Goal: Task Accomplishment & Management: Manage account settings

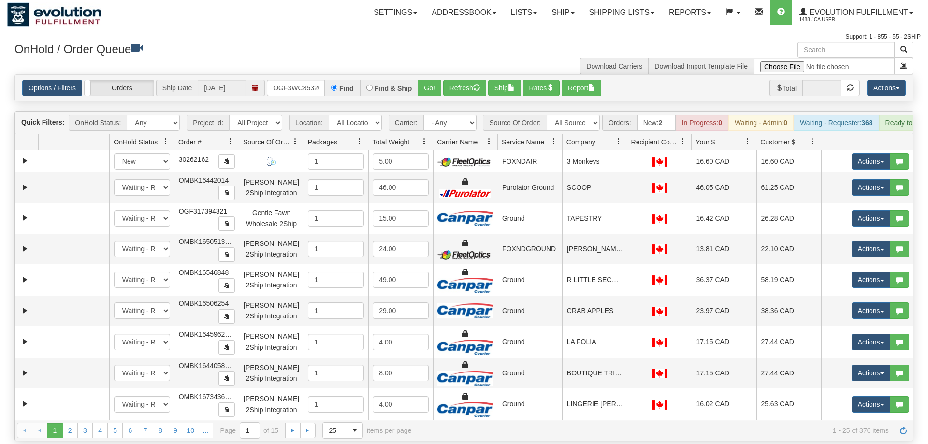
scroll to position [0, 9]
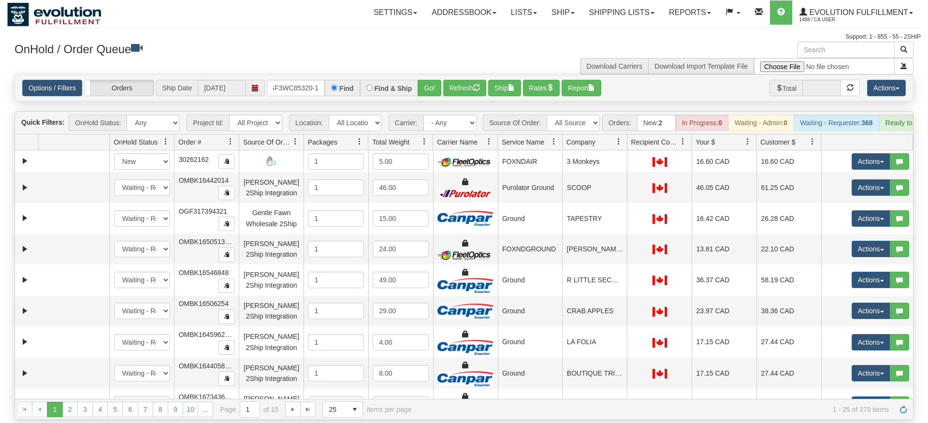
type input "OGF3WC85320-1"
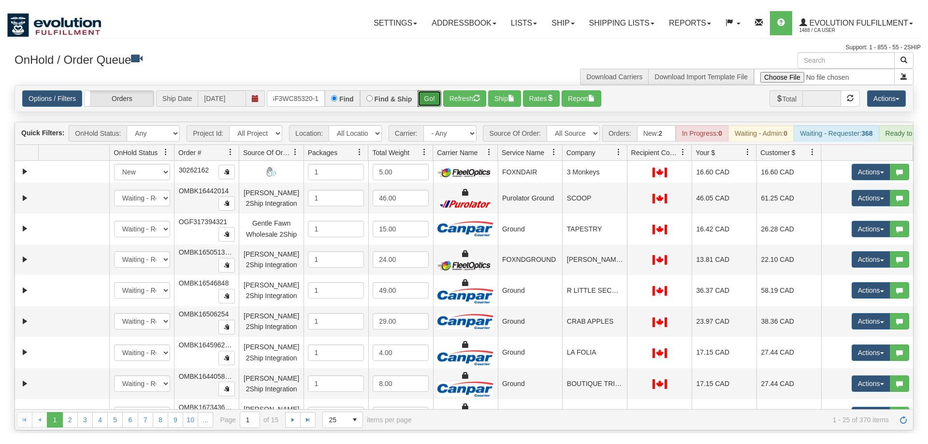
click at [439, 101] on div "Is equal to Is not equal to Contains Does not contains CAD USD EUR ZAR [PERSON_…" at bounding box center [463, 246] width 913 height 345
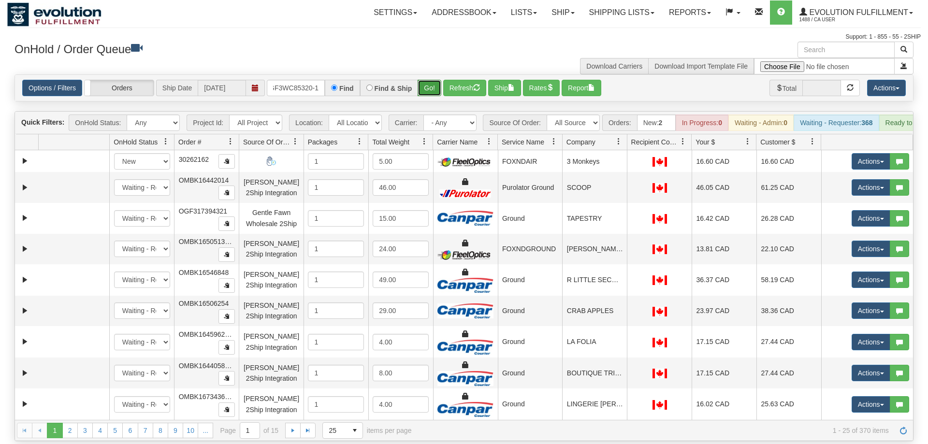
click at [434, 80] on button "Go!" at bounding box center [429, 88] width 24 height 16
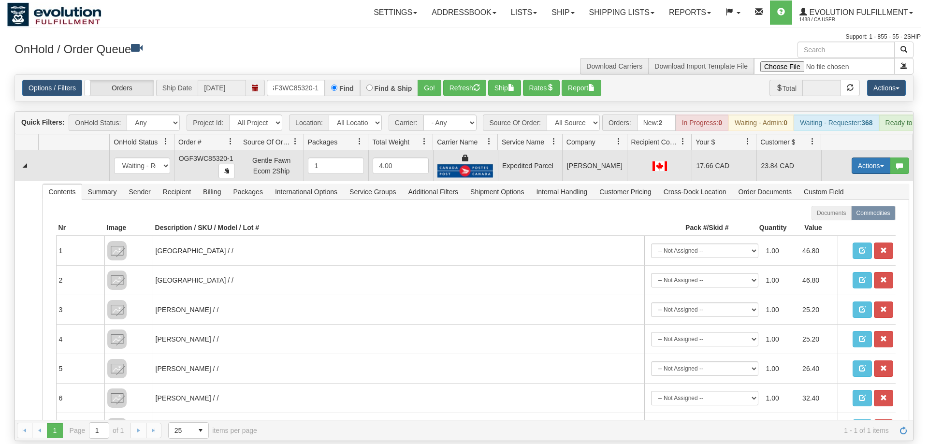
click at [861, 158] on button "Actions" at bounding box center [870, 166] width 39 height 16
click at [841, 216] on link "Ship" at bounding box center [850, 222] width 77 height 13
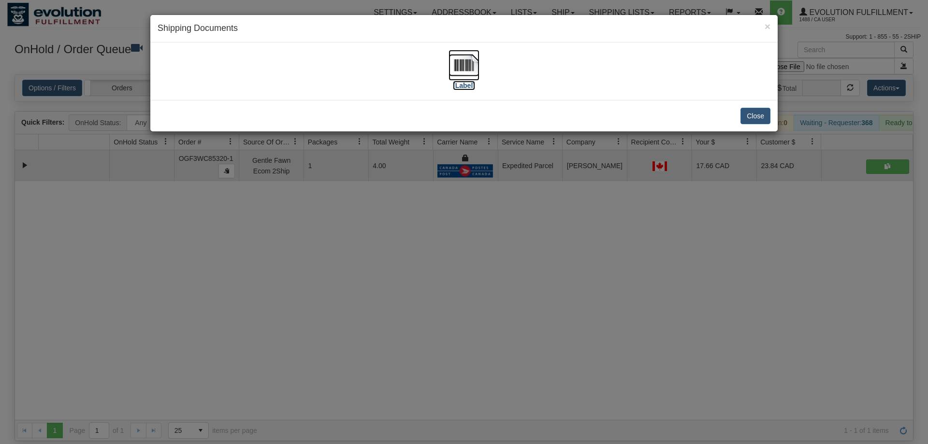
click at [465, 82] on label "[Label]" at bounding box center [464, 86] width 22 height 10
click at [449, 384] on div "× Shipping Documents [Label] Close" at bounding box center [464, 222] width 928 height 444
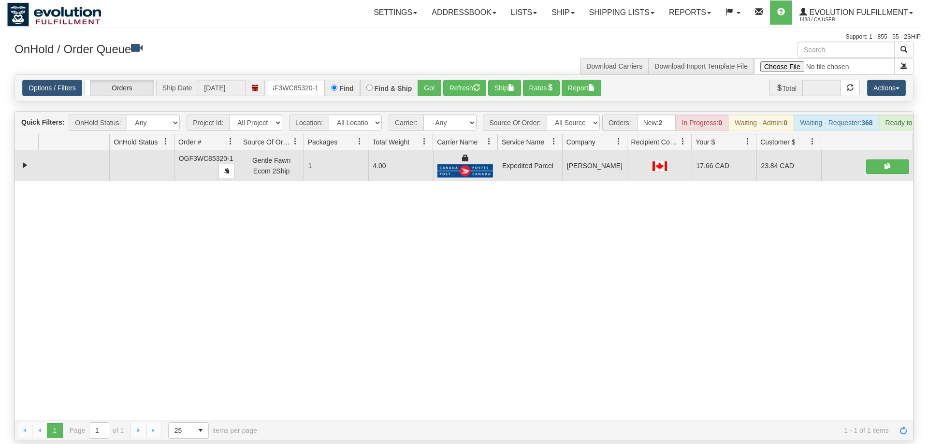
click at [297, 85] on div "Options / Filters Group Shipments Orders Ship Date 08/27/2025 OGF3WC85320-1 Fin…" at bounding box center [464, 88] width 898 height 26
click at [297, 80] on input "OGF3WC85320-1" at bounding box center [296, 88] width 58 height 16
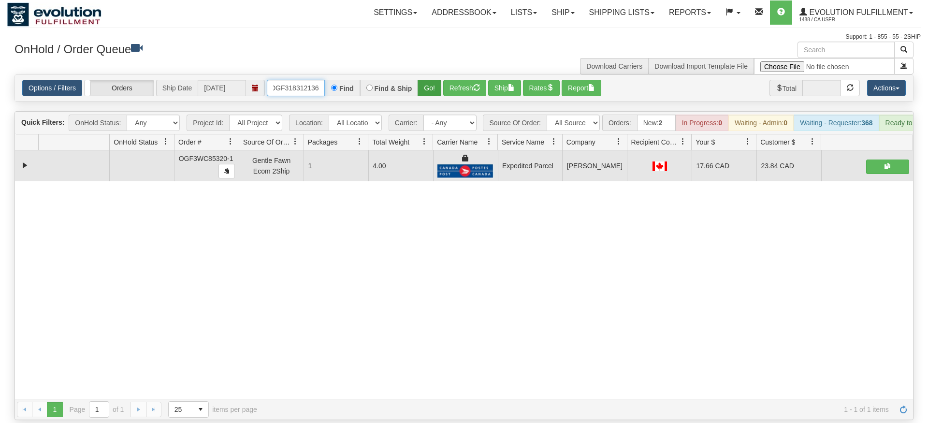
type input "OGF318312136"
click at [424, 96] on div "Is equal to Is not equal to Contains Does not contains CAD USD EUR ZAR [PERSON_…" at bounding box center [463, 246] width 913 height 345
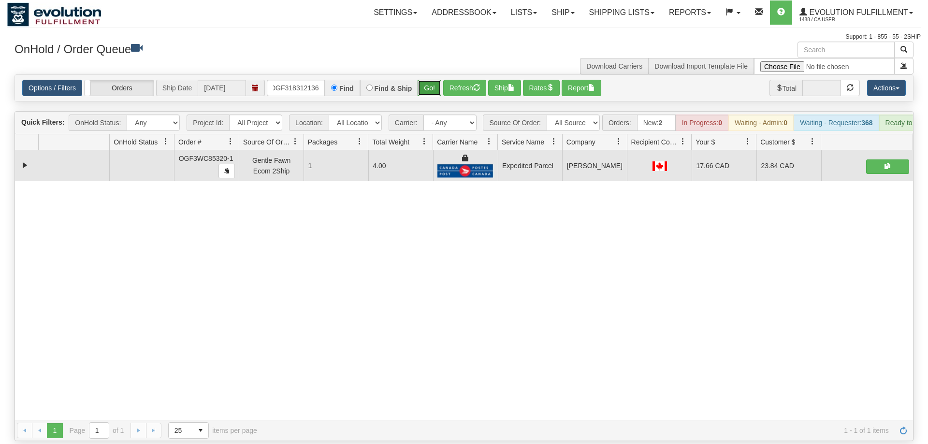
click at [422, 80] on button "Go!" at bounding box center [429, 88] width 24 height 16
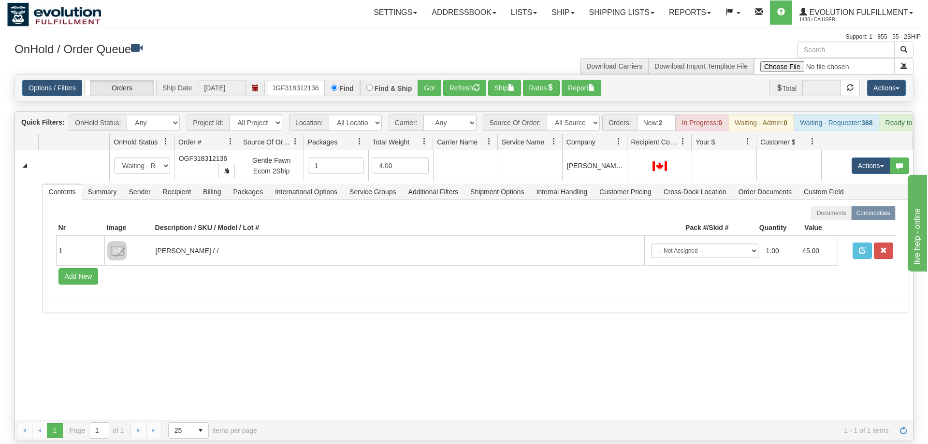
scroll to position [0, 0]
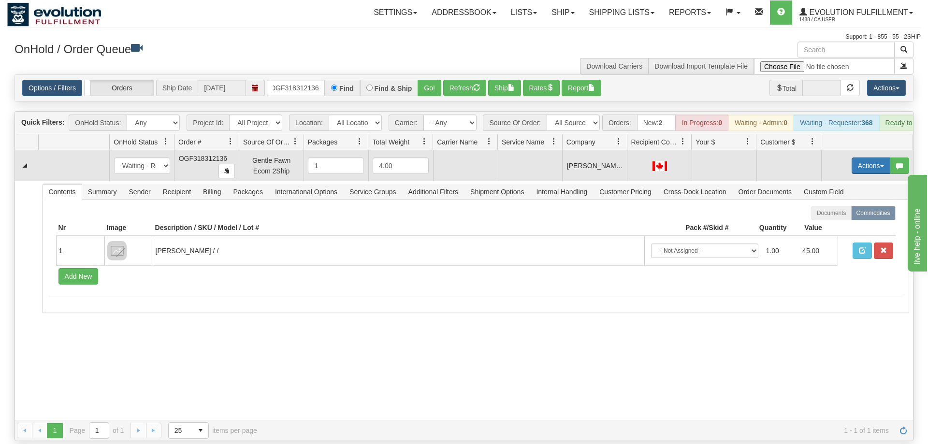
click at [870, 158] on button "Actions" at bounding box center [870, 166] width 39 height 16
click at [842, 205] on span "Rate All Services" at bounding box center [851, 209] width 58 height 8
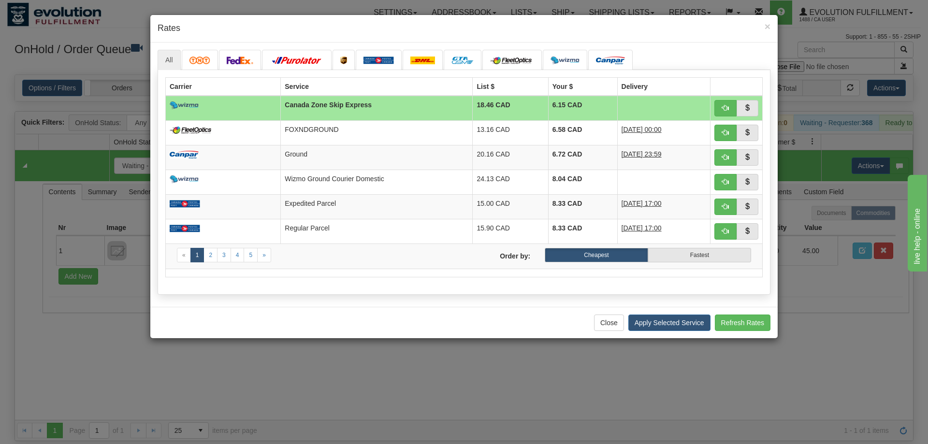
click at [337, 311] on div "Close Apply Selected Service Refresh Rates" at bounding box center [463, 322] width 627 height 31
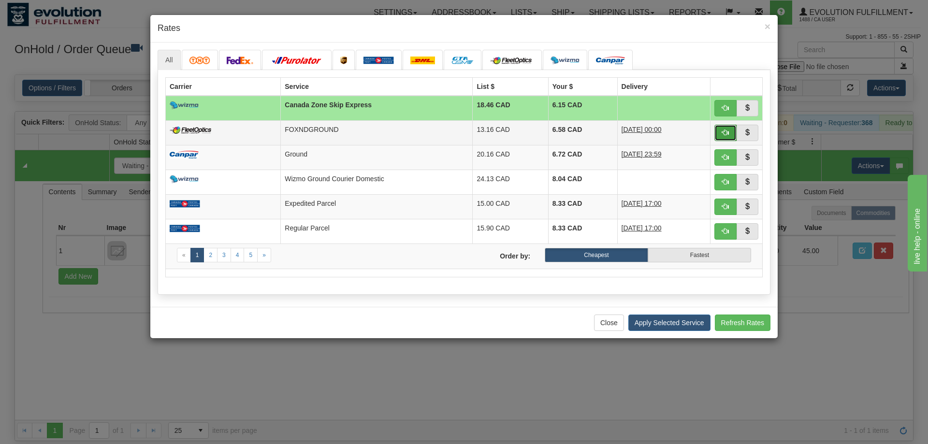
click at [733, 137] on button "button" at bounding box center [725, 133] width 22 height 16
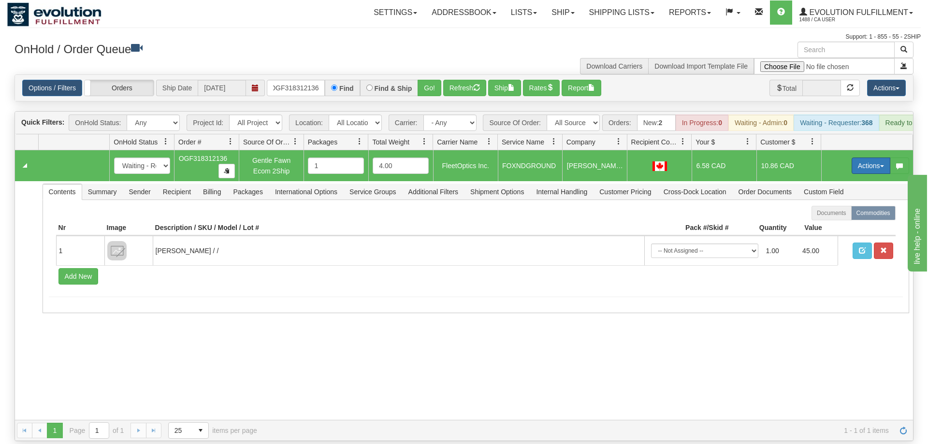
click at [881, 158] on button "Actions" at bounding box center [870, 166] width 39 height 16
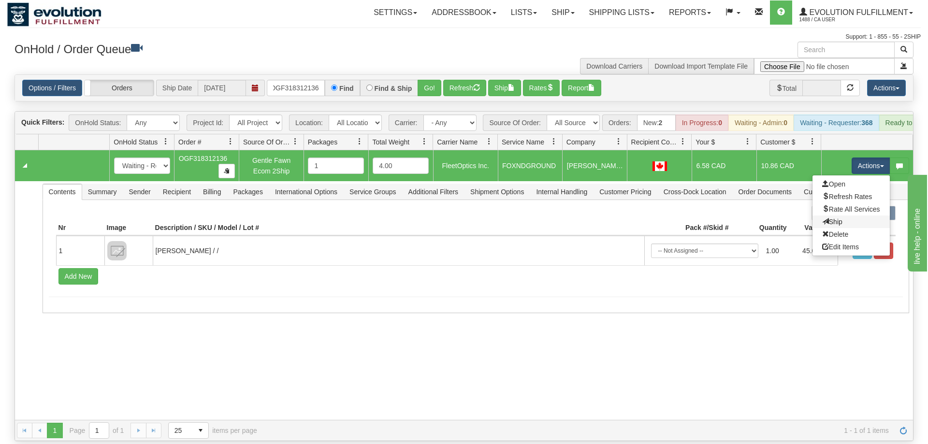
click at [853, 216] on link "Ship" at bounding box center [850, 222] width 77 height 13
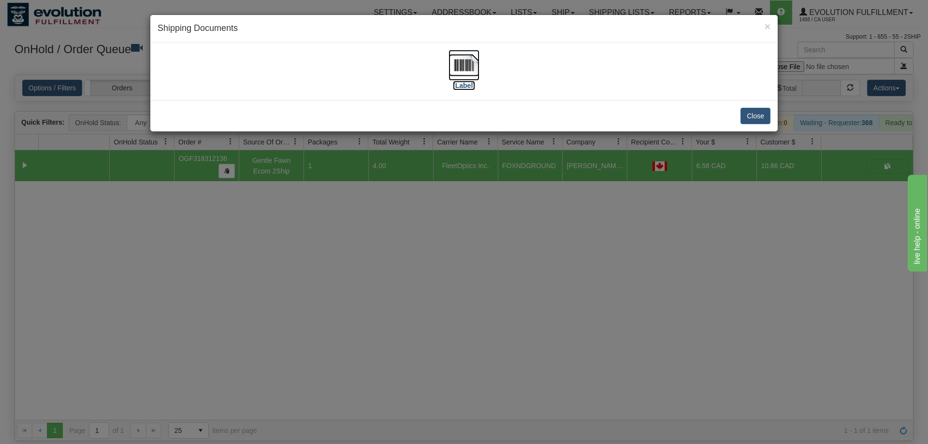
click at [456, 79] on img at bounding box center [463, 65] width 31 height 31
drag, startPoint x: 369, startPoint y: 310, endPoint x: 486, endPoint y: 35, distance: 298.8
click at [371, 309] on div "× Shipping Documents [Label] Close" at bounding box center [464, 222] width 928 height 444
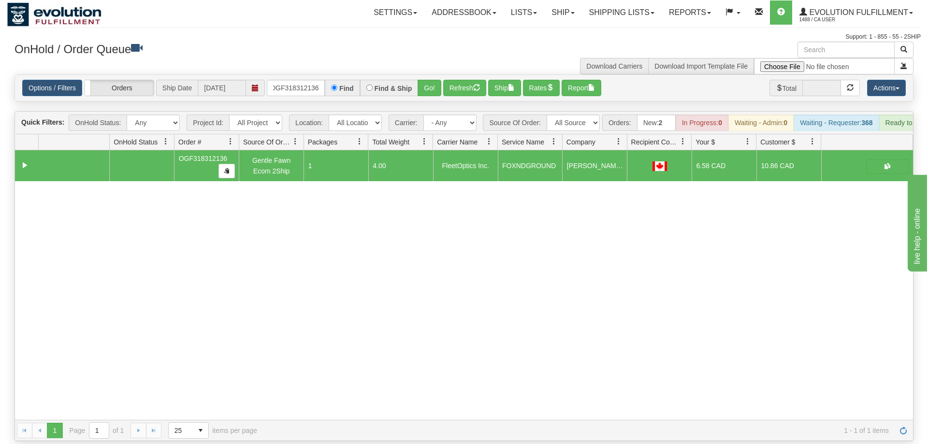
click at [344, 228] on div "31532568 EVOLUTION V3 90856473 0 OGF318312136 Gentle Fawn Ecom 2Ship 1 4.00 Fle…" at bounding box center [464, 285] width 898 height 270
click at [286, 80] on input "OGF318312136" at bounding box center [296, 88] width 58 height 16
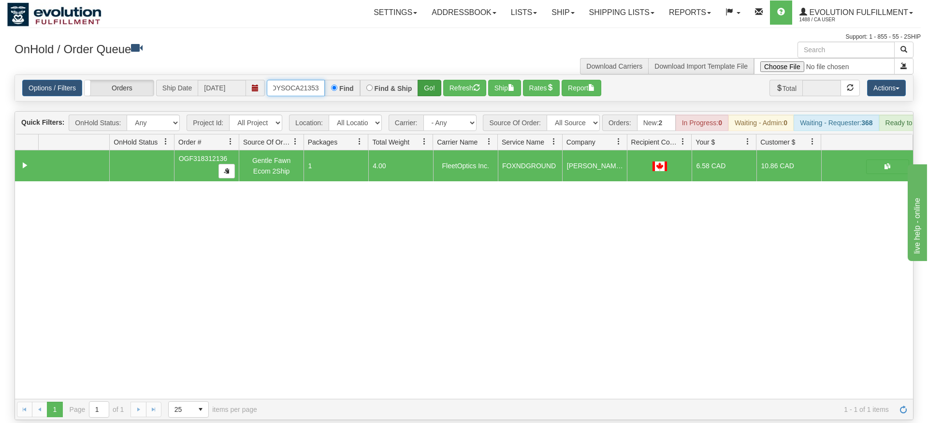
type input "OMOYSOCA21353"
drag, startPoint x: 430, startPoint y: 72, endPoint x: 432, endPoint y: 87, distance: 15.6
click at [430, 91] on div "Is equal to Is not equal to Contains Does not contains CAD USD EUR ZAR [PERSON_…" at bounding box center [463, 246] width 913 height 345
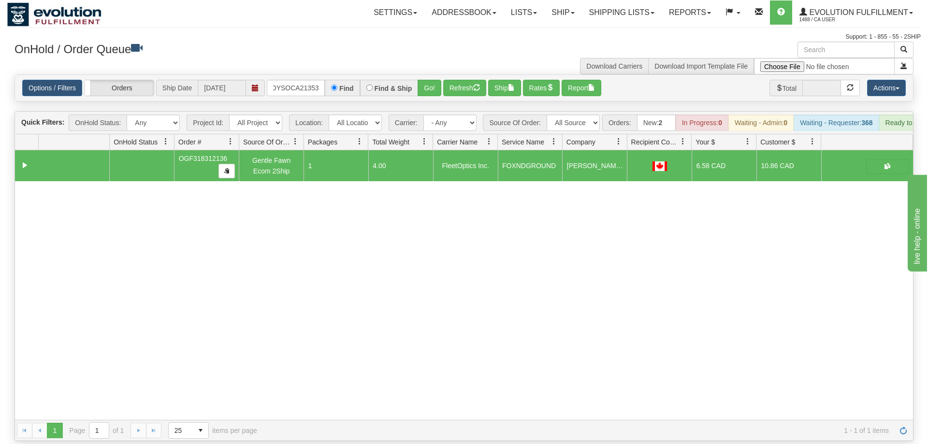
click at [433, 82] on div "Options / Filters Group Shipments Orders Ship Date [DATE] OMOYSOCA21353 Find Fi…" at bounding box center [464, 88] width 898 height 26
click at [433, 80] on button "Go!" at bounding box center [429, 88] width 24 height 16
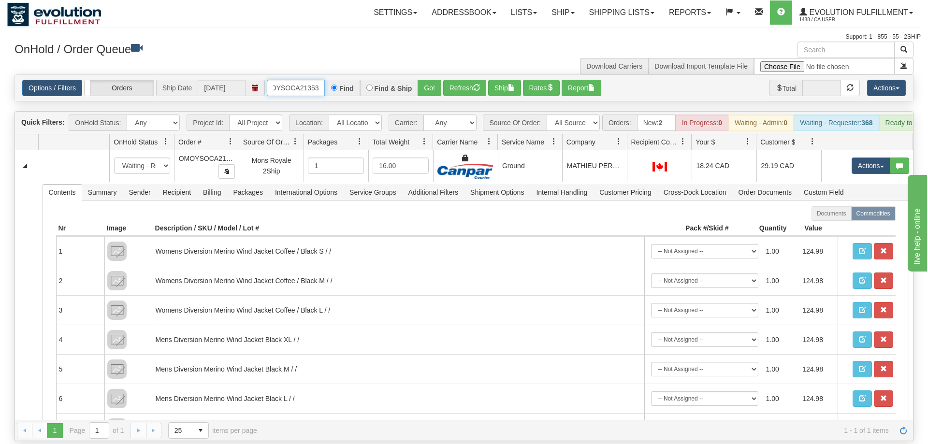
click at [303, 80] on input "OMOYSOCA21353" at bounding box center [296, 88] width 58 height 16
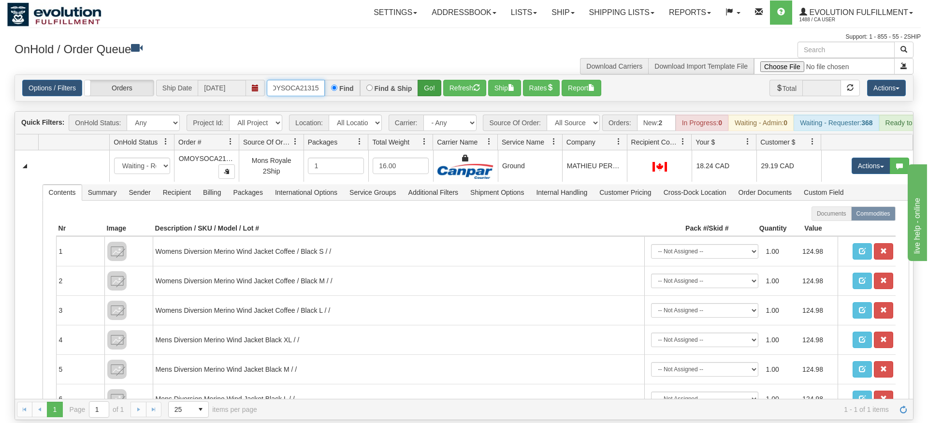
type input "OMOYSOCA21315"
click at [436, 93] on div "Is equal to Is not equal to Contains Does not contains CAD USD EUR ZAR [PERSON_…" at bounding box center [463, 246] width 913 height 345
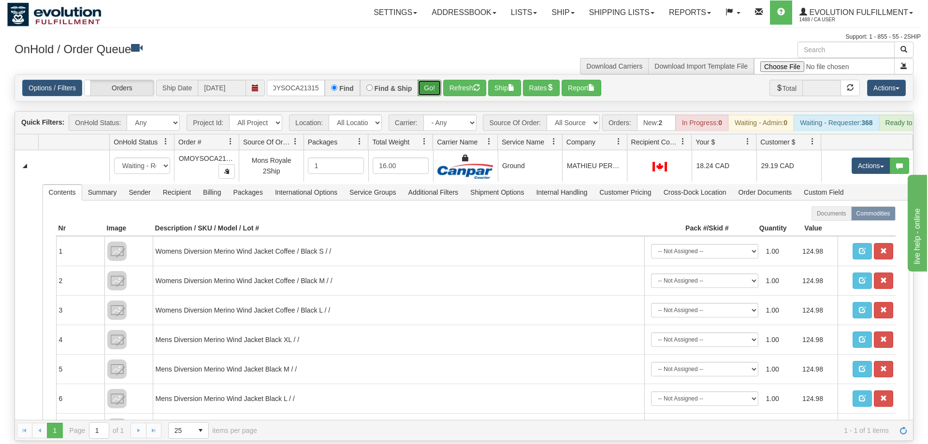
click at [435, 80] on button "Go!" at bounding box center [429, 88] width 24 height 16
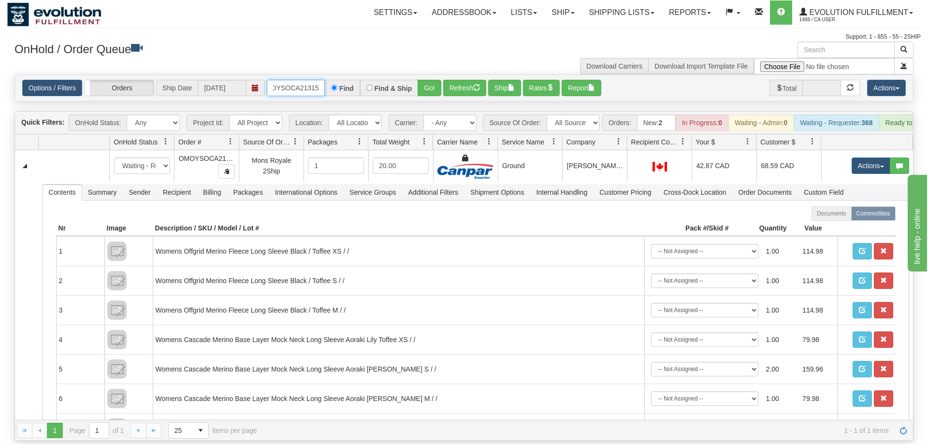
click at [273, 80] on input "OMOYSOCA21315" at bounding box center [296, 88] width 58 height 16
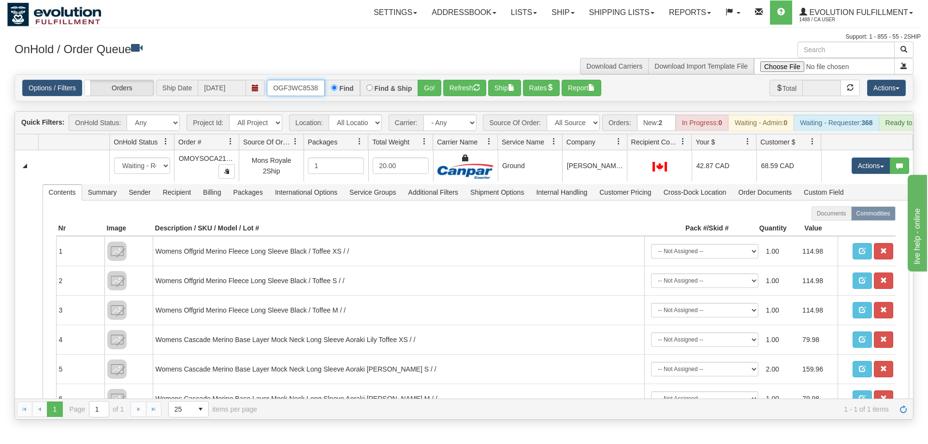
scroll to position [0, 9]
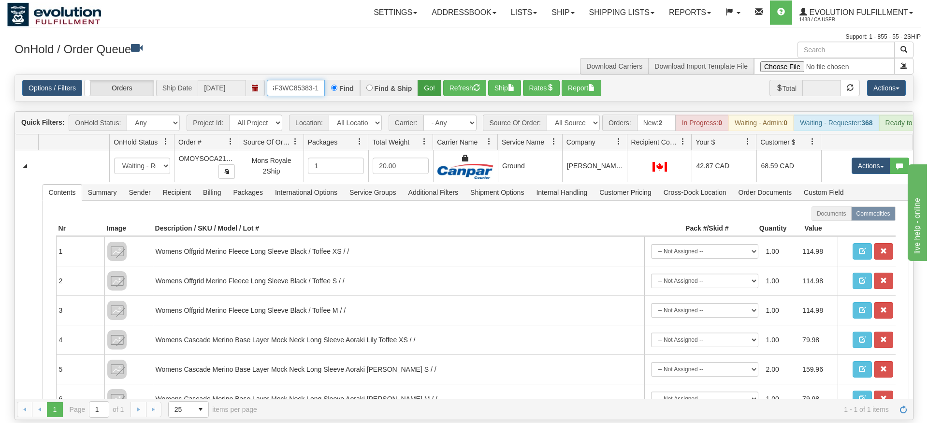
type input "OGF3WC85383-1"
click at [432, 88] on div "Is equal to Is not equal to Contains Does not contains CAD USD EUR ZAR [PERSON_…" at bounding box center [463, 246] width 913 height 345
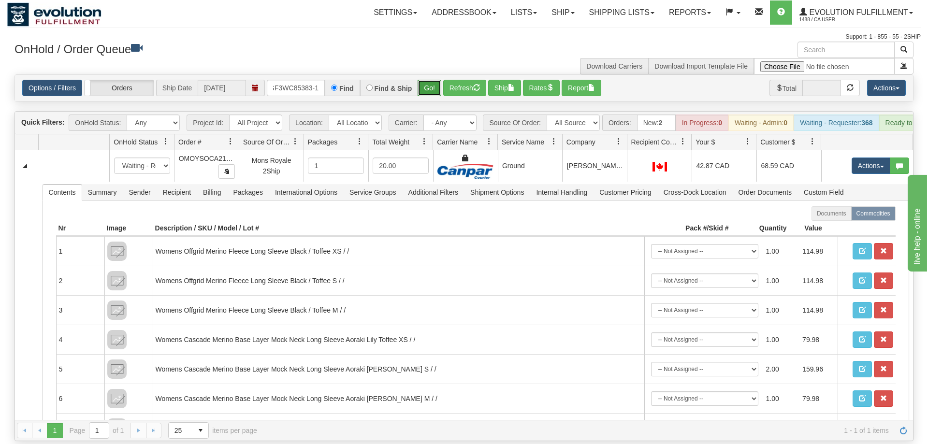
click at [432, 80] on button "Go!" at bounding box center [429, 88] width 24 height 16
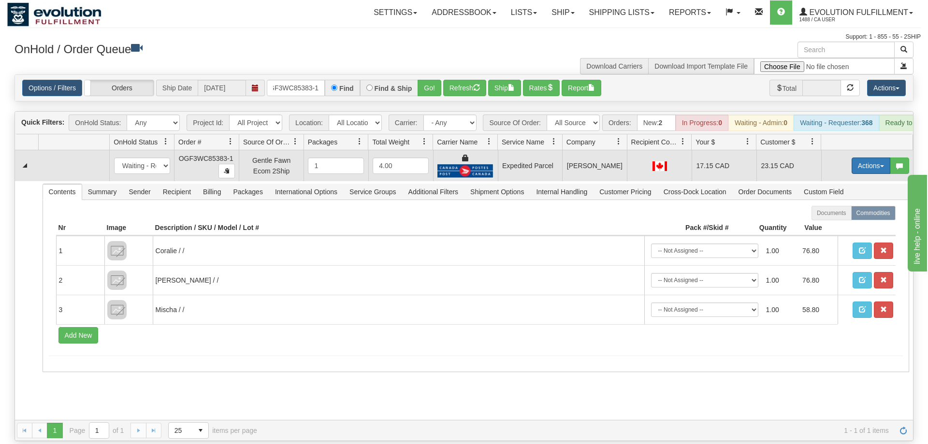
click at [864, 158] on button "Actions" at bounding box center [870, 166] width 39 height 16
click at [841, 216] on link "Ship" at bounding box center [850, 222] width 77 height 13
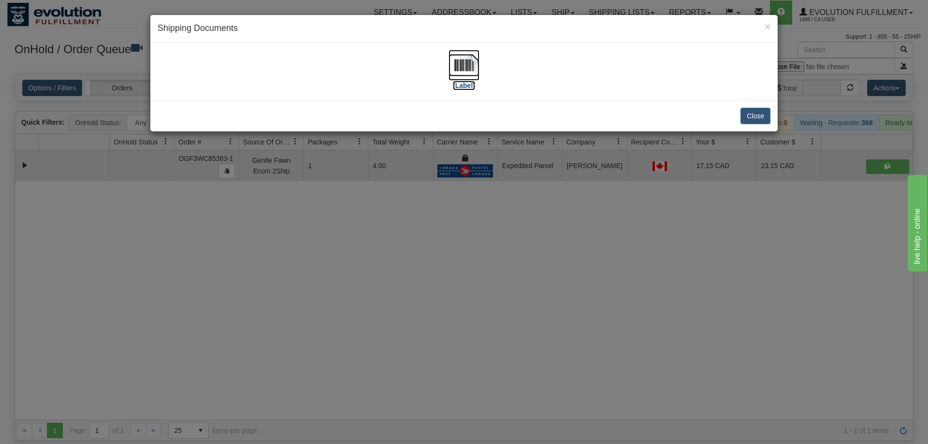
click at [470, 65] on img at bounding box center [463, 65] width 31 height 31
click at [499, 310] on div "× Shipping Documents [Label] Close" at bounding box center [464, 222] width 928 height 444
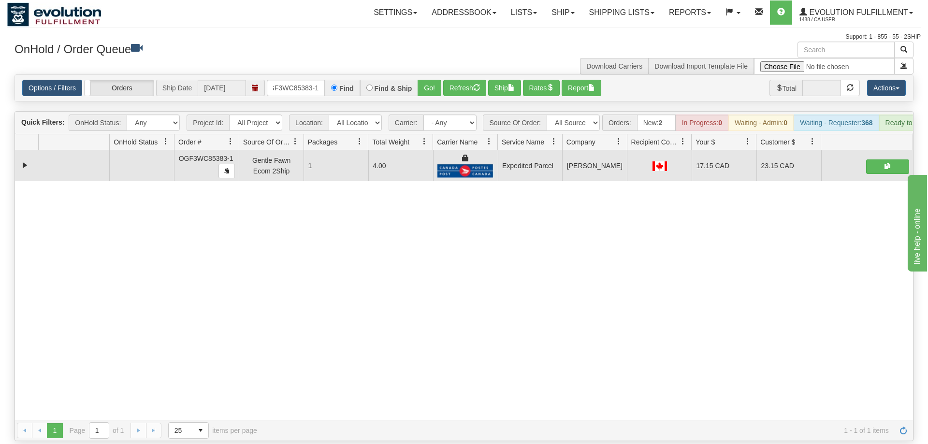
click at [297, 85] on div "Options / Filters Group Shipments Orders Ship Date 08/27/2025 OGF3WC85383-1 Fin…" at bounding box center [464, 88] width 898 height 26
click at [300, 80] on input "OGF3WC85383-1" at bounding box center [296, 88] width 58 height 16
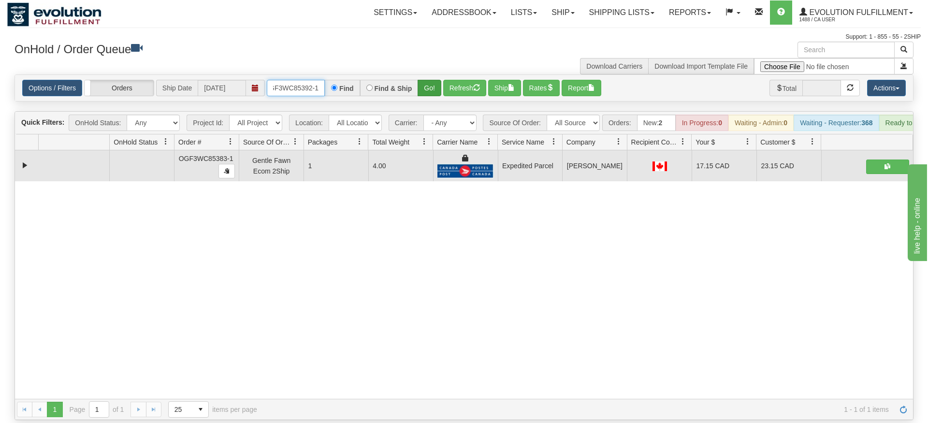
type input "OGF3WC85392-1"
click at [434, 92] on div "Is equal to Is not equal to Contains Does not contains CAD USD EUR ZAR [PERSON_…" at bounding box center [463, 246] width 913 height 345
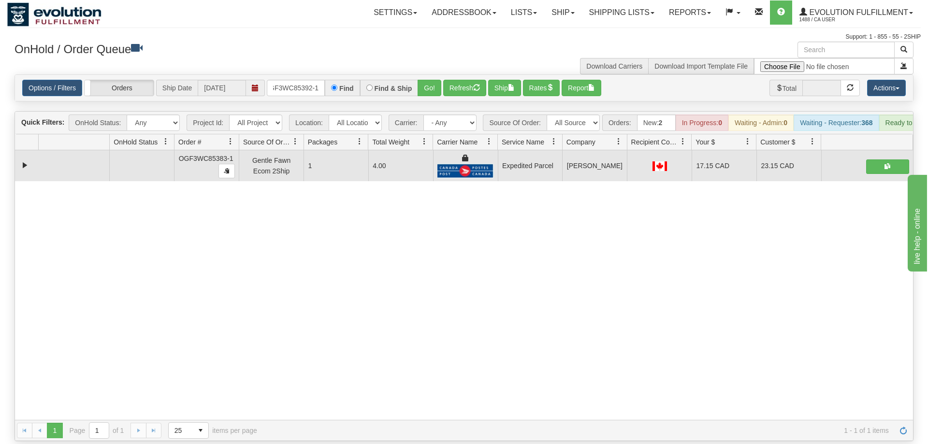
click at [429, 75] on div "Options / Filters Group Shipments Orders Ship Date 08/27/2025 OGF3WC85392-1 Fin…" at bounding box center [464, 88] width 898 height 26
click at [426, 80] on button "Go!" at bounding box center [429, 88] width 24 height 16
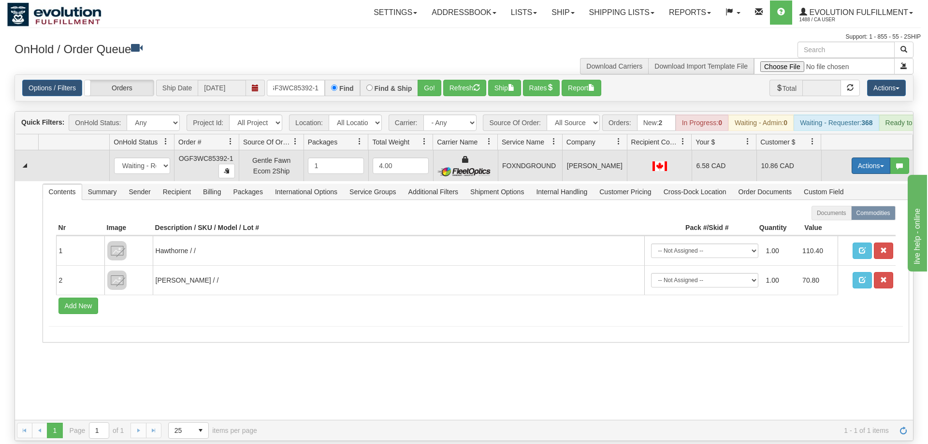
click at [870, 158] on button "Actions" at bounding box center [870, 166] width 39 height 16
click at [822, 218] on span at bounding box center [825, 221] width 7 height 7
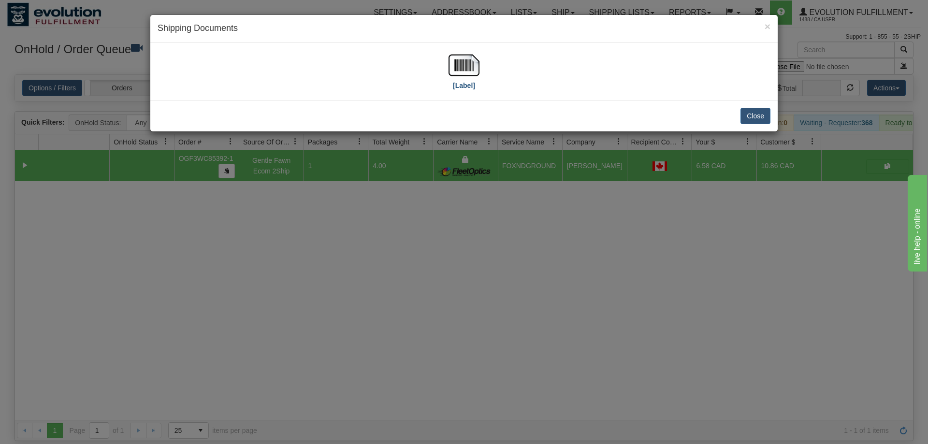
drag, startPoint x: 484, startPoint y: 69, endPoint x: 476, endPoint y: 69, distance: 7.3
click at [481, 69] on div "[Label]" at bounding box center [464, 71] width 613 height 43
click at [476, 68] on img at bounding box center [463, 65] width 31 height 31
click at [392, 251] on div "× Shipping Documents [Label] Close" at bounding box center [464, 222] width 928 height 444
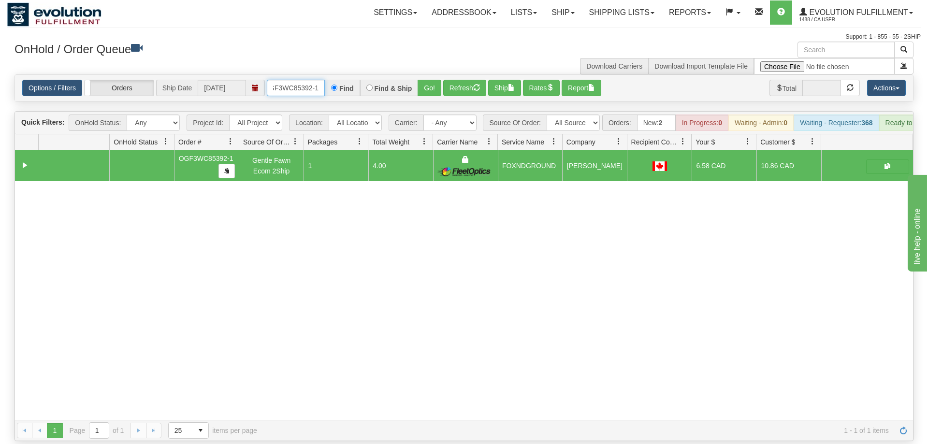
click at [315, 80] on input "OGF3WC85392-1" at bounding box center [296, 88] width 58 height 16
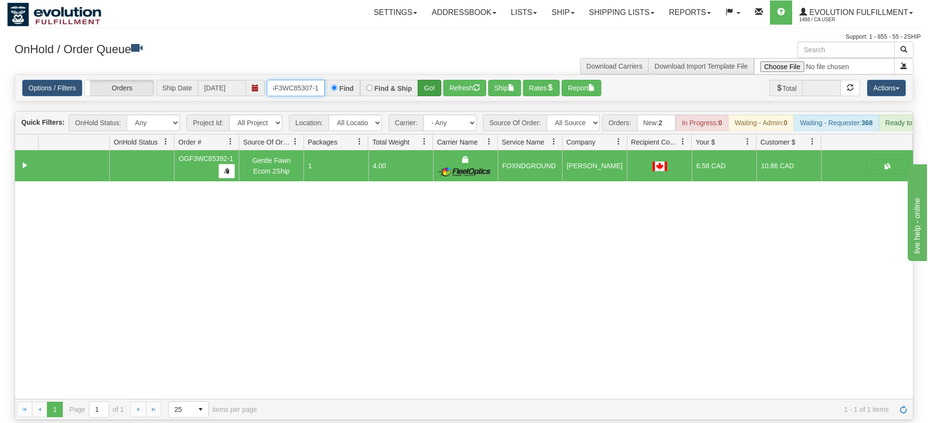
type input "OGF3WC85307-1"
drag, startPoint x: 428, startPoint y: 72, endPoint x: 419, endPoint y: 65, distance: 11.3
click at [426, 91] on div "Is equal to Is not equal to Contains Does not contains CAD USD EUR ZAR [PERSON_…" at bounding box center [463, 246] width 913 height 345
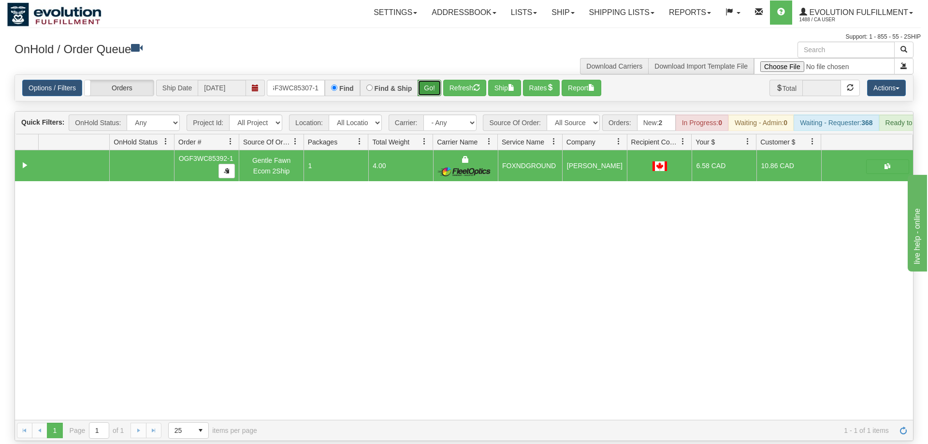
click at [425, 80] on button "Go!" at bounding box center [429, 88] width 24 height 16
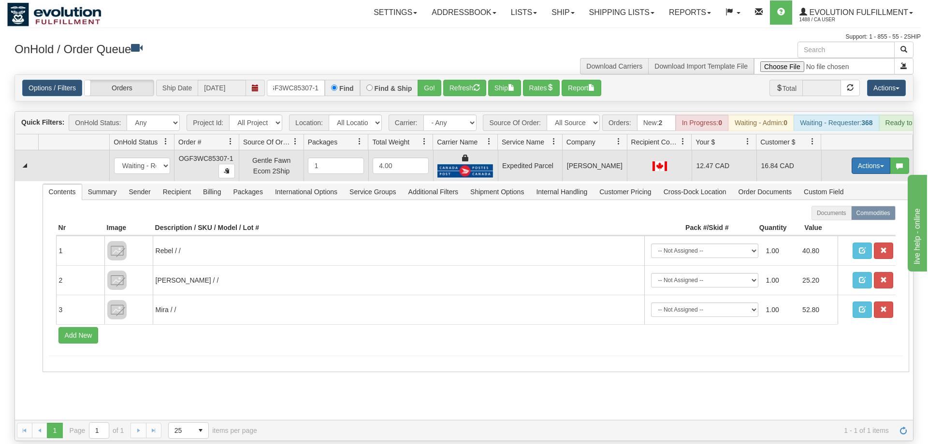
click at [878, 158] on button "Actions" at bounding box center [870, 166] width 39 height 16
click at [841, 216] on link "Ship" at bounding box center [850, 222] width 77 height 13
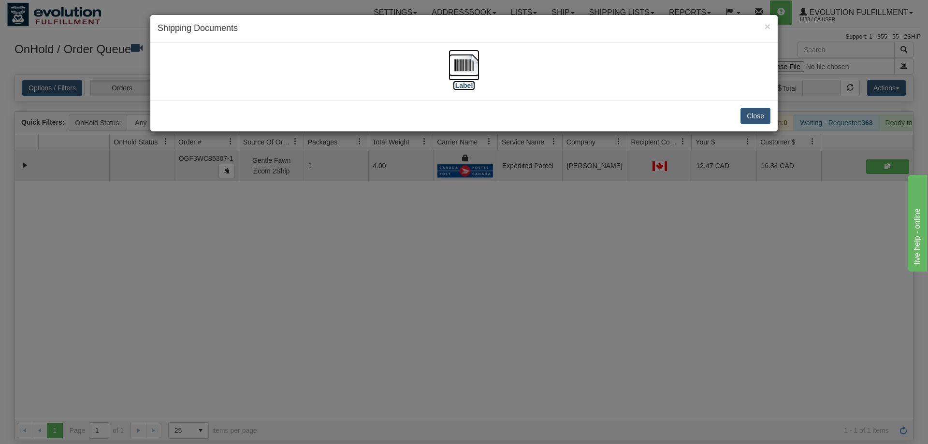
click at [473, 70] on img at bounding box center [463, 65] width 31 height 31
click at [477, 256] on div "× Shipping Documents [Label] Close" at bounding box center [464, 222] width 928 height 444
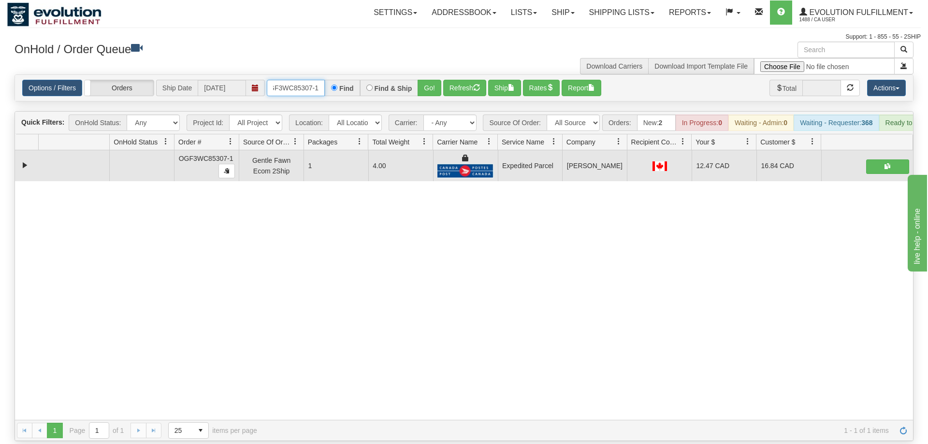
click at [299, 80] on input "OGF3WC85307-1" at bounding box center [296, 88] width 58 height 16
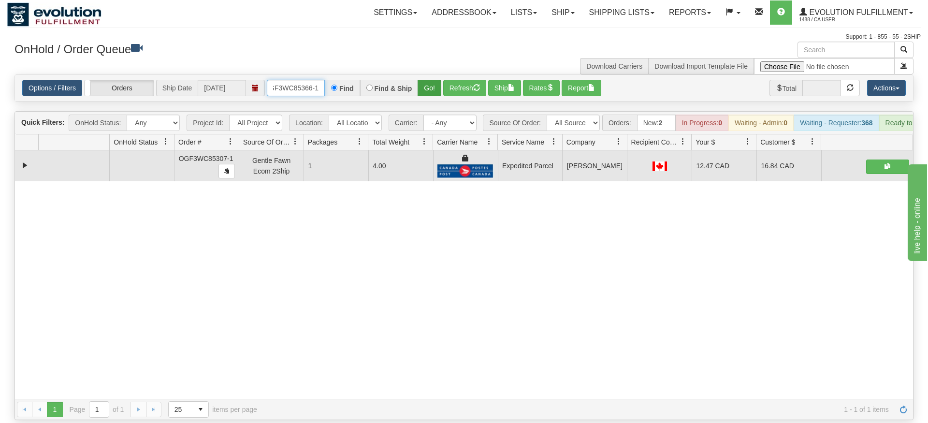
type input "OGF3WC85366-1"
click at [421, 95] on div "Is equal to Is not equal to Contains Does not contains CAD USD EUR ZAR [PERSON_…" at bounding box center [463, 246] width 913 height 345
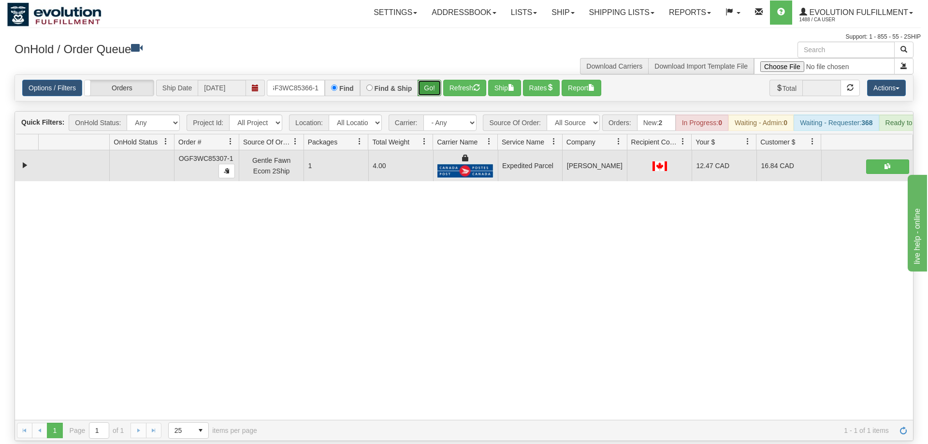
click at [428, 80] on button "Go!" at bounding box center [429, 88] width 24 height 16
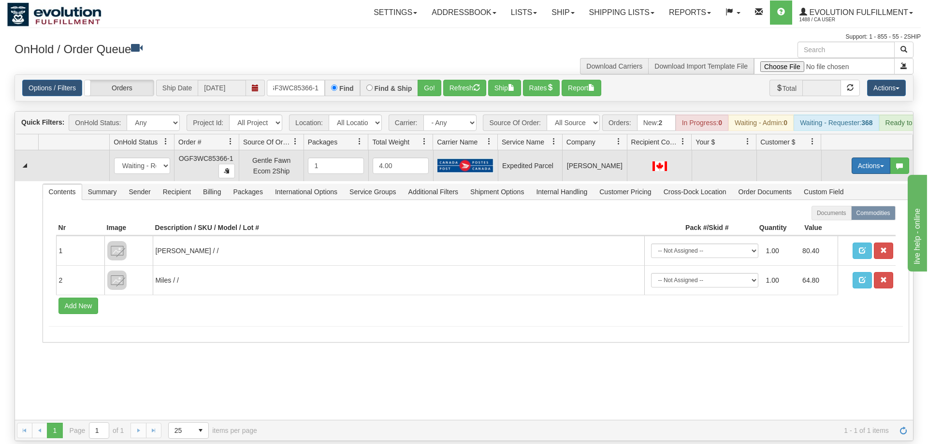
click at [870, 158] on button "Actions" at bounding box center [870, 166] width 39 height 16
click at [865, 205] on span "Rate All Services" at bounding box center [851, 209] width 58 height 8
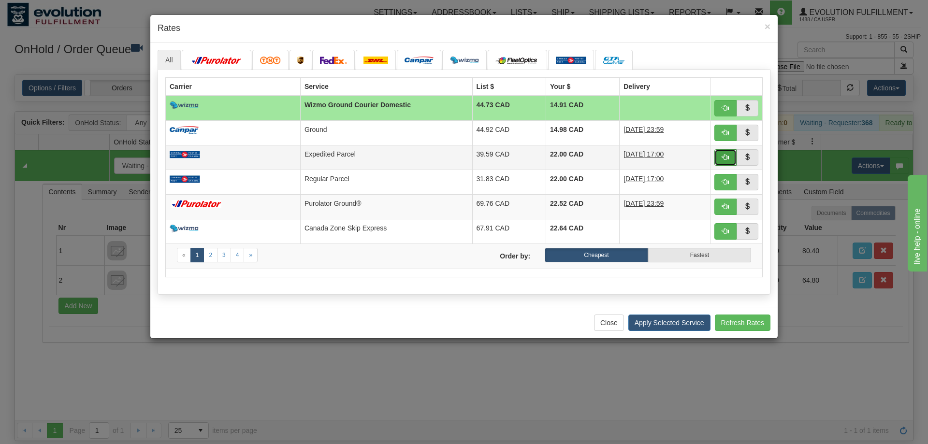
click at [725, 160] on span "button" at bounding box center [725, 157] width 7 height 7
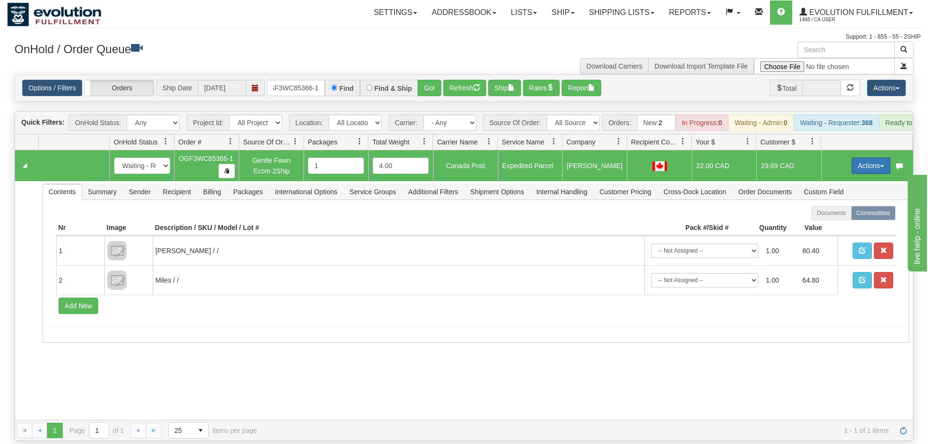
click at [862, 158] on button "Actions" at bounding box center [870, 166] width 39 height 16
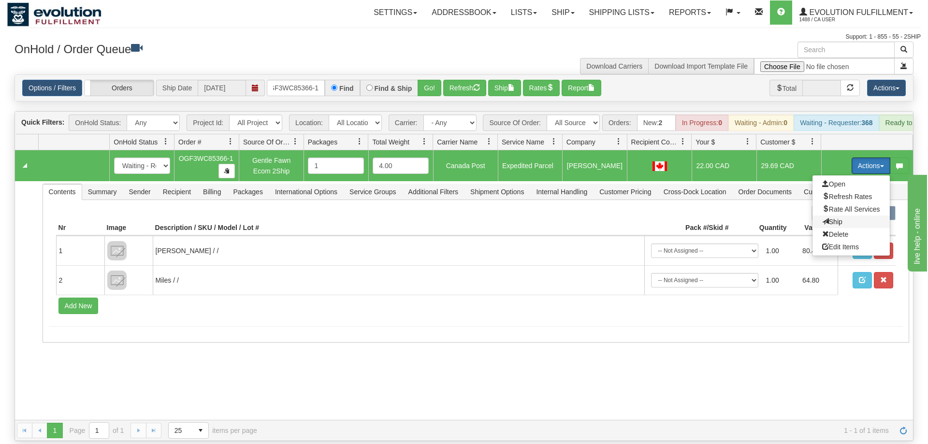
click at [840, 218] on span "Ship" at bounding box center [832, 222] width 20 height 8
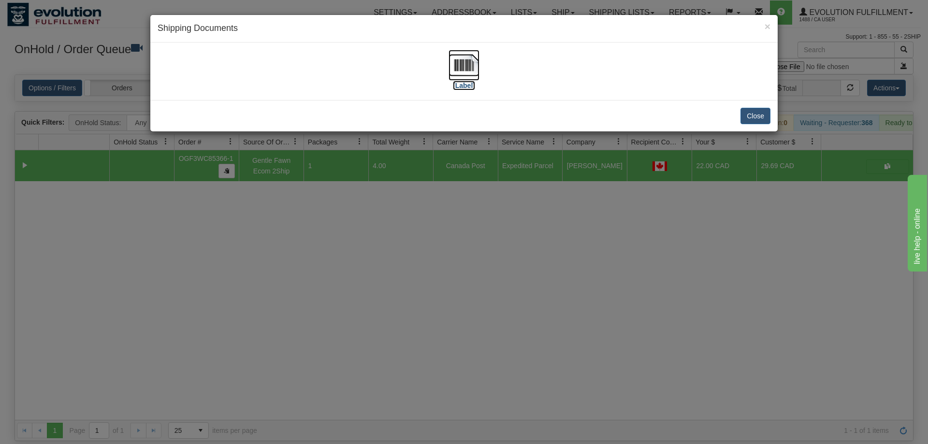
click at [466, 83] on label "[Label]" at bounding box center [464, 86] width 22 height 10
click at [380, 256] on div "× Shipping Documents [Label] Close" at bounding box center [464, 222] width 928 height 444
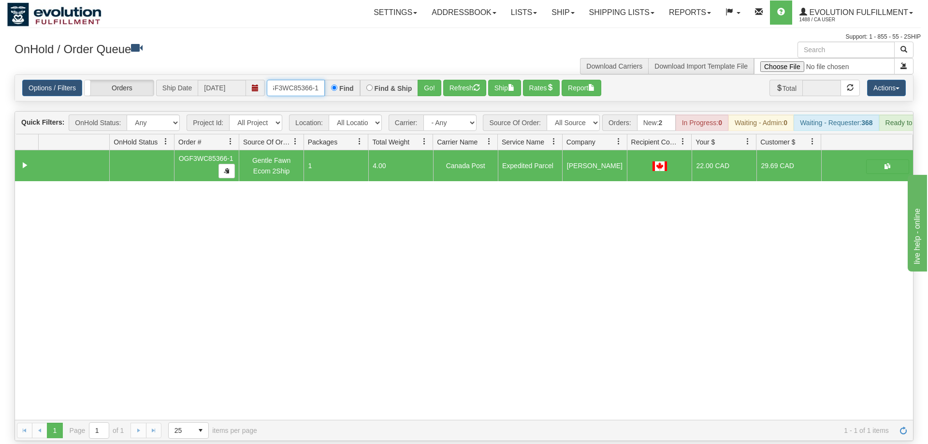
click at [296, 80] on input "OGF3WC85366-1" at bounding box center [296, 88] width 58 height 16
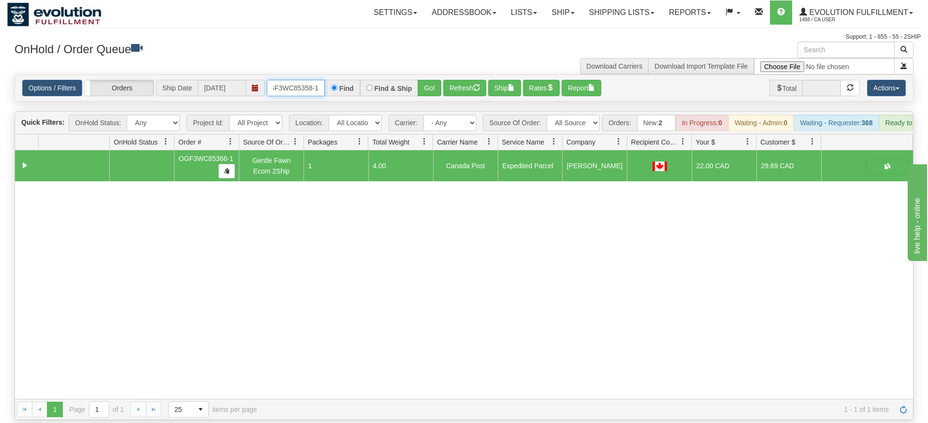
type input "OGF3WC85358-1"
click at [435, 86] on div "Options / Filters Group Shipments Orders Ship Date 08/27/2025 OGF3WC85358-1 Fin…" at bounding box center [464, 88] width 898 height 26
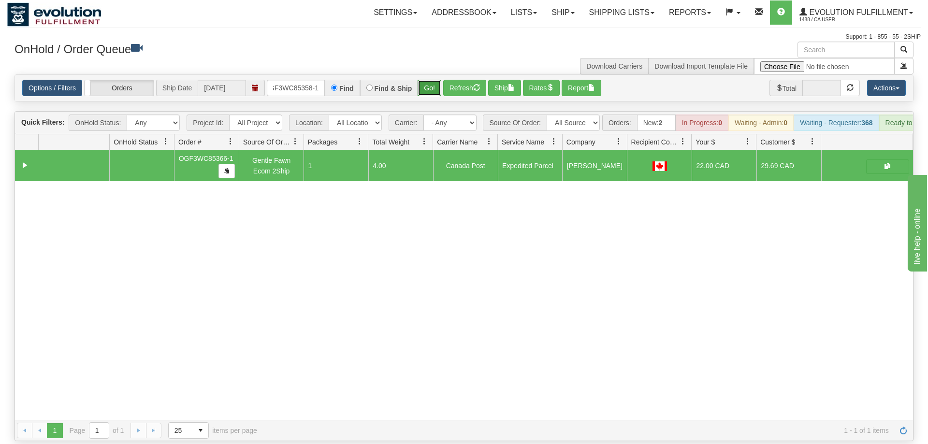
click at [437, 80] on button "Go!" at bounding box center [429, 88] width 24 height 16
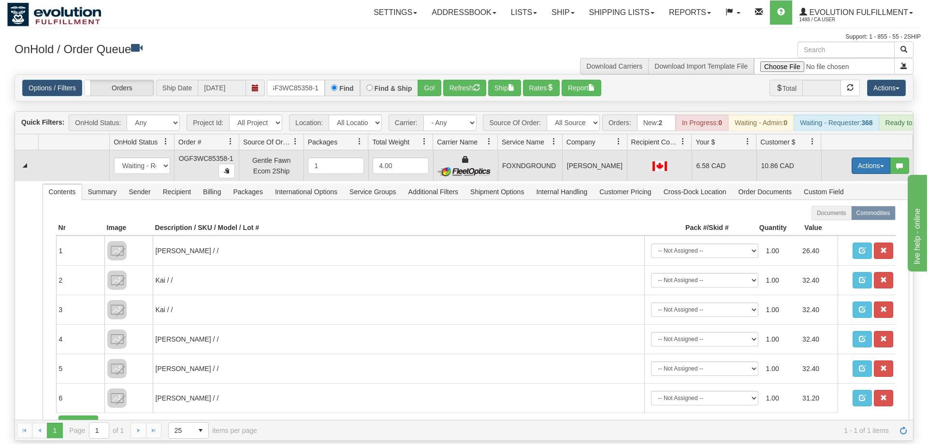
click at [869, 158] on button "Actions" at bounding box center [870, 166] width 39 height 16
click at [847, 216] on link "Ship" at bounding box center [850, 222] width 77 height 13
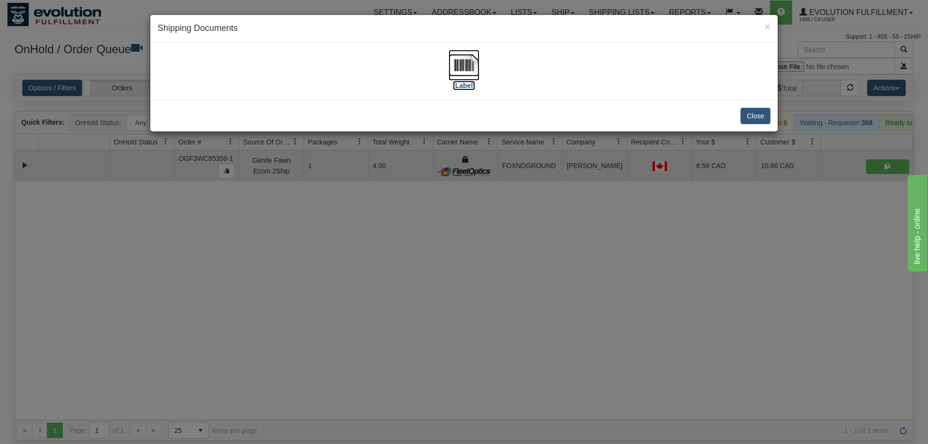
click at [468, 57] on img at bounding box center [463, 65] width 31 height 31
drag, startPoint x: 539, startPoint y: 288, endPoint x: 297, endPoint y: 158, distance: 274.8
click at [539, 287] on div "× Shipping Documents [Label] Close" at bounding box center [464, 222] width 928 height 444
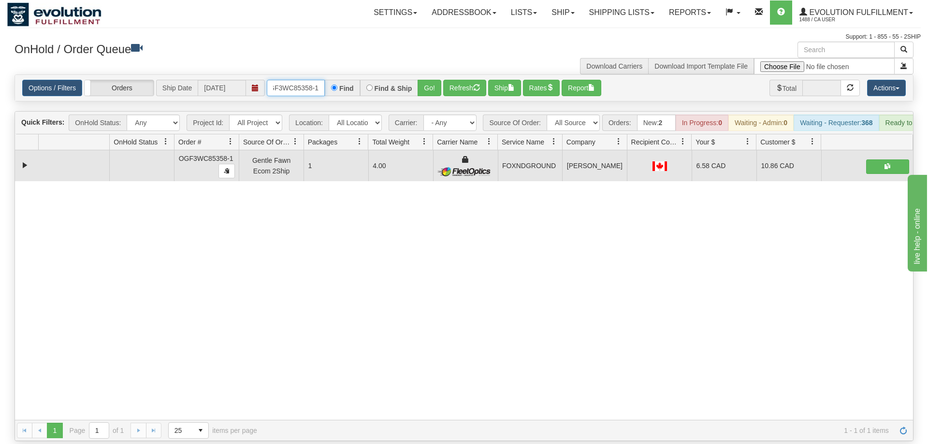
click at [314, 80] on input "OGF3WC85358-1" at bounding box center [296, 88] width 58 height 16
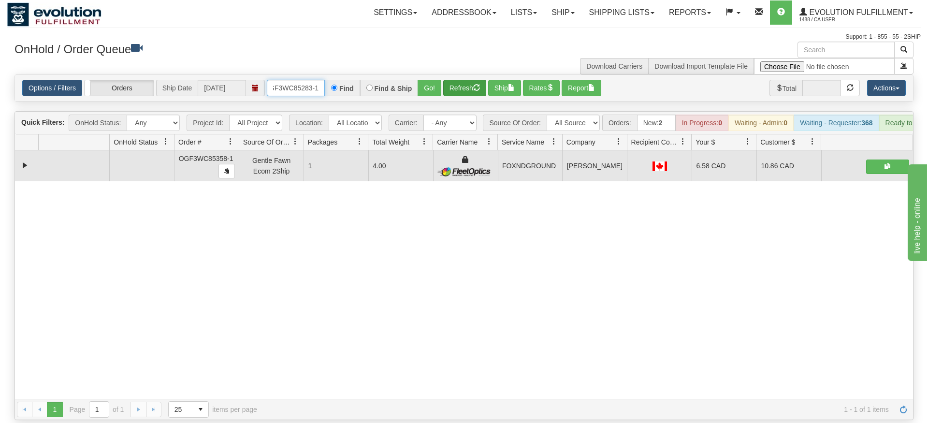
type input "OGF3WC85283-1"
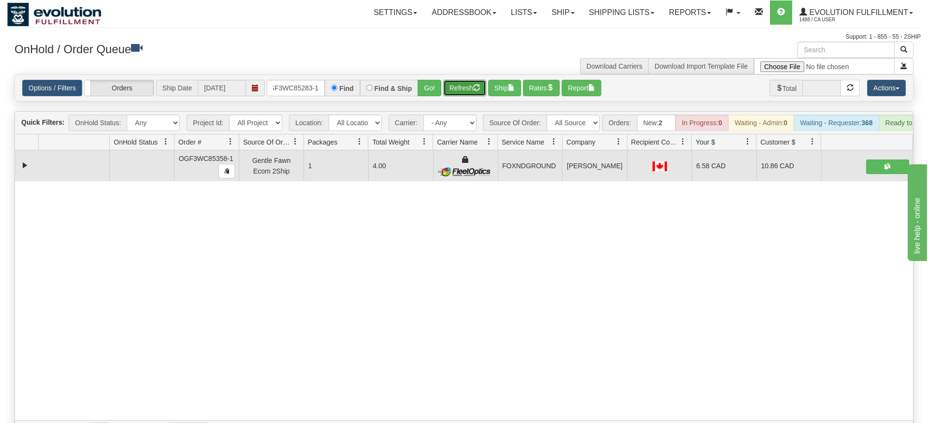
click at [444, 93] on div "Is equal to Is not equal to Contains Does not contains CAD USD EUR ZAR [PERSON_…" at bounding box center [463, 257] width 913 height 367
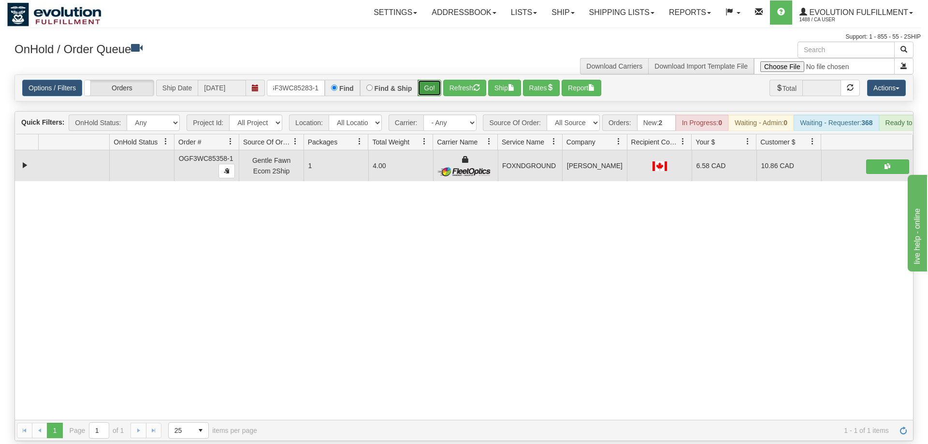
click at [433, 81] on button "Go!" at bounding box center [429, 88] width 24 height 16
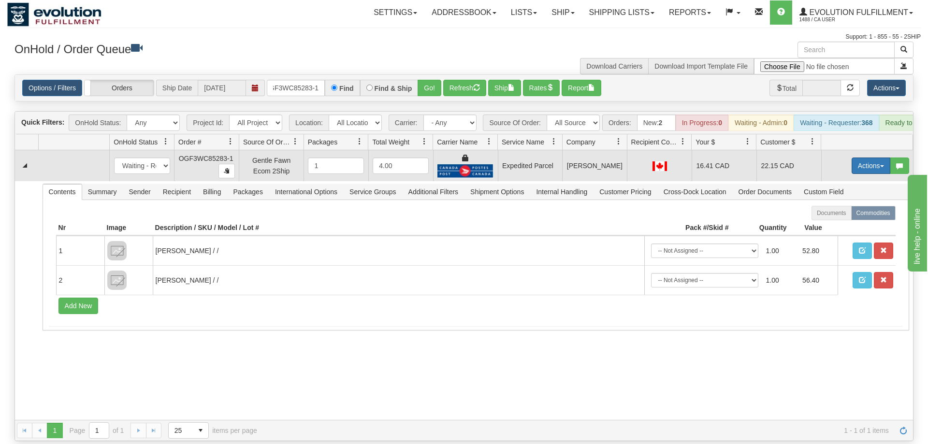
click at [863, 158] on button "Actions" at bounding box center [870, 166] width 39 height 16
click at [850, 216] on link "Ship" at bounding box center [850, 222] width 77 height 13
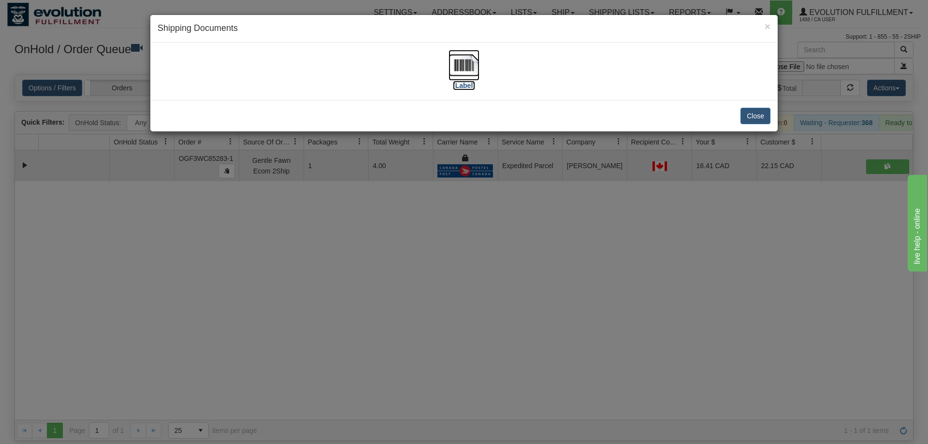
click at [467, 78] on img at bounding box center [463, 65] width 31 height 31
drag, startPoint x: 559, startPoint y: 283, endPoint x: 301, endPoint y: 111, distance: 309.4
click at [559, 278] on div "× Shipping Documents [Label] Close" at bounding box center [464, 222] width 928 height 444
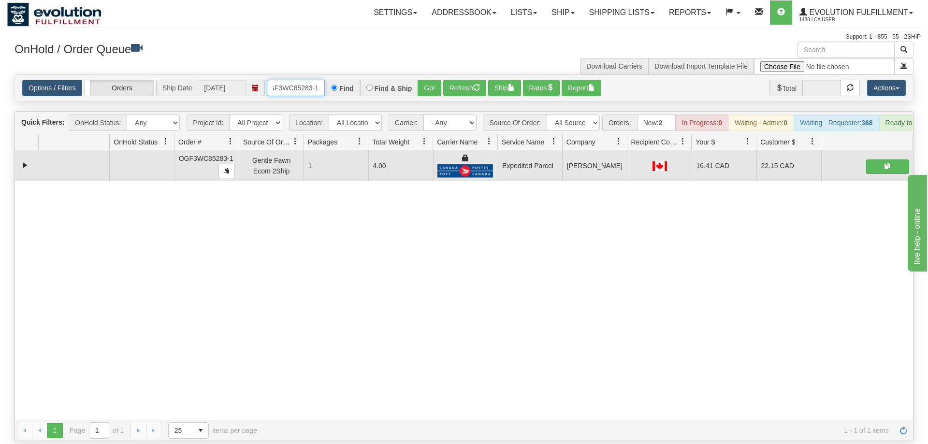
click at [318, 80] on input "OGF3WC85283-1" at bounding box center [296, 88] width 58 height 16
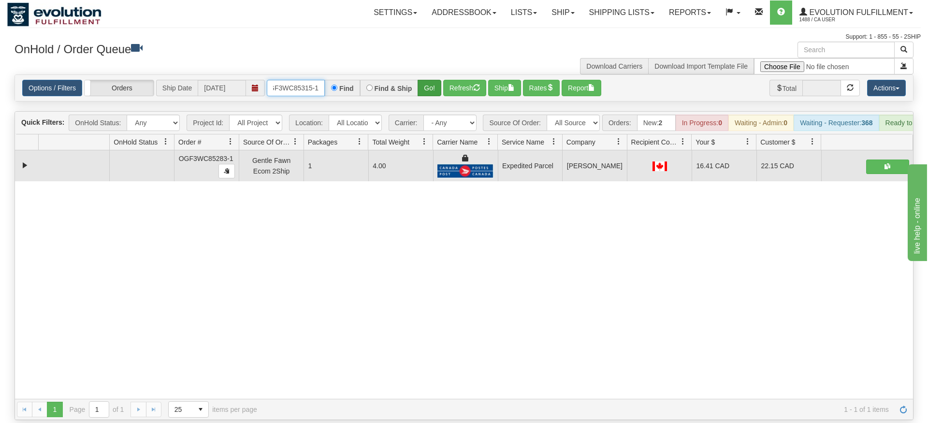
type input "OGF3WC85315-1"
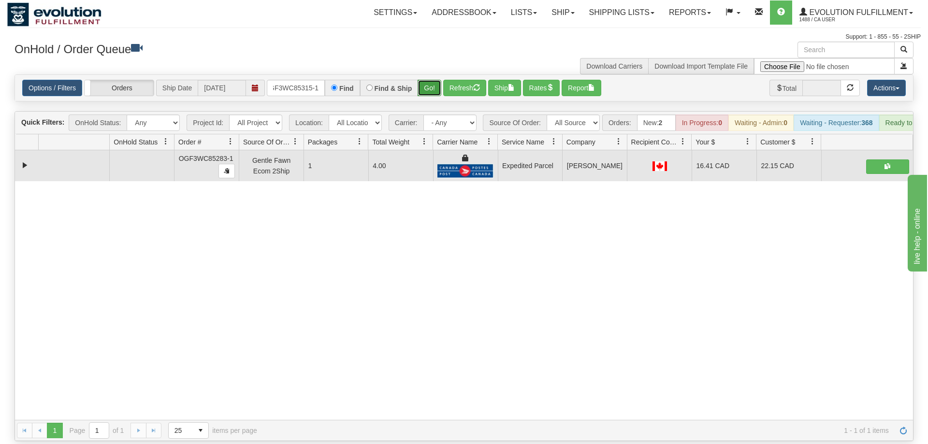
click at [419, 101] on div "Is equal to Is not equal to Contains Does not contains CAD USD EUR ZAR [PERSON_…" at bounding box center [463, 257] width 913 height 367
click at [432, 80] on button "Go!" at bounding box center [429, 88] width 24 height 16
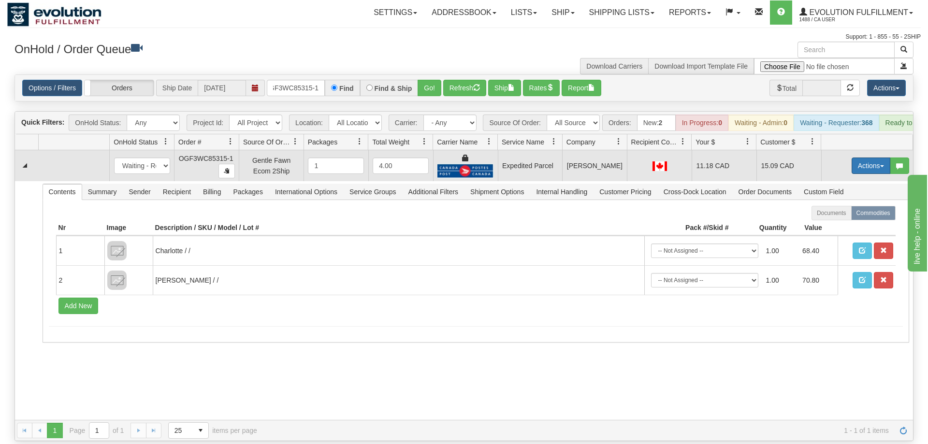
click at [863, 158] on button "Actions" at bounding box center [870, 166] width 39 height 16
click at [840, 216] on link "Ship" at bounding box center [850, 222] width 77 height 13
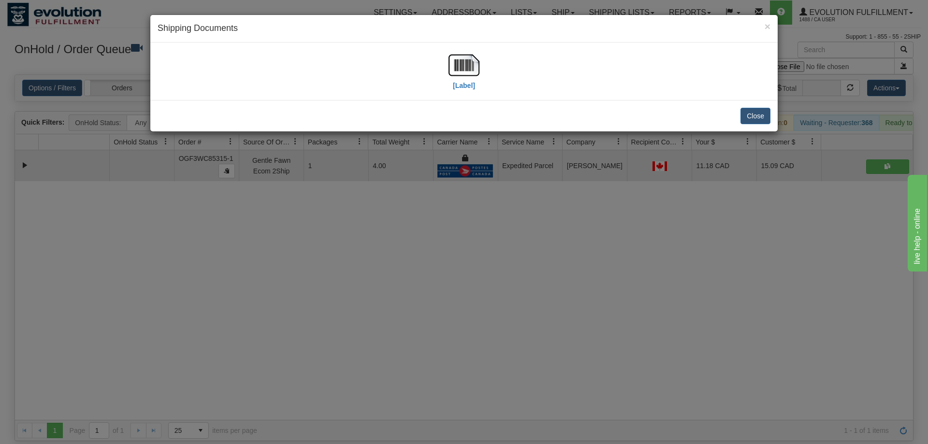
click at [438, 69] on div "[Label]" at bounding box center [464, 71] width 613 height 43
click at [474, 75] on img at bounding box center [463, 65] width 31 height 31
click at [543, 170] on div "× Shipping Documents [Label] Close" at bounding box center [464, 222] width 928 height 444
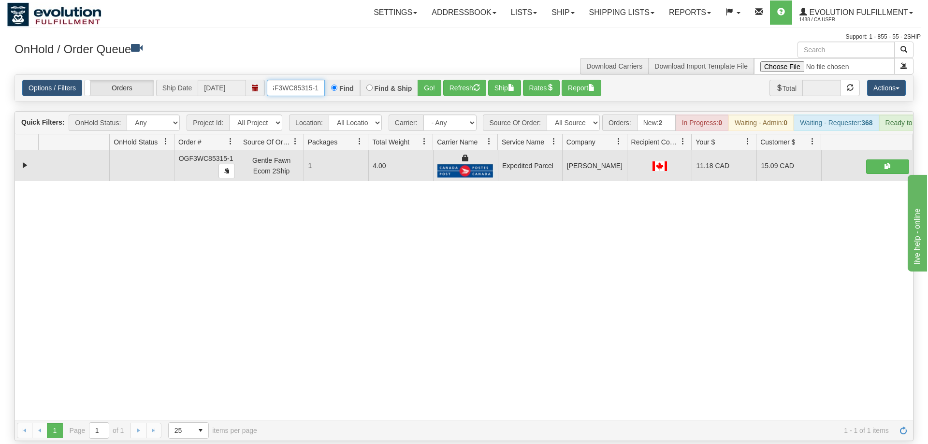
click at [288, 80] on input "OGF3WC85315-1" at bounding box center [296, 88] width 58 height 16
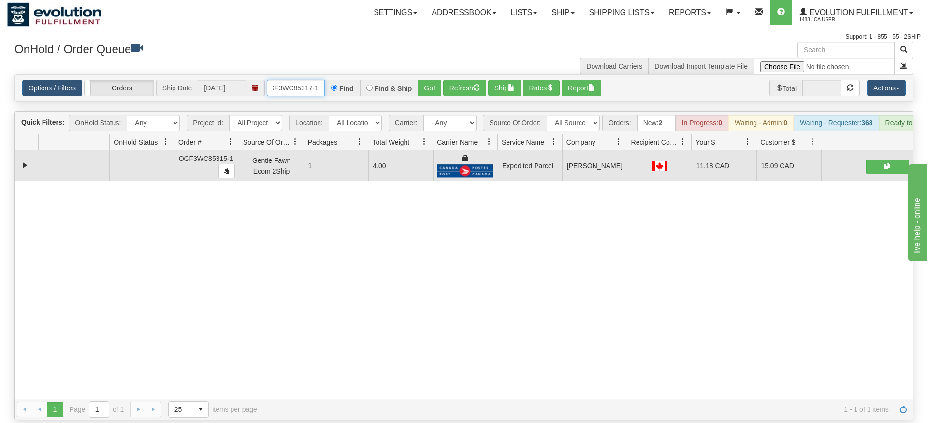
type input "oGF3WC85317-1"
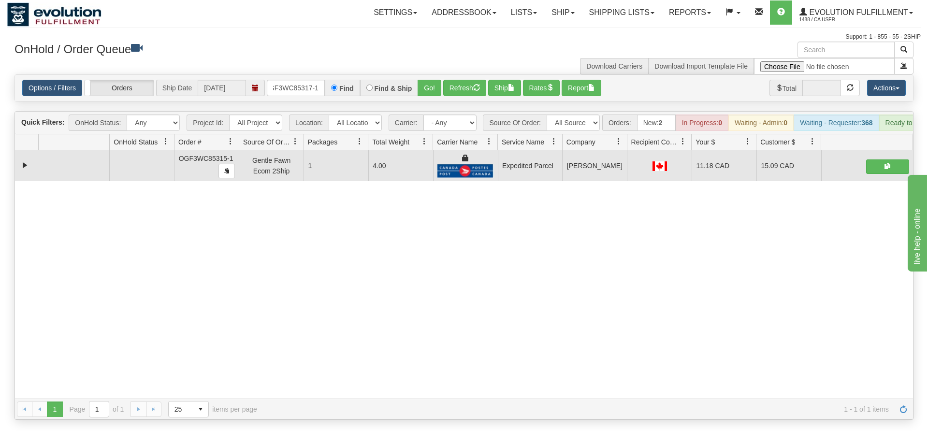
click at [432, 105] on div "Is equal to Is not equal to Contains Does not contains CAD USD EUR ZAR [PERSON_…" at bounding box center [463, 246] width 913 height 345
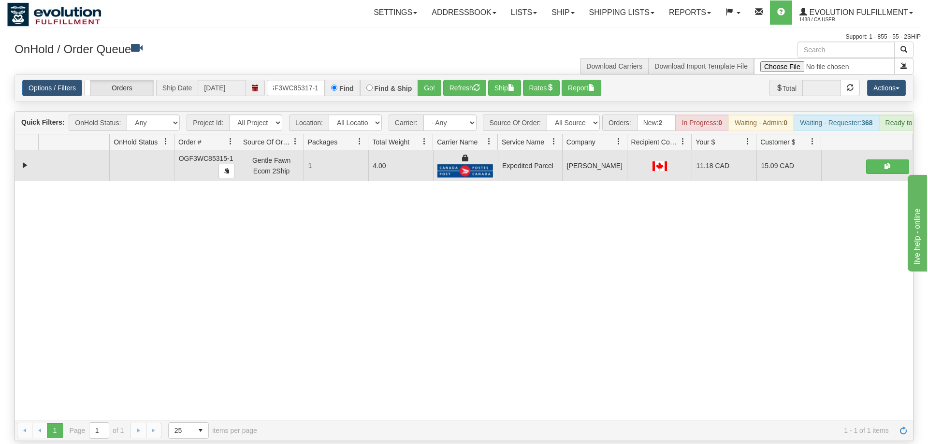
drag, startPoint x: 433, startPoint y: 95, endPoint x: 433, endPoint y: 84, distance: 11.1
click at [433, 91] on div "Is equal to Is not equal to Contains Does not contains CAD USD EUR ZAR [PERSON_…" at bounding box center [463, 257] width 913 height 367
click at [433, 80] on button "Go!" at bounding box center [429, 88] width 24 height 16
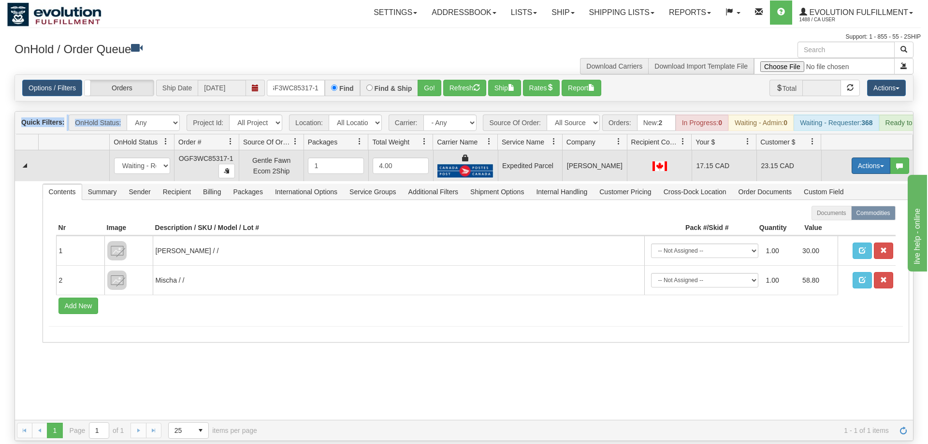
click at [867, 158] on button "Actions" at bounding box center [870, 166] width 39 height 16
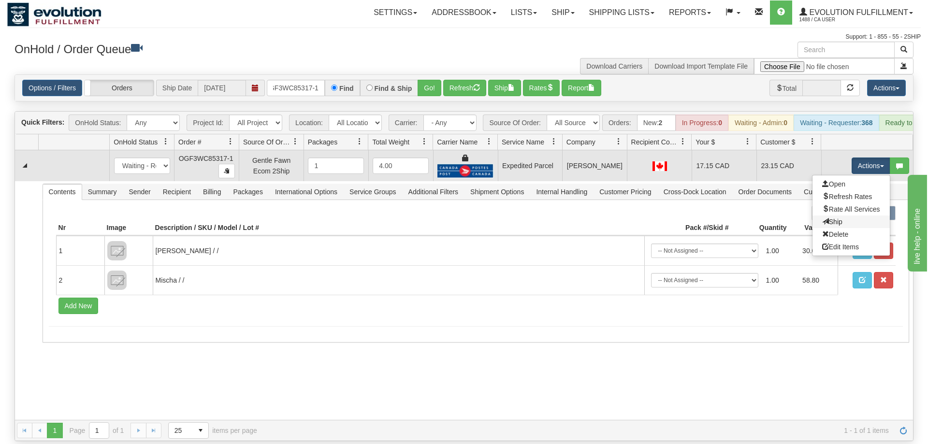
click at [849, 216] on link "Ship" at bounding box center [850, 222] width 77 height 13
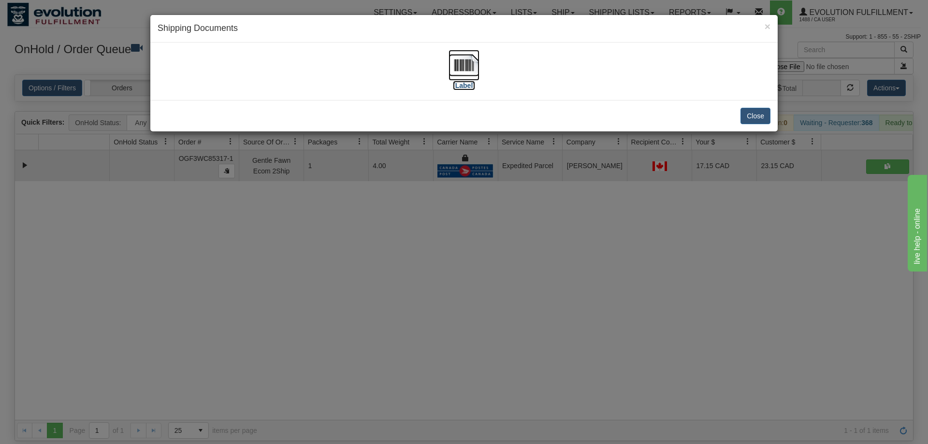
click at [455, 83] on label "[Label]" at bounding box center [464, 86] width 22 height 10
click at [506, 296] on div "× Shipping Documents [Label] Close" at bounding box center [464, 222] width 928 height 444
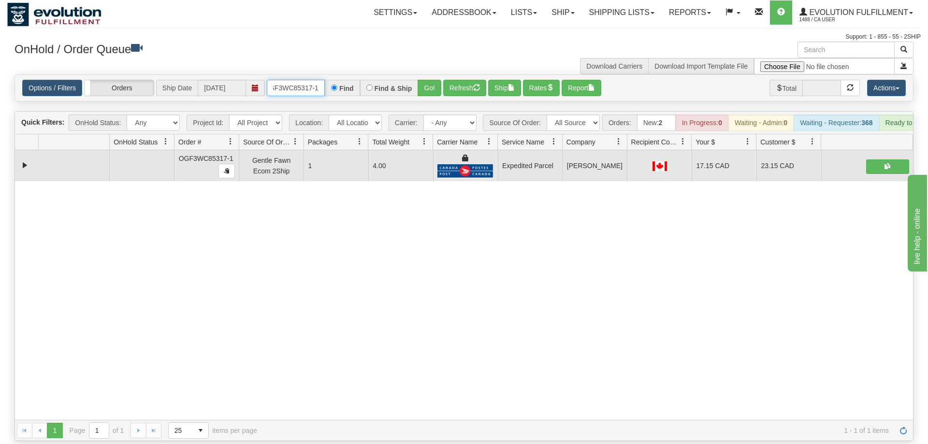
click at [303, 80] on input "oGF3WC85317-1" at bounding box center [296, 88] width 58 height 16
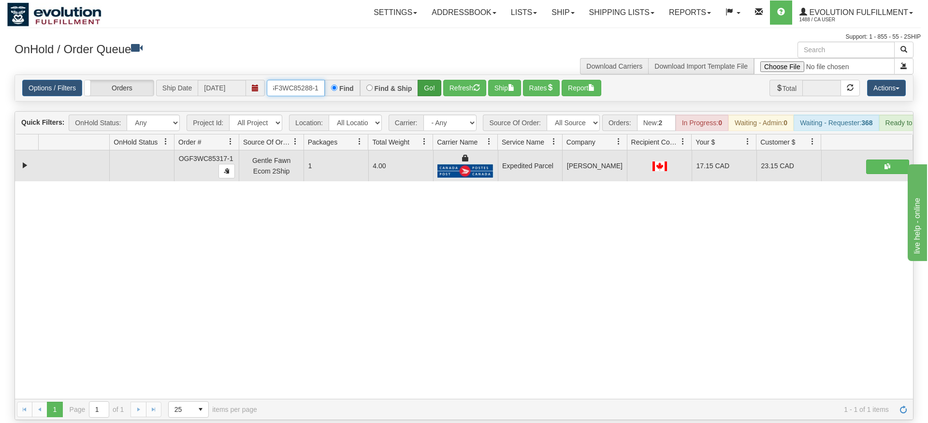
type input "oGF3WC85288-1"
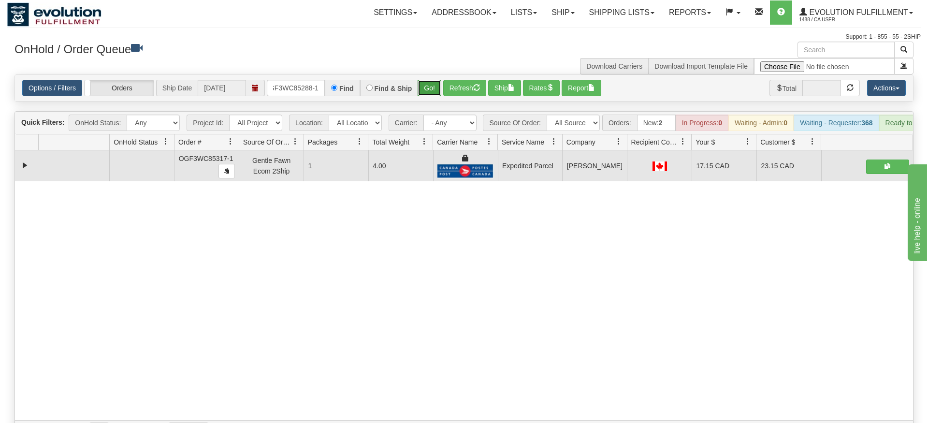
click at [430, 89] on div "Is equal to Is not equal to Contains Does not contains CAD USD EUR ZAR [PERSON_…" at bounding box center [463, 257] width 913 height 367
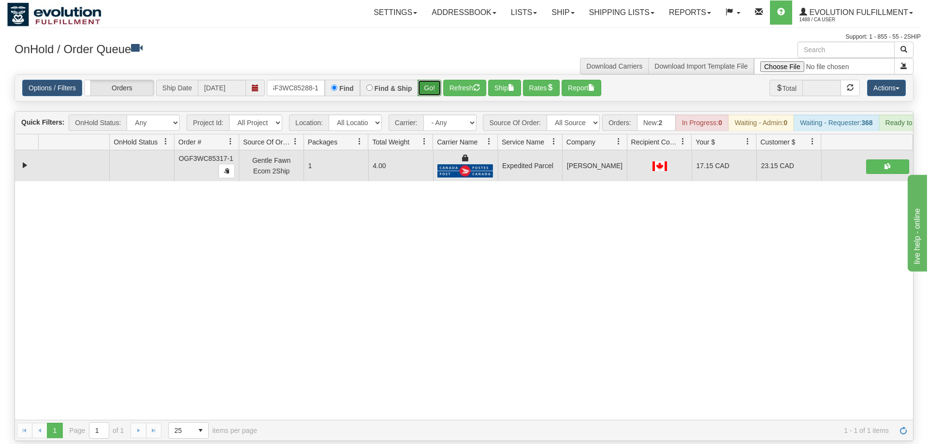
click at [432, 80] on button "Go!" at bounding box center [429, 88] width 24 height 16
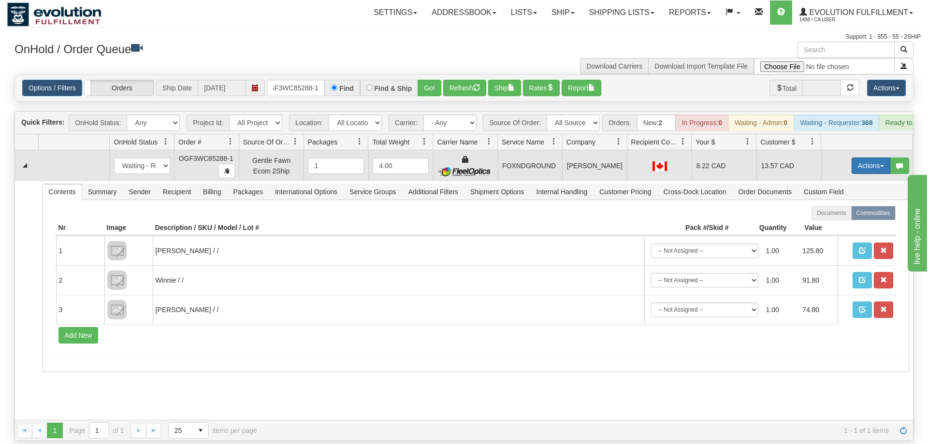
click at [868, 158] on button "Actions" at bounding box center [870, 166] width 39 height 16
click at [840, 216] on link "Ship" at bounding box center [850, 222] width 77 height 13
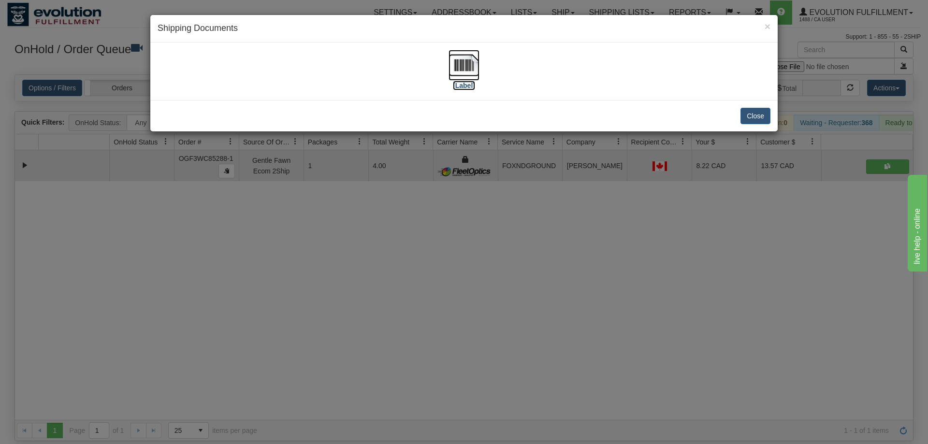
click at [459, 76] on img at bounding box center [463, 65] width 31 height 31
click at [552, 198] on div "× Shipping Documents [Label] Close" at bounding box center [464, 222] width 928 height 444
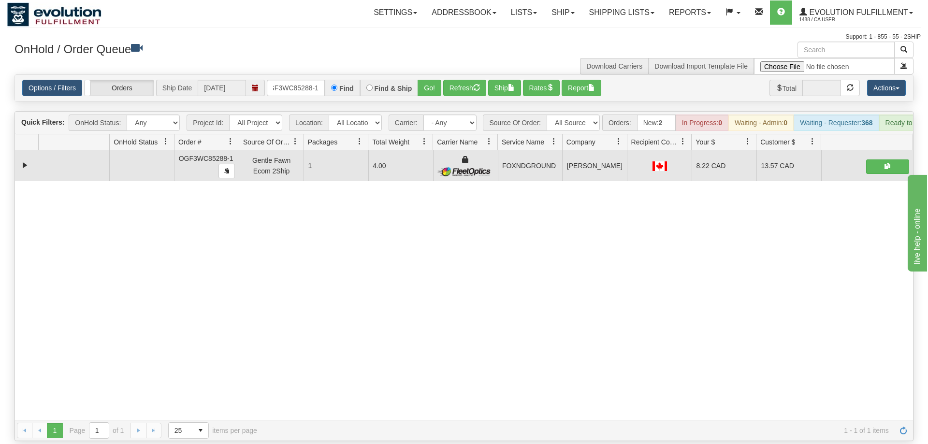
click at [320, 75] on div "Options / Filters Group Shipments Orders Ship Date 08/27/2025 oGF3WC85288-1 Fin…" at bounding box center [464, 88] width 898 height 26
click at [307, 80] on input "oGF3WC85288-1" at bounding box center [296, 88] width 58 height 16
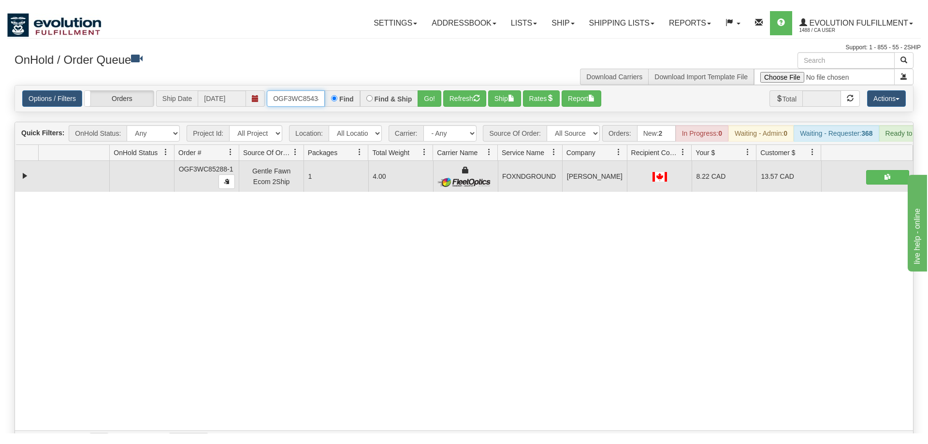
scroll to position [0, 9]
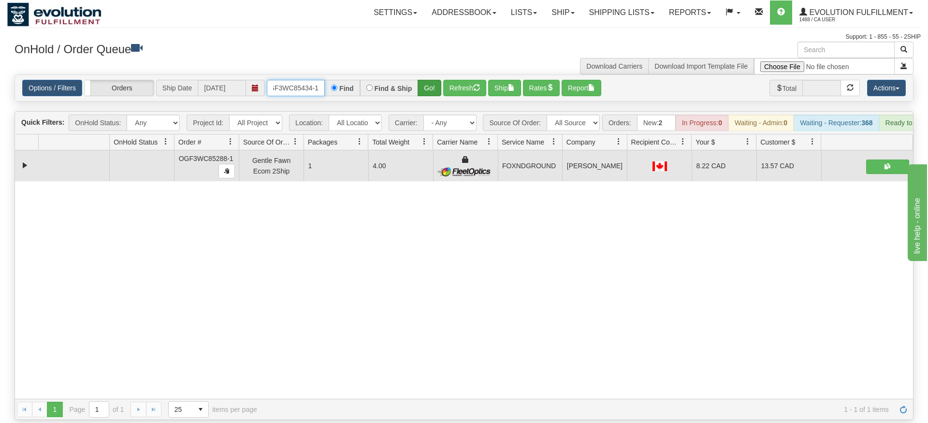
type input "OGF3WC85434-1"
click at [427, 93] on div "Is equal to Is not equal to Contains Does not contains CAD USD EUR ZAR [PERSON_…" at bounding box center [463, 246] width 913 height 345
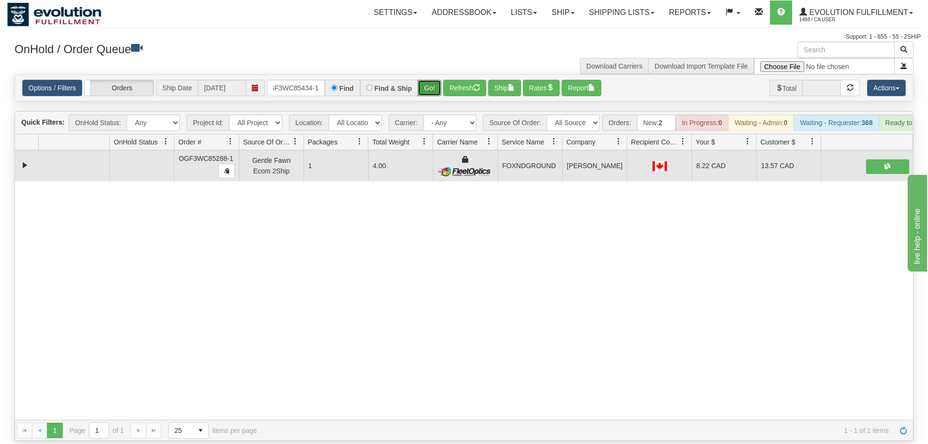
click at [435, 80] on button "Go!" at bounding box center [429, 88] width 24 height 16
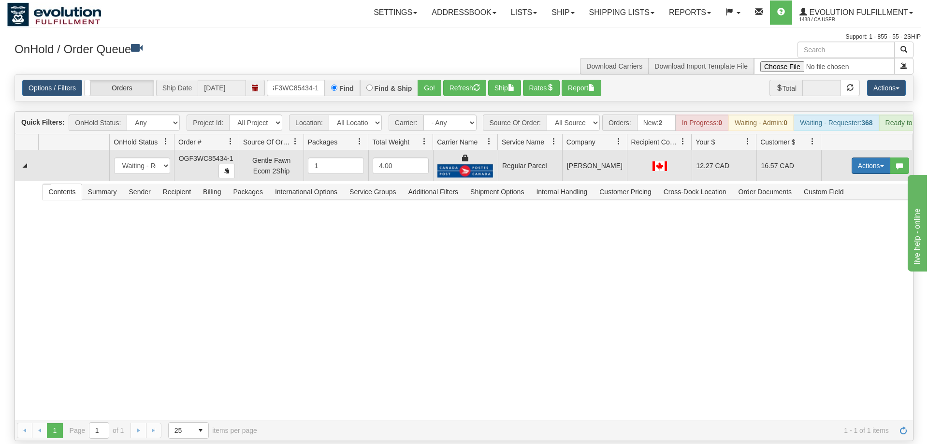
click at [859, 158] on button "Actions" at bounding box center [870, 166] width 39 height 16
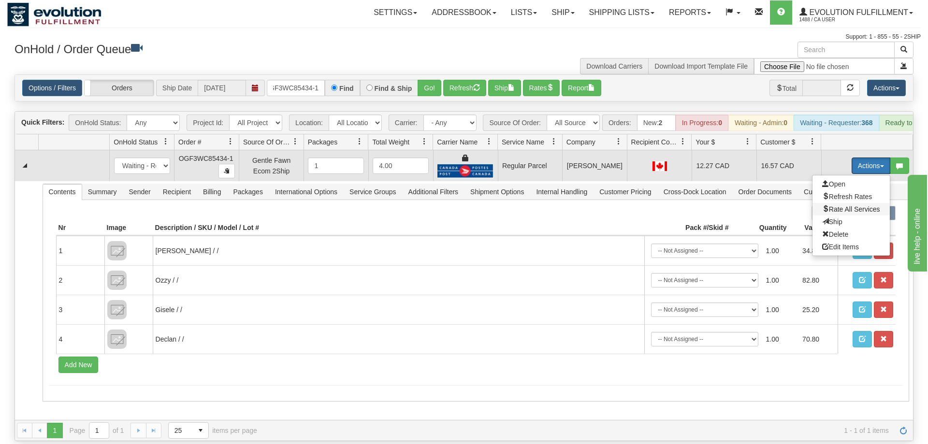
click at [844, 205] on span "Rate All Services" at bounding box center [851, 209] width 58 height 8
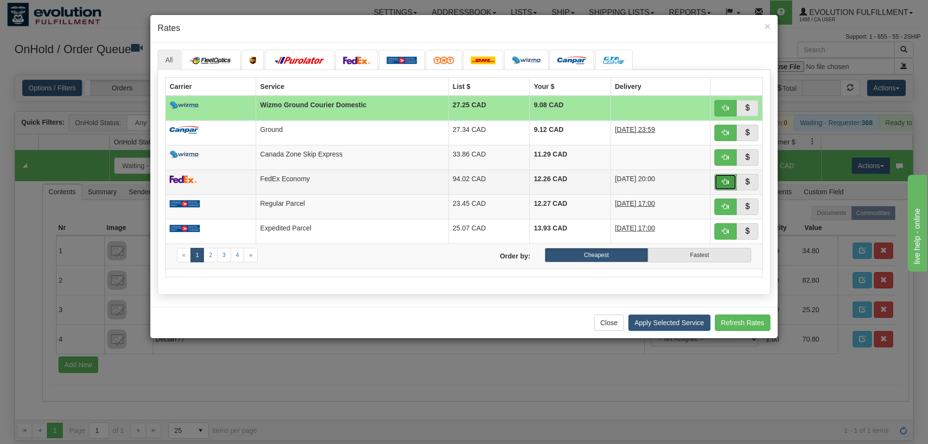
click at [726, 183] on span "button" at bounding box center [725, 181] width 7 height 7
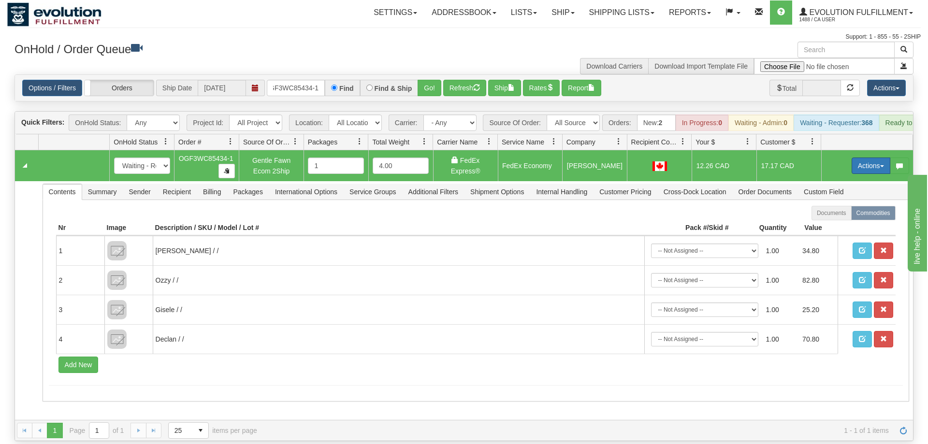
click at [876, 158] on button "Actions" at bounding box center [870, 166] width 39 height 16
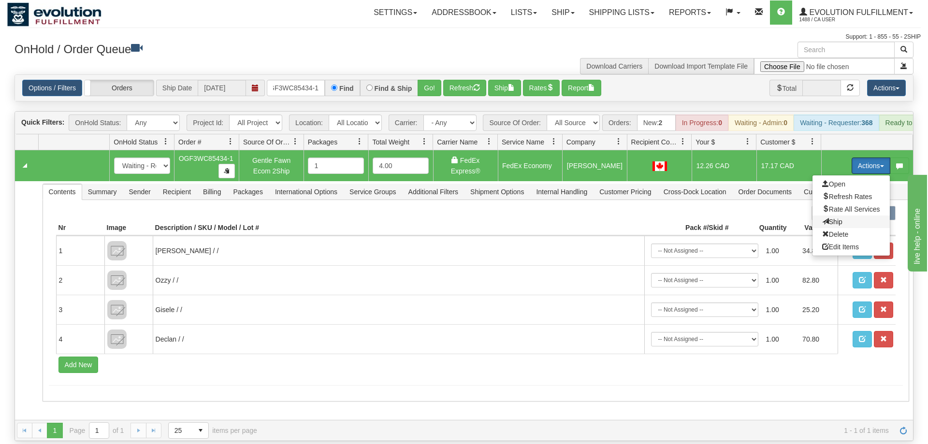
click at [838, 218] on span "Ship" at bounding box center [832, 222] width 20 height 8
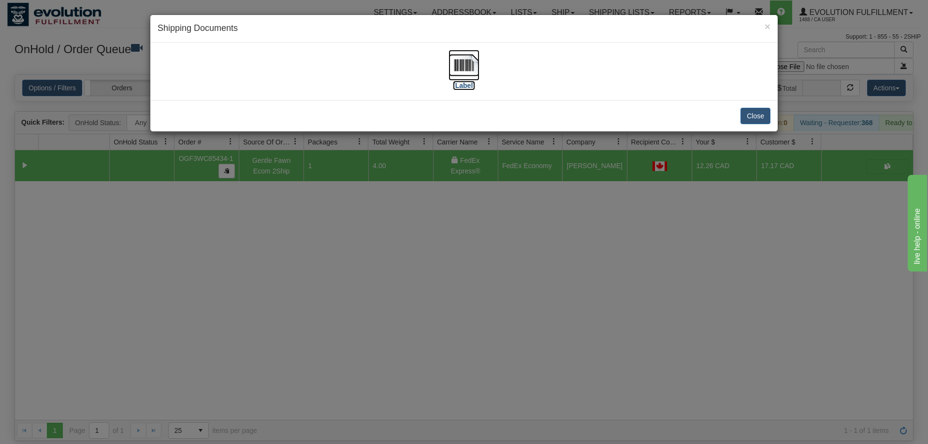
click at [474, 63] on img at bounding box center [463, 65] width 31 height 31
click at [532, 190] on div "× Shipping Documents [Label] Close" at bounding box center [464, 222] width 928 height 444
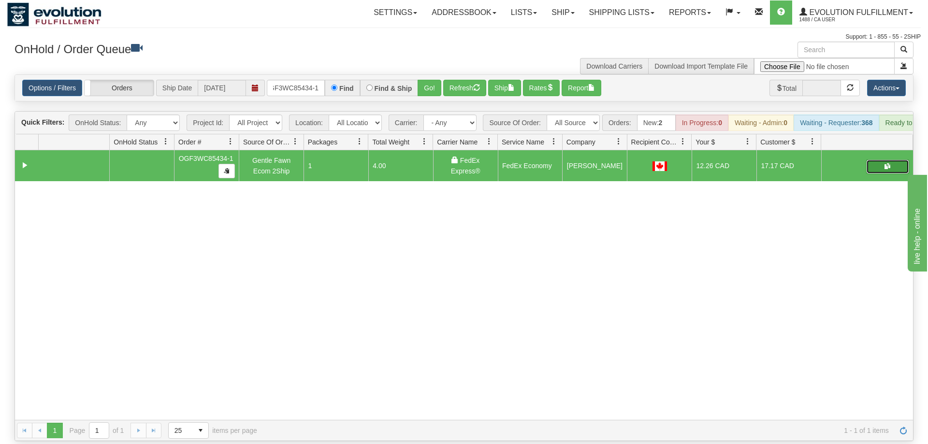
click at [892, 159] on button "button" at bounding box center [887, 166] width 43 height 14
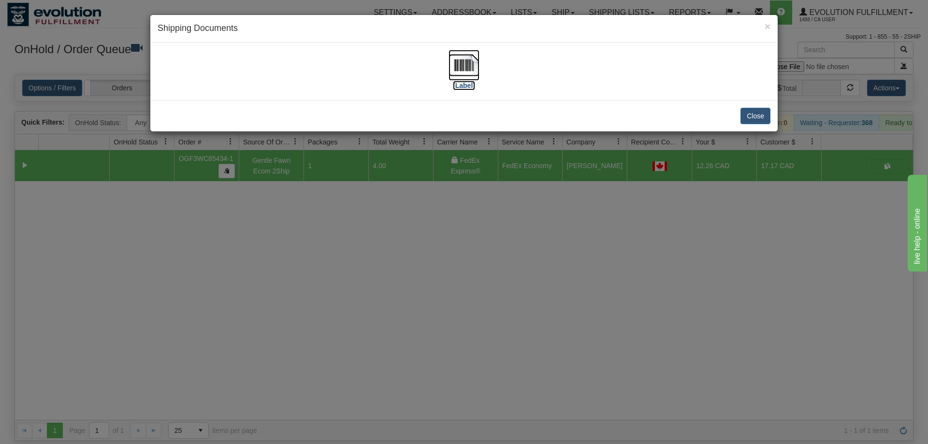
click at [458, 62] on img at bounding box center [463, 65] width 31 height 31
click at [505, 320] on div "× Shipping Documents [Label] Close" at bounding box center [464, 222] width 928 height 444
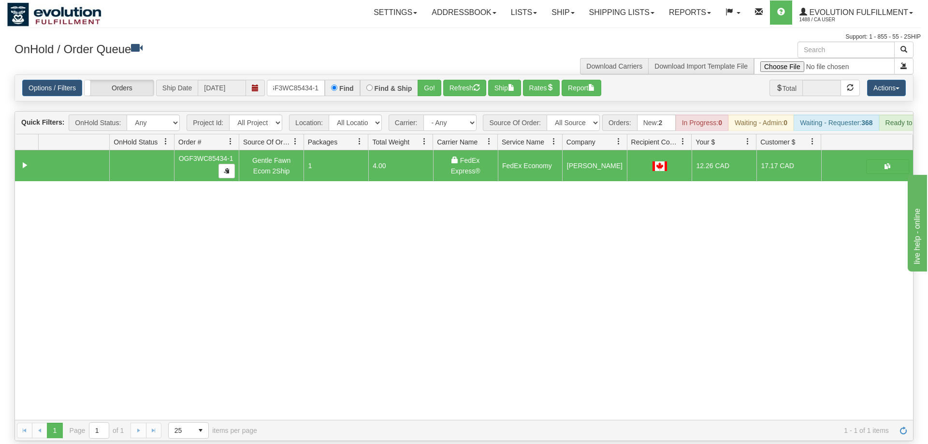
click at [260, 242] on div "31534525 EVOLUTION V3 90861261 90861262 OGF3WC85434-1 Gentle Fawn Ecom 2Ship 1 …" at bounding box center [464, 285] width 898 height 270
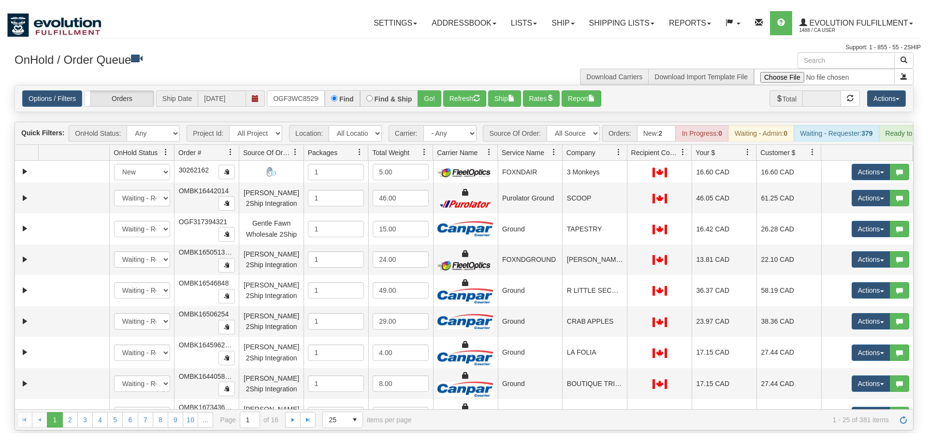
scroll to position [0, 9]
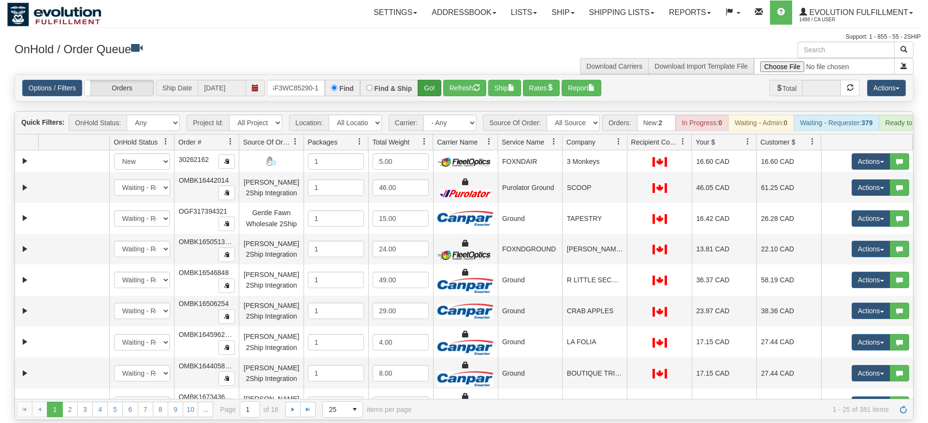
type input "OGF3WC85290-1"
click at [426, 93] on div "Is equal to Is not equal to Contains Does not contains CAD USD EUR ZAR [PERSON_…" at bounding box center [463, 246] width 913 height 345
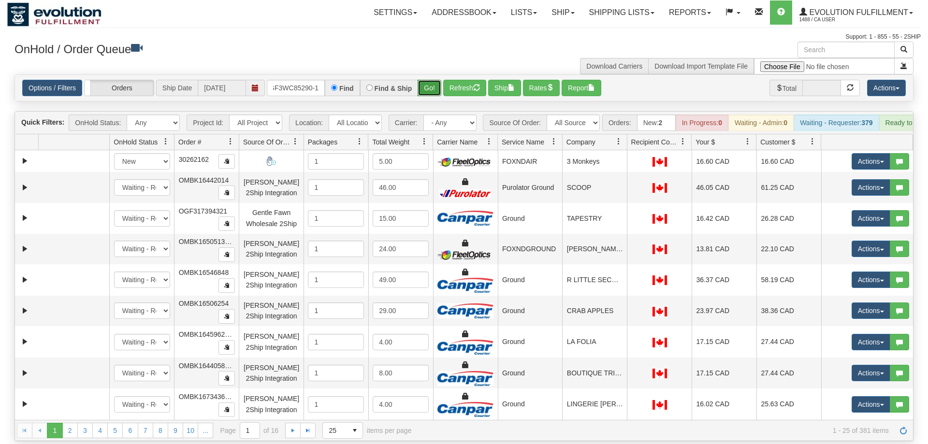
click at [430, 81] on button "Go!" at bounding box center [429, 88] width 24 height 16
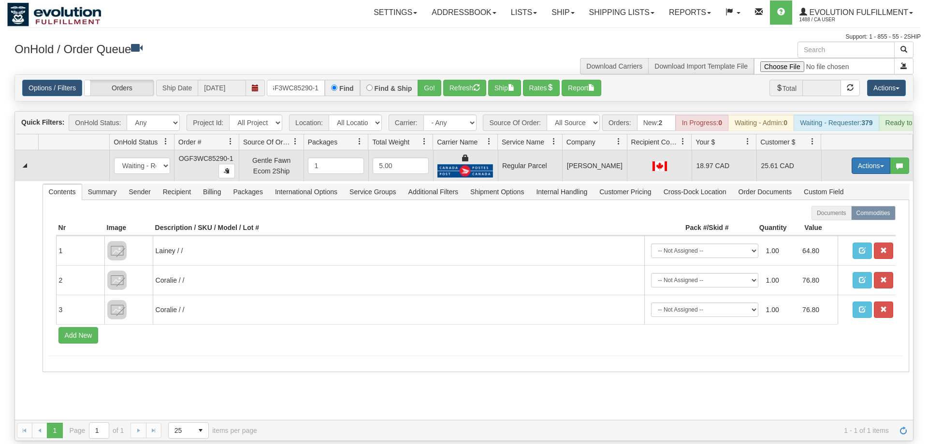
click at [863, 158] on button "Actions" at bounding box center [870, 166] width 39 height 16
click at [846, 205] on span "Rate All Services" at bounding box center [851, 209] width 58 height 8
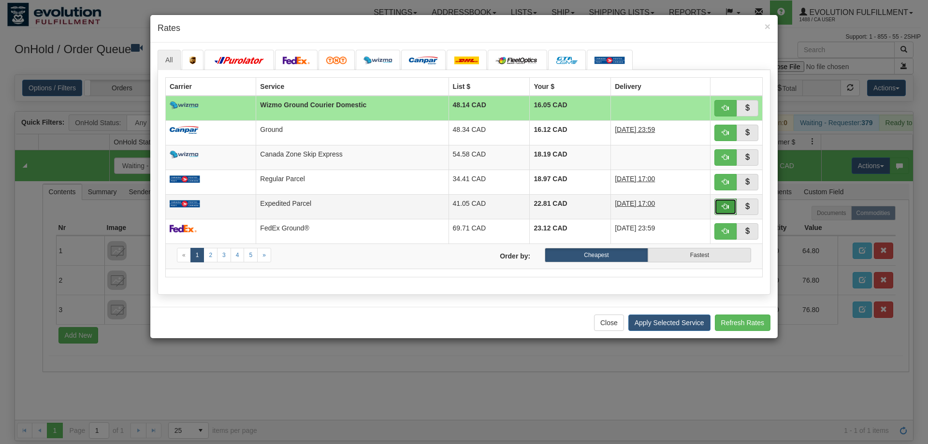
click at [731, 210] on button "button" at bounding box center [725, 207] width 22 height 16
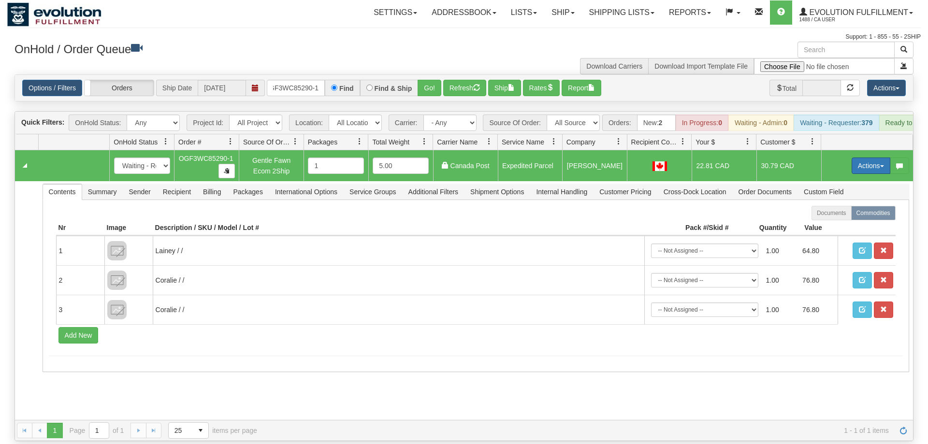
click at [854, 158] on button "Actions" at bounding box center [870, 166] width 39 height 16
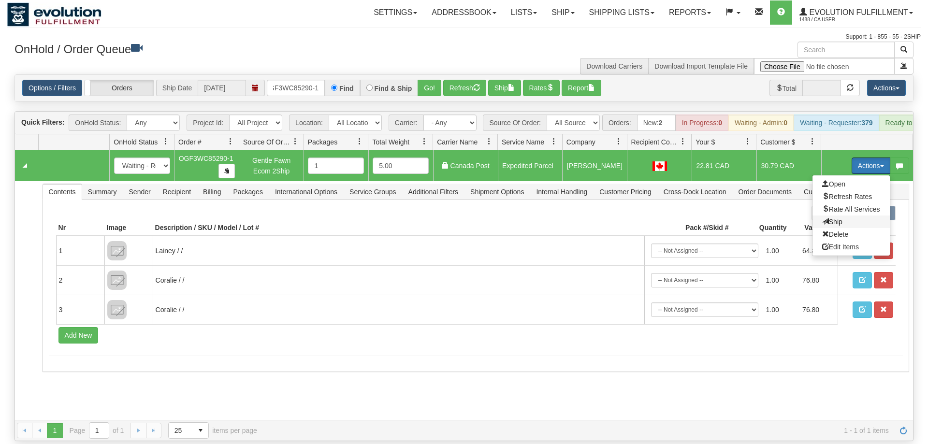
click at [825, 218] on span "Ship" at bounding box center [832, 222] width 20 height 8
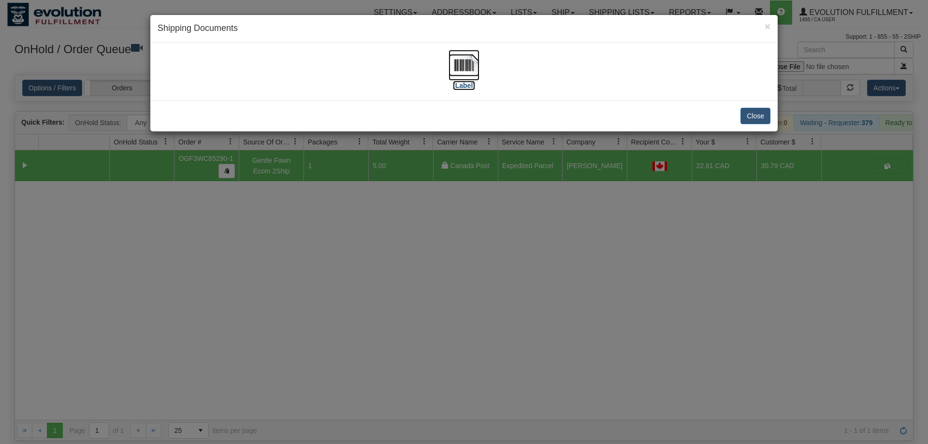
click at [474, 71] on img at bounding box center [463, 65] width 31 height 31
click at [611, 238] on div "× Shipping Documents [Label] Close" at bounding box center [464, 222] width 928 height 444
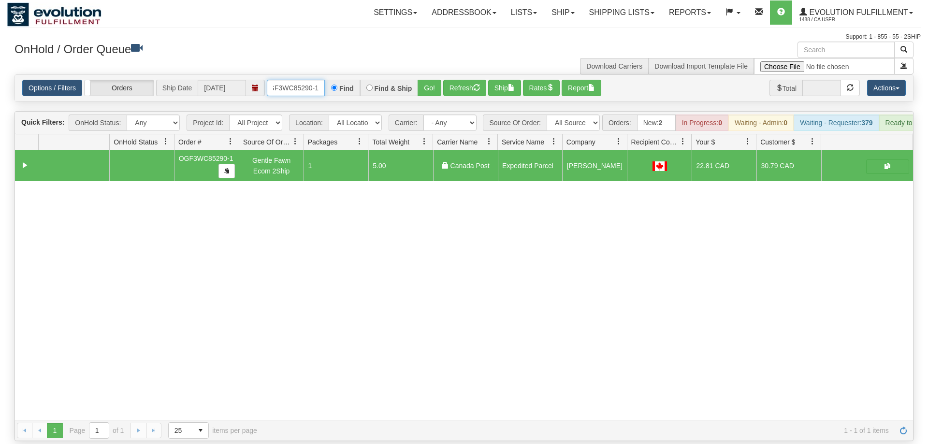
click at [311, 80] on input "OGF3WC85290-1" at bounding box center [296, 88] width 58 height 16
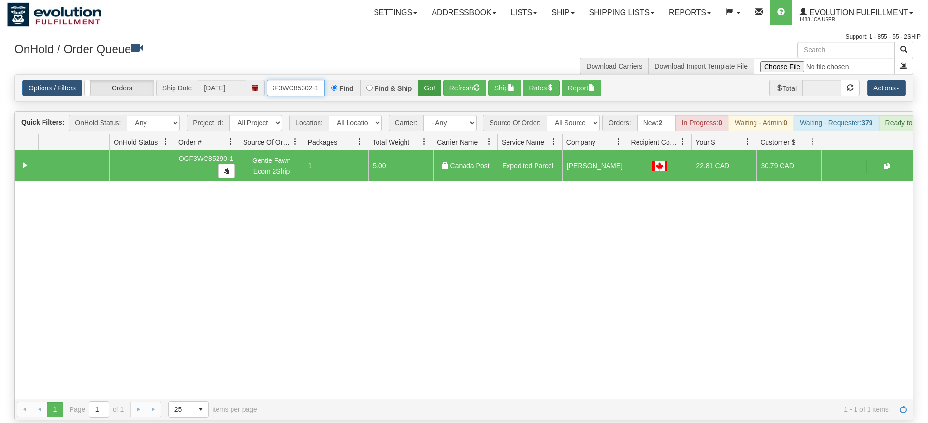
type input "OGF3WC85302-1"
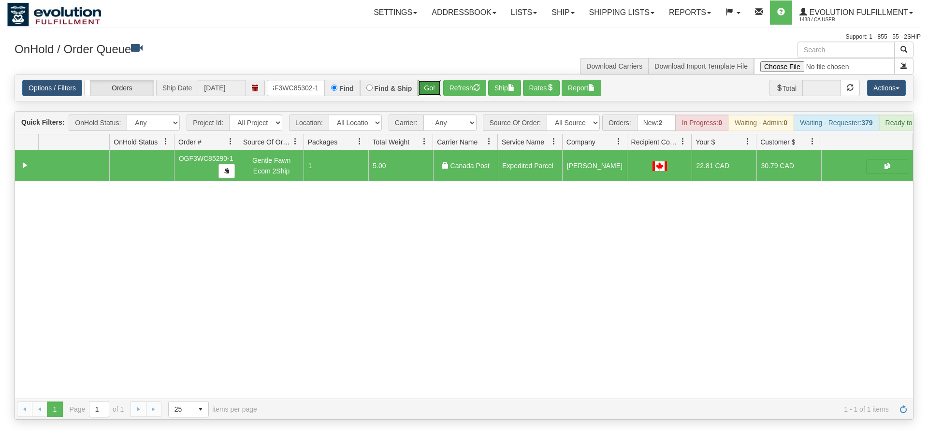
click at [436, 93] on div "Is equal to Is not equal to Contains Does not contains CAD USD EUR ZAR [PERSON_…" at bounding box center [463, 246] width 913 height 345
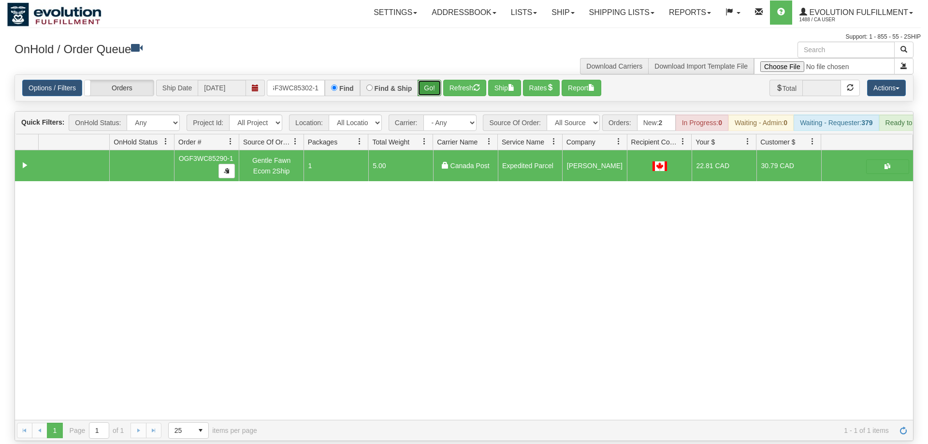
click at [436, 80] on button "Go!" at bounding box center [429, 88] width 24 height 16
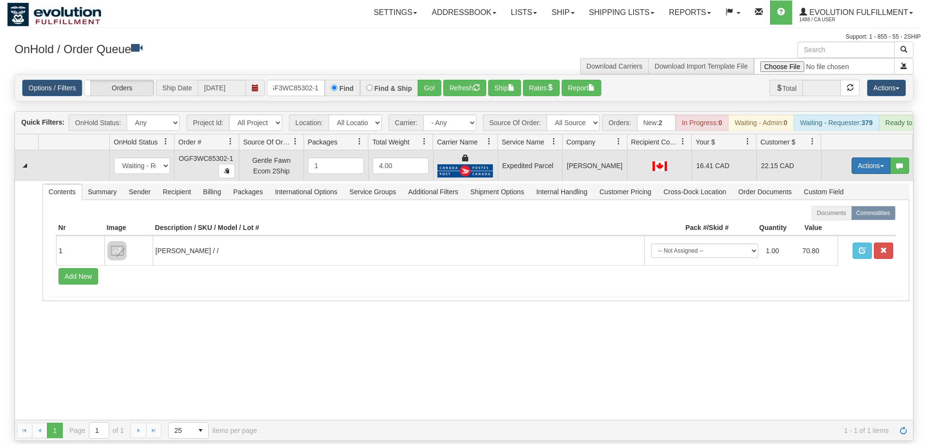
click at [860, 158] on button "Actions" at bounding box center [870, 166] width 39 height 16
click at [837, 218] on span "Ship" at bounding box center [832, 222] width 20 height 8
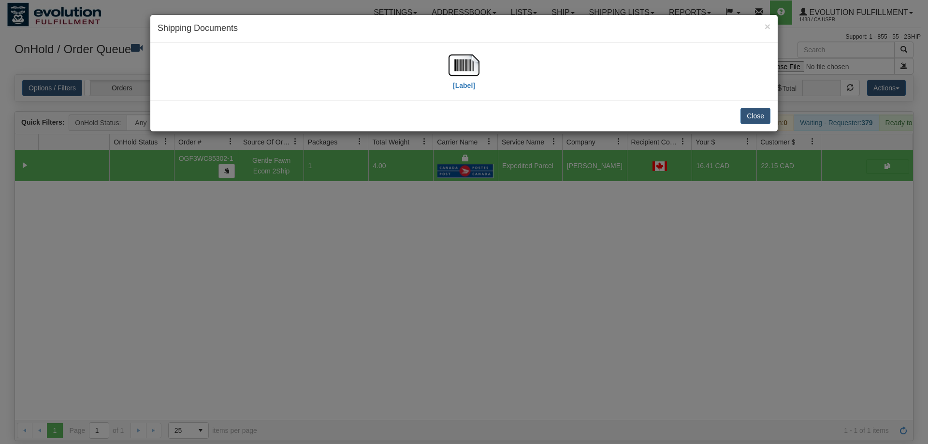
click at [447, 70] on div "[Label]" at bounding box center [464, 71] width 613 height 43
click at [459, 70] on img at bounding box center [463, 65] width 31 height 31
click at [385, 260] on div "× Shipping Documents [Label] Close" at bounding box center [464, 222] width 928 height 444
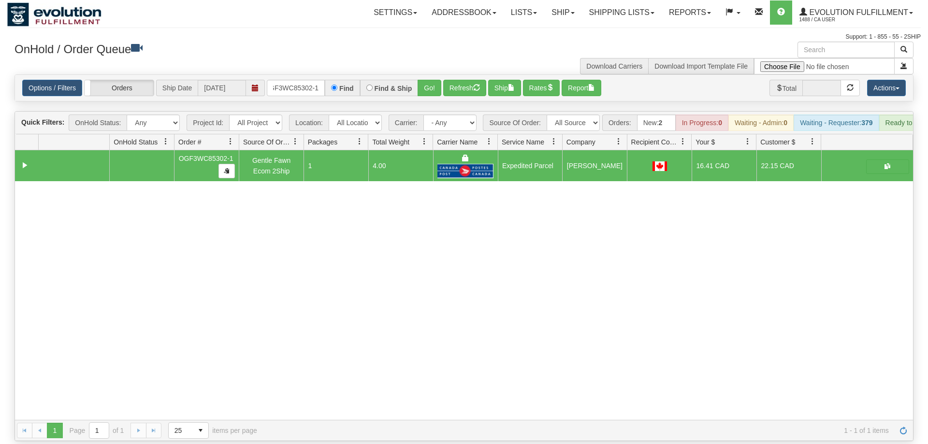
click at [292, 75] on div "Options / Filters Group Shipments Orders Ship Date [DATE] OGF3WC85302-1 Find Fi…" at bounding box center [464, 88] width 898 height 26
click at [312, 80] on input "OGF3WC85302-1" at bounding box center [296, 88] width 58 height 16
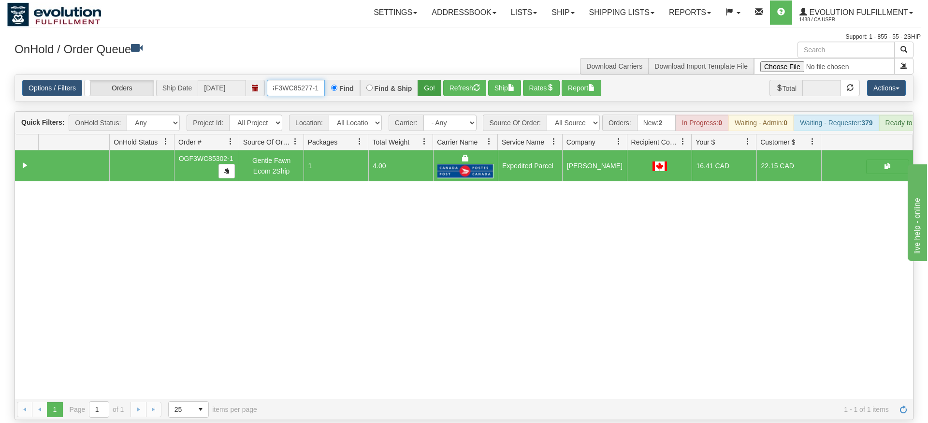
type input "OGF3WC85277-1"
click at [427, 93] on div "Is equal to Is not equal to Contains Does not contains CAD USD EUR ZAR [PERSON_…" at bounding box center [463, 246] width 913 height 345
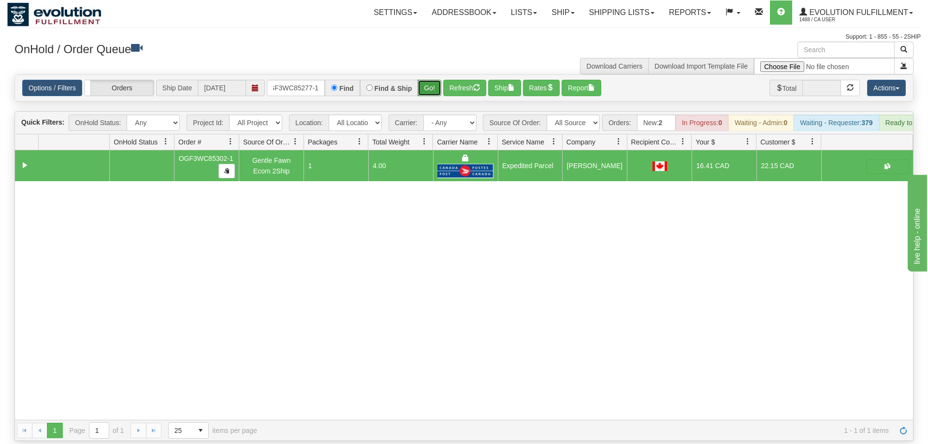
click at [434, 80] on button "Go!" at bounding box center [429, 88] width 24 height 16
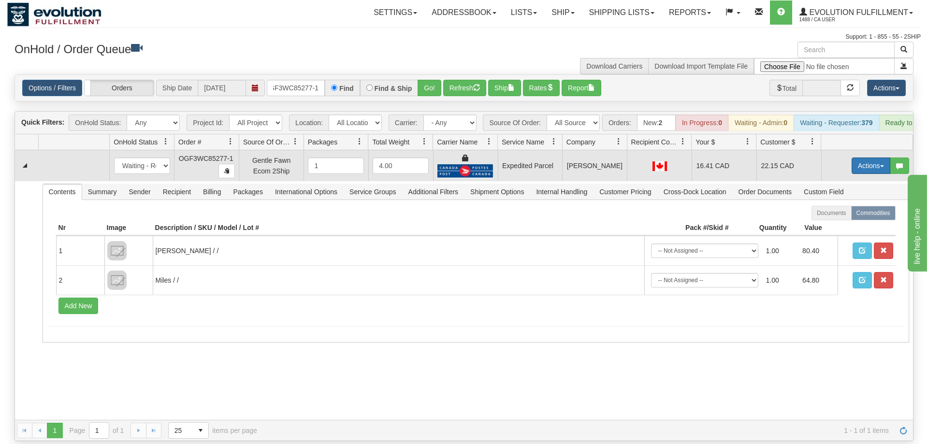
click at [866, 158] on button "Actions" at bounding box center [870, 166] width 39 height 16
click at [834, 218] on span "Ship" at bounding box center [832, 222] width 20 height 8
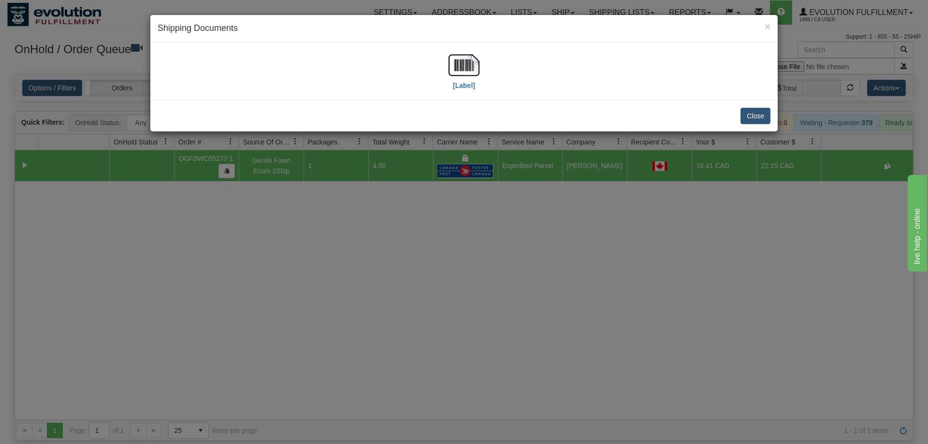
click at [319, 110] on div "Close" at bounding box center [463, 115] width 627 height 31
click at [453, 67] on img at bounding box center [463, 65] width 31 height 31
click at [540, 227] on div "× Shipping Documents [Label] Close" at bounding box center [464, 222] width 928 height 444
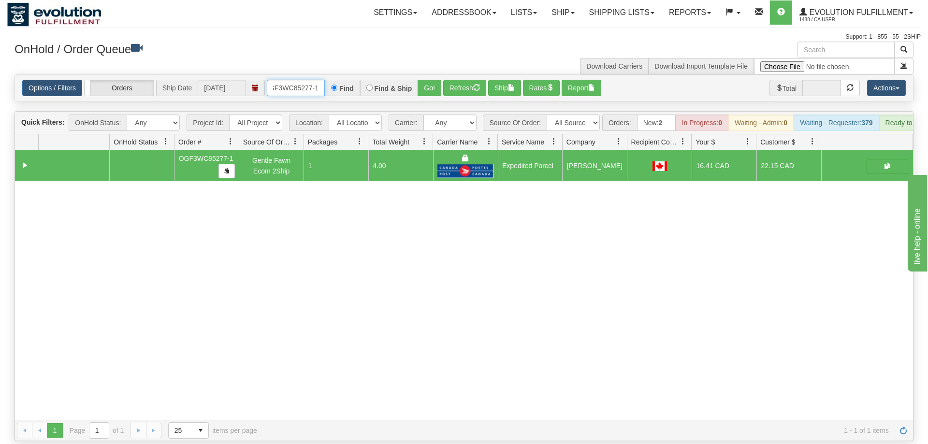
click at [315, 80] on input "OGF3WC85277-1" at bounding box center [296, 88] width 58 height 16
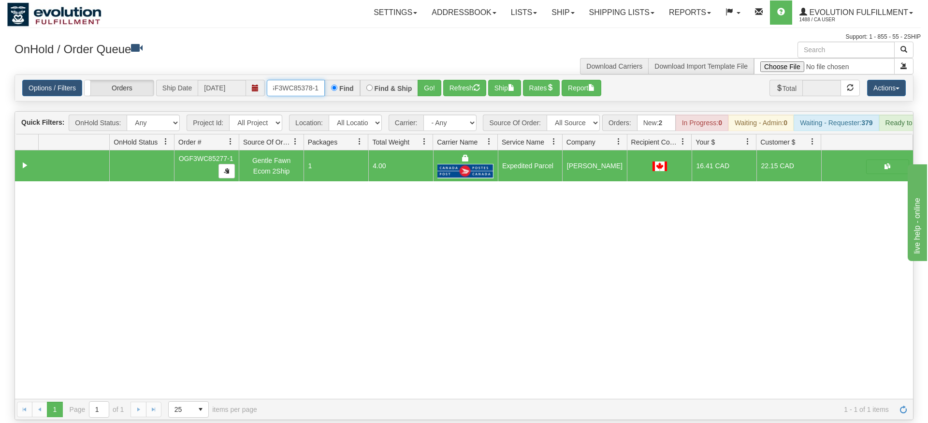
type input "OGF3WC85378-1"
click at [431, 93] on div "Is equal to Is not equal to Contains Does not contains CAD USD EUR ZAR [PERSON_…" at bounding box center [463, 246] width 913 height 345
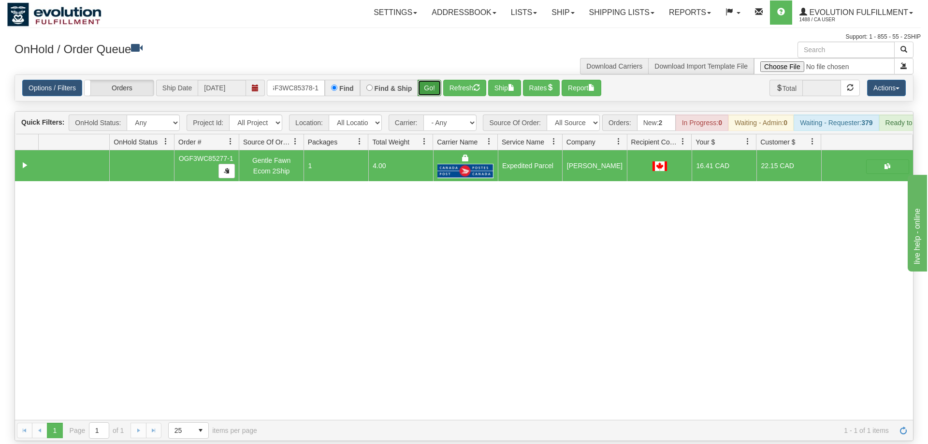
click at [431, 80] on button "Go!" at bounding box center [429, 88] width 24 height 16
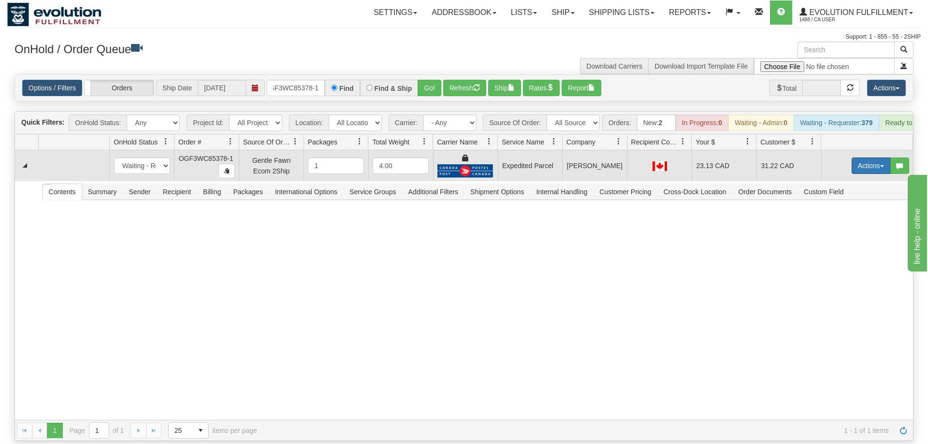
click at [869, 158] on button "Actions" at bounding box center [870, 166] width 39 height 16
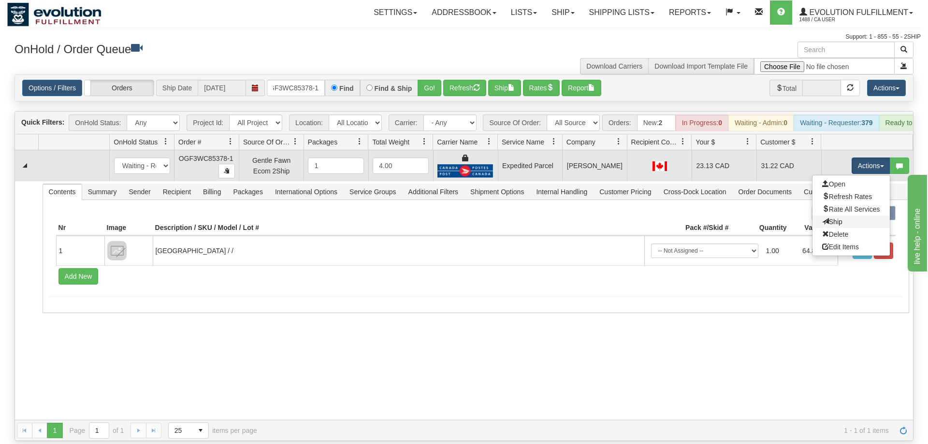
click at [844, 216] on link "Ship" at bounding box center [850, 222] width 77 height 13
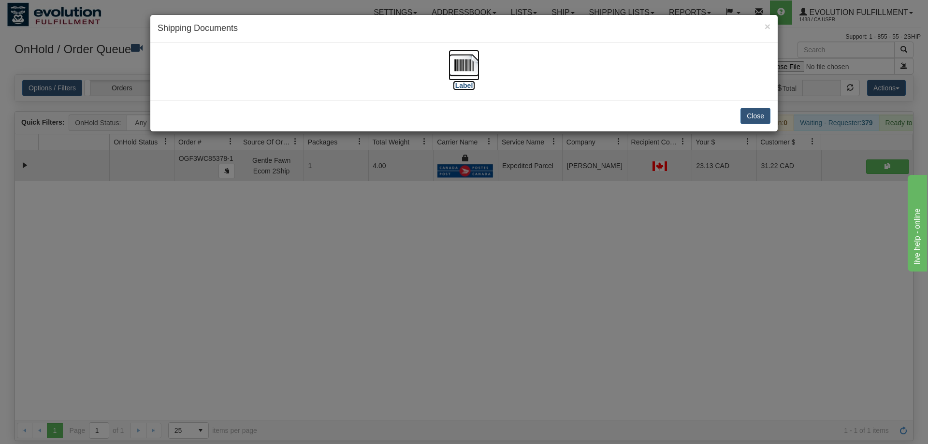
click at [449, 56] on img at bounding box center [463, 65] width 31 height 31
click at [473, 213] on div "× Shipping Documents [Label] Close" at bounding box center [464, 222] width 928 height 444
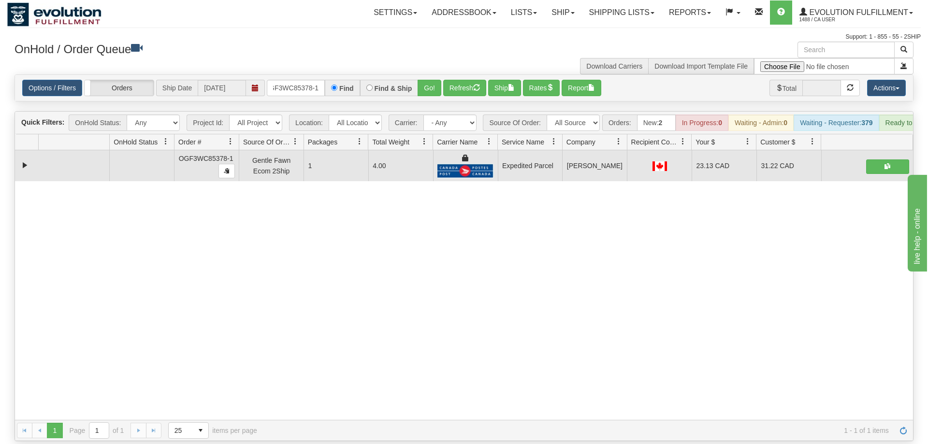
click at [318, 75] on div "Options / Filters Group Shipments Orders Ship Date [DATE] OGF3WC85378-1 Find Fi…" at bounding box center [464, 88] width 898 height 26
drag, startPoint x: 309, startPoint y: 74, endPoint x: 409, endPoint y: 86, distance: 100.2
click at [310, 80] on input "OGF3WC85378-1" at bounding box center [296, 88] width 58 height 16
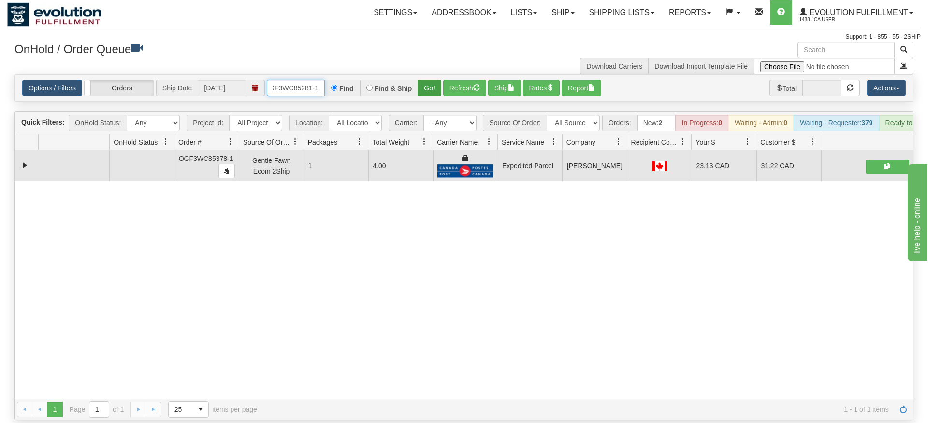
type input "OGF3WC85281-1"
click at [420, 98] on div "Is equal to Is not equal to Contains Does not contains CAD USD EUR ZAR [PERSON_…" at bounding box center [463, 246] width 913 height 345
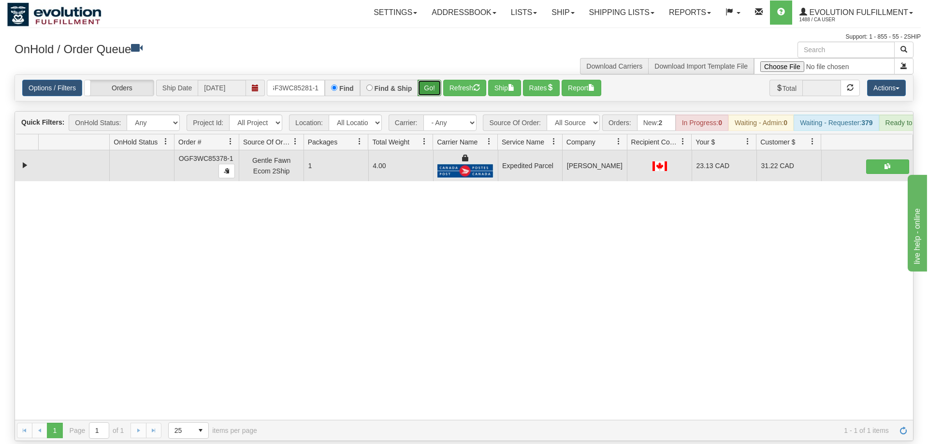
click at [422, 81] on button "Go!" at bounding box center [429, 88] width 24 height 16
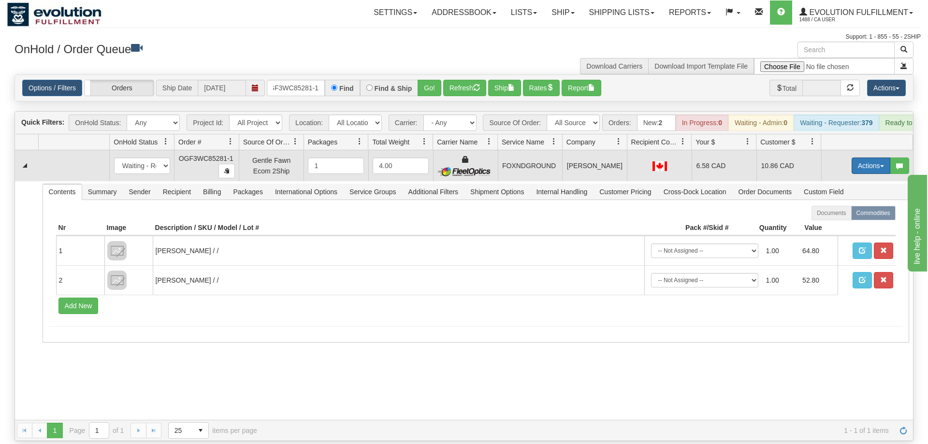
click at [865, 158] on button "Actions" at bounding box center [870, 166] width 39 height 16
click at [827, 218] on span "Ship" at bounding box center [832, 222] width 20 height 8
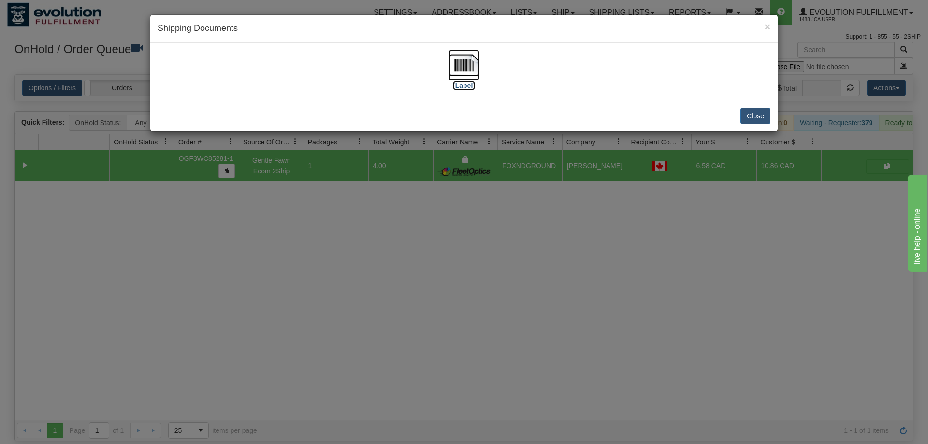
click at [465, 62] on img at bounding box center [463, 65] width 31 height 31
click at [422, 251] on div "× Shipping Documents [Label] Close" at bounding box center [464, 222] width 928 height 444
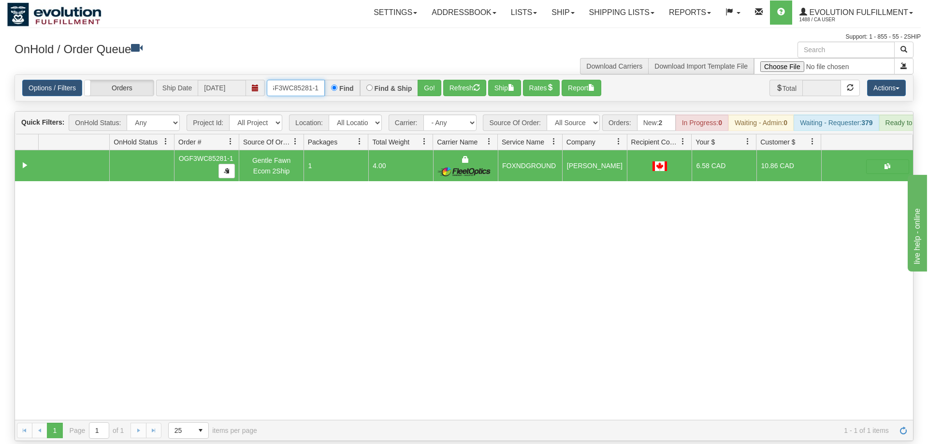
click at [288, 81] on input "OGF3WC85281-1" at bounding box center [296, 88] width 58 height 16
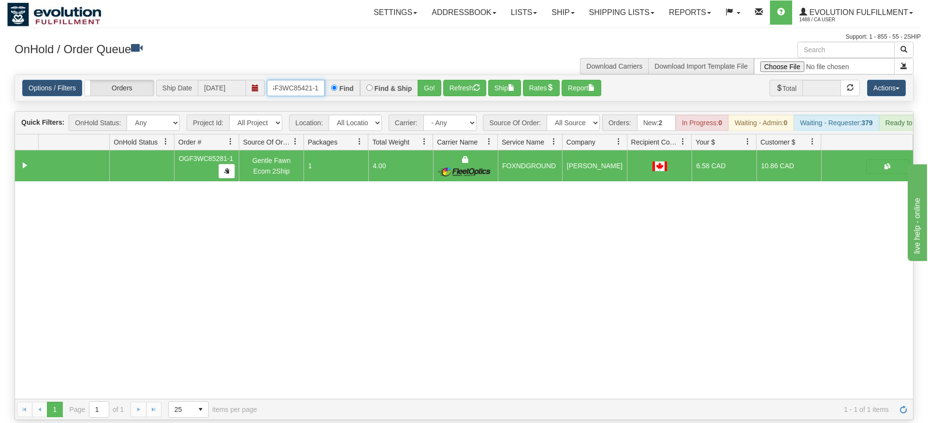
type input "OGF3WC85421-1"
click at [424, 95] on div "Is equal to Is not equal to Contains Does not contains CAD USD EUR ZAR [PERSON_…" at bounding box center [463, 246] width 913 height 345
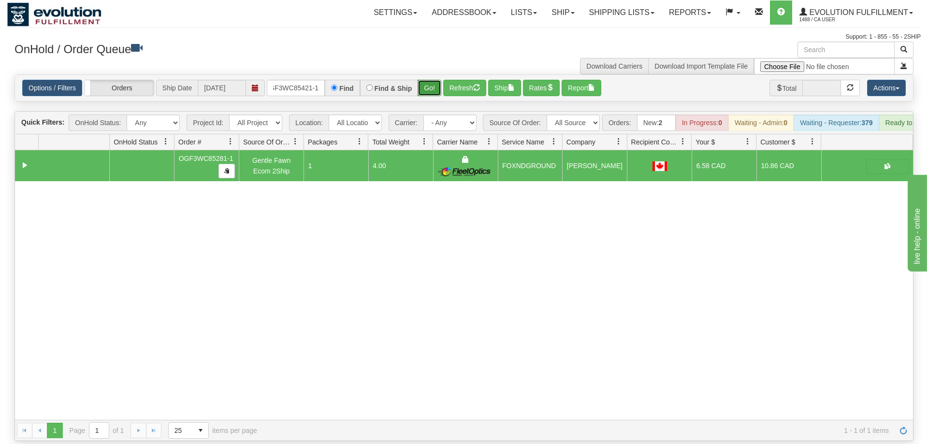
click at [426, 80] on button "Go!" at bounding box center [429, 88] width 24 height 16
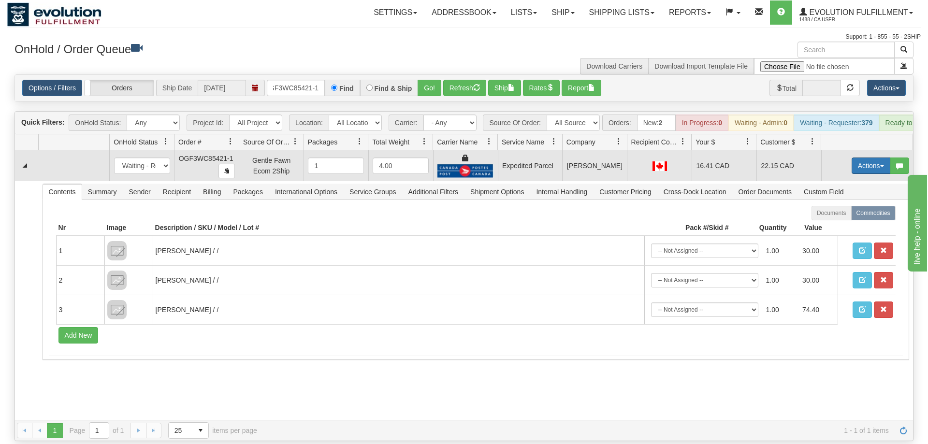
click at [880, 158] on button "Actions" at bounding box center [870, 166] width 39 height 16
click at [848, 216] on link "Ship" at bounding box center [850, 222] width 77 height 13
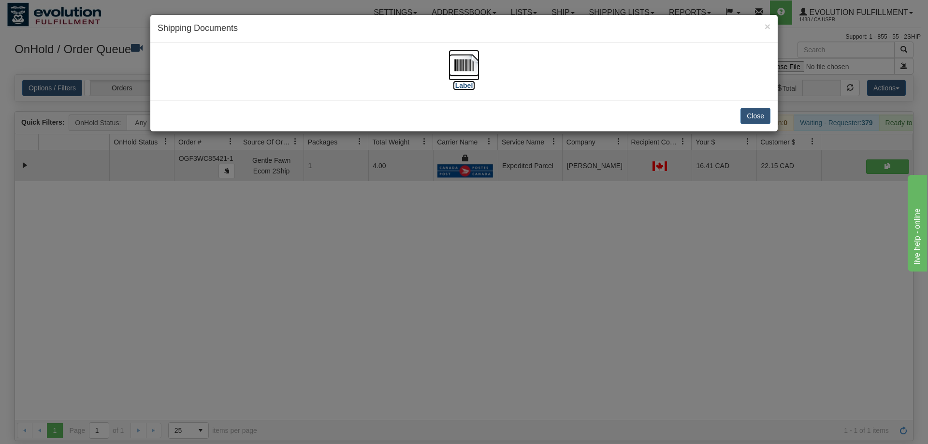
click at [460, 73] on img at bounding box center [463, 65] width 31 height 31
drag, startPoint x: 662, startPoint y: 237, endPoint x: 398, endPoint y: 66, distance: 314.7
click at [661, 237] on div "× Shipping Documents [Label] Close" at bounding box center [464, 222] width 928 height 444
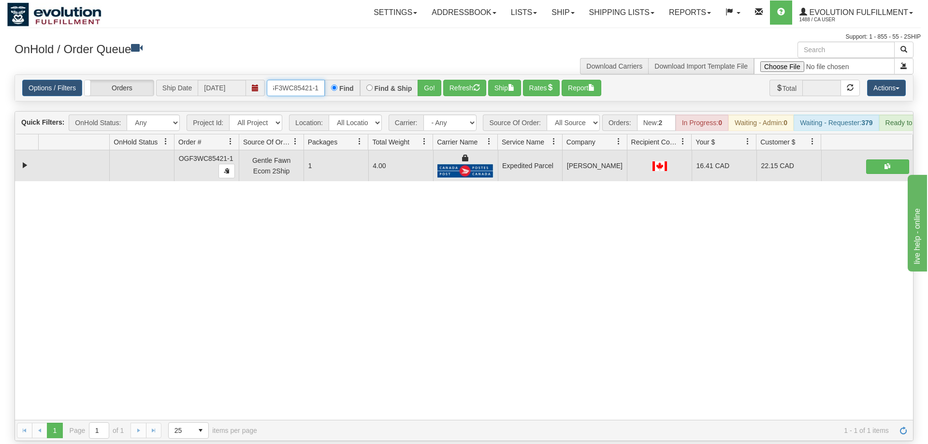
click at [304, 81] on input "OGF3WC85421-1" at bounding box center [296, 88] width 58 height 16
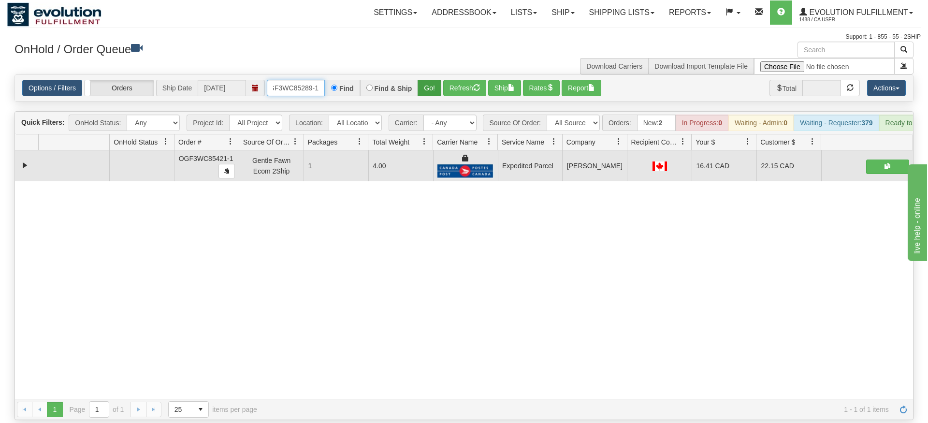
type input "OGF3WC85289-1"
click at [432, 92] on div "Is equal to Is not equal to Contains Does not contains CAD USD EUR ZAR [PERSON_…" at bounding box center [463, 246] width 913 height 345
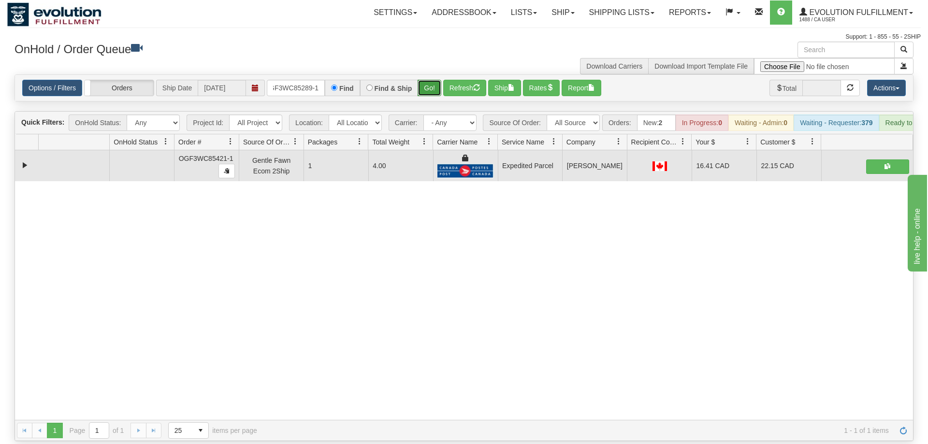
click at [432, 80] on button "Go!" at bounding box center [429, 88] width 24 height 16
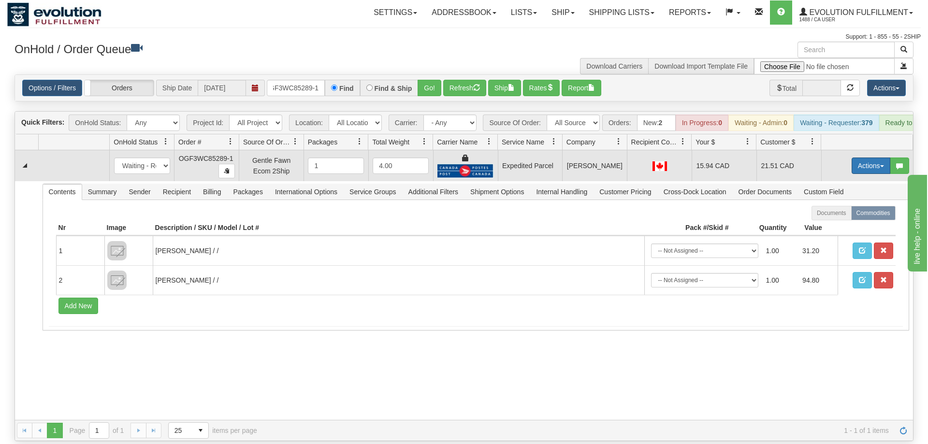
click at [864, 158] on button "Actions" at bounding box center [870, 166] width 39 height 16
click at [833, 218] on span "Ship" at bounding box center [832, 222] width 20 height 8
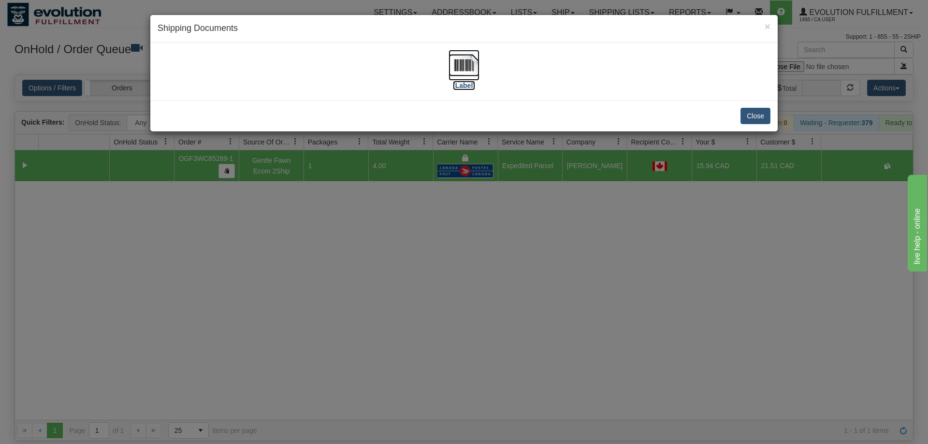
click at [465, 55] on img at bounding box center [463, 65] width 31 height 31
click at [626, 166] on div "× Shipping Documents [Label] Close" at bounding box center [464, 222] width 928 height 444
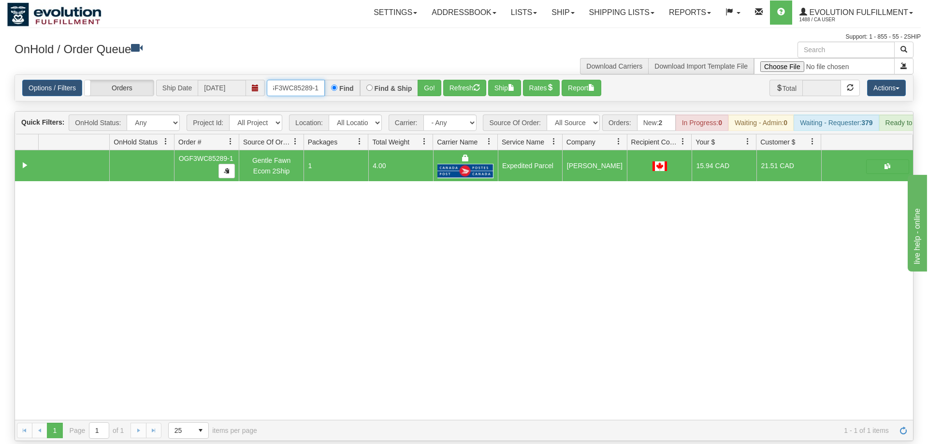
click at [312, 80] on input "OGF3WC85289-1" at bounding box center [296, 88] width 58 height 16
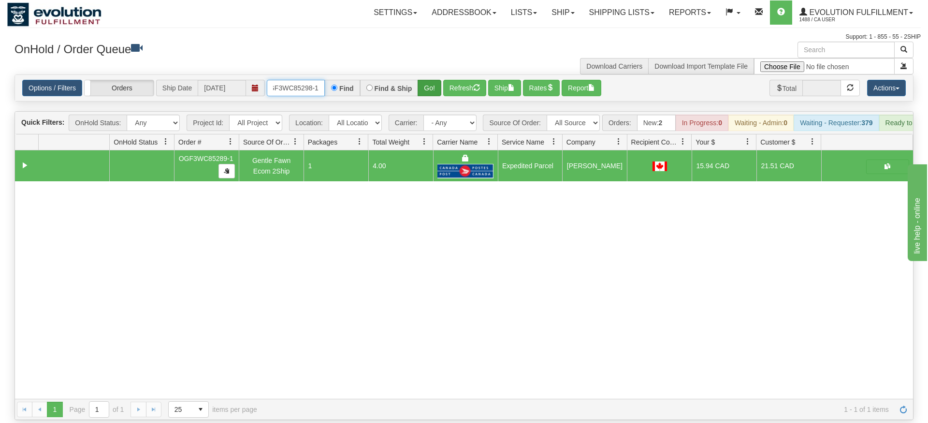
type input "oGF3WC85298-1"
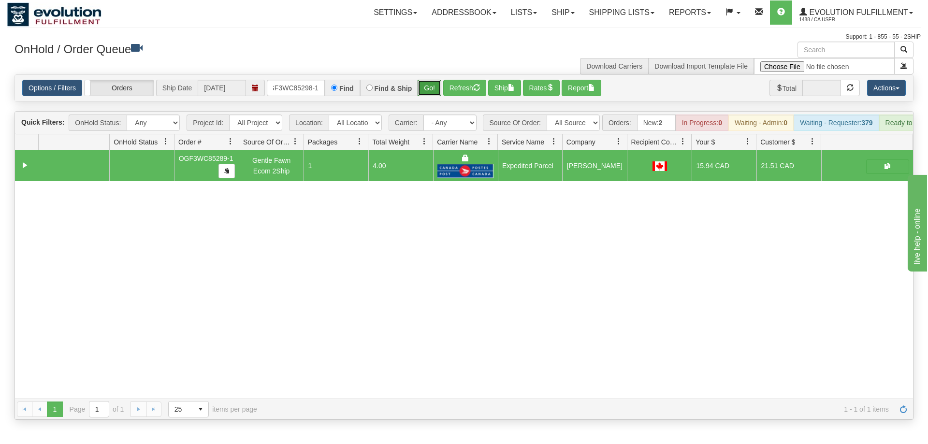
drag, startPoint x: 419, startPoint y: 73, endPoint x: 426, endPoint y: 83, distance: 12.1
click at [419, 94] on div "Is equal to Is not equal to Contains Does not contains CAD USD EUR ZAR [PERSON_…" at bounding box center [463, 246] width 913 height 345
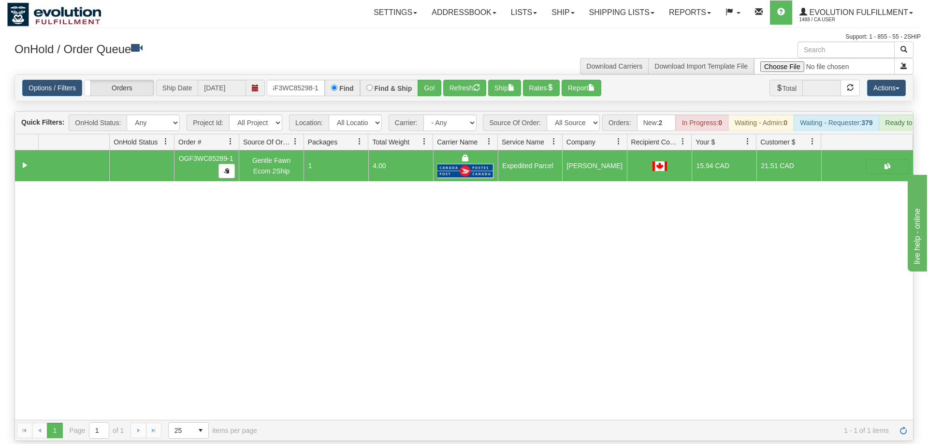
click at [431, 75] on div "Options / Filters Group Shipments Orders Ship Date [DATE] oGF3WC85298-1 Find Fi…" at bounding box center [464, 88] width 898 height 26
click at [432, 80] on button "Go!" at bounding box center [429, 88] width 24 height 16
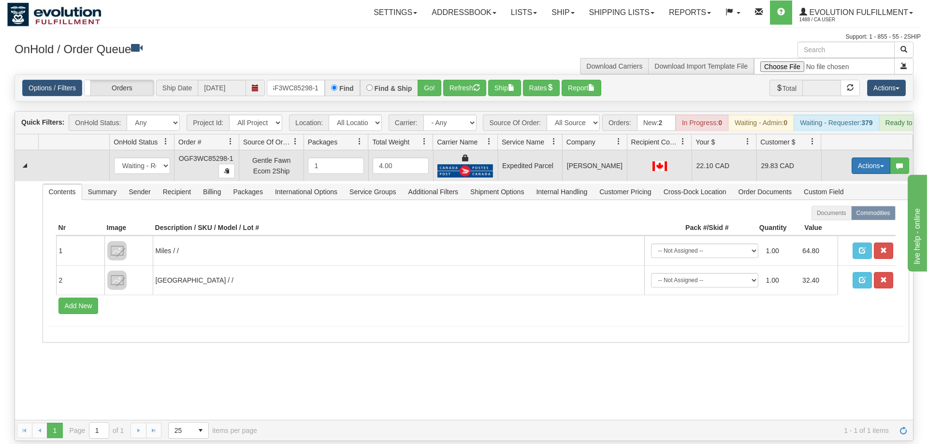
click at [853, 158] on button "Actions" at bounding box center [870, 166] width 39 height 16
click at [858, 158] on button "Actions" at bounding box center [870, 166] width 39 height 16
click at [838, 218] on span "Ship" at bounding box center [832, 222] width 20 height 8
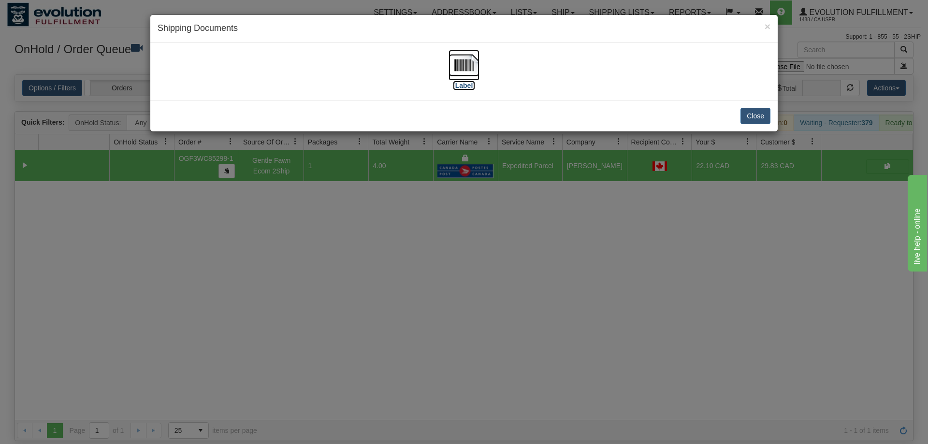
click at [467, 87] on label "[Label]" at bounding box center [464, 86] width 22 height 10
click at [365, 300] on div "× Shipping Documents [Label] Close" at bounding box center [464, 222] width 928 height 444
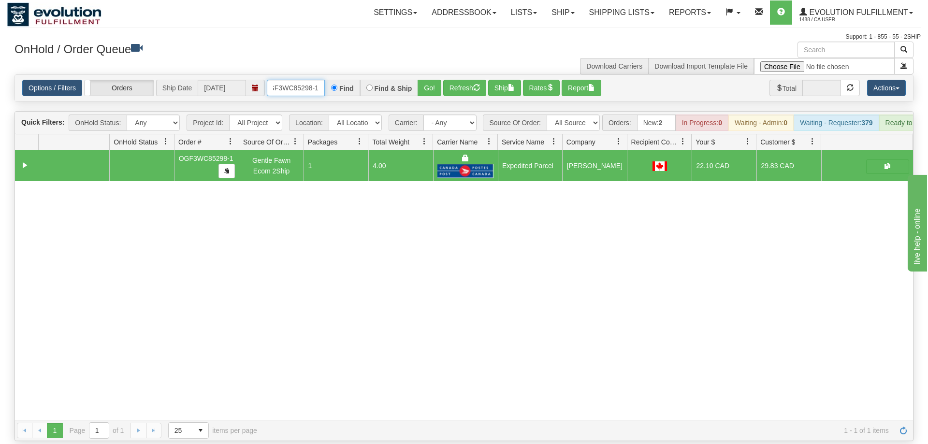
click at [309, 80] on input "oGF3WC85298-1" at bounding box center [296, 88] width 58 height 16
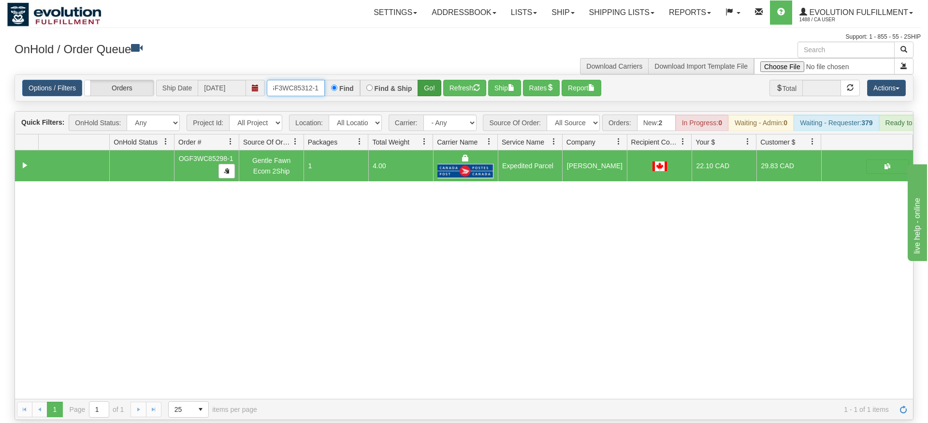
type input "OGF3WC85312-1"
click at [439, 91] on div "Is equal to Is not equal to Contains Does not contains CAD USD EUR ZAR [PERSON_…" at bounding box center [463, 246] width 913 height 345
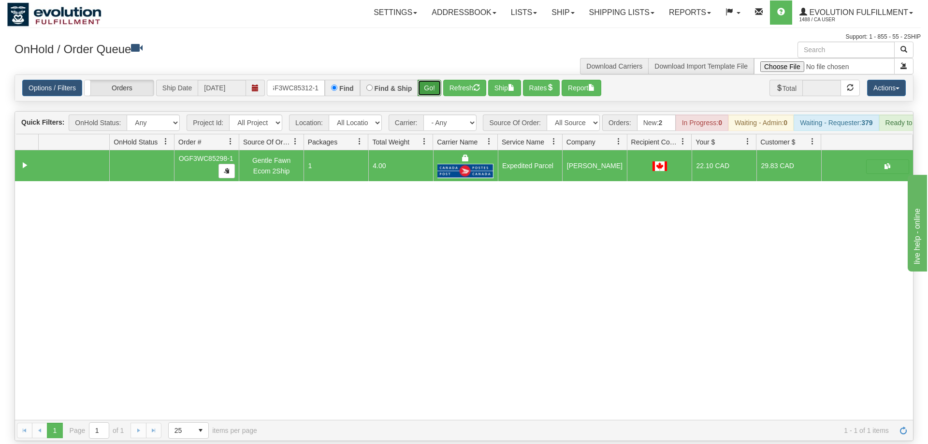
click at [433, 80] on button "Go!" at bounding box center [429, 88] width 24 height 16
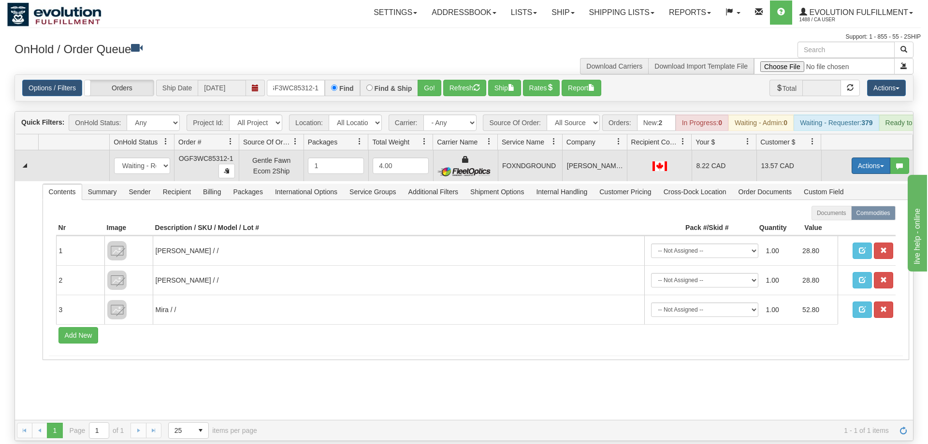
click at [871, 158] on button "Actions" at bounding box center [870, 166] width 39 height 16
click at [833, 218] on span "Ship" at bounding box center [832, 222] width 20 height 8
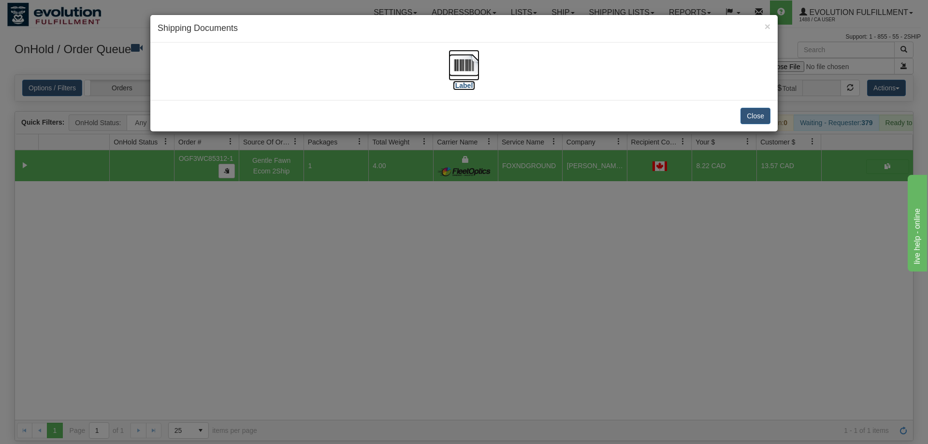
click at [477, 57] on img at bounding box center [463, 65] width 31 height 31
click at [282, 203] on div "× Shipping Documents [Label] Close" at bounding box center [464, 222] width 928 height 444
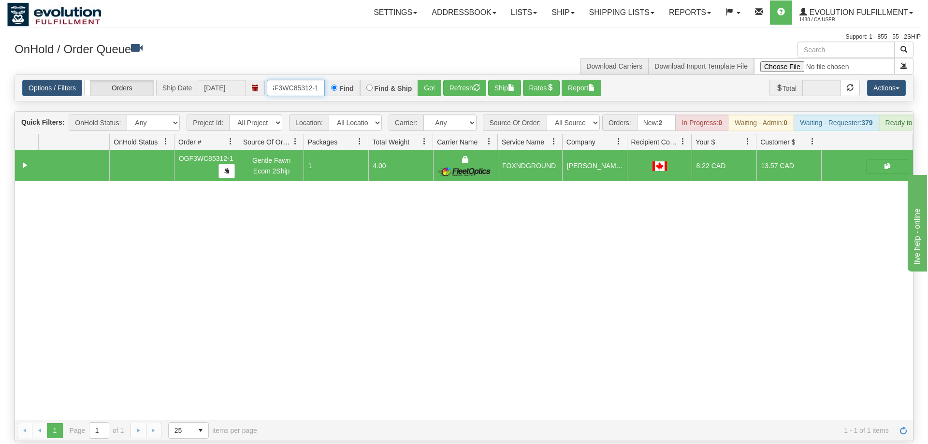
click at [276, 80] on input "OGF3WC85312-1" at bounding box center [296, 88] width 58 height 16
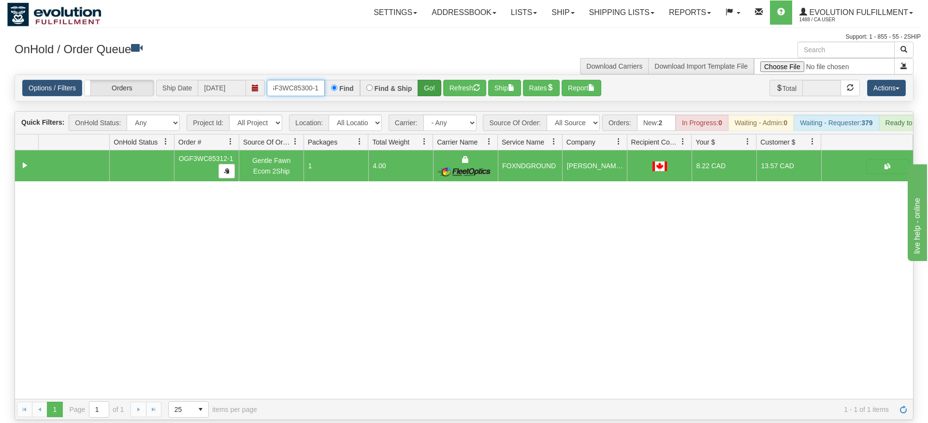
type input "OGF3WC85300-1"
click at [428, 92] on div "Is equal to Is not equal to Contains Does not contains CAD USD EUR ZAR [PERSON_…" at bounding box center [463, 246] width 913 height 345
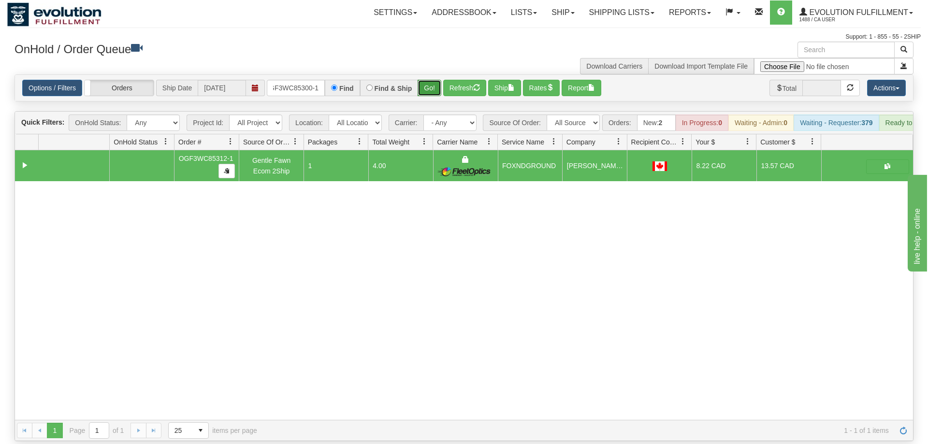
click at [429, 80] on button "Go!" at bounding box center [429, 88] width 24 height 16
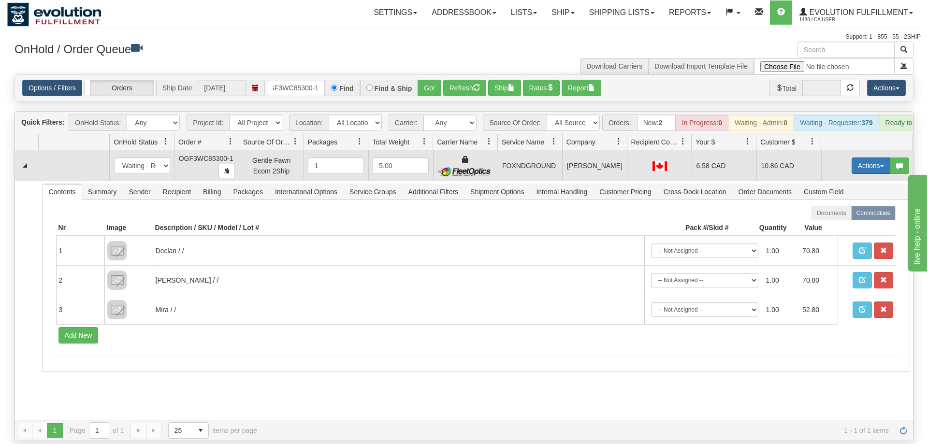
click at [874, 158] on button "Actions" at bounding box center [870, 166] width 39 height 16
click at [835, 218] on span "Ship" at bounding box center [832, 222] width 20 height 8
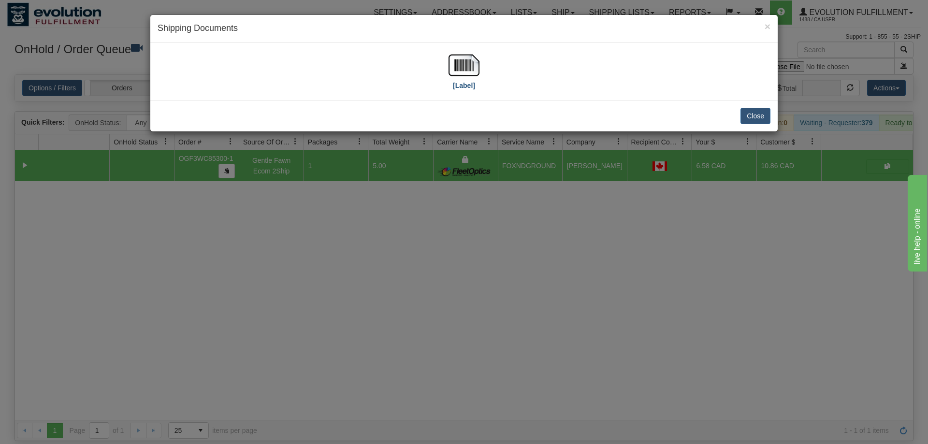
click at [477, 57] on div "[Label]" at bounding box center [464, 71] width 613 height 43
click at [462, 59] on img at bounding box center [463, 65] width 31 height 31
drag, startPoint x: 504, startPoint y: 341, endPoint x: 377, endPoint y: 92, distance: 279.2
click at [504, 340] on div "× Shipping Documents [Label] Close" at bounding box center [464, 222] width 928 height 444
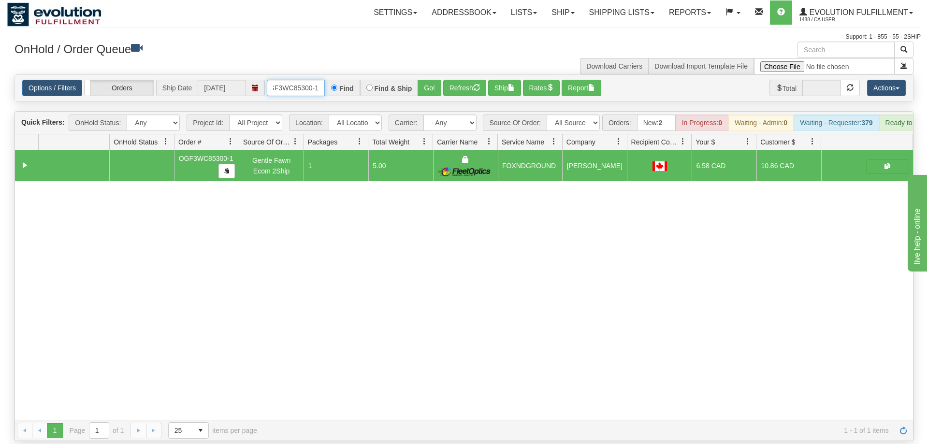
click at [312, 80] on input "OGF3WC85300-1" at bounding box center [296, 88] width 58 height 16
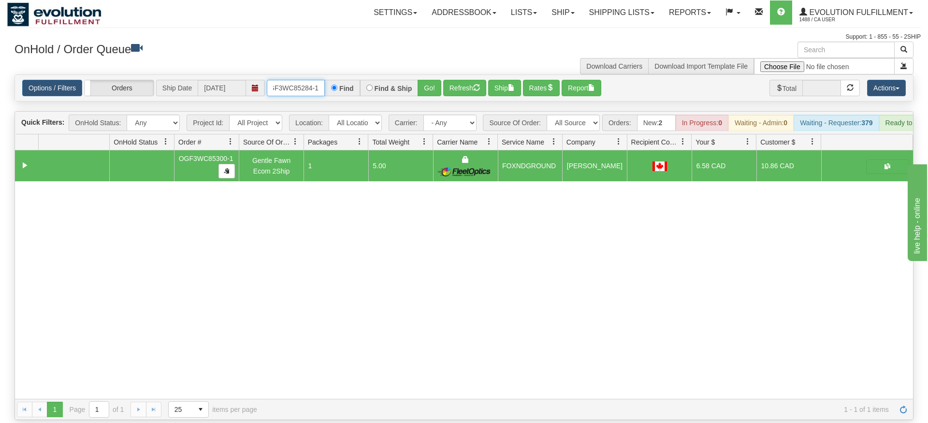
type input "OGF3WC85284-1"
click at [436, 96] on div "Is equal to Is not equal to Contains Does not contains CAD USD EUR ZAR [PERSON_…" at bounding box center [463, 246] width 913 height 345
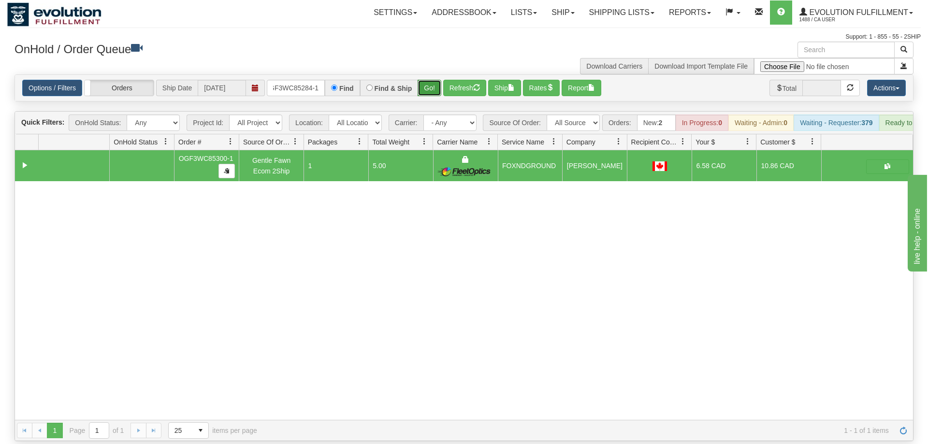
click at [429, 80] on button "Go!" at bounding box center [429, 88] width 24 height 16
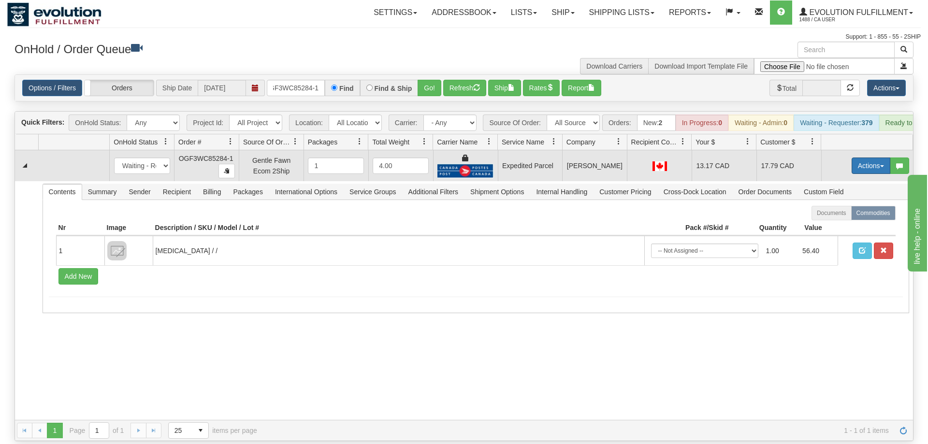
click at [856, 158] on button "Actions" at bounding box center [870, 166] width 39 height 16
click at [849, 216] on link "Ship" at bounding box center [850, 222] width 77 height 13
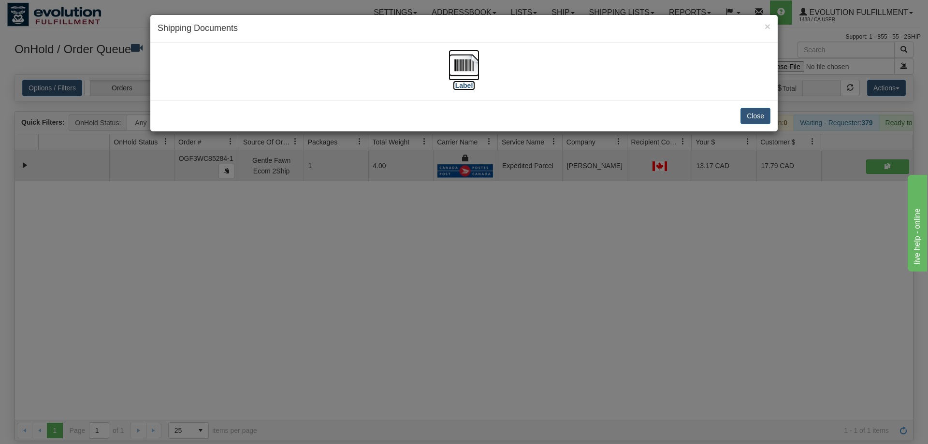
click at [465, 82] on label "[Label]" at bounding box center [464, 86] width 22 height 10
drag, startPoint x: 640, startPoint y: 213, endPoint x: 421, endPoint y: 85, distance: 254.3
click at [641, 214] on div "× Shipping Documents [Label] Close" at bounding box center [464, 222] width 928 height 444
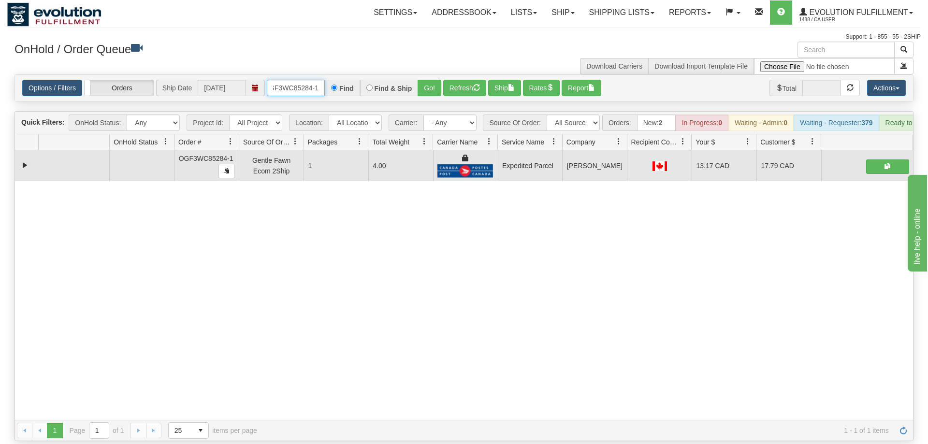
click at [307, 80] on input "OGF3WC85284-1" at bounding box center [296, 88] width 58 height 16
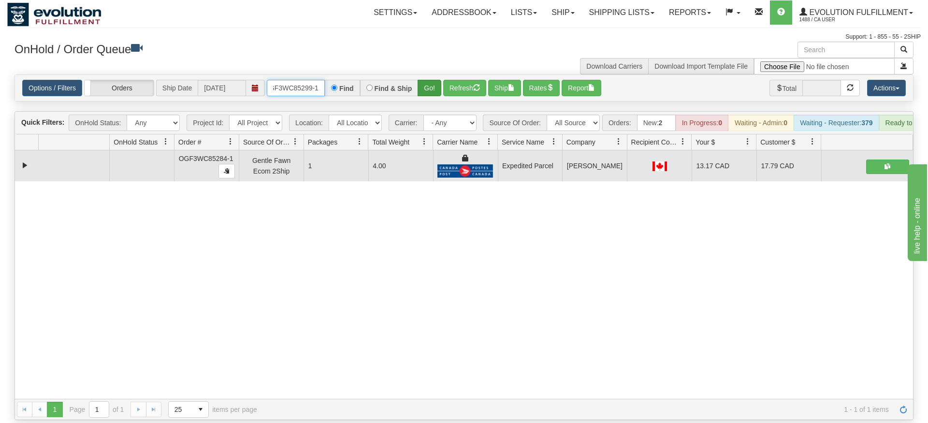
type input "oGF3WC85299-1"
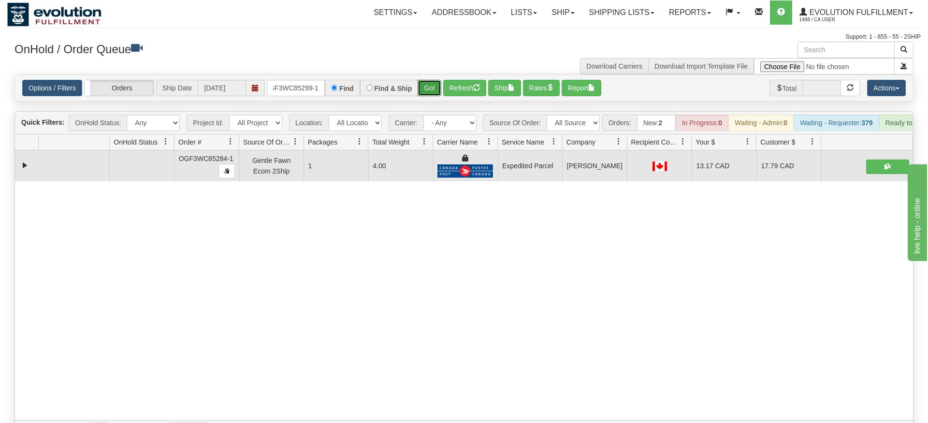
click at [422, 91] on div "Is equal to Is not equal to Contains Does not contains CAD USD EUR ZAR [PERSON_…" at bounding box center [463, 257] width 913 height 367
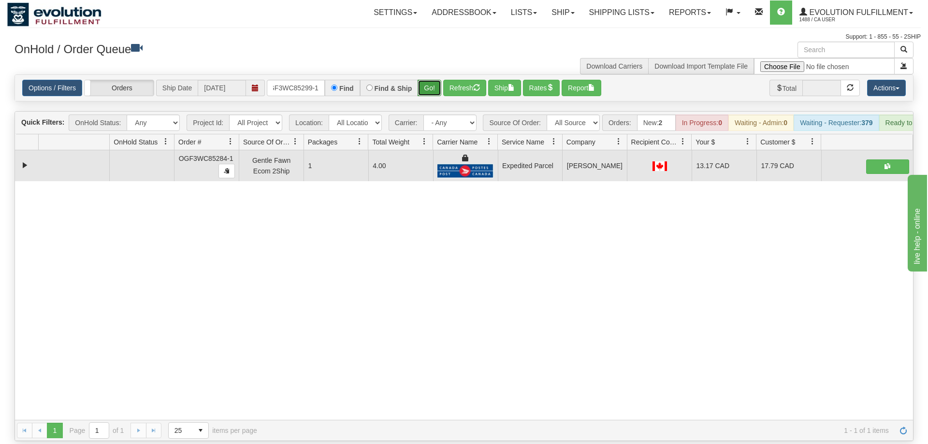
click at [428, 80] on button "Go!" at bounding box center [429, 88] width 24 height 16
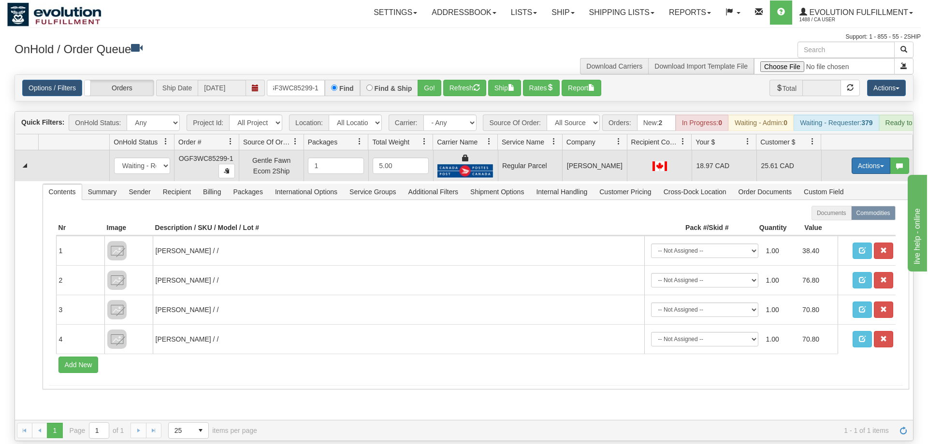
click at [864, 158] on button "Actions" at bounding box center [870, 166] width 39 height 16
click at [851, 205] on span "Rate All Services" at bounding box center [851, 209] width 58 height 8
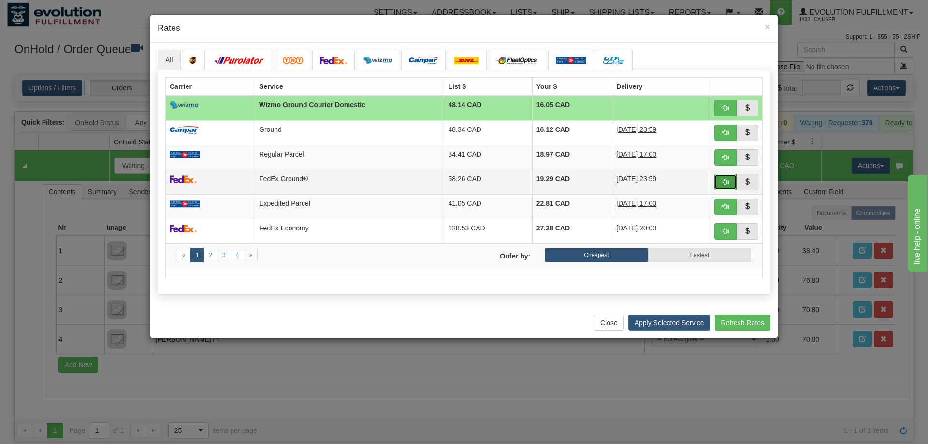
click at [725, 183] on span "button" at bounding box center [725, 181] width 7 height 7
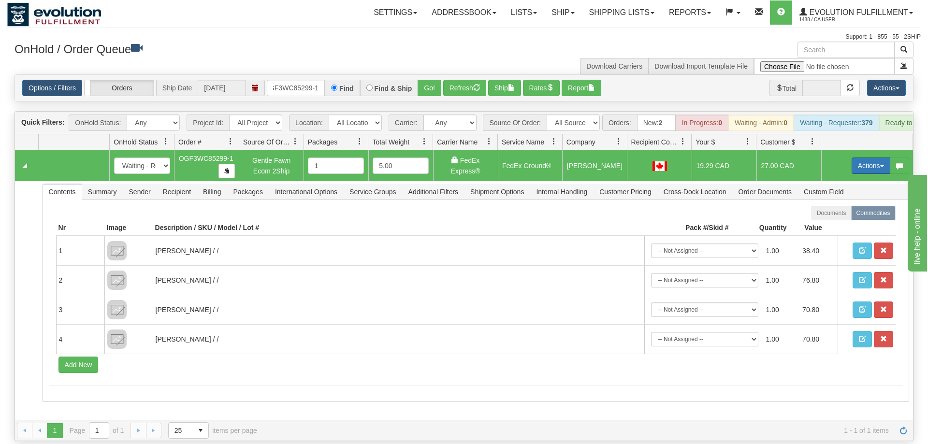
click at [862, 158] on button "Actions" at bounding box center [870, 166] width 39 height 16
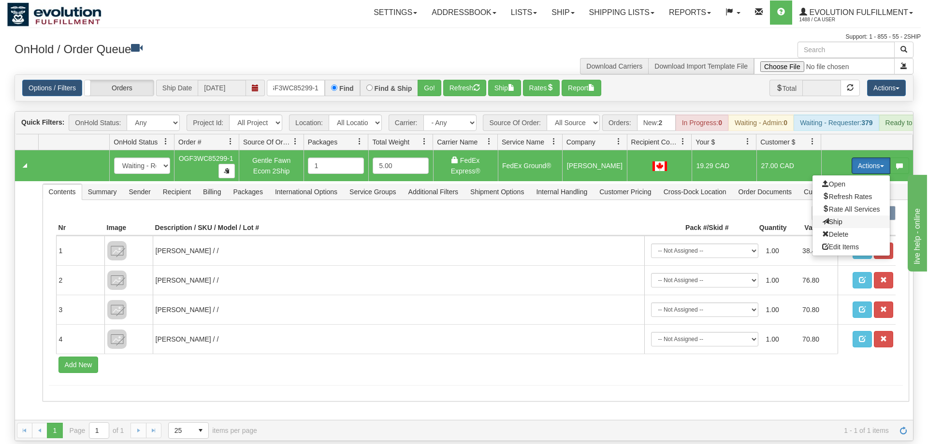
click at [833, 218] on span "Ship" at bounding box center [832, 222] width 20 height 8
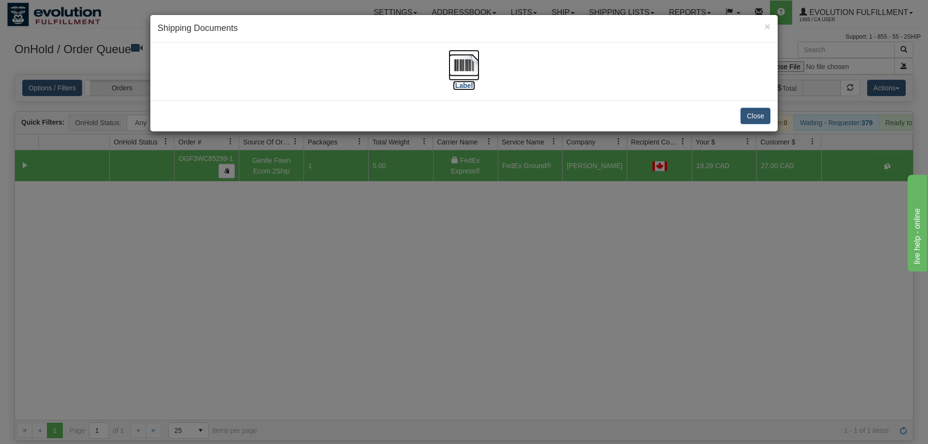
click at [464, 78] on img at bounding box center [463, 65] width 31 height 31
drag, startPoint x: 571, startPoint y: 287, endPoint x: 400, endPoint y: 191, distance: 195.6
click at [572, 286] on div "× Shipping Documents [Label] Close" at bounding box center [464, 222] width 928 height 444
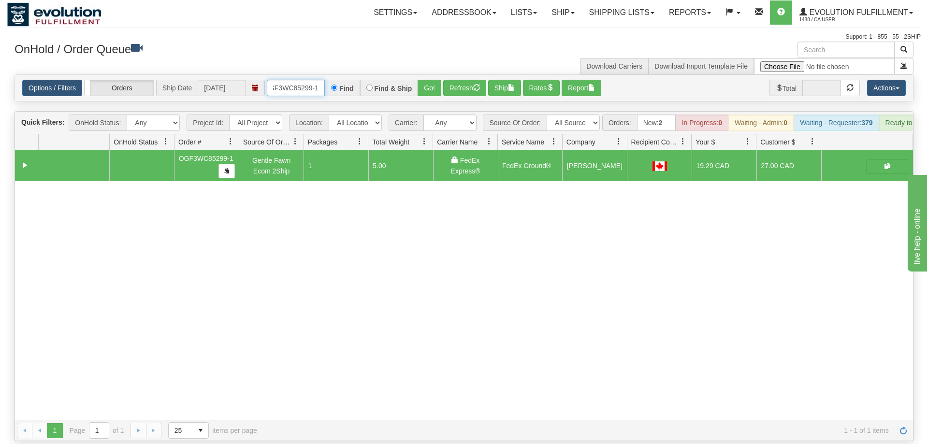
click at [310, 80] on input "oGF3WC85299-1" at bounding box center [296, 88] width 58 height 16
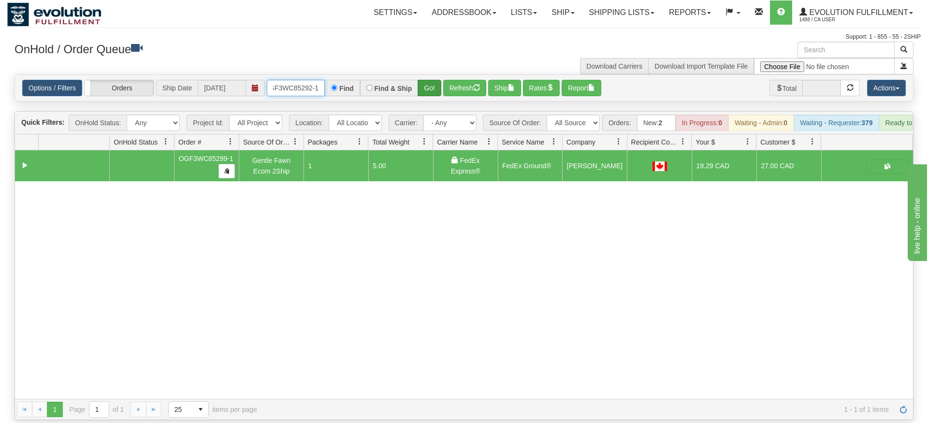
type input "OGF3WC85292-1"
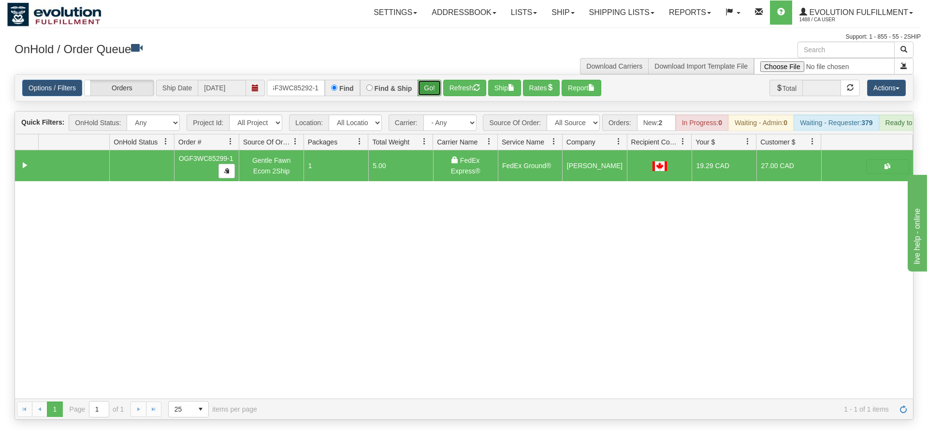
click at [425, 92] on div "Is equal to Is not equal to Contains Does not contains CAD USD EUR ZAR [PERSON_…" at bounding box center [463, 246] width 913 height 345
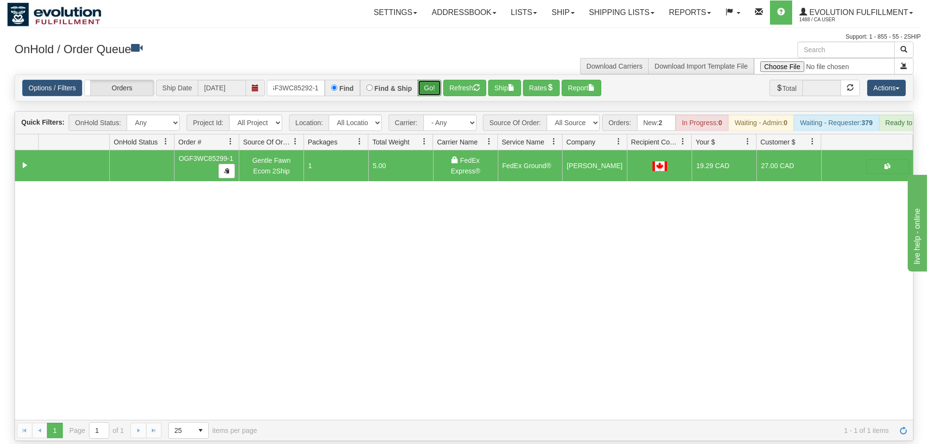
click at [430, 80] on button "Go!" at bounding box center [429, 88] width 24 height 16
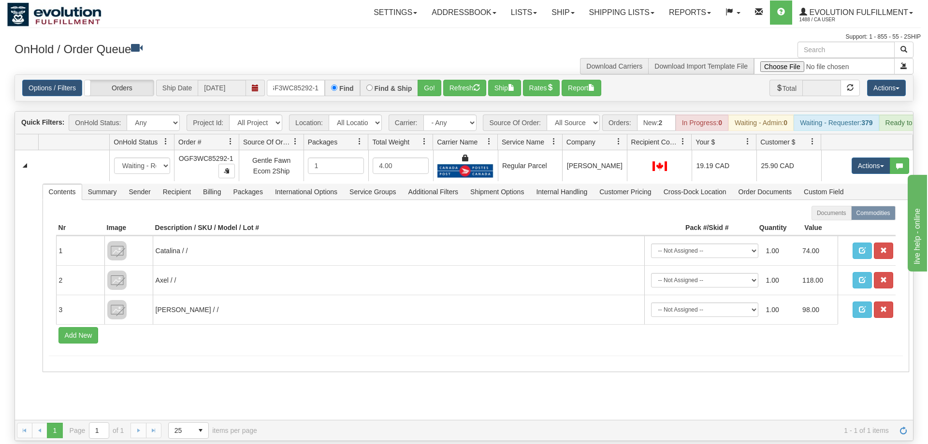
click at [519, 430] on div "Toggle navigation Settings Shipping Preferences Fields Preferences New" at bounding box center [464, 222] width 928 height 444
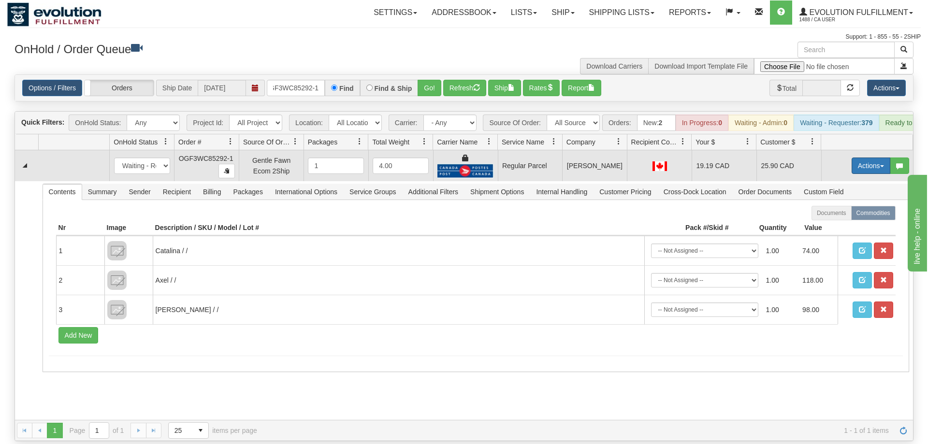
click at [865, 158] on button "Actions" at bounding box center [870, 166] width 39 height 16
click at [827, 205] on span "Rate All Services" at bounding box center [851, 209] width 58 height 8
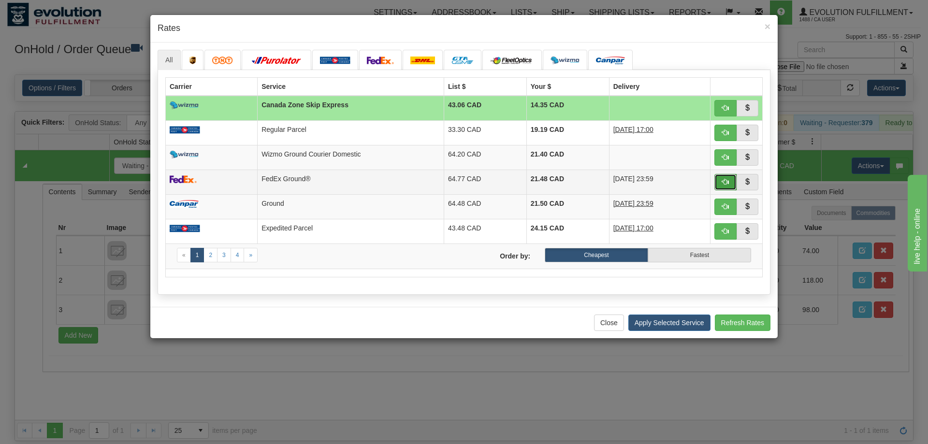
click at [721, 181] on button "button" at bounding box center [725, 182] width 22 height 16
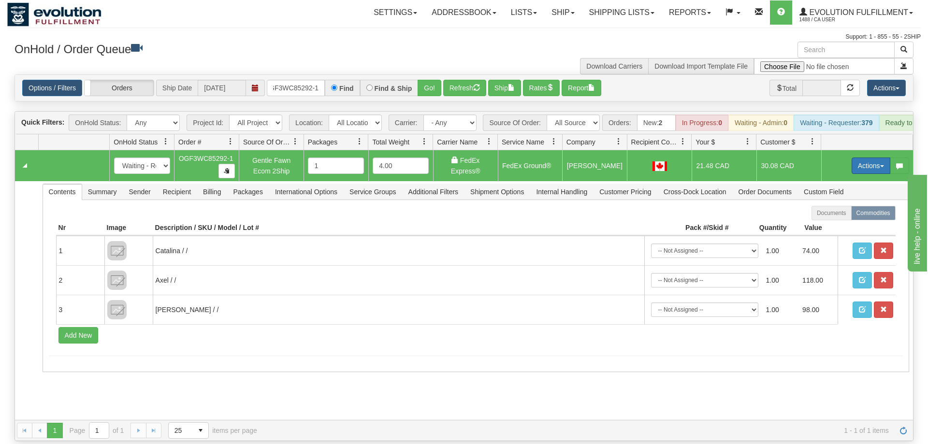
click at [871, 158] on button "Actions" at bounding box center [870, 166] width 39 height 16
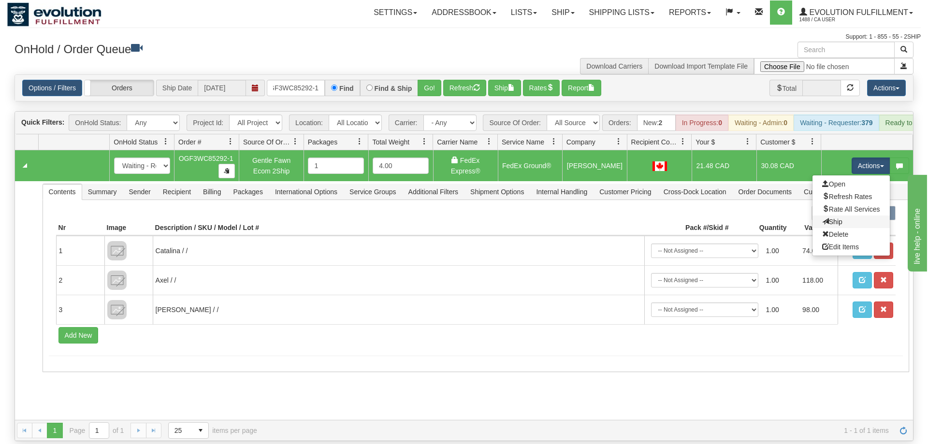
click at [844, 216] on link "Ship" at bounding box center [850, 222] width 77 height 13
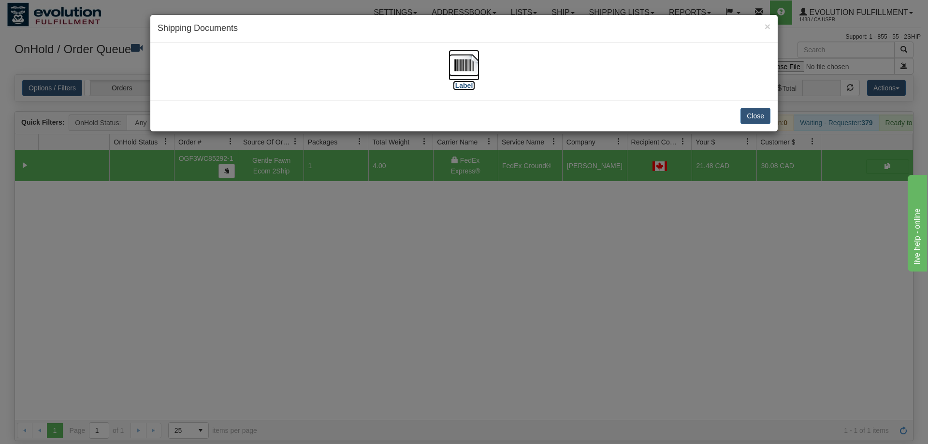
click at [459, 77] on img at bounding box center [463, 65] width 31 height 31
drag, startPoint x: 537, startPoint y: 192, endPoint x: 282, endPoint y: 142, distance: 260.1
click at [538, 192] on div "× Shipping Documents [Label] Close" at bounding box center [464, 222] width 928 height 444
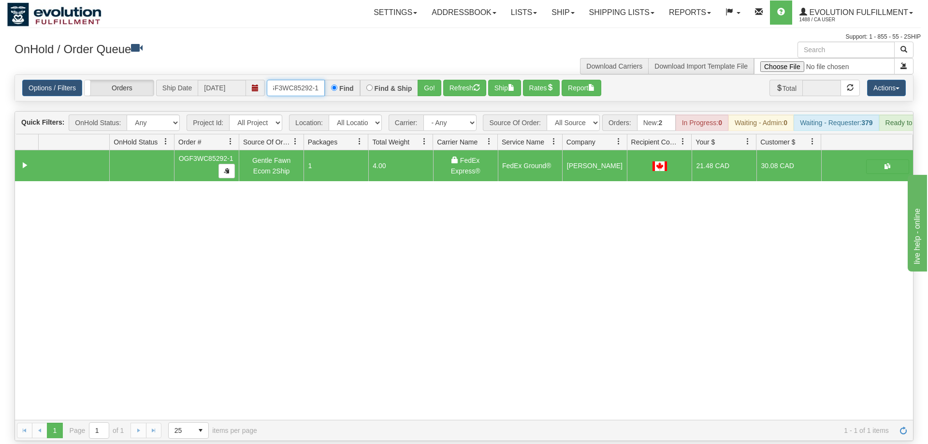
click at [292, 80] on input "OGF3WC85292-1" at bounding box center [296, 88] width 58 height 16
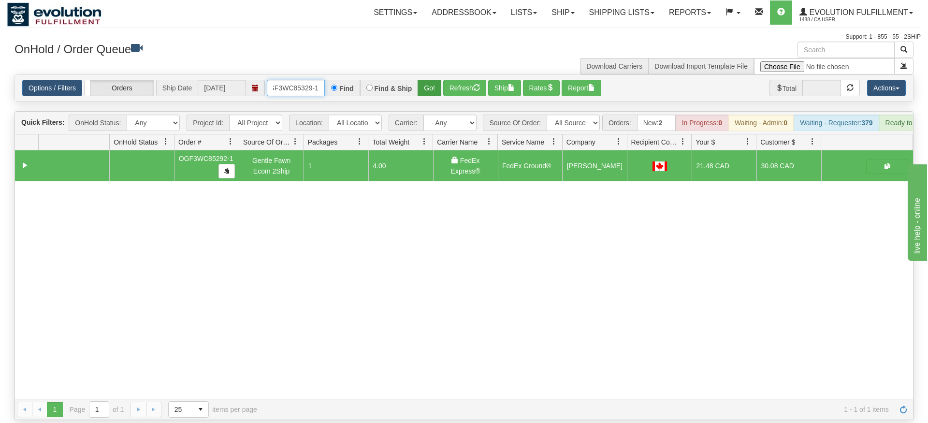
type input "oGF3WC85329-1"
click at [434, 98] on div "Is equal to Is not equal to Contains Does not contains CAD USD EUR ZAR [PERSON_…" at bounding box center [463, 246] width 913 height 345
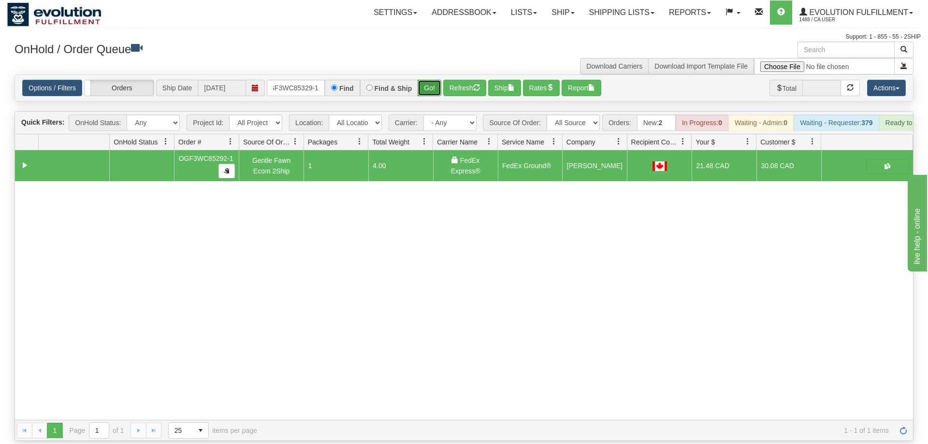
click at [440, 80] on button "Go!" at bounding box center [429, 88] width 24 height 16
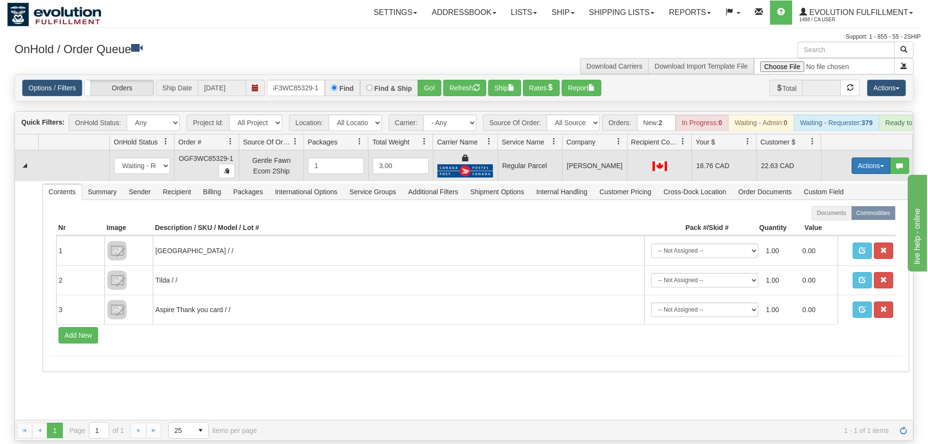
click at [851, 158] on button "Actions" at bounding box center [870, 166] width 39 height 16
click at [847, 205] on span "Rate All Services" at bounding box center [851, 209] width 58 height 8
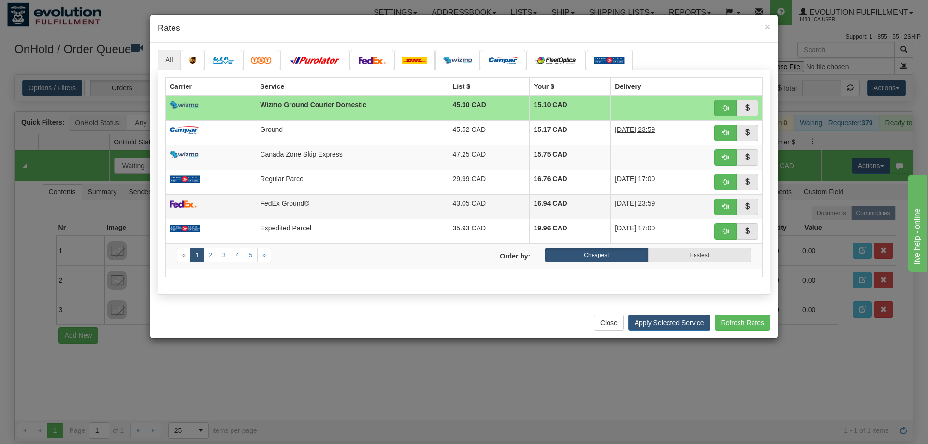
click at [713, 215] on td at bounding box center [736, 206] width 52 height 25
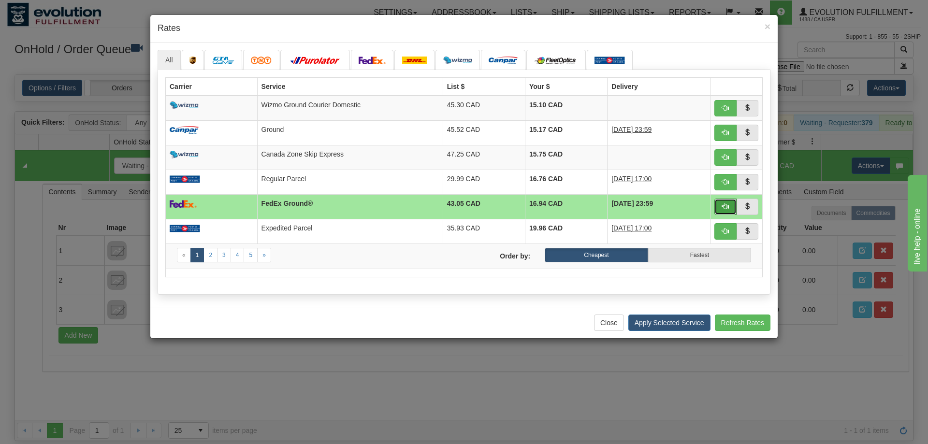
click at [722, 205] on span "button" at bounding box center [725, 206] width 7 height 7
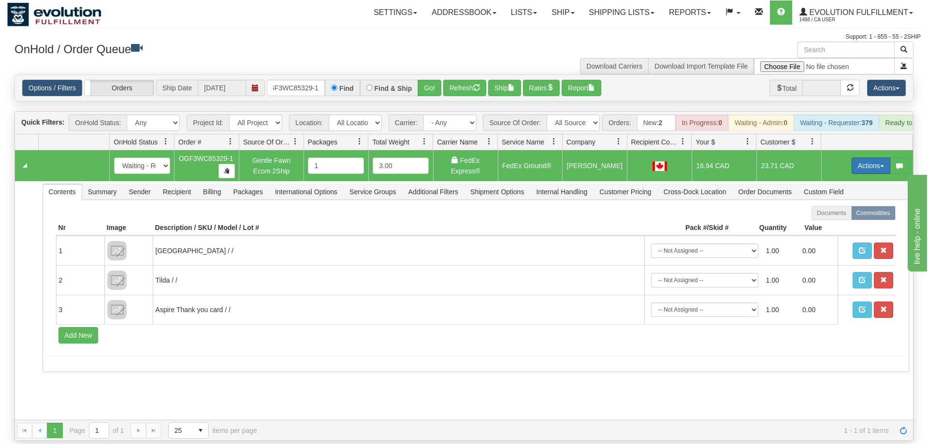
click at [878, 158] on button "Actions" at bounding box center [870, 166] width 39 height 16
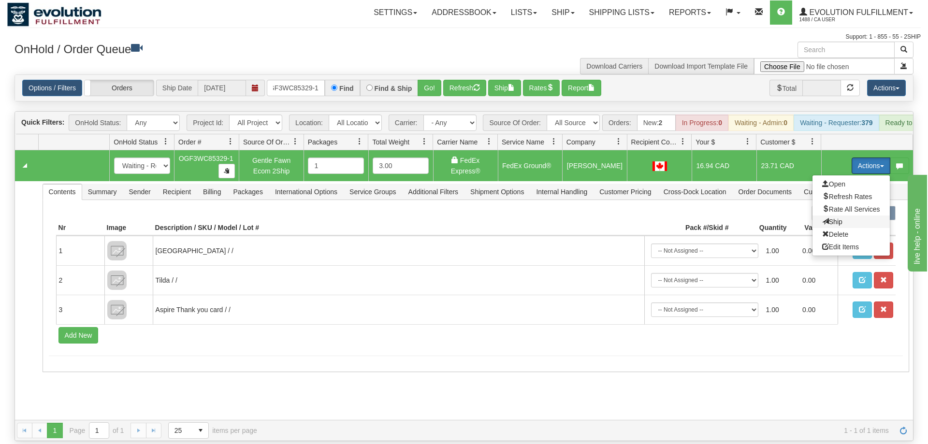
click at [837, 218] on span "Ship" at bounding box center [832, 222] width 20 height 8
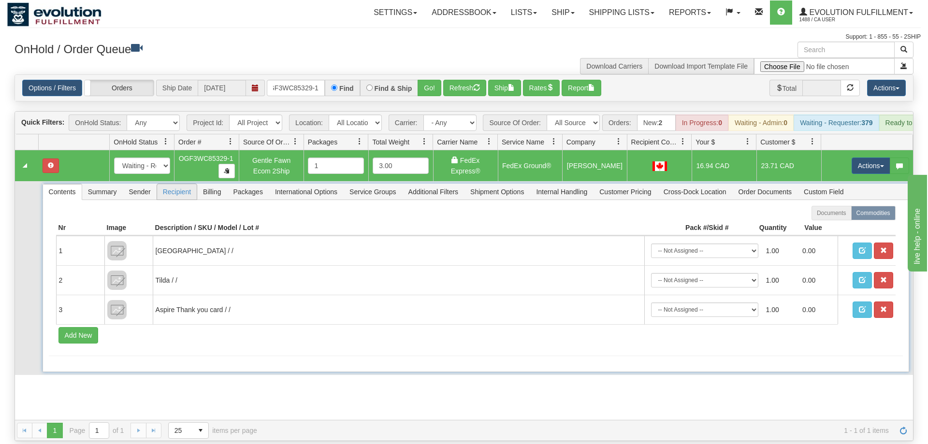
click at [180, 184] on span "Recipient" at bounding box center [177, 191] width 40 height 15
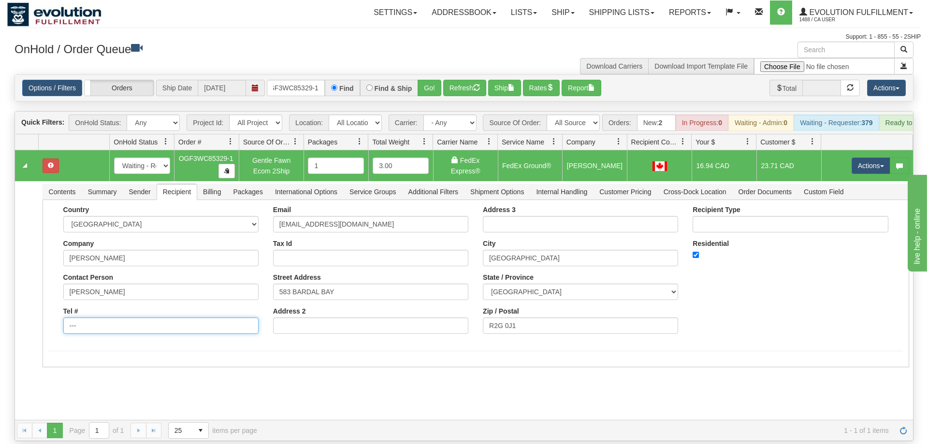
drag, startPoint x: 149, startPoint y: 316, endPoint x: 0, endPoint y: 325, distance: 149.6
click at [0, 325] on div "Toggle navigation Settings Shipping Preferences Fields Preferences New" at bounding box center [464, 222] width 928 height 444
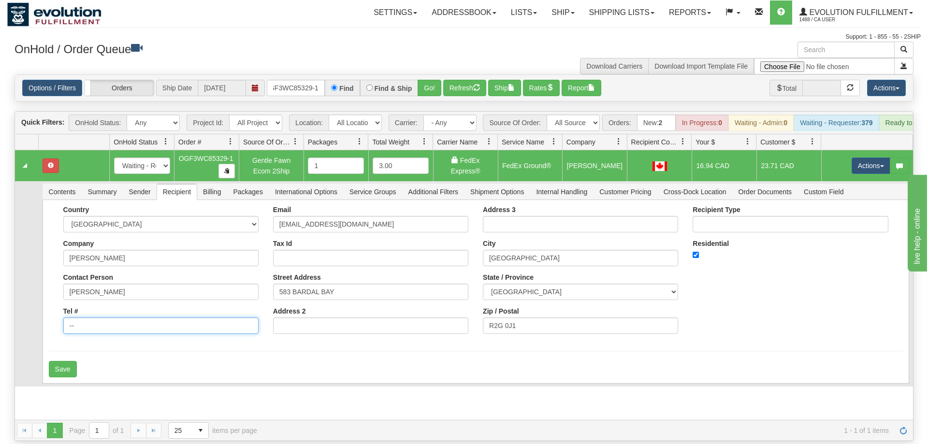
type input "-"
type input "8886562228"
click at [56, 361] on button "Save" at bounding box center [63, 369] width 28 height 16
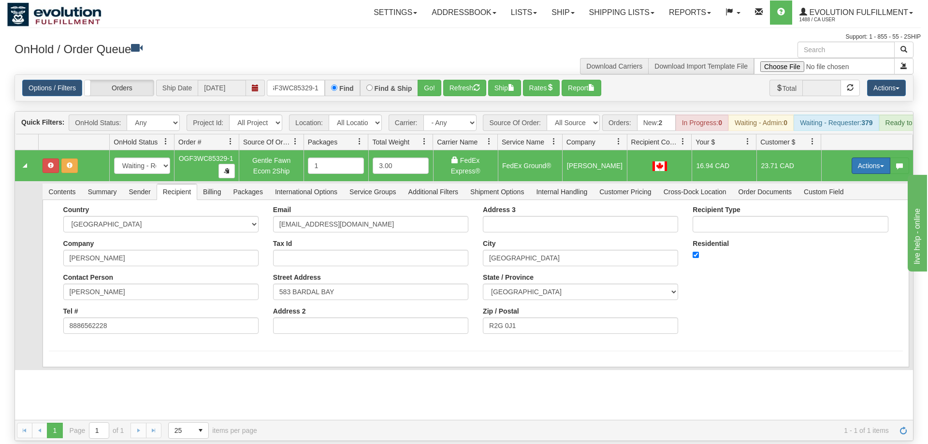
click at [855, 158] on button "Actions" at bounding box center [870, 166] width 39 height 16
click at [839, 193] on span "Refresh Rates" at bounding box center [847, 197] width 50 height 8
click at [866, 158] on button "Actions" at bounding box center [870, 166] width 39 height 16
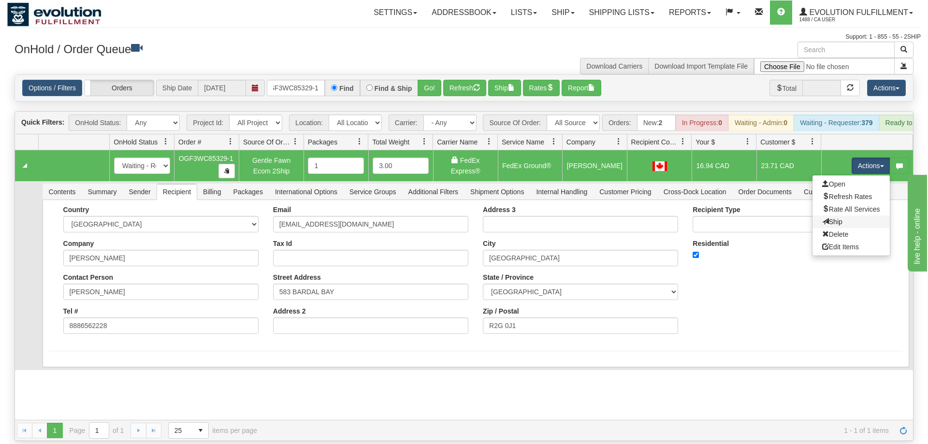
click at [852, 216] on link "Ship" at bounding box center [850, 222] width 77 height 13
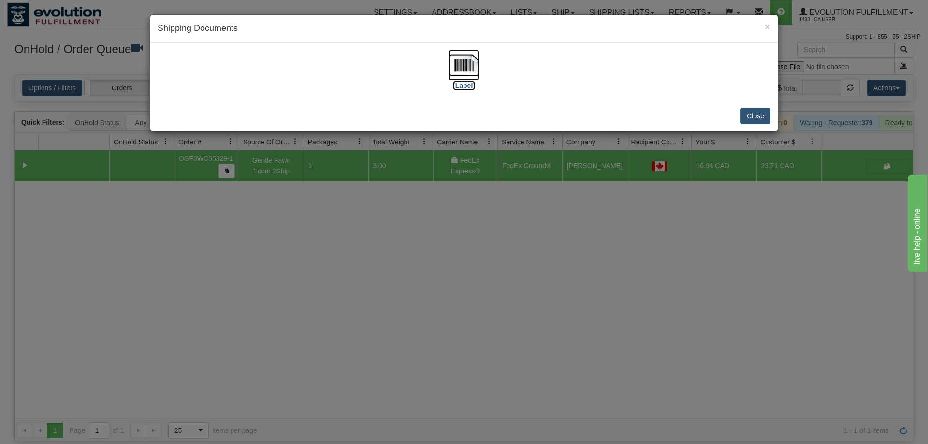
click at [463, 86] on label "[Label]" at bounding box center [464, 86] width 22 height 10
click at [596, 229] on div "× Shipping Documents [Label] Close" at bounding box center [464, 222] width 928 height 444
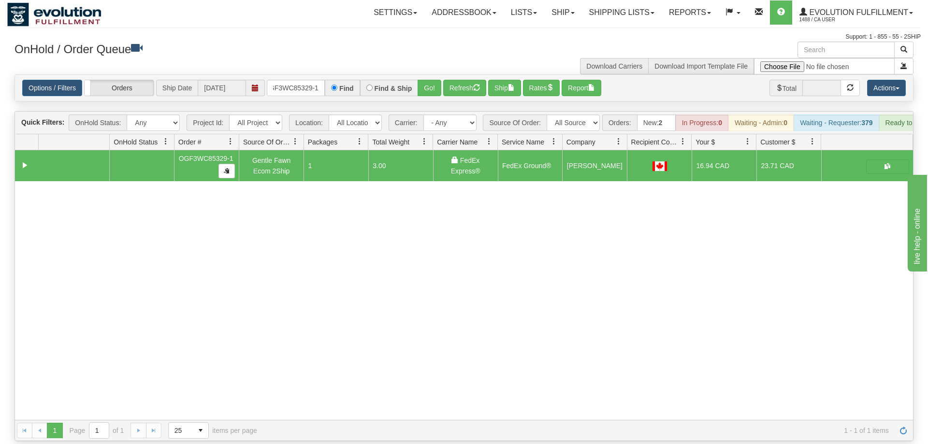
click at [312, 82] on div "Options / Filters Group Shipments Orders Ship Date [DATE] oGF3WC85329-1 Find Fi…" at bounding box center [464, 88] width 898 height 26
click at [312, 80] on input "oGF3WC85329-1" at bounding box center [296, 88] width 58 height 16
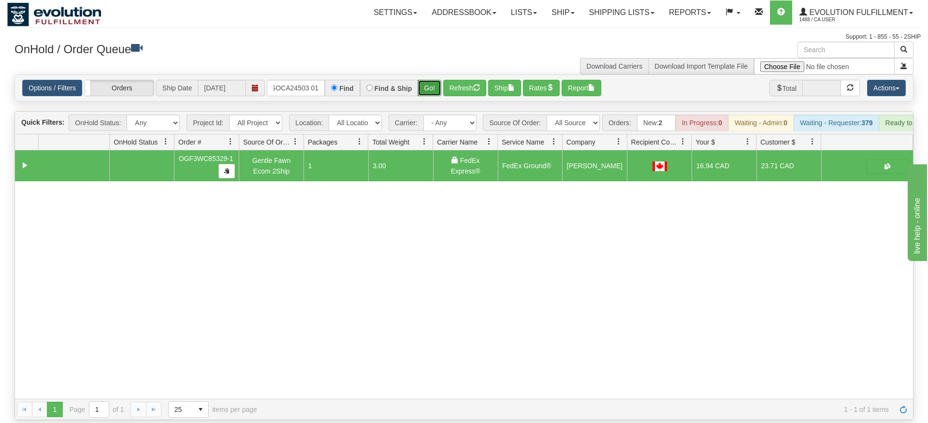
click at [426, 99] on div "Is equal to Is not equal to Contains Does not contains CAD USD EUR ZAR [PERSON_…" at bounding box center [463, 246] width 913 height 345
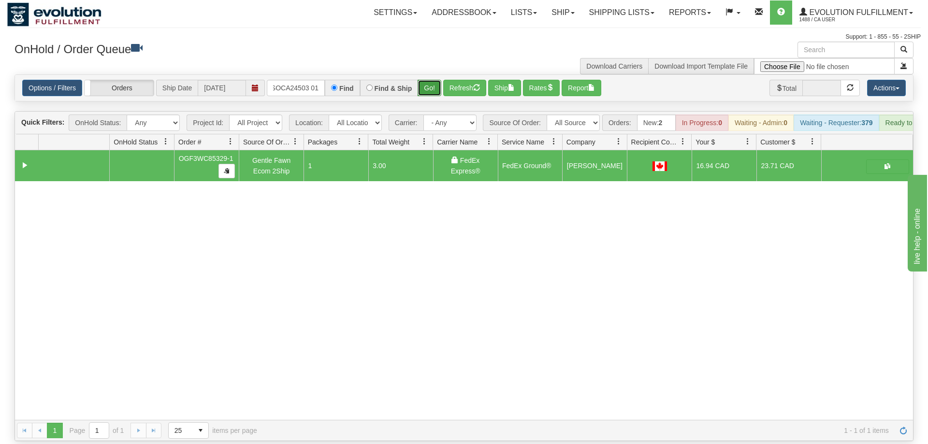
click at [430, 80] on button "Go!" at bounding box center [429, 88] width 24 height 16
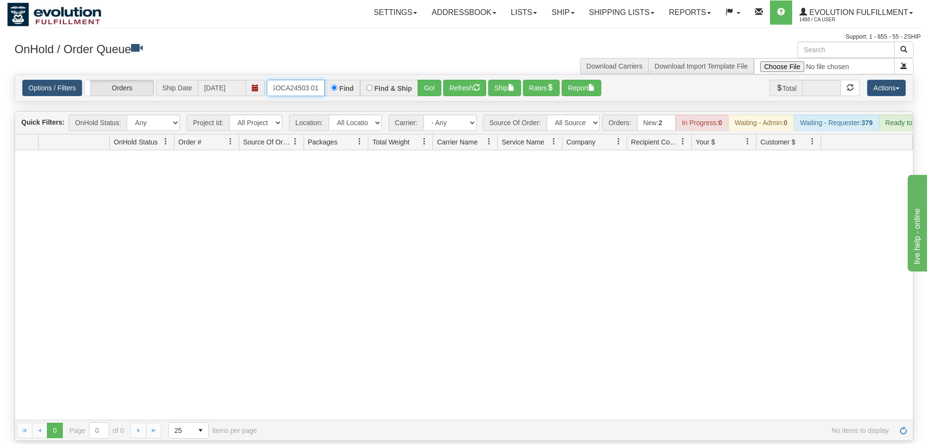
drag, startPoint x: 308, startPoint y: 76, endPoint x: 705, endPoint y: 126, distance: 400.2
click at [325, 96] on input "oMOYSOCA24503 01" at bounding box center [296, 88] width 58 height 16
click at [431, 80] on button "Go!" at bounding box center [429, 88] width 24 height 16
click at [312, 80] on input "oMOYSOCA24503 01" at bounding box center [296, 88] width 58 height 16
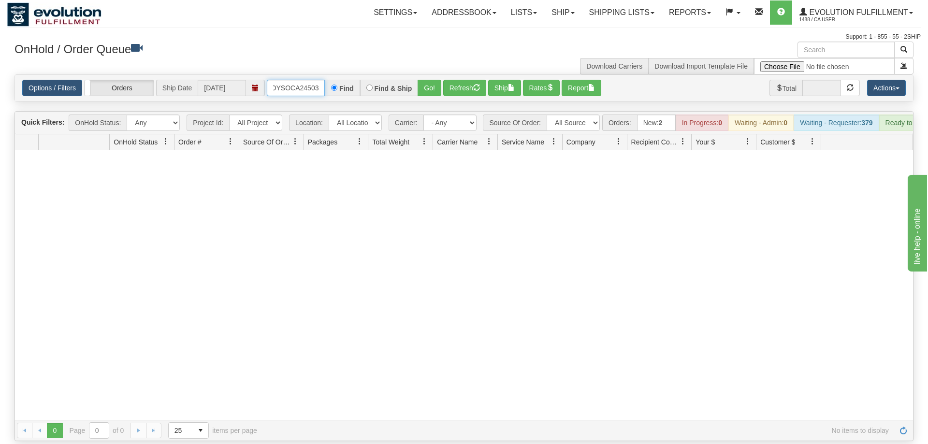
scroll to position [0, 12]
click at [425, 81] on button "Go!" at bounding box center [429, 88] width 24 height 16
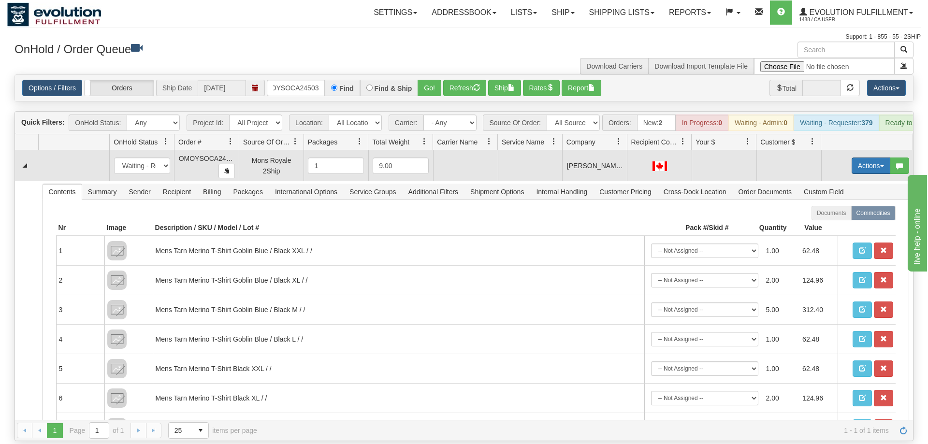
click at [869, 158] on button "Actions" at bounding box center [870, 166] width 39 height 16
click at [850, 205] on span "Rate All Services" at bounding box center [851, 209] width 58 height 8
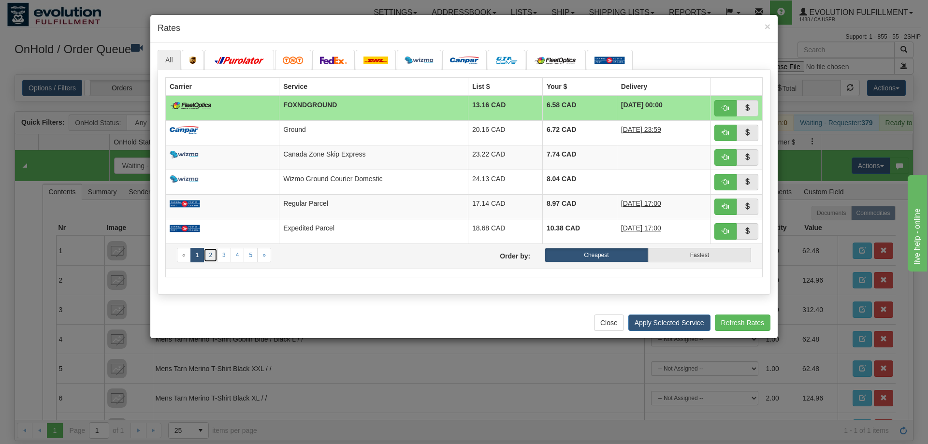
click at [205, 256] on link "2" at bounding box center [210, 255] width 14 height 14
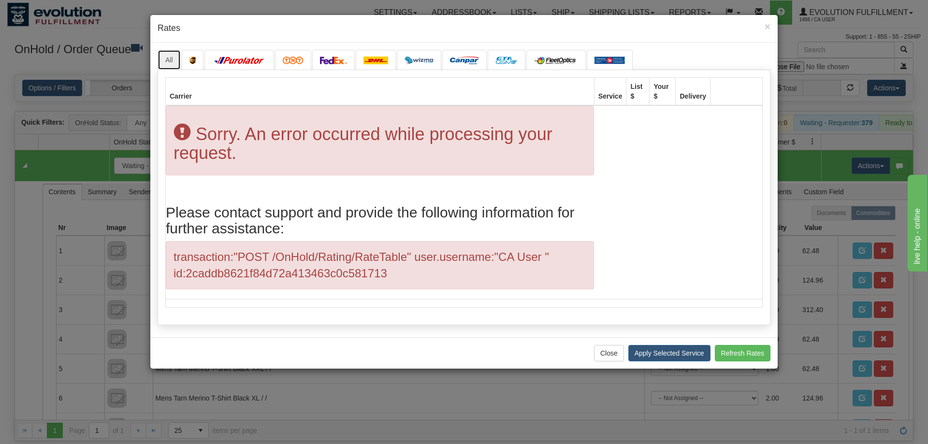
click at [173, 59] on link "All" at bounding box center [169, 60] width 23 height 20
click at [609, 61] on img at bounding box center [609, 61] width 30 height 8
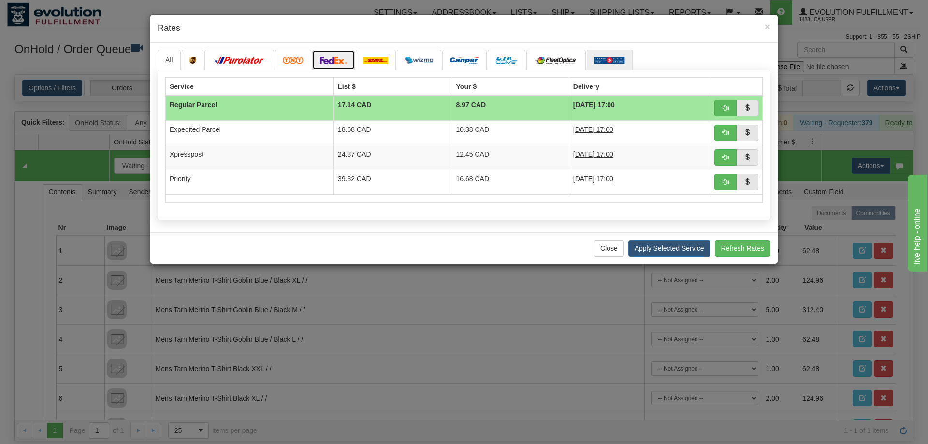
click at [332, 54] on link at bounding box center [333, 60] width 43 height 20
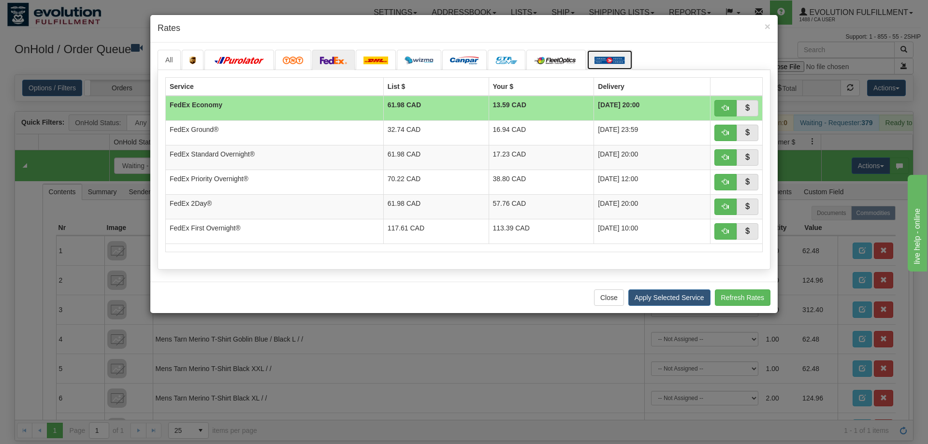
click at [600, 55] on link at bounding box center [610, 60] width 46 height 20
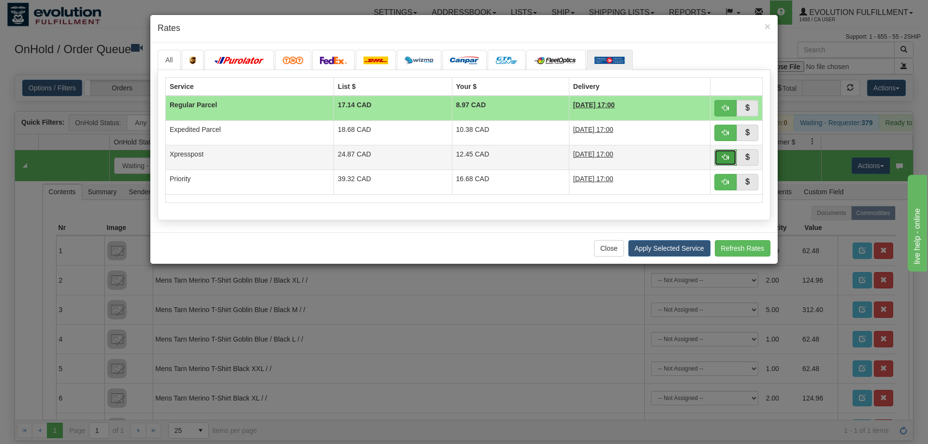
click at [725, 156] on span "button" at bounding box center [725, 157] width 7 height 7
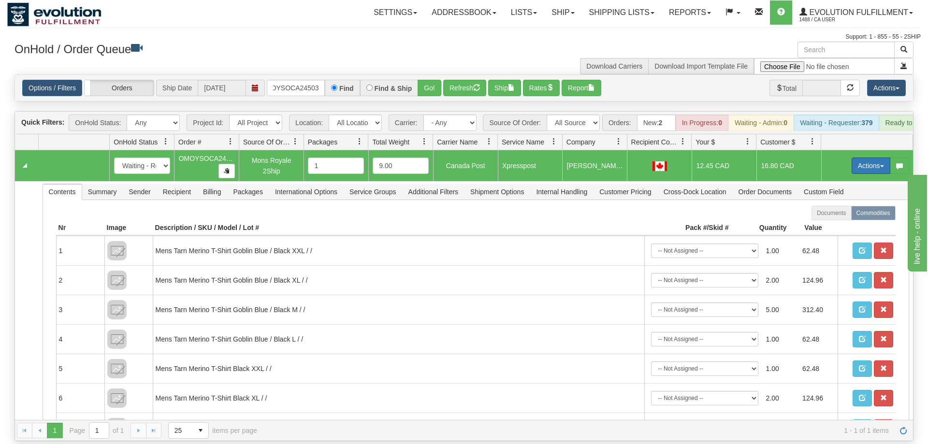
click at [872, 158] on button "Actions" at bounding box center [870, 166] width 39 height 16
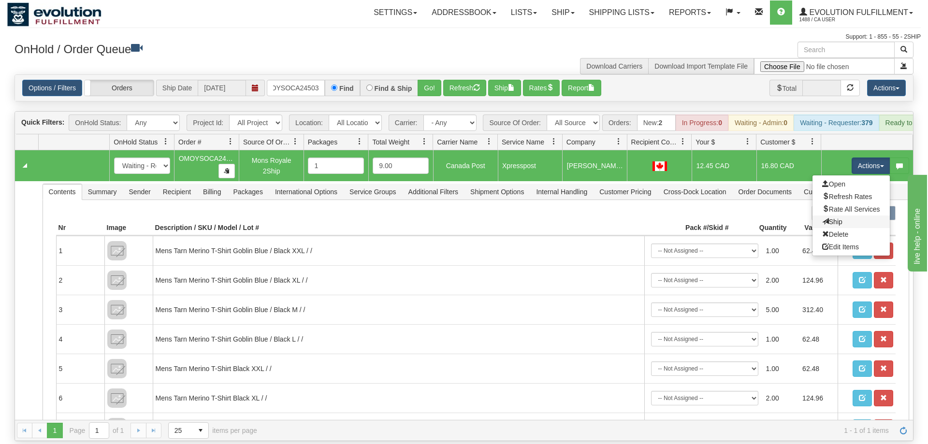
click at [816, 216] on link "Ship" at bounding box center [850, 222] width 77 height 13
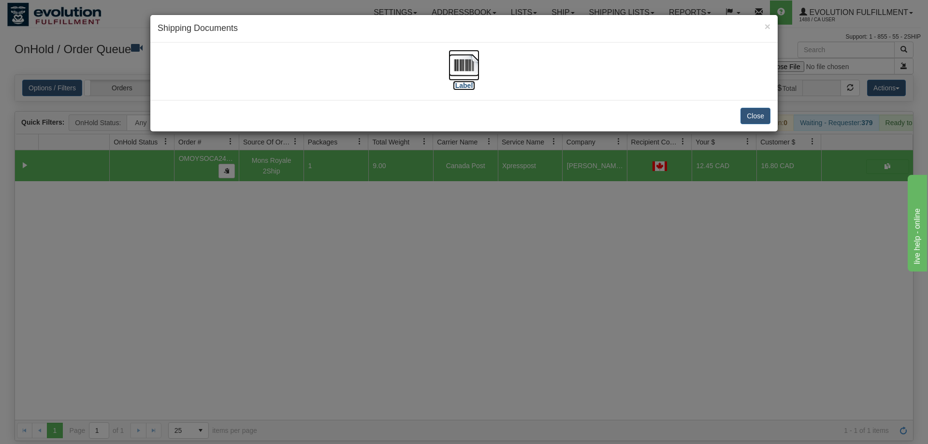
click at [474, 69] on img at bounding box center [463, 65] width 31 height 31
click at [594, 273] on div "× Shipping Documents [Label] Close" at bounding box center [464, 222] width 928 height 444
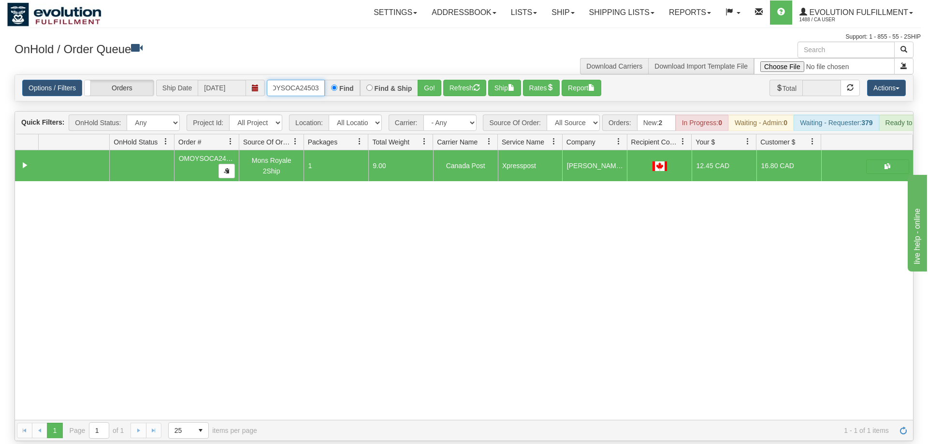
click at [303, 80] on input "oMOYSOCA24503" at bounding box center [296, 88] width 58 height 16
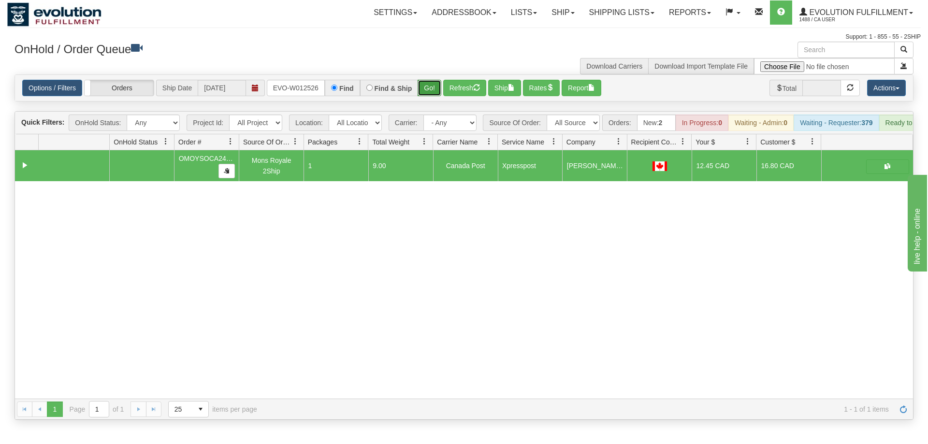
click at [441, 90] on div "Is equal to Is not equal to Contains Does not contains CAD USD EUR ZAR [PERSON_…" at bounding box center [463, 246] width 913 height 345
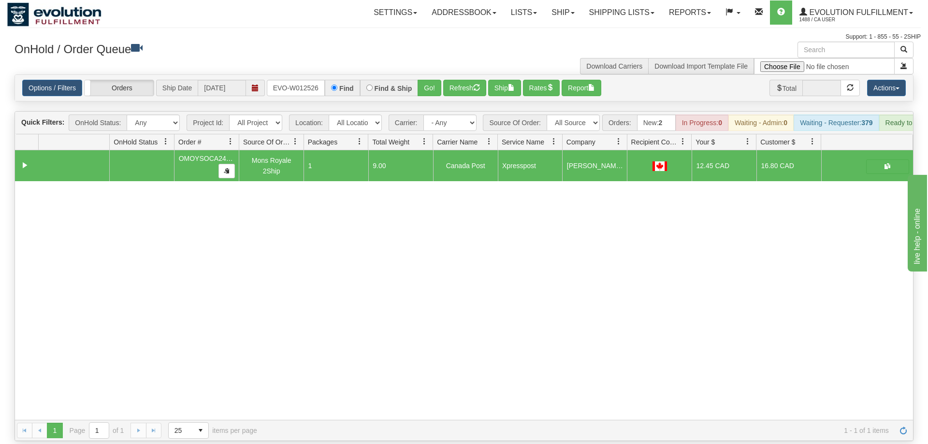
click at [440, 83] on div "Options / Filters Group Shipments Orders Ship Date [DATE] ORSCEVO-W012526 Find …" at bounding box center [464, 88] width 898 height 26
click at [439, 80] on button "Go!" at bounding box center [429, 88] width 24 height 16
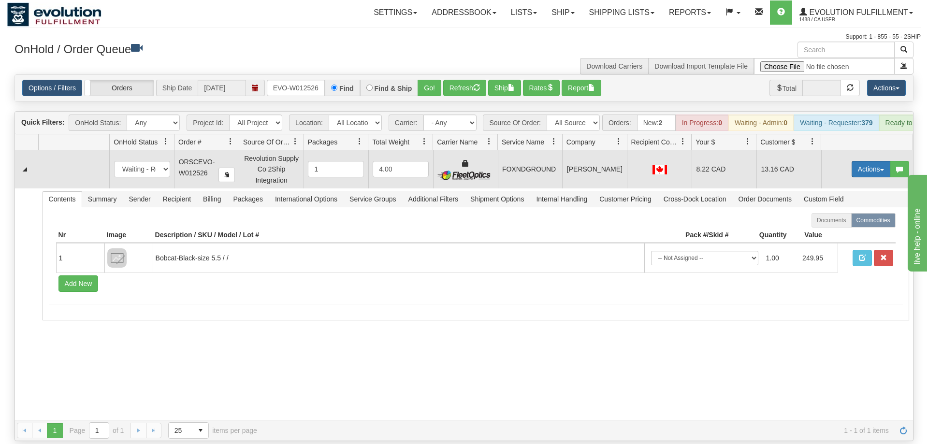
click at [875, 161] on button "Actions" at bounding box center [870, 169] width 39 height 16
click at [840, 221] on span "Ship" at bounding box center [832, 225] width 20 height 8
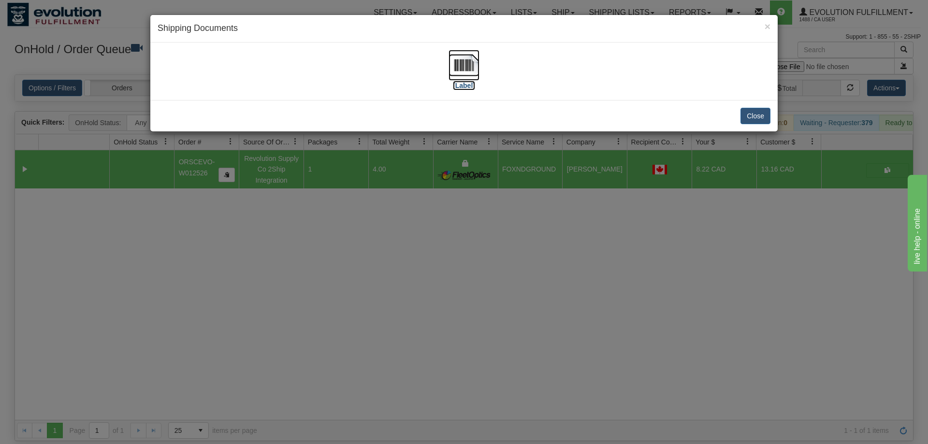
click at [469, 61] on img at bounding box center [463, 65] width 31 height 31
click at [449, 243] on div "× Shipping Documents [Label] Close" at bounding box center [464, 222] width 928 height 444
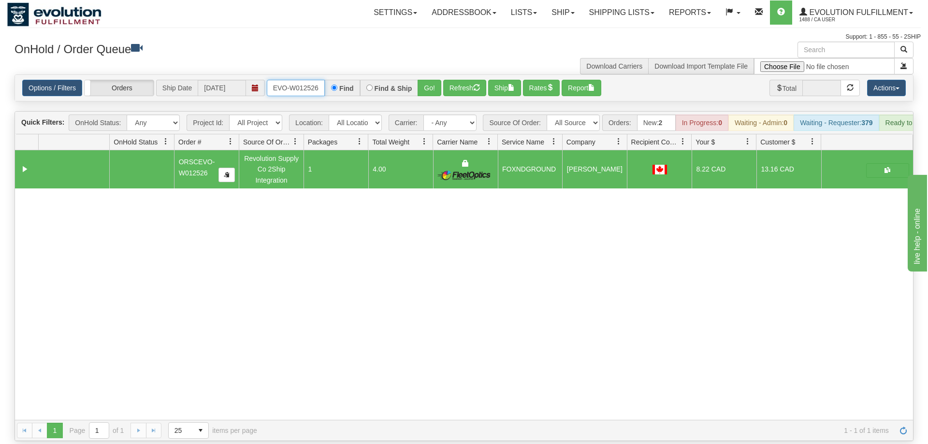
click at [299, 80] on input "ORSCEVO-W012526" at bounding box center [296, 88] width 58 height 16
type input "ORSCEVO-W012526"
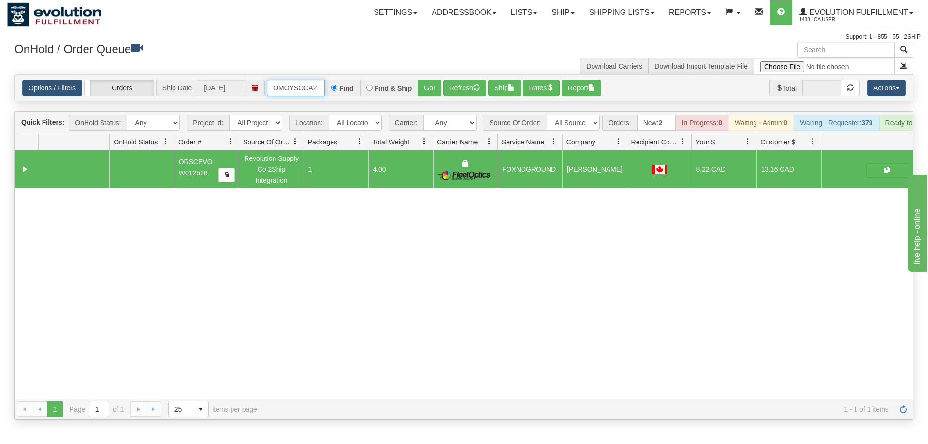
scroll to position [0, 13]
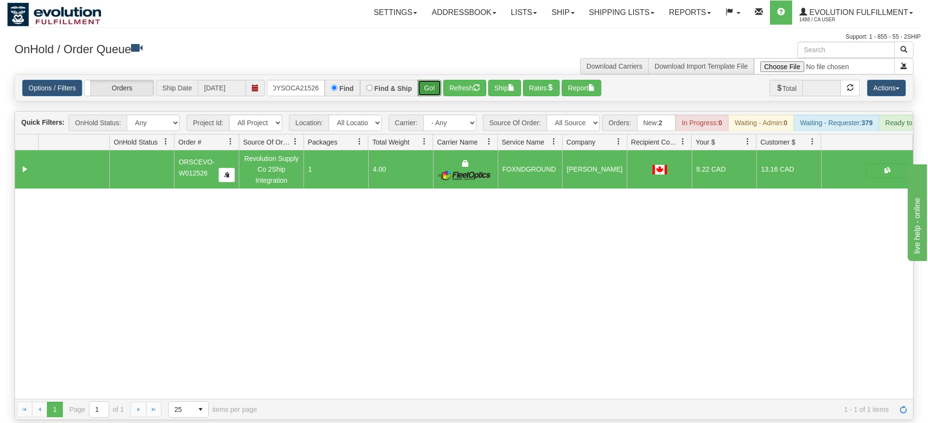
drag, startPoint x: 432, startPoint y: 74, endPoint x: 434, endPoint y: 65, distance: 8.8
click at [432, 94] on div "Is equal to Is not equal to Contains Does not contains CAD USD EUR ZAR [PERSON_…" at bounding box center [463, 246] width 913 height 345
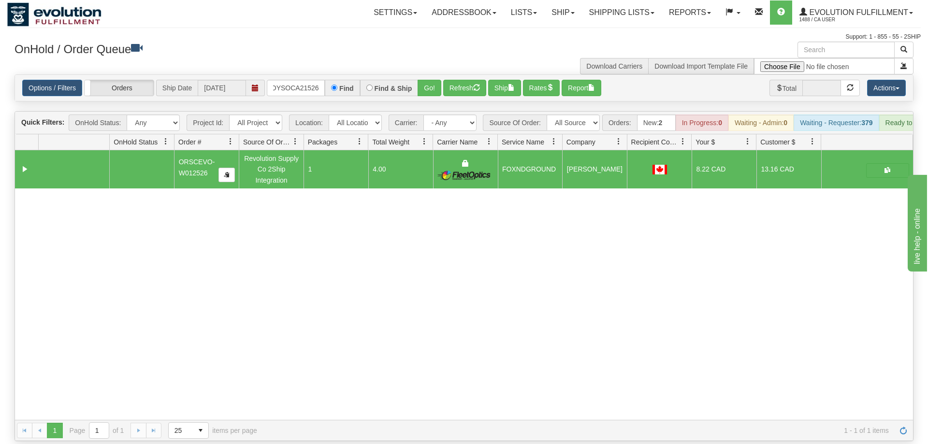
click at [434, 75] on div "Options / Filters Group Shipments Orders Ship Date [DATE] OMOYSOCA21526 Find Fi…" at bounding box center [464, 88] width 898 height 26
click at [433, 80] on button "Go!" at bounding box center [429, 88] width 24 height 16
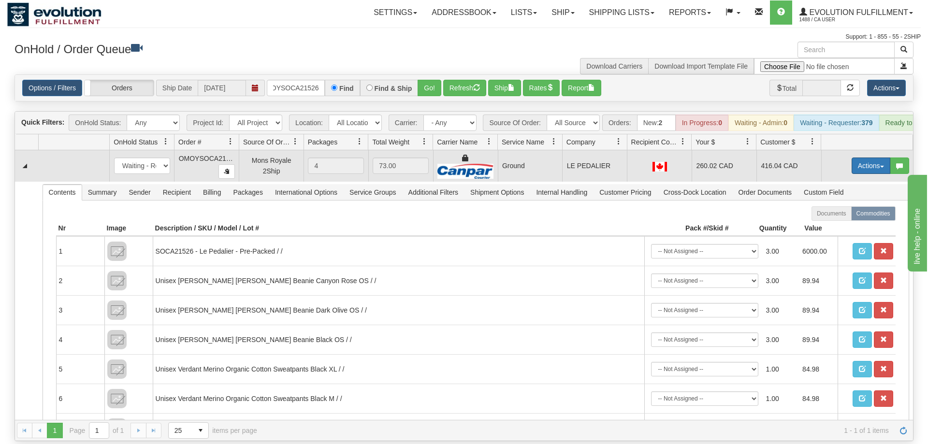
click at [854, 158] on button "Actions" at bounding box center [870, 166] width 39 height 16
click at [846, 216] on link "Ship" at bounding box center [850, 222] width 77 height 13
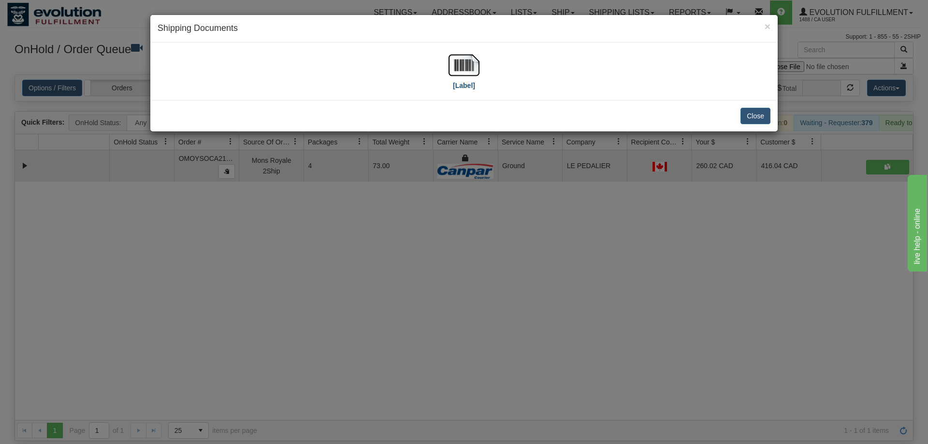
drag, startPoint x: 485, startPoint y: 76, endPoint x: 470, endPoint y: 70, distance: 15.6
click at [483, 76] on div "[Label]" at bounding box center [464, 71] width 613 height 43
click at [470, 70] on img at bounding box center [463, 65] width 31 height 31
click at [483, 254] on div "× Shipping Documents [Label] Close" at bounding box center [464, 222] width 928 height 444
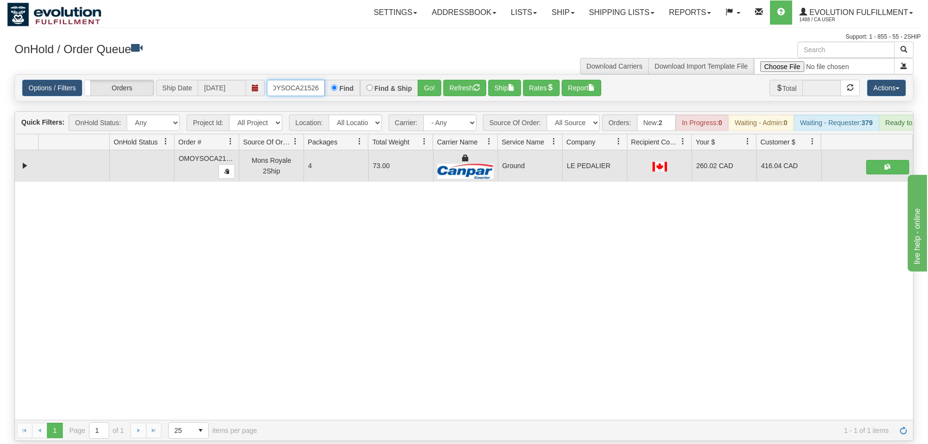
click at [304, 80] on input "OMOYSOCA21526" at bounding box center [296, 88] width 58 height 16
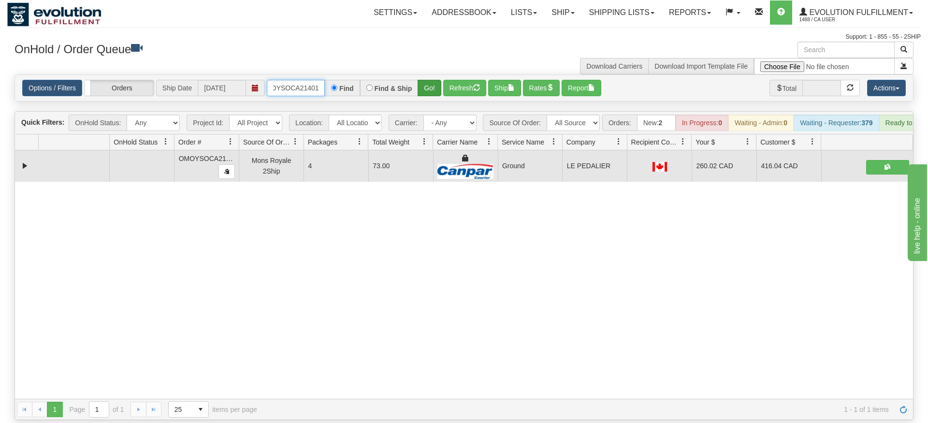
type input "OMOYSOCA21401"
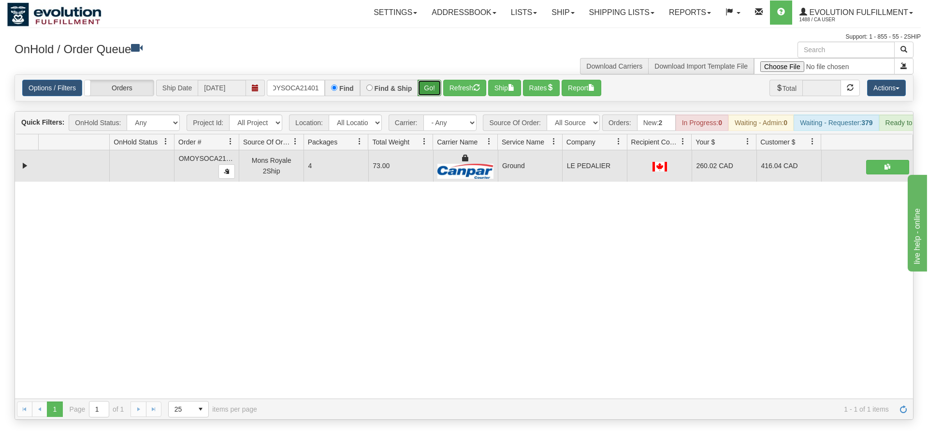
click at [425, 88] on div "Is equal to Is not equal to Contains Does not contains CAD USD EUR ZAR [PERSON_…" at bounding box center [463, 246] width 913 height 345
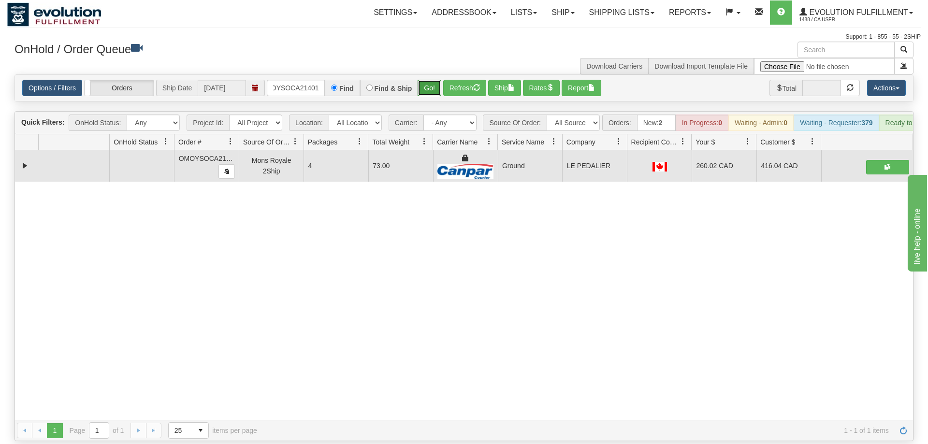
click at [428, 80] on button "Go!" at bounding box center [429, 88] width 24 height 16
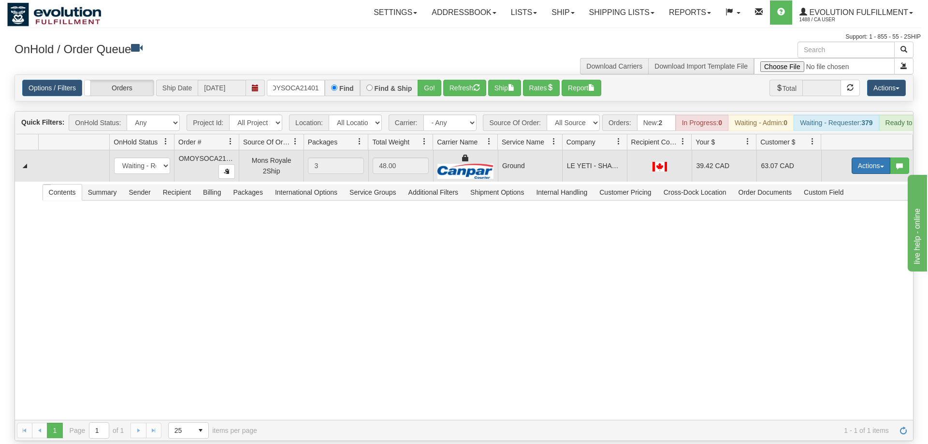
click at [869, 158] on button "Actions" at bounding box center [870, 166] width 39 height 16
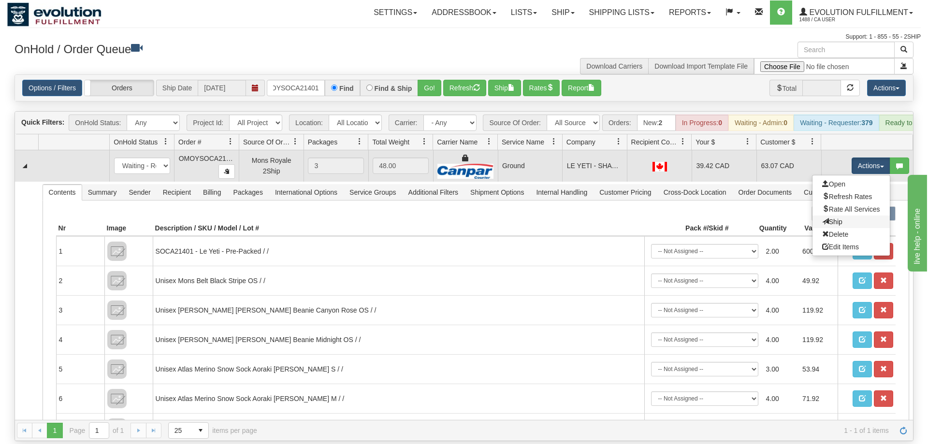
click at [840, 216] on link "Ship" at bounding box center [850, 222] width 77 height 13
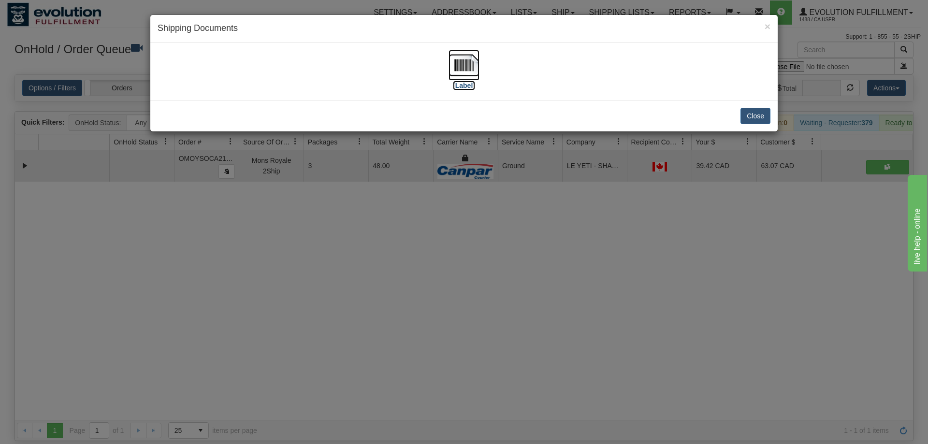
click at [466, 71] on img at bounding box center [463, 65] width 31 height 31
drag, startPoint x: 360, startPoint y: 359, endPoint x: 361, endPoint y: 353, distance: 6.3
click at [361, 359] on div "× Shipping Documents [Label] Close" at bounding box center [464, 222] width 928 height 444
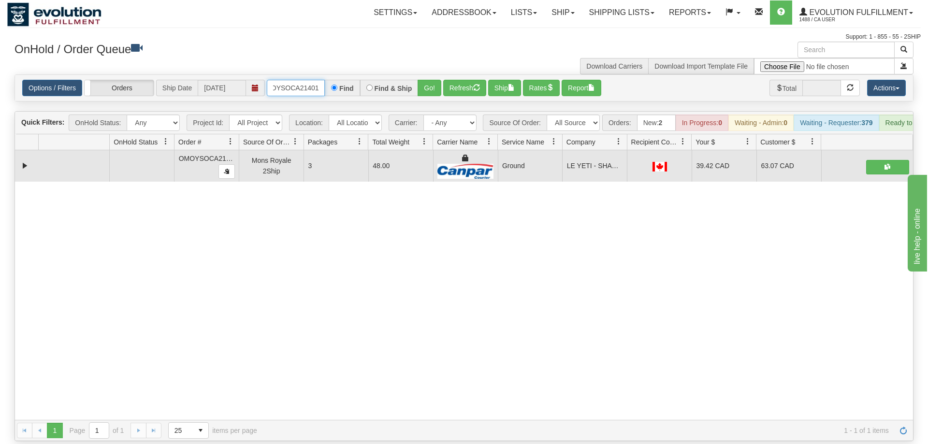
click at [302, 80] on input "OMOYSOCA21401" at bounding box center [296, 88] width 58 height 16
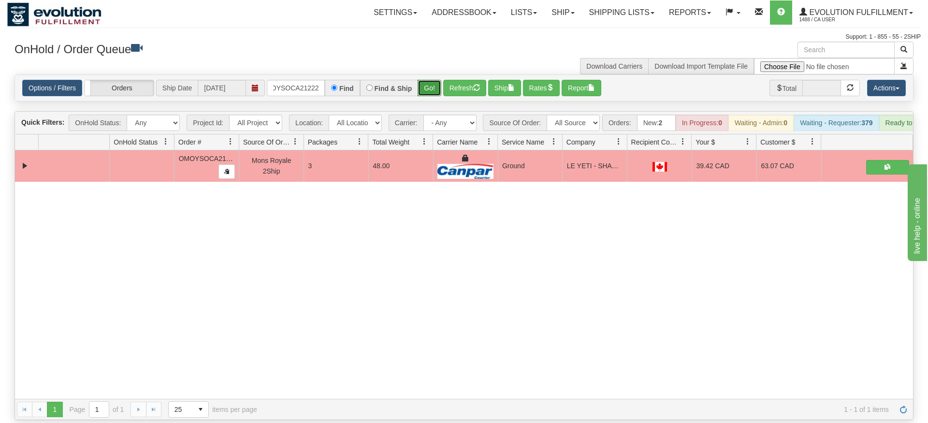
click at [433, 94] on div "Is equal to Is not equal to Contains Does not contains CAD USD EUR ZAR [PERSON_…" at bounding box center [463, 246] width 913 height 345
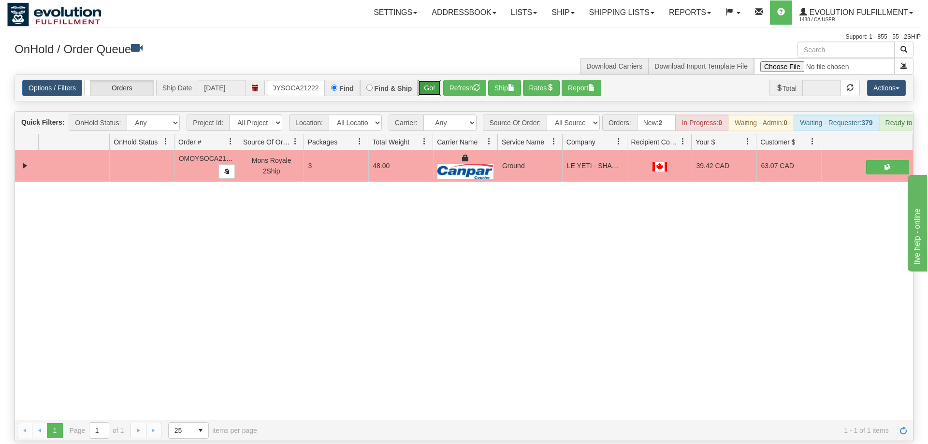
click at [428, 80] on button "Go!" at bounding box center [429, 88] width 24 height 16
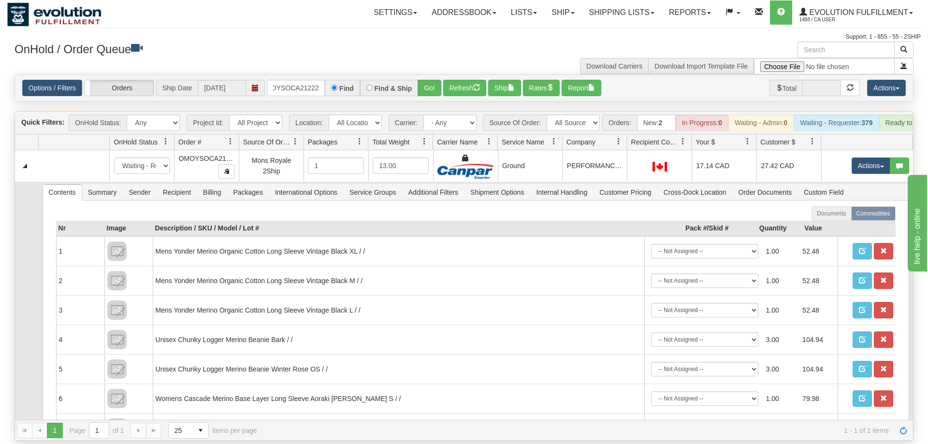
drag, startPoint x: 12, startPoint y: 264, endPoint x: 251, endPoint y: 222, distance: 243.2
click at [17, 264] on div "Is equal to Is not equal to Contains Does not contains CAD USD EUR ZAR [PERSON_…" at bounding box center [463, 257] width 913 height 367
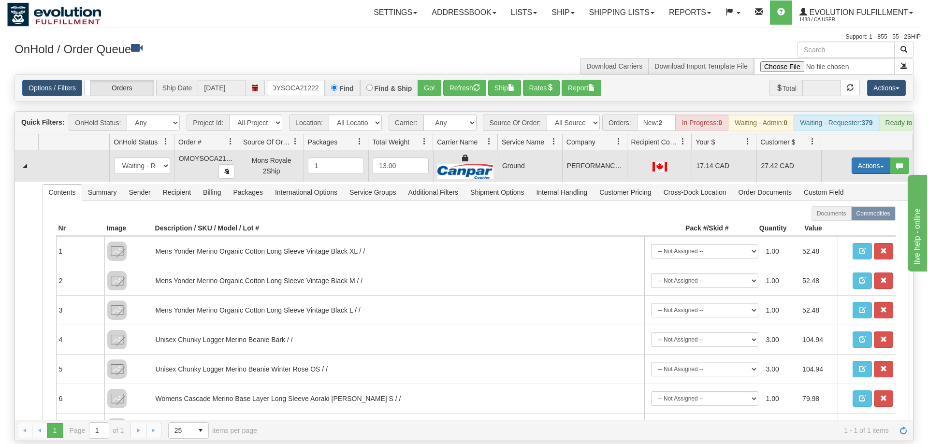
click at [864, 158] on button "Actions" at bounding box center [870, 166] width 39 height 16
click at [842, 216] on link "Ship" at bounding box center [850, 222] width 77 height 13
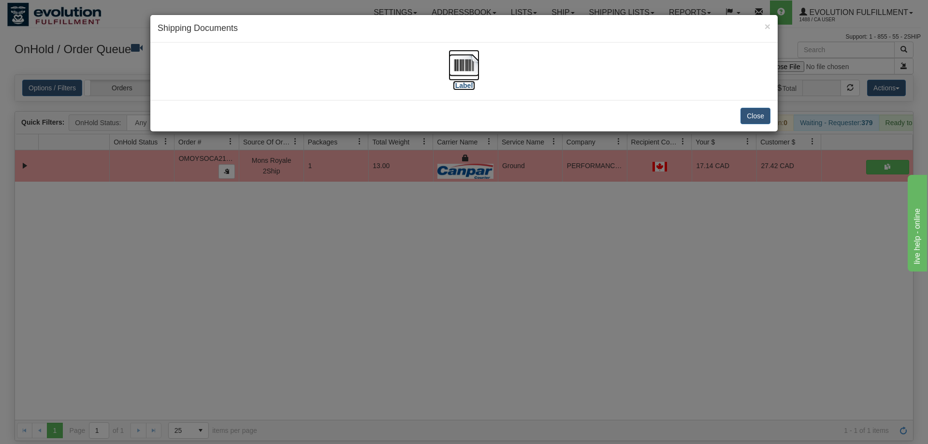
click at [461, 57] on img at bounding box center [463, 65] width 31 height 31
click at [474, 222] on div "× Shipping Documents [Label] Close" at bounding box center [464, 222] width 928 height 444
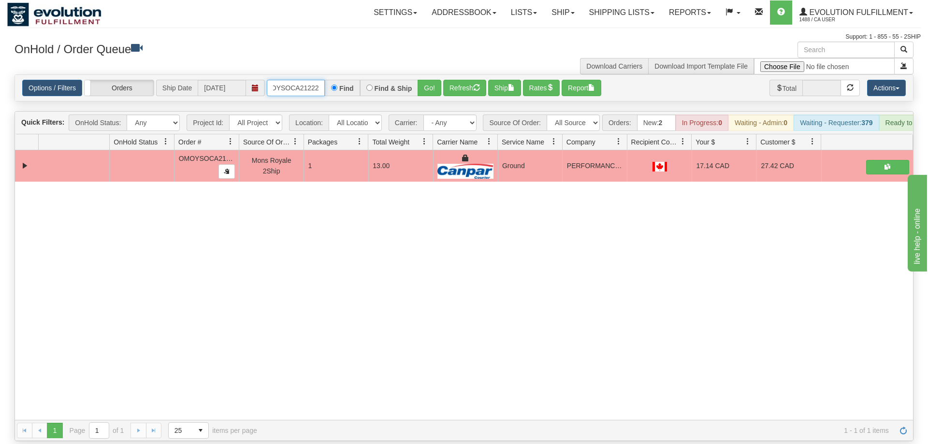
click at [293, 80] on input "OMOYSOCA21222" at bounding box center [296, 88] width 58 height 16
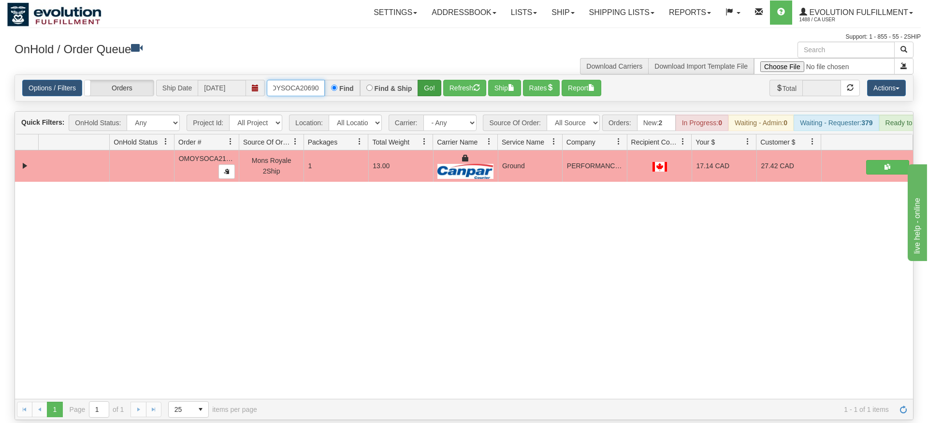
type input "OMOYSOCA20690"
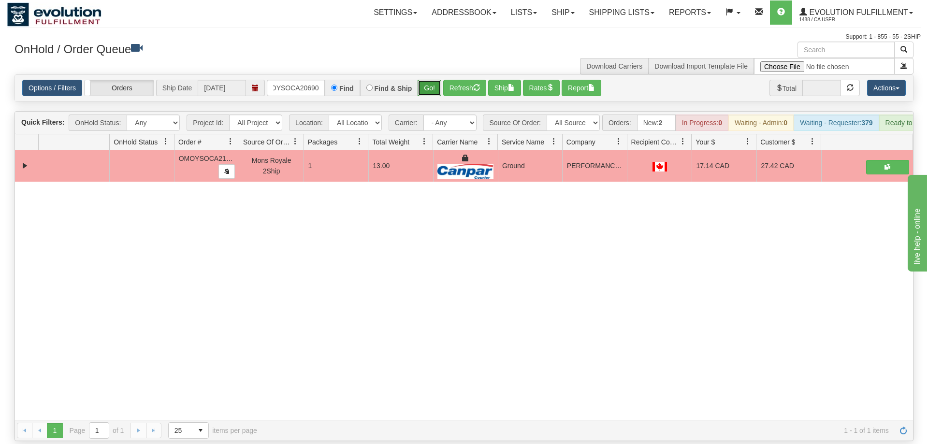
click at [435, 91] on div "Is equal to Is not equal to Contains Does not contains CAD USD EUR ZAR [PERSON_…" at bounding box center [463, 257] width 913 height 367
click at [435, 82] on button "Go!" at bounding box center [429, 88] width 24 height 16
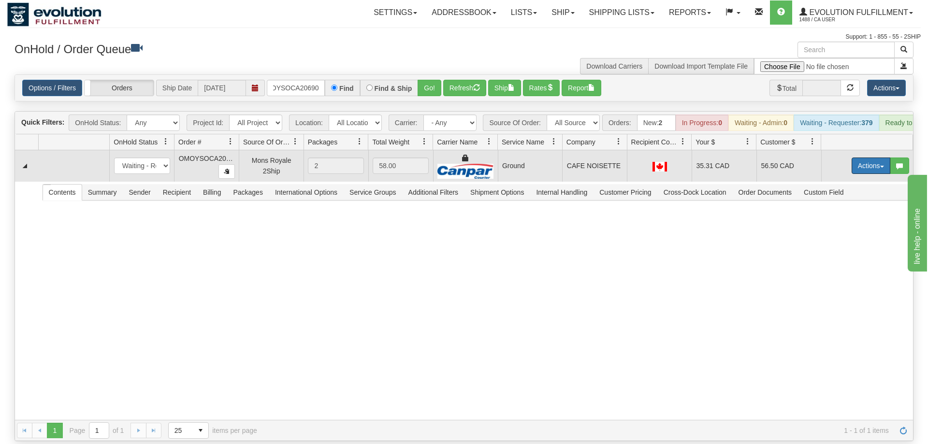
click at [867, 158] on button "Actions" at bounding box center [870, 166] width 39 height 16
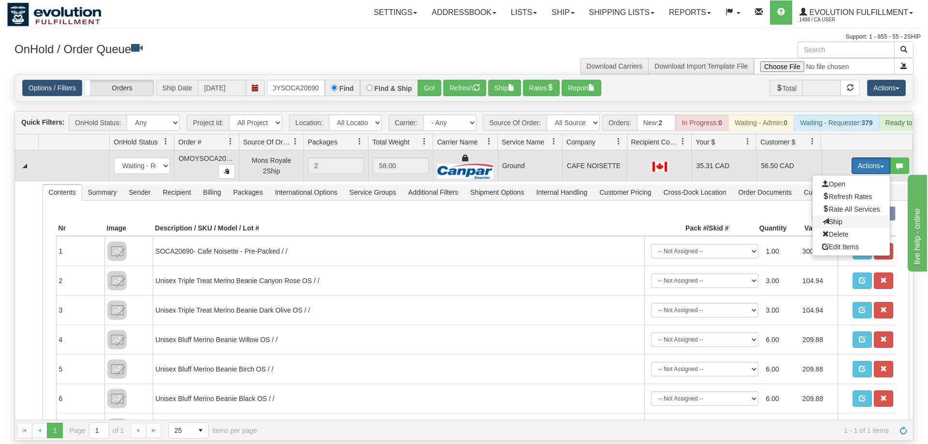
click at [834, 218] on span "Ship" at bounding box center [832, 222] width 20 height 8
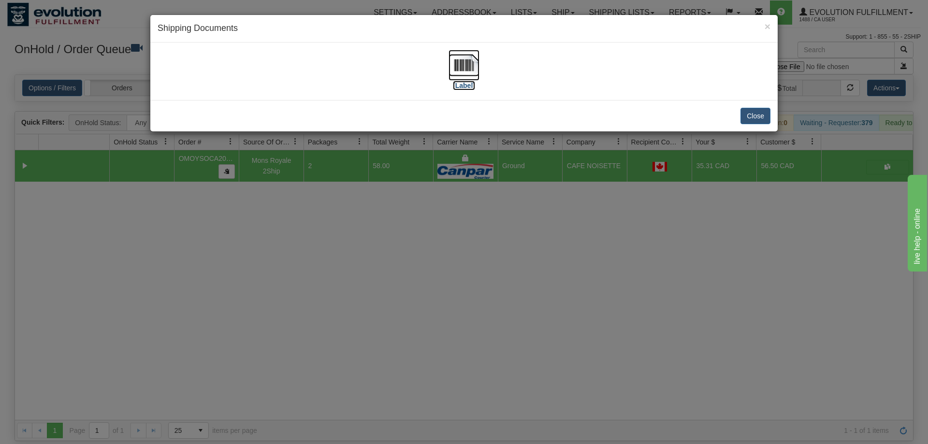
click at [459, 63] on img at bounding box center [463, 65] width 31 height 31
click at [581, 323] on div "× Shipping Documents [Label] Close" at bounding box center [464, 222] width 928 height 444
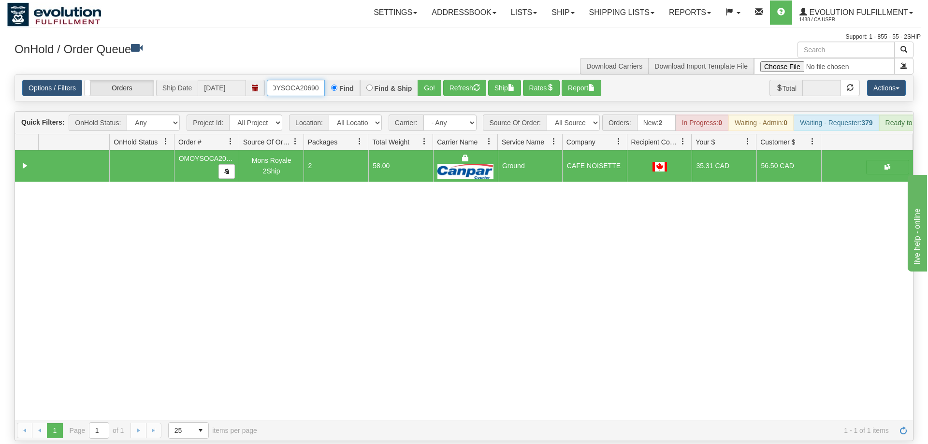
click at [313, 80] on input "OMOYSOCA20690" at bounding box center [296, 88] width 58 height 16
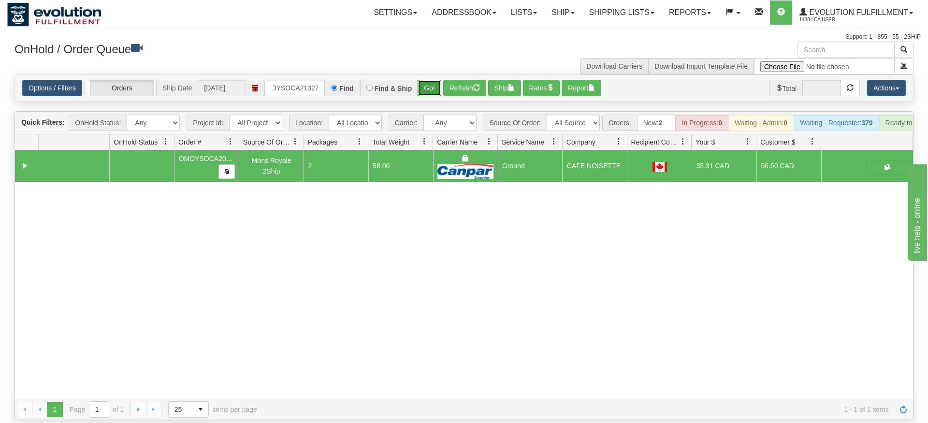
click at [437, 92] on div "Is equal to Is not equal to Contains Does not contains CAD USD EUR ZAR [PERSON_…" at bounding box center [463, 246] width 913 height 345
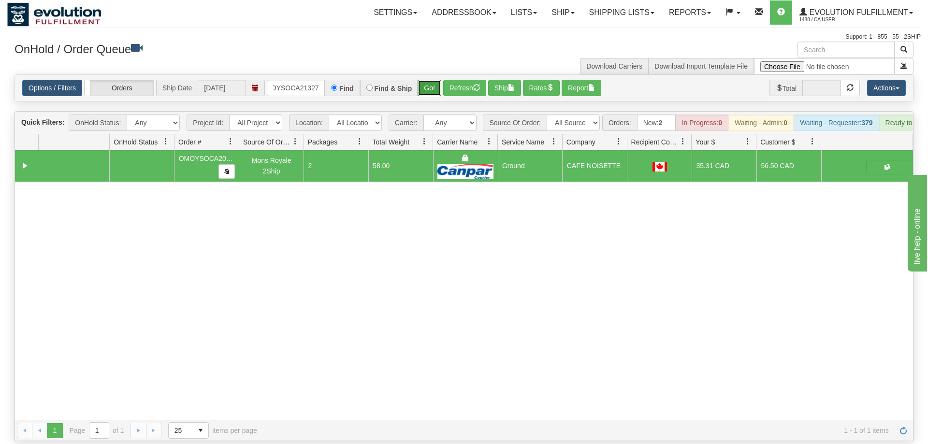
click at [434, 80] on button "Go!" at bounding box center [429, 88] width 24 height 16
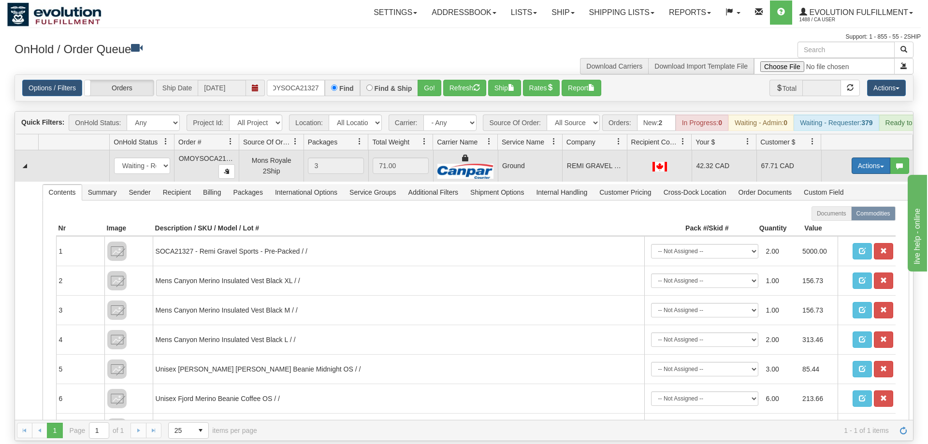
click at [862, 158] on button "Actions" at bounding box center [870, 166] width 39 height 16
click at [855, 216] on link "Ship" at bounding box center [850, 222] width 77 height 13
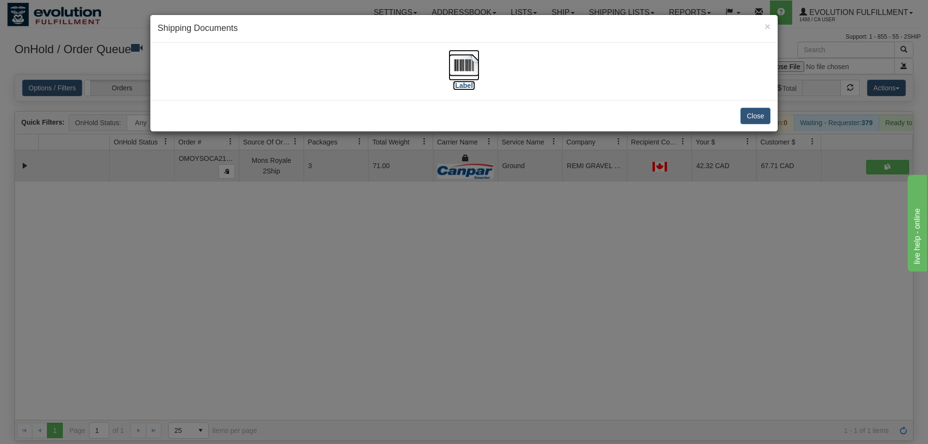
click at [465, 73] on img at bounding box center [463, 65] width 31 height 31
drag, startPoint x: 478, startPoint y: 260, endPoint x: 492, endPoint y: 242, distance: 23.1
click at [482, 255] on div "× Shipping Documents [Label] Close" at bounding box center [464, 222] width 928 height 444
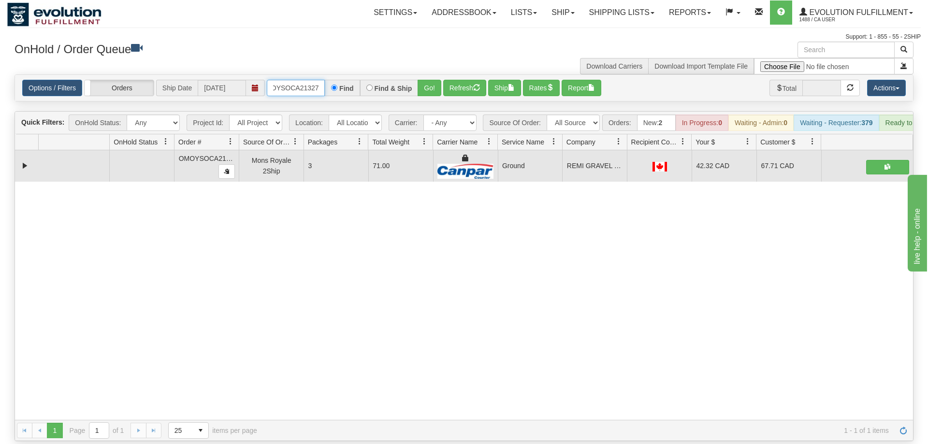
click at [272, 80] on input "OMOYSOCA21327" at bounding box center [296, 88] width 58 height 16
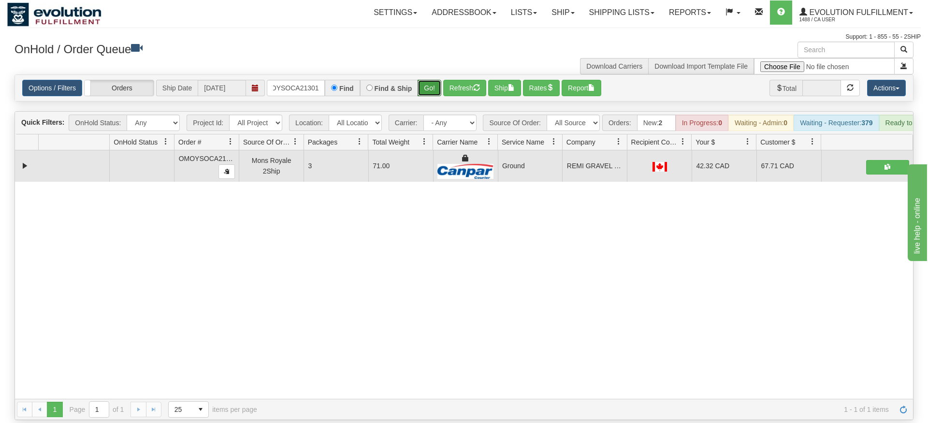
drag, startPoint x: 430, startPoint y: 76, endPoint x: 430, endPoint y: 83, distance: 7.3
click at [430, 95] on div "Is equal to Is not equal to Contains Does not contains CAD USD EUR ZAR [PERSON_…" at bounding box center [463, 246] width 913 height 345
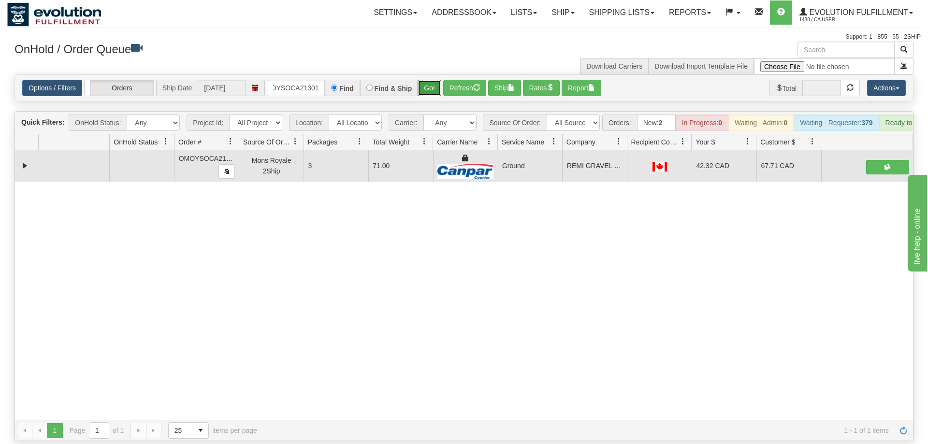
click at [430, 80] on button "Go!" at bounding box center [429, 88] width 24 height 16
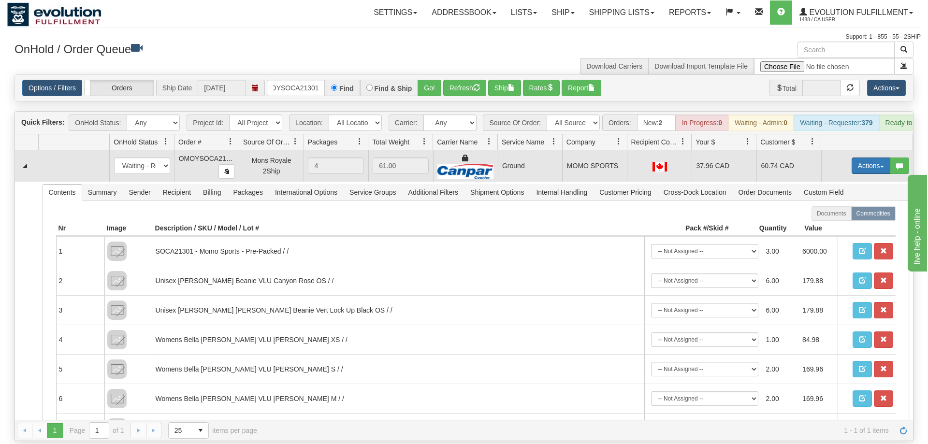
click at [866, 158] on button "Actions" at bounding box center [870, 166] width 39 height 16
click at [860, 216] on link "Ship" at bounding box center [850, 222] width 77 height 13
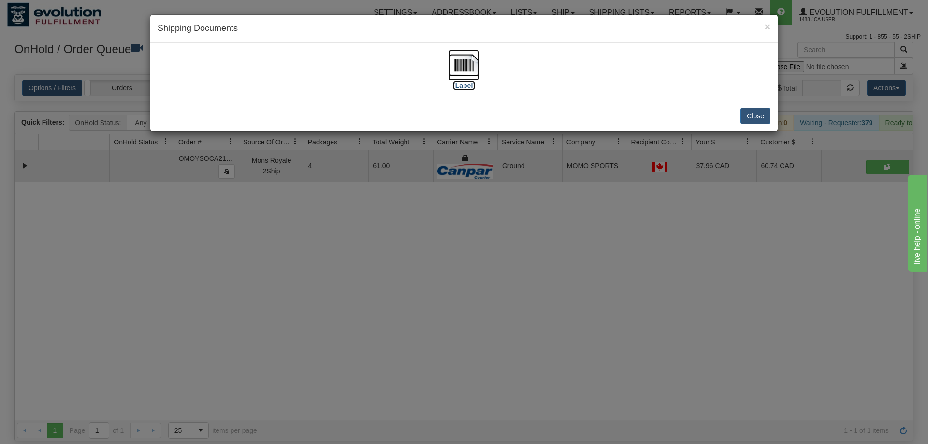
click at [452, 61] on img at bounding box center [463, 65] width 31 height 31
drag, startPoint x: 380, startPoint y: 262, endPoint x: 368, endPoint y: 250, distance: 17.4
click at [378, 261] on div "× Shipping Documents [Label] Close" at bounding box center [464, 222] width 928 height 444
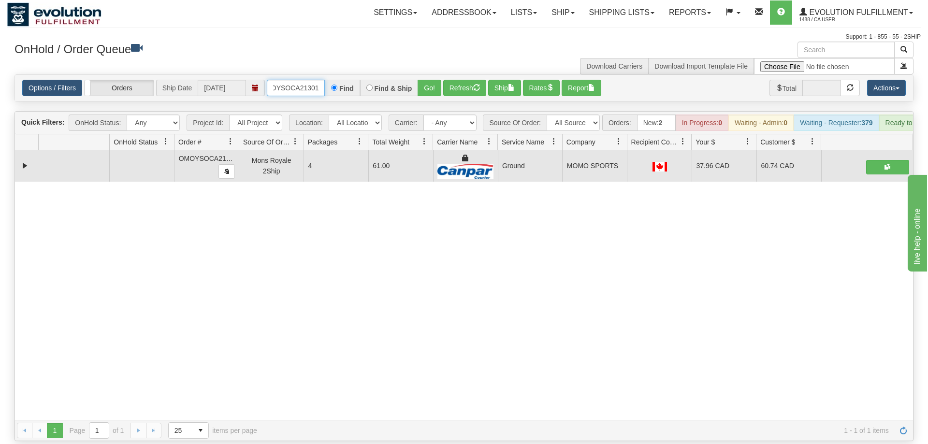
click at [302, 80] on input "OMOYSOCA21301" at bounding box center [296, 88] width 58 height 16
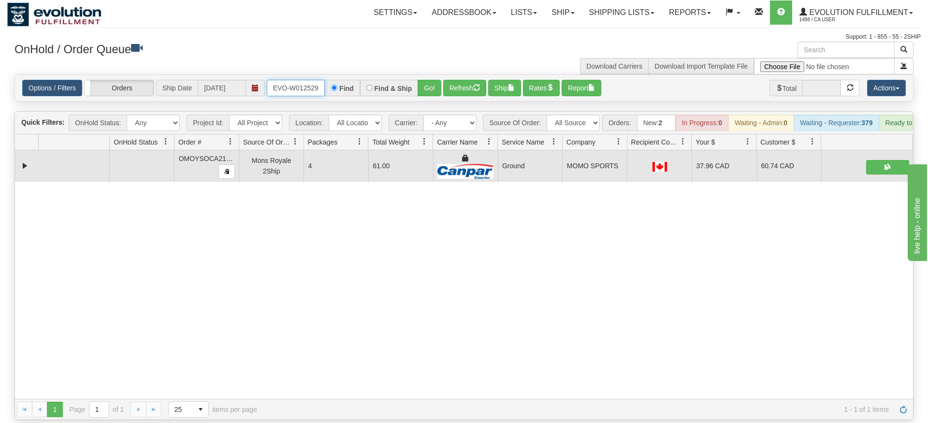
type input "ORSCEVO-W012529"
click at [423, 96] on div "Is equal to Is not equal to Contains Does not contains CAD USD EUR ZAR [PERSON_…" at bounding box center [463, 246] width 913 height 345
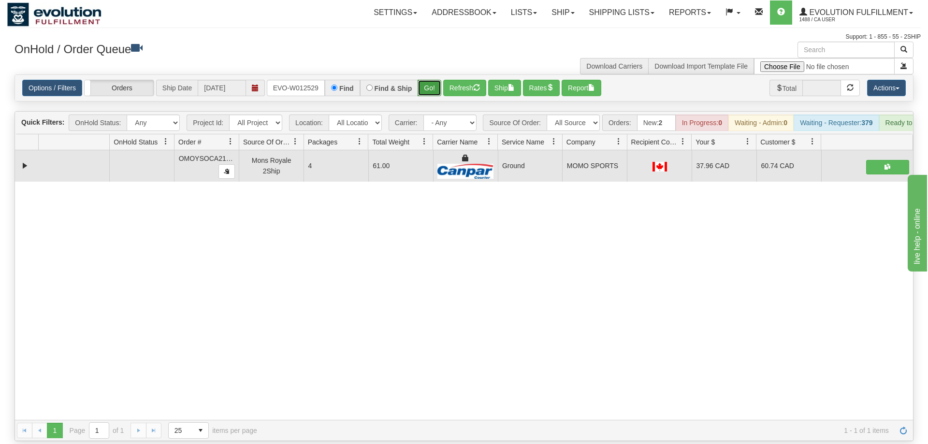
click at [430, 80] on button "Go!" at bounding box center [429, 88] width 24 height 16
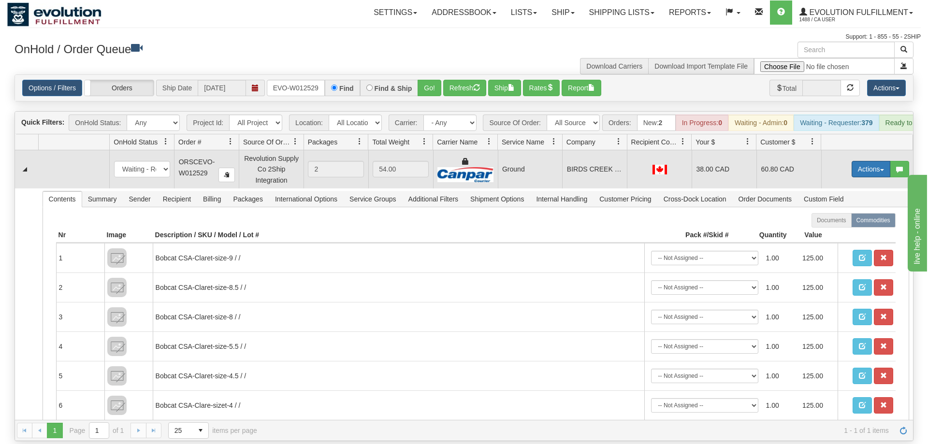
click at [856, 161] on button "Actions" at bounding box center [870, 169] width 39 height 16
click at [823, 221] on span "Ship" at bounding box center [832, 225] width 20 height 8
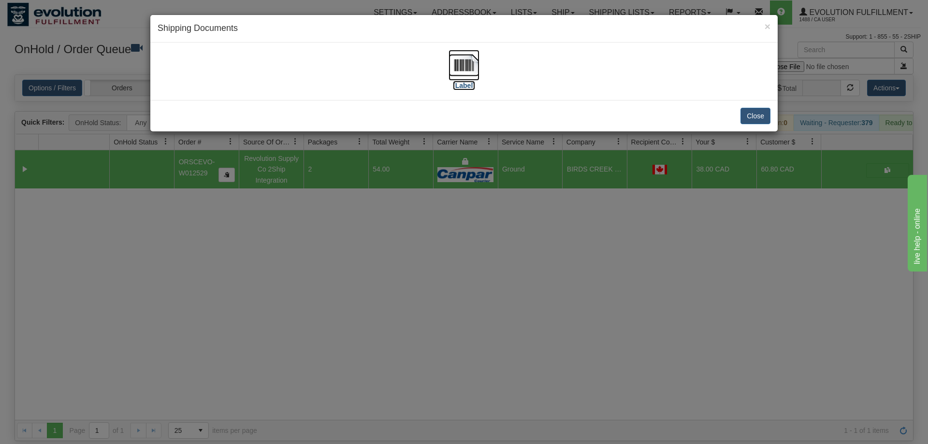
click at [466, 67] on img at bounding box center [463, 65] width 31 height 31
click at [426, 228] on div "× Shipping Documents [Label] Close" at bounding box center [464, 222] width 928 height 444
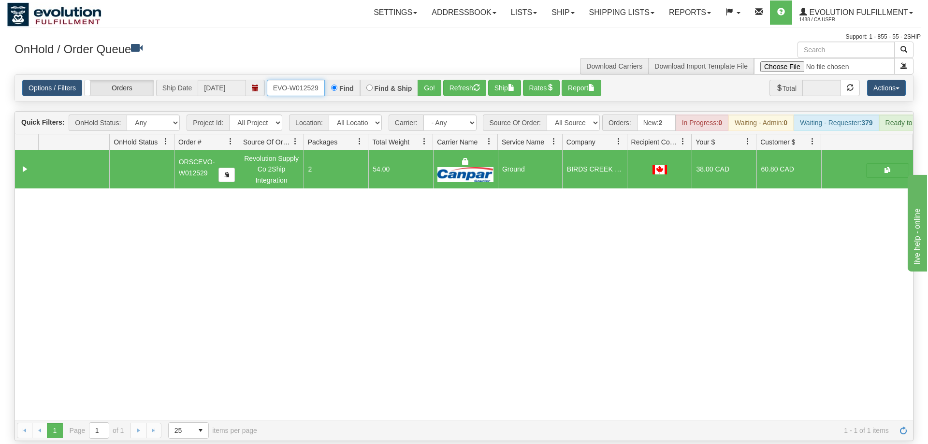
click at [307, 80] on input "ORSCEVO-W012529" at bounding box center [296, 88] width 58 height 16
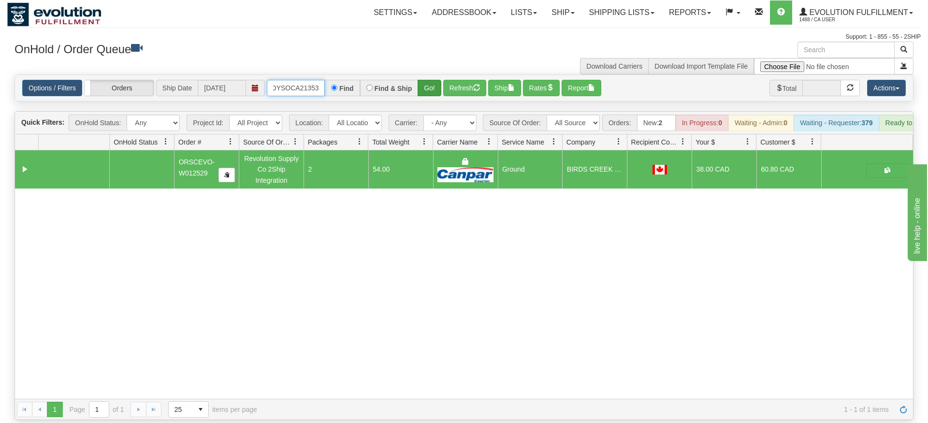
type input "OMOYSOCA21353"
click at [428, 98] on div "Is equal to Is not equal to Contains Does not contains CAD USD EUR ZAR [PERSON_…" at bounding box center [463, 246] width 913 height 345
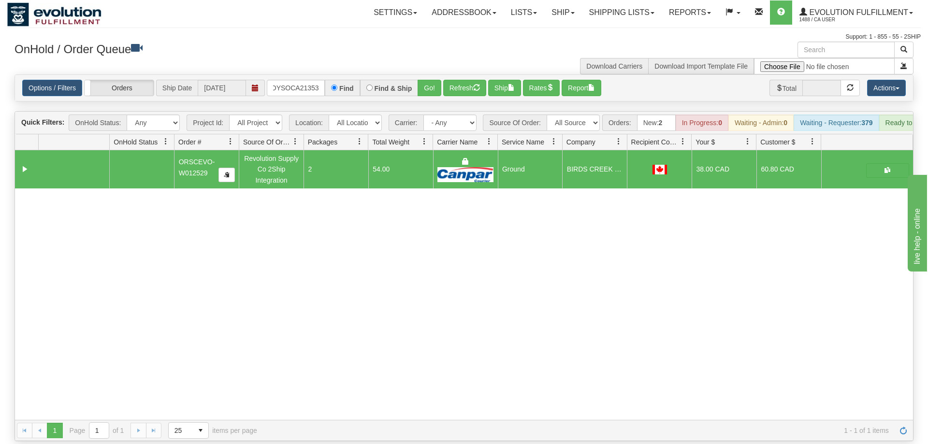
click at [438, 75] on div "Options / Filters Group Shipments Orders Ship Date [DATE] OMOYSOCA21353 Find Fi…" at bounding box center [464, 88] width 898 height 26
click at [432, 80] on button "Go!" at bounding box center [429, 88] width 24 height 16
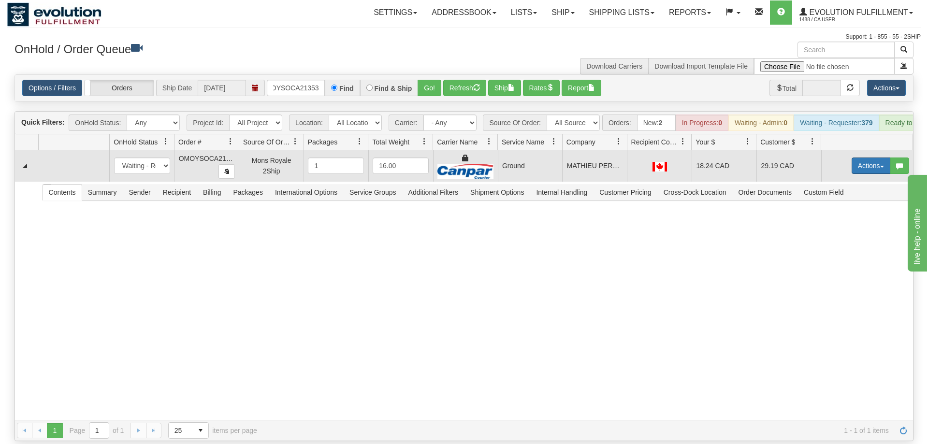
click at [865, 158] on button "Actions" at bounding box center [870, 166] width 39 height 16
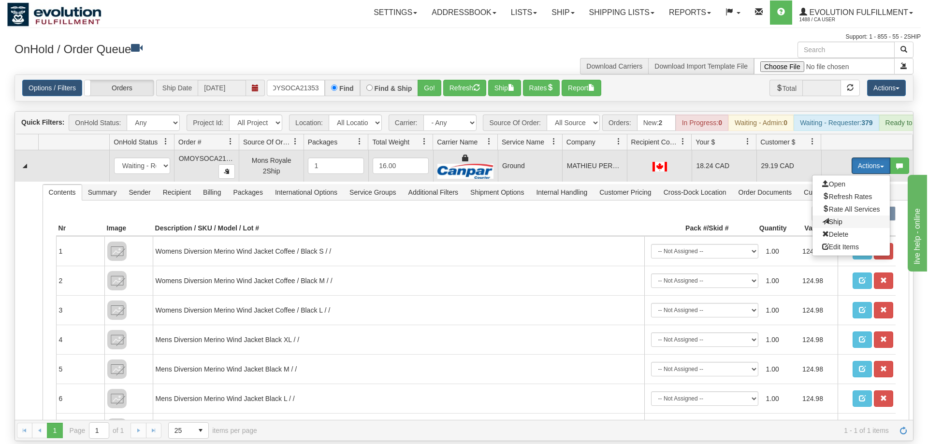
click at [837, 218] on span "Ship" at bounding box center [832, 222] width 20 height 8
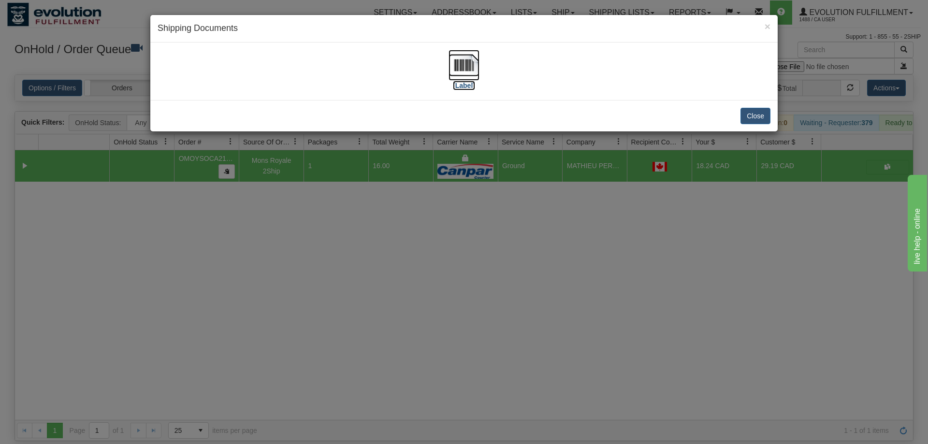
click at [455, 57] on img at bounding box center [463, 65] width 31 height 31
click at [410, 178] on div "× Shipping Documents [Label] Close" at bounding box center [464, 222] width 928 height 444
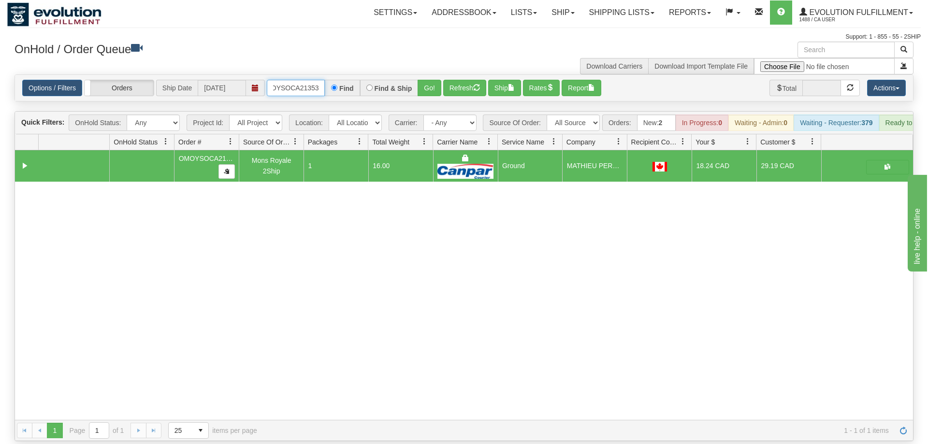
click at [308, 80] on input "OMOYSOCA21353" at bounding box center [296, 88] width 58 height 16
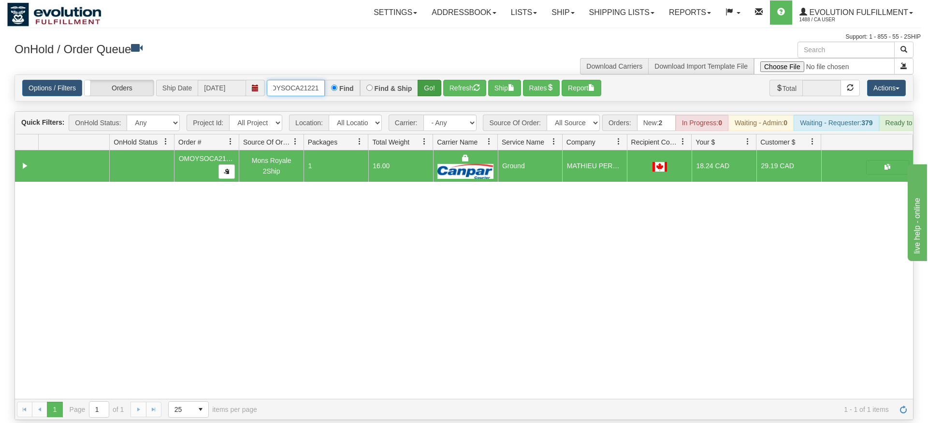
type input "OMOYSOCA21221"
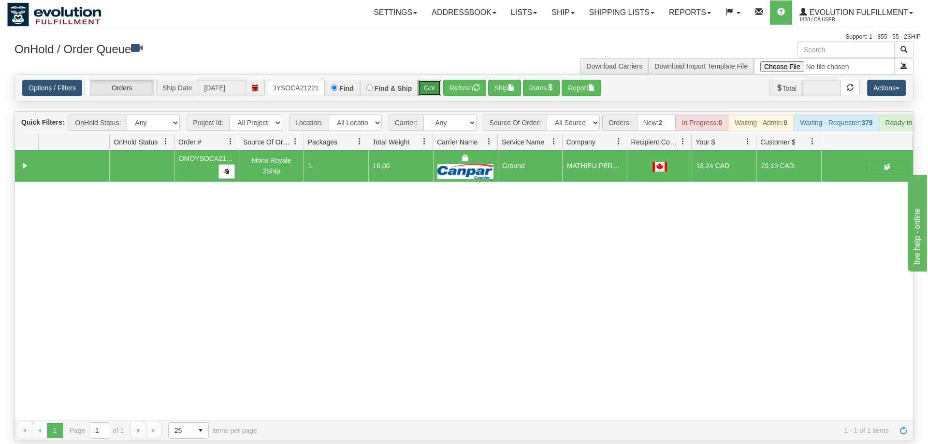
click at [424, 90] on div "Is equal to Is not equal to Contains Does not contains CAD USD EUR ZAR [PERSON_…" at bounding box center [463, 257] width 913 height 367
click at [427, 80] on button "Go!" at bounding box center [429, 88] width 24 height 16
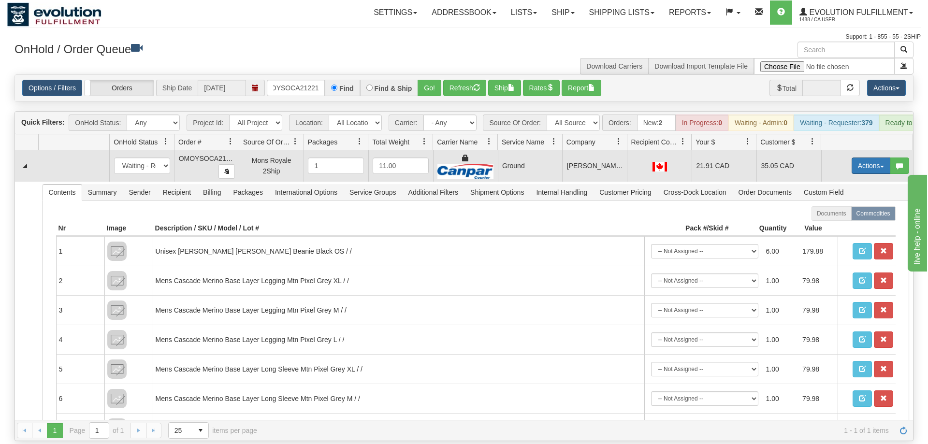
click at [860, 158] on button "Actions" at bounding box center [870, 166] width 39 height 16
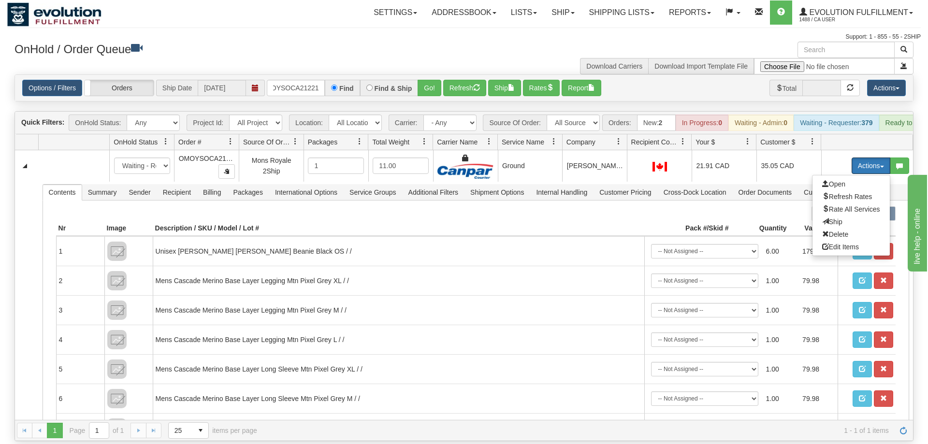
drag, startPoint x: 839, startPoint y: 207, endPoint x: 608, endPoint y: 86, distance: 260.4
click at [839, 218] on span "Ship" at bounding box center [832, 222] width 20 height 8
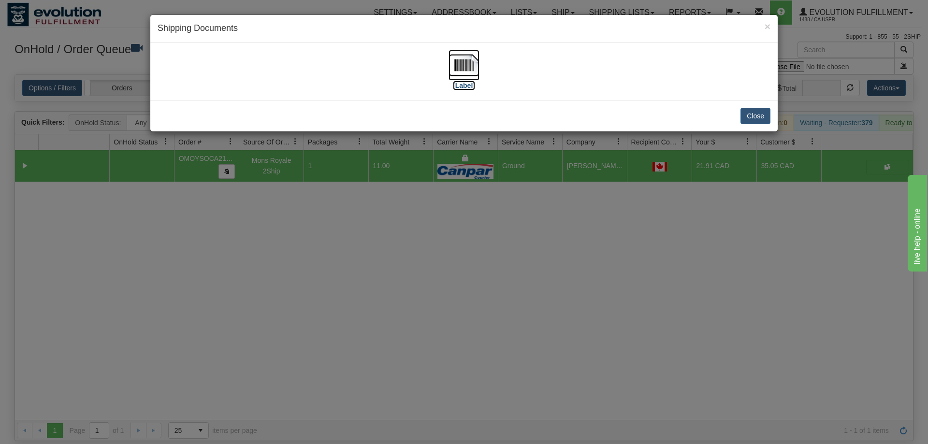
click at [478, 72] on img at bounding box center [463, 65] width 31 height 31
drag, startPoint x: 432, startPoint y: 242, endPoint x: 374, endPoint y: 122, distance: 132.9
click at [431, 239] on div "× Shipping Documents [Label] Close" at bounding box center [464, 222] width 928 height 444
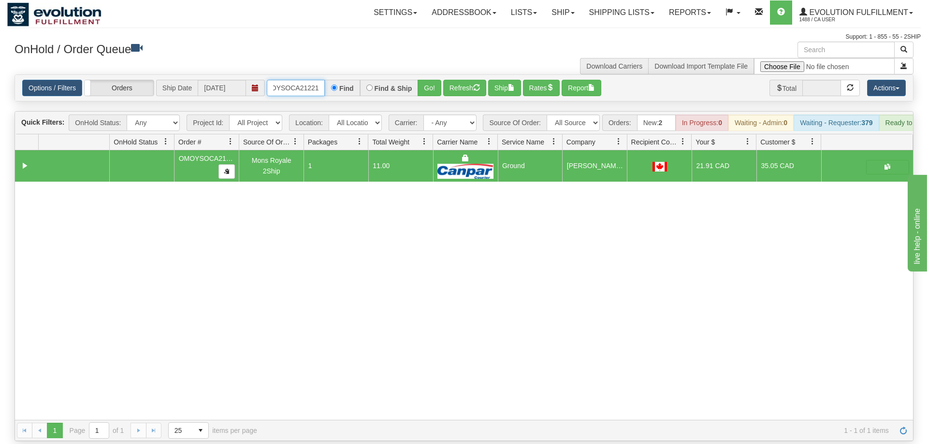
click at [305, 80] on input "OMOYSOCA21221" at bounding box center [296, 88] width 58 height 16
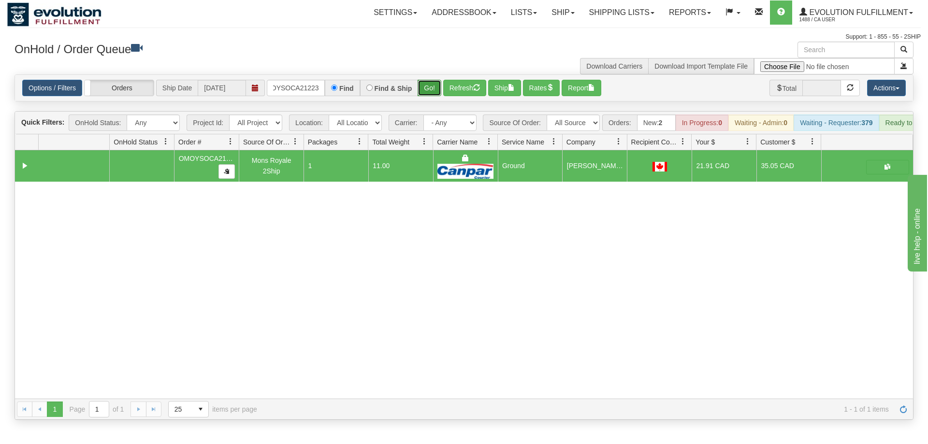
click at [435, 97] on div "Is equal to Is not equal to Contains Does not contains CAD USD EUR ZAR [PERSON_…" at bounding box center [463, 246] width 913 height 345
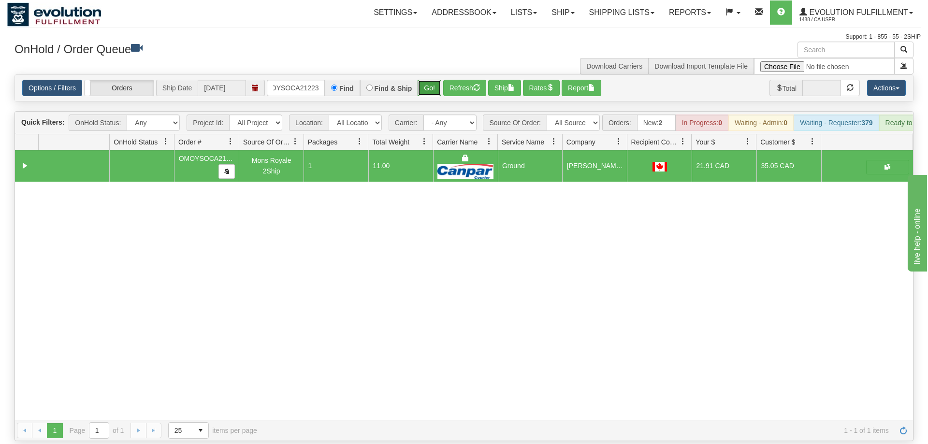
click at [436, 80] on button "Go!" at bounding box center [429, 88] width 24 height 16
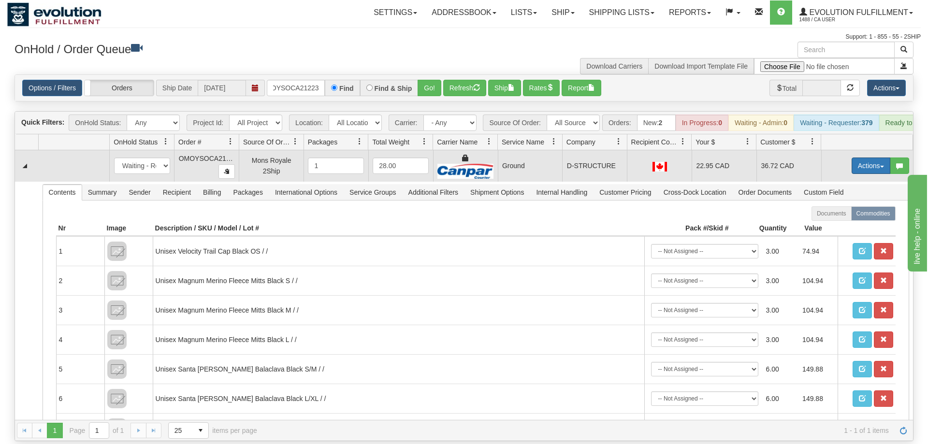
click at [862, 158] on button "Actions" at bounding box center [870, 166] width 39 height 16
click at [827, 218] on span "Ship" at bounding box center [832, 222] width 20 height 8
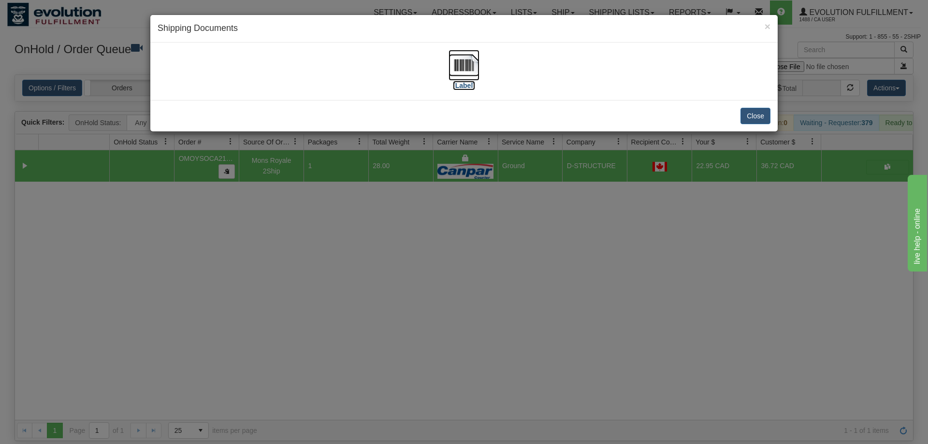
click at [473, 79] on img at bounding box center [463, 65] width 31 height 31
click at [467, 273] on div "× Shipping Documents [Label] Close" at bounding box center [464, 222] width 928 height 444
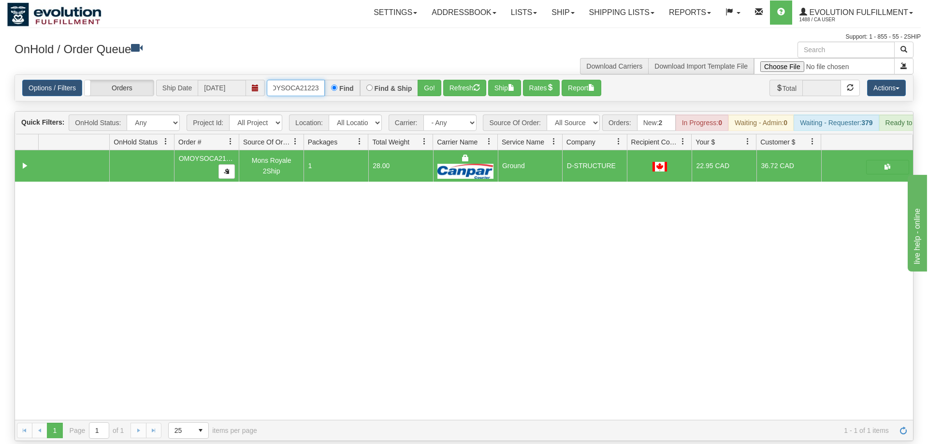
click at [296, 80] on input "OMOYSOCA21223" at bounding box center [296, 88] width 58 height 16
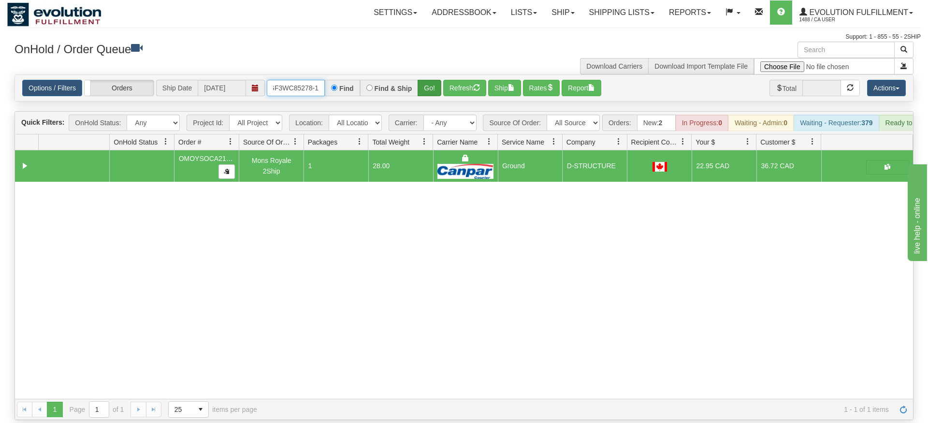
type input "OGF3WC85278-1"
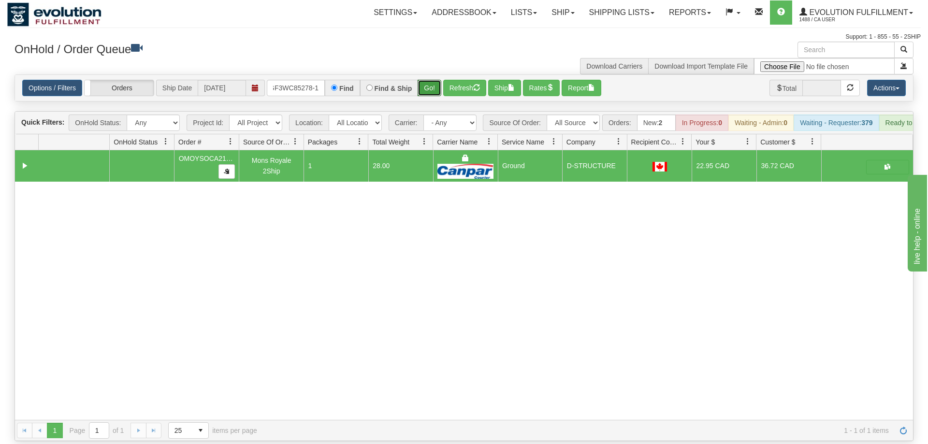
drag, startPoint x: 435, startPoint y: 79, endPoint x: 435, endPoint y: 96, distance: 17.4
click at [435, 96] on div "Is equal to Is not equal to Contains Does not contains CAD USD EUR ZAR [PERSON_…" at bounding box center [463, 257] width 913 height 367
click at [428, 80] on button "Go!" at bounding box center [429, 88] width 24 height 16
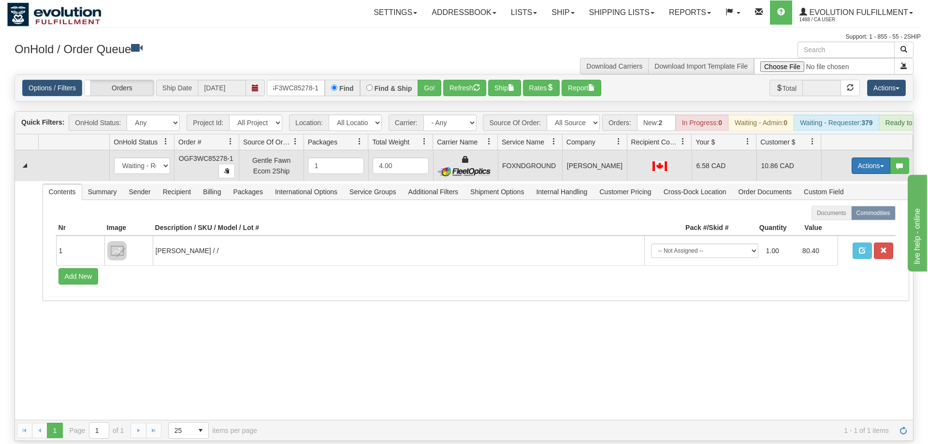
click at [857, 158] on button "Actions" at bounding box center [870, 166] width 39 height 16
click at [869, 158] on button "Actions" at bounding box center [870, 166] width 39 height 16
click at [861, 158] on button "Actions" at bounding box center [870, 166] width 39 height 16
click at [845, 216] on link "Ship" at bounding box center [850, 222] width 77 height 13
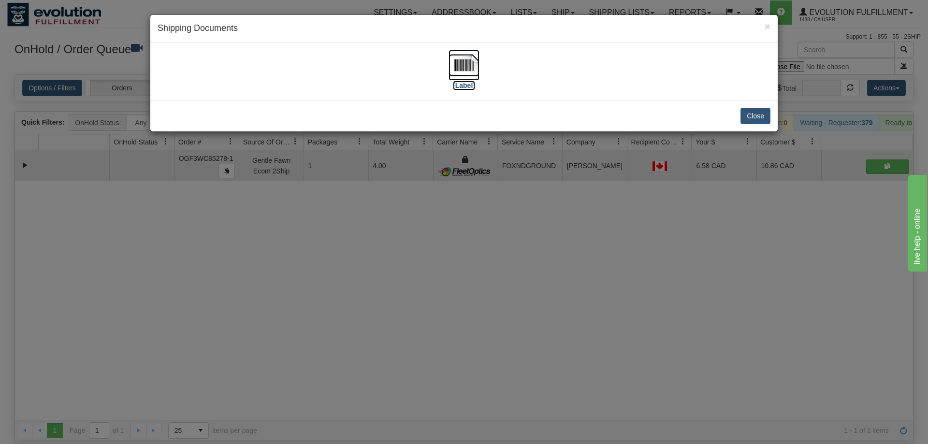
click at [475, 64] on img at bounding box center [463, 65] width 31 height 31
drag, startPoint x: 569, startPoint y: 304, endPoint x: 375, endPoint y: 118, distance: 268.6
click at [562, 294] on div "× Shipping Documents [Label] Close" at bounding box center [464, 222] width 928 height 444
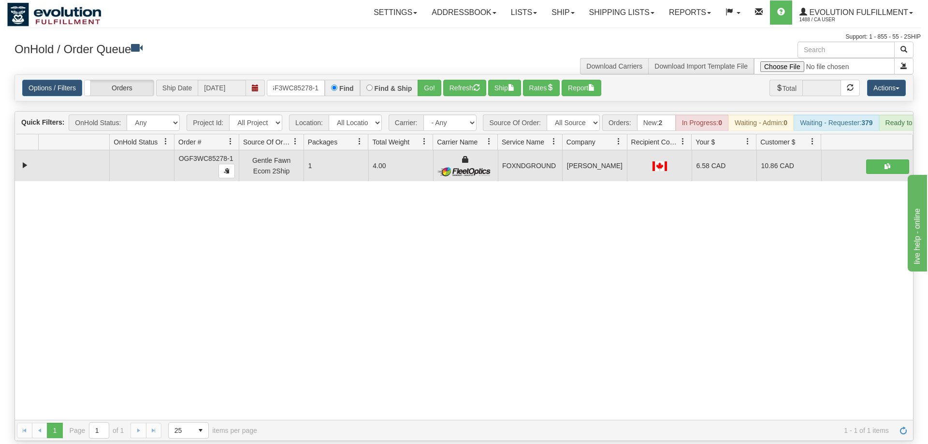
click at [297, 75] on div "Options / Filters Group Shipments Orders Ship Date [DATE] OGF3WC85278-1 Find Fi…" at bounding box center [464, 88] width 898 height 26
click at [297, 80] on input "OGF3WC85278-1" at bounding box center [296, 88] width 58 height 16
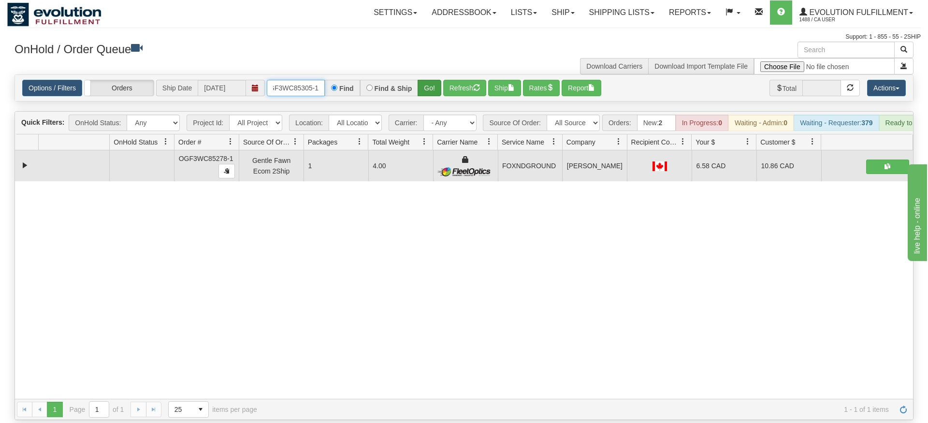
type input "OGF3WC85305-1"
drag, startPoint x: 430, startPoint y: 68, endPoint x: 430, endPoint y: 88, distance: 20.3
click at [430, 88] on div "Is equal to Is not equal to Contains Does not contains CAD USD EUR ZAR [PERSON_…" at bounding box center [463, 246] width 913 height 345
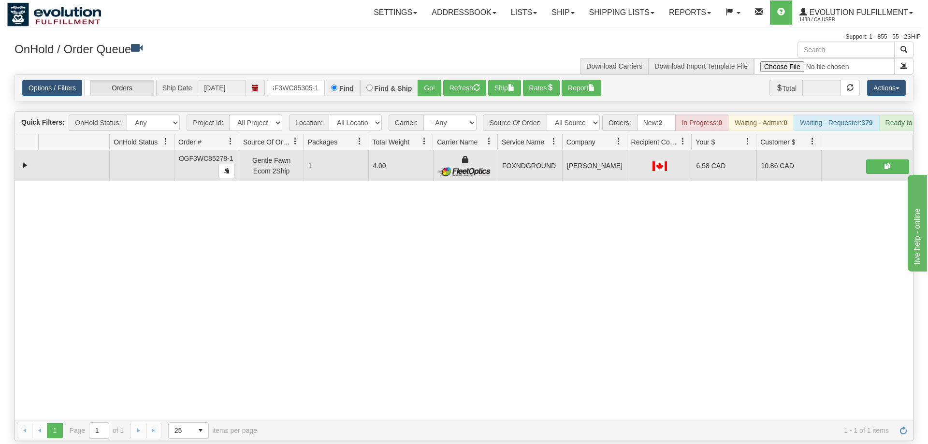
click at [429, 75] on div "Options / Filters Group Shipments Orders Ship Date [DATE] OGF3WC85305-1 Find Fi…" at bounding box center [464, 88] width 898 height 26
click at [425, 80] on button "Go!" at bounding box center [429, 88] width 24 height 16
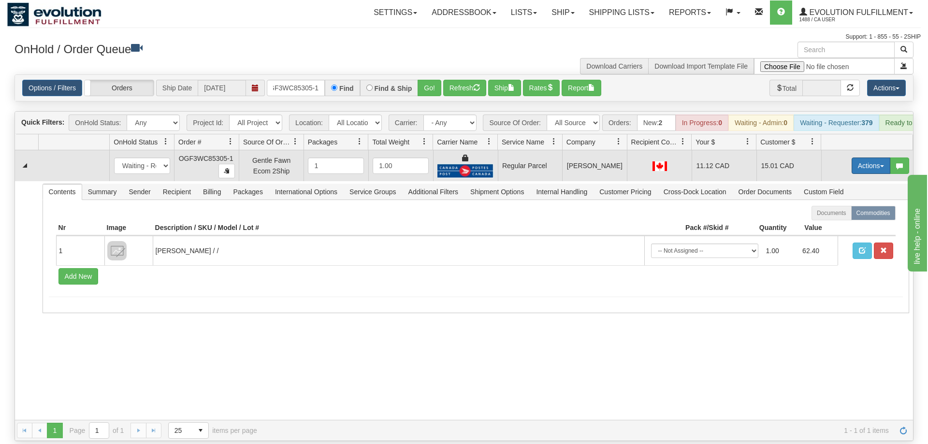
click at [864, 158] on button "Actions" at bounding box center [870, 166] width 39 height 16
click at [840, 205] on span "Rate All Services" at bounding box center [851, 209] width 58 height 8
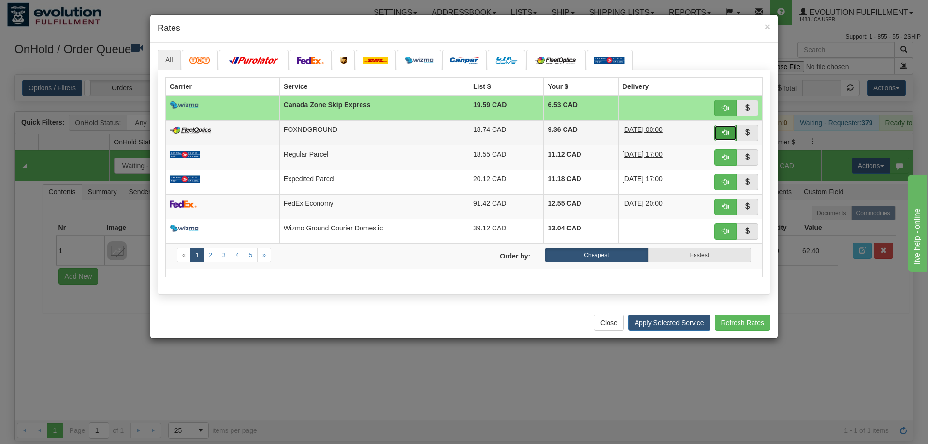
click at [721, 137] on button "button" at bounding box center [725, 133] width 22 height 16
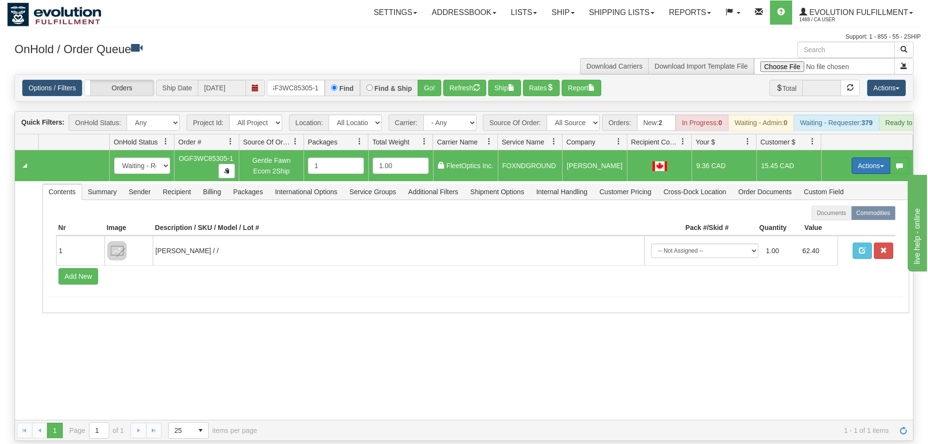
drag, startPoint x: 866, startPoint y: 151, endPoint x: 859, endPoint y: 152, distance: 7.3
click at [865, 158] on button "Actions" at bounding box center [870, 166] width 39 height 16
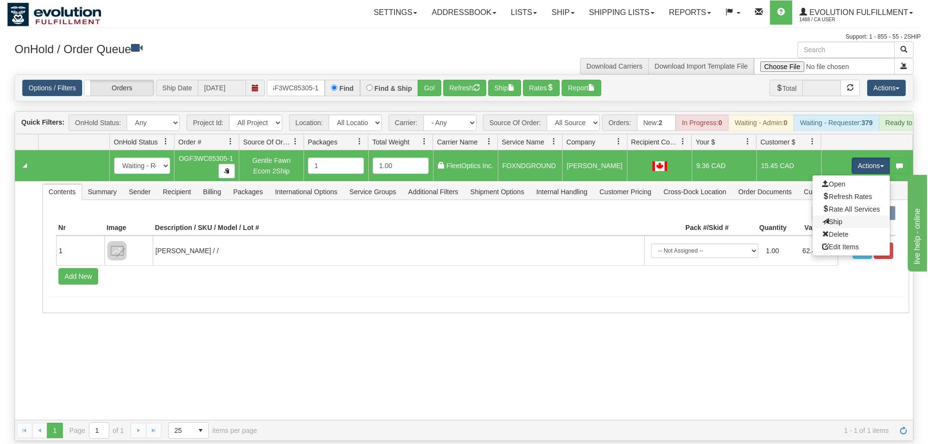
click at [845, 216] on link "Ship" at bounding box center [850, 222] width 77 height 13
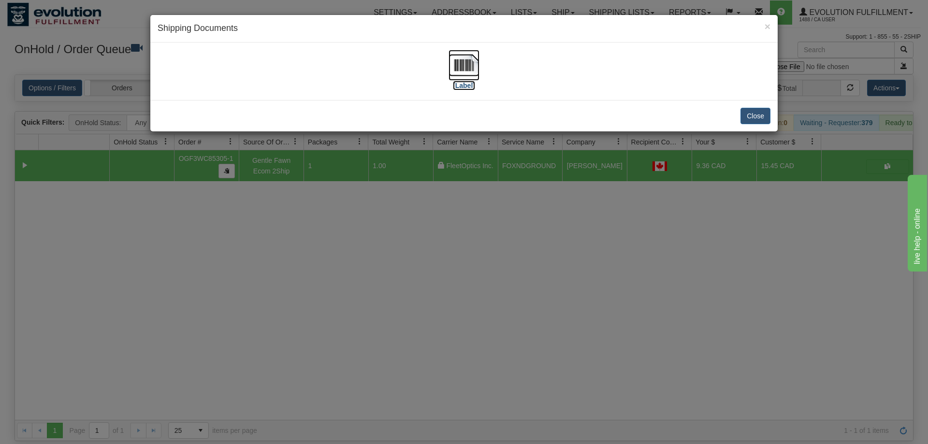
click at [466, 62] on img at bounding box center [463, 65] width 31 height 31
drag, startPoint x: 509, startPoint y: 331, endPoint x: 290, endPoint y: 88, distance: 327.4
click at [505, 323] on div "× Shipping Documents [Label] Close" at bounding box center [464, 222] width 928 height 444
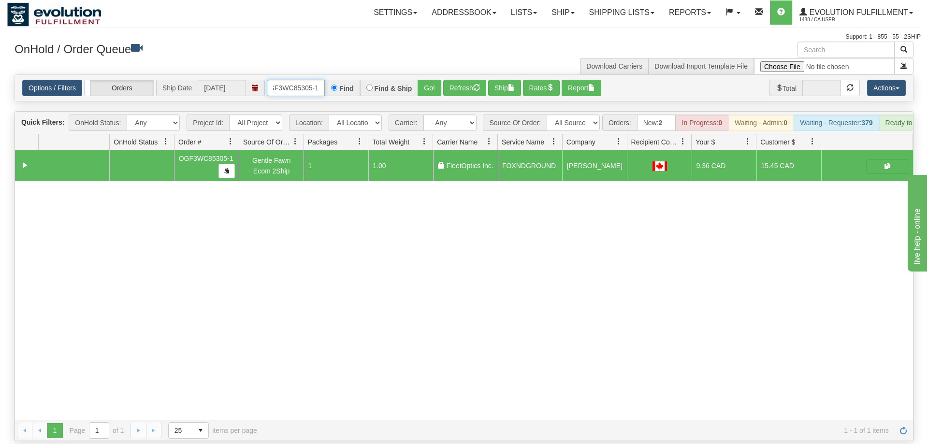
click at [302, 80] on input "OGF3WC85305-1" at bounding box center [296, 88] width 58 height 16
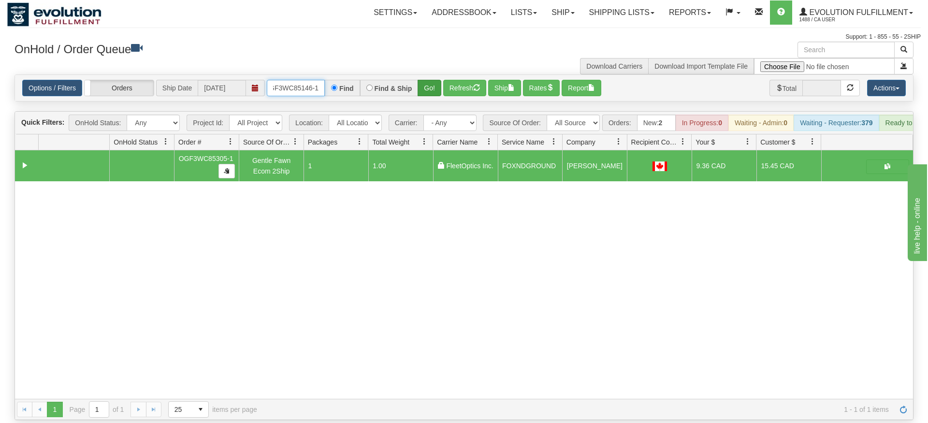
type input "OGF3WC85146-1"
drag, startPoint x: 435, startPoint y: 69, endPoint x: 425, endPoint y: 77, distance: 12.7
click at [433, 90] on div "Is equal to Is not equal to Contains Does not contains CAD USD EUR ZAR [PERSON_…" at bounding box center [463, 246] width 913 height 345
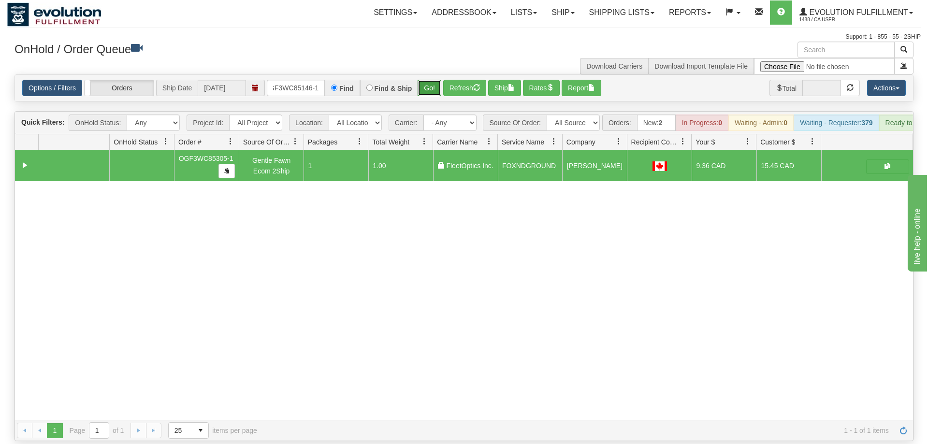
click at [425, 80] on button "Go!" at bounding box center [429, 88] width 24 height 16
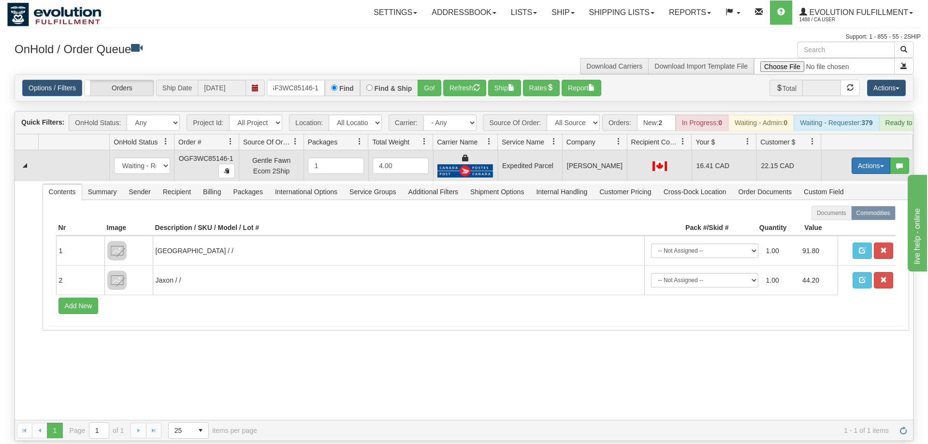
click at [865, 158] on button "Actions" at bounding box center [870, 166] width 39 height 16
click at [830, 218] on span "Ship" at bounding box center [832, 222] width 20 height 8
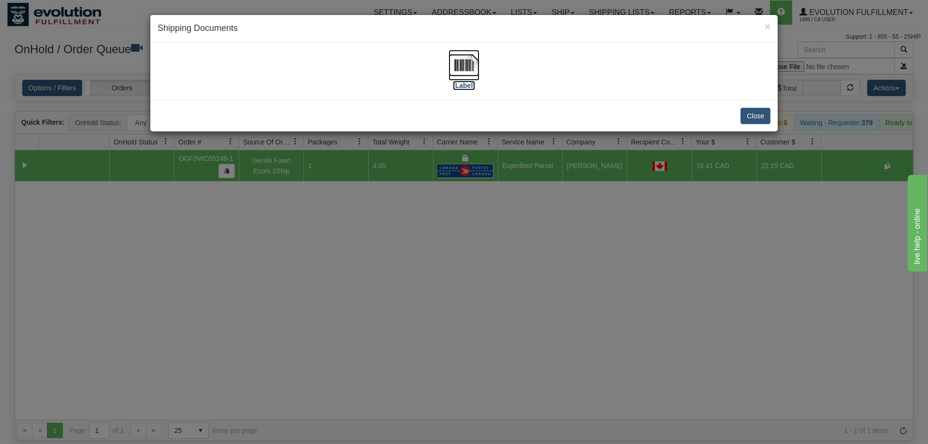
click at [468, 85] on label "[Label]" at bounding box center [464, 86] width 22 height 10
drag, startPoint x: 590, startPoint y: 275, endPoint x: 303, endPoint y: 112, distance: 330.0
click at [590, 267] on div "× Shipping Documents [Label] Close" at bounding box center [464, 222] width 928 height 444
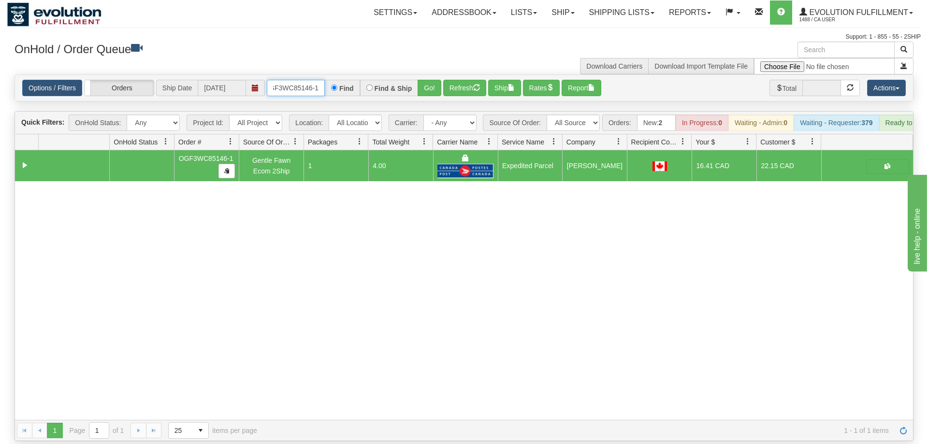
click at [304, 80] on input "OGF3WC85146-1" at bounding box center [296, 88] width 58 height 16
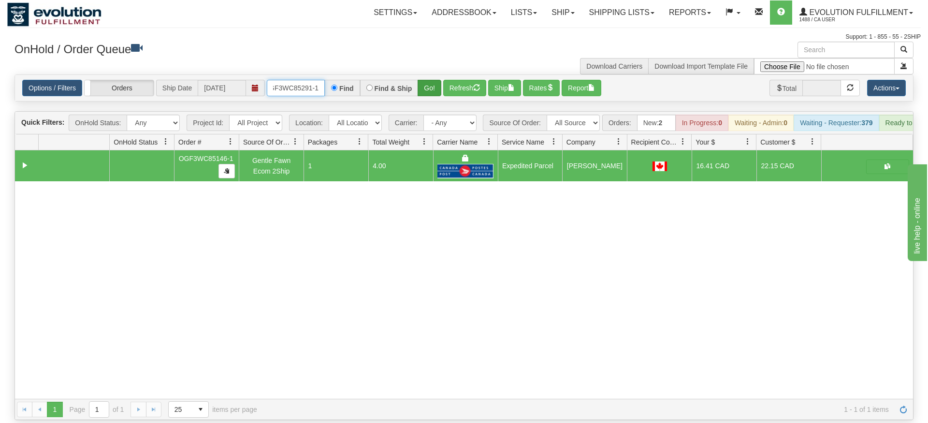
type input "OGF3WC85291-1"
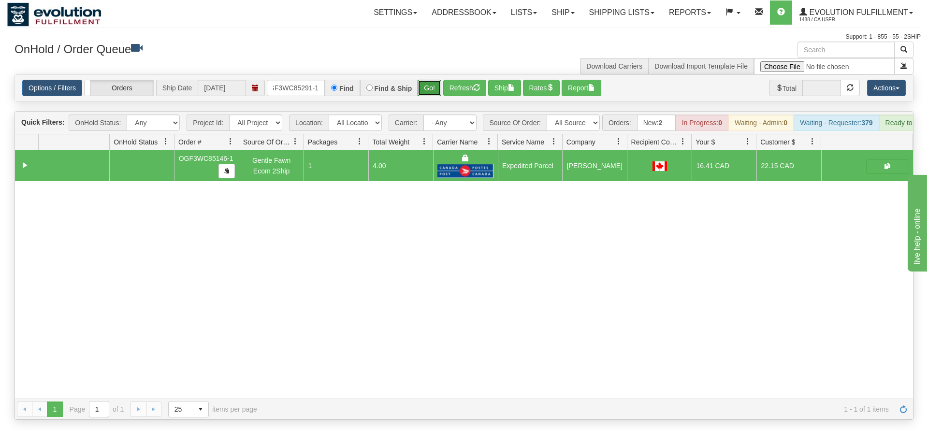
drag, startPoint x: 442, startPoint y: 78, endPoint x: 442, endPoint y: 99, distance: 20.3
click at [442, 99] on div "Is equal to Is not equal to Contains Does not contains CAD USD EUR ZAR [PERSON_…" at bounding box center [463, 246] width 913 height 345
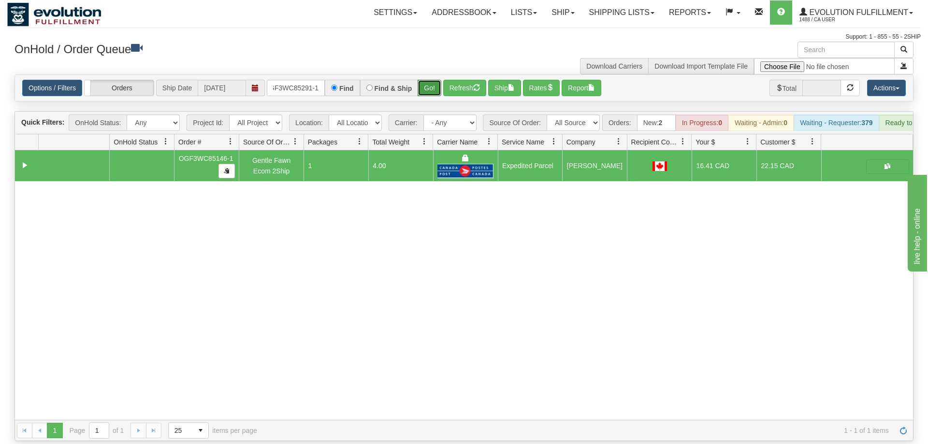
click at [434, 80] on button "Go!" at bounding box center [429, 88] width 24 height 16
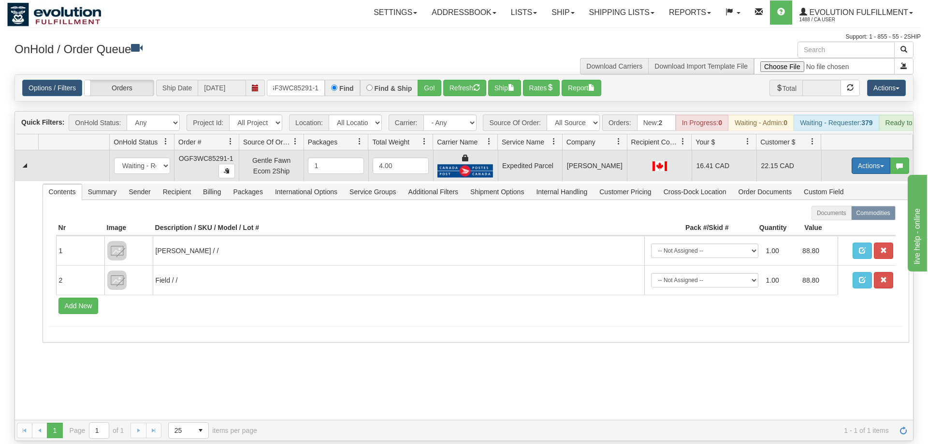
click at [869, 158] on button "Actions" at bounding box center [870, 166] width 39 height 16
click at [860, 216] on link "Ship" at bounding box center [850, 222] width 77 height 13
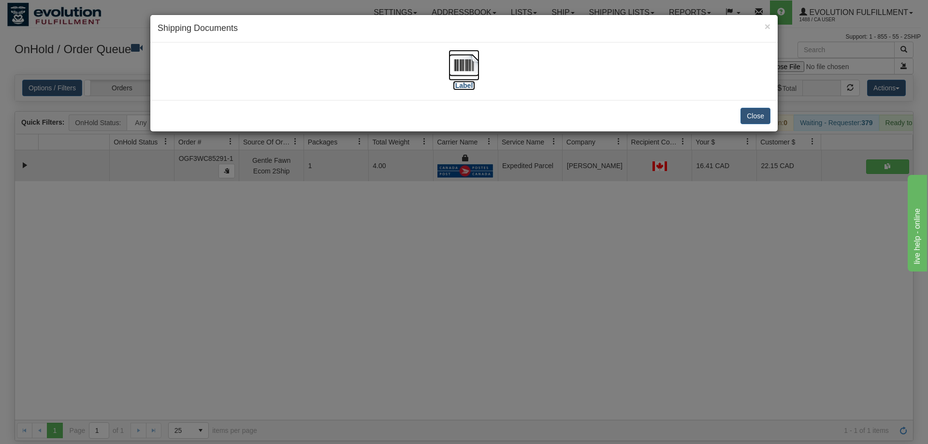
click at [461, 81] on label "[Label]" at bounding box center [464, 86] width 22 height 10
drag, startPoint x: 472, startPoint y: 348, endPoint x: 386, endPoint y: 206, distance: 166.1
click at [478, 343] on div "× Shipping Documents [Label] Close" at bounding box center [464, 222] width 928 height 444
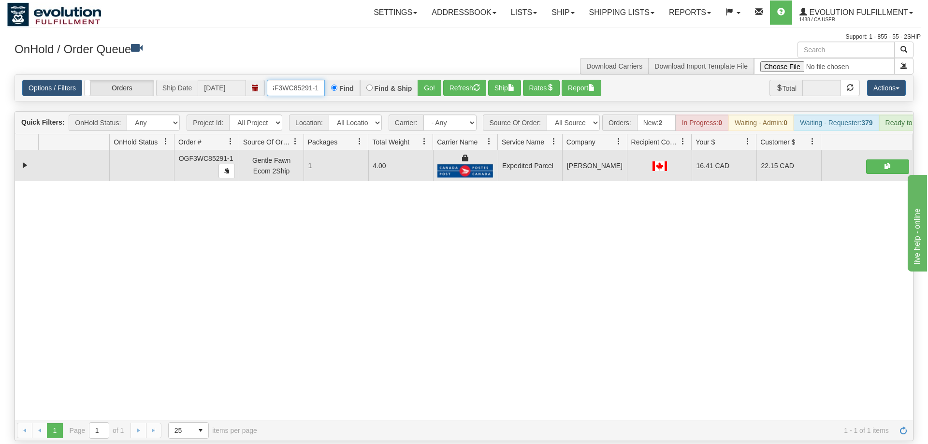
click at [303, 80] on input "OGF3WC85291-1" at bounding box center [296, 88] width 58 height 16
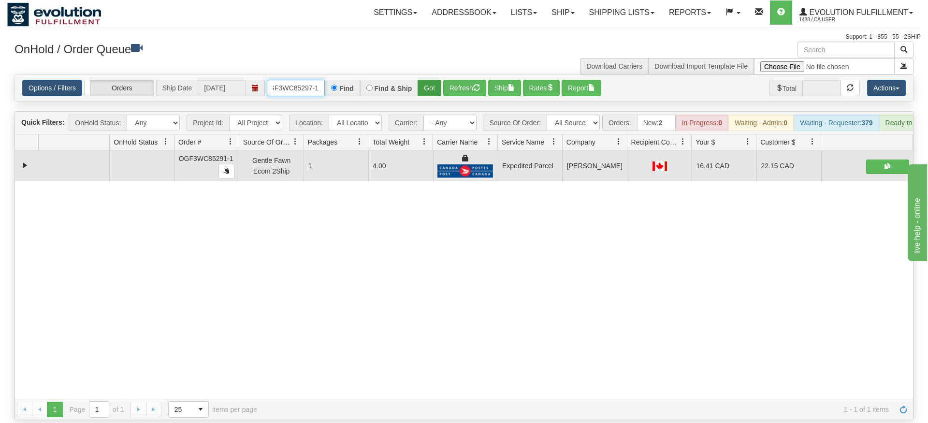
type input "OGF3WC85297-1"
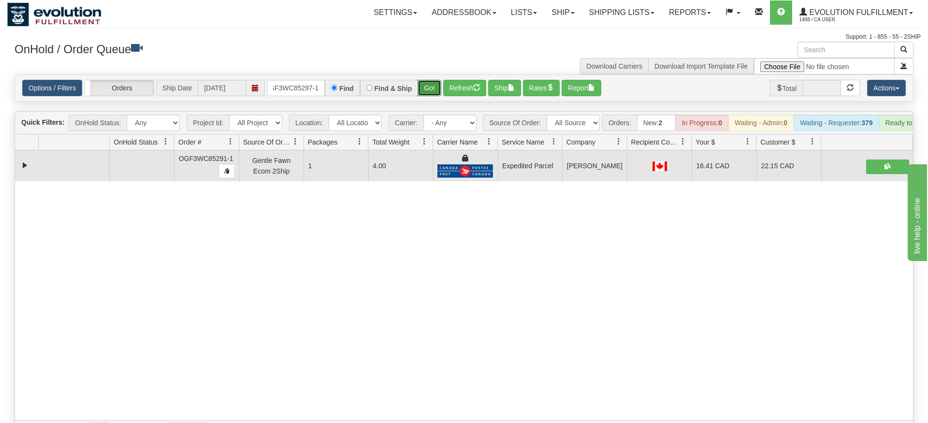
click at [427, 87] on div "Is equal to Is not equal to Contains Does not contains CAD USD EUR ZAR [PERSON_…" at bounding box center [463, 257] width 913 height 367
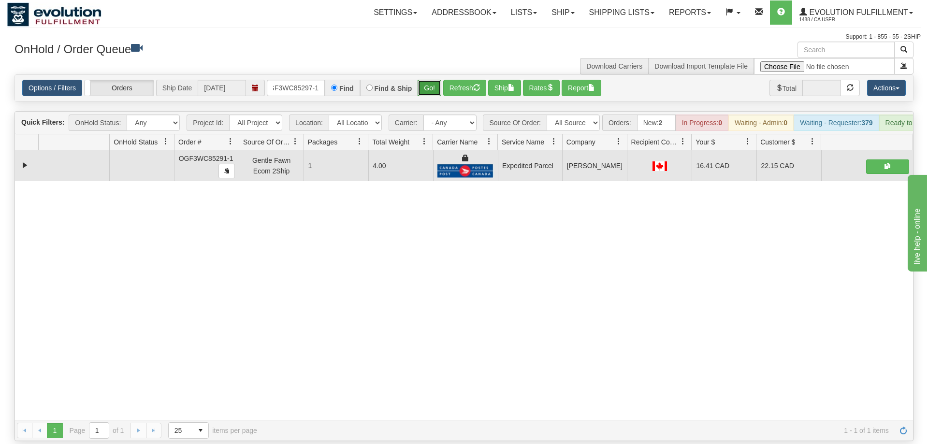
click at [427, 80] on button "Go!" at bounding box center [429, 88] width 24 height 16
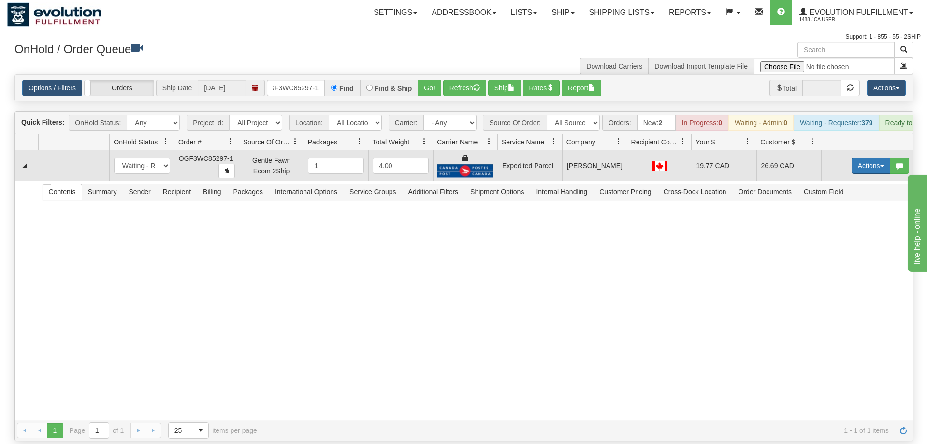
click at [877, 158] on button "Actions" at bounding box center [870, 166] width 39 height 16
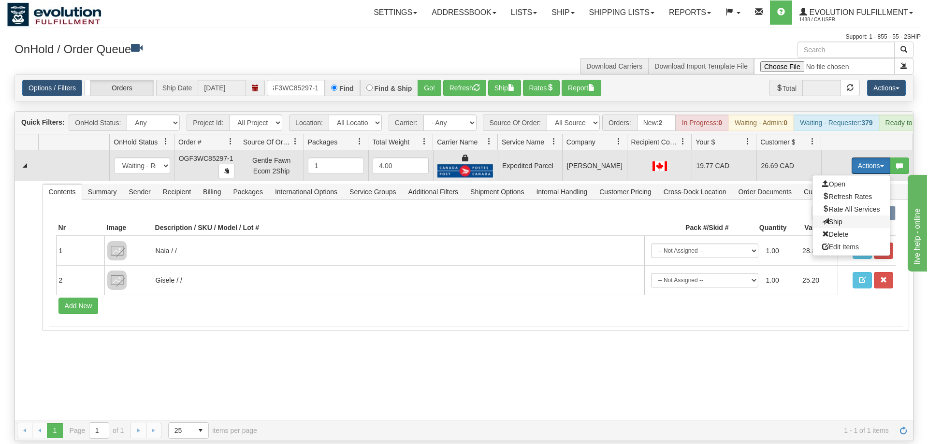
click at [825, 218] on span "Ship" at bounding box center [832, 222] width 20 height 8
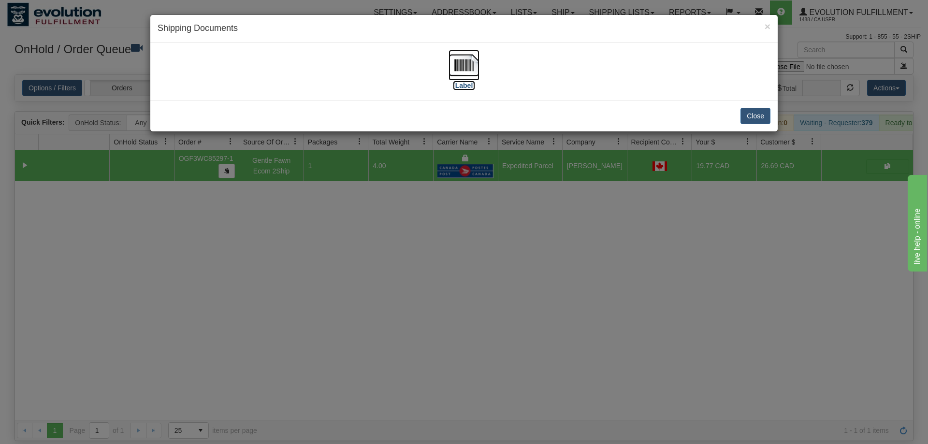
click at [476, 80] on img at bounding box center [463, 65] width 31 height 31
click at [304, 259] on div "× Shipping Documents [Label] Close" at bounding box center [464, 222] width 928 height 444
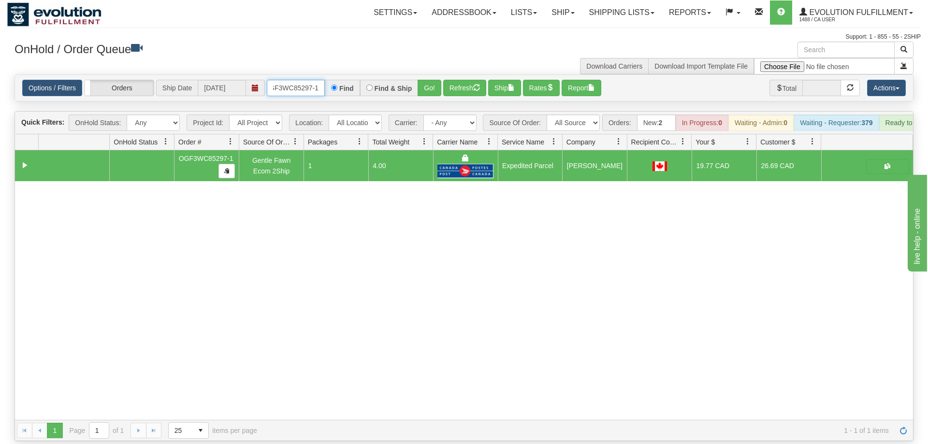
click at [282, 80] on input "OGF3WC85297-1" at bounding box center [296, 88] width 58 height 16
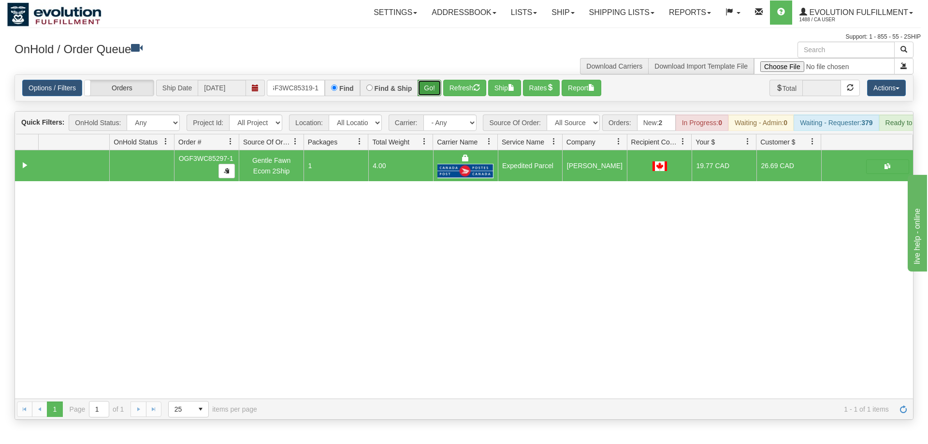
click at [428, 89] on div "Is equal to Is not equal to Contains Does not contains CAD USD EUR ZAR [PERSON_…" at bounding box center [463, 246] width 913 height 345
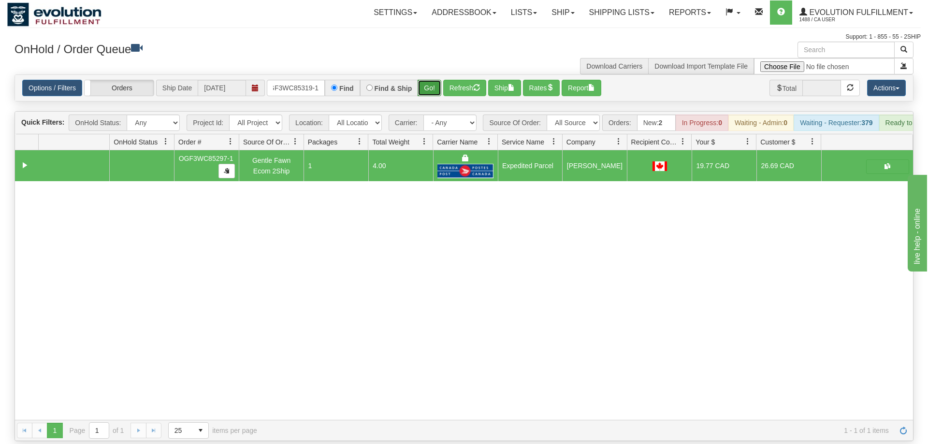
click at [423, 80] on button "Go!" at bounding box center [429, 88] width 24 height 16
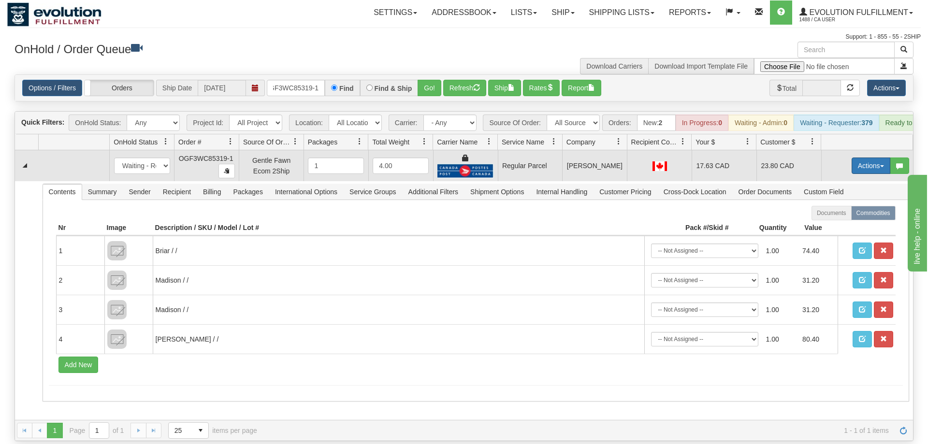
click at [859, 158] on button "Actions" at bounding box center [870, 166] width 39 height 16
click at [851, 205] on span "Rate All Services" at bounding box center [851, 209] width 58 height 8
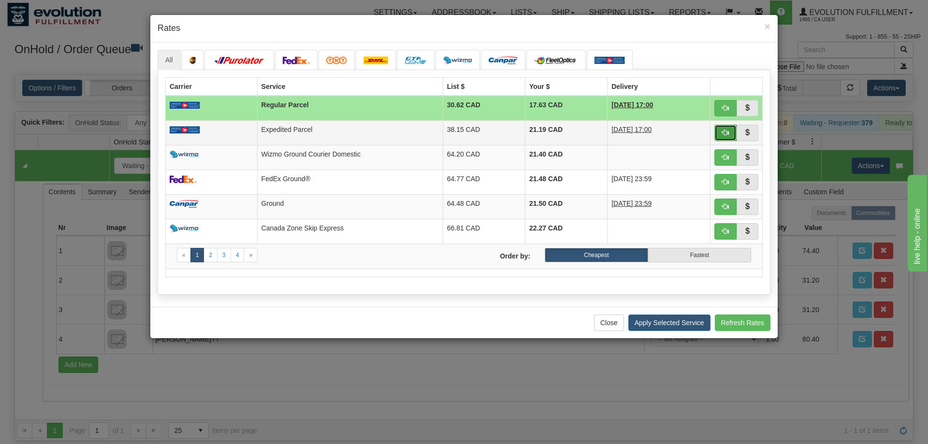
click at [727, 136] on span "button" at bounding box center [725, 132] width 7 height 7
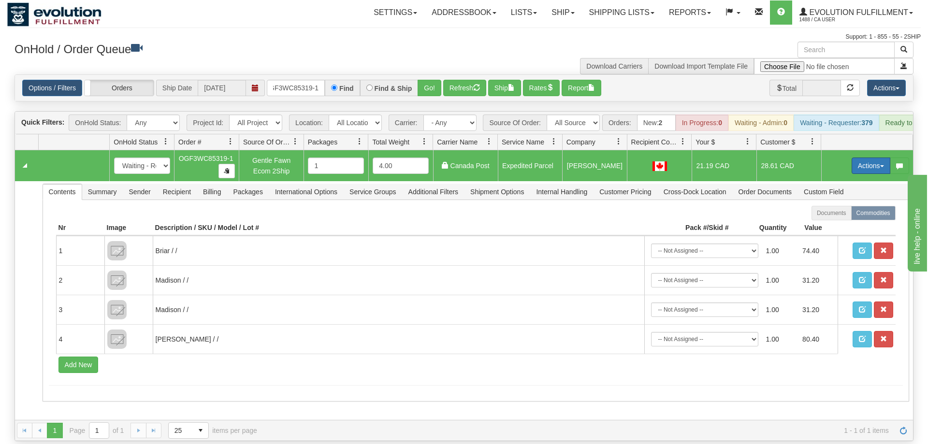
click at [860, 158] on button "Actions" at bounding box center [870, 166] width 39 height 16
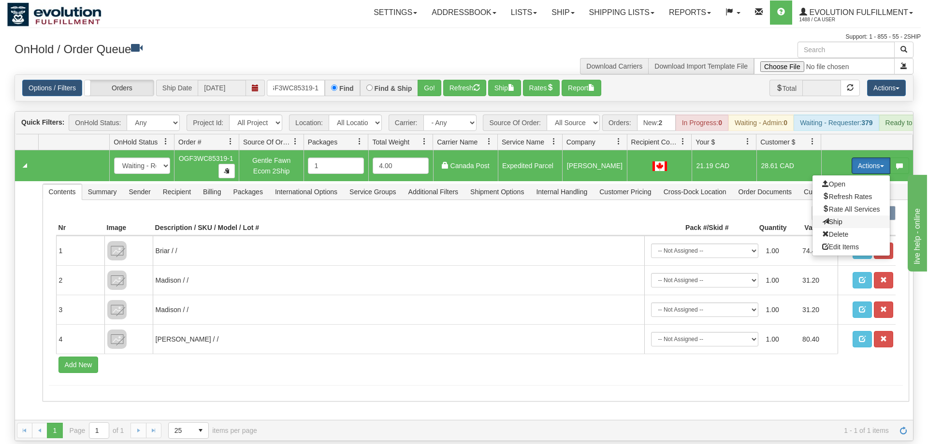
click at [833, 218] on span "Ship" at bounding box center [832, 222] width 20 height 8
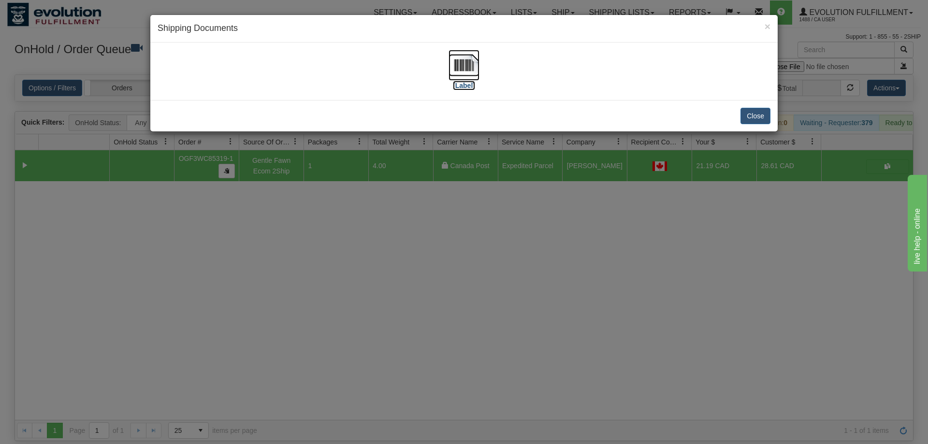
click at [458, 63] on img at bounding box center [463, 65] width 31 height 31
click at [594, 283] on div "× Shipping Documents [Label] Close" at bounding box center [464, 222] width 928 height 444
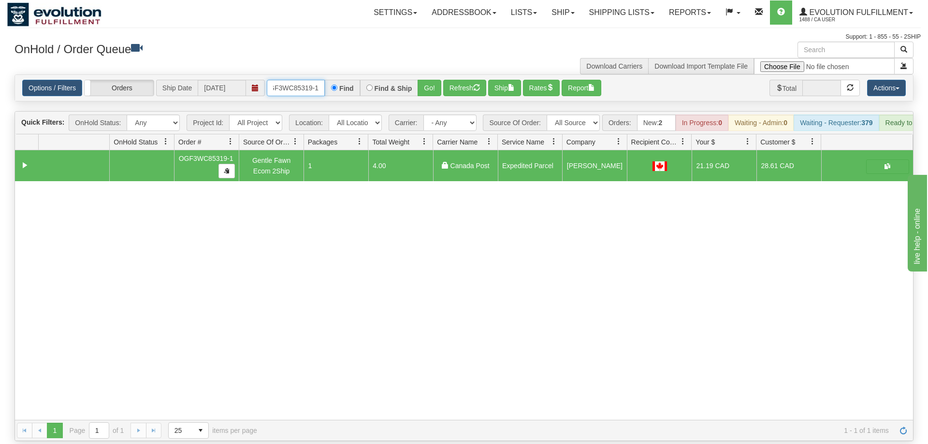
click at [298, 80] on input "OGF3WC85319-1" at bounding box center [296, 88] width 58 height 16
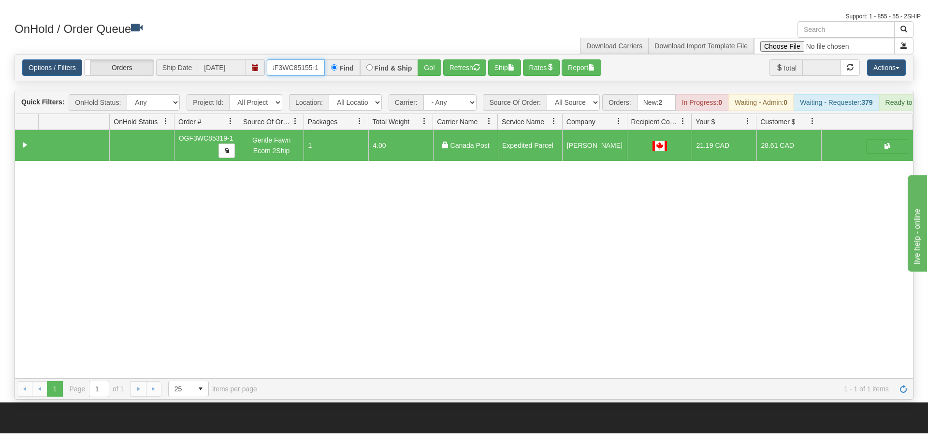
scroll to position [49, 0]
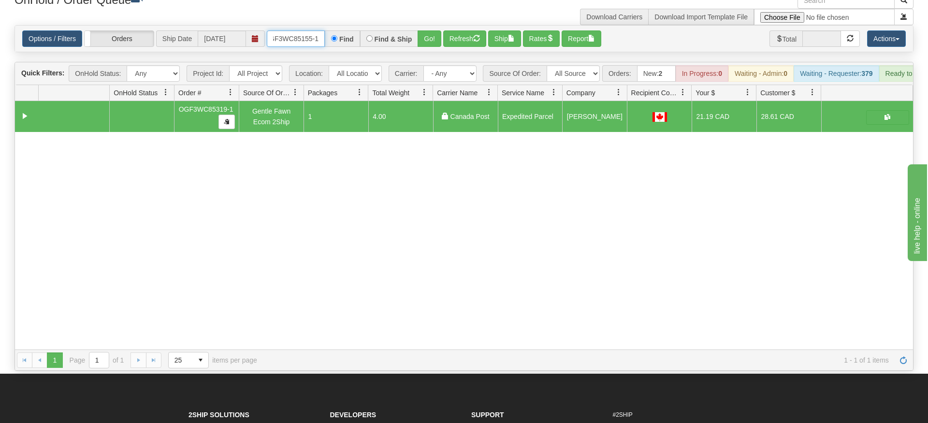
type input "OGF3WC85155-1"
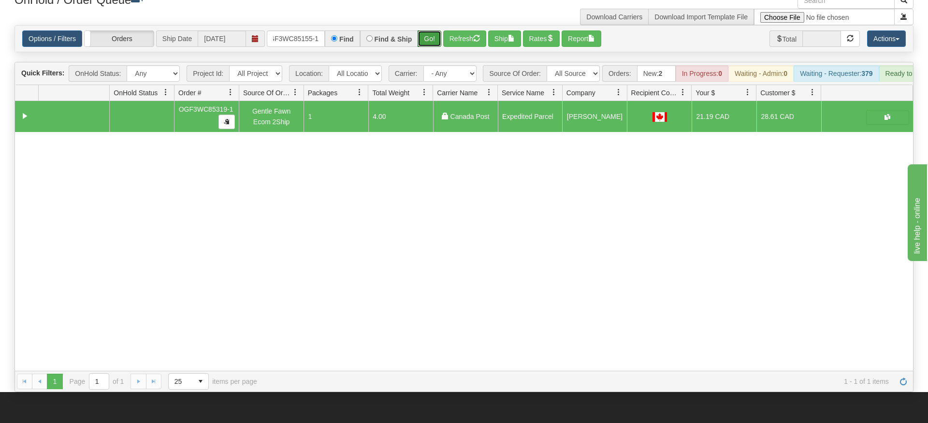
click at [431, 45] on div "Is equal to Is not equal to Contains Does not contains CAD USD EUR ZAR [PERSON_…" at bounding box center [463, 208] width 913 height 367
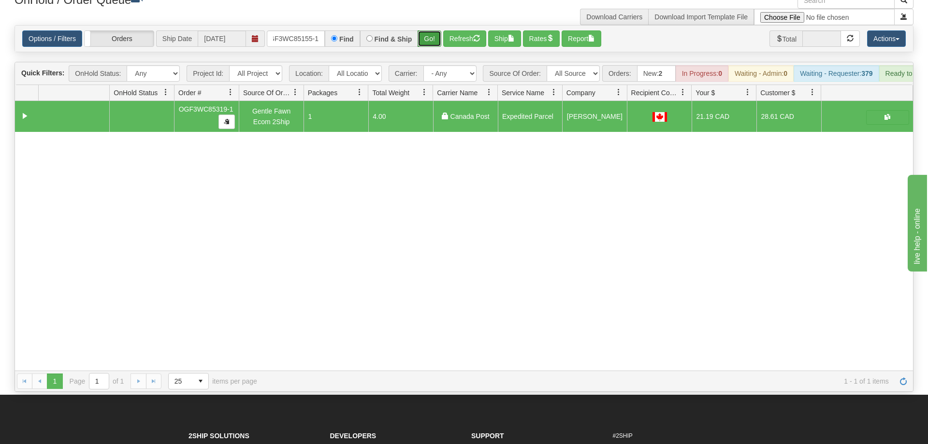
click at [428, 30] on button "Go!" at bounding box center [429, 38] width 24 height 16
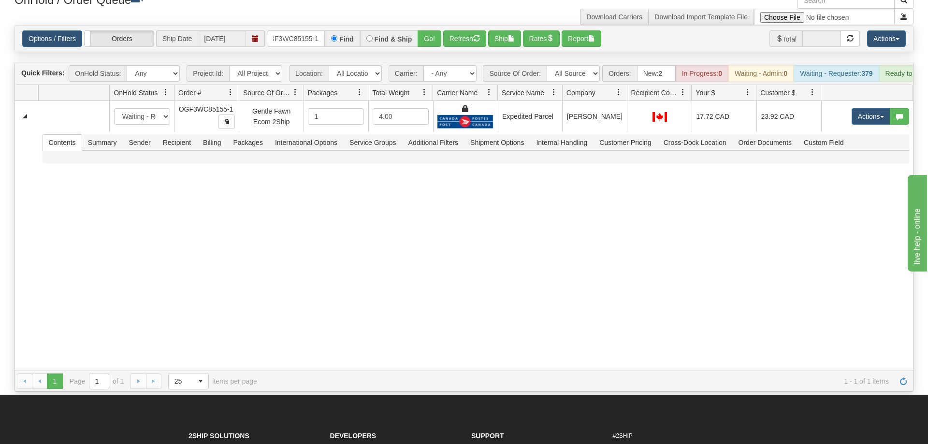
scroll to position [0, 9]
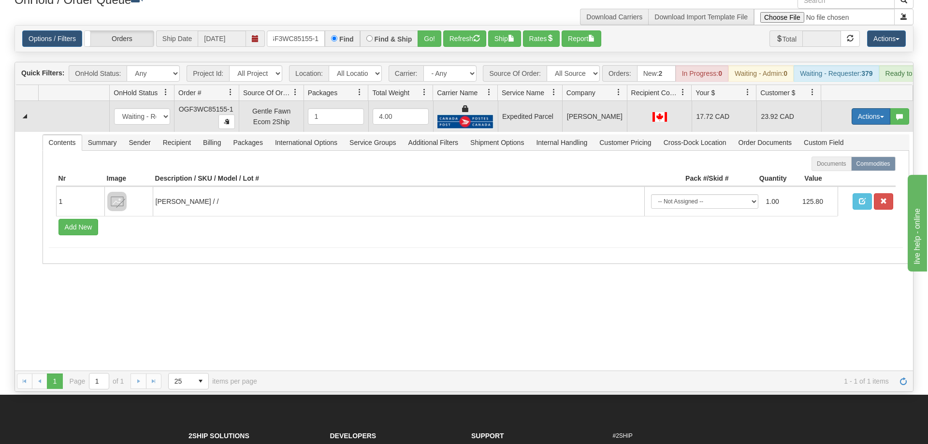
click at [878, 108] on button "Actions" at bounding box center [870, 116] width 39 height 16
click at [834, 169] on span "Ship" at bounding box center [832, 173] width 20 height 8
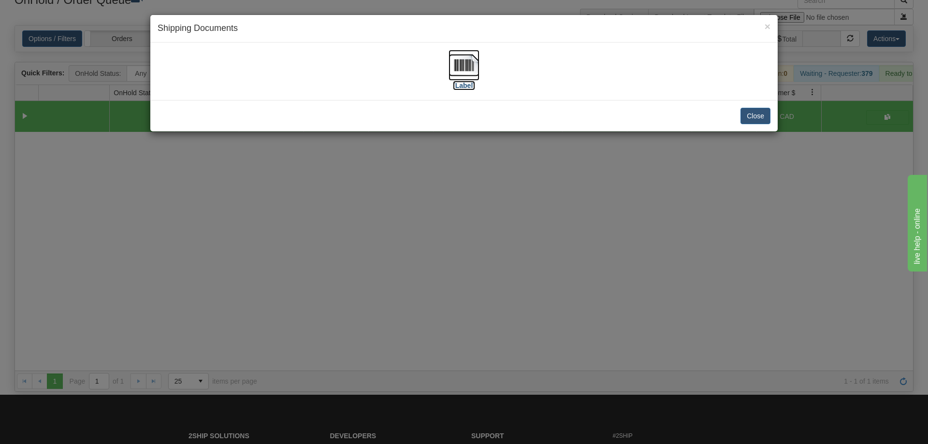
click at [463, 64] on img at bounding box center [463, 65] width 31 height 31
drag, startPoint x: 423, startPoint y: 381, endPoint x: 315, endPoint y: 213, distance: 200.6
click at [419, 373] on div "× Shipping Documents [Label] Close" at bounding box center [464, 222] width 928 height 444
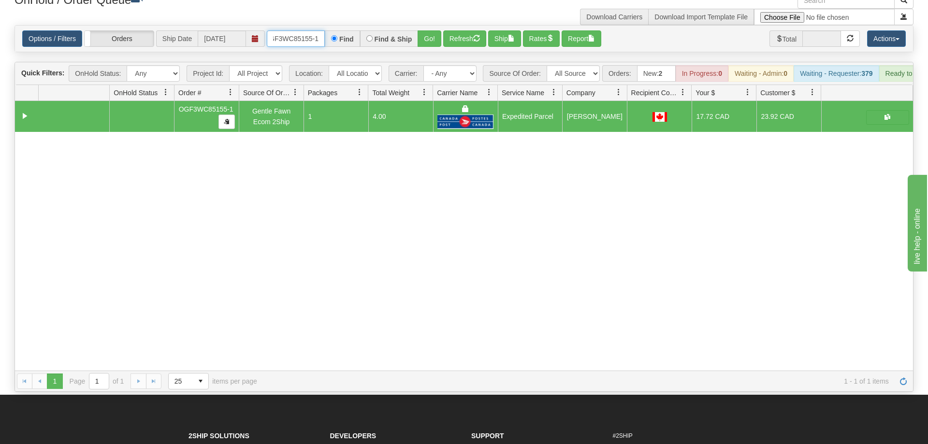
click at [321, 30] on input "OGF3WC85155-1" at bounding box center [296, 38] width 58 height 16
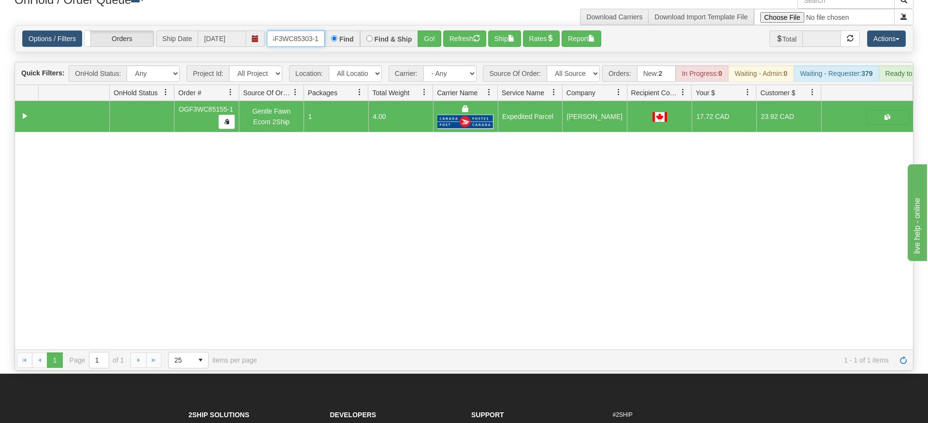
type input "OGF3WC85303-1"
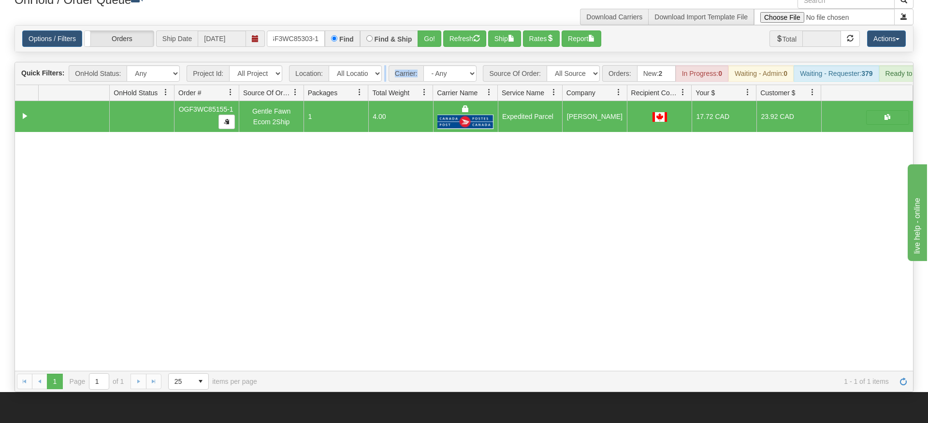
click at [418, 44] on div "Is equal to Is not equal to Contains Does not contains CAD USD EUR ZAR [PERSON_…" at bounding box center [463, 208] width 913 height 367
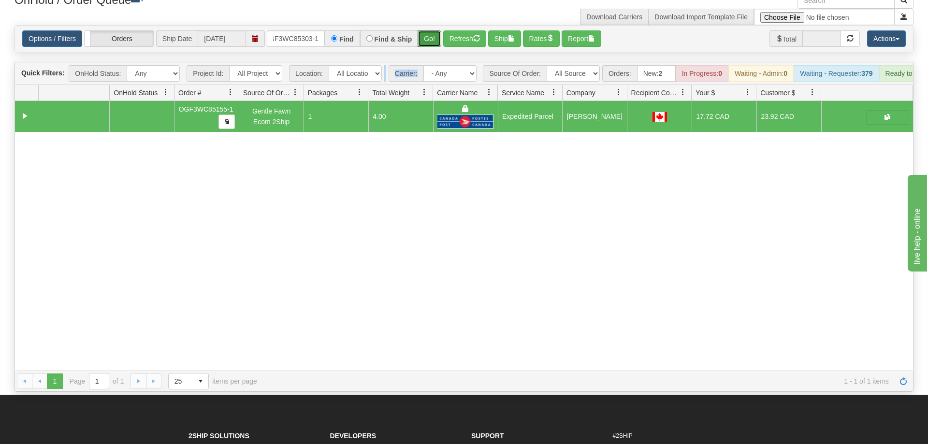
click at [427, 30] on button "Go!" at bounding box center [429, 38] width 24 height 16
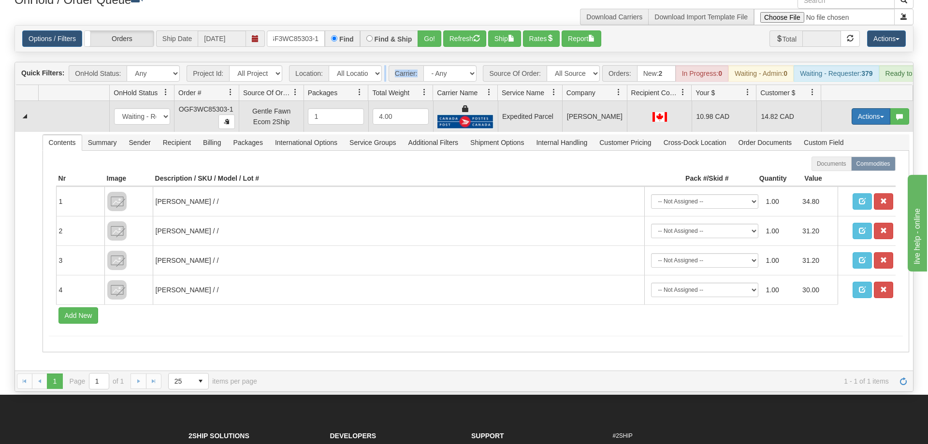
click at [852, 108] on button "Actions" at bounding box center [870, 116] width 39 height 16
click at [842, 166] on link "Ship" at bounding box center [850, 172] width 77 height 13
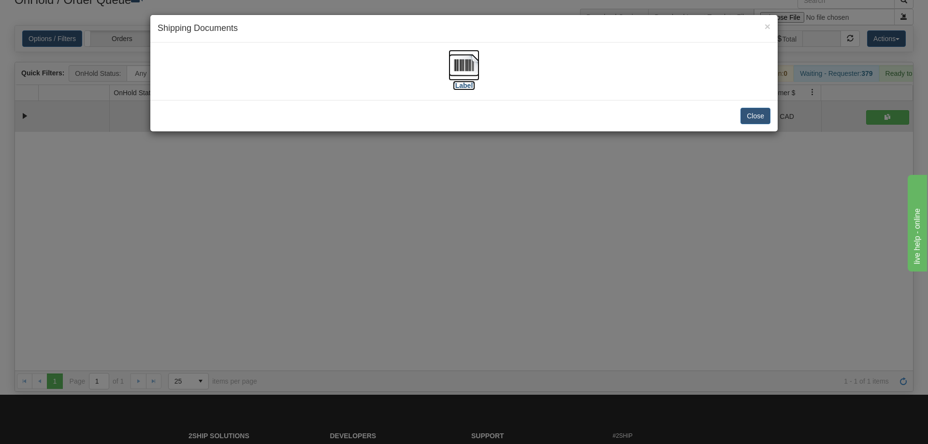
click at [469, 66] on img at bounding box center [463, 65] width 31 height 31
drag, startPoint x: 507, startPoint y: 285, endPoint x: 328, endPoint y: 35, distance: 308.2
click at [507, 283] on div "× Shipping Documents [Label] Close" at bounding box center [464, 222] width 928 height 444
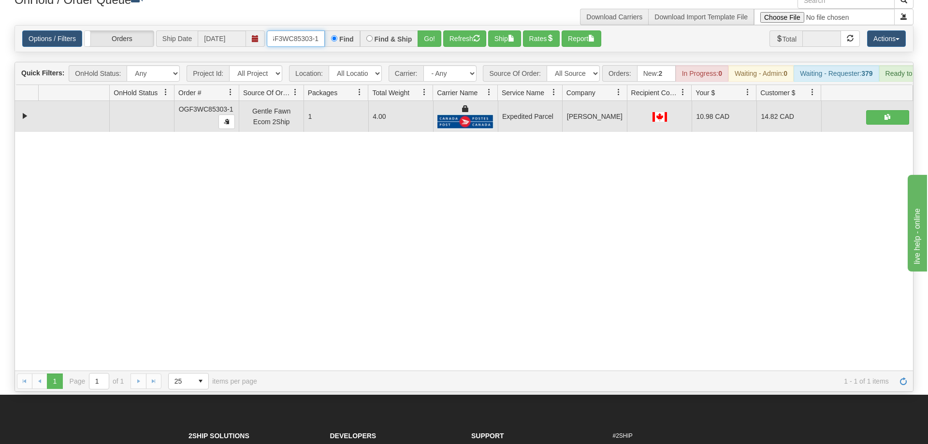
click at [310, 30] on input "OGF3WC85303-1" at bounding box center [296, 38] width 58 height 16
click at [292, 30] on input "text" at bounding box center [296, 38] width 58 height 16
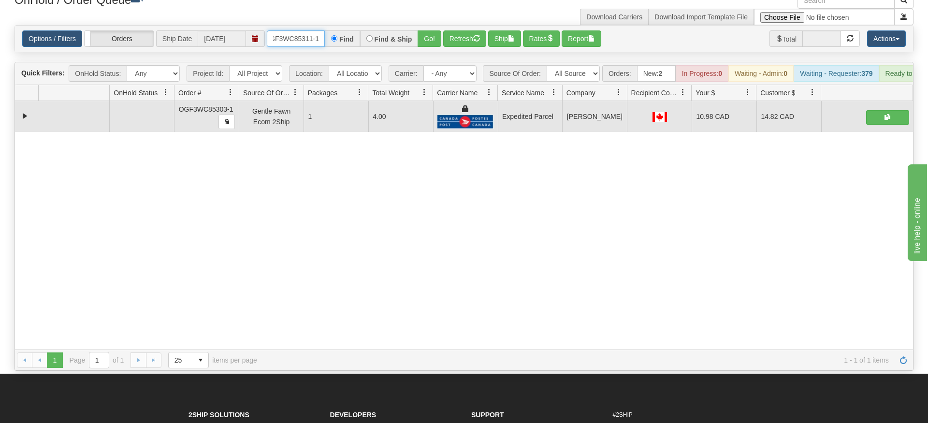
type input "OGF3WC85311-1"
click at [416, 43] on div "Is equal to Is not equal to Contains Does not contains CAD USD EUR ZAR [PERSON_…" at bounding box center [463, 197] width 913 height 345
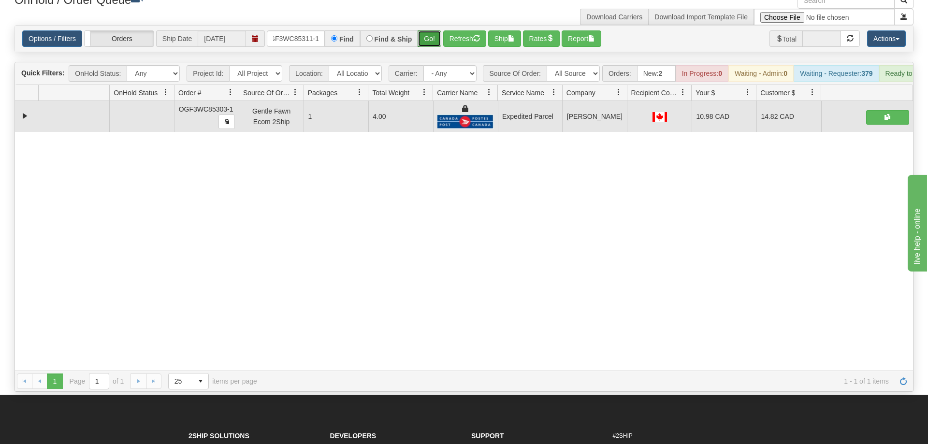
click at [424, 30] on button "Go!" at bounding box center [429, 38] width 24 height 16
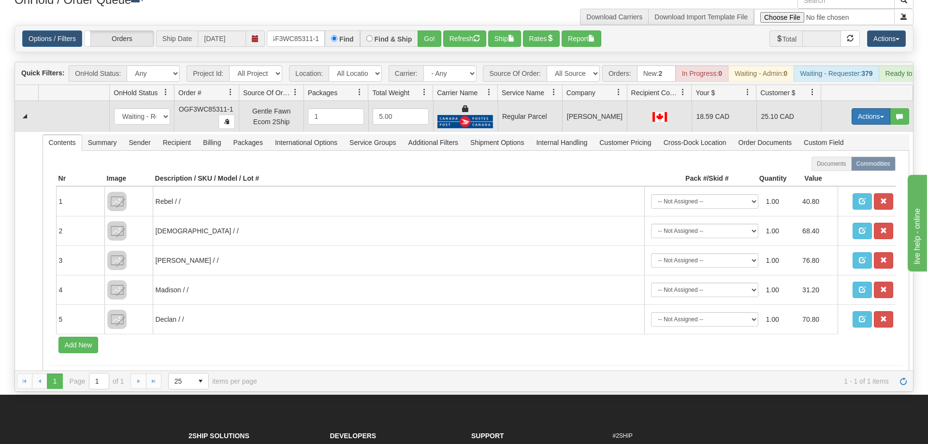
click at [858, 108] on button "Actions" at bounding box center [870, 116] width 39 height 16
click at [848, 156] on span "Rate All Services" at bounding box center [851, 160] width 58 height 8
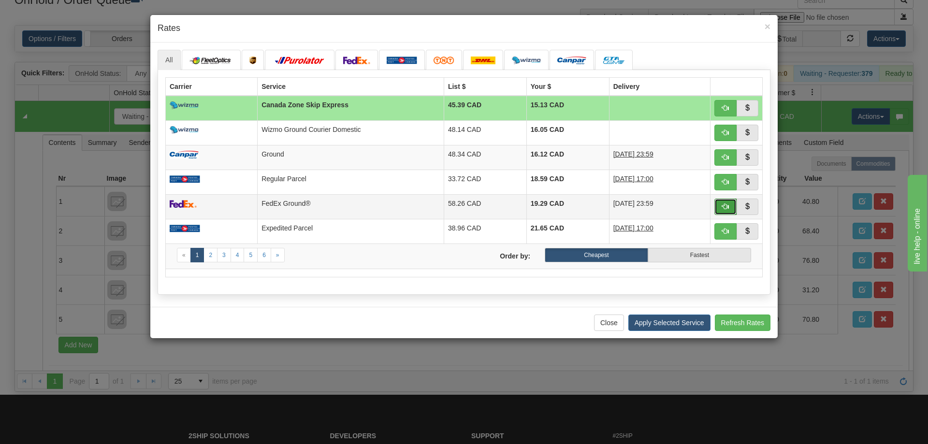
click at [728, 207] on span "button" at bounding box center [725, 206] width 7 height 7
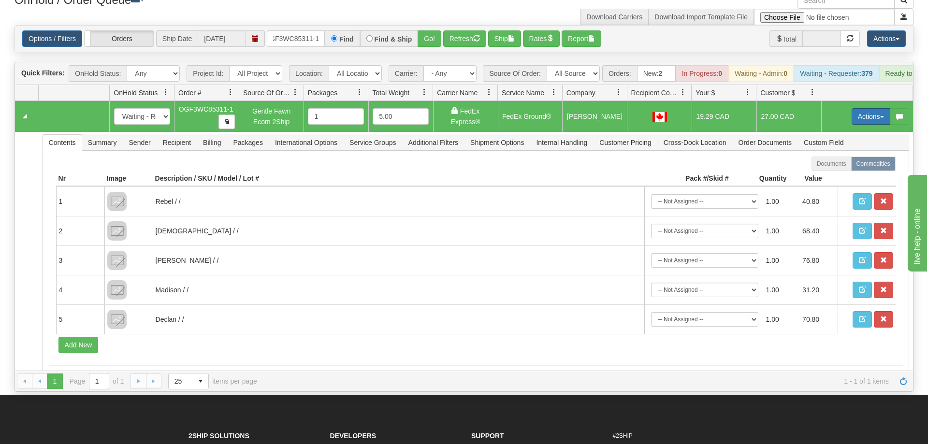
click at [863, 108] on button "Actions" at bounding box center [870, 116] width 39 height 16
click at [835, 169] on span "Ship" at bounding box center [832, 173] width 20 height 8
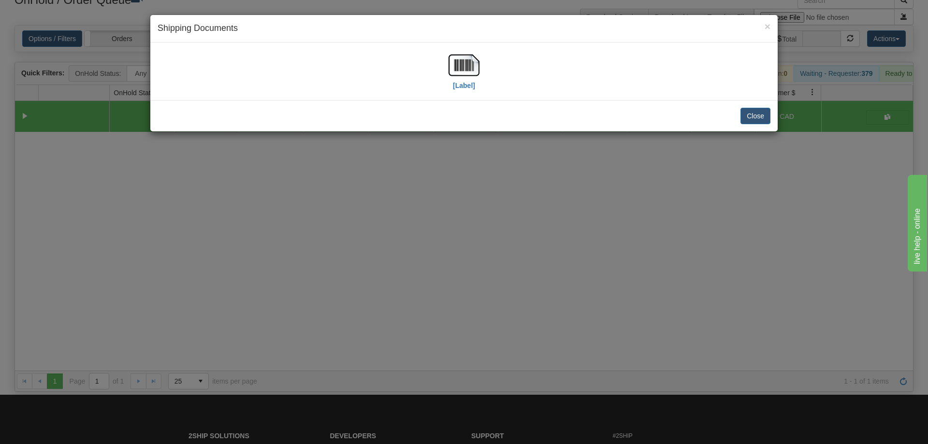
click at [445, 77] on div "[Label]" at bounding box center [464, 71] width 613 height 43
click at [450, 78] on img at bounding box center [463, 65] width 31 height 31
click at [536, 207] on div "× Shipping Documents [Label] Close" at bounding box center [464, 222] width 928 height 444
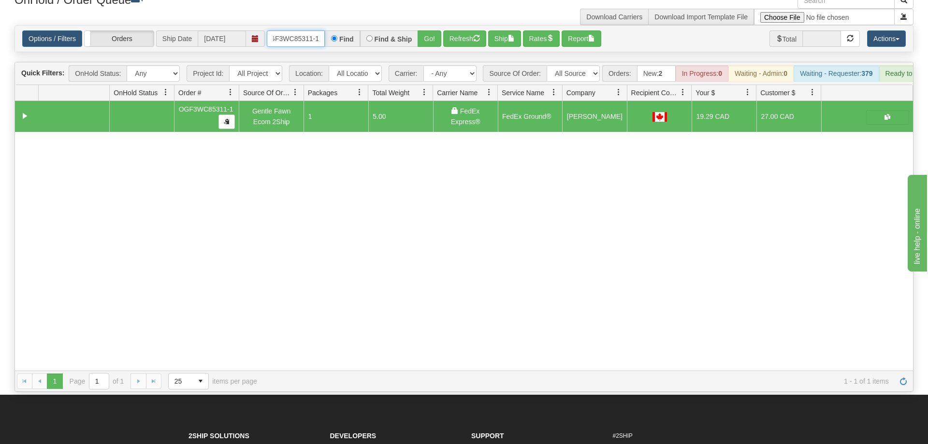
click at [286, 30] on input "OGF3WC85311-1" at bounding box center [296, 38] width 58 height 16
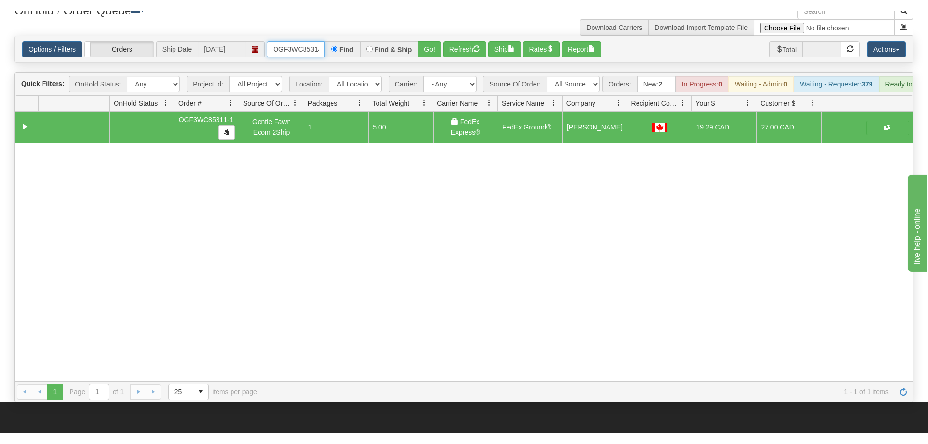
scroll to position [0, 9]
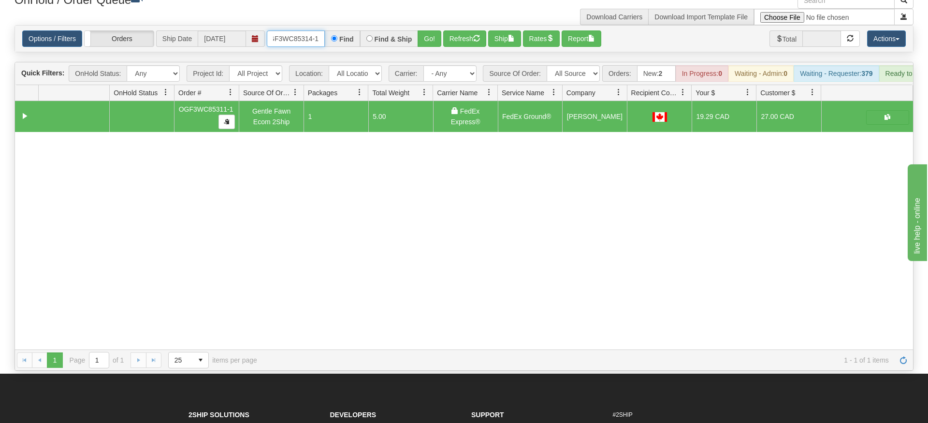
type input "OGF3WC85314-1"
click at [421, 37] on div "Options / Filters Group Shipments Orders Ship Date [DATE] OGF3WC85314-1 Find Fi…" at bounding box center [464, 39] width 898 height 26
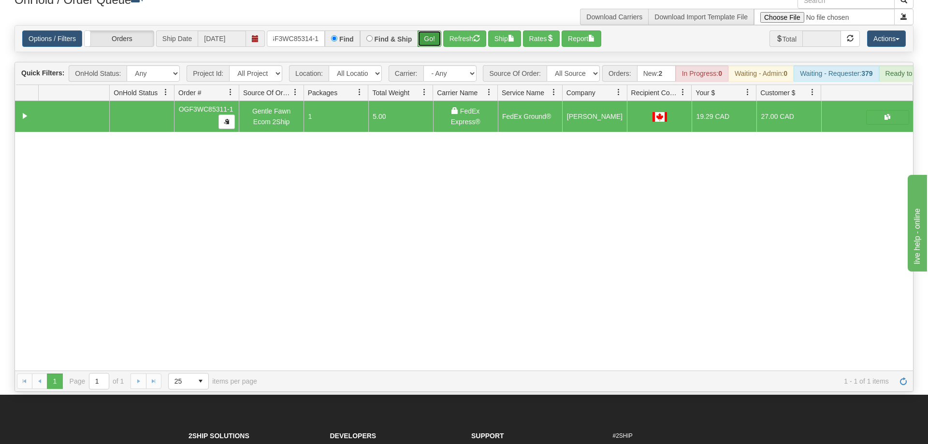
click at [425, 30] on button "Go!" at bounding box center [429, 38] width 24 height 16
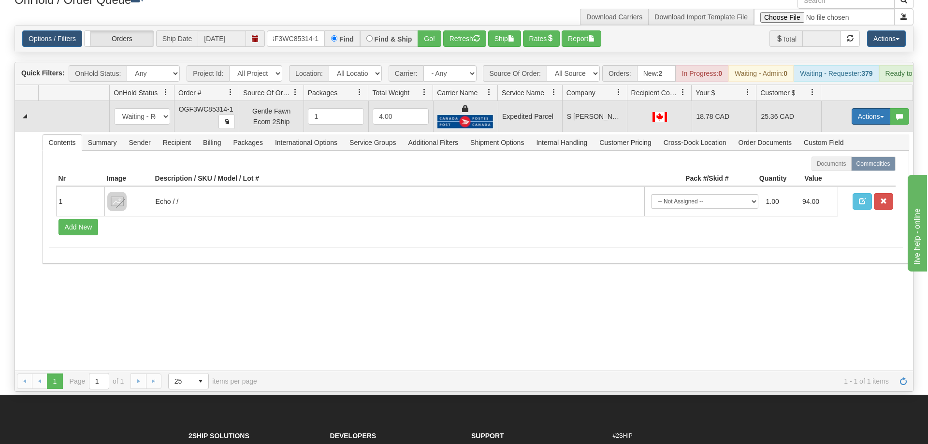
click at [854, 108] on button "Actions" at bounding box center [870, 116] width 39 height 16
click at [833, 169] on span "Ship" at bounding box center [832, 173] width 20 height 8
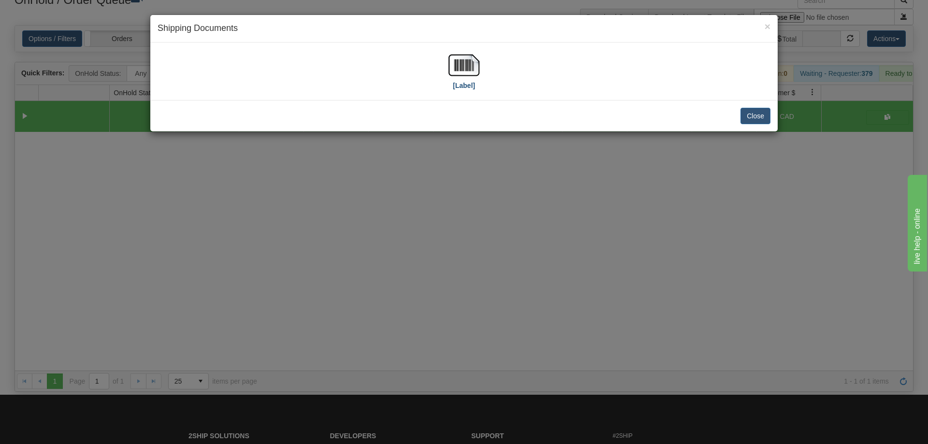
drag, startPoint x: 481, startPoint y: 83, endPoint x: 472, endPoint y: 72, distance: 14.7
click at [475, 78] on div "[Label]" at bounding box center [464, 71] width 613 height 43
click at [467, 66] on img at bounding box center [463, 65] width 31 height 31
drag, startPoint x: 491, startPoint y: 239, endPoint x: 404, endPoint y: 3, distance: 252.0
click at [491, 230] on div "× Shipping Documents [Label] Close" at bounding box center [464, 222] width 928 height 444
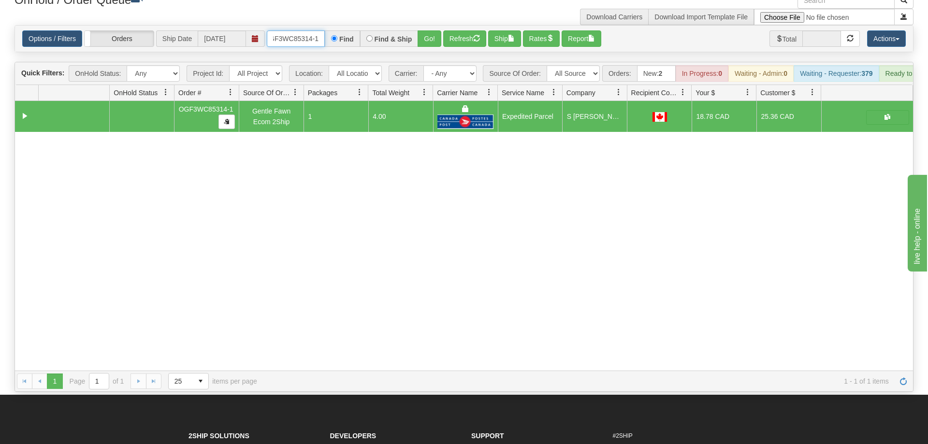
click at [311, 30] on input "OGF3WC85314-1" at bounding box center [296, 38] width 58 height 16
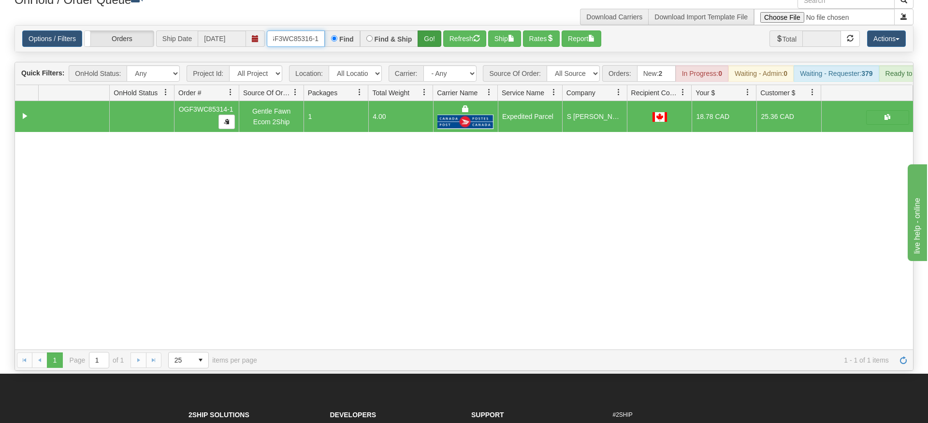
type input "OGF3WC85316-1"
click at [433, 38] on div "Is equal to Is not equal to Contains Does not contains CAD USD EUR ZAR [PERSON_…" at bounding box center [463, 197] width 913 height 345
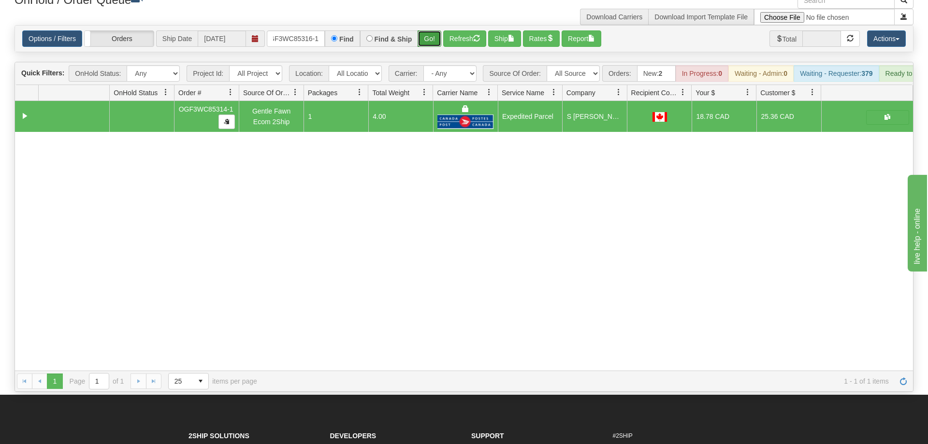
click at [432, 30] on button "Go!" at bounding box center [429, 38] width 24 height 16
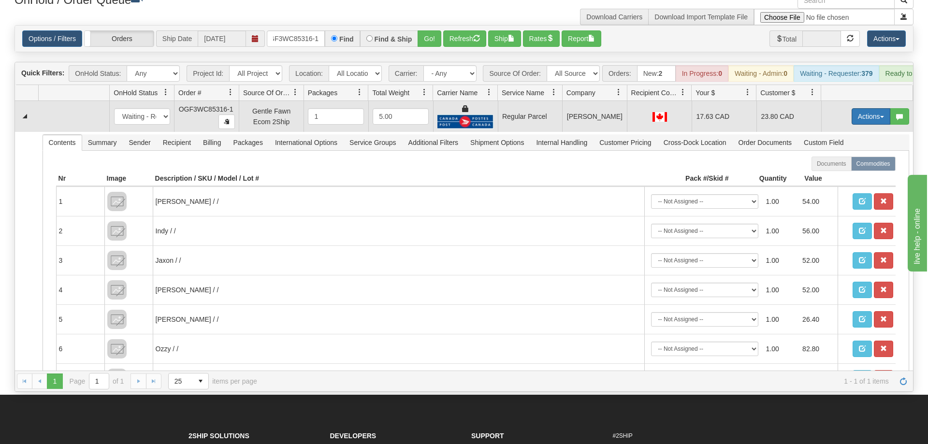
click at [881, 108] on button "Actions" at bounding box center [870, 116] width 39 height 16
click at [853, 156] on span "Rate All Services" at bounding box center [851, 160] width 58 height 8
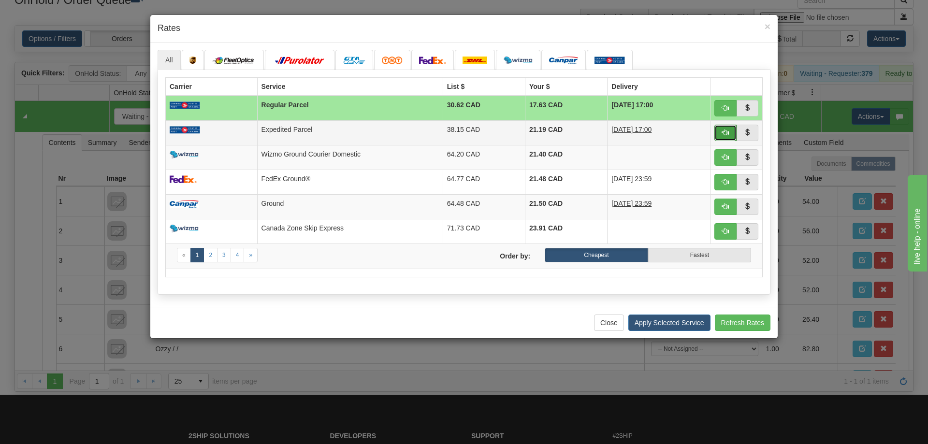
click at [729, 126] on button "button" at bounding box center [725, 133] width 22 height 16
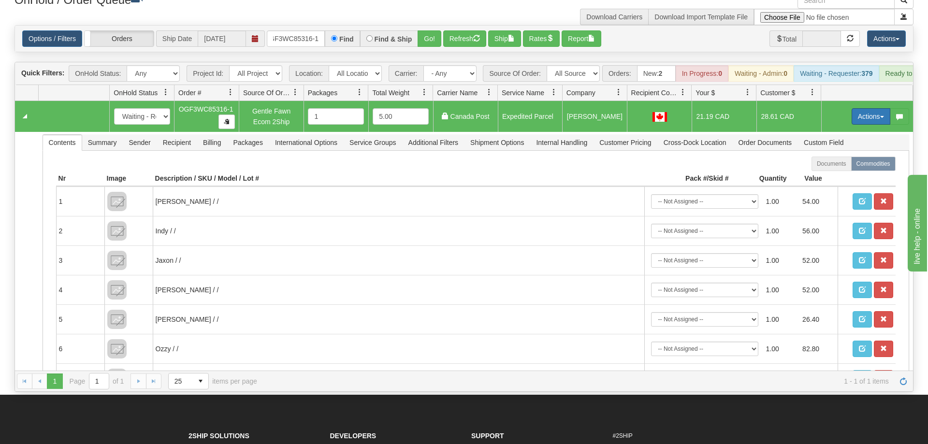
click at [866, 108] on button "Actions" at bounding box center [870, 116] width 39 height 16
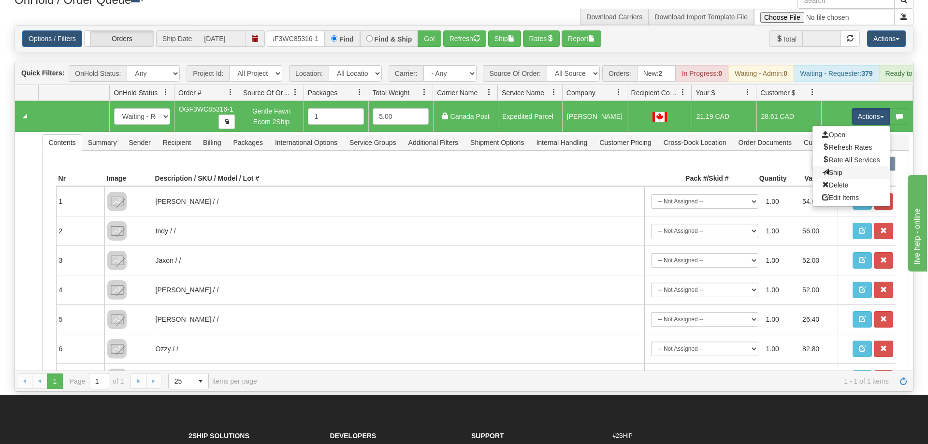
click at [856, 166] on link "Ship" at bounding box center [850, 172] width 77 height 13
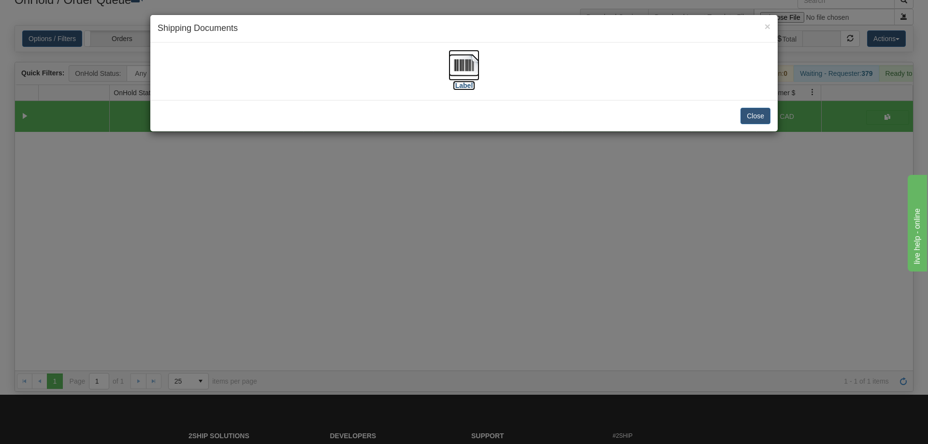
click at [476, 67] on img at bounding box center [463, 65] width 31 height 31
click at [619, 328] on div "× Shipping Documents [Label] Close" at bounding box center [464, 222] width 928 height 444
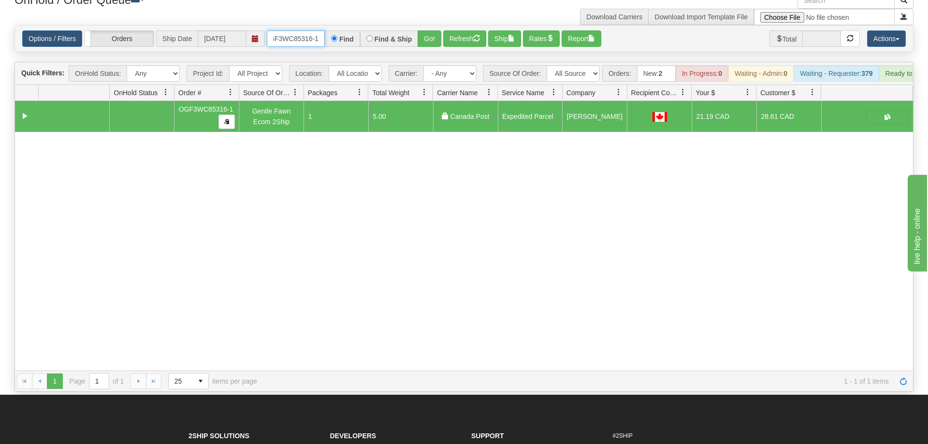
click at [300, 30] on input "OGF3WC85316-1" at bounding box center [296, 38] width 58 height 16
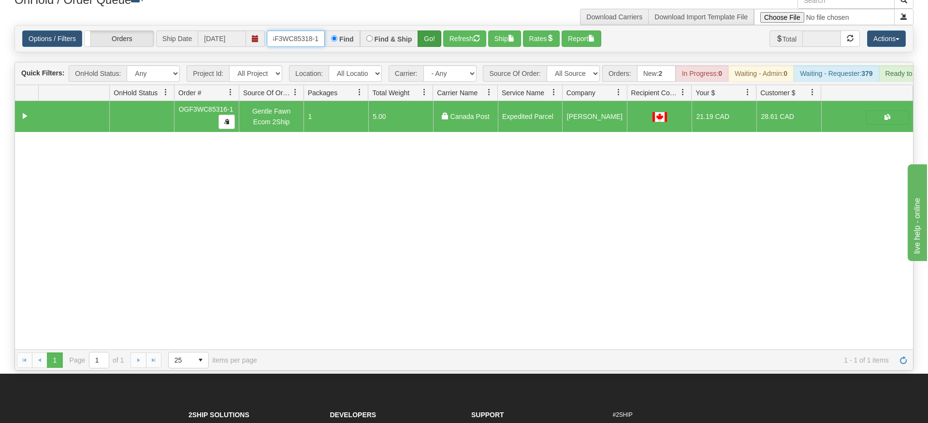
type input "OGF3WC85318-1"
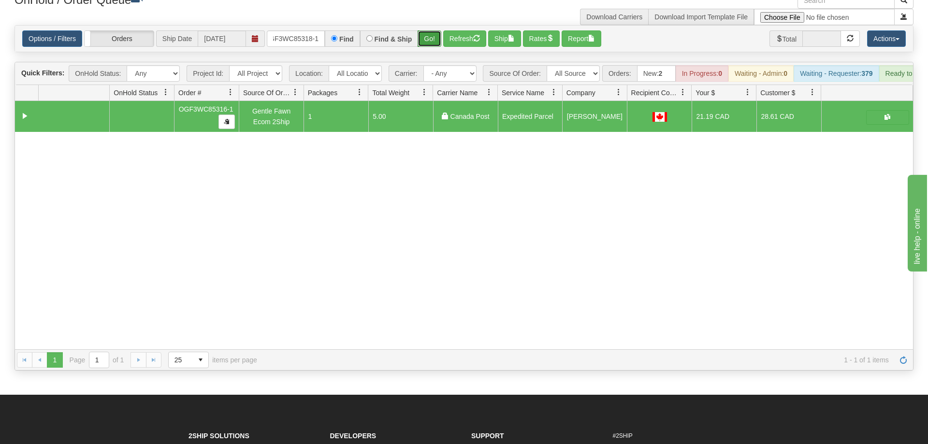
drag, startPoint x: 431, startPoint y: 25, endPoint x: 425, endPoint y: 25, distance: 6.3
click at [430, 45] on div "Is equal to Is not equal to Contains Does not contains CAD USD EUR ZAR [PERSON_…" at bounding box center [463, 197] width 913 height 345
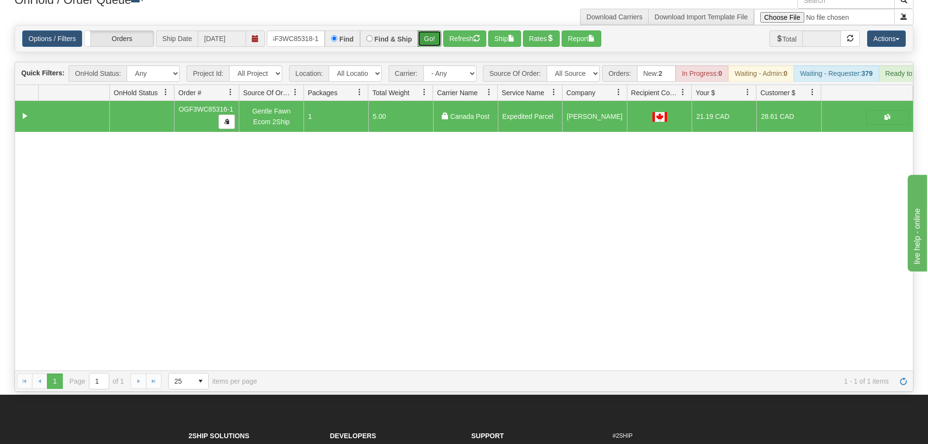
click at [425, 30] on button "Go!" at bounding box center [429, 38] width 24 height 16
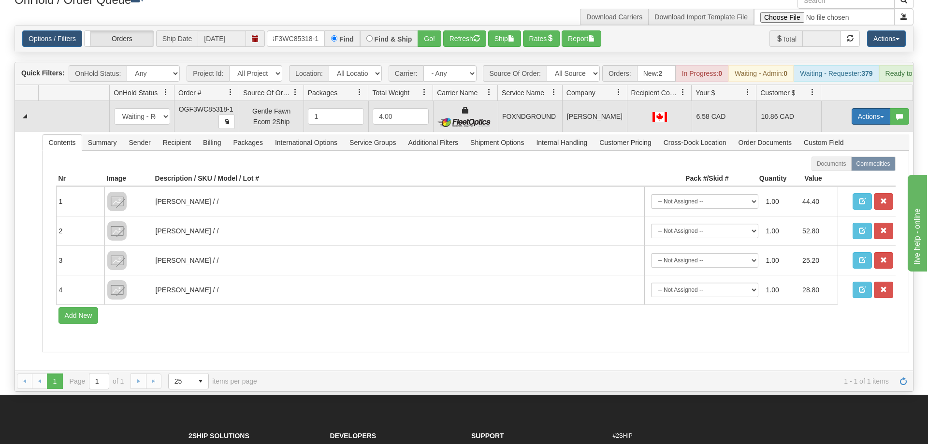
click at [852, 108] on button "Actions" at bounding box center [870, 116] width 39 height 16
click at [843, 166] on link "Ship" at bounding box center [850, 172] width 77 height 13
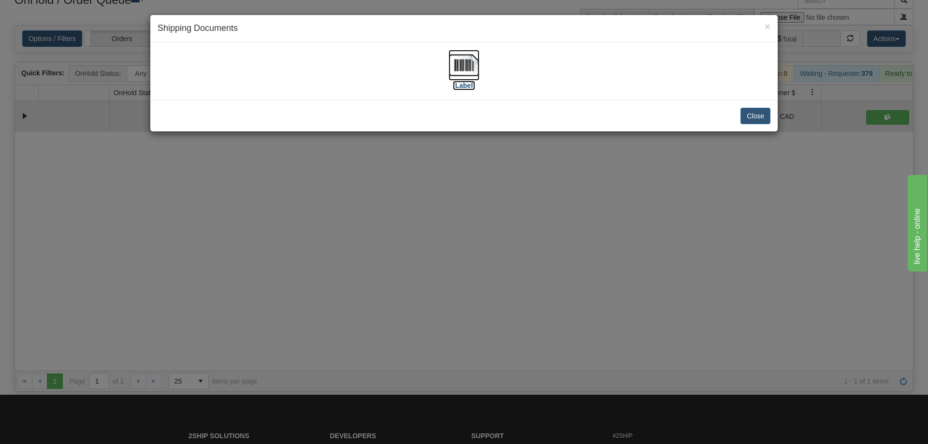
click at [461, 65] on img at bounding box center [463, 65] width 31 height 31
drag, startPoint x: 576, startPoint y: 222, endPoint x: 541, endPoint y: 93, distance: 133.5
click at [576, 220] on div "× Shipping Documents [Label] Close" at bounding box center [464, 222] width 928 height 444
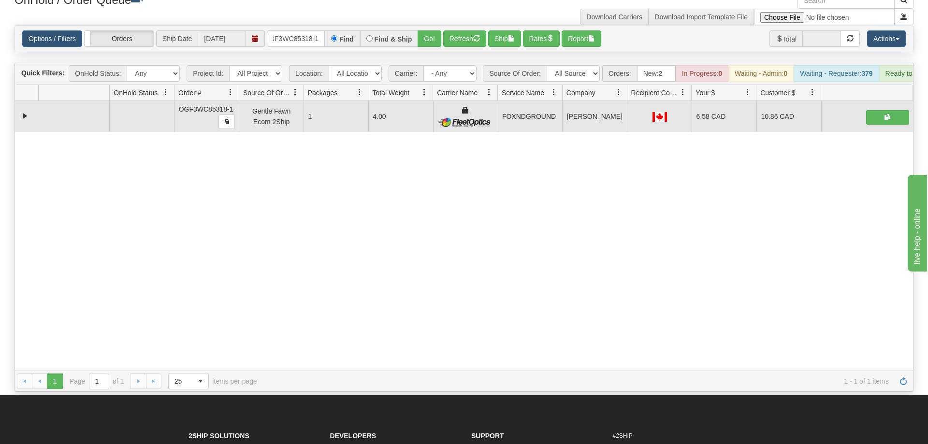
drag, startPoint x: 287, startPoint y: 9, endPoint x: 287, endPoint y: 22, distance: 12.6
click at [287, 10] on div "OnHold / Order Queue" at bounding box center [235, 1] width 457 height 19
click at [287, 30] on input "OGF3WC85318-1" at bounding box center [296, 38] width 58 height 16
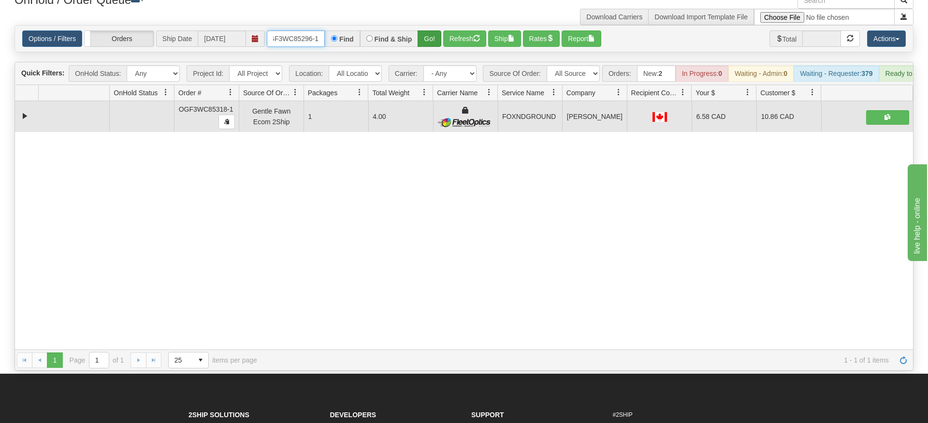
type input "OGF3WC85296-1"
click at [421, 46] on div "Is equal to Is not equal to Contains Does not contains CAD USD EUR ZAR [PERSON_…" at bounding box center [463, 197] width 913 height 345
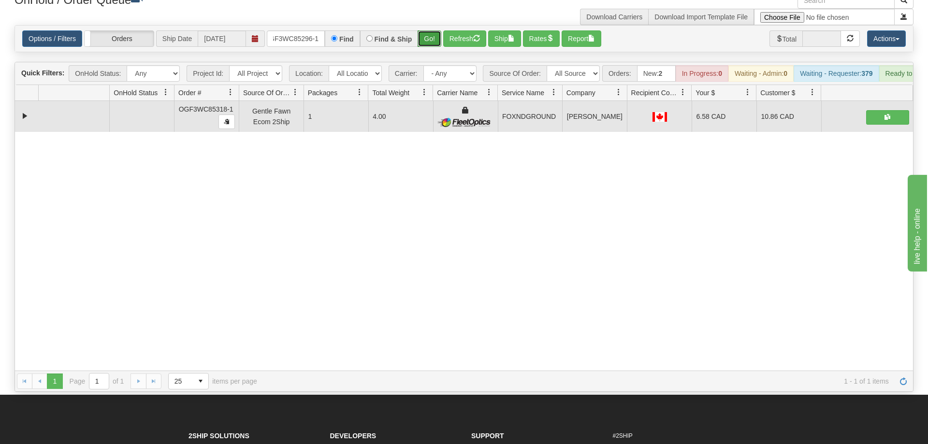
click at [428, 30] on button "Go!" at bounding box center [429, 38] width 24 height 16
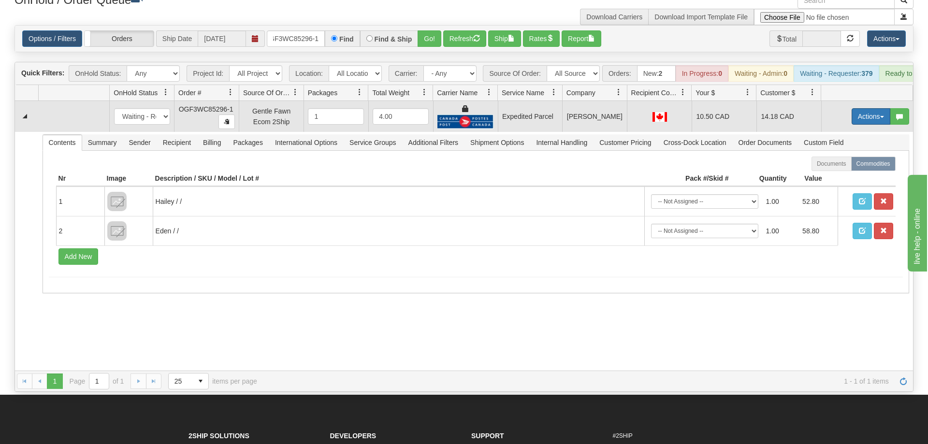
click at [872, 108] on button "Actions" at bounding box center [870, 116] width 39 height 16
click at [844, 166] on link "Ship" at bounding box center [850, 172] width 77 height 13
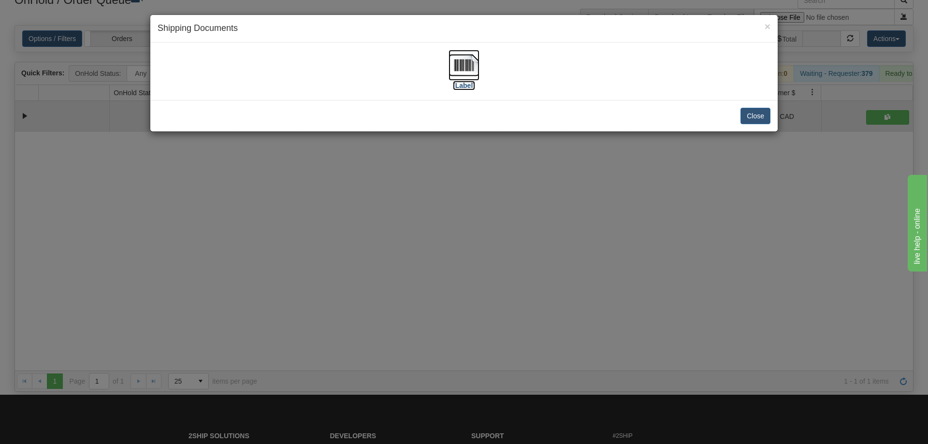
click at [456, 69] on img at bounding box center [463, 65] width 31 height 31
drag, startPoint x: 523, startPoint y: 253, endPoint x: 330, endPoint y: 86, distance: 254.9
click at [502, 229] on div "× Shipping Documents [Label] Close" at bounding box center [464, 222] width 928 height 444
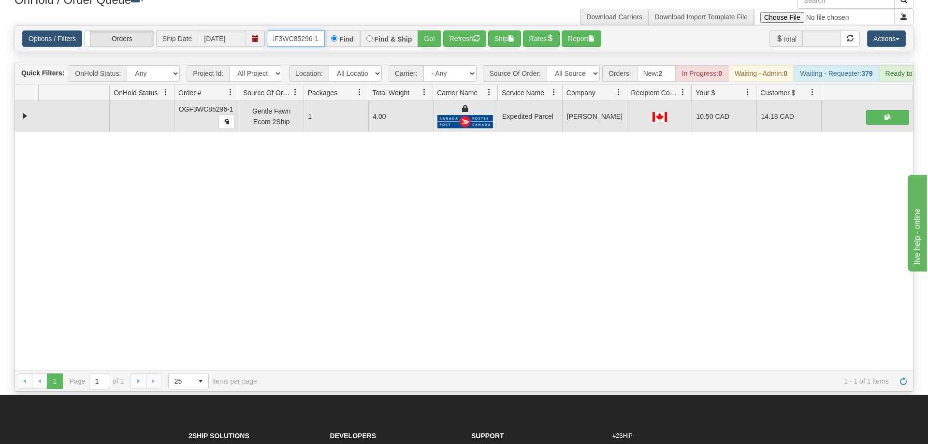
click at [306, 30] on input "OGF3WC85296-1" at bounding box center [296, 38] width 58 height 16
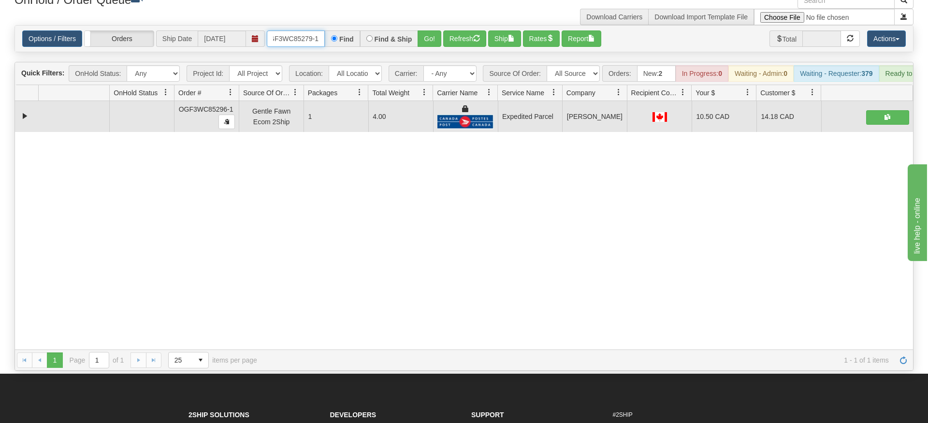
type input "OGF3WC85279-1"
click at [428, 43] on div "Is equal to Is not equal to Contains Does not contains CAD USD EUR ZAR [PERSON_…" at bounding box center [463, 197] width 913 height 345
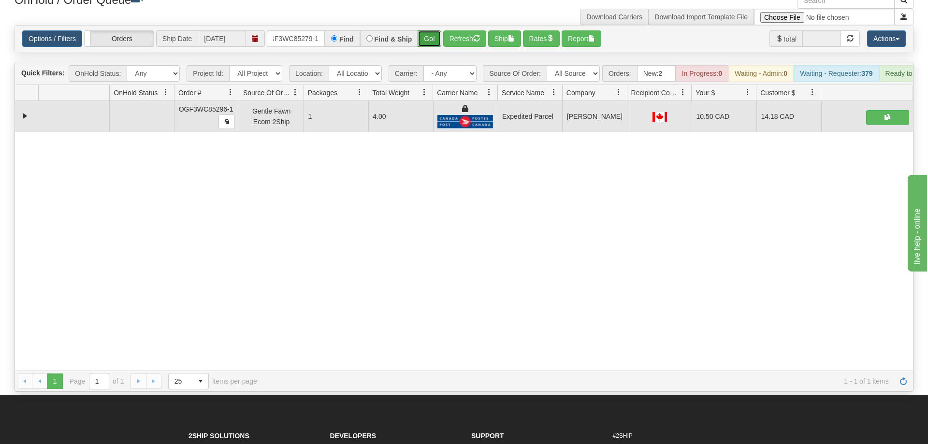
click at [432, 30] on button "Go!" at bounding box center [429, 38] width 24 height 16
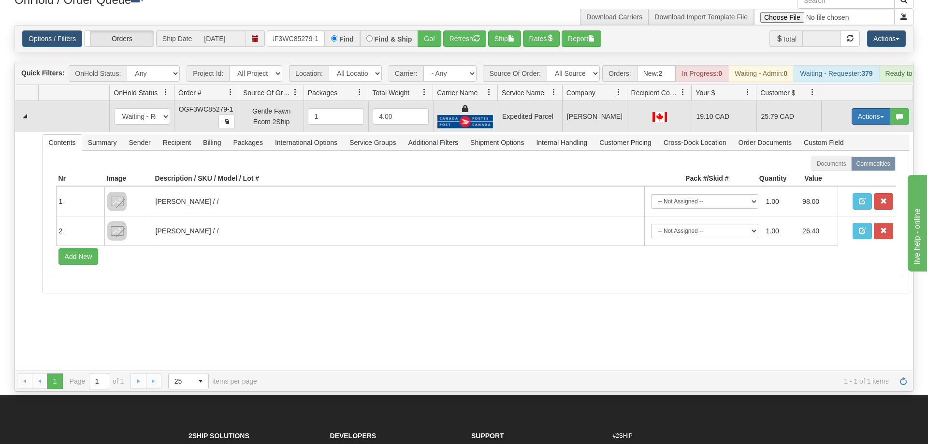
click at [861, 108] on button "Actions" at bounding box center [870, 116] width 39 height 16
click at [842, 166] on link "Ship" at bounding box center [850, 172] width 77 height 13
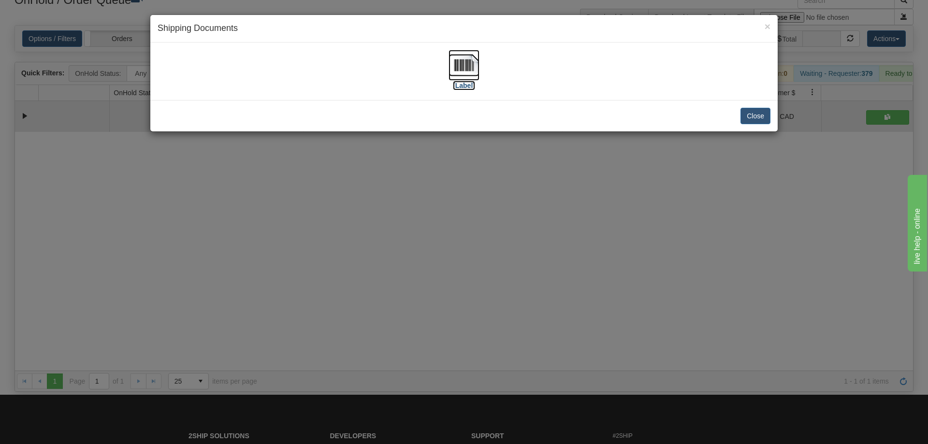
click at [462, 64] on img at bounding box center [463, 65] width 31 height 31
click at [739, 157] on div "× Shipping Documents [Label] Close" at bounding box center [464, 222] width 928 height 444
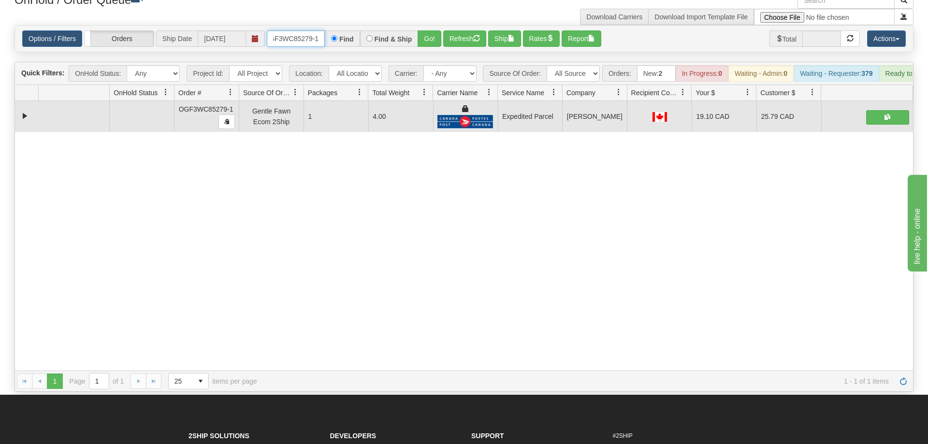
click at [297, 30] on input "OGF3WC85279-1" at bounding box center [296, 38] width 58 height 16
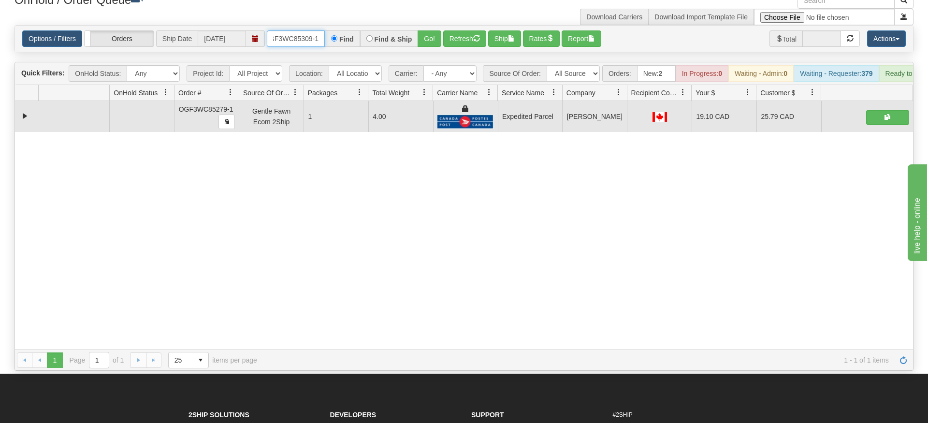
type input "OGF3WC85309-1"
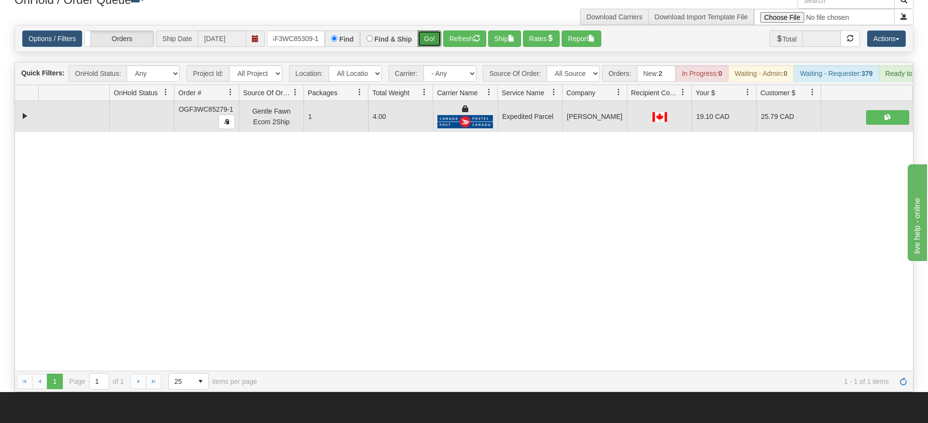
click at [421, 43] on div "Is equal to Is not equal to Contains Does not contains CAD USD EUR ZAR [PERSON_…" at bounding box center [463, 208] width 913 height 367
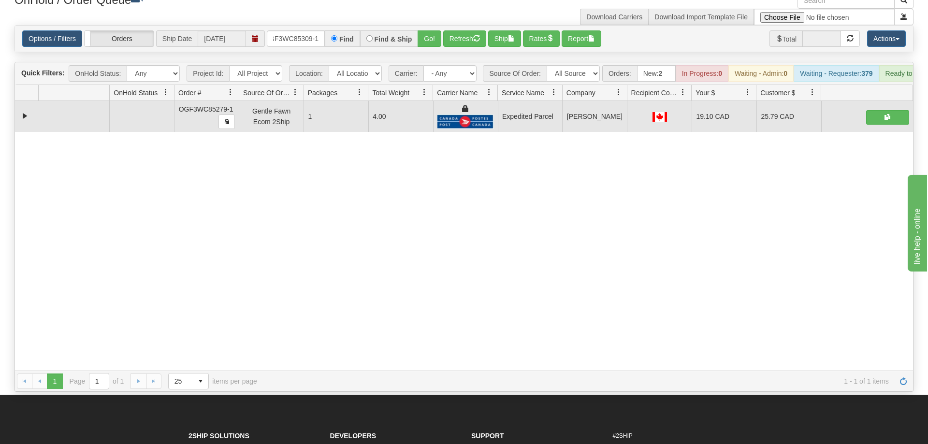
click at [426, 33] on div "Options / Filters Group Shipments Orders Ship Date [DATE] OGF3WC85309-1 Find Fi…" at bounding box center [464, 39] width 898 height 26
click at [423, 30] on button "Go!" at bounding box center [429, 38] width 24 height 16
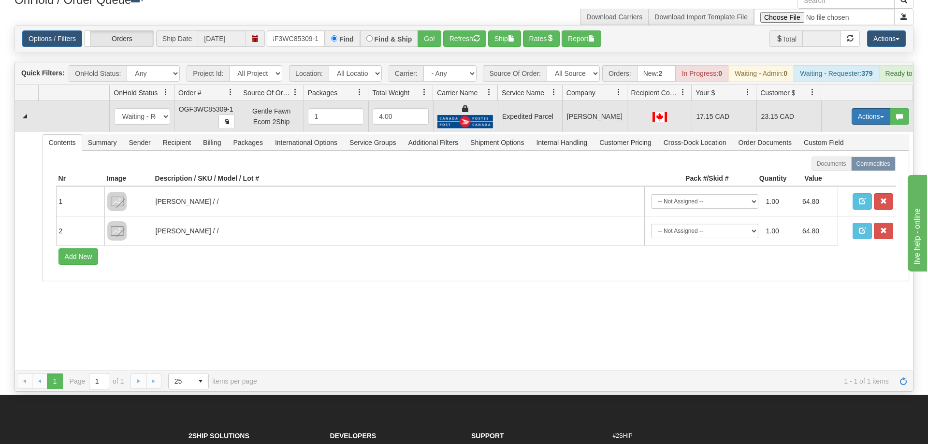
click at [863, 108] on button "Actions" at bounding box center [870, 116] width 39 height 16
click at [839, 169] on span "Ship" at bounding box center [832, 173] width 20 height 8
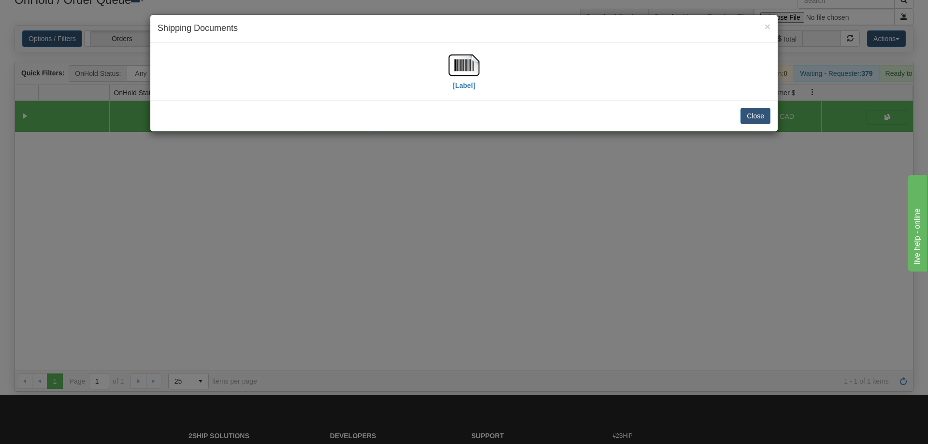
click at [448, 62] on div "[Label]" at bounding box center [464, 71] width 613 height 43
click at [474, 70] on img at bounding box center [463, 65] width 31 height 31
drag, startPoint x: 483, startPoint y: 361, endPoint x: 481, endPoint y: 357, distance: 5.0
click at [481, 357] on div "× Shipping Documents [Label] Close" at bounding box center [464, 222] width 928 height 444
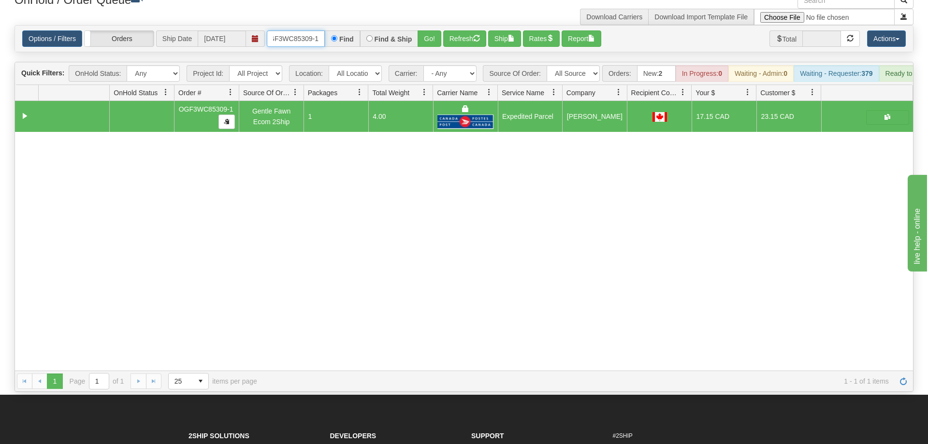
click at [299, 30] on input "OGF3WC85309-1" at bounding box center [296, 38] width 58 height 16
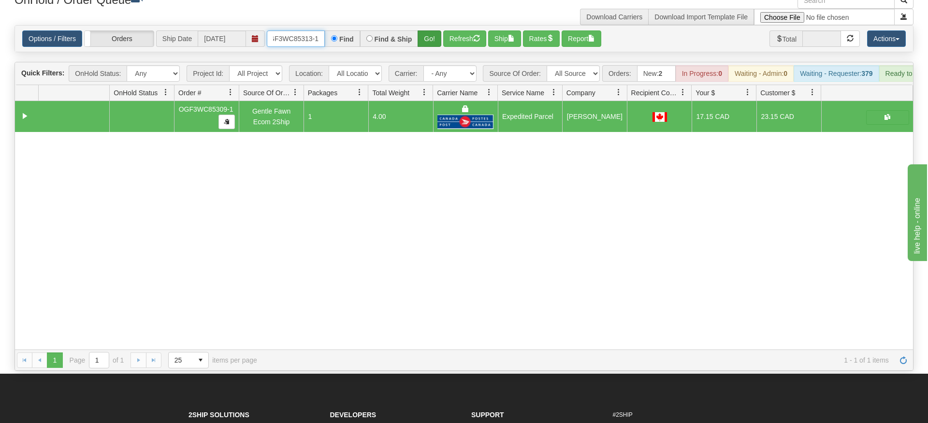
type input "OGF3WC85313-1"
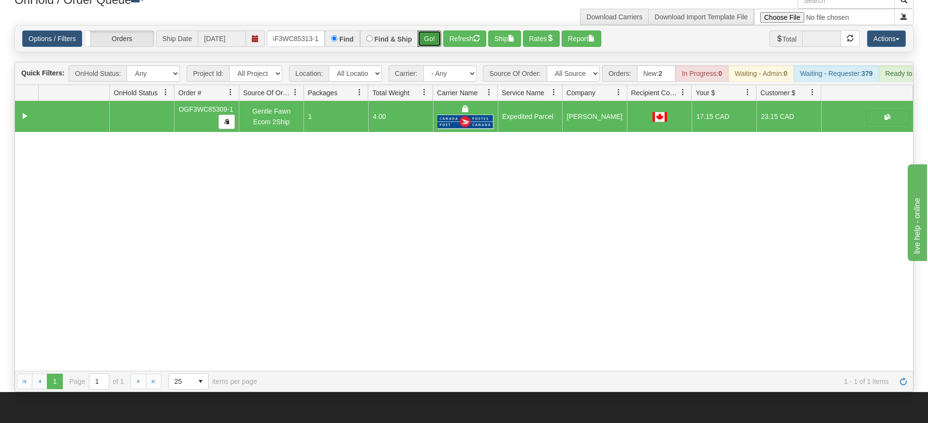
drag, startPoint x: 421, startPoint y: 20, endPoint x: 420, endPoint y: 39, distance: 18.4
click at [420, 39] on div "Is equal to Is not equal to Contains Does not contains CAD USD EUR ZAR [PERSON_…" at bounding box center [463, 208] width 913 height 367
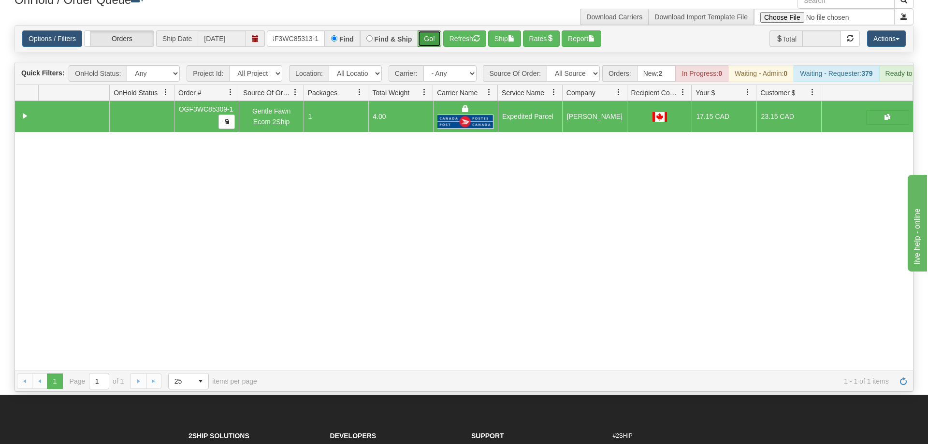
click at [424, 30] on button "Go!" at bounding box center [429, 38] width 24 height 16
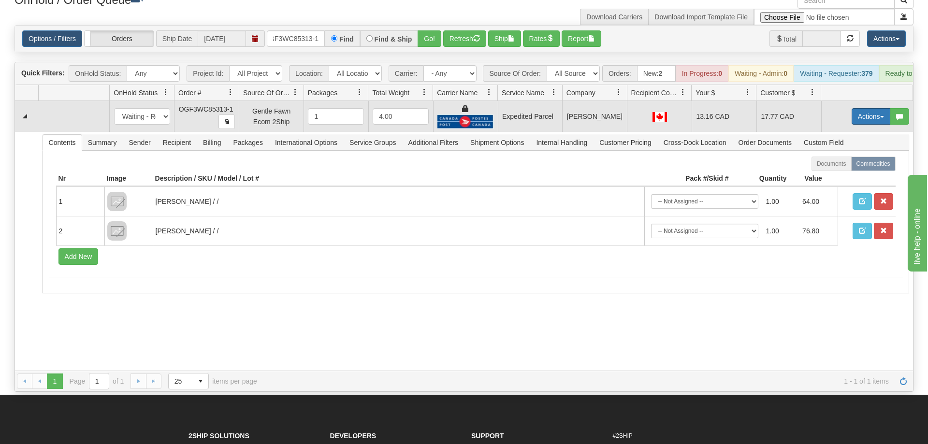
click at [863, 108] on button "Actions" at bounding box center [870, 116] width 39 height 16
click at [843, 166] on link "Ship" at bounding box center [850, 172] width 77 height 13
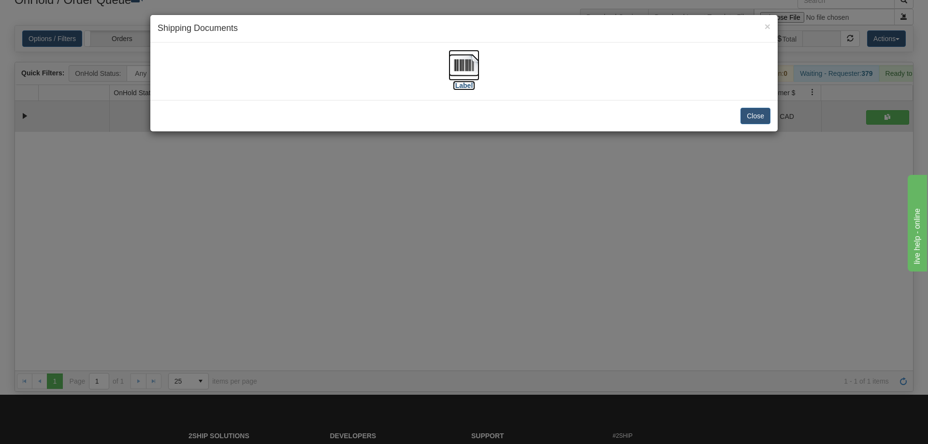
click at [455, 65] on img at bounding box center [463, 65] width 31 height 31
drag, startPoint x: 505, startPoint y: 284, endPoint x: 368, endPoint y: 151, distance: 191.0
click at [505, 281] on div "× Shipping Documents [Label] Close" at bounding box center [464, 222] width 928 height 444
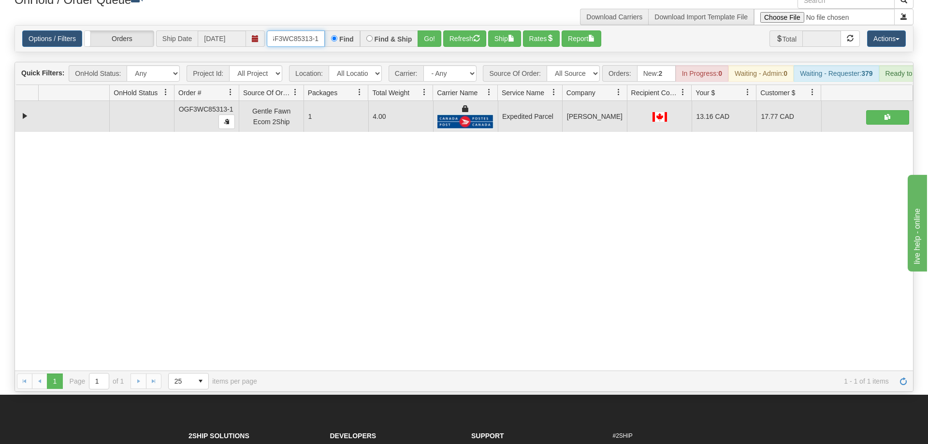
click at [303, 30] on input "OGF3WC85313-1" at bounding box center [296, 38] width 58 height 16
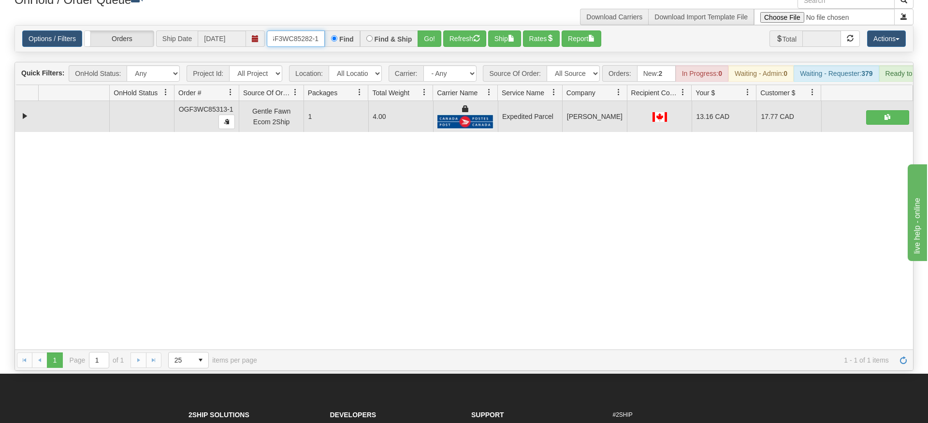
type input "OGF3WC85282-1"
drag, startPoint x: 430, startPoint y: 15, endPoint x: 429, endPoint y: 31, distance: 16.0
click at [429, 35] on div "Options / Filters Group Shipments Orders Ship Date [DATE] OGF3WC85282-1 Find Fi…" at bounding box center [464, 39] width 898 height 26
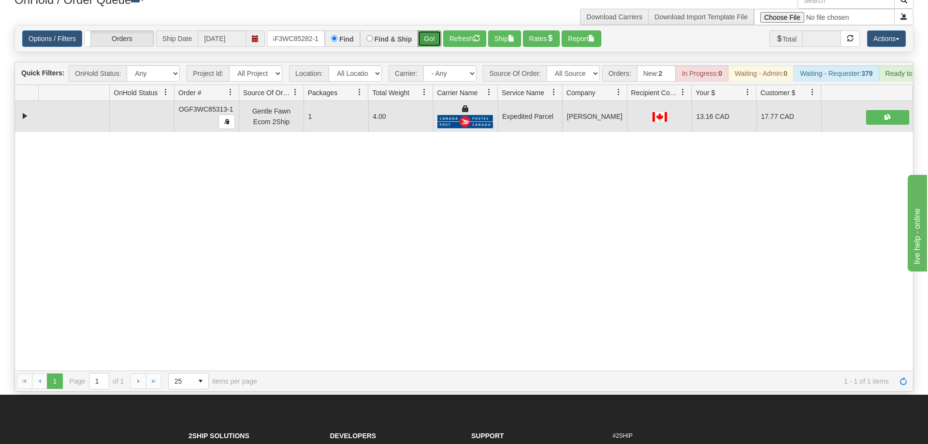
click at [430, 30] on button "Go!" at bounding box center [429, 38] width 24 height 16
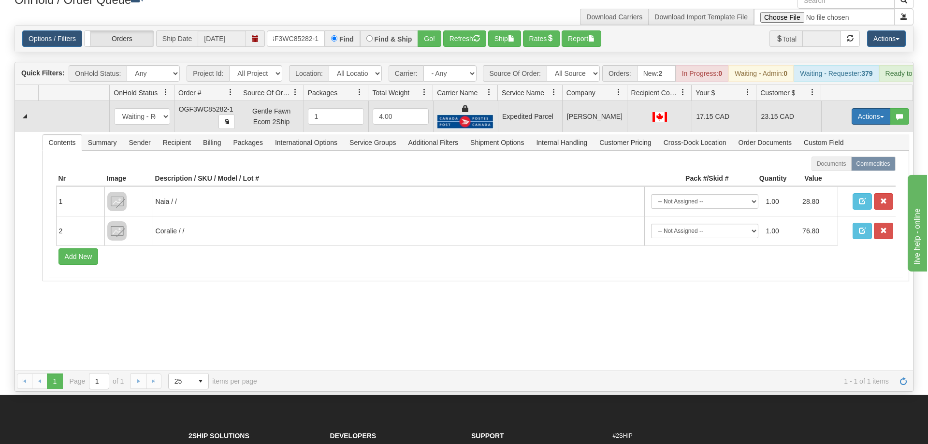
click at [874, 108] on button "Actions" at bounding box center [870, 116] width 39 height 16
click at [826, 169] on span "Ship" at bounding box center [832, 173] width 20 height 8
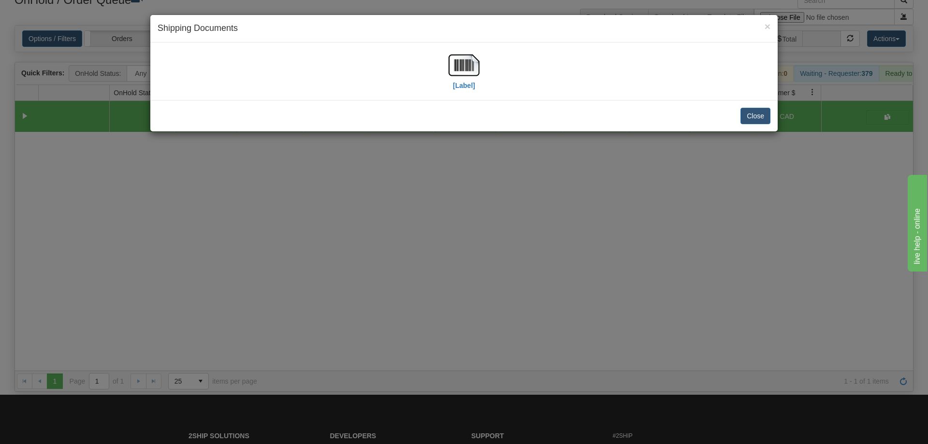
click at [496, 73] on div "[Label]" at bounding box center [464, 71] width 613 height 43
click at [475, 64] on img at bounding box center [463, 65] width 31 height 31
click at [388, 300] on div "× Shipping Documents [Label] Close" at bounding box center [464, 222] width 928 height 444
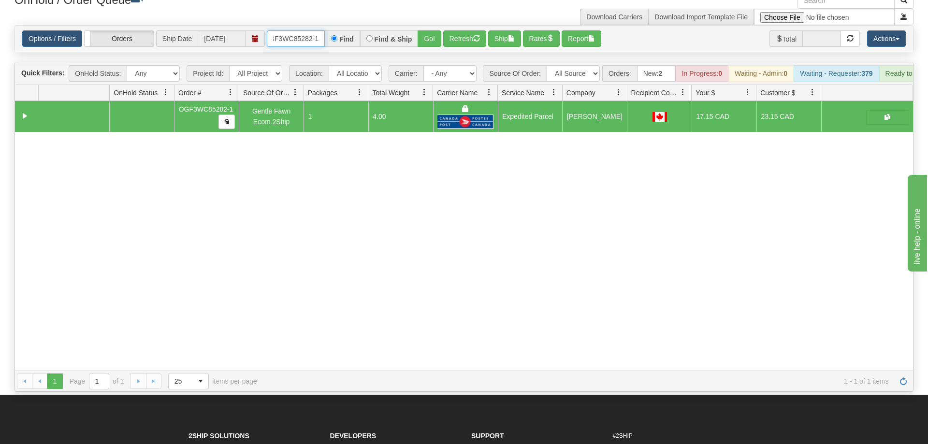
click at [300, 31] on input "OGF3WC85282-1" at bounding box center [296, 38] width 58 height 16
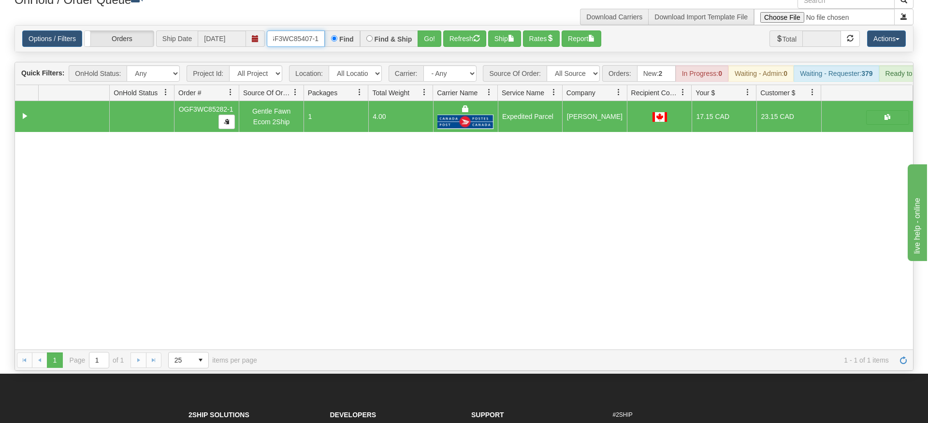
type input "OGF3WC85407-1"
click at [421, 47] on div "Is equal to Is not equal to Contains Does not contains CAD USD EUR ZAR [PERSON_…" at bounding box center [463, 197] width 913 height 345
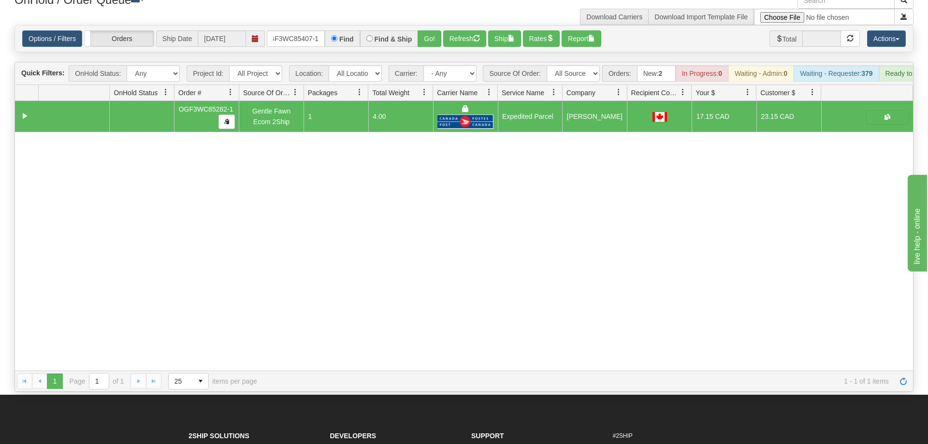
click at [426, 33] on div "Options / Filters Group Shipments Orders Ship Date [DATE] OGF3WC85407-1 Find Fi…" at bounding box center [464, 39] width 898 height 26
click at [428, 30] on button "Go!" at bounding box center [429, 38] width 24 height 16
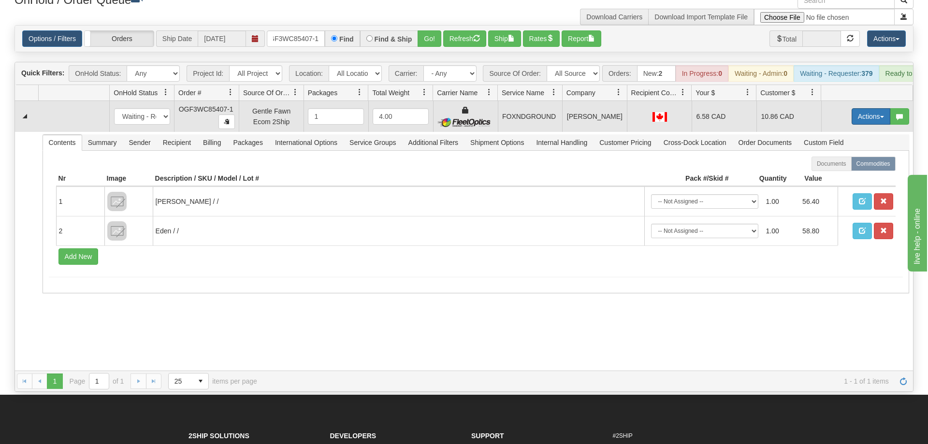
click at [870, 108] on button "Actions" at bounding box center [870, 116] width 39 height 16
click at [834, 169] on span "Ship" at bounding box center [832, 173] width 20 height 8
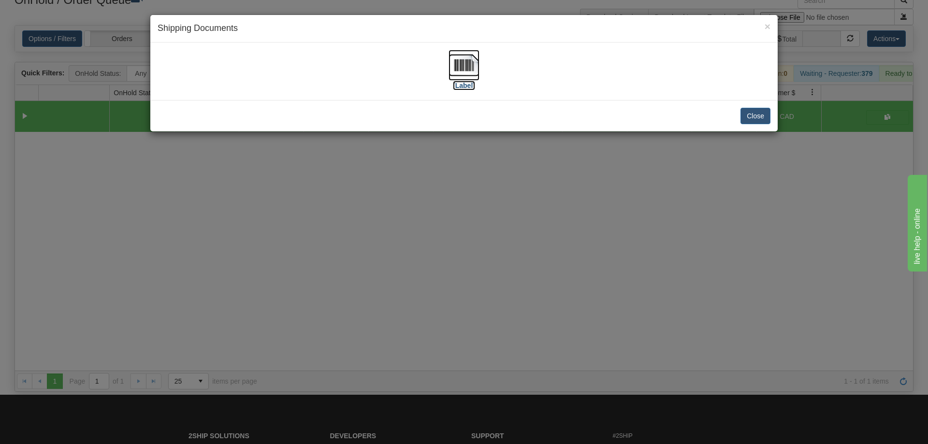
click at [465, 66] on img at bounding box center [463, 65] width 31 height 31
drag, startPoint x: 564, startPoint y: 300, endPoint x: 255, endPoint y: 56, distance: 394.3
click at [566, 287] on div "× Shipping Documents [Label] Close" at bounding box center [464, 222] width 928 height 444
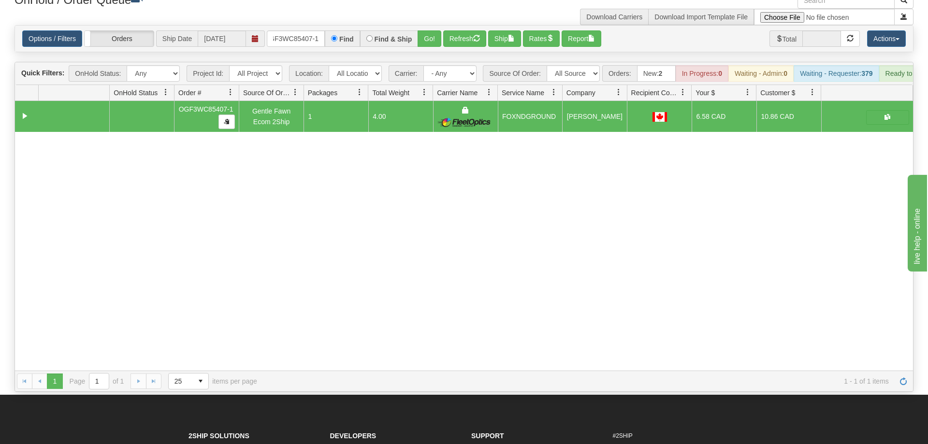
click at [297, 34] on div "Options / Filters Group Shipments Orders Ship Date [DATE] OGF3WC85407-1 Find Fi…" at bounding box center [464, 39] width 898 height 26
click at [298, 30] on input "OGF3WC85407-1" at bounding box center [296, 38] width 58 height 16
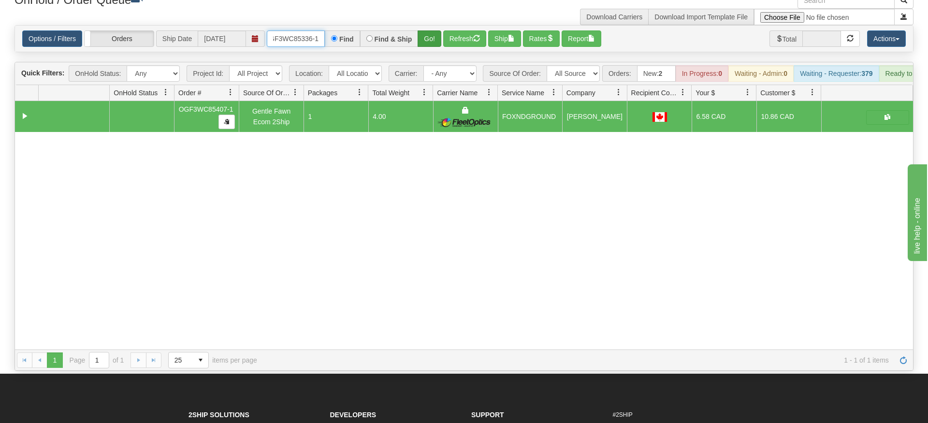
type input "OGF3WC85336-1"
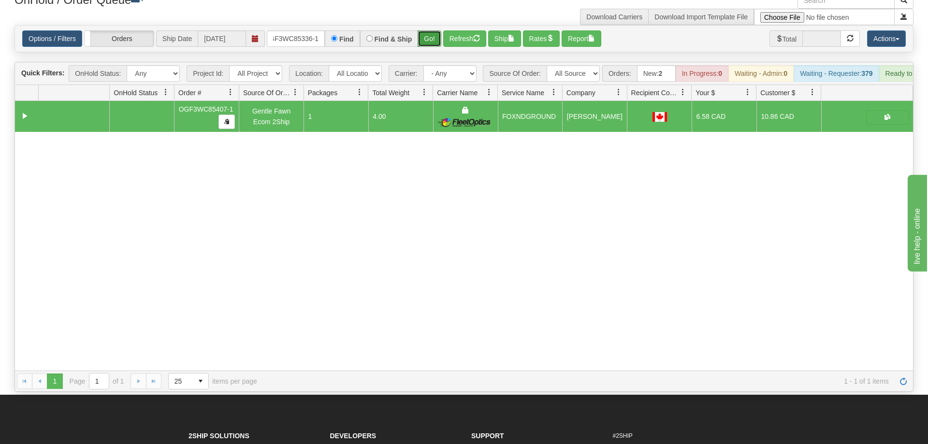
click at [427, 43] on div "Is equal to Is not equal to Contains Does not contains CAD USD EUR ZAR [PERSON_…" at bounding box center [463, 208] width 913 height 367
click at [431, 30] on button "Go!" at bounding box center [429, 38] width 24 height 16
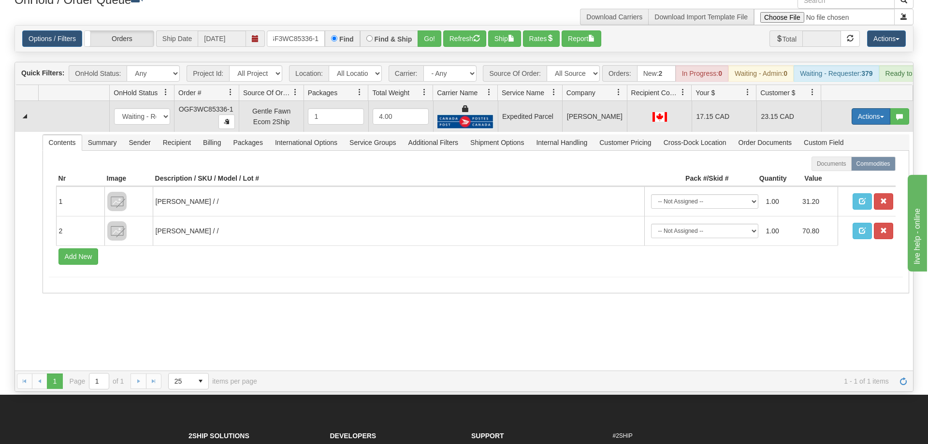
click at [867, 108] on button "Actions" at bounding box center [870, 116] width 39 height 16
click at [834, 169] on span "Ship" at bounding box center [832, 173] width 20 height 8
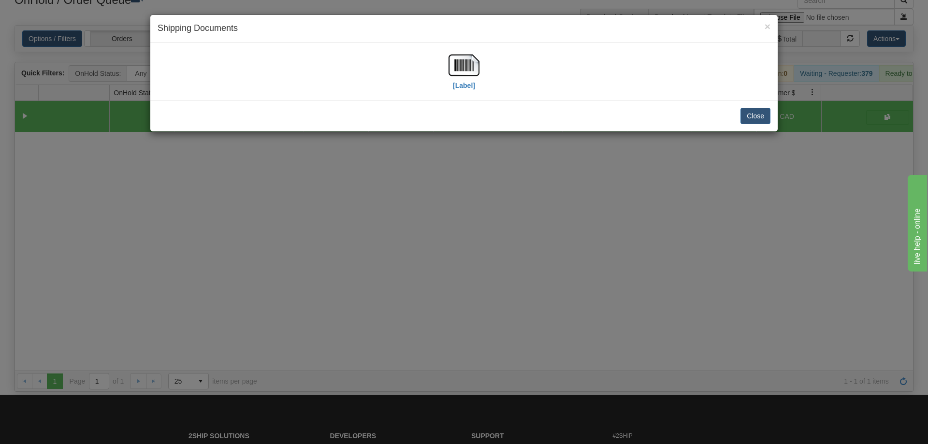
click at [446, 64] on div "[Label]" at bounding box center [464, 71] width 613 height 43
click at [451, 70] on img at bounding box center [463, 65] width 31 height 31
click at [426, 227] on div "× Shipping Documents [Label] Close" at bounding box center [464, 222] width 928 height 444
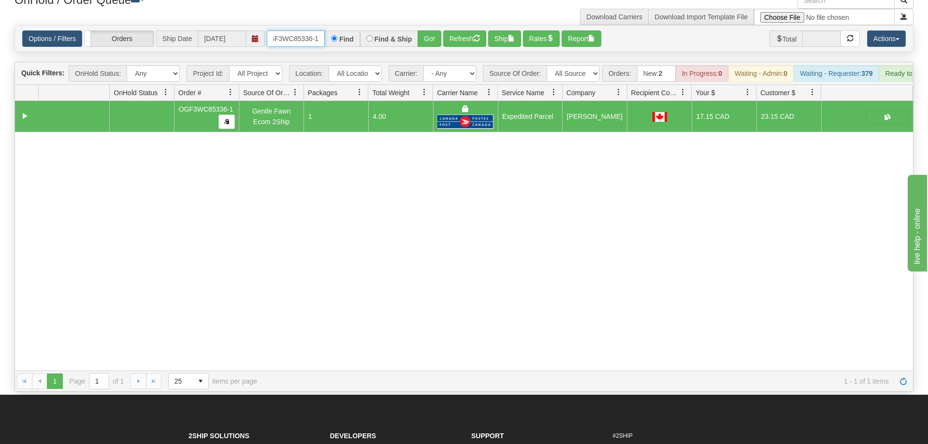
click at [308, 30] on input "OGF3WC85336-1" at bounding box center [296, 38] width 58 height 16
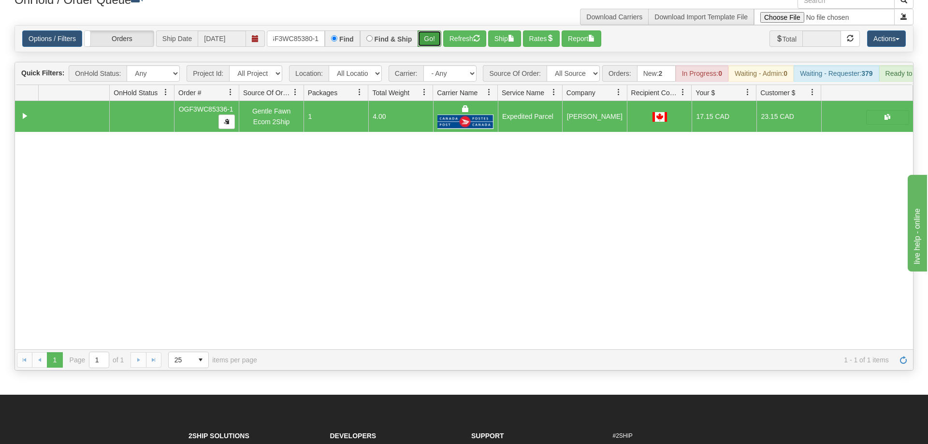
click at [422, 41] on div "Is equal to Is not equal to Contains Does not contains CAD USD EUR ZAR [PERSON_…" at bounding box center [463, 197] width 913 height 345
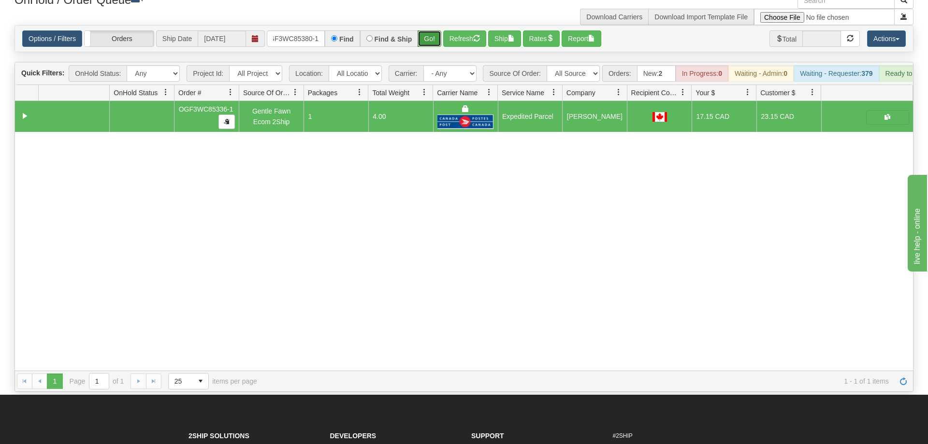
click at [431, 30] on button "Go!" at bounding box center [429, 38] width 24 height 16
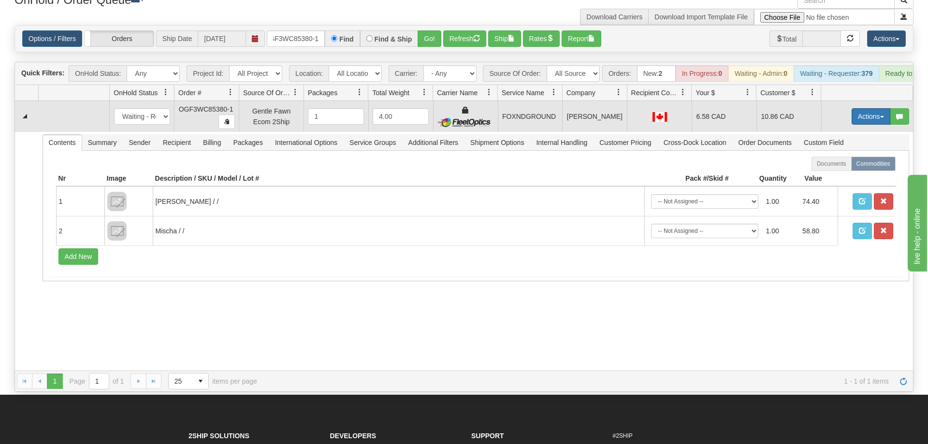
click at [852, 108] on button "Actions" at bounding box center [870, 116] width 39 height 16
click at [841, 166] on link "Ship" at bounding box center [850, 172] width 77 height 13
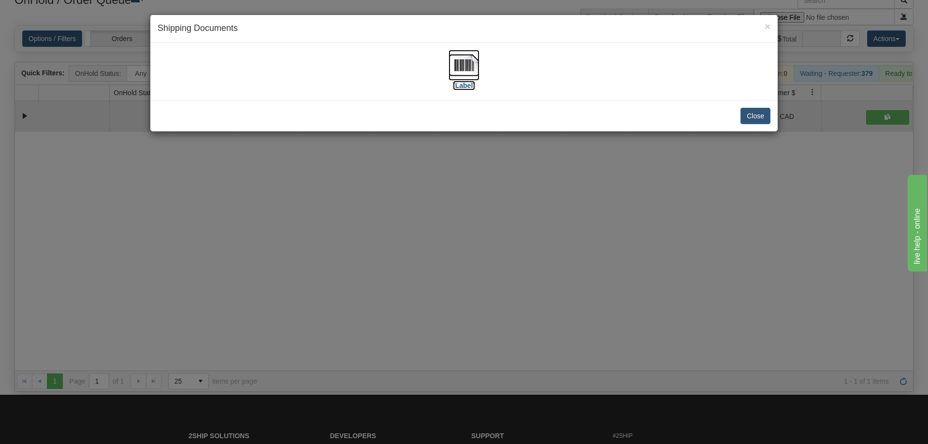
click at [468, 75] on img at bounding box center [463, 65] width 31 height 31
drag, startPoint x: 506, startPoint y: 390, endPoint x: 342, endPoint y: 51, distance: 376.9
click at [506, 389] on div "× Shipping Documents [Label] Close" at bounding box center [464, 222] width 928 height 444
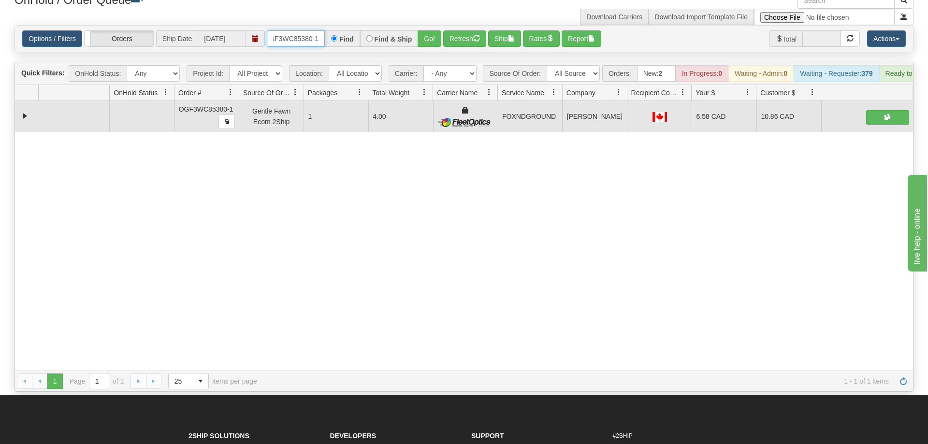
click at [317, 30] on input "OGF3WC85380-1" at bounding box center [296, 38] width 58 height 16
type input "="
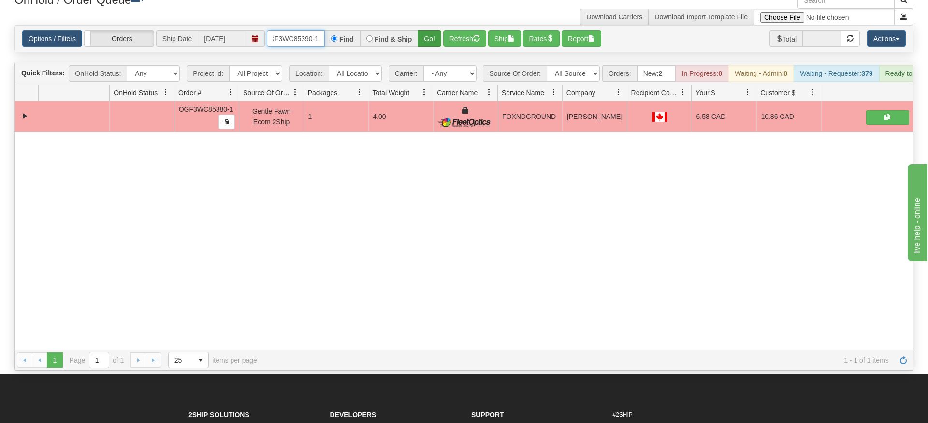
type input "OGF3WC85390-1"
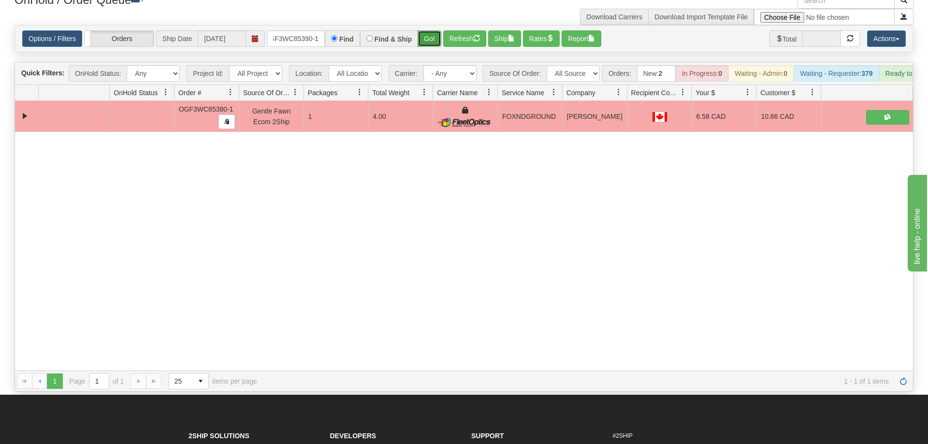
drag, startPoint x: 433, startPoint y: 26, endPoint x: 429, endPoint y: 31, distance: 6.5
click at [432, 47] on div "Is equal to Is not equal to Contains Does not contains CAD USD EUR ZAR [PERSON_…" at bounding box center [463, 208] width 913 height 367
click at [429, 30] on button "Go!" at bounding box center [429, 38] width 24 height 16
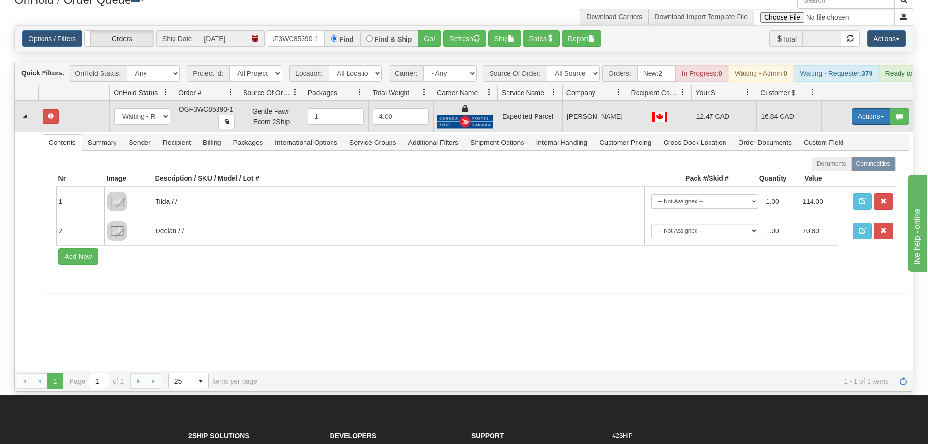
click at [859, 108] on button "Actions" at bounding box center [870, 116] width 39 height 16
click at [855, 144] on span "Refresh Rates" at bounding box center [847, 148] width 50 height 8
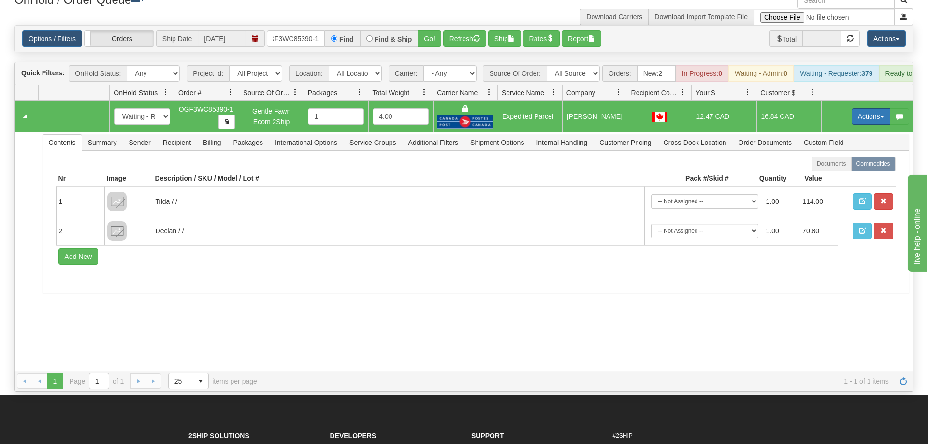
click at [867, 108] on button "Actions" at bounding box center [870, 116] width 39 height 16
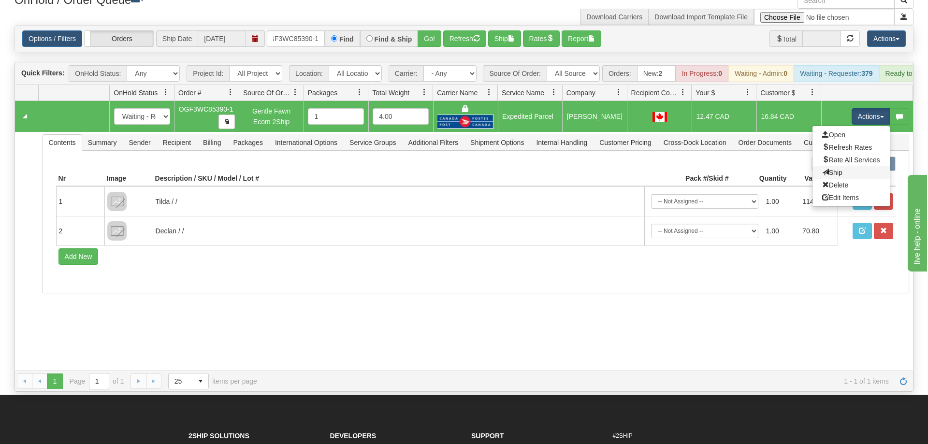
click at [841, 166] on link "Ship" at bounding box center [850, 172] width 77 height 13
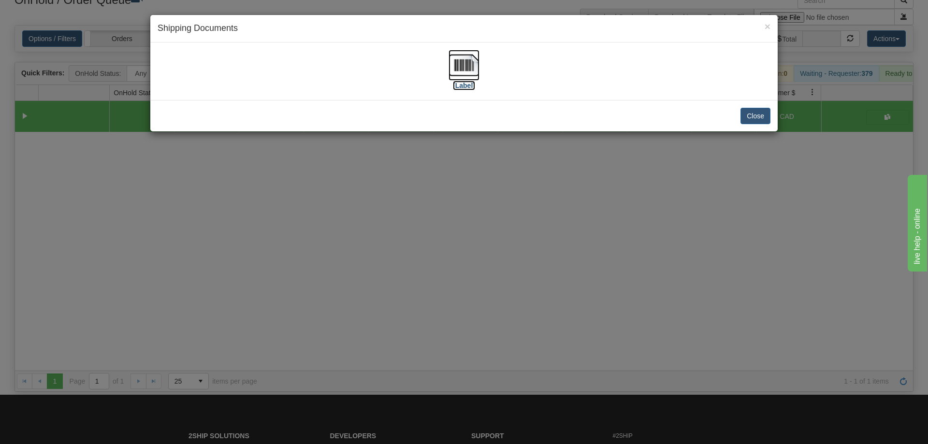
click at [464, 57] on img at bounding box center [463, 65] width 31 height 31
click at [754, 193] on div "× Shipping Documents [Label] Close" at bounding box center [464, 222] width 928 height 444
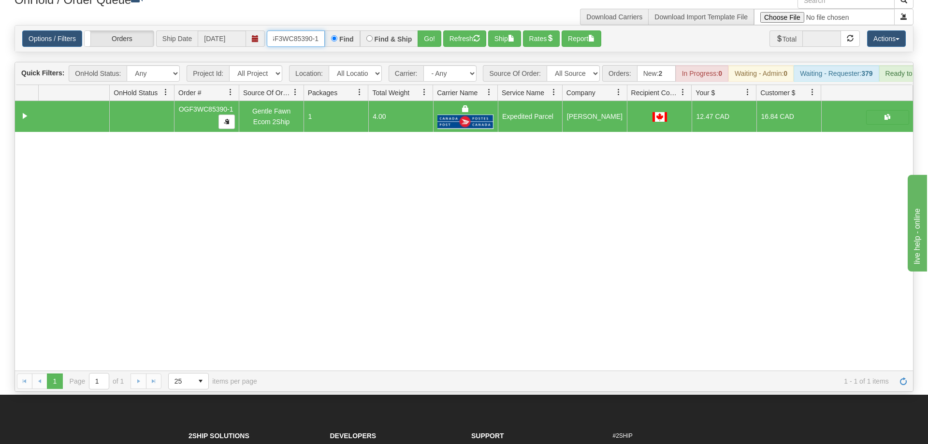
click at [312, 30] on input "OGF3WC85390-1" at bounding box center [296, 38] width 58 height 16
click at [301, 30] on input "text" at bounding box center [296, 38] width 58 height 16
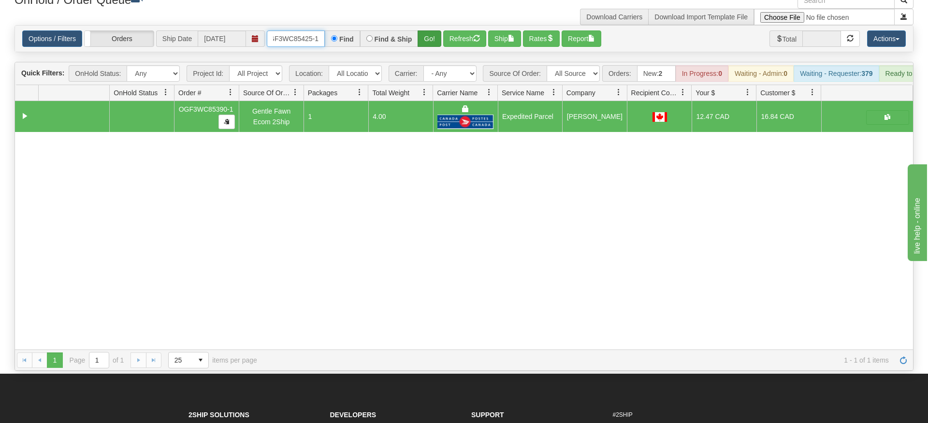
type input "OGF3WC85425-1"
drag, startPoint x: 436, startPoint y: 20, endPoint x: 429, endPoint y: 16, distance: 8.0
click at [434, 41] on div "Is equal to Is not equal to Contains Does not contains CAD USD EUR ZAR [PERSON_…" at bounding box center [463, 197] width 913 height 345
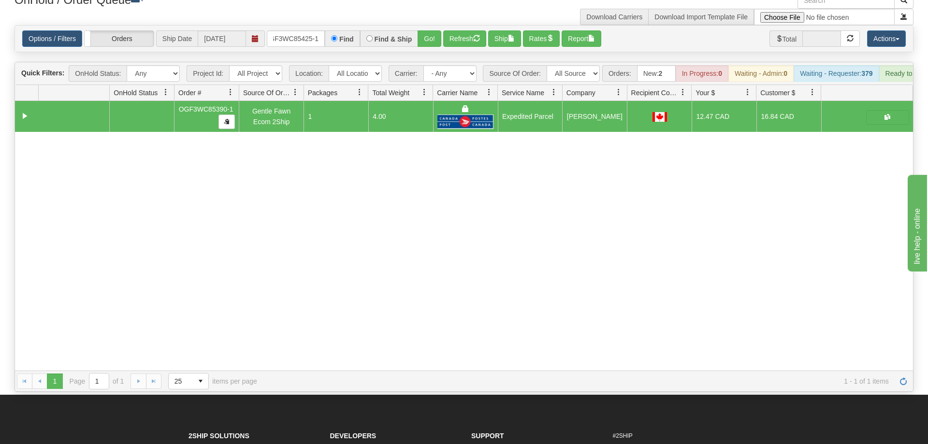
click at [429, 26] on div "Options / Filters Group Shipments Orders Ship Date [DATE] OGF3WC85425-1 Find Fi…" at bounding box center [464, 39] width 898 height 26
click at [429, 30] on button "Go!" at bounding box center [429, 38] width 24 height 16
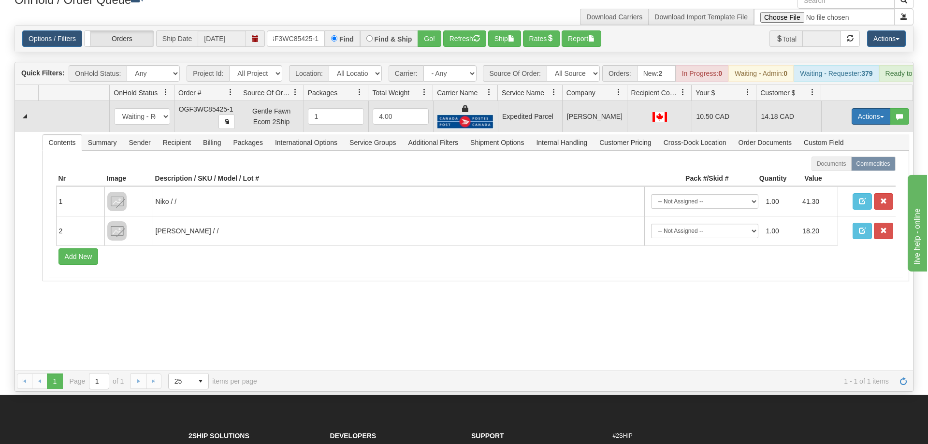
click at [882, 108] on button "Actions" at bounding box center [870, 116] width 39 height 16
click at [845, 166] on link "Ship" at bounding box center [850, 172] width 77 height 13
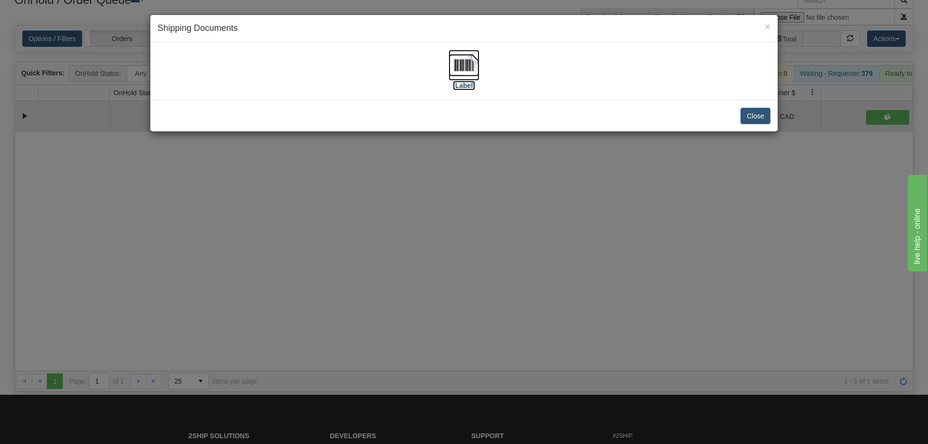
click at [477, 76] on img at bounding box center [463, 65] width 31 height 31
click at [502, 281] on div "× Shipping Documents [Label] Close" at bounding box center [464, 222] width 928 height 444
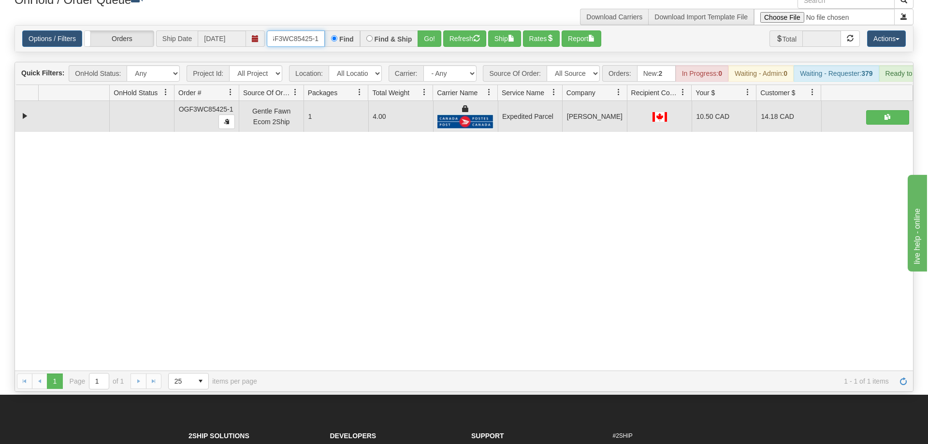
click at [298, 30] on input "OGF3WC85425-1" at bounding box center [296, 38] width 58 height 16
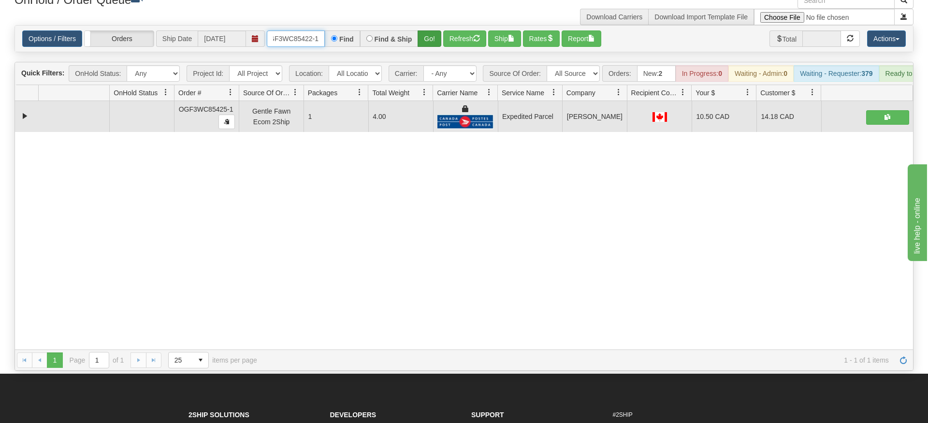
type input "OGF3WC85422-1"
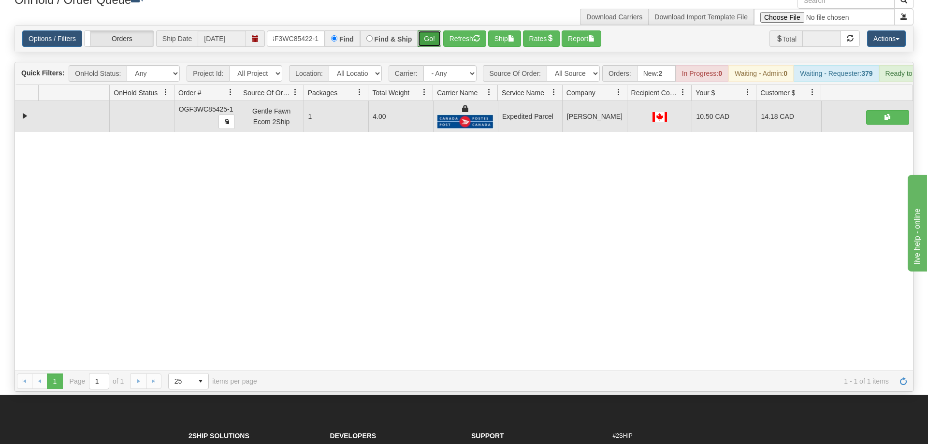
click at [432, 51] on div "Is equal to Is not equal to Contains Does not contains CAD USD EUR ZAR [PERSON_…" at bounding box center [463, 208] width 913 height 367
click at [432, 32] on button "Go!" at bounding box center [429, 38] width 24 height 16
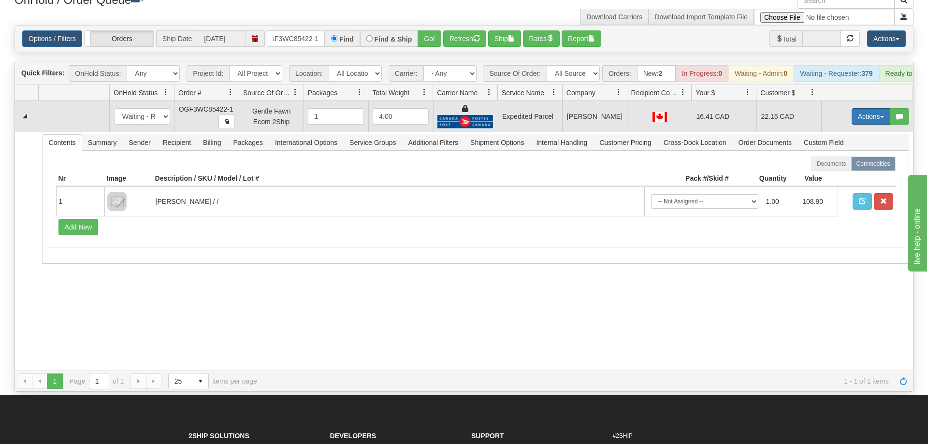
click at [864, 108] on button "Actions" at bounding box center [870, 116] width 39 height 16
click at [837, 169] on span "Ship" at bounding box center [832, 173] width 20 height 8
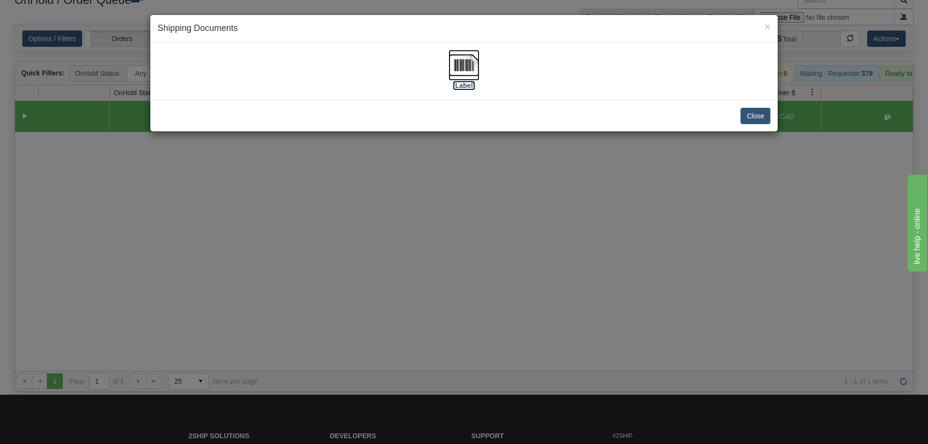
click at [474, 74] on img at bounding box center [463, 65] width 31 height 31
drag, startPoint x: 376, startPoint y: 321, endPoint x: 210, endPoint y: 25, distance: 339.7
click at [380, 320] on div "× Shipping Documents [Label] Close" at bounding box center [464, 222] width 928 height 444
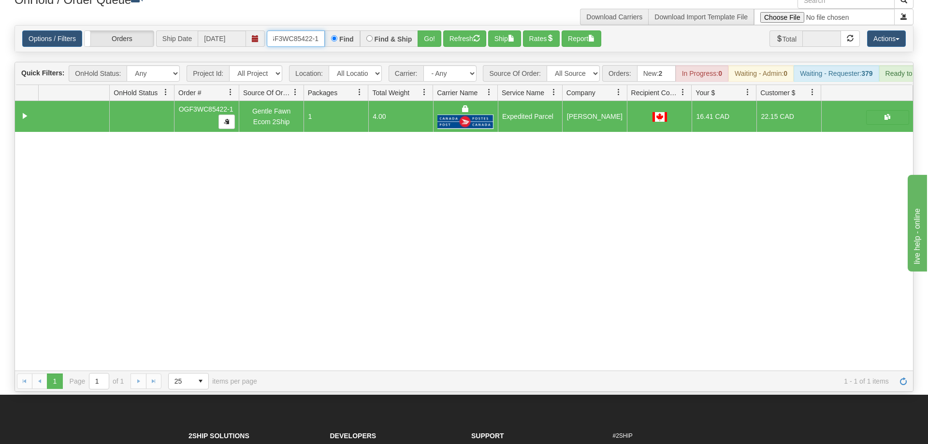
click at [291, 30] on input "OGF3WC85422-1" at bounding box center [296, 38] width 58 height 16
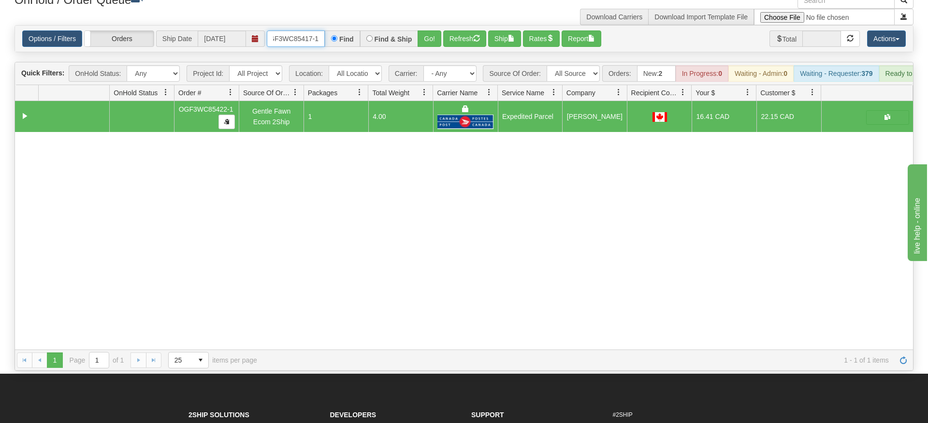
type input "OGF3WC85417-1"
click at [416, 42] on div "Is equal to Is not equal to Contains Does not contains CAD USD EUR ZAR [PERSON_…" at bounding box center [463, 197] width 913 height 345
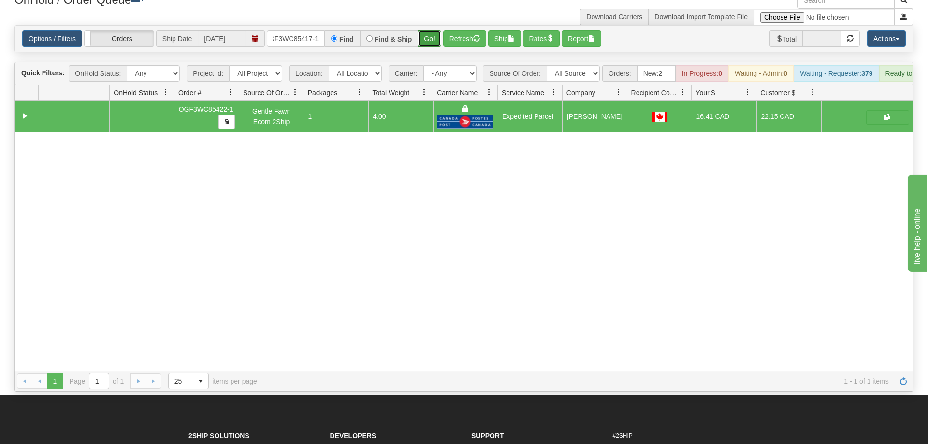
click at [432, 30] on button "Go!" at bounding box center [429, 38] width 24 height 16
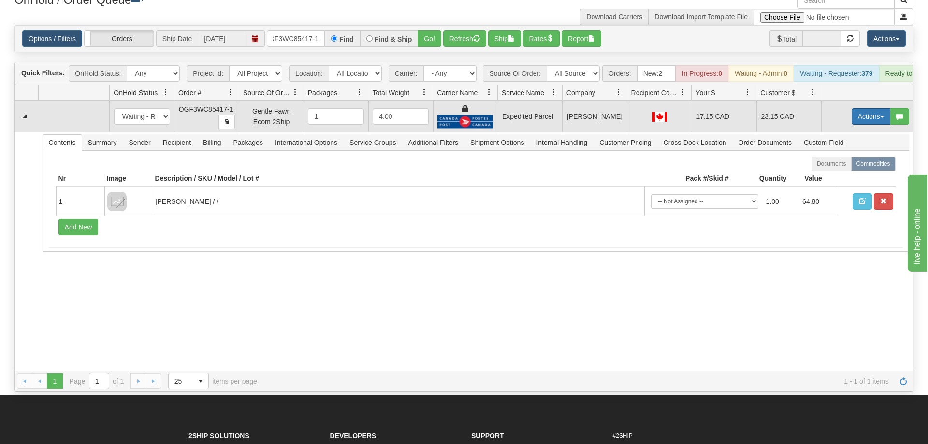
drag, startPoint x: 867, startPoint y: 109, endPoint x: 870, endPoint y: 105, distance: 5.2
click at [870, 108] on button "Actions" at bounding box center [870, 116] width 39 height 16
click at [872, 108] on button "Actions" at bounding box center [870, 116] width 39 height 16
click at [866, 108] on button "Actions" at bounding box center [870, 116] width 39 height 16
click at [835, 169] on span "Ship" at bounding box center [832, 173] width 20 height 8
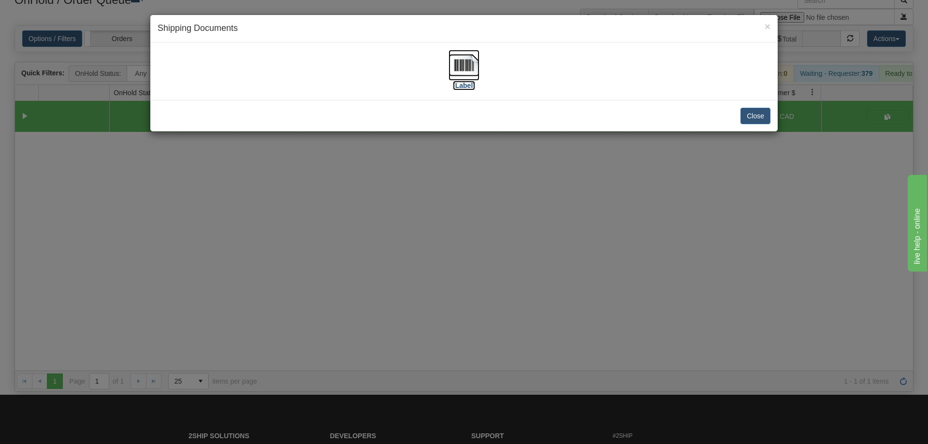
click at [465, 61] on img at bounding box center [463, 65] width 31 height 31
click at [245, 374] on div "× Shipping Documents [Label] Close" at bounding box center [464, 222] width 928 height 444
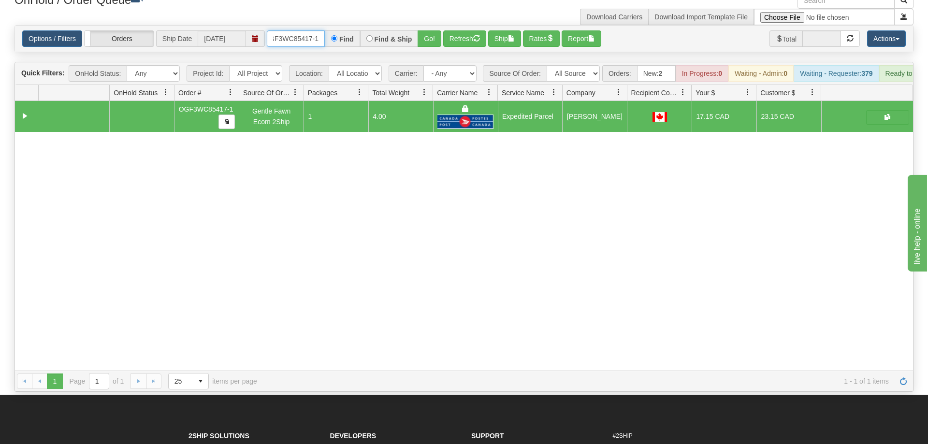
click at [300, 30] on input "OGF3WC85417-1" at bounding box center [296, 38] width 58 height 16
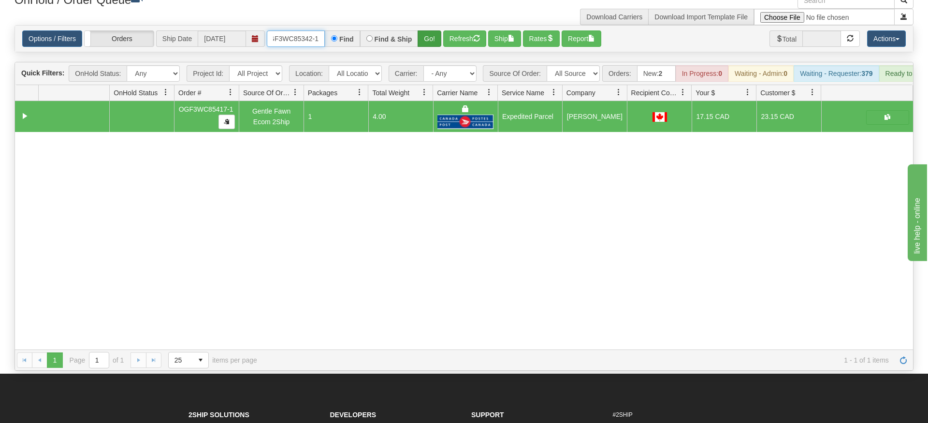
type input "OGF3WC85342-1"
click at [429, 44] on div "Is equal to Is not equal to Contains Does not contains CAD USD EUR ZAR [PERSON_…" at bounding box center [463, 197] width 913 height 345
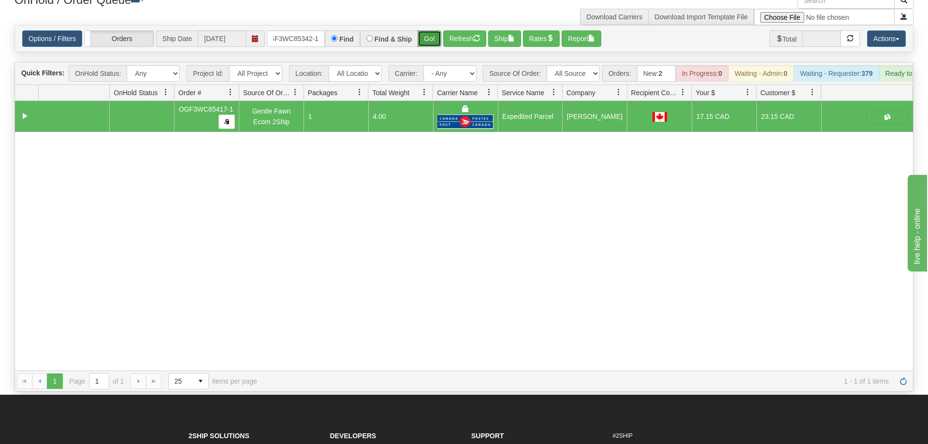
click at [430, 30] on button "Go!" at bounding box center [429, 38] width 24 height 16
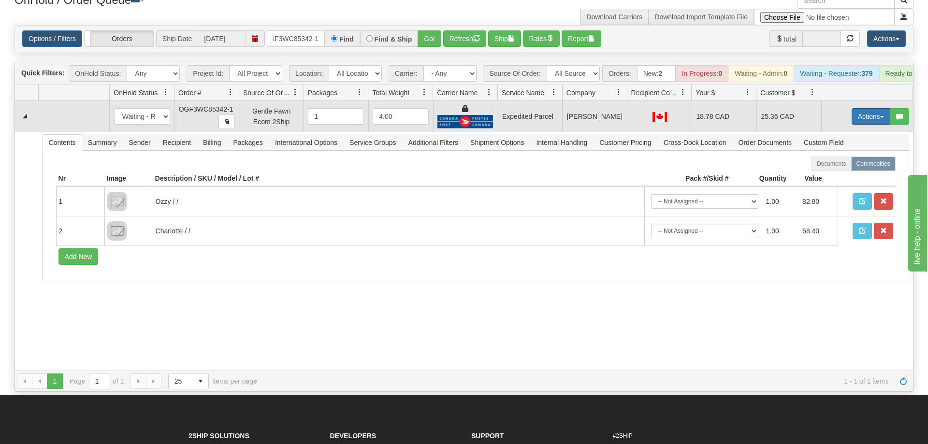
click at [881, 108] on button "Actions" at bounding box center [870, 116] width 39 height 16
click at [840, 169] on span "Ship" at bounding box center [832, 173] width 20 height 8
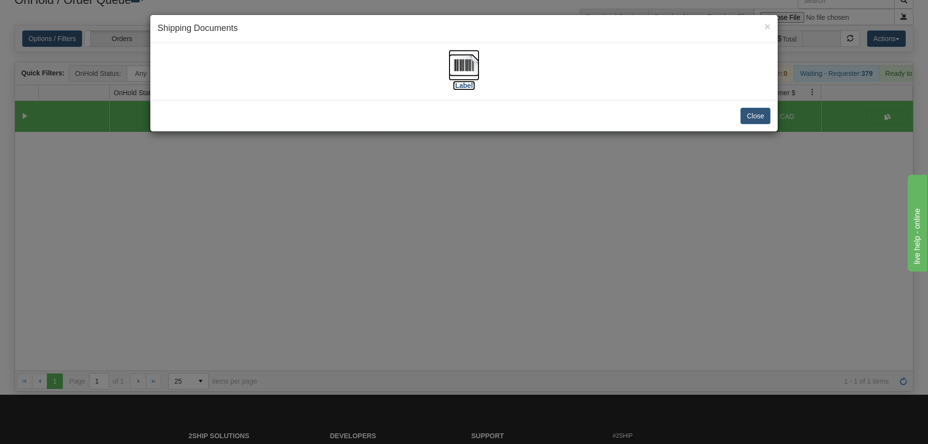
click at [464, 61] on img at bounding box center [463, 65] width 31 height 31
drag, startPoint x: 432, startPoint y: 259, endPoint x: 96, endPoint y: 45, distance: 398.8
click at [432, 258] on div "× Shipping Documents [Label] Close" at bounding box center [464, 222] width 928 height 444
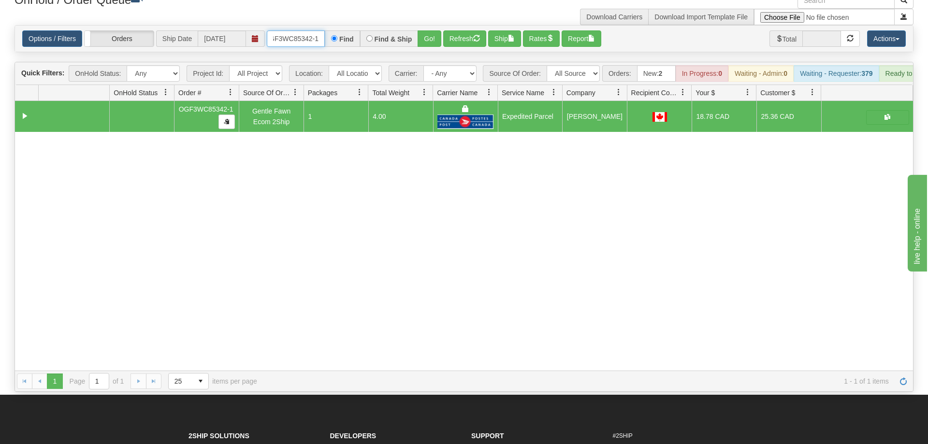
click at [304, 30] on input "OGF3WC85342-1" at bounding box center [296, 38] width 58 height 16
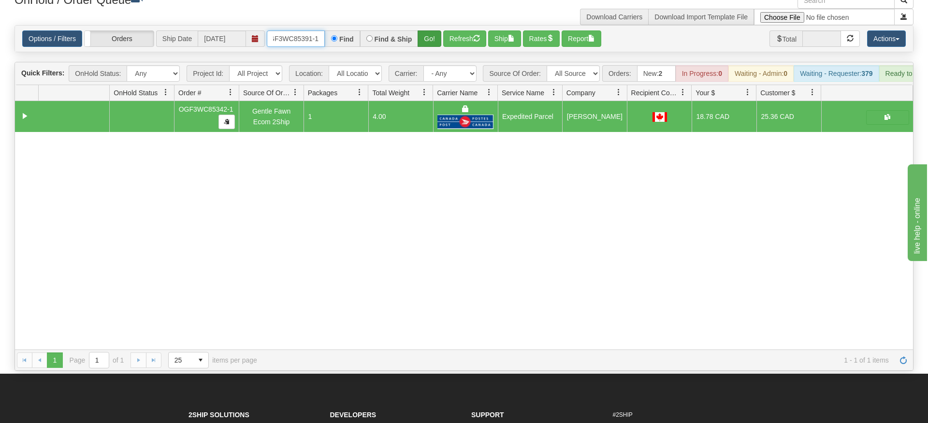
type input "OGF3WC85391-1"
click at [432, 46] on div "Is equal to Is not equal to Contains Does not contains CAD USD EUR ZAR [PERSON_…" at bounding box center [463, 197] width 913 height 345
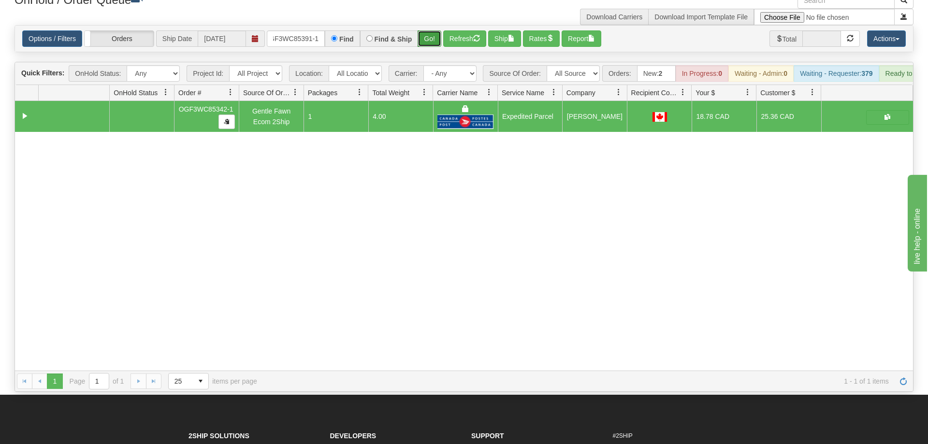
click at [440, 30] on button "Go!" at bounding box center [429, 38] width 24 height 16
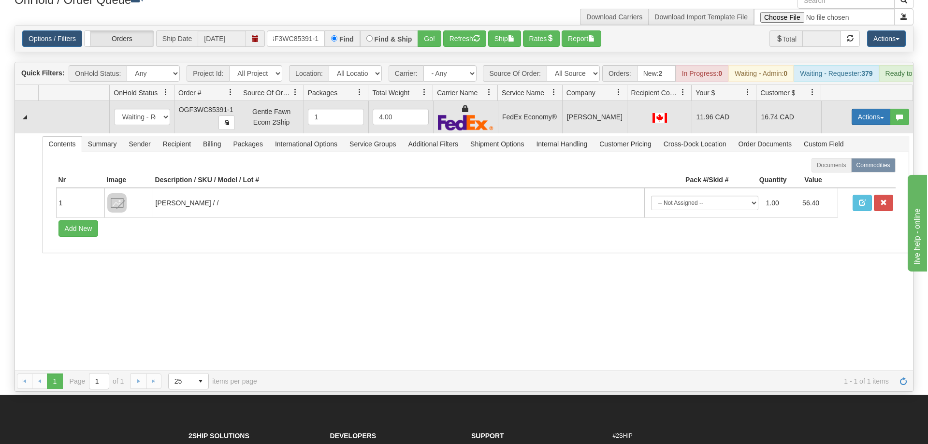
click at [871, 109] on button "Actions" at bounding box center [870, 117] width 39 height 16
click at [829, 169] on span "Ship" at bounding box center [832, 173] width 20 height 8
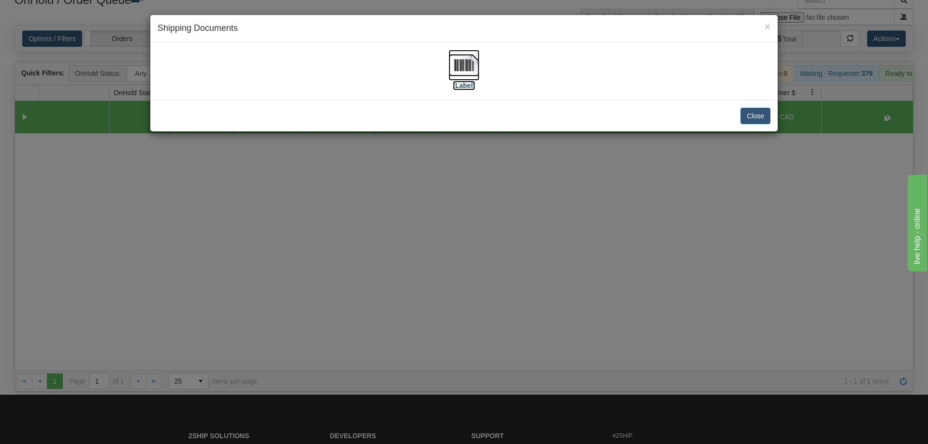
click at [462, 80] on img at bounding box center [463, 65] width 31 height 31
drag, startPoint x: 718, startPoint y: 215, endPoint x: 344, endPoint y: 63, distance: 403.2
click at [710, 214] on div "× Shipping Documents [Label] Close" at bounding box center [464, 222] width 928 height 444
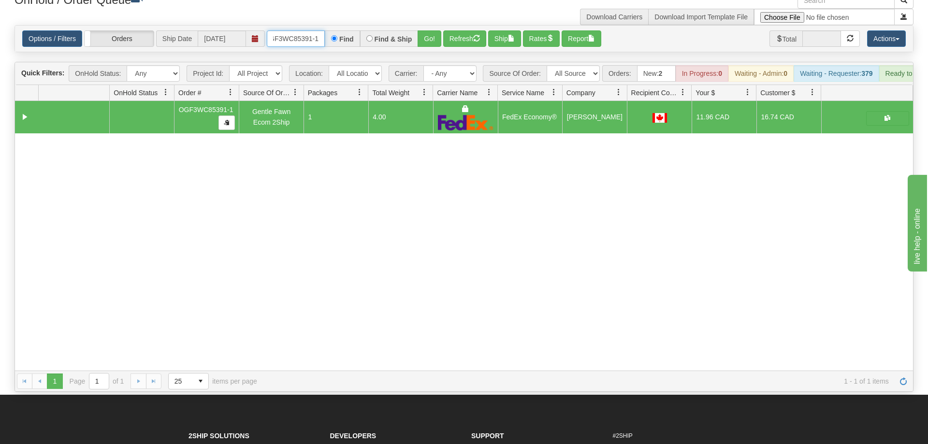
click at [318, 30] on input "OGF3WC85391-1" at bounding box center [296, 38] width 58 height 16
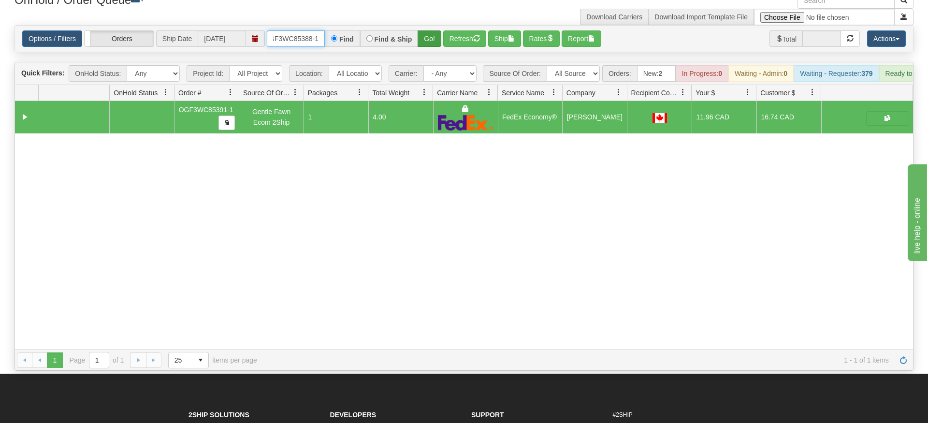
type input "OGF3WC85388-1"
click at [426, 41] on div "Is equal to Is not equal to Contains Does not contains CAD USD EUR ZAR [PERSON_…" at bounding box center [463, 197] width 913 height 345
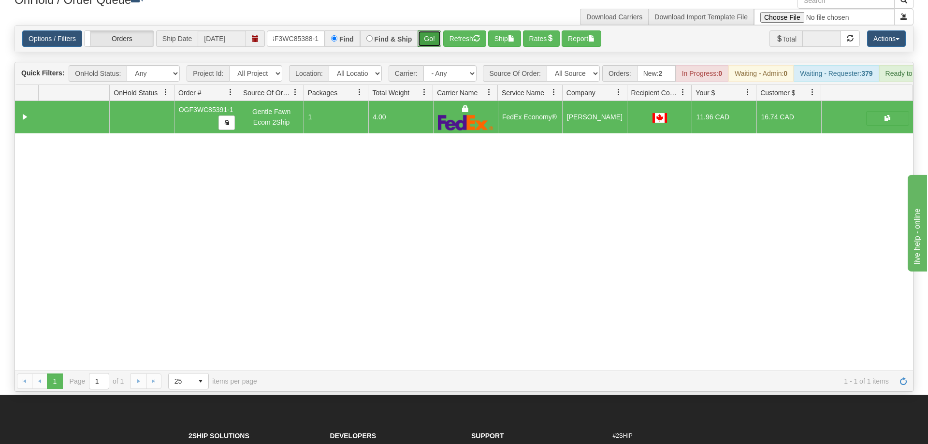
click at [431, 30] on button "Go!" at bounding box center [429, 38] width 24 height 16
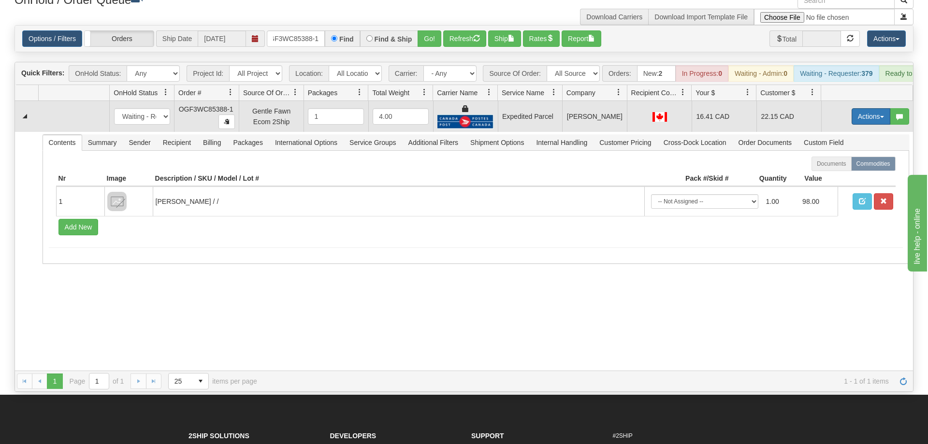
click at [853, 108] on button "Actions" at bounding box center [870, 116] width 39 height 16
click at [834, 169] on span "Ship" at bounding box center [832, 173] width 20 height 8
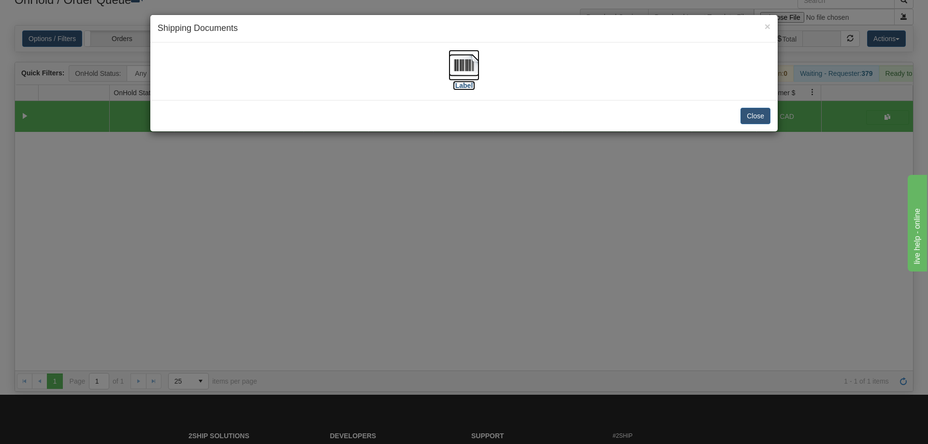
click at [463, 55] on img at bounding box center [463, 65] width 31 height 31
drag, startPoint x: 471, startPoint y: 330, endPoint x: 345, endPoint y: 65, distance: 292.7
click at [477, 321] on div "× Shipping Documents [Label] Close" at bounding box center [464, 222] width 928 height 444
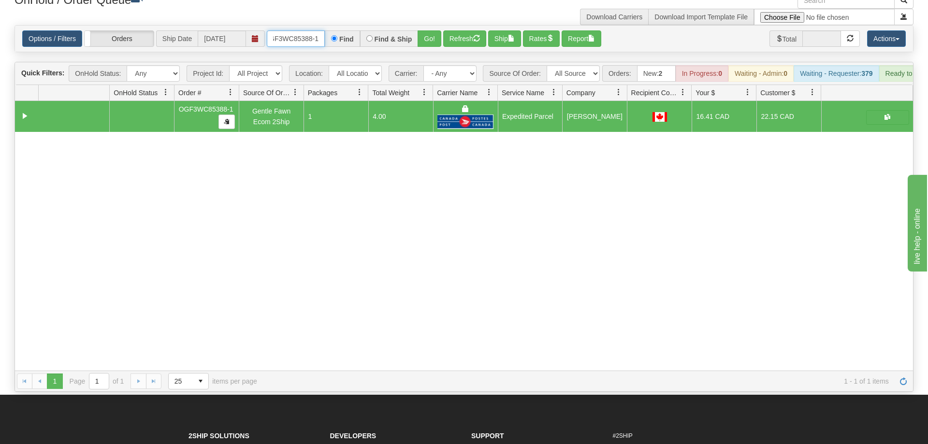
click at [313, 30] on input "OGF3WC85388-1" at bounding box center [296, 38] width 58 height 16
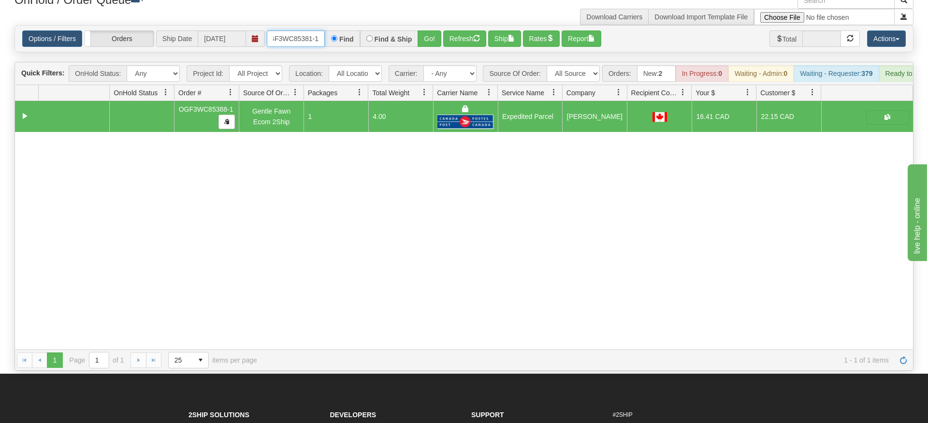
type input "OGF3WC85381-1"
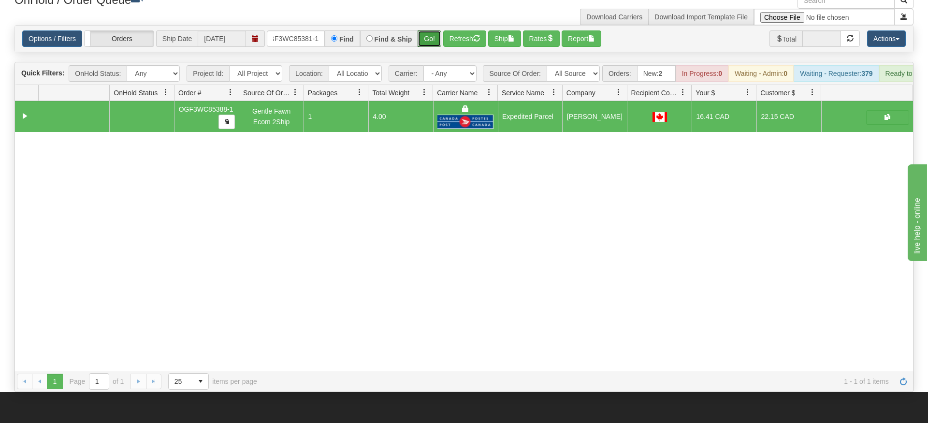
click at [425, 44] on div "Is equal to Is not equal to Contains Does not contains CAD USD EUR ZAR [PERSON_…" at bounding box center [463, 208] width 913 height 367
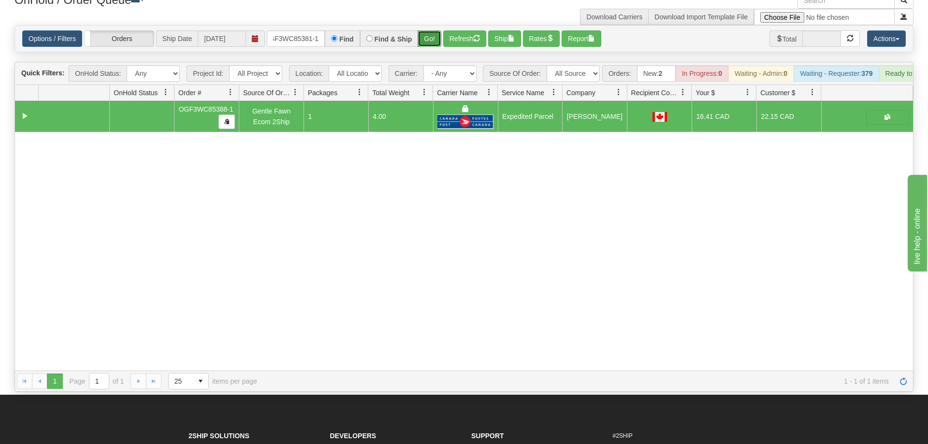
click at [429, 30] on button "Go!" at bounding box center [429, 38] width 24 height 16
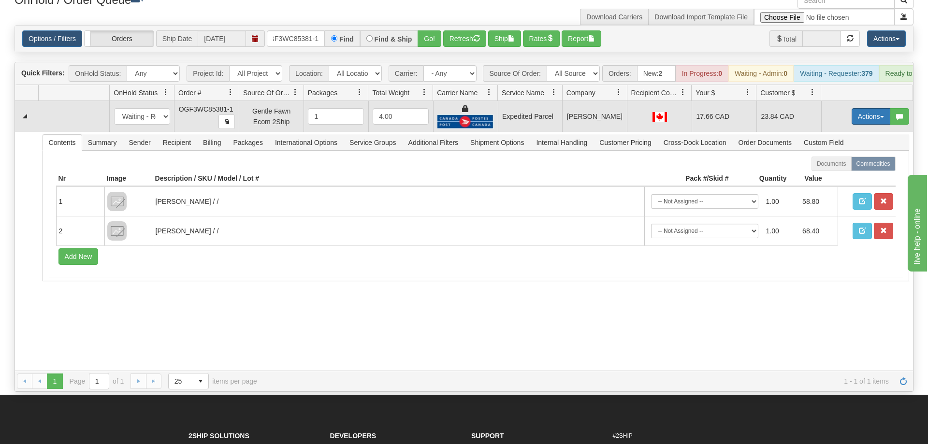
click at [865, 108] on button "Actions" at bounding box center [870, 116] width 39 height 16
click at [833, 169] on span "Ship" at bounding box center [832, 173] width 20 height 8
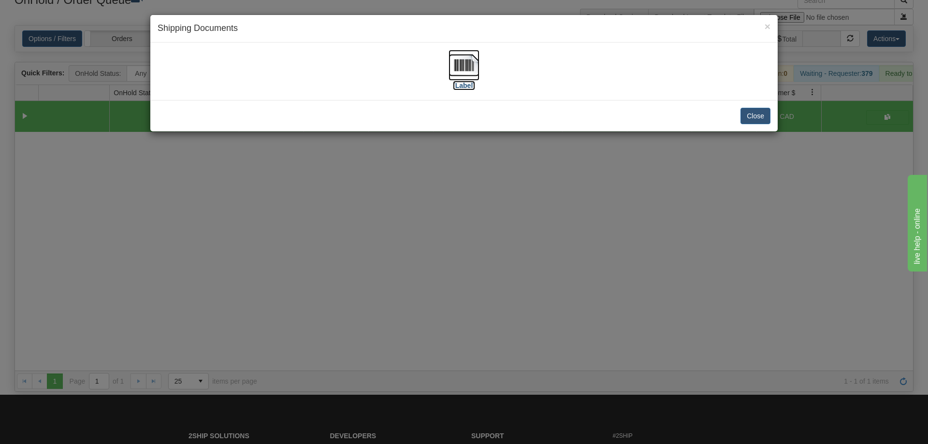
click at [451, 60] on img at bounding box center [463, 65] width 31 height 31
drag, startPoint x: 367, startPoint y: 342, endPoint x: 303, endPoint y: 78, distance: 271.9
click at [372, 331] on div "× Shipping Documents [Label] Close" at bounding box center [464, 222] width 928 height 444
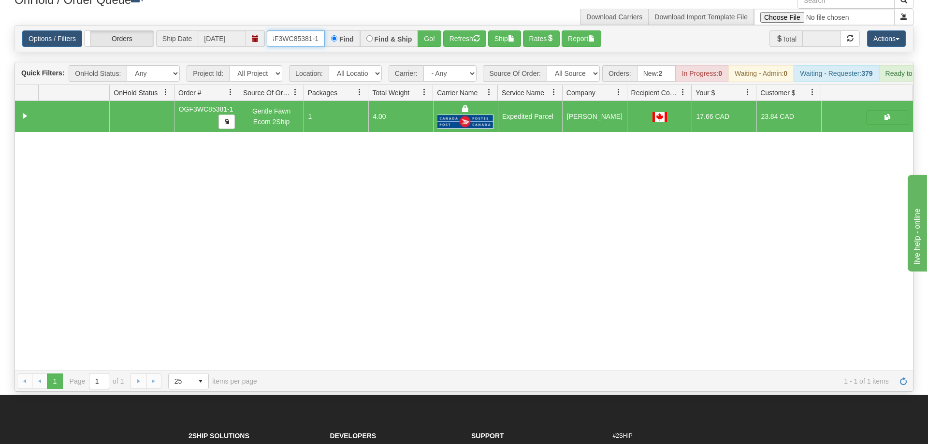
click at [306, 32] on input "OGF3WC85381-1" at bounding box center [296, 38] width 58 height 16
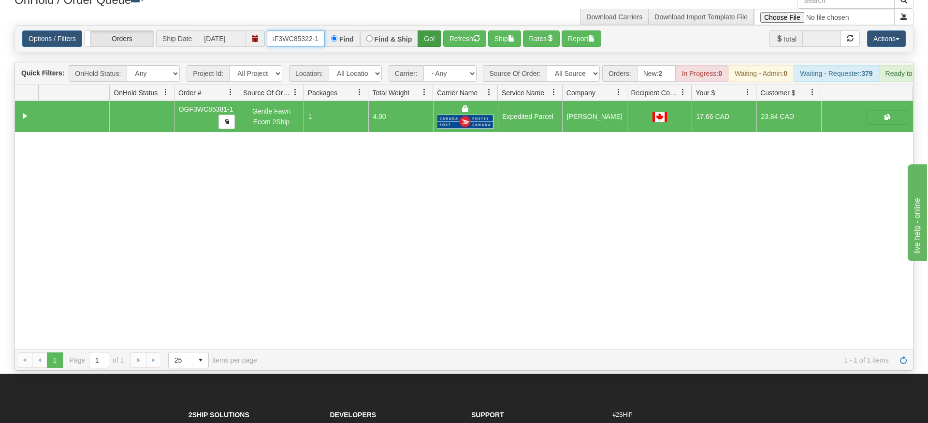
type input "OGF3WC85322-1"
click at [422, 47] on div "Is equal to Is not equal to Contains Does not contains CAD USD EUR ZAR [PERSON_…" at bounding box center [463, 197] width 913 height 345
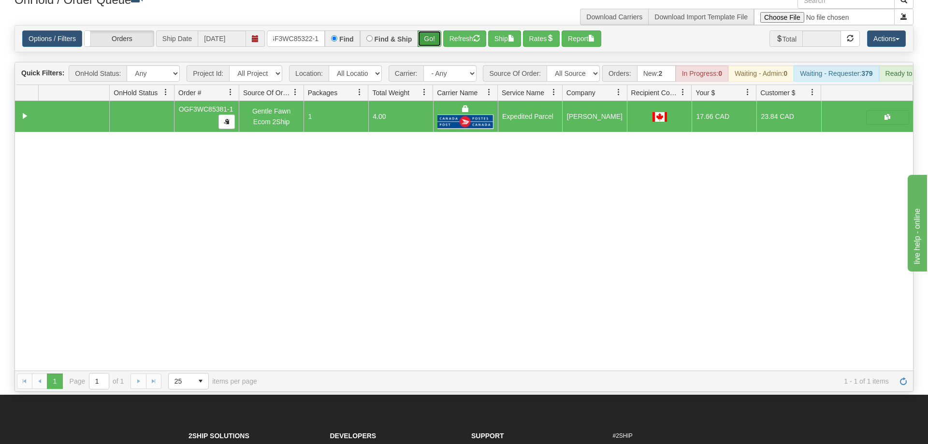
click at [432, 31] on button "Go!" at bounding box center [429, 38] width 24 height 16
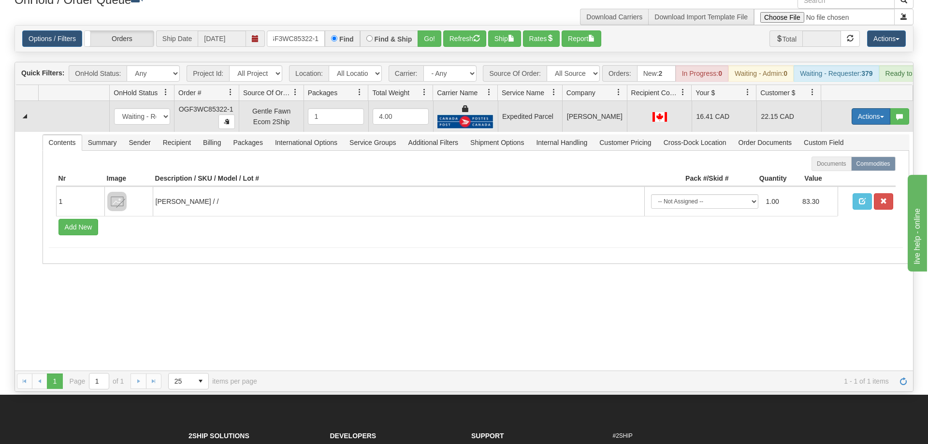
click at [863, 108] on button "Actions" at bounding box center [870, 116] width 39 height 16
click at [832, 169] on span "Ship" at bounding box center [832, 173] width 20 height 8
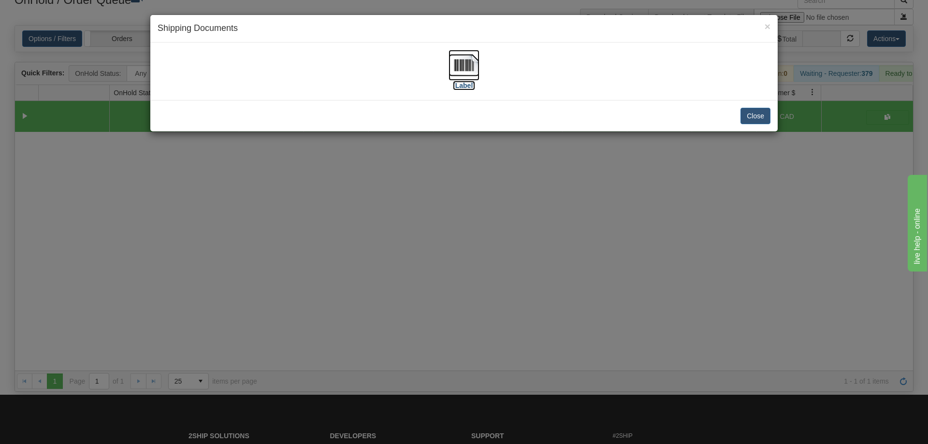
click at [474, 80] on img at bounding box center [463, 65] width 31 height 31
drag, startPoint x: 241, startPoint y: 291, endPoint x: 265, endPoint y: 260, distance: 38.9
click at [257, 283] on div "× Shipping Documents [Label] Close" at bounding box center [464, 222] width 928 height 444
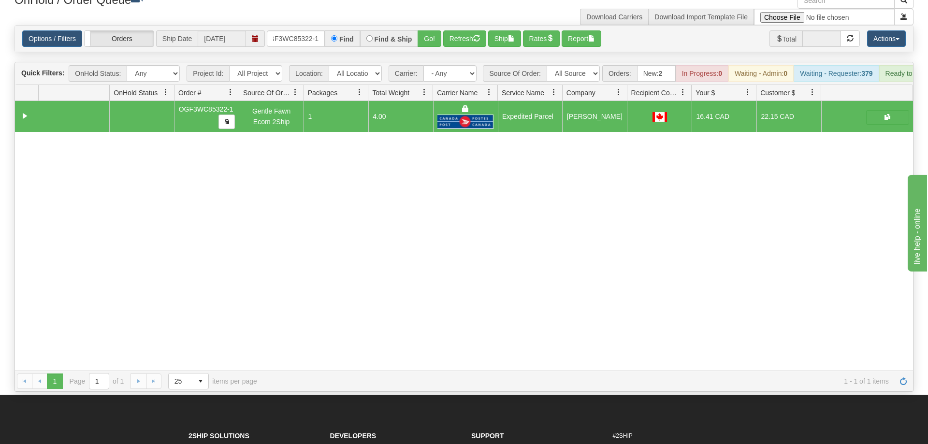
click at [303, 25] on div "Options / Filters Group Shipments Orders Ship Date [DATE] OGF3WC85322-1 Find Fi…" at bounding box center [463, 38] width 899 height 27
click at [300, 30] on input "OGF3WC85322-1" at bounding box center [296, 38] width 58 height 16
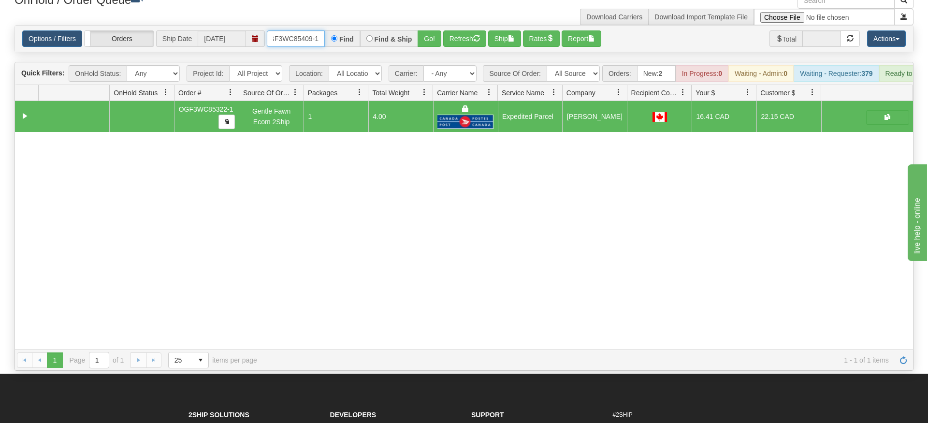
type input "OGF3WC85409-1"
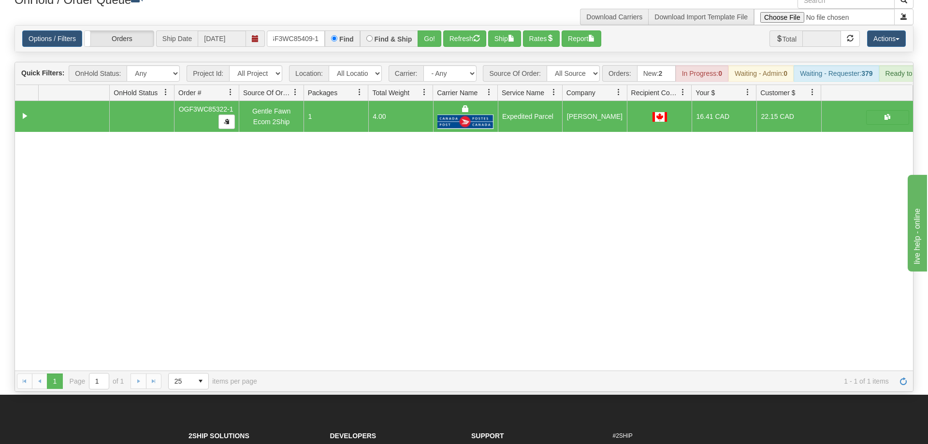
click at [432, 36] on div "Options / Filters Group Shipments Orders Ship Date [DATE] OGF3WC85409-1 Find Fi…" at bounding box center [464, 39] width 898 height 26
click at [431, 30] on button "Go!" at bounding box center [429, 38] width 24 height 16
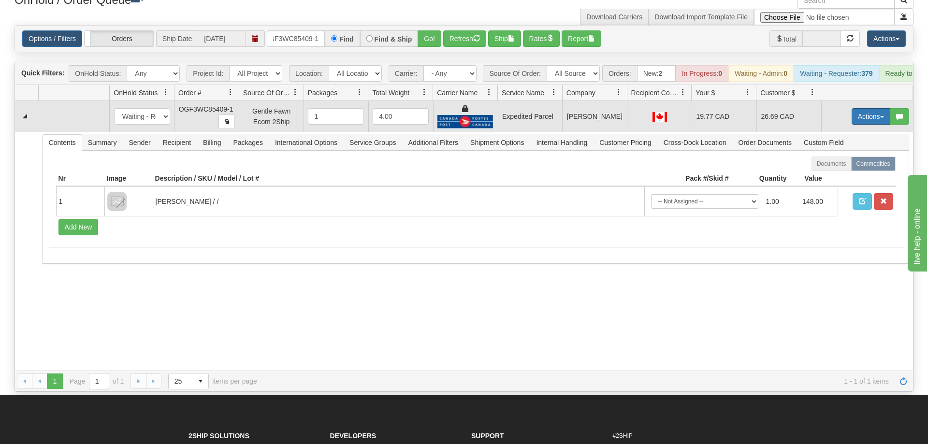
click at [876, 108] on button "Actions" at bounding box center [870, 116] width 39 height 16
click at [846, 166] on link "Ship" at bounding box center [850, 172] width 77 height 13
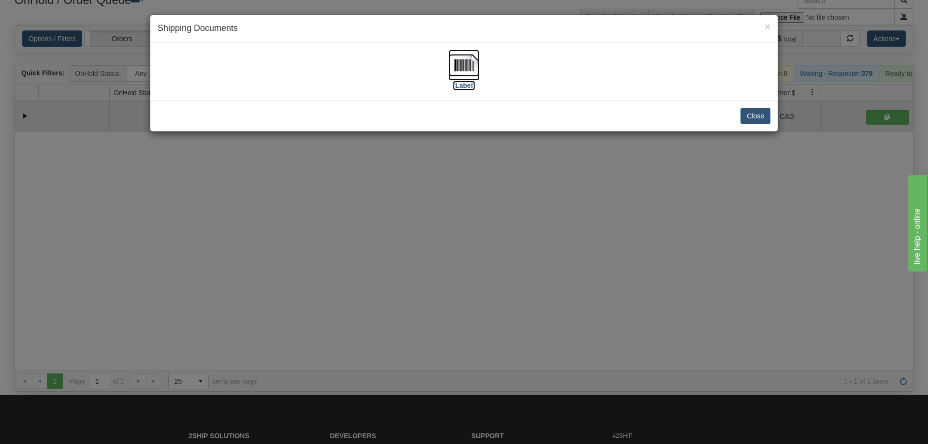
click at [456, 71] on img at bounding box center [463, 65] width 31 height 31
click at [410, 303] on div "× Shipping Documents [Label] Close" at bounding box center [464, 222] width 928 height 444
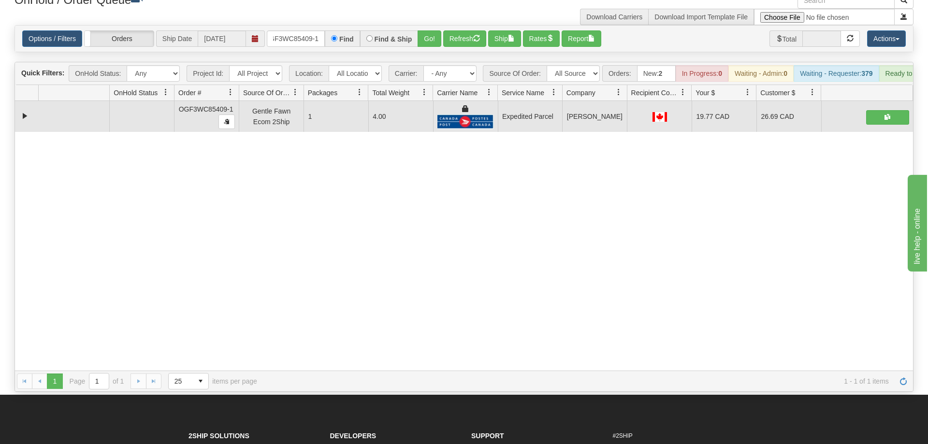
click at [60, 245] on div "31537856 EVOLUTION V3 90868186 90868187 OGF3WC85409-1 Gentle Fawn Ecom 2Ship 1 …" at bounding box center [464, 236] width 898 height 270
click at [308, 26] on div "Options / Filters Group Shipments Orders Ship Date [DATE] OGF3WC85409-1 Find Fi…" at bounding box center [464, 39] width 898 height 26
click at [313, 30] on input "OGF3WC85409-1" at bounding box center [296, 38] width 58 height 16
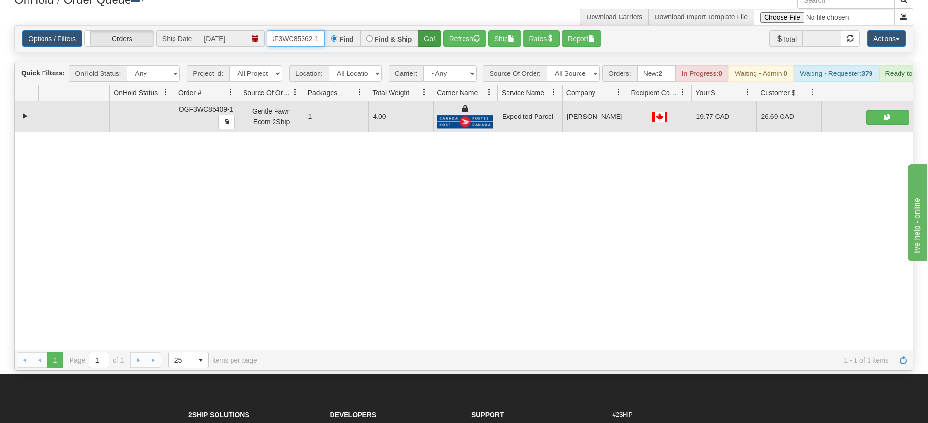
type input "OGF3WC85362-1"
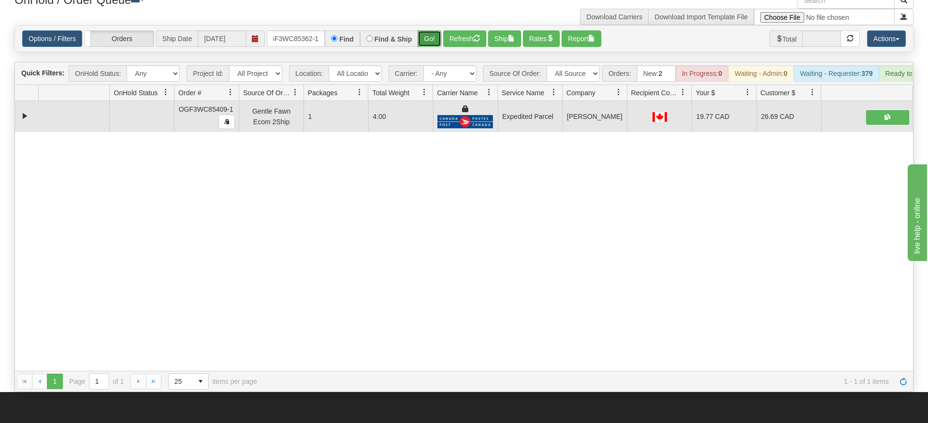
click at [423, 41] on div "Is equal to Is not equal to Contains Does not contains CAD USD EUR ZAR [PERSON_…" at bounding box center [463, 208] width 913 height 367
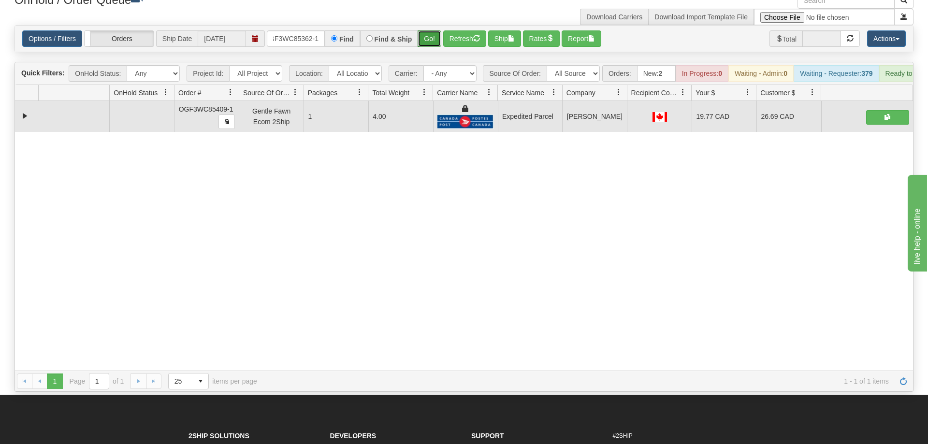
click at [422, 30] on button "Go!" at bounding box center [429, 38] width 24 height 16
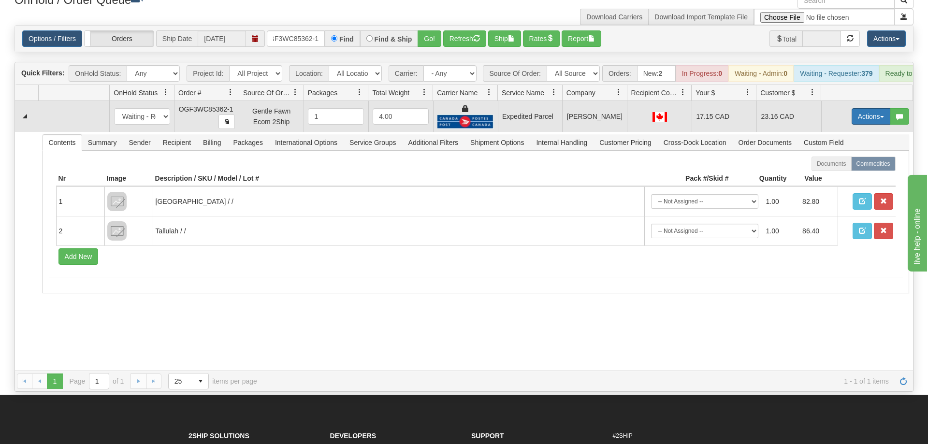
click at [869, 108] on button "Actions" at bounding box center [870, 116] width 39 height 16
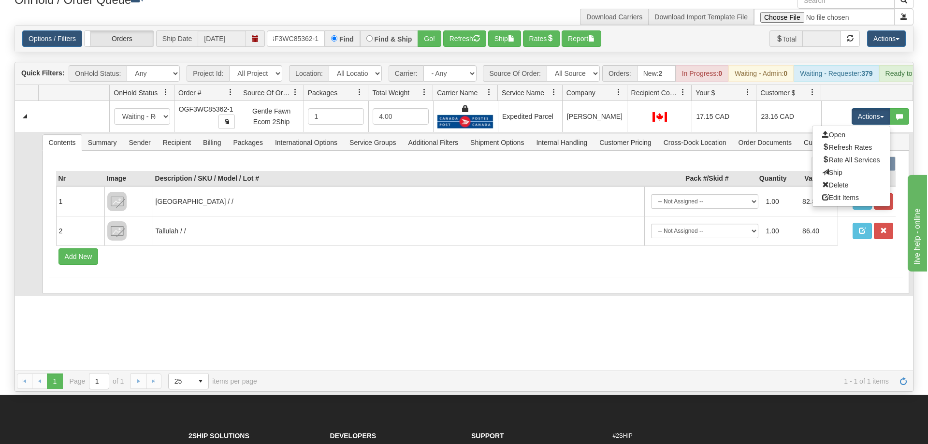
click at [843, 166] on link "Ship" at bounding box center [850, 172] width 77 height 13
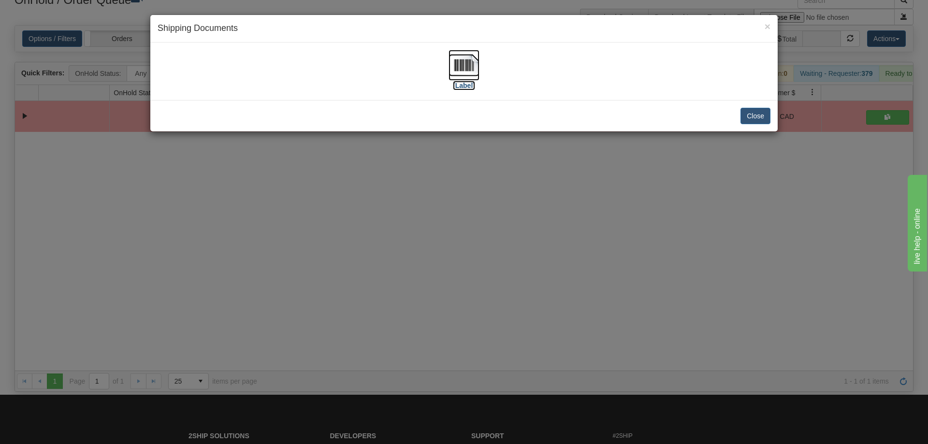
click at [460, 77] on img at bounding box center [463, 65] width 31 height 31
click at [343, 234] on div "× Shipping Documents [Label] Close" at bounding box center [464, 222] width 928 height 444
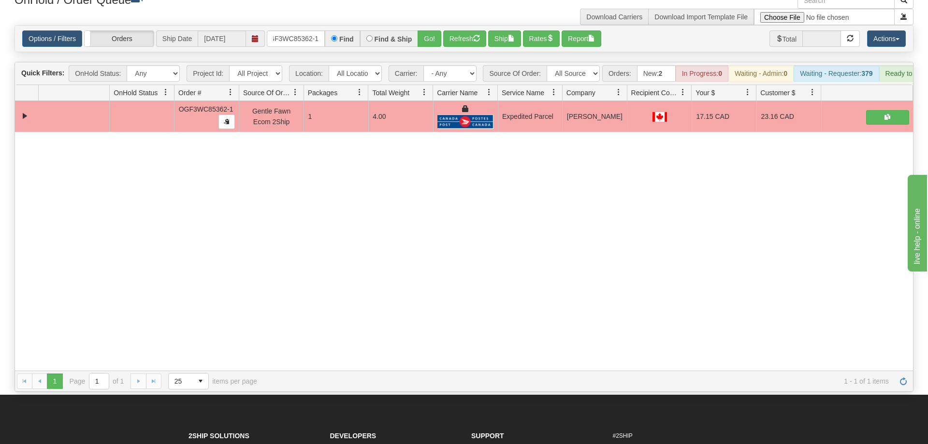
click at [320, 7] on div "OnHold / Order Queue" at bounding box center [235, 1] width 457 height 19
click at [297, 30] on input "OGF3WC85362-1" at bounding box center [296, 38] width 58 height 16
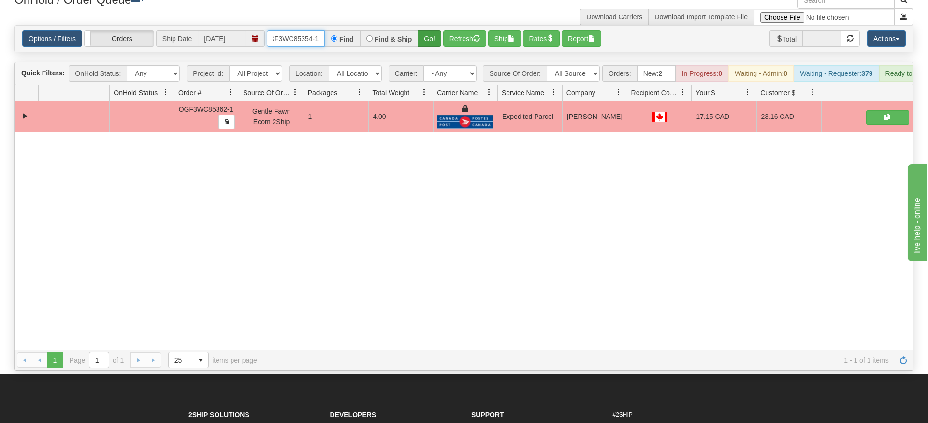
type input "OGF3WC85354-1"
click at [428, 38] on div "Is equal to Is not equal to Contains Does not contains CAD USD EUR ZAR [PERSON_…" at bounding box center [463, 197] width 913 height 345
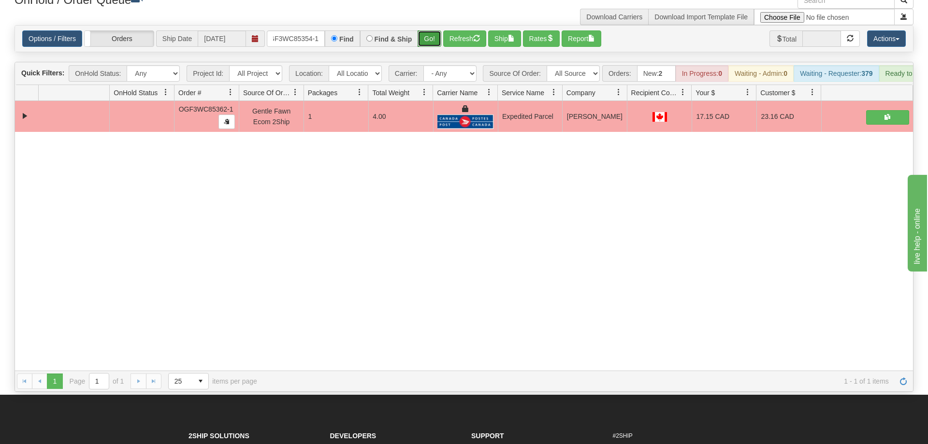
click at [430, 30] on button "Go!" at bounding box center [429, 38] width 24 height 16
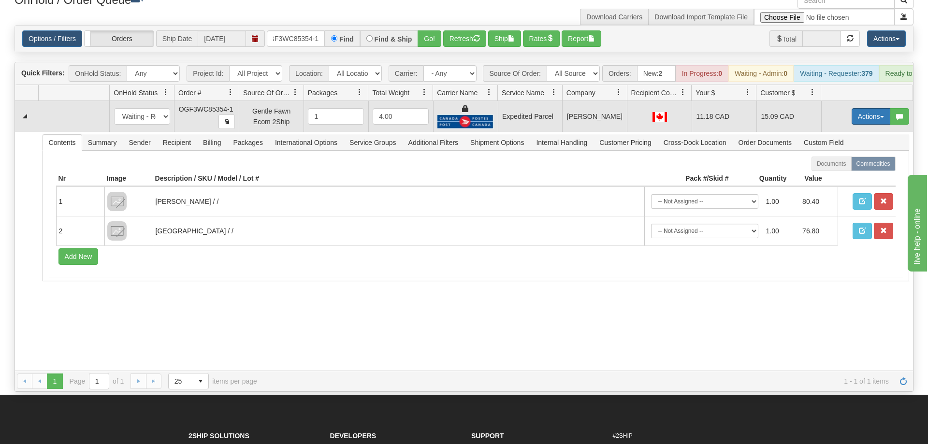
click at [860, 108] on button "Actions" at bounding box center [870, 116] width 39 height 16
click at [828, 169] on span "Ship" at bounding box center [832, 173] width 20 height 8
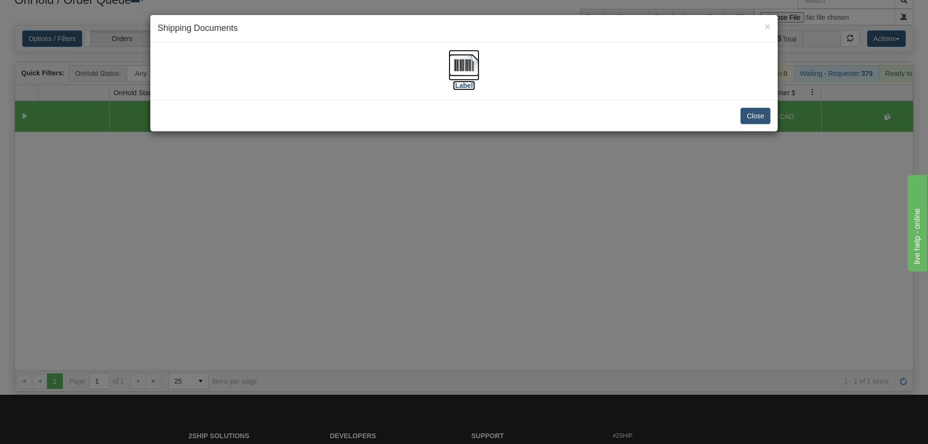
drag, startPoint x: 470, startPoint y: 87, endPoint x: 464, endPoint y: 87, distance: 6.3
click at [468, 87] on label "[Label]" at bounding box center [464, 86] width 22 height 10
drag, startPoint x: 416, startPoint y: 294, endPoint x: 368, endPoint y: 6, distance: 292.4
click at [422, 274] on div "× Shipping Documents [Label] Close" at bounding box center [464, 222] width 928 height 444
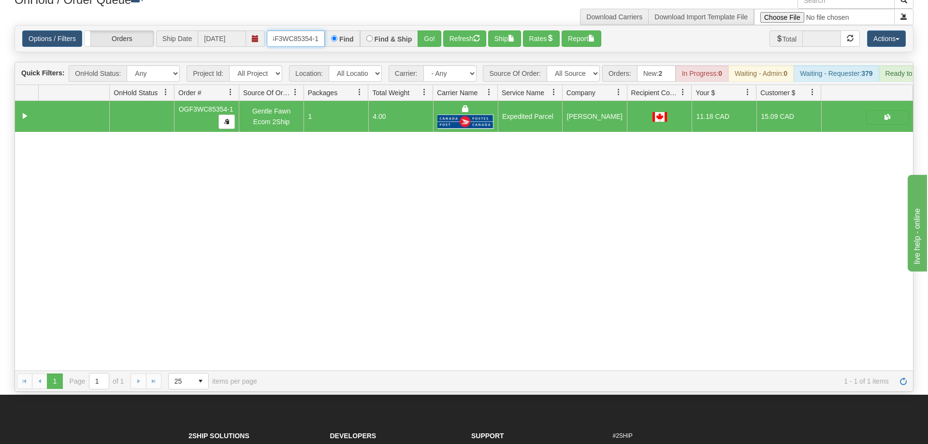
click at [299, 30] on input "OGF3WC85354-1" at bounding box center [296, 38] width 58 height 16
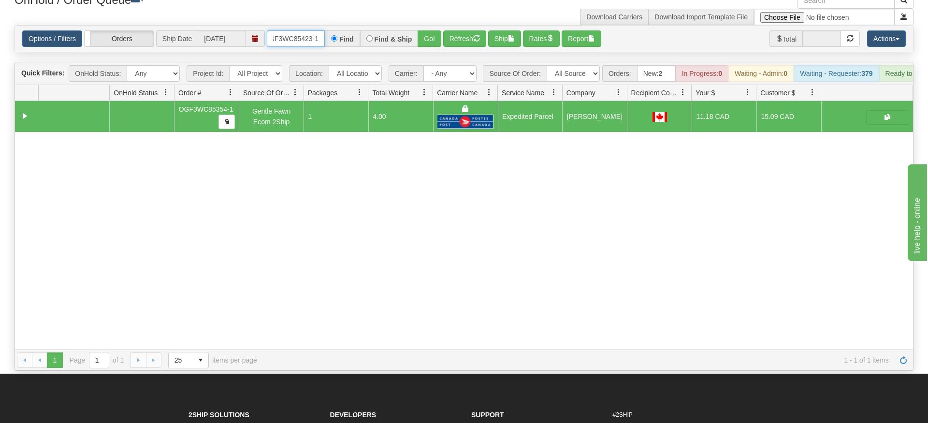
type input "OGF3WC85423-1"
click at [417, 48] on div "Is equal to Is not equal to Contains Does not contains CAD USD EUR ZAR [PERSON_…" at bounding box center [463, 197] width 913 height 345
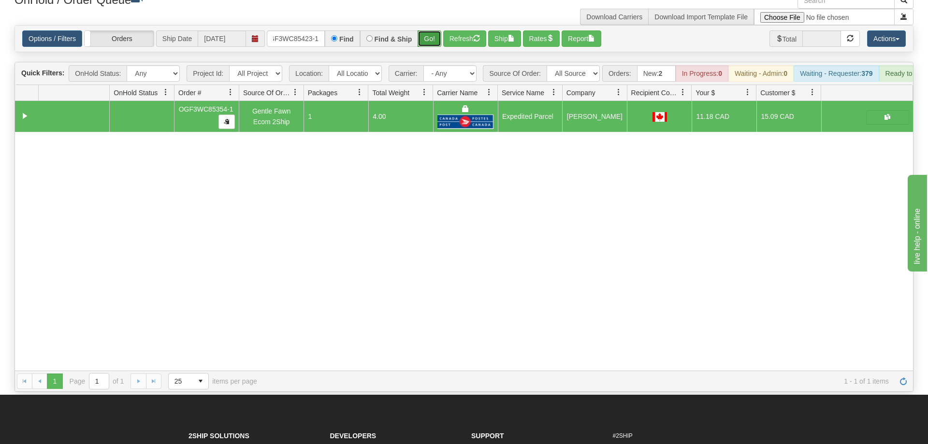
click at [431, 30] on button "Go!" at bounding box center [429, 38] width 24 height 16
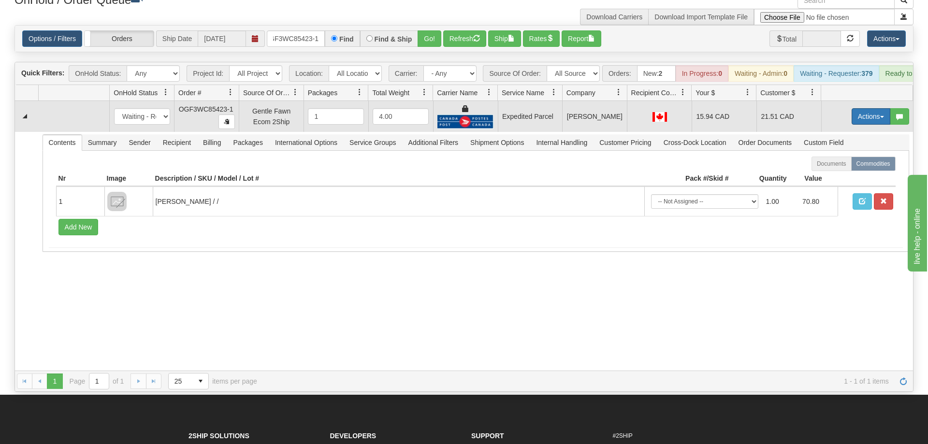
click at [876, 108] on button "Actions" at bounding box center [870, 116] width 39 height 16
click at [834, 169] on span "Ship" at bounding box center [832, 173] width 20 height 8
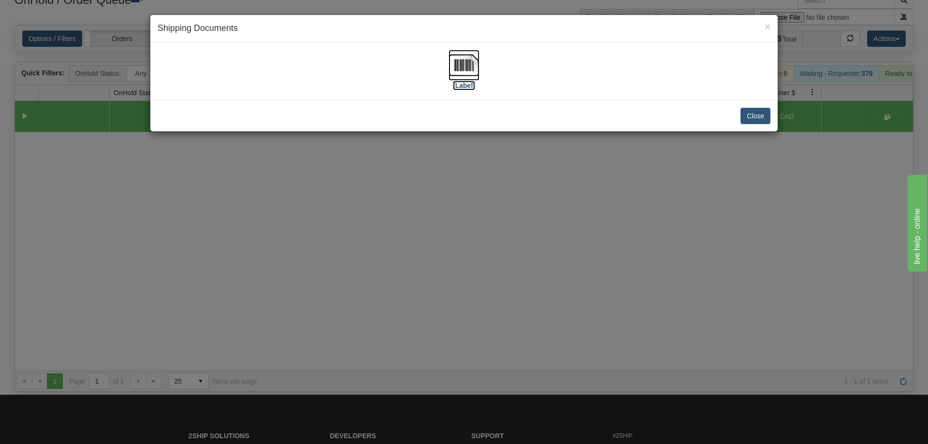
click at [468, 63] on img at bounding box center [463, 65] width 31 height 31
drag, startPoint x: 384, startPoint y: 262, endPoint x: 302, endPoint y: 42, distance: 235.8
click at [385, 259] on div "× Shipping Documents [Label] Close" at bounding box center [464, 222] width 928 height 444
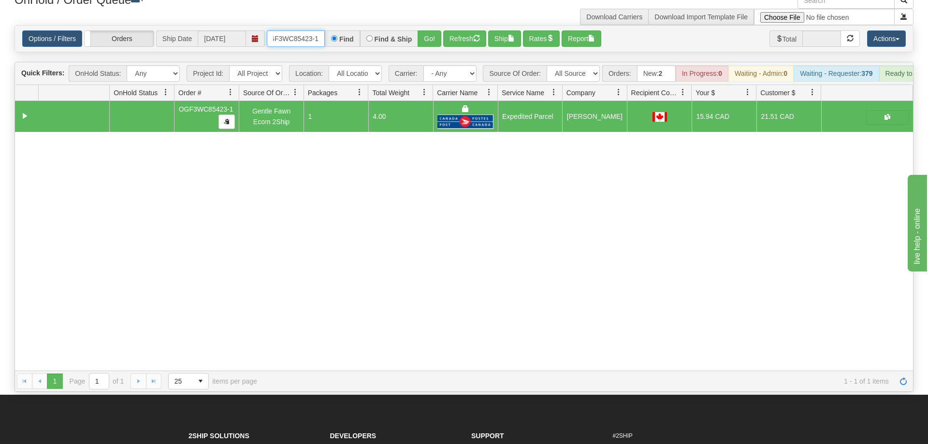
click at [301, 32] on input "OGF3WC85423-1" at bounding box center [296, 38] width 58 height 16
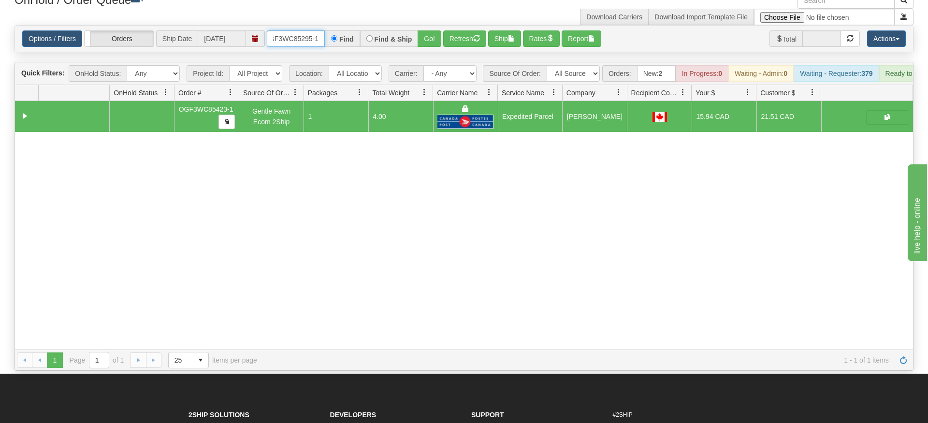
type input "OGF3WC85295-1"
click at [435, 44] on div "Is equal to Is not equal to Contains Does not contains CAD USD EUR ZAR [PERSON_…" at bounding box center [463, 197] width 913 height 345
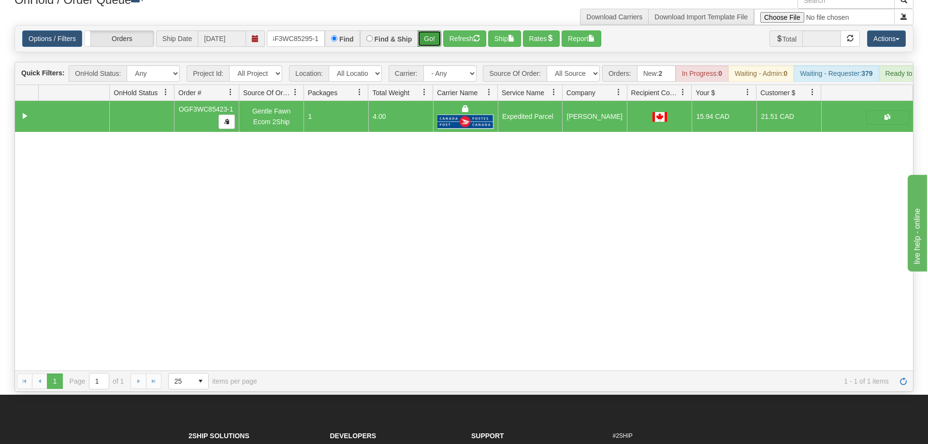
click at [434, 30] on button "Go!" at bounding box center [429, 38] width 24 height 16
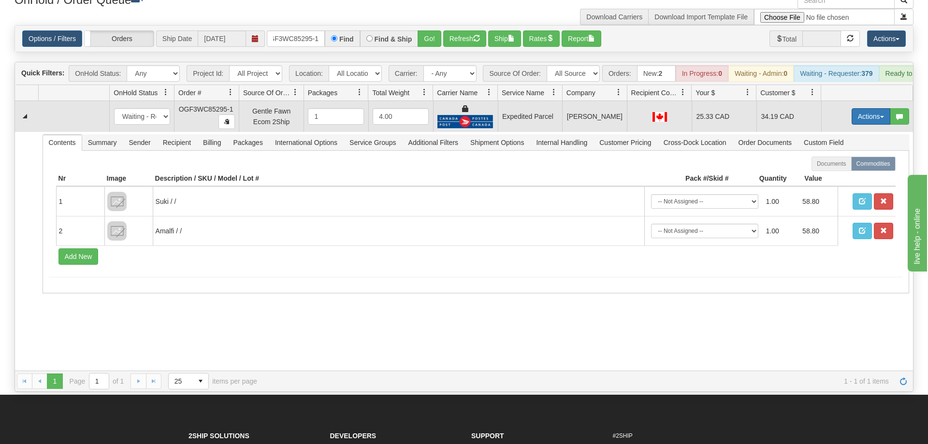
click at [860, 108] on button "Actions" at bounding box center [870, 116] width 39 height 16
click at [863, 166] on link "Ship" at bounding box center [850, 172] width 77 height 13
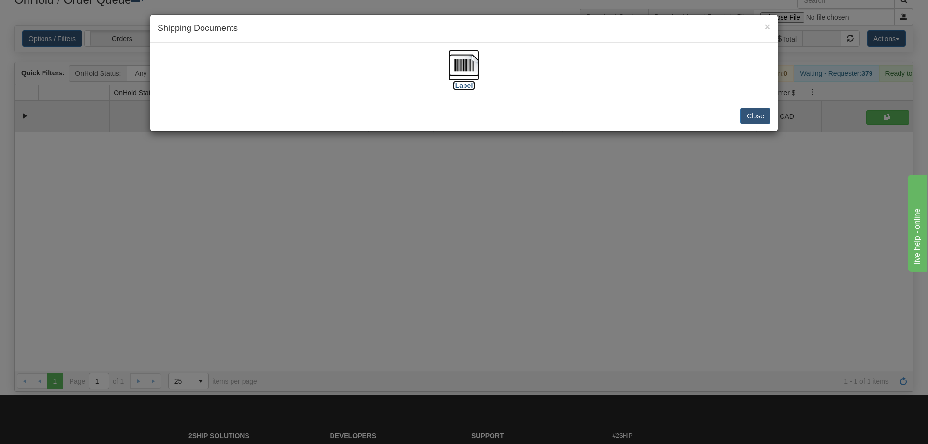
click at [464, 64] on img at bounding box center [463, 65] width 31 height 31
click at [446, 181] on div "× Shipping Documents [Label] Close" at bounding box center [464, 222] width 928 height 444
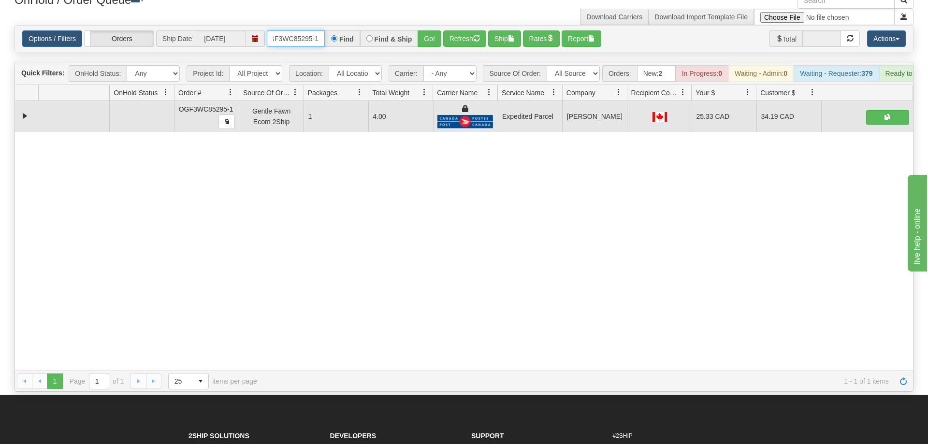
click at [323, 30] on input "OGF3WC85295-1" at bounding box center [296, 38] width 58 height 16
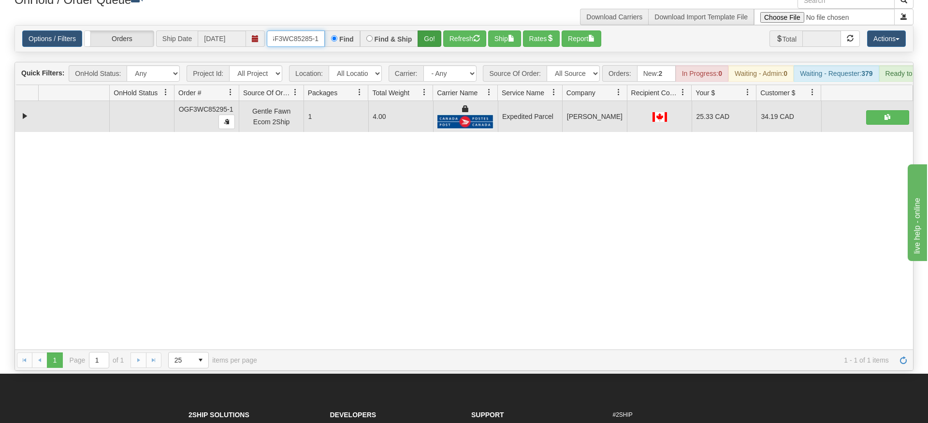
type input "OGF3WC85285-1"
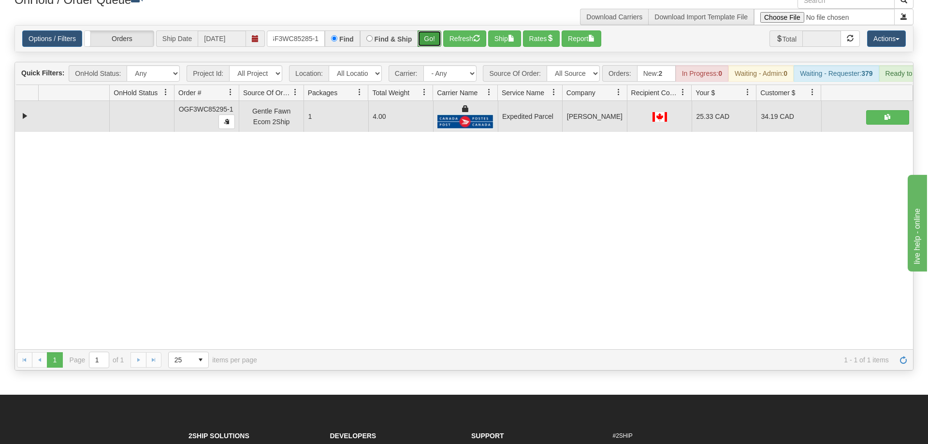
click at [435, 38] on div "Options / Filters Group Shipments Orders Ship Date [DATE] OGF3WC85285-1 Find Fi…" at bounding box center [463, 38] width 899 height 27
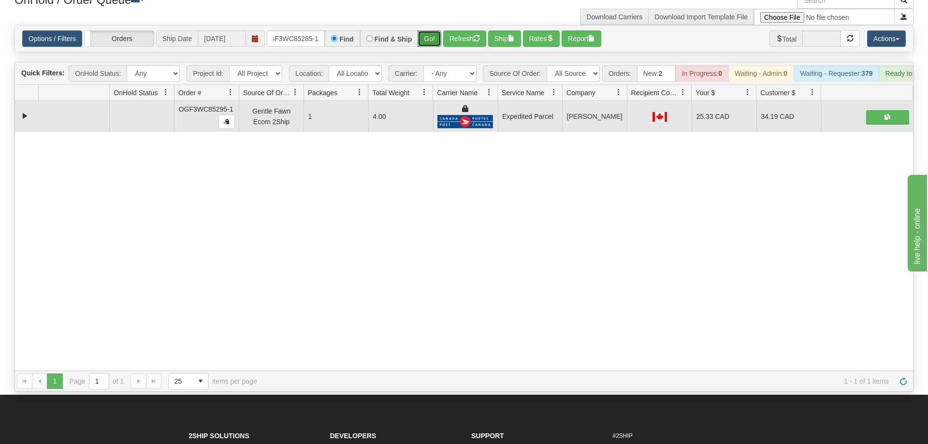
click at [435, 30] on button "Go!" at bounding box center [429, 38] width 24 height 16
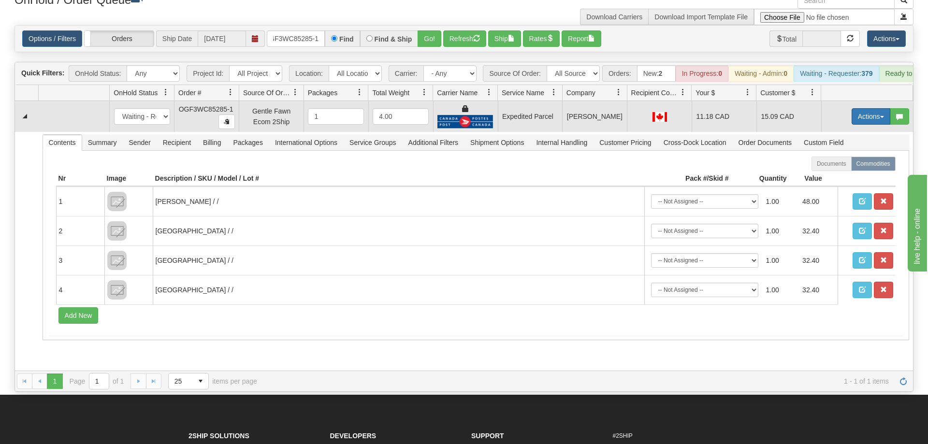
click at [858, 108] on button "Actions" at bounding box center [870, 116] width 39 height 16
click at [822, 169] on span at bounding box center [825, 172] width 7 height 7
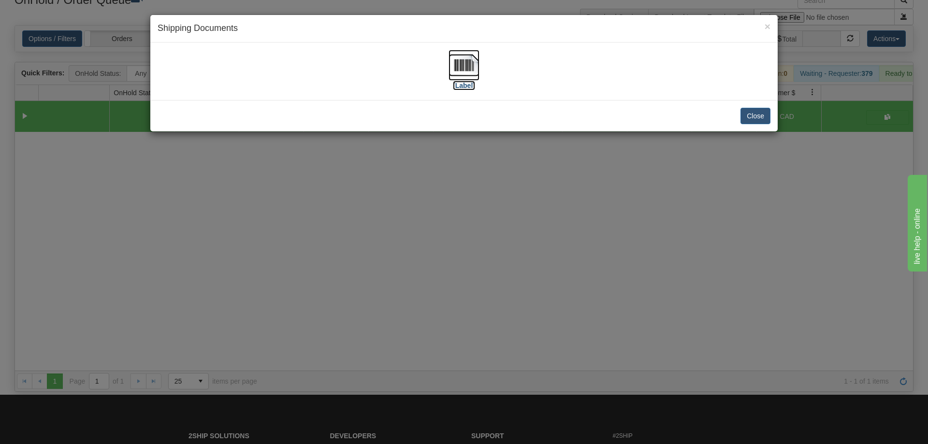
click at [477, 77] on img at bounding box center [463, 65] width 31 height 31
click at [427, 186] on div "× Shipping Documents [Label] Close" at bounding box center [464, 222] width 928 height 444
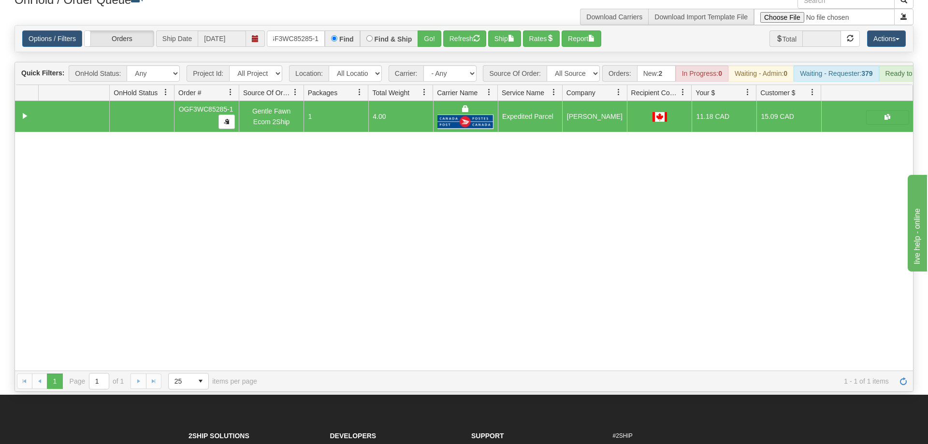
click at [316, 33] on div "Options / Filters Group Shipments Orders Ship Date [DATE] OGF3WC85285-1 Find Fi…" at bounding box center [464, 39] width 898 height 26
click at [317, 30] on input "OGF3WC85285-1" at bounding box center [296, 38] width 58 height 16
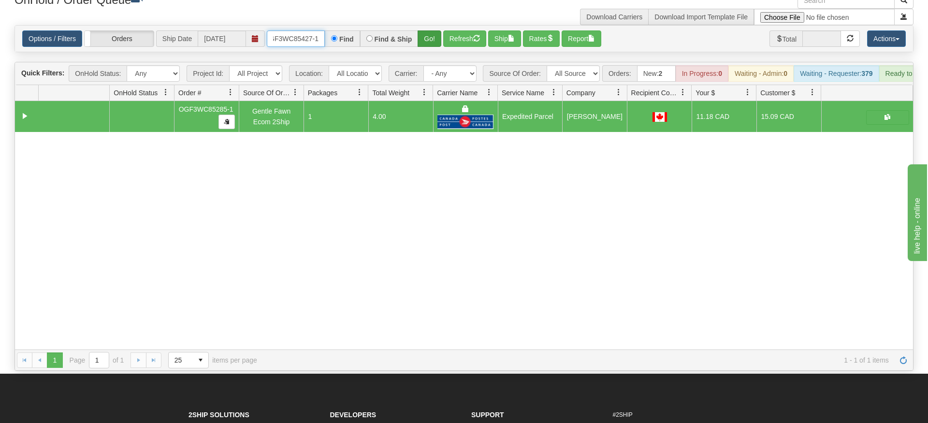
type input "OGF3WC85427-1"
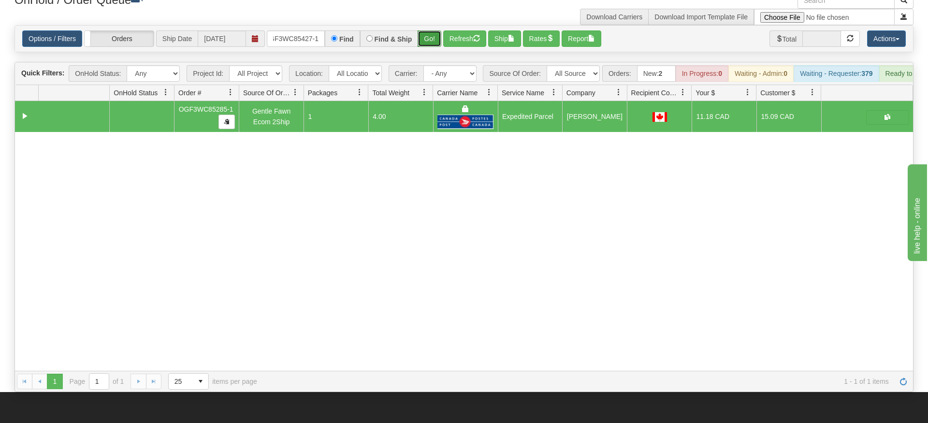
click at [429, 42] on div "Is equal to Is not equal to Contains Does not contains CAD USD EUR ZAR [PERSON_…" at bounding box center [463, 208] width 913 height 367
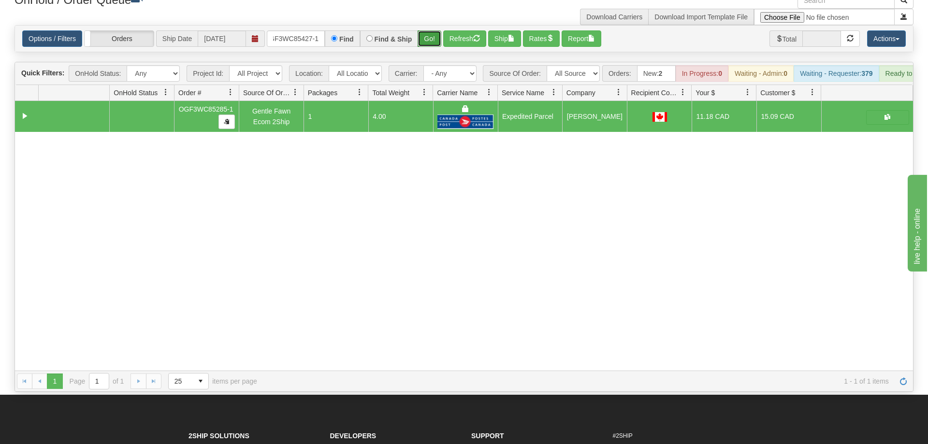
click at [432, 30] on button "Go!" at bounding box center [429, 38] width 24 height 16
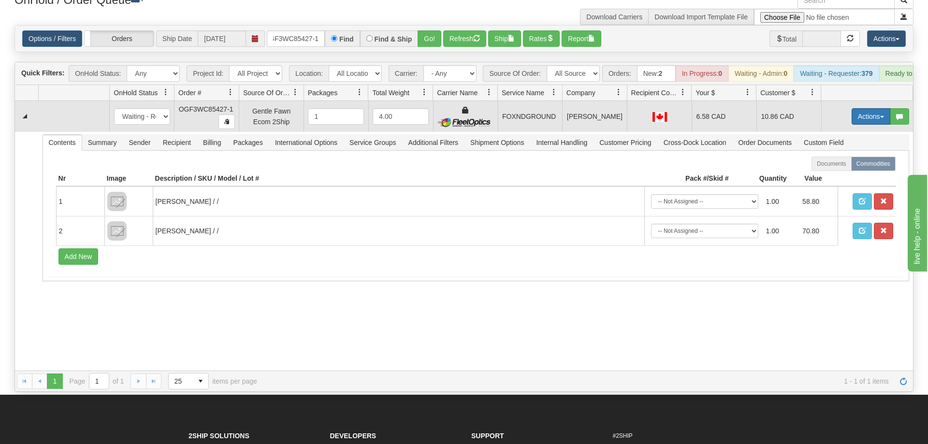
click at [872, 108] on button "Actions" at bounding box center [870, 116] width 39 height 16
click at [845, 166] on link "Ship" at bounding box center [850, 172] width 77 height 13
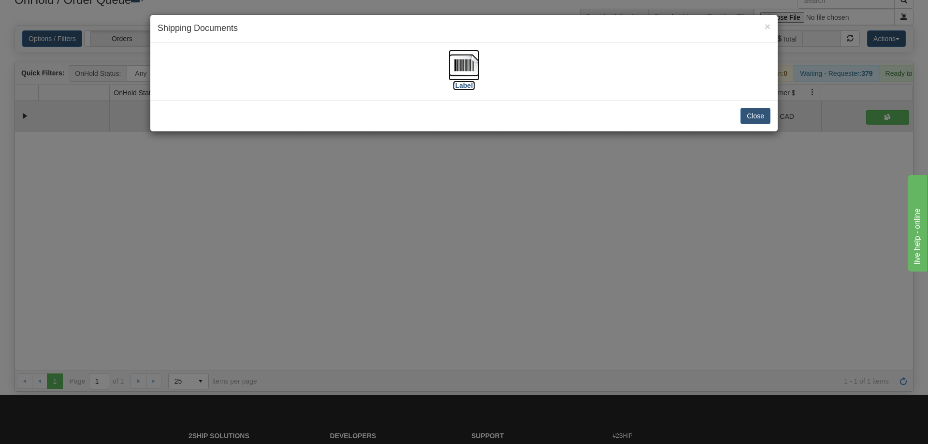
click at [474, 73] on img at bounding box center [463, 65] width 31 height 31
drag, startPoint x: 540, startPoint y: 156, endPoint x: 266, endPoint y: 9, distance: 310.2
click at [540, 155] on div "× Shipping Documents [Label] Close" at bounding box center [464, 222] width 928 height 444
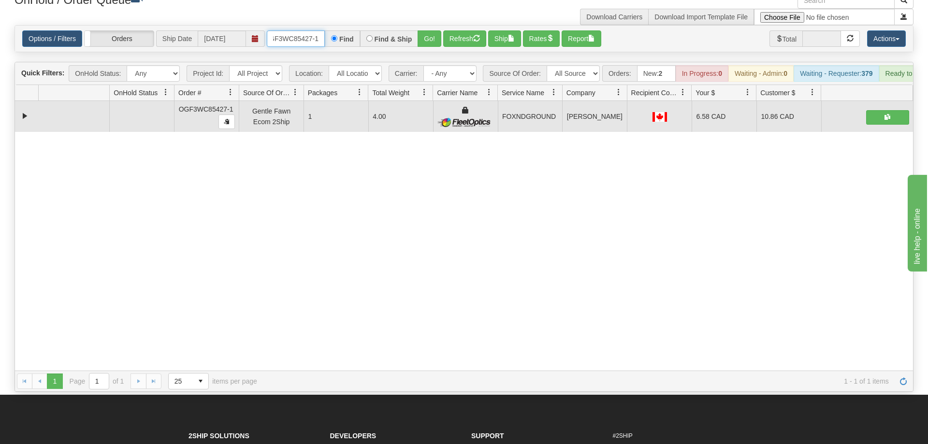
click at [283, 30] on input "OGF3WC85427-1" at bounding box center [296, 38] width 58 height 16
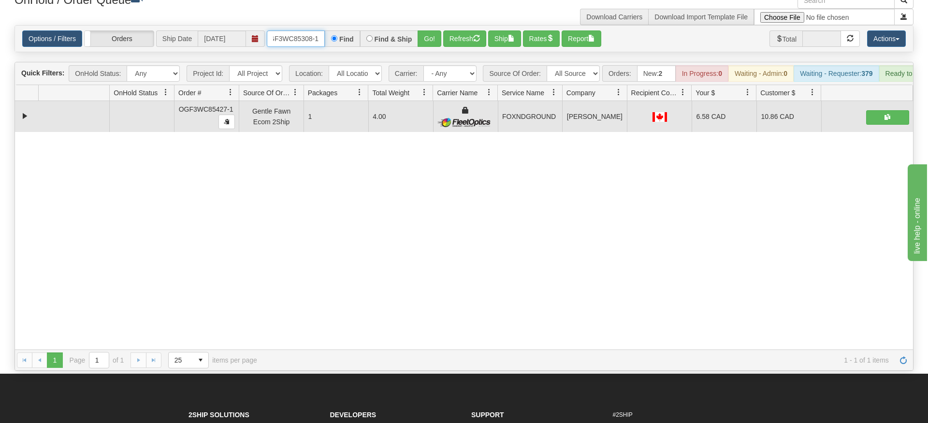
type input "OGF3WC85308-1"
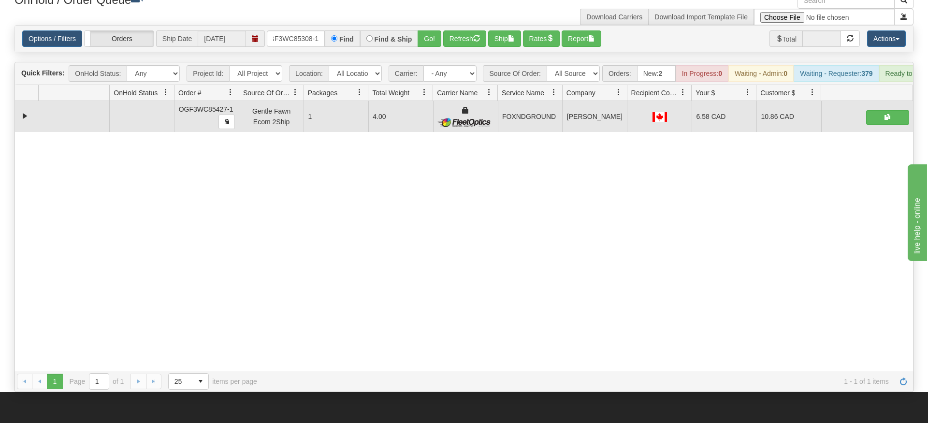
click at [415, 49] on div "Is equal to Is not equal to Contains Does not contains CAD USD EUR ZAR [PERSON_…" at bounding box center [463, 208] width 913 height 367
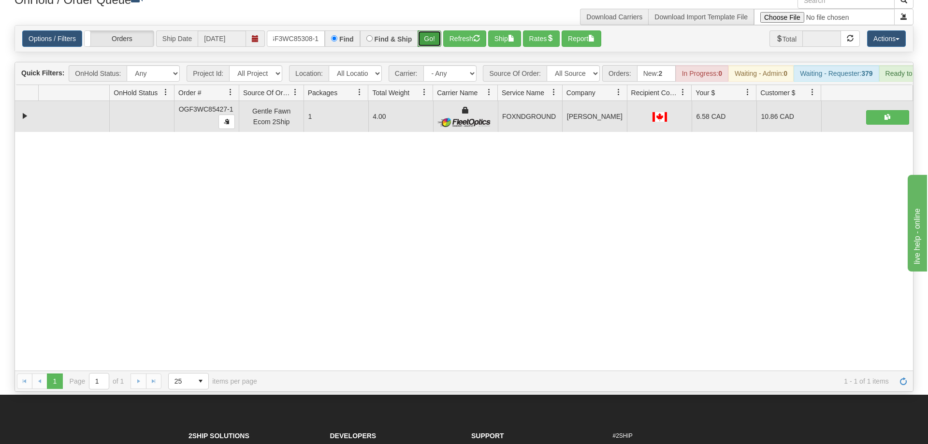
click at [437, 30] on button "Go!" at bounding box center [429, 38] width 24 height 16
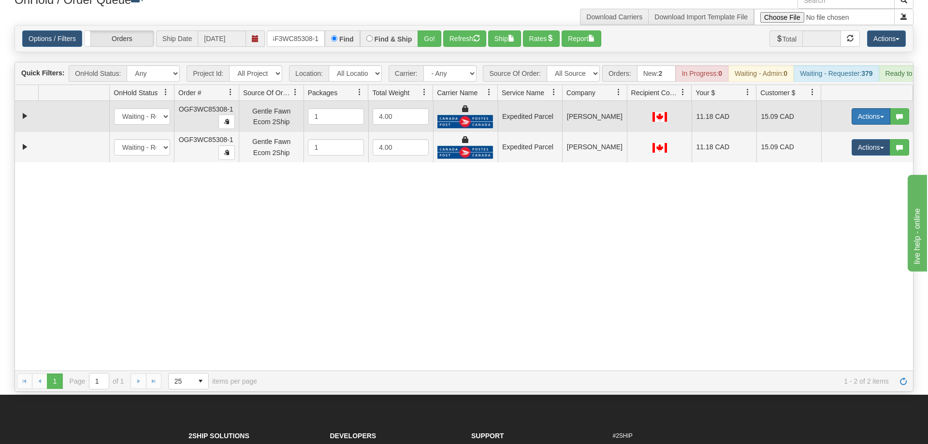
click at [863, 108] on button "Actions" at bounding box center [870, 116] width 39 height 16
click at [828, 166] on link "Ship" at bounding box center [850, 172] width 77 height 13
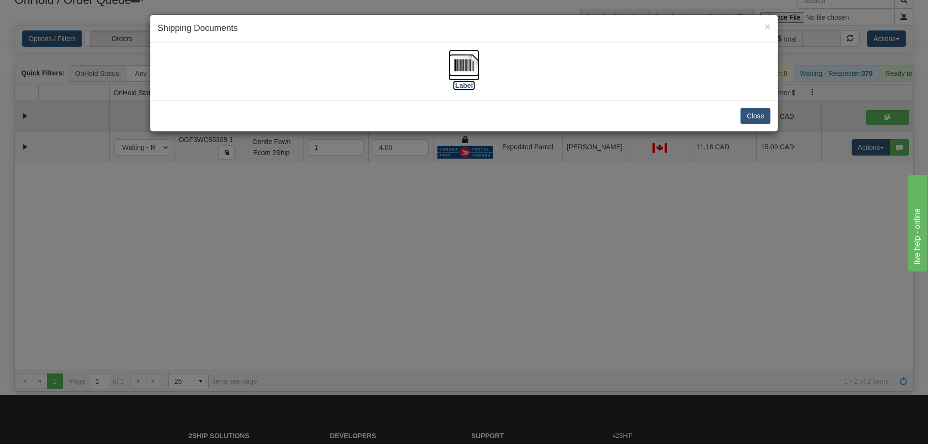
click at [473, 68] on img at bounding box center [463, 65] width 31 height 31
click at [813, 185] on div "× Shipping Documents [Label] Close" at bounding box center [464, 222] width 928 height 444
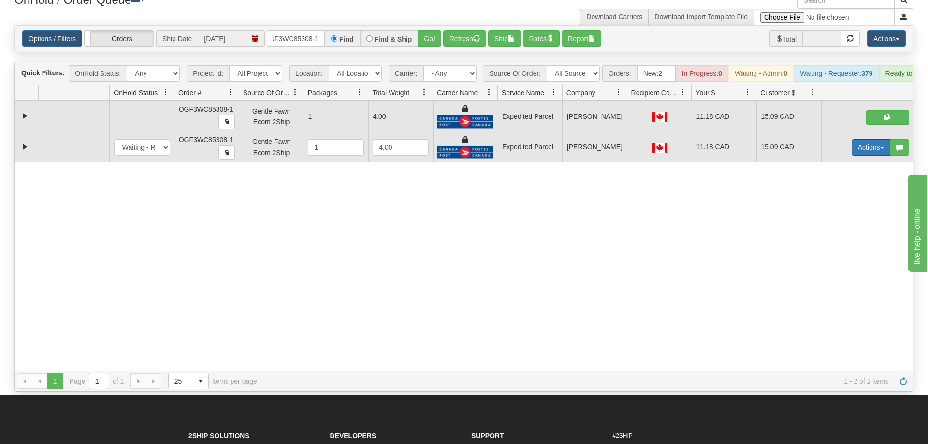
click at [858, 139] on button "Actions" at bounding box center [870, 147] width 39 height 16
click at [836, 212] on span "Delete" at bounding box center [835, 216] width 26 height 8
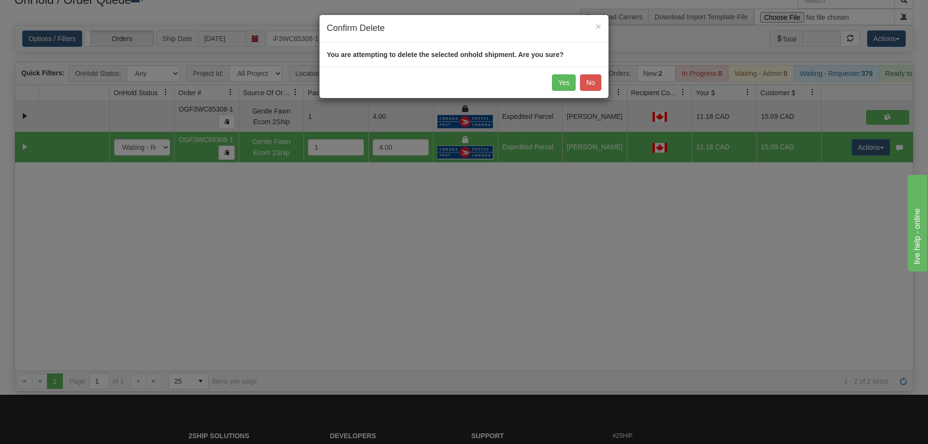
click at [551, 84] on div "Yes No" at bounding box center [463, 82] width 289 height 31
click at [562, 77] on button "Yes" at bounding box center [564, 82] width 24 height 16
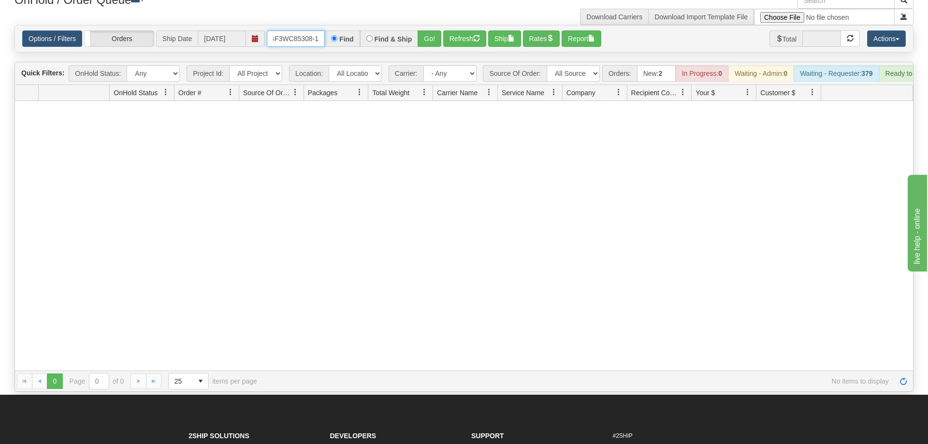
click at [291, 30] on input "OGF3WC85308-1" at bounding box center [296, 38] width 58 height 16
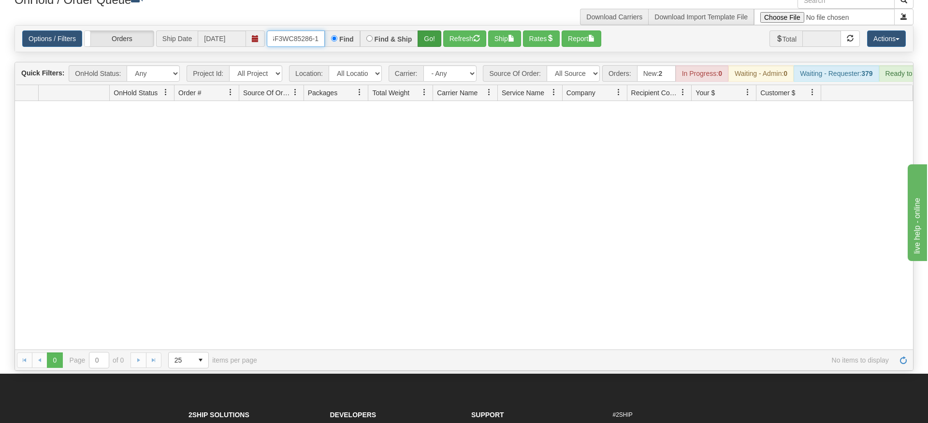
type input "OGF3WC85286-1"
click at [440, 40] on div "Is equal to Is not equal to Contains Does not contains CAD USD EUR ZAR [PERSON_…" at bounding box center [463, 197] width 913 height 345
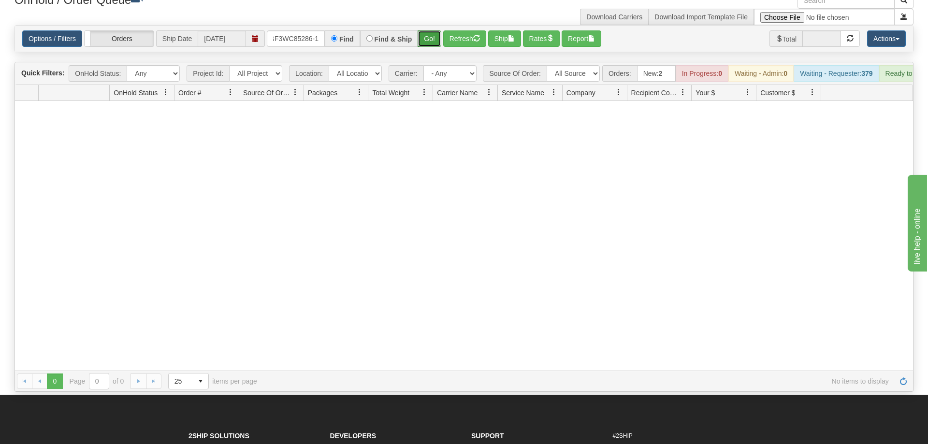
click at [427, 30] on button "Go!" at bounding box center [429, 38] width 24 height 16
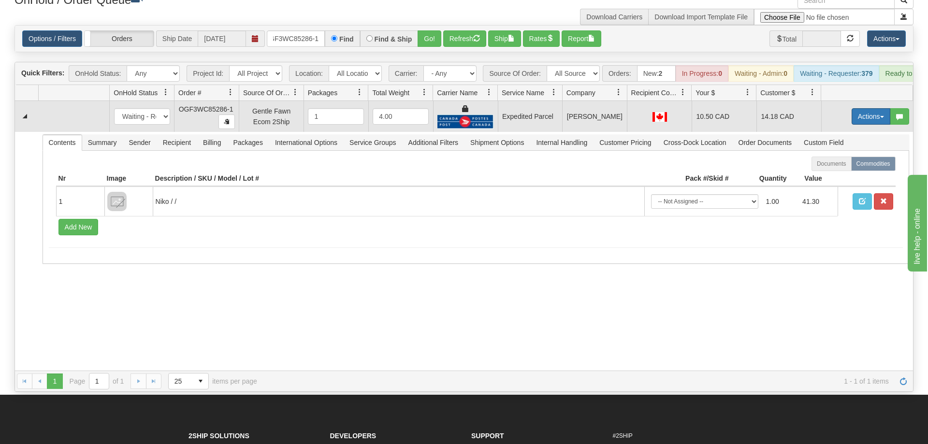
click at [870, 108] on button "Actions" at bounding box center [870, 116] width 39 height 16
click at [834, 169] on span "Ship" at bounding box center [832, 173] width 20 height 8
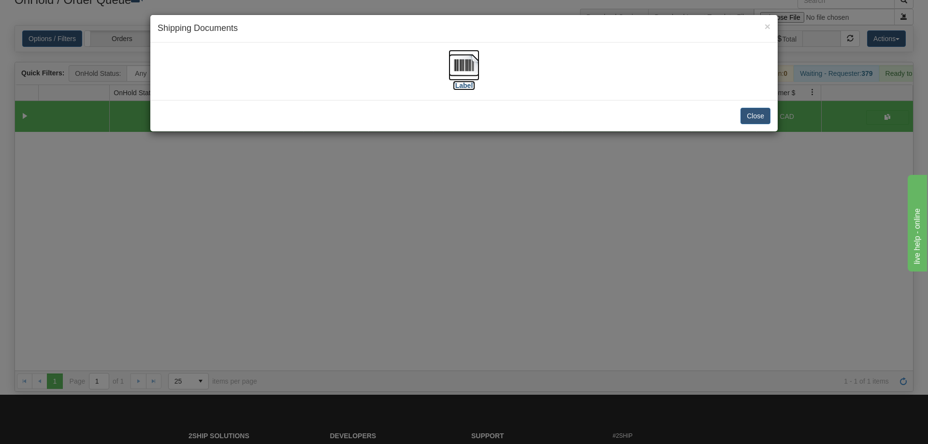
click at [473, 61] on img at bounding box center [463, 65] width 31 height 31
click at [306, 249] on div "× Shipping Documents [Label] Close" at bounding box center [464, 222] width 928 height 444
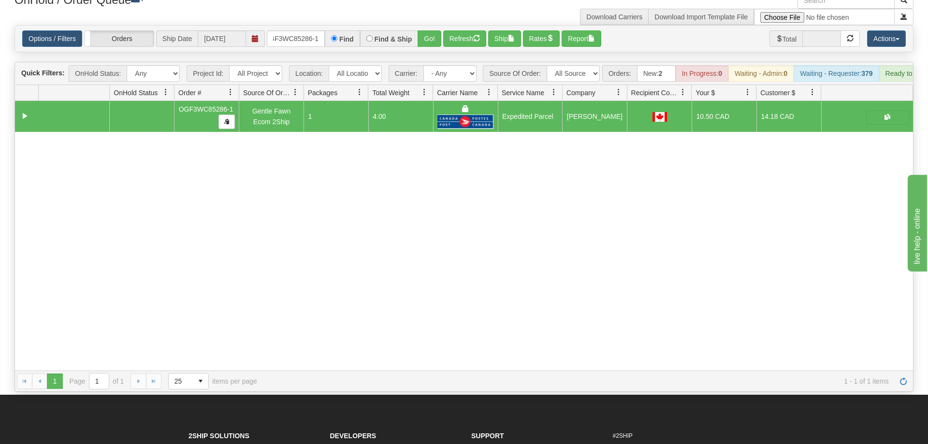
click at [312, 41] on div "Is equal to Is not equal to Contains Does not contains CAD USD EUR ZAR [PERSON_…" at bounding box center [463, 208] width 913 height 367
click at [309, 33] on div "Options / Filters Group Shipments Orders Ship Date [DATE] OGF3WC85286-1 Find Fi…" at bounding box center [464, 39] width 898 height 26
click at [315, 30] on input "OGF3WC85286-1" at bounding box center [296, 38] width 58 height 16
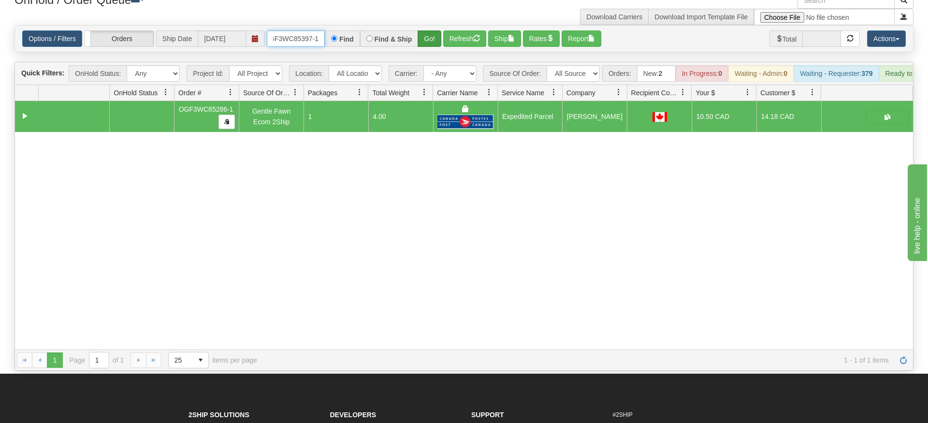
type input "OGF3WC85397-1"
click at [422, 45] on div "Is equal to Is not equal to Contains Does not contains CAD USD EUR ZAR [PERSON_…" at bounding box center [463, 197] width 913 height 345
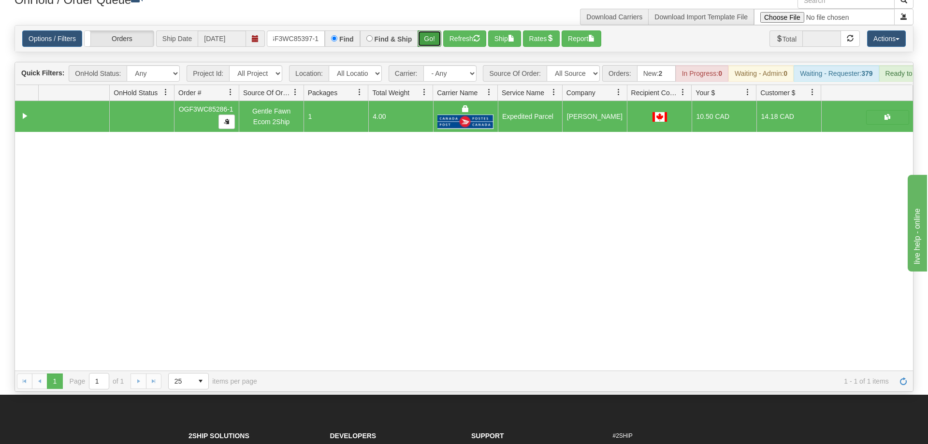
click at [432, 30] on button "Go!" at bounding box center [429, 38] width 24 height 16
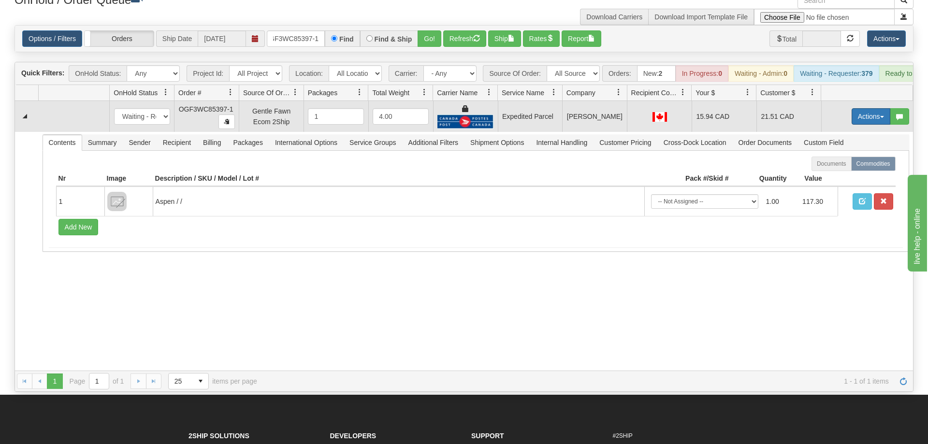
click at [861, 108] on button "Actions" at bounding box center [870, 116] width 39 height 16
click at [841, 166] on link "Ship" at bounding box center [850, 172] width 77 height 13
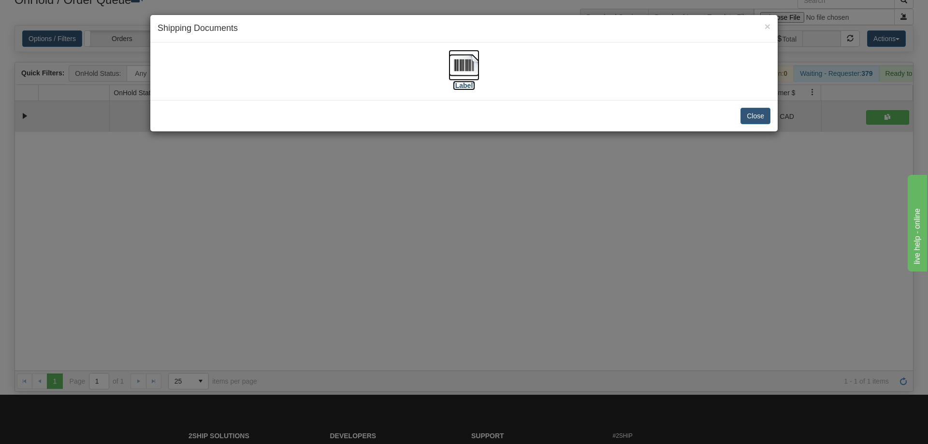
click at [472, 74] on img at bounding box center [463, 65] width 31 height 31
click at [543, 219] on div "× Shipping Documents [Label] Close" at bounding box center [464, 222] width 928 height 444
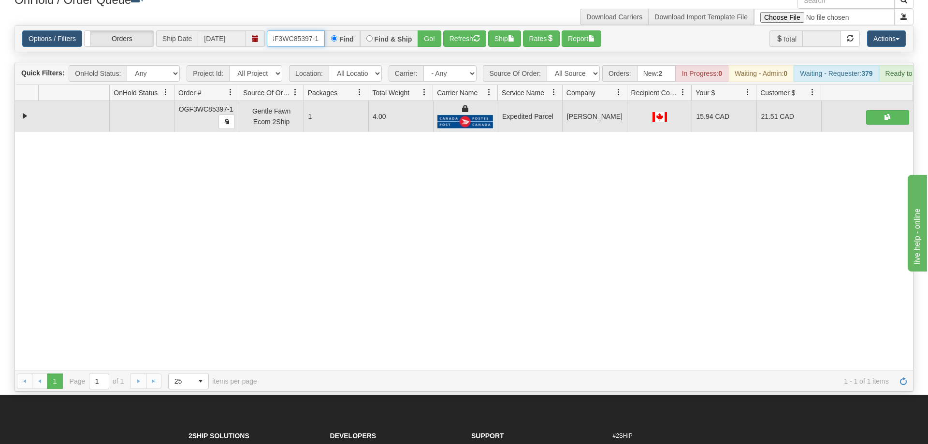
click at [291, 30] on input "OGF3WC85397-1" at bounding box center [296, 38] width 58 height 16
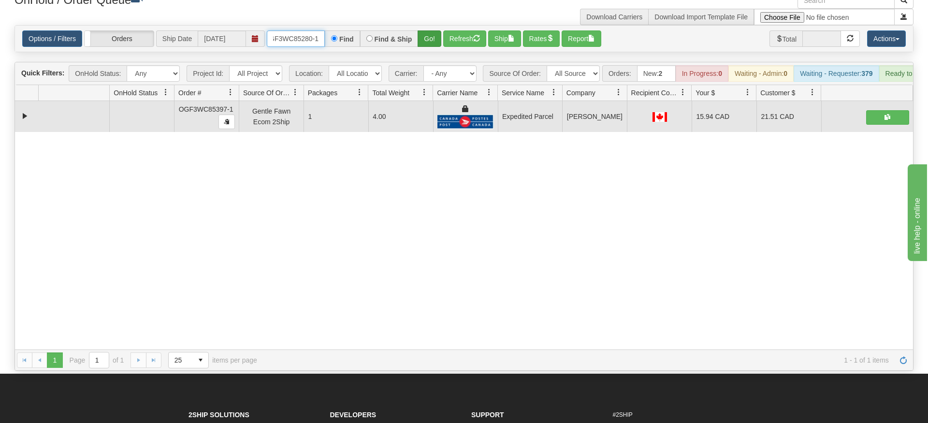
type input "OGF3WC85280-1"
drag, startPoint x: 437, startPoint y: 27, endPoint x: 435, endPoint y: 47, distance: 19.9
click at [435, 47] on div "Is equal to Is not equal to Contains Does not contains CAD USD EUR ZAR [PERSON_…" at bounding box center [463, 197] width 913 height 345
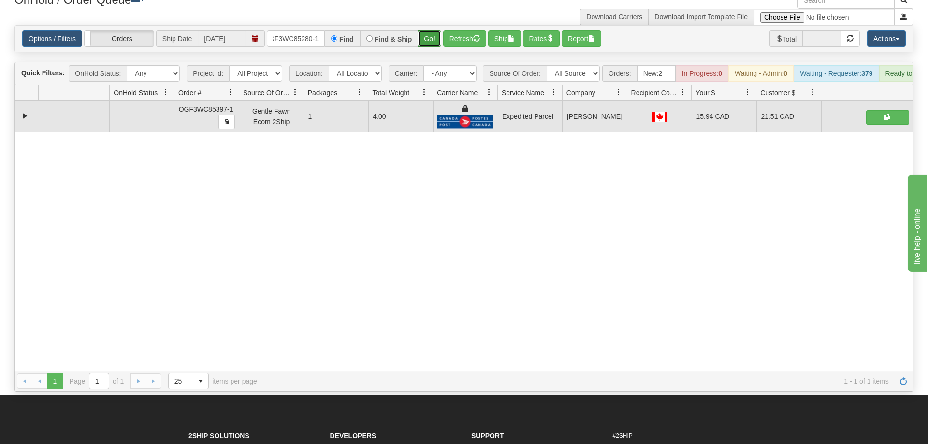
click at [441, 30] on button "Go!" at bounding box center [429, 38] width 24 height 16
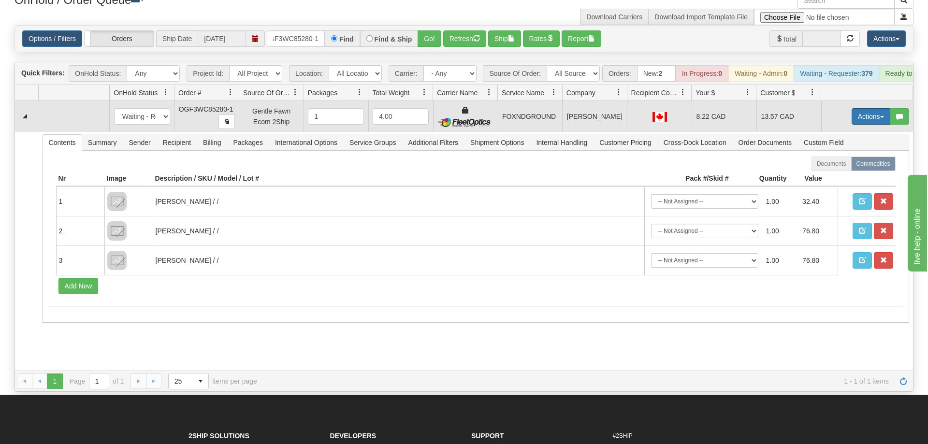
click at [877, 108] on button "Actions" at bounding box center [870, 116] width 39 height 16
click at [835, 169] on span "Ship" at bounding box center [832, 173] width 20 height 8
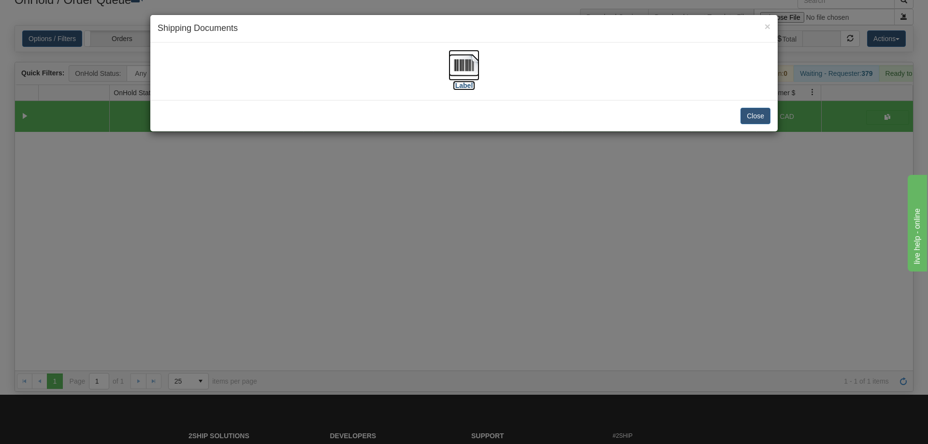
click at [455, 70] on img at bounding box center [463, 65] width 31 height 31
click at [669, 143] on div "× Shipping Documents [Label] Close" at bounding box center [464, 222] width 928 height 444
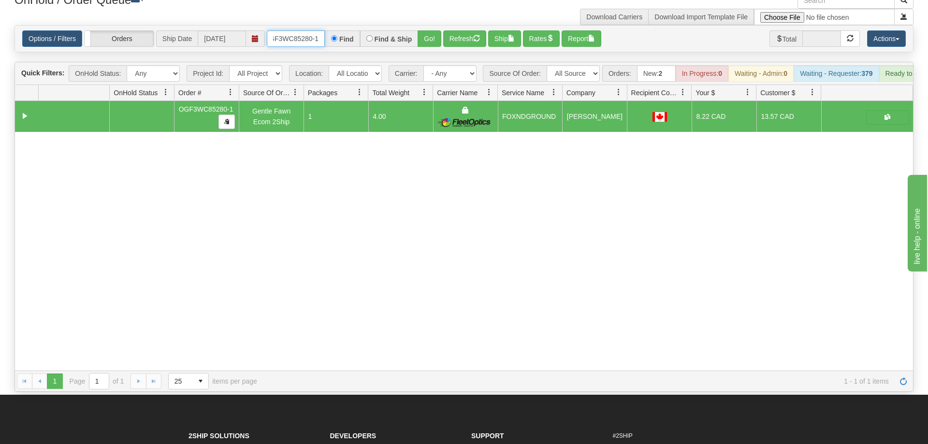
click at [314, 30] on input "OGF3WC85280-1" at bounding box center [296, 38] width 58 height 16
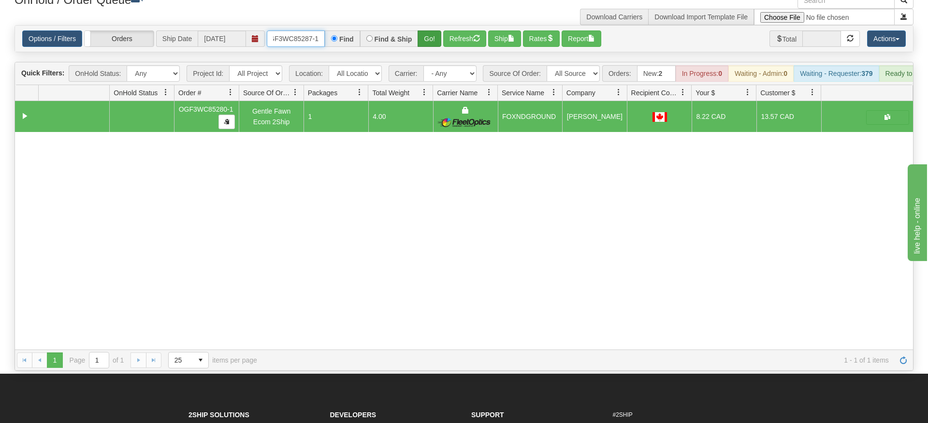
type input "OGF3WC85287-1"
click at [425, 47] on div "Is equal to Is not equal to Contains Does not contains CAD USD EUR ZAR [PERSON_…" at bounding box center [463, 197] width 913 height 345
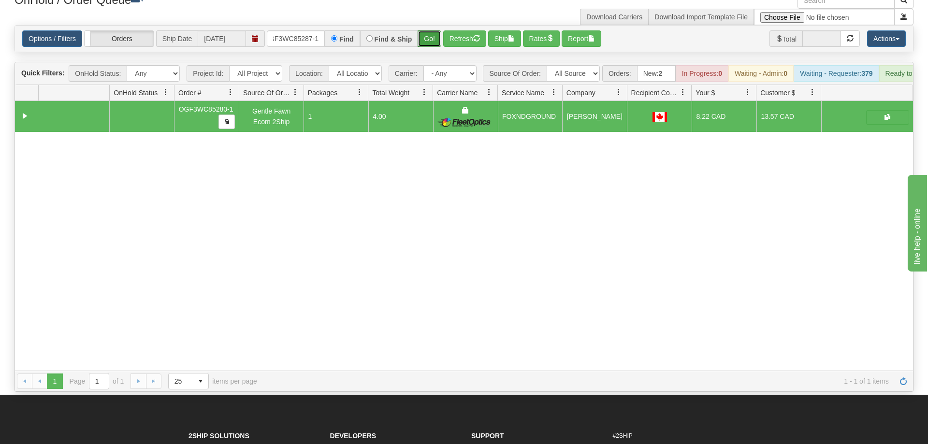
click at [430, 30] on button "Go!" at bounding box center [429, 38] width 24 height 16
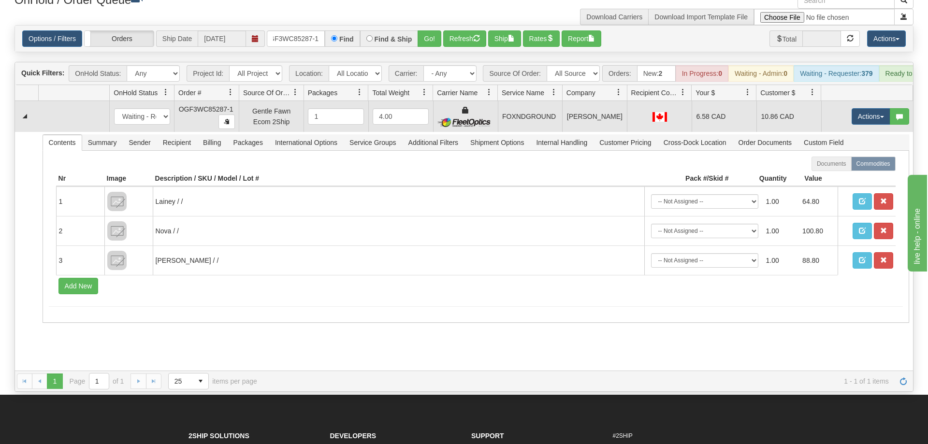
click at [878, 115] on td "Actions Open Refresh Rates Rate All Services Ship Delete Edit Items" at bounding box center [867, 116] width 92 height 31
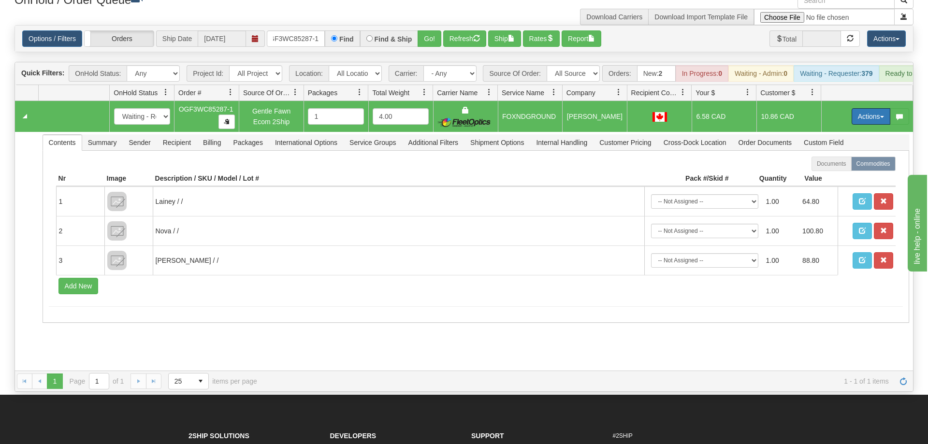
click at [872, 108] on button "Actions" at bounding box center [870, 116] width 39 height 16
click at [838, 169] on span "Ship" at bounding box center [832, 173] width 20 height 8
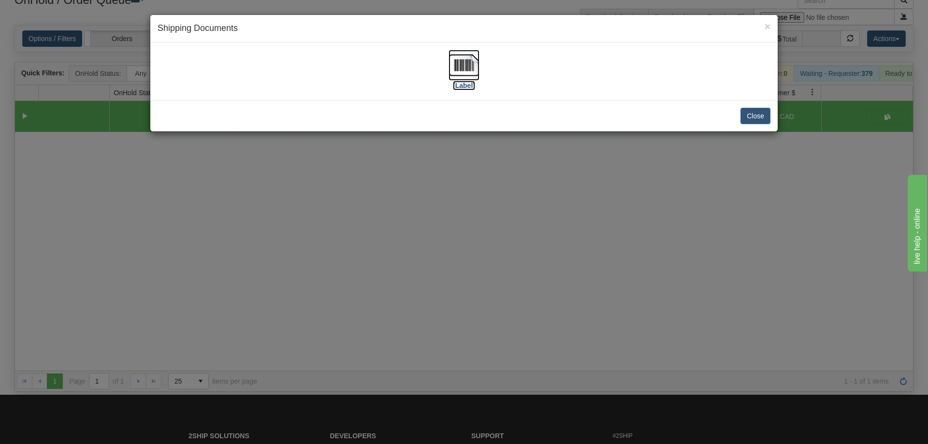
click at [476, 76] on img at bounding box center [463, 65] width 31 height 31
click at [539, 279] on div "× Shipping Documents [Label] Close" at bounding box center [464, 222] width 928 height 444
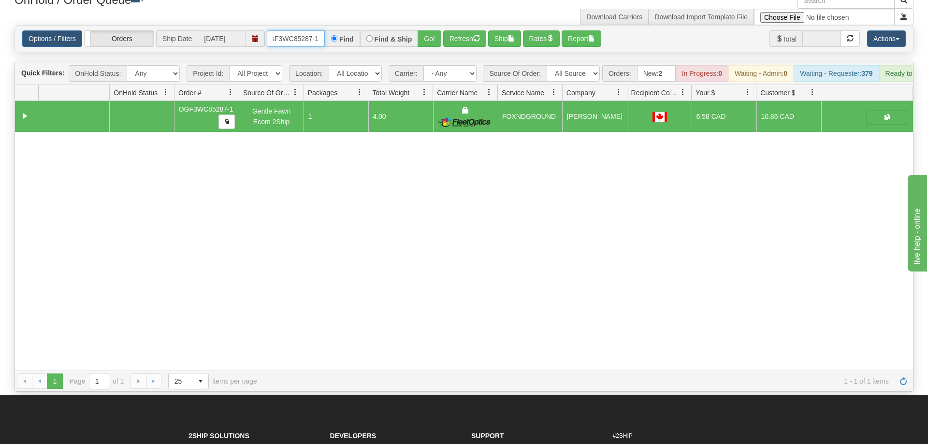
click at [315, 30] on input "OGF3WC85287-1" at bounding box center [296, 38] width 58 height 16
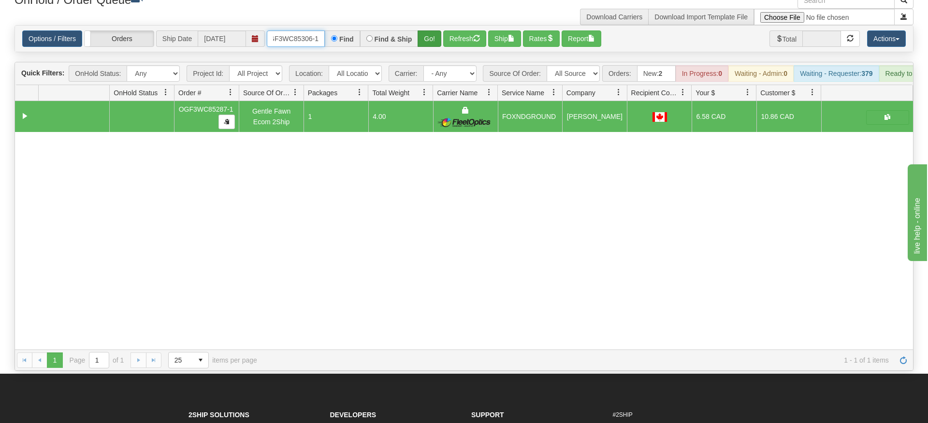
type input "OGF3WC85306-1"
click at [433, 47] on div "Is equal to Is not equal to Contains Does not contains CAD USD EUR ZAR [PERSON_…" at bounding box center [463, 197] width 913 height 345
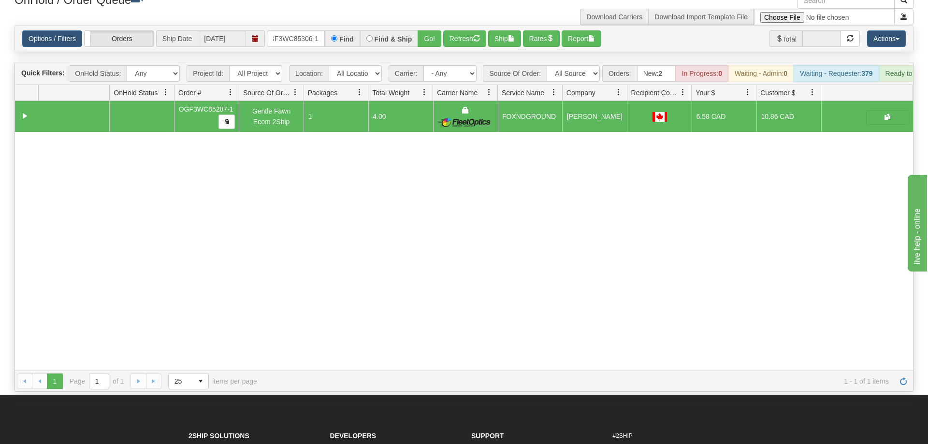
click at [434, 42] on div "Is equal to Is not equal to Contains Does not contains CAD USD EUR ZAR [PERSON_…" at bounding box center [463, 208] width 913 height 367
click at [442, 30] on div "Options / Filters Group Shipments Orders Ship Date [DATE] OGF3WC85306-1 Find Fi…" at bounding box center [463, 38] width 883 height 16
click at [434, 30] on button "Go!" at bounding box center [429, 38] width 24 height 16
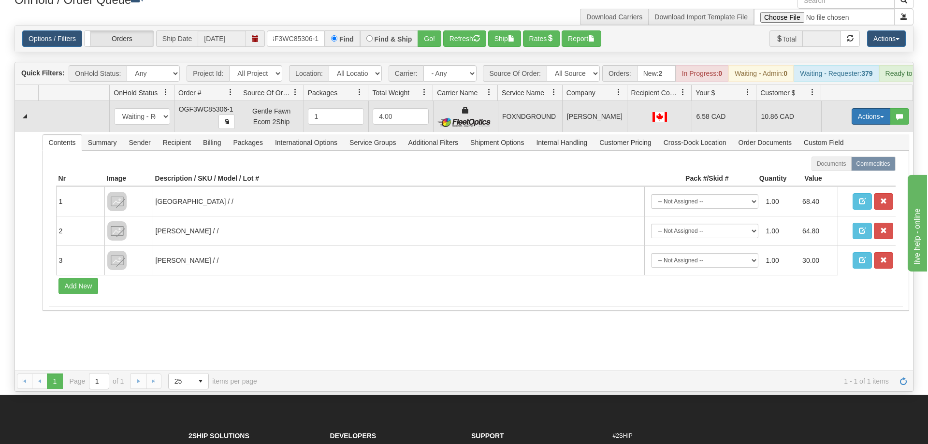
click at [867, 108] on button "Actions" at bounding box center [870, 116] width 39 height 16
click at [835, 169] on span "Ship" at bounding box center [832, 173] width 20 height 8
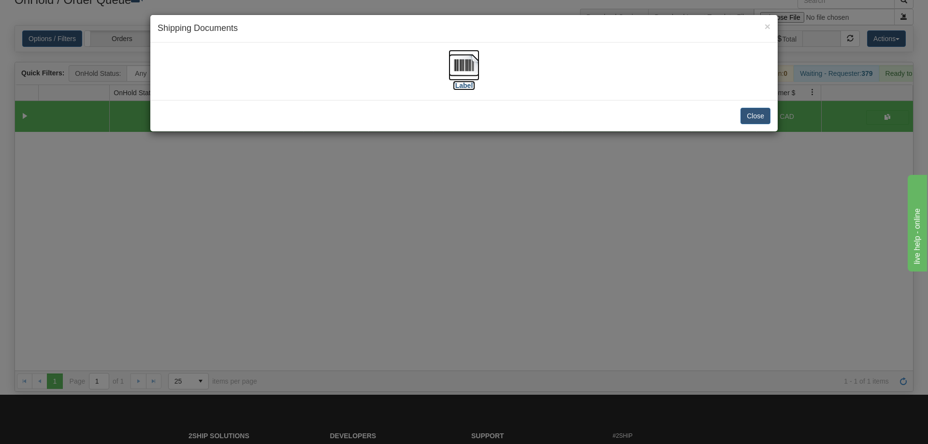
click at [459, 65] on img at bounding box center [463, 65] width 31 height 31
drag, startPoint x: 252, startPoint y: 274, endPoint x: 258, endPoint y: 261, distance: 14.7
click at [255, 268] on div "× Shipping Documents [Label] Close" at bounding box center [464, 222] width 928 height 444
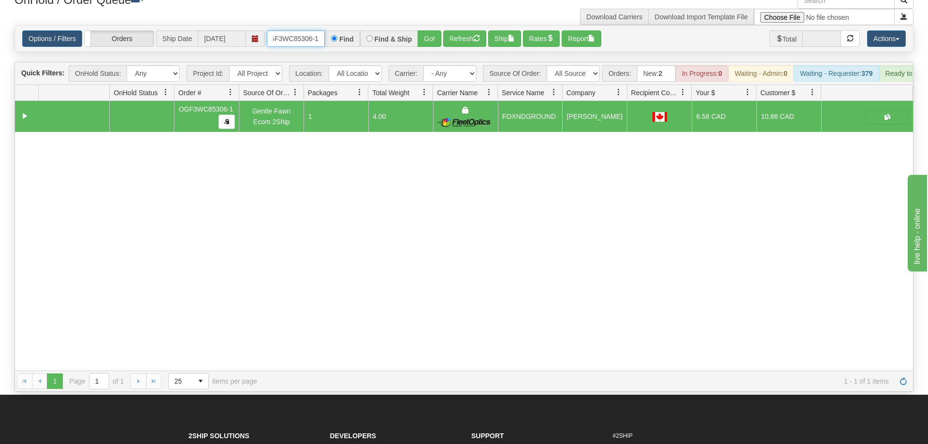
click at [315, 30] on input "OGF3WC85306-1" at bounding box center [296, 38] width 58 height 16
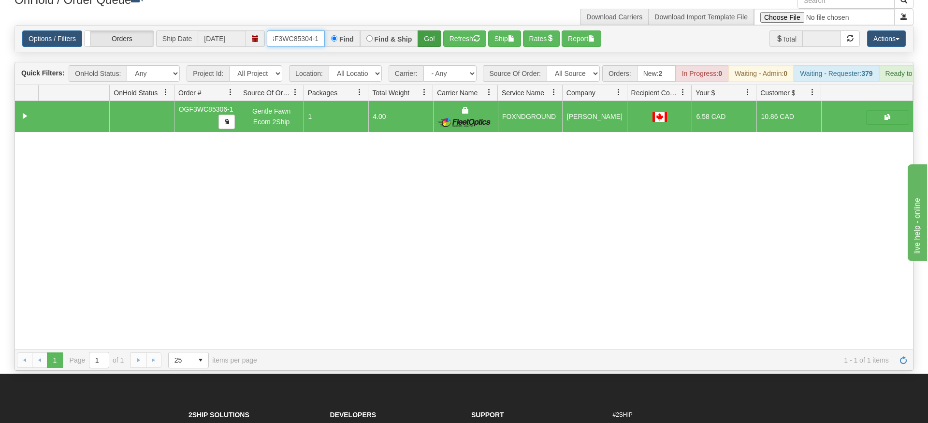
type input "OGF3WC85304-1"
click at [425, 48] on div "Is equal to Is not equal to Contains Does not contains CAD USD EUR ZAR [PERSON_…" at bounding box center [463, 197] width 913 height 345
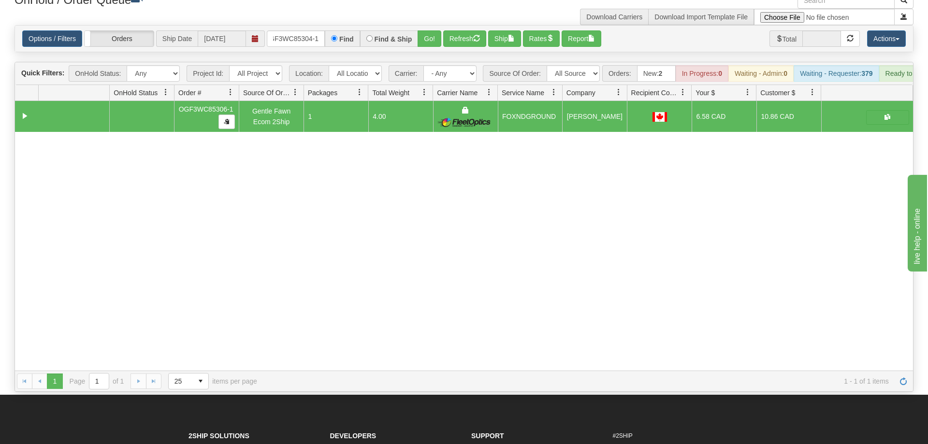
click at [443, 30] on div "Options / Filters Group Shipments Orders Ship Date [DATE] OGF3WC85304-1 Find Fi…" at bounding box center [463, 38] width 883 height 16
click at [433, 30] on button "Go!" at bounding box center [429, 38] width 24 height 16
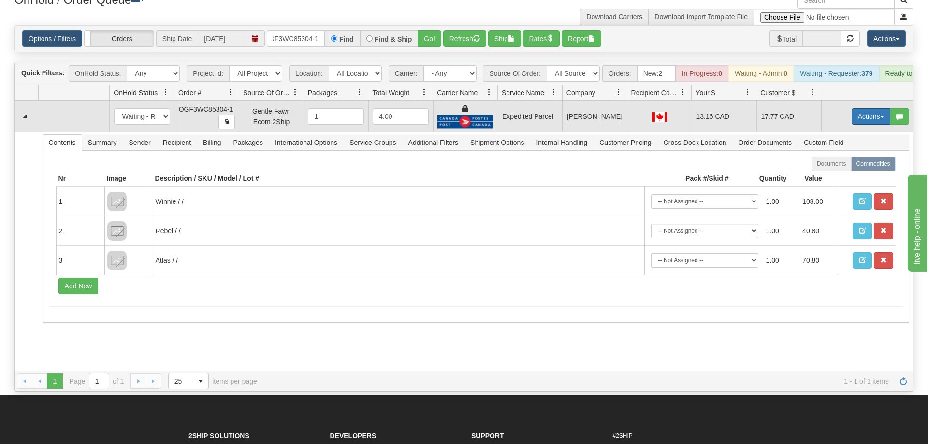
click at [866, 108] on button "Actions" at bounding box center [870, 116] width 39 height 16
click at [829, 169] on span "Ship" at bounding box center [832, 173] width 20 height 8
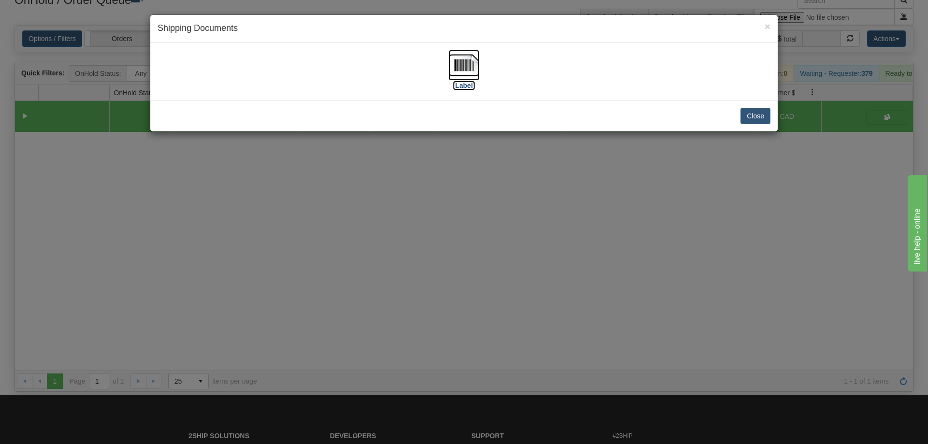
click at [475, 68] on img at bounding box center [463, 65] width 31 height 31
drag, startPoint x: 415, startPoint y: 287, endPoint x: 366, endPoint y: 126, distance: 168.1
click at [419, 285] on div "× Shipping Documents [Label] Close" at bounding box center [464, 222] width 928 height 444
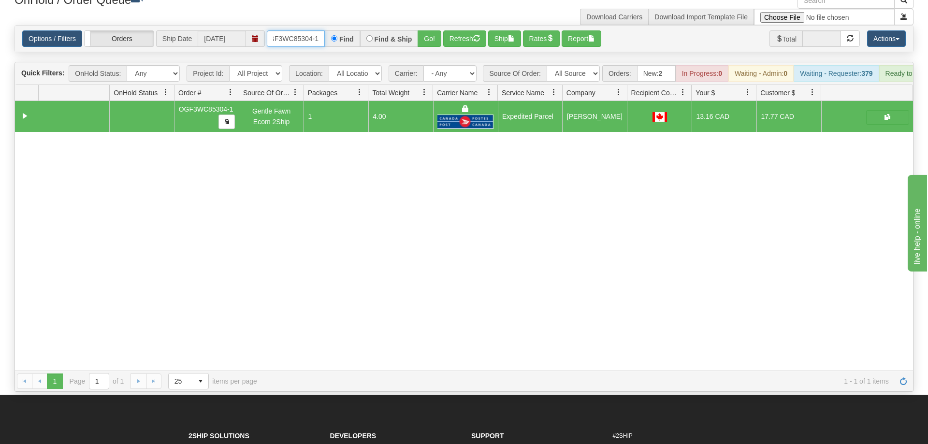
click at [308, 31] on input "OGF3WC85304-1" at bounding box center [296, 38] width 58 height 16
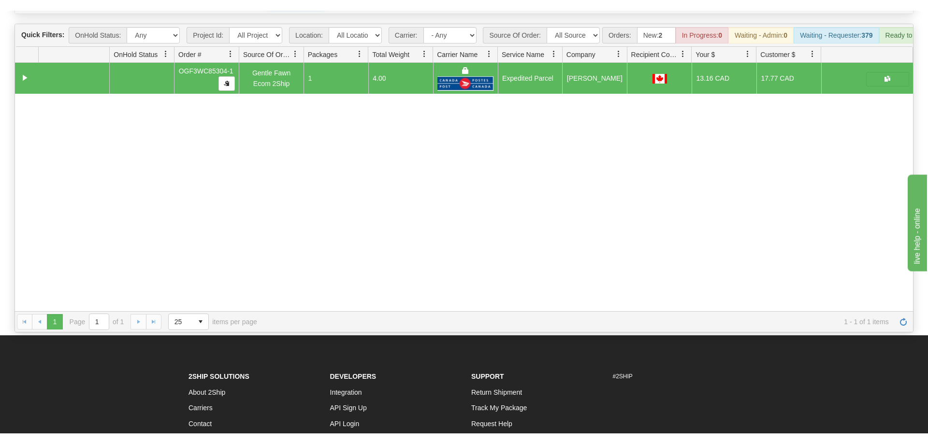
scroll to position [0, 0]
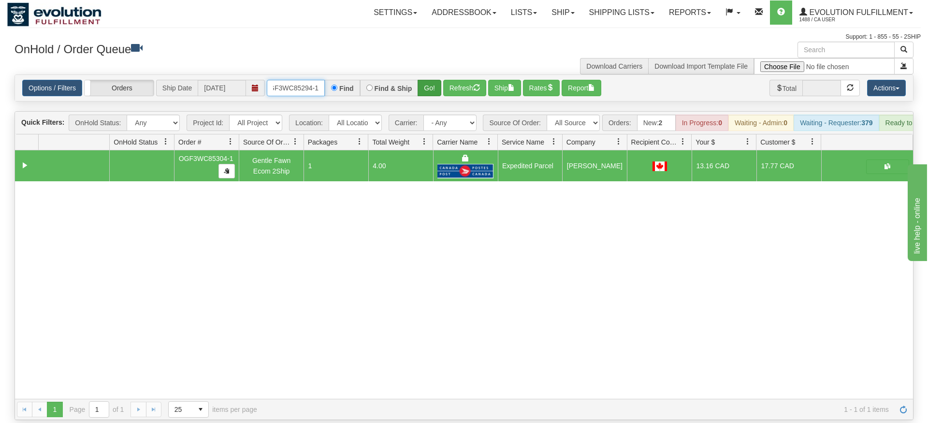
type input "OGF3WC85294-1"
click at [425, 92] on div "Is equal to Is not equal to Contains Does not contains CAD USD EUR ZAR [PERSON_…" at bounding box center [463, 246] width 913 height 345
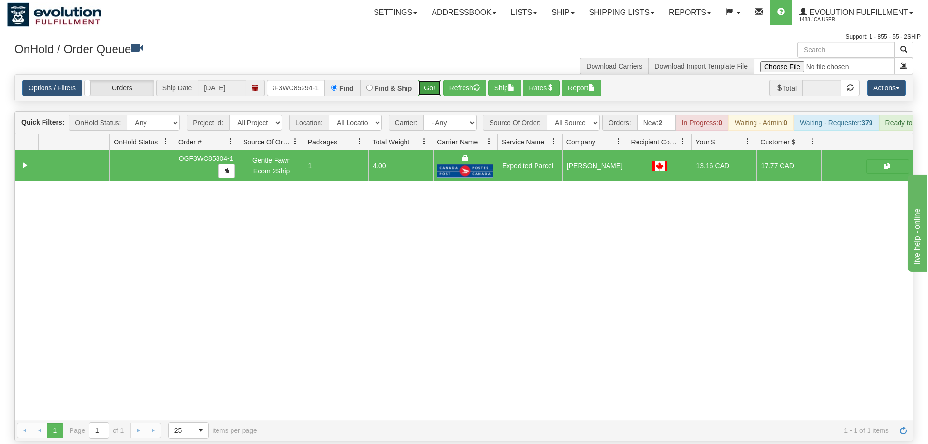
click at [426, 80] on button "Go!" at bounding box center [429, 88] width 24 height 16
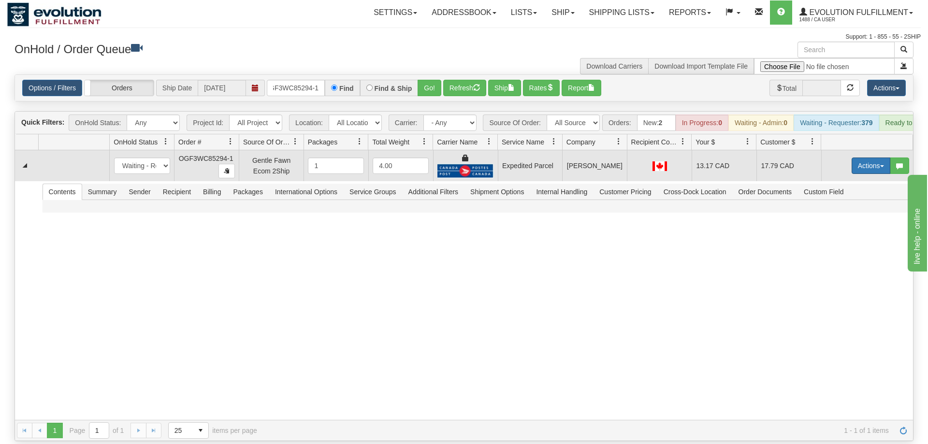
scroll to position [0, 9]
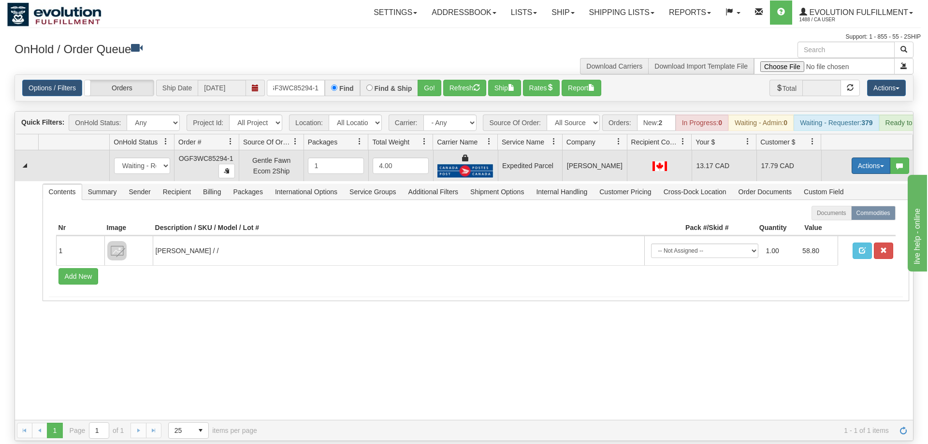
click at [871, 158] on button "Actions" at bounding box center [870, 166] width 39 height 16
click at [835, 218] on span "Ship" at bounding box center [832, 222] width 20 height 8
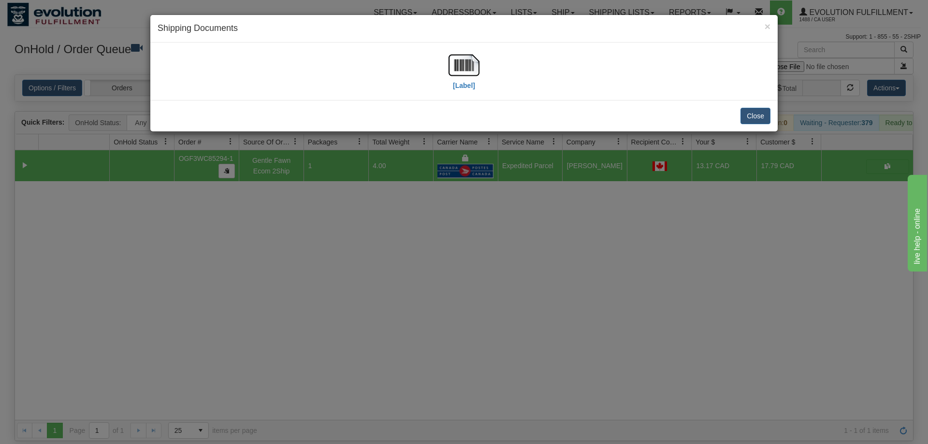
click at [468, 90] on div "[Label]" at bounding box center [463, 71] width 31 height 43
click at [466, 84] on label "[Label]" at bounding box center [464, 86] width 22 height 10
click at [625, 230] on div "× Shipping Documents [Label] Close" at bounding box center [464, 222] width 928 height 444
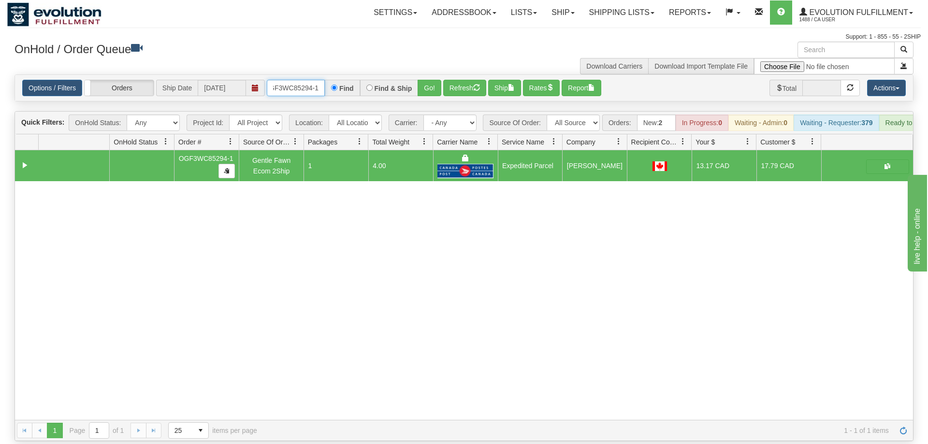
click at [300, 80] on input "OGF3WC85294-1" at bounding box center [296, 88] width 58 height 16
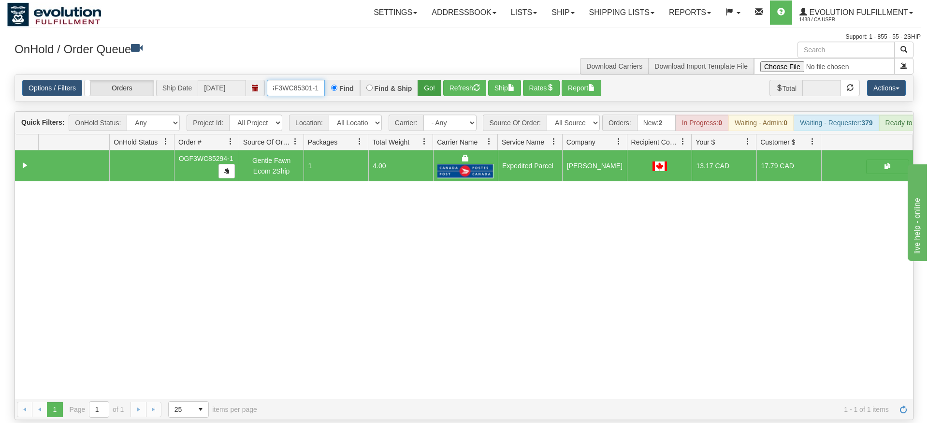
type input "OGF3WC85301-1"
click at [425, 95] on div "Is equal to Is not equal to Contains Does not contains CAD USD EUR ZAR [PERSON_…" at bounding box center [463, 246] width 913 height 345
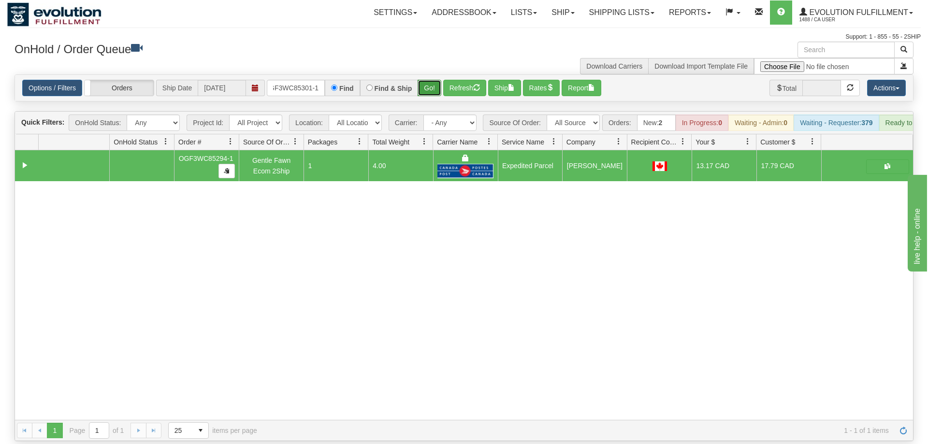
click at [426, 80] on button "Go!" at bounding box center [429, 88] width 24 height 16
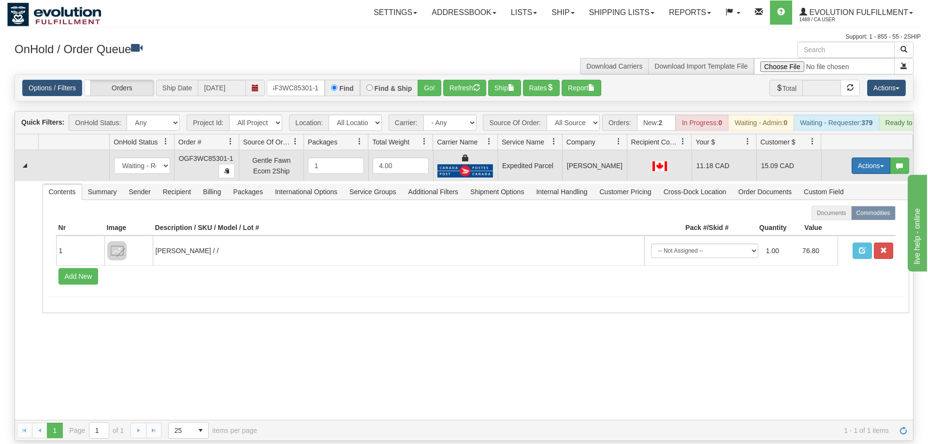
click at [859, 158] on button "Actions" at bounding box center [870, 166] width 39 height 16
click at [848, 216] on link "Ship" at bounding box center [850, 222] width 77 height 13
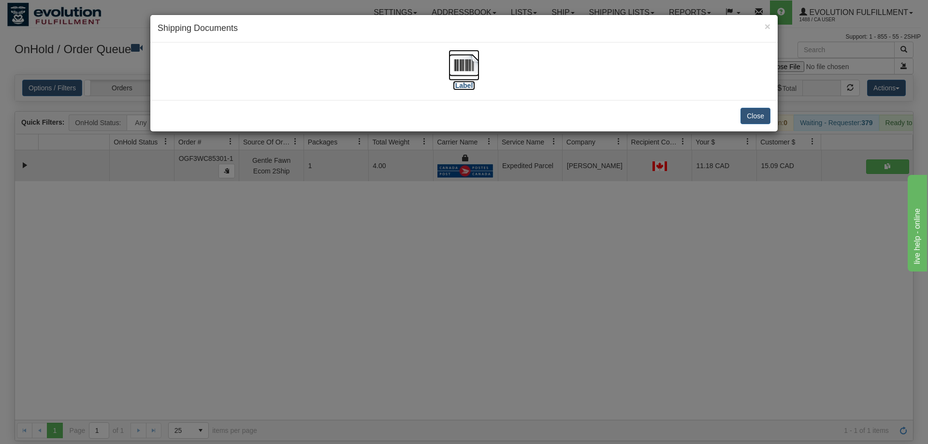
click at [465, 62] on img at bounding box center [463, 65] width 31 height 31
drag, startPoint x: 306, startPoint y: 428, endPoint x: 294, endPoint y: 219, distance: 209.1
click at [305, 420] on div "× Shipping Documents [Label] Close" at bounding box center [464, 222] width 928 height 444
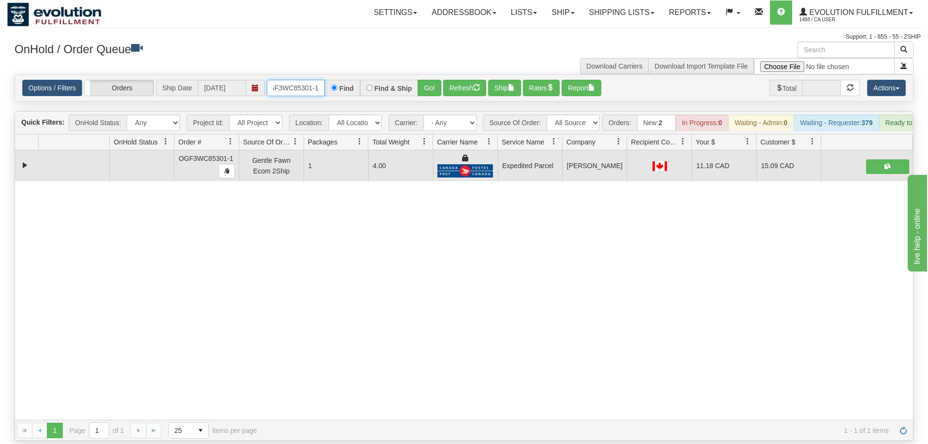
click at [290, 80] on input "OGF3WC85301-1" at bounding box center [296, 88] width 58 height 16
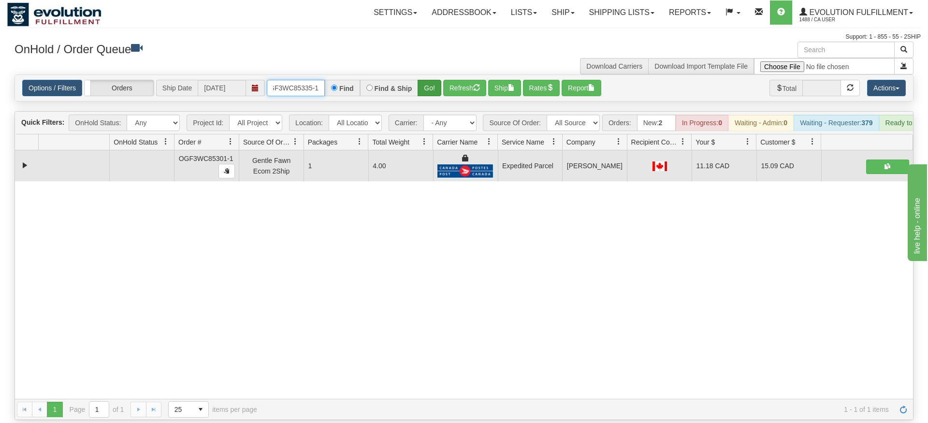
type input "OGF3WC85335-1"
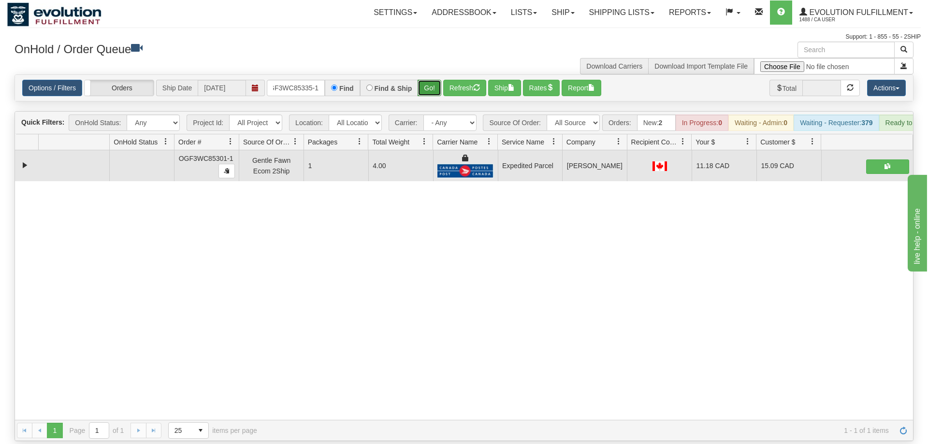
click at [438, 92] on div "Is equal to Is not equal to Contains Does not contains CAD USD EUR ZAR [PERSON_…" at bounding box center [463, 257] width 913 height 367
click at [428, 54] on h3 "OnHold / Order Queue" at bounding box center [235, 49] width 442 height 14
click at [425, 80] on button "Go!" at bounding box center [429, 88] width 24 height 16
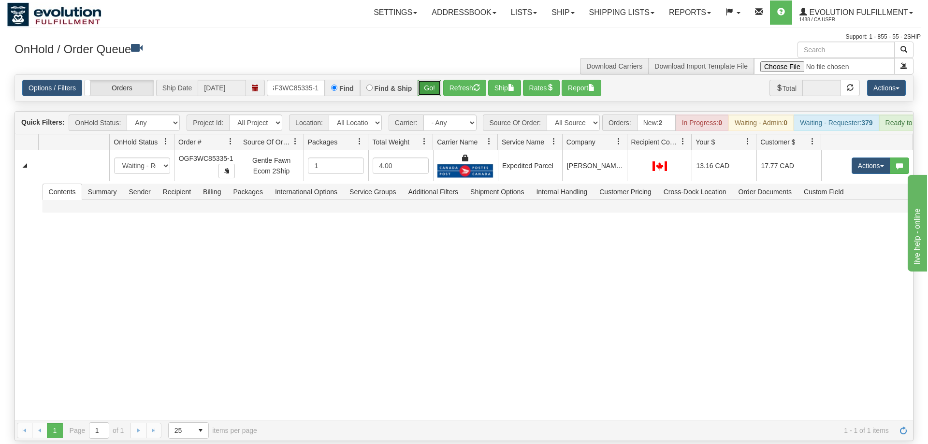
click at [432, 80] on button "Go!" at bounding box center [429, 88] width 24 height 16
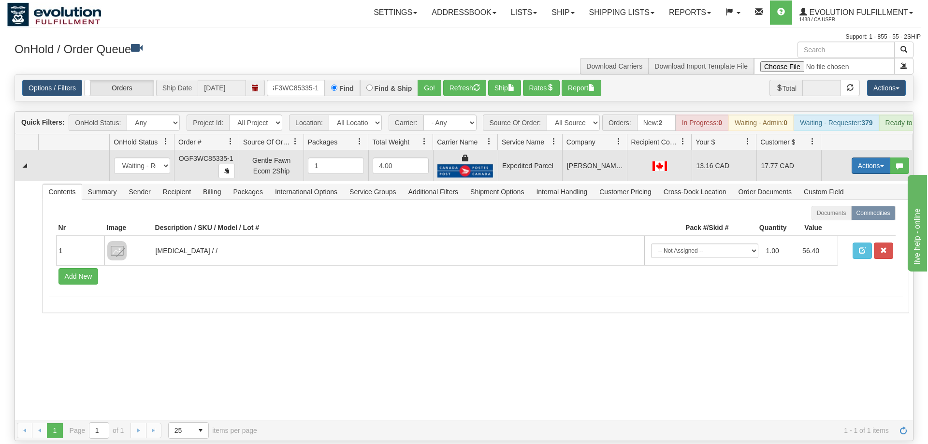
click at [863, 158] on button "Actions" at bounding box center [870, 166] width 39 height 16
click at [841, 216] on link "Ship" at bounding box center [850, 222] width 77 height 13
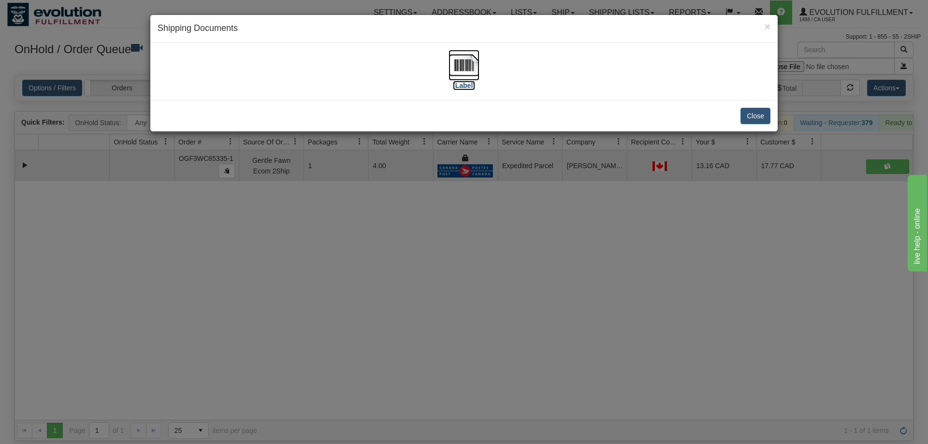
click at [470, 75] on img at bounding box center [463, 65] width 31 height 31
drag, startPoint x: 513, startPoint y: 262, endPoint x: 204, endPoint y: 55, distance: 371.9
click at [512, 259] on div "× Shipping Documents [Label] Close" at bounding box center [464, 222] width 928 height 444
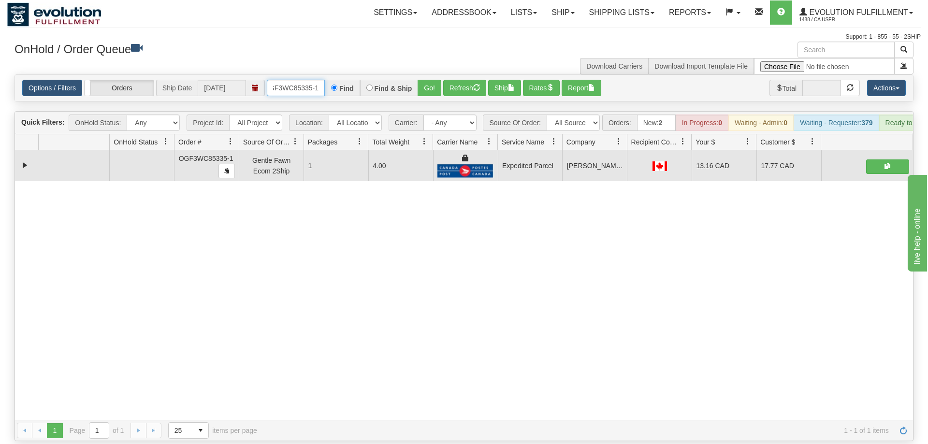
click at [300, 80] on input "OGF3WC85335-1" at bounding box center [296, 88] width 58 height 16
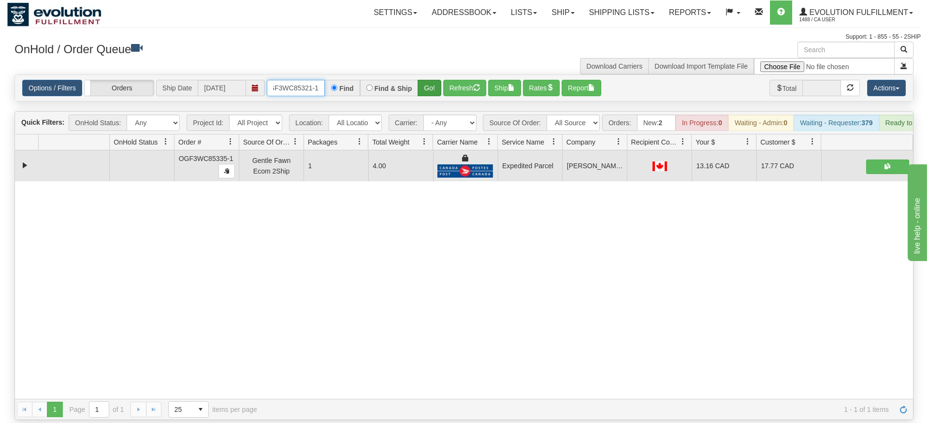
type input "OGF3WC85321-1"
drag, startPoint x: 438, startPoint y: 74, endPoint x: 434, endPoint y: 86, distance: 12.1
click at [438, 94] on div "Is equal to Is not equal to Contains Does not contains CAD USD EUR ZAR [PERSON_…" at bounding box center [463, 246] width 913 height 345
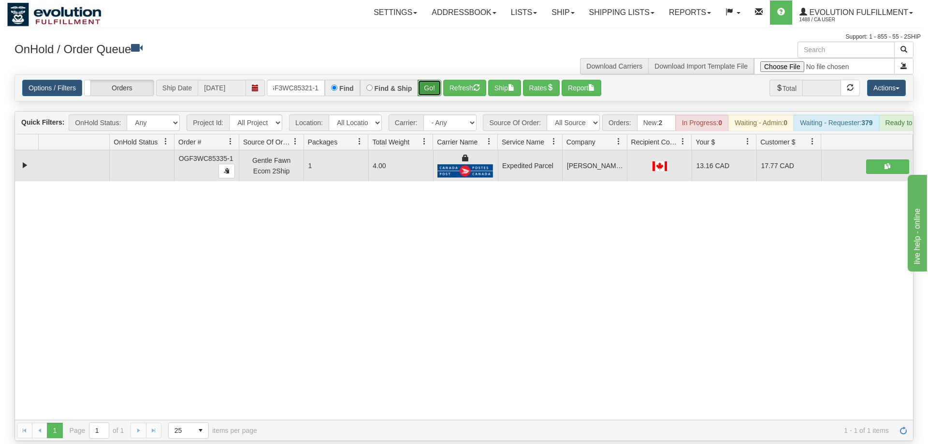
click at [436, 80] on button "Go!" at bounding box center [429, 88] width 24 height 16
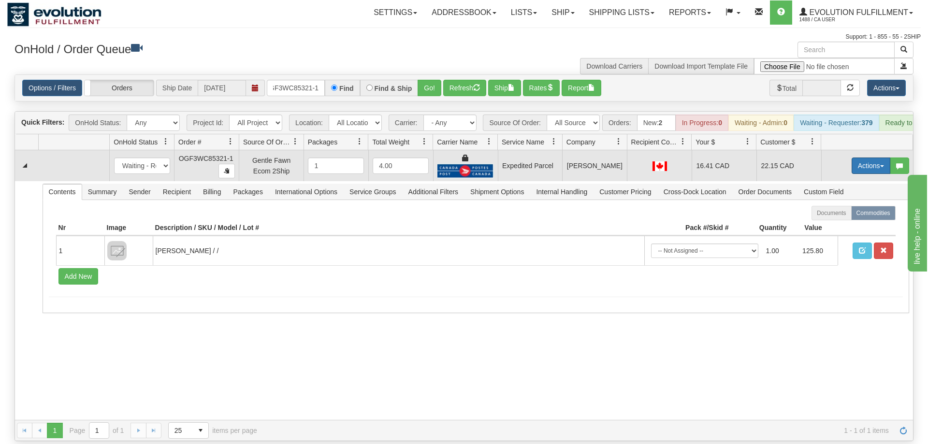
click at [866, 158] on button "Actions" at bounding box center [870, 166] width 39 height 16
click at [823, 218] on span "Ship" at bounding box center [832, 222] width 20 height 8
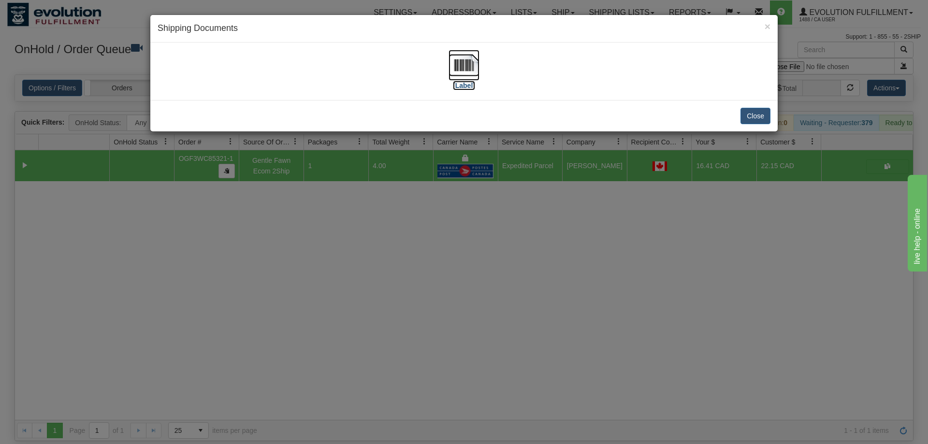
click at [464, 72] on img at bounding box center [463, 65] width 31 height 31
drag, startPoint x: 258, startPoint y: 225, endPoint x: 309, endPoint y: 54, distance: 178.6
click at [271, 216] on div "× Shipping Documents [Label] Close" at bounding box center [464, 222] width 928 height 444
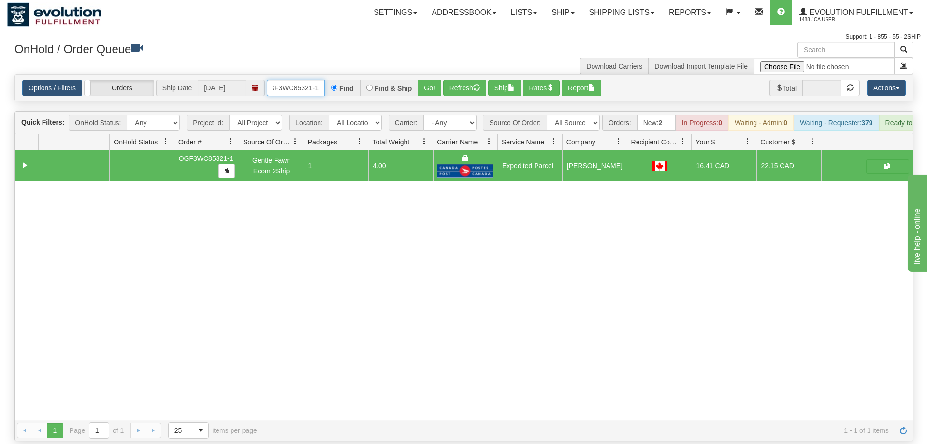
click at [301, 80] on input "OGF3WC85321-1" at bounding box center [296, 88] width 58 height 16
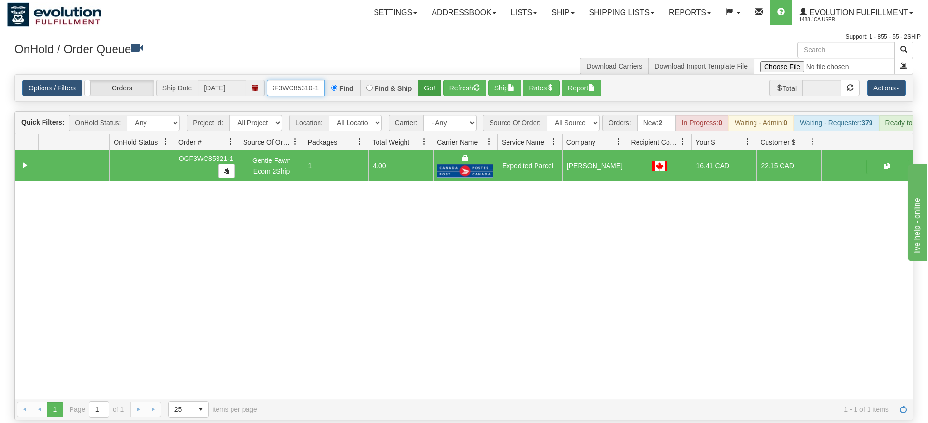
type input "OGF3WC85310-1"
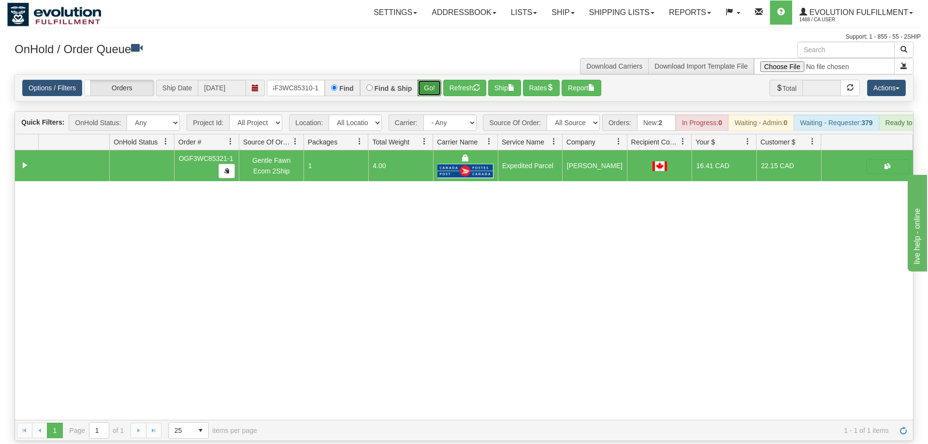
drag, startPoint x: 425, startPoint y: 70, endPoint x: 425, endPoint y: 87, distance: 17.9
click at [425, 90] on div "Is equal to Is not equal to Contains Does not contains CAD USD EUR ZAR [PERSON_…" at bounding box center [463, 257] width 913 height 367
click at [427, 80] on button "Go!" at bounding box center [429, 88] width 24 height 16
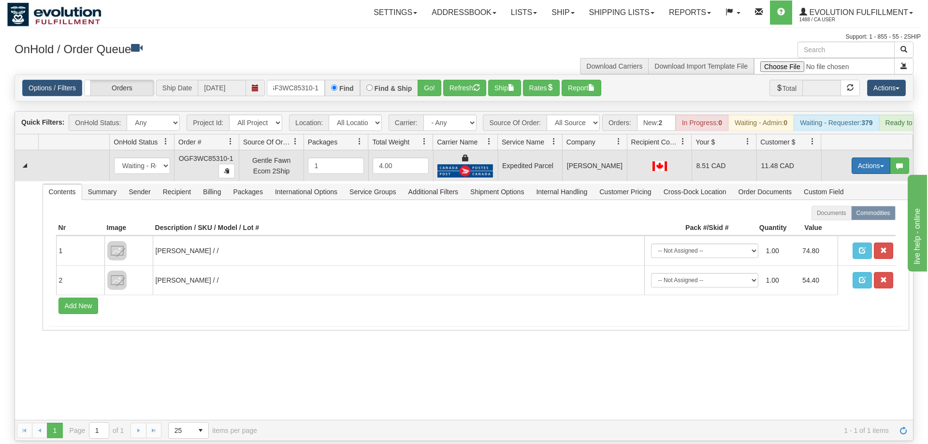
click at [863, 158] on button "Actions" at bounding box center [870, 166] width 39 height 16
click at [852, 216] on link "Ship" at bounding box center [850, 222] width 77 height 13
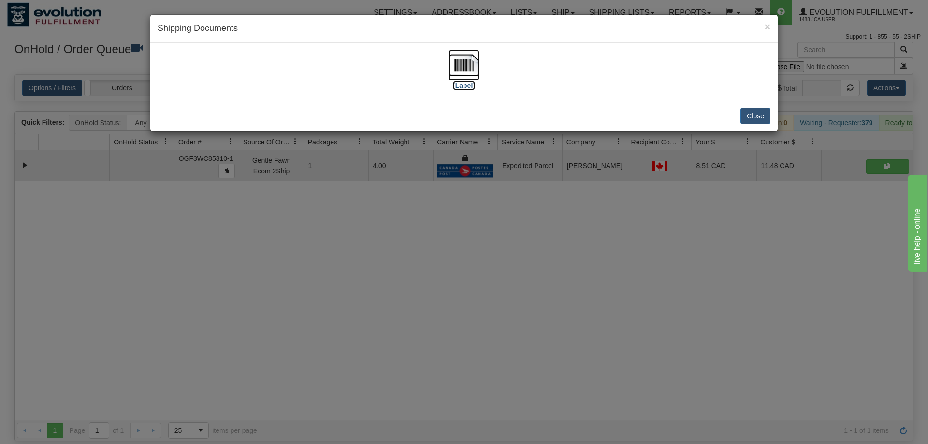
click at [468, 66] on img at bounding box center [463, 65] width 31 height 31
click at [529, 294] on div "× Shipping Documents [Label] Close" at bounding box center [464, 222] width 928 height 444
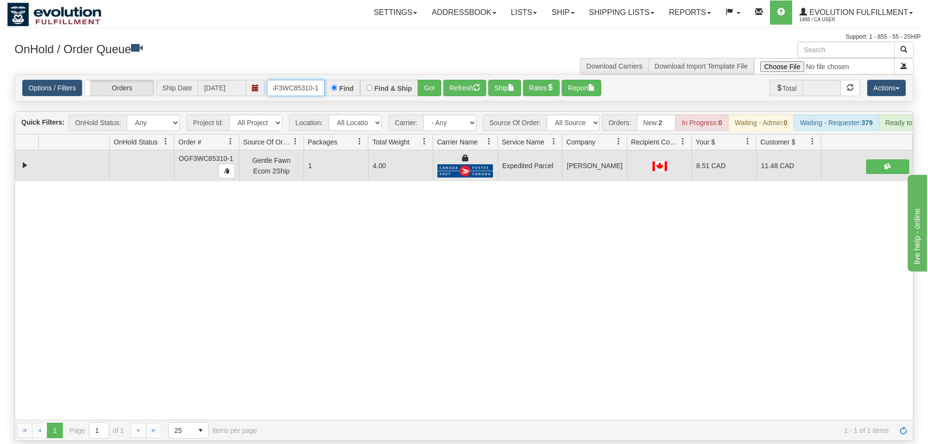
click at [305, 81] on input "OGF3WC85310-1" at bounding box center [296, 88] width 58 height 16
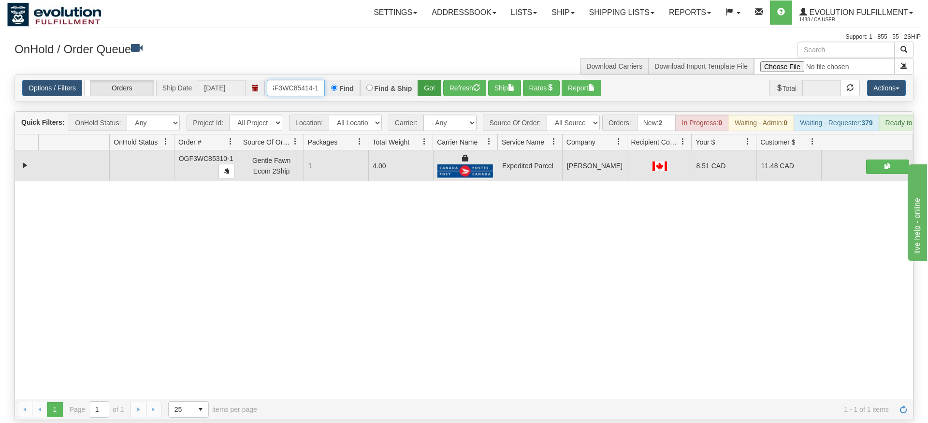
type input "OGF3WC85414-1"
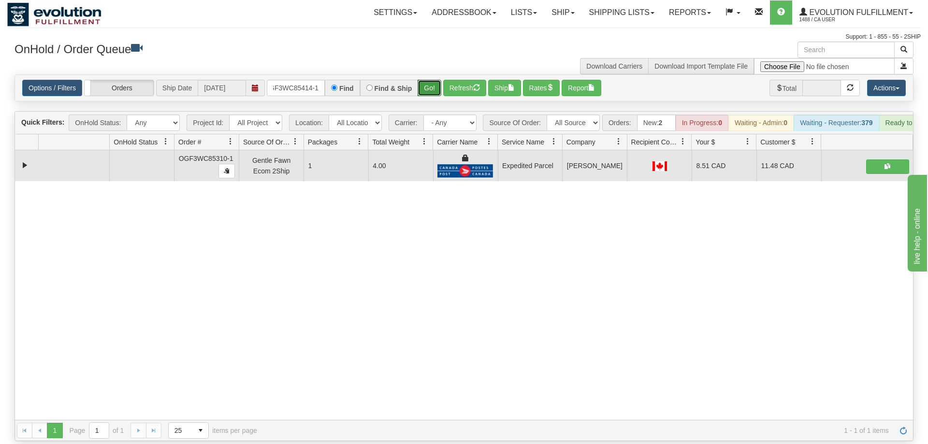
drag, startPoint x: 427, startPoint y: 68, endPoint x: 428, endPoint y: 87, distance: 18.9
click at [427, 89] on div "Is equal to Is not equal to Contains Does not contains CAD USD EUR ZAR [PERSON_…" at bounding box center [463, 257] width 913 height 367
click at [431, 80] on button "Go!" at bounding box center [429, 88] width 24 height 16
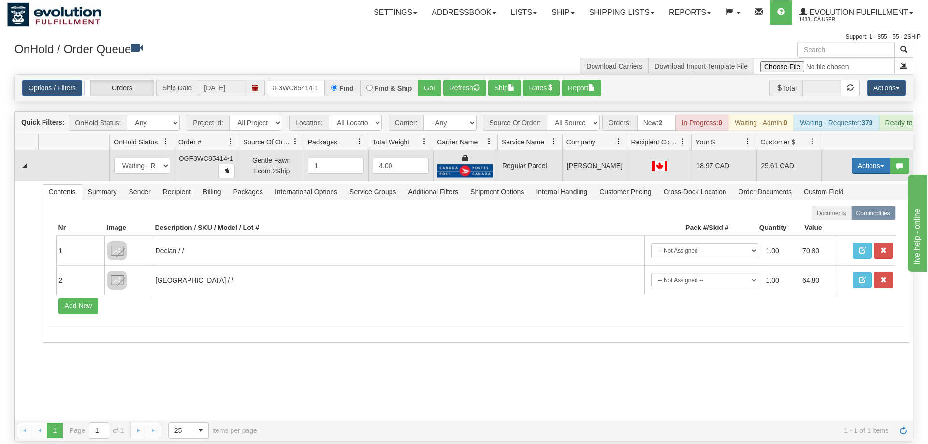
click at [870, 158] on button "Actions" at bounding box center [870, 166] width 39 height 16
click at [850, 205] on span "Rate All Services" at bounding box center [851, 209] width 58 height 8
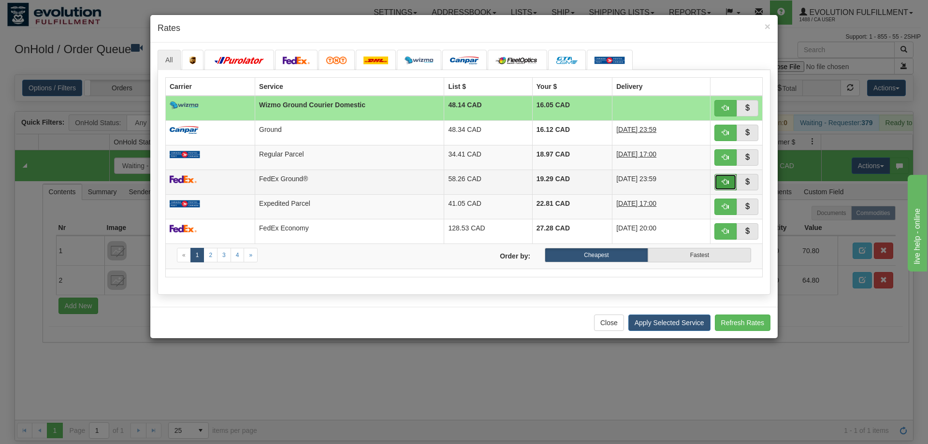
click at [728, 181] on span "button" at bounding box center [725, 181] width 7 height 7
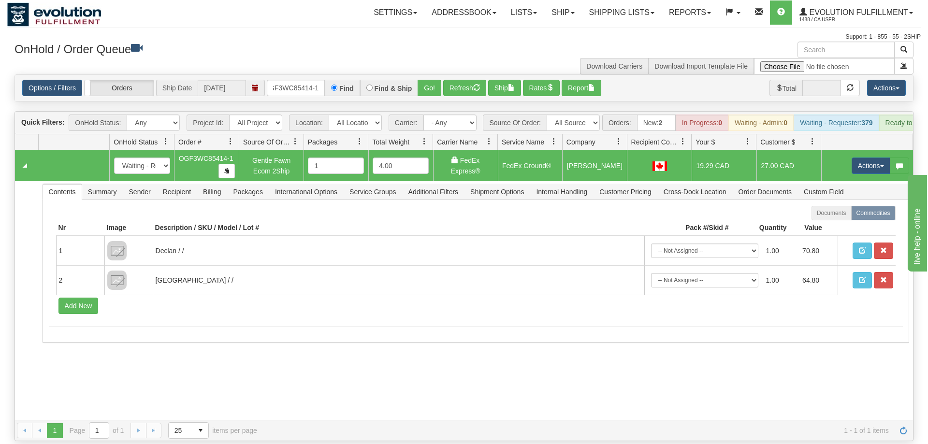
click at [848, 150] on td "Actions Open Refresh Rates Rate All Services Ship Delete Edit Items" at bounding box center [867, 165] width 92 height 31
click at [856, 158] on button "Actions" at bounding box center [870, 166] width 39 height 16
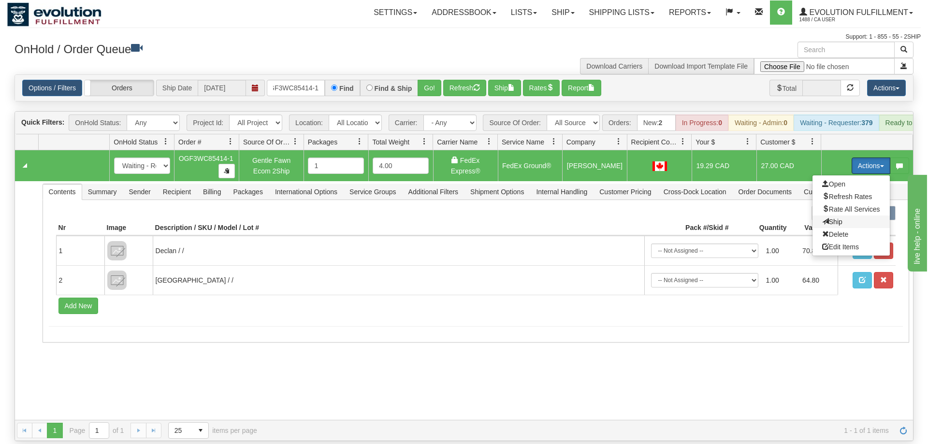
click at [829, 218] on span "Ship" at bounding box center [832, 222] width 20 height 8
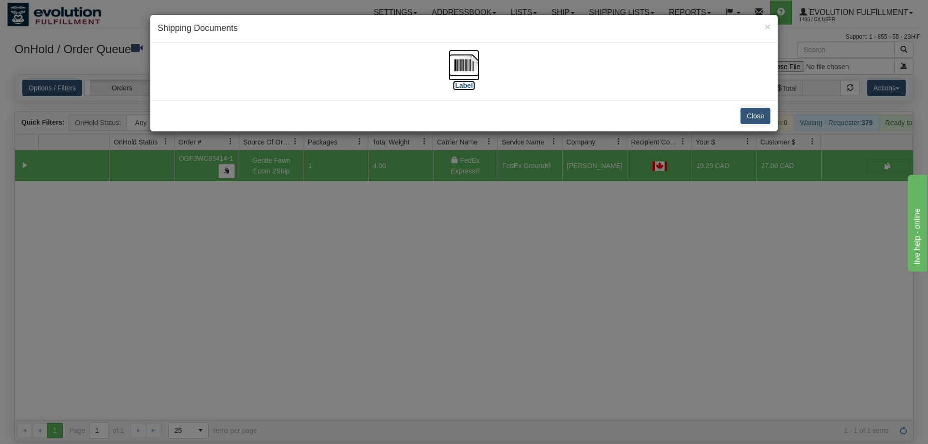
click at [469, 76] on img at bounding box center [463, 65] width 31 height 31
drag, startPoint x: 486, startPoint y: 235, endPoint x: 295, endPoint y: 52, distance: 264.5
click at [483, 224] on div "× Shipping Documents [Label] Close" at bounding box center [464, 222] width 928 height 444
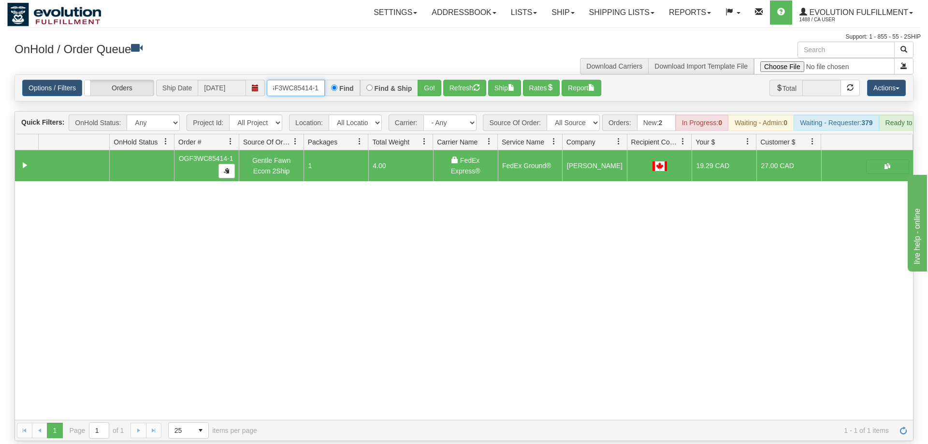
click at [303, 80] on input "OGF3WC85414-1" at bounding box center [296, 88] width 58 height 16
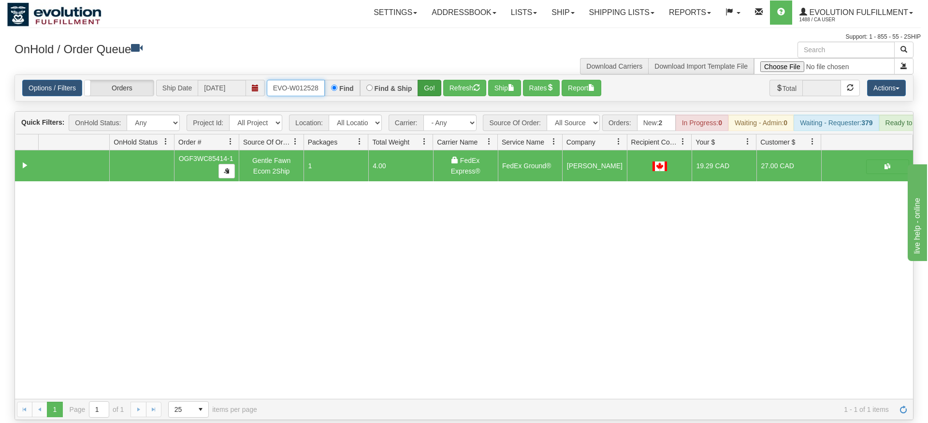
type input "ORSCEVO-W012528"
click at [430, 92] on div "Is equal to Is not equal to Contains Does not contains CAD USD EUR ZAR [PERSON_…" at bounding box center [463, 246] width 913 height 345
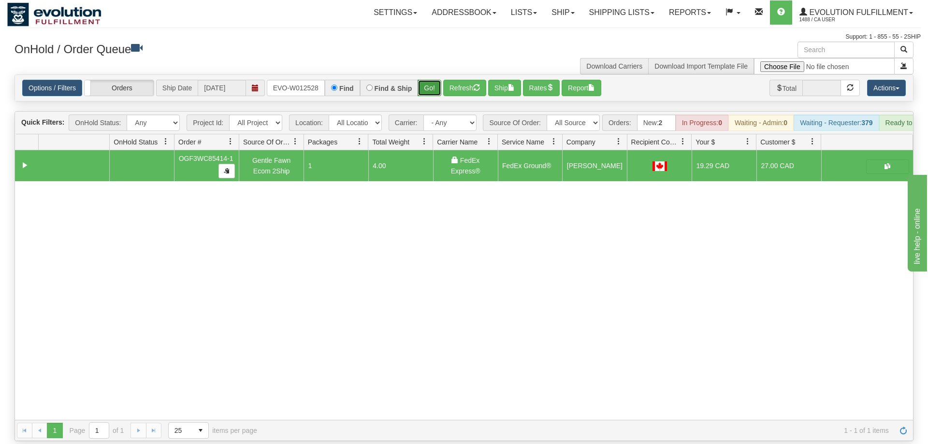
click at [428, 80] on button "Go!" at bounding box center [429, 88] width 24 height 16
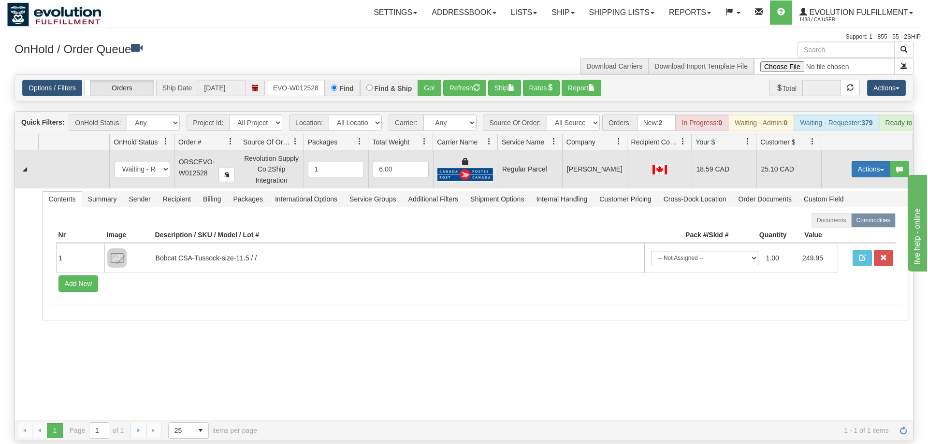
click at [858, 161] on button "Actions" at bounding box center [870, 169] width 39 height 16
click at [840, 209] on span "Rate All Services" at bounding box center [851, 213] width 58 height 8
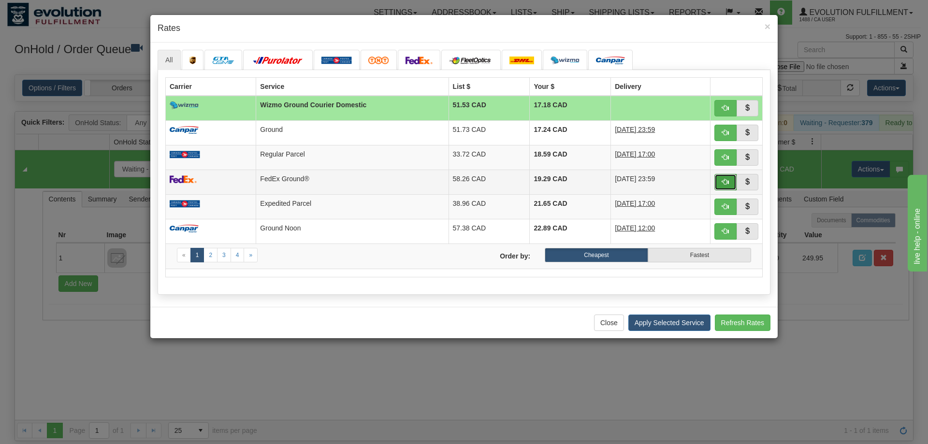
click at [717, 182] on button "button" at bounding box center [725, 182] width 22 height 16
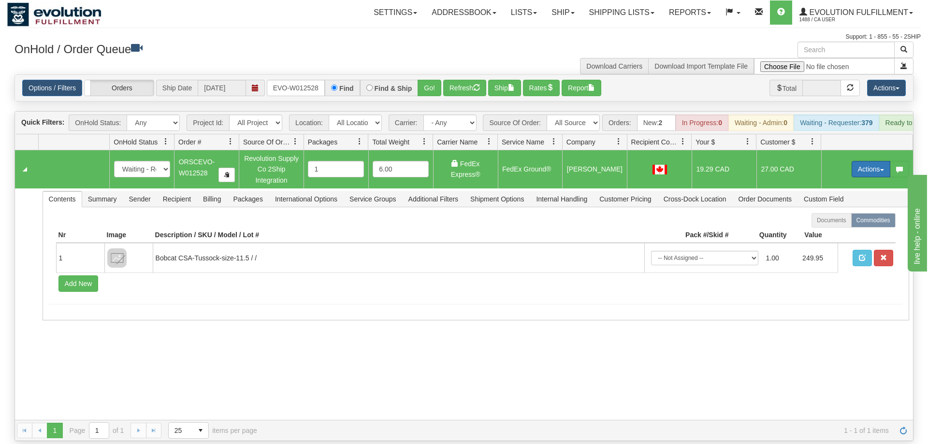
click at [871, 161] on button "Actions" at bounding box center [870, 169] width 39 height 16
click at [837, 221] on span "Ship" at bounding box center [832, 225] width 20 height 8
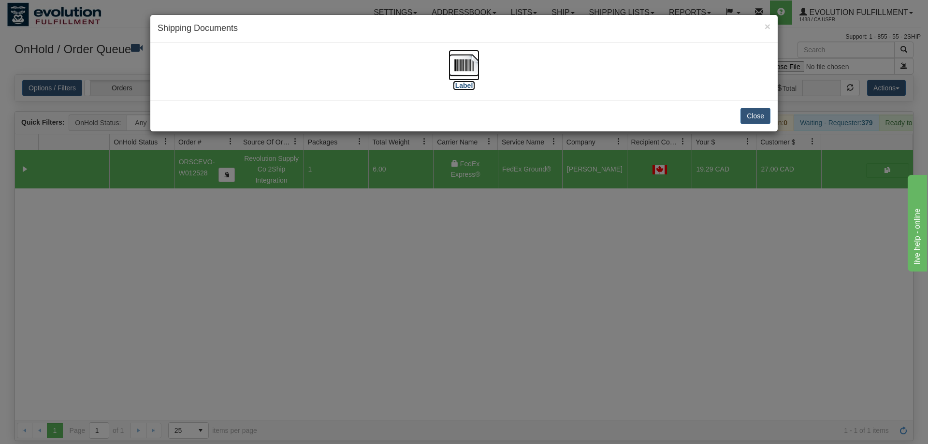
click at [452, 65] on img at bounding box center [463, 65] width 31 height 31
drag, startPoint x: 403, startPoint y: 363, endPoint x: 307, endPoint y: 96, distance: 283.4
click at [402, 355] on div "× Shipping Documents [Label] Close" at bounding box center [464, 222] width 928 height 444
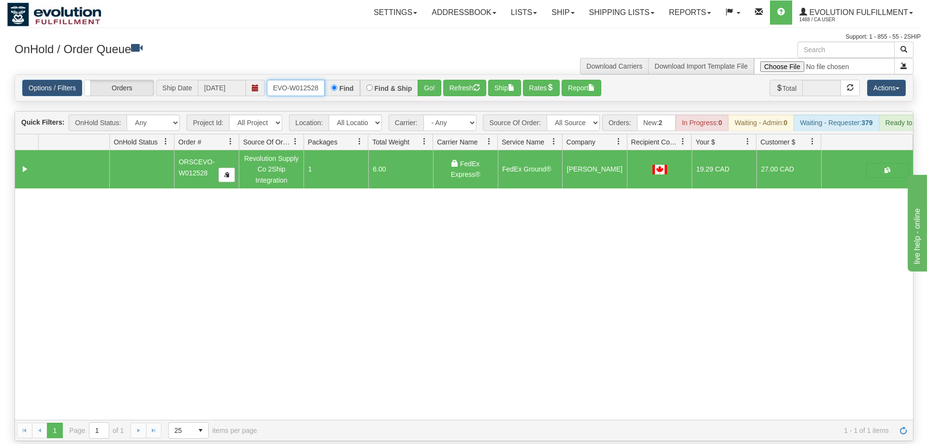
click at [297, 80] on input "ORSCEVO-W012528" at bounding box center [296, 88] width 58 height 16
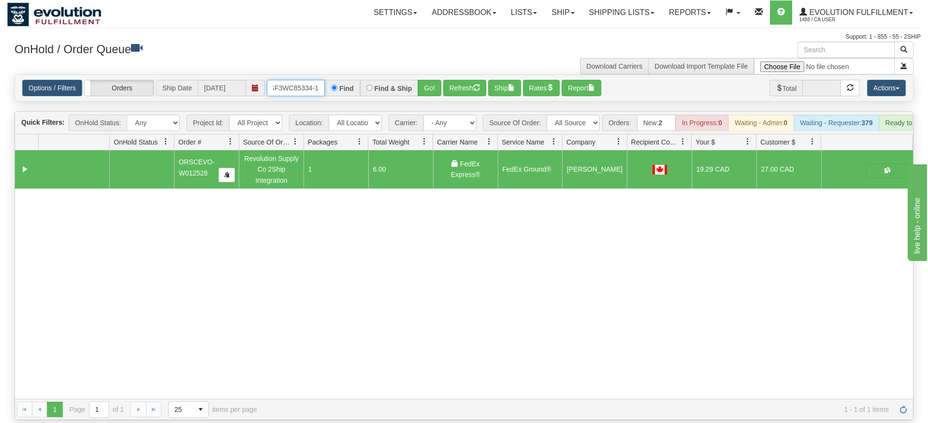
type input "OGF3WC85334-1"
click at [432, 91] on div "Is equal to Is not equal to Contains Does not contains CAD USD EUR ZAR [PERSON_…" at bounding box center [463, 246] width 913 height 345
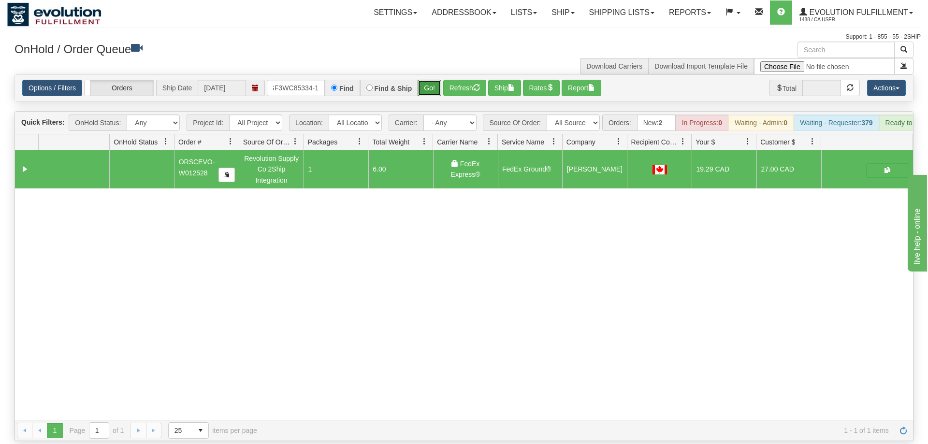
click at [429, 80] on button "Go!" at bounding box center [429, 88] width 24 height 16
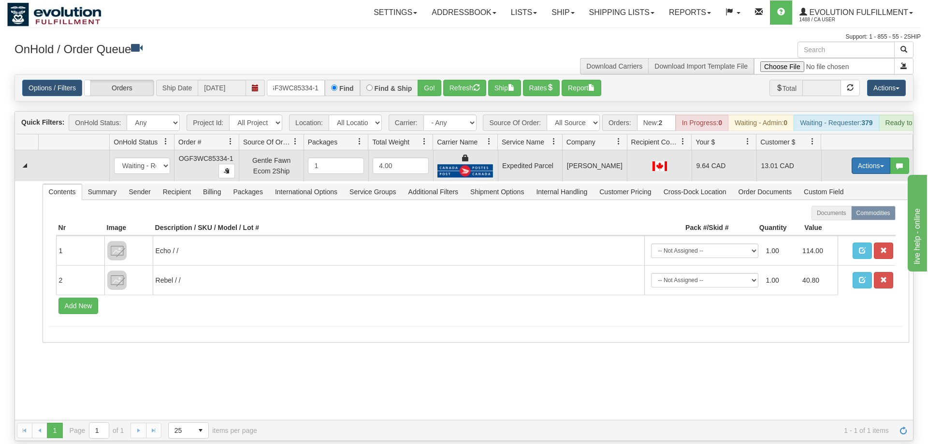
click at [869, 158] on button "Actions" at bounding box center [870, 166] width 39 height 16
click at [827, 218] on span "Ship" at bounding box center [832, 222] width 20 height 8
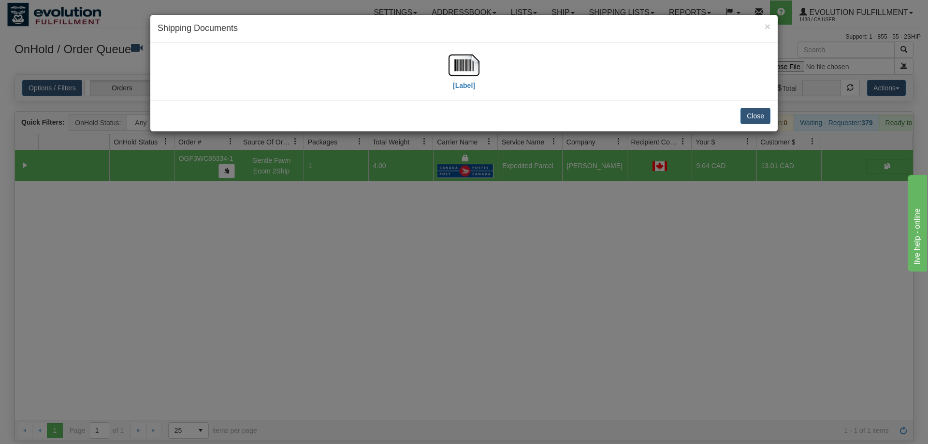
drag, startPoint x: 469, startPoint y: 26, endPoint x: 460, endPoint y: 72, distance: 46.4
click at [469, 26] on h4 "Shipping Documents" at bounding box center [464, 28] width 613 height 13
click at [460, 72] on img at bounding box center [463, 65] width 31 height 31
drag, startPoint x: 372, startPoint y: 416, endPoint x: 295, endPoint y: 237, distance: 194.6
click at [372, 415] on div "× Shipping Documents [Label] Close" at bounding box center [464, 222] width 928 height 444
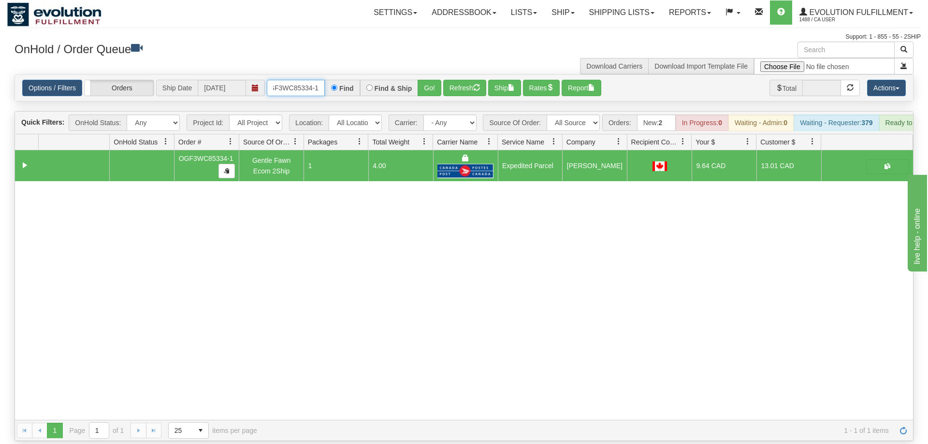
click at [295, 80] on input "OGF3WC85334-1" at bounding box center [296, 88] width 58 height 16
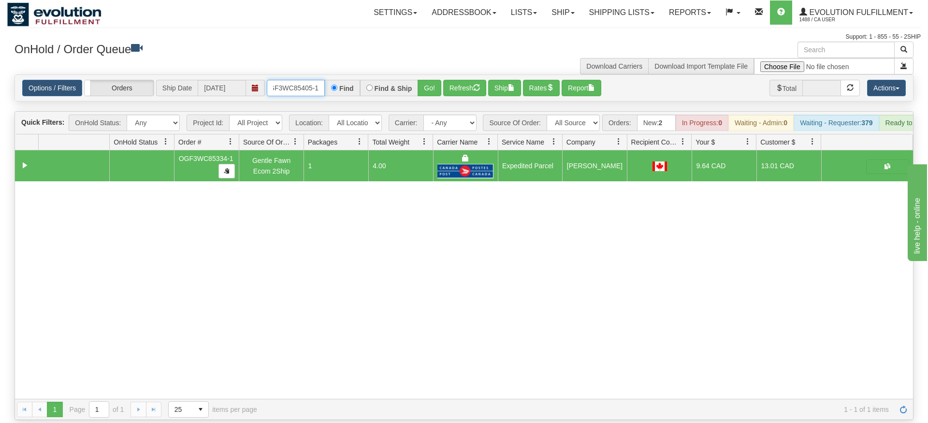
type input "OGF3WC85405-1"
drag, startPoint x: 437, startPoint y: 63, endPoint x: 431, endPoint y: 72, distance: 11.3
click at [435, 81] on div "Options / Filters Group Shipments Orders Ship Date [DATE] OGF3WC85405-1 Find Fi…" at bounding box center [464, 88] width 898 height 26
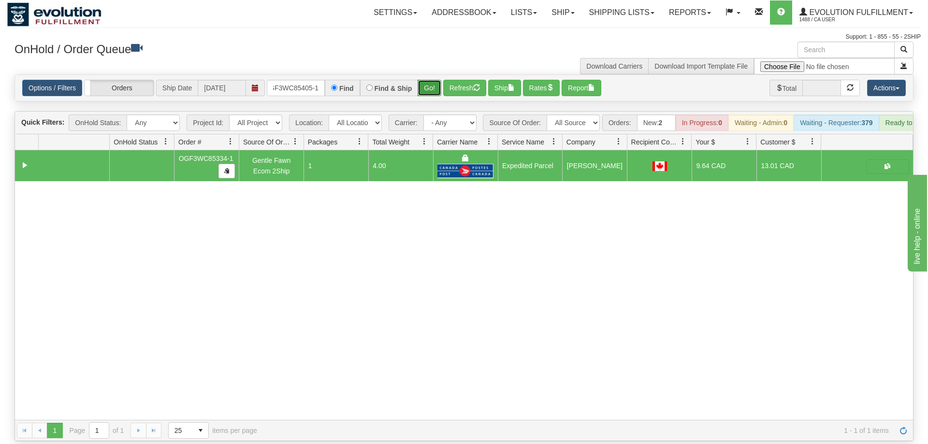
click at [431, 80] on button "Go!" at bounding box center [429, 88] width 24 height 16
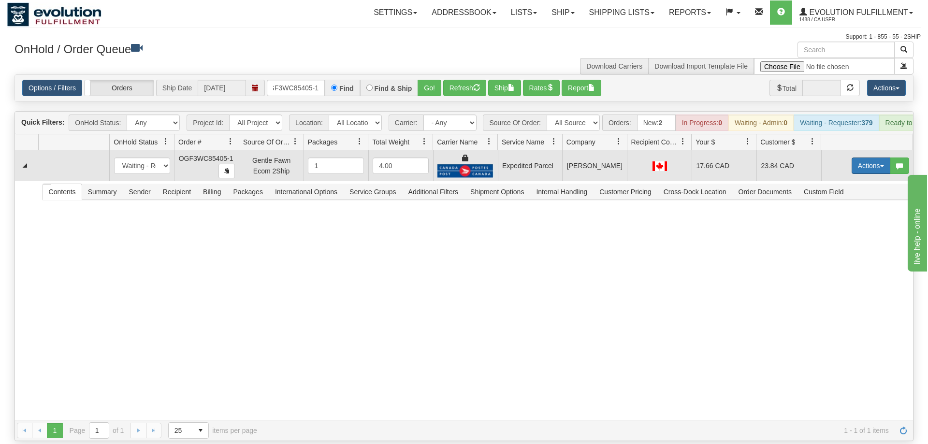
click at [856, 158] on button "Actions" at bounding box center [870, 166] width 39 height 16
click at [825, 218] on span "Ship" at bounding box center [832, 222] width 20 height 8
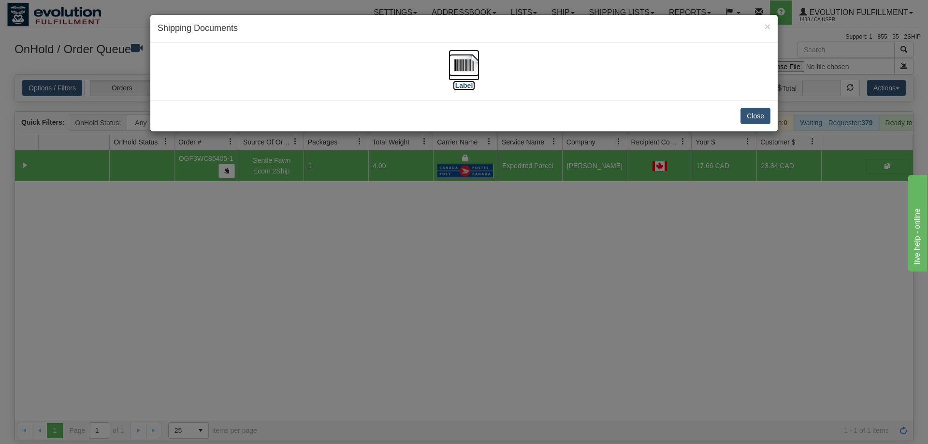
click at [464, 74] on img at bounding box center [463, 65] width 31 height 31
click at [391, 204] on div "× Shipping Documents [Label] Close" at bounding box center [464, 222] width 928 height 444
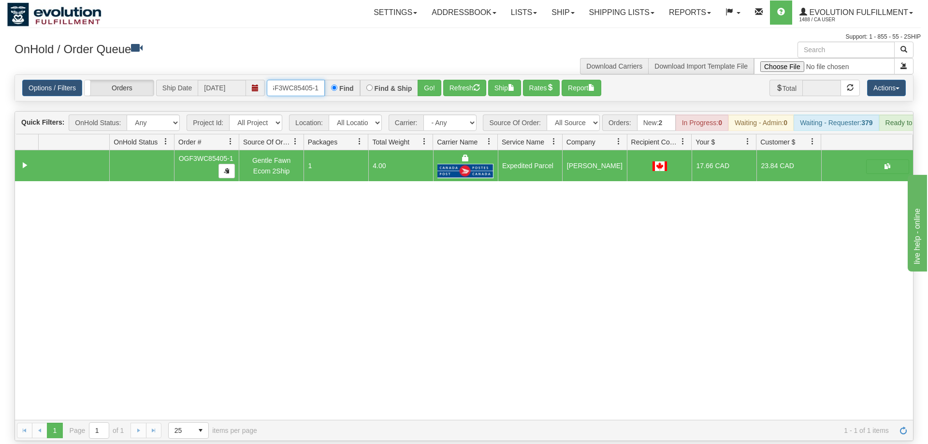
click at [296, 80] on input "OGF3WC85405-1" at bounding box center [296, 88] width 58 height 16
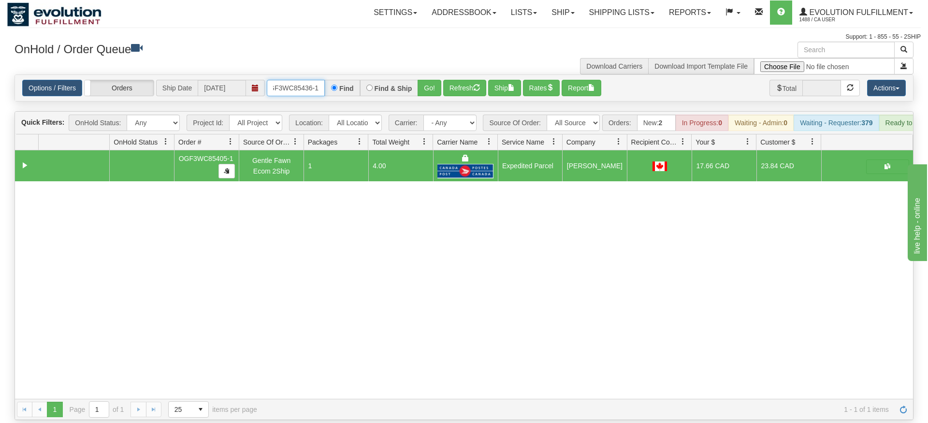
type input "OGF3WC85436-1"
click at [423, 96] on div "Is equal to Is not equal to Contains Does not contains CAD USD EUR ZAR [PERSON_…" at bounding box center [463, 246] width 913 height 345
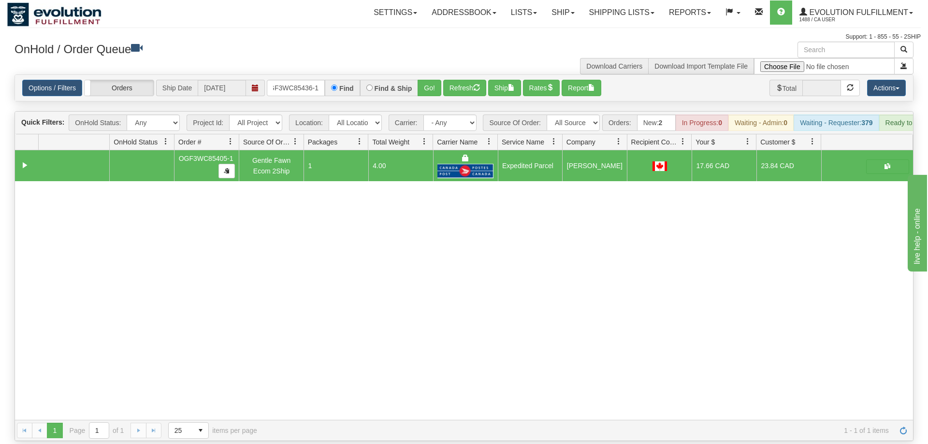
click at [423, 75] on div "Options / Filters Group Shipments Orders Ship Date [DATE] OGF3WC85436-1 Find Fi…" at bounding box center [464, 88] width 898 height 26
click at [423, 80] on button "Go!" at bounding box center [429, 88] width 24 height 16
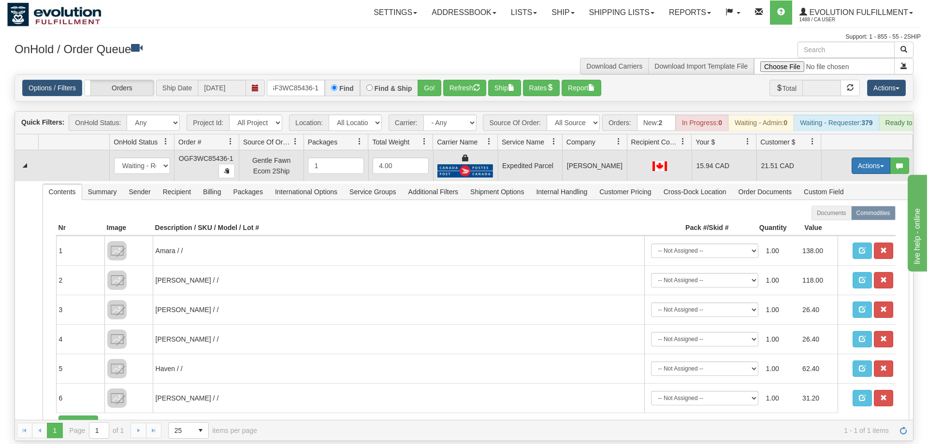
click at [872, 158] on button "Actions" at bounding box center [870, 166] width 39 height 16
click at [838, 218] on span "Ship" at bounding box center [832, 222] width 20 height 8
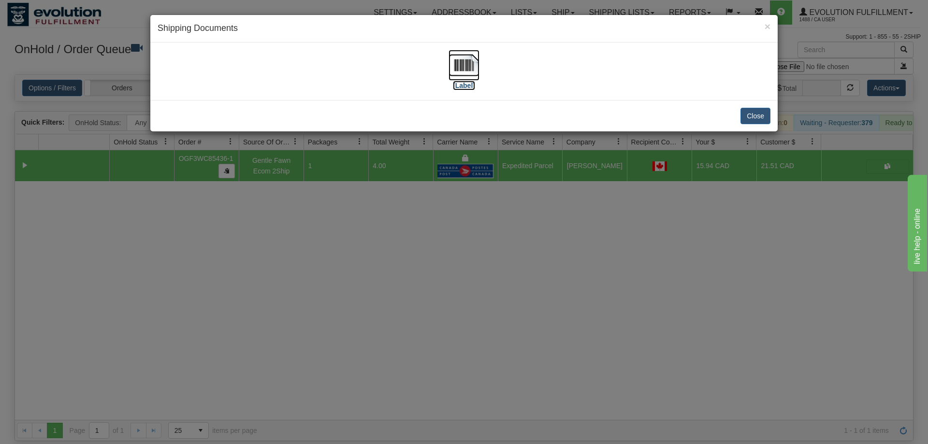
click at [458, 75] on img at bounding box center [463, 65] width 31 height 31
drag, startPoint x: 363, startPoint y: 270, endPoint x: 354, endPoint y: 54, distance: 216.2
click at [366, 260] on div "× Shipping Documents [Label] Close" at bounding box center [464, 222] width 928 height 444
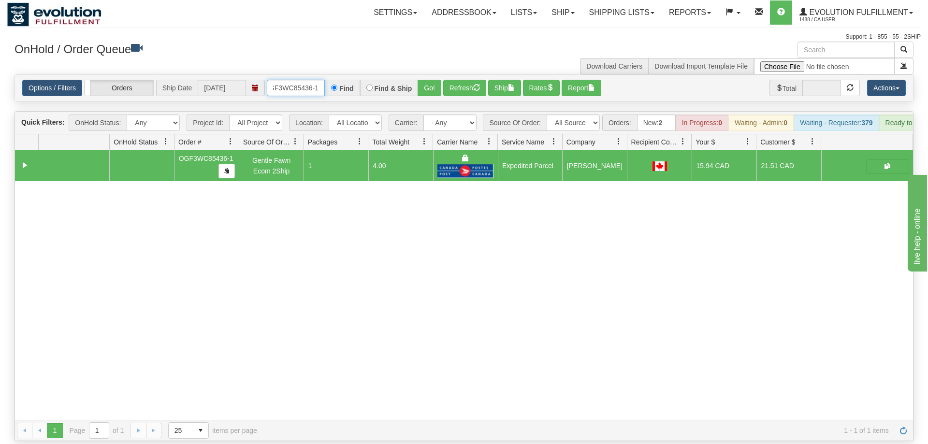
click at [303, 80] on input "OGF3WC85436-1" at bounding box center [296, 88] width 58 height 16
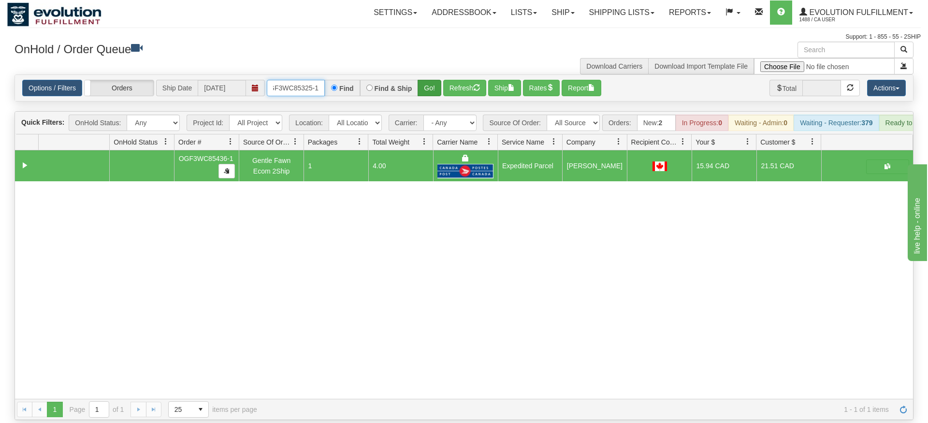
type input "OGF3WC85325-1"
drag, startPoint x: 424, startPoint y: 71, endPoint x: 425, endPoint y: 85, distance: 13.5
click at [424, 92] on div "Is equal to Is not equal to Contains Does not contains CAD USD EUR ZAR [PERSON_…" at bounding box center [463, 246] width 913 height 345
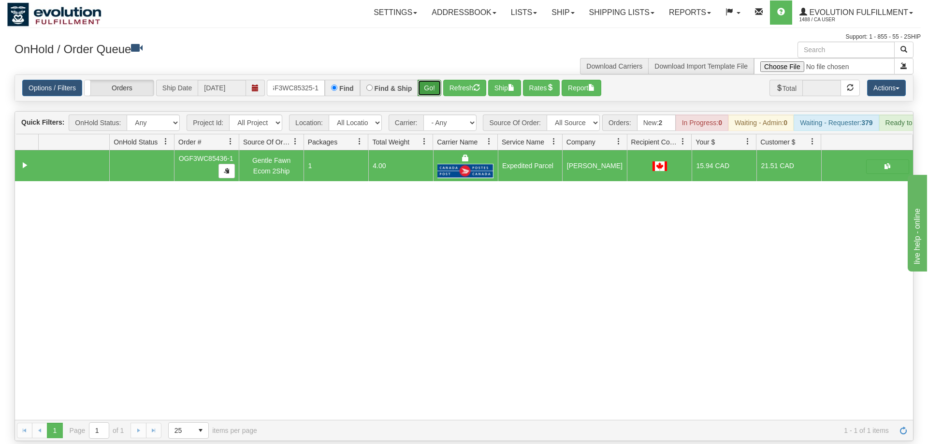
click at [427, 80] on button "Go!" at bounding box center [429, 88] width 24 height 16
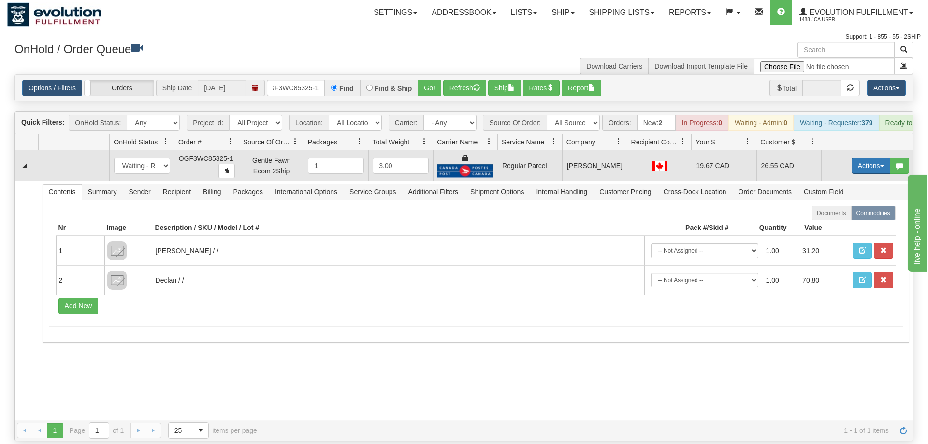
click at [861, 158] on button "Actions" at bounding box center [870, 166] width 39 height 16
click at [842, 205] on span "Rate All Services" at bounding box center [851, 209] width 58 height 8
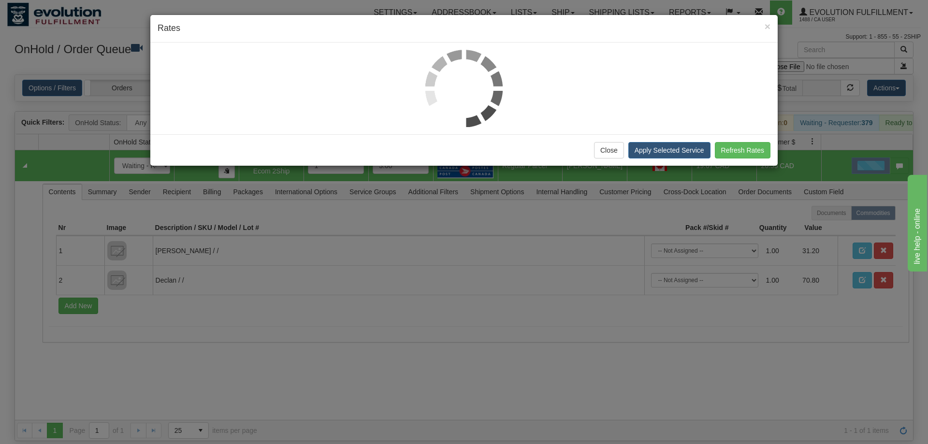
scroll to position [0, 9]
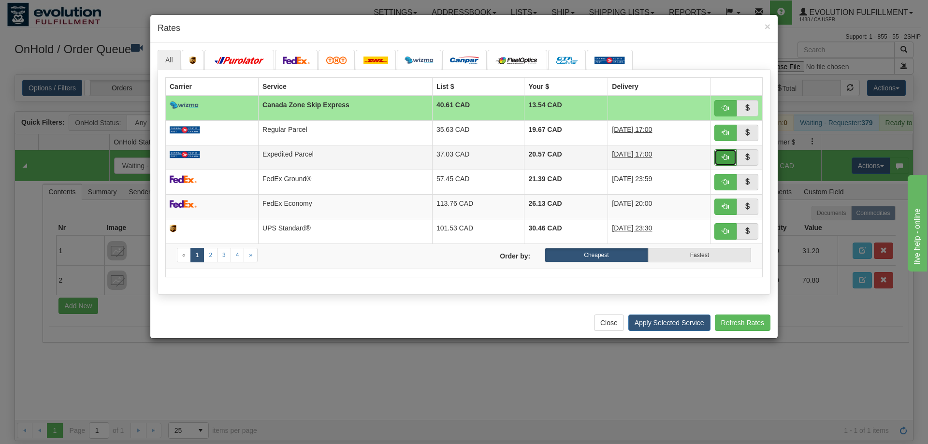
click at [725, 159] on span "button" at bounding box center [725, 157] width 7 height 7
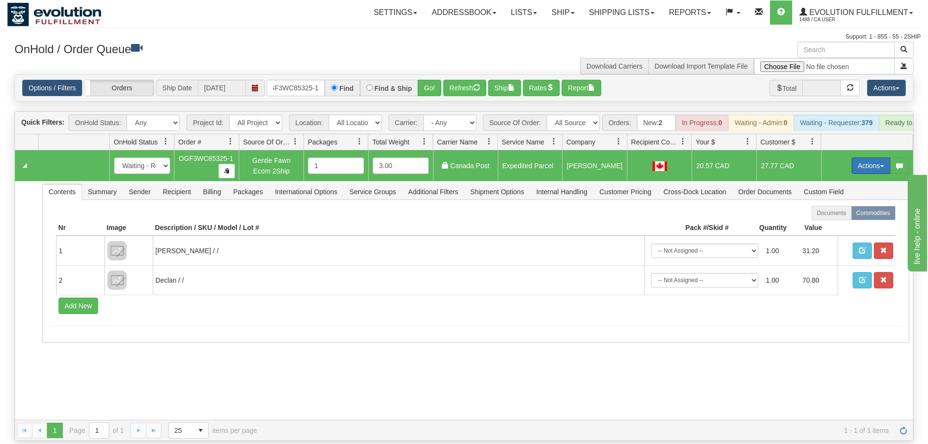
click at [862, 158] on button "Actions" at bounding box center [870, 166] width 39 height 16
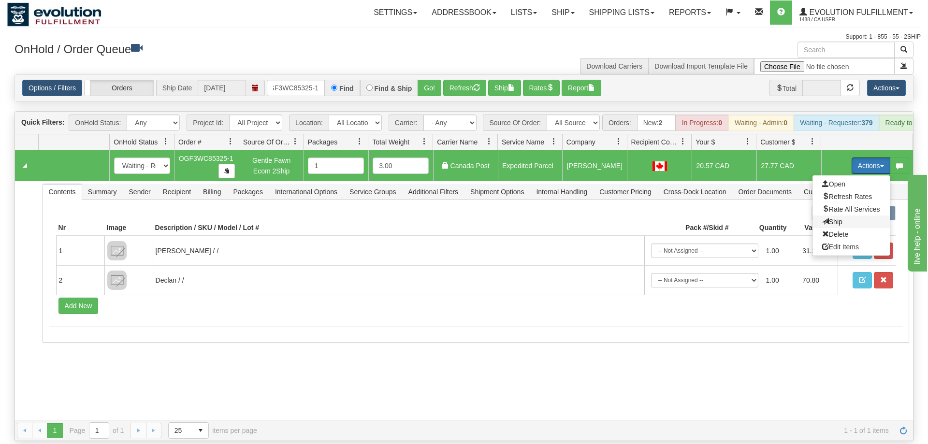
click at [838, 218] on span "Ship" at bounding box center [832, 222] width 20 height 8
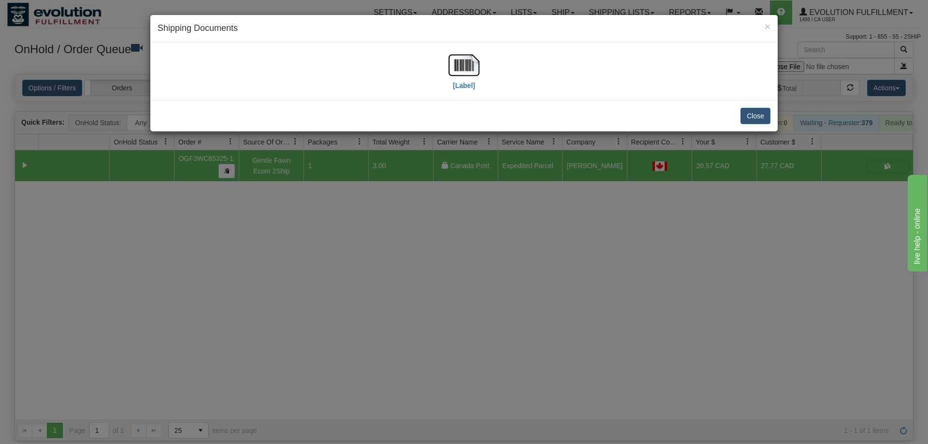
click at [484, 74] on div "[Label]" at bounding box center [464, 71] width 613 height 43
click at [462, 75] on img at bounding box center [463, 65] width 31 height 31
click at [583, 288] on div "× Shipping Documents [Label] Close" at bounding box center [464, 222] width 928 height 444
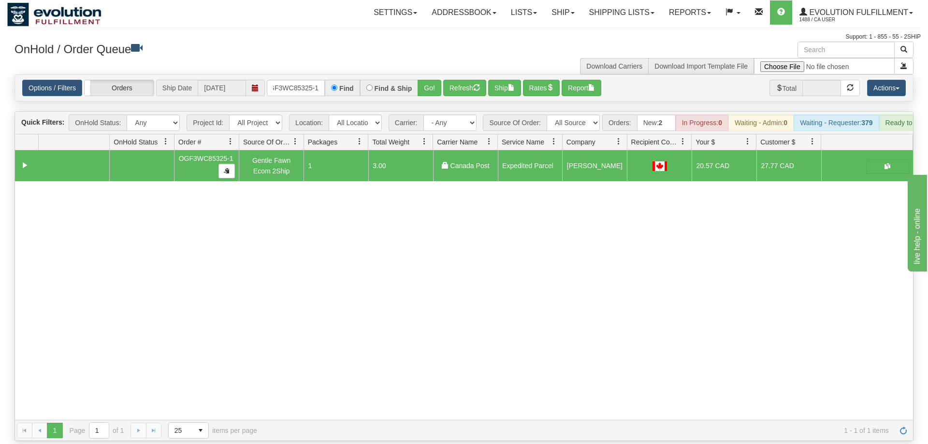
click at [288, 288] on div "31538396 EVOLUTION V3 90869296 90869297 OGF3WC85325-1 Gentle Fawn Ecom 2Ship 1 …" at bounding box center [464, 285] width 898 height 270
click at [303, 80] on input "OGF3WC85325-1" at bounding box center [296, 88] width 58 height 16
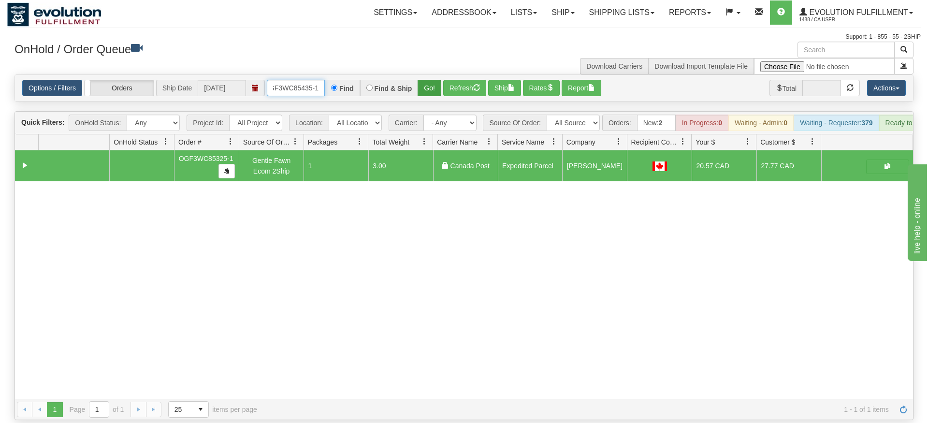
type input "OGF3WC85435-1"
click at [439, 97] on div "Is equal to Is not equal to Contains Does not contains CAD USD EUR ZAR [PERSON_…" at bounding box center [463, 246] width 913 height 345
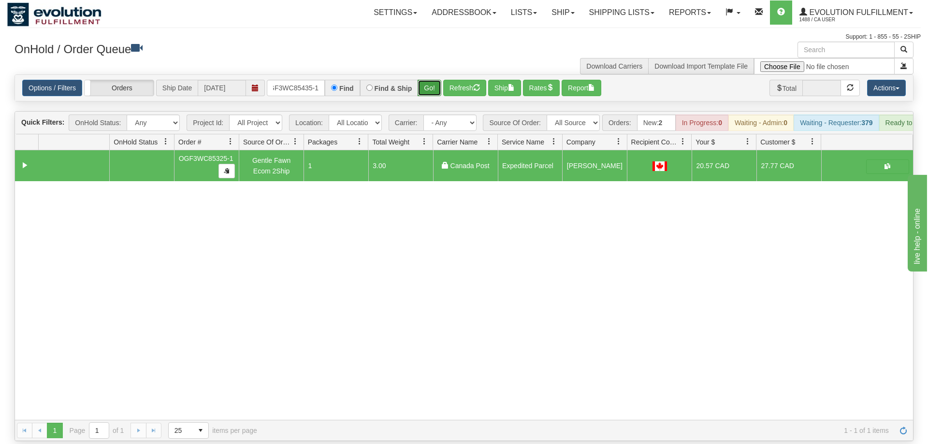
click at [440, 80] on button "Go!" at bounding box center [429, 88] width 24 height 16
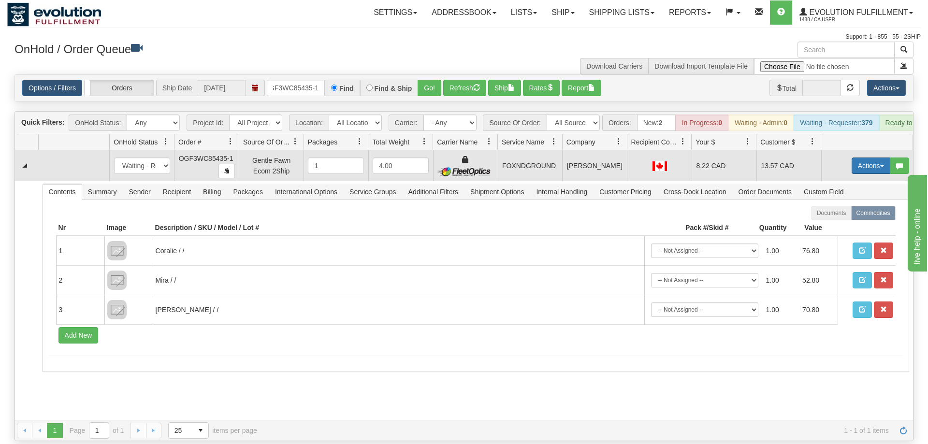
click at [871, 158] on button "Actions" at bounding box center [870, 166] width 39 height 16
click at [837, 218] on span "Ship" at bounding box center [832, 222] width 20 height 8
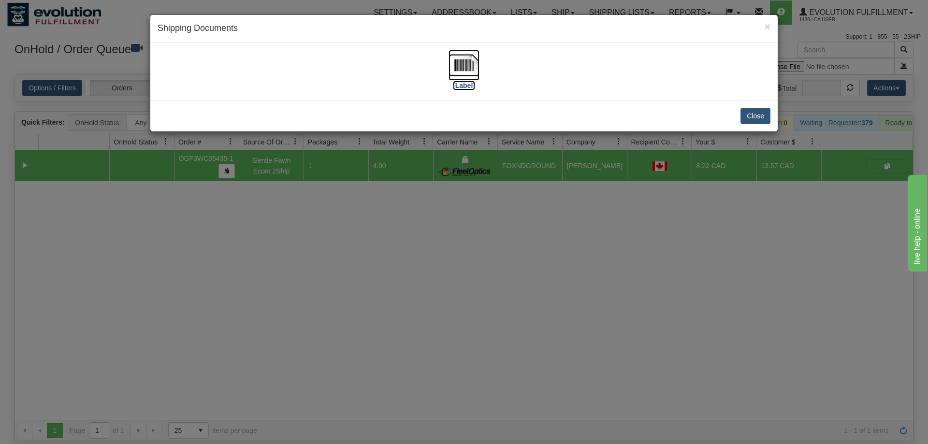
click at [474, 66] on img at bounding box center [463, 65] width 31 height 31
drag, startPoint x: 467, startPoint y: 271, endPoint x: 261, endPoint y: 130, distance: 249.6
click at [466, 266] on div "× Shipping Documents [Label] Close" at bounding box center [464, 222] width 928 height 444
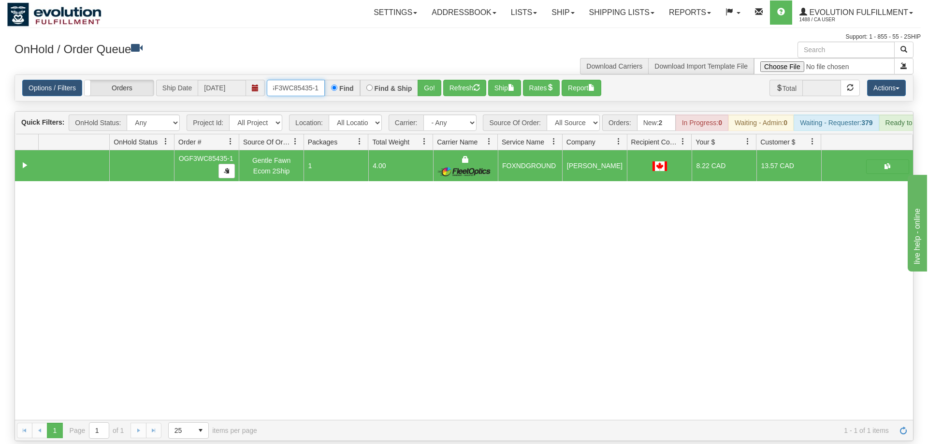
click at [281, 80] on input "OGF3WC85435-1" at bounding box center [296, 88] width 58 height 16
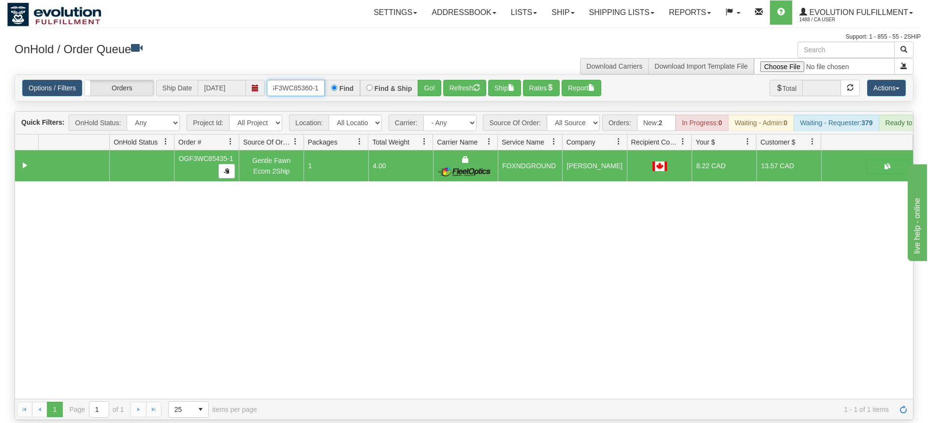
type input "OGF3WC85360-1"
click at [432, 91] on div "Is equal to Is not equal to Contains Does not contains CAD USD EUR ZAR [PERSON_…" at bounding box center [463, 246] width 913 height 345
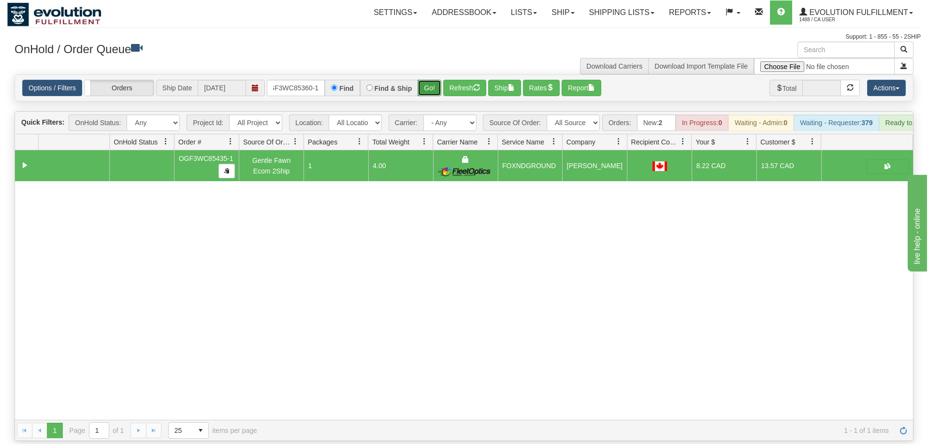
click at [433, 80] on button "Go!" at bounding box center [429, 88] width 24 height 16
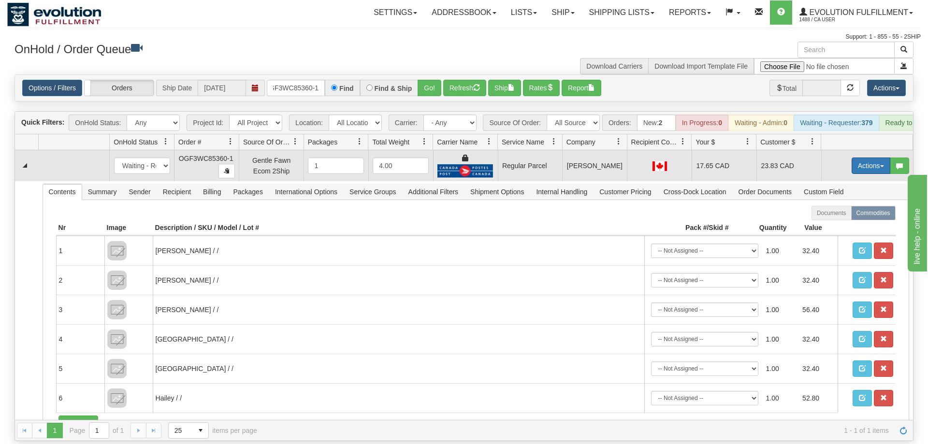
click at [876, 158] on button "Actions" at bounding box center [870, 166] width 39 height 16
click at [859, 205] on span "Rate All Services" at bounding box center [851, 209] width 58 height 8
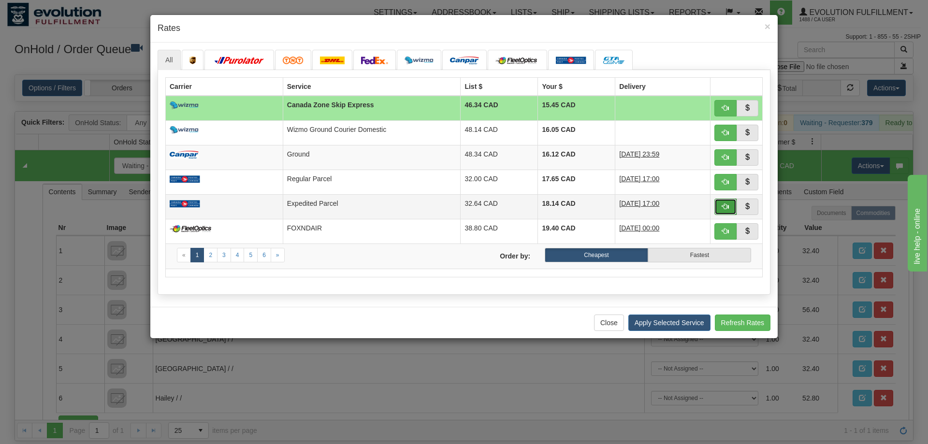
click at [734, 205] on button "button" at bounding box center [725, 207] width 22 height 16
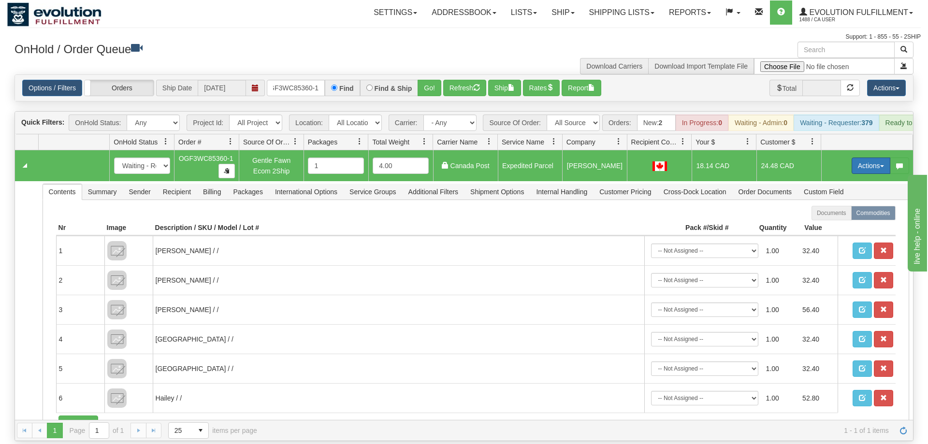
click at [875, 158] on button "Actions" at bounding box center [870, 166] width 39 height 16
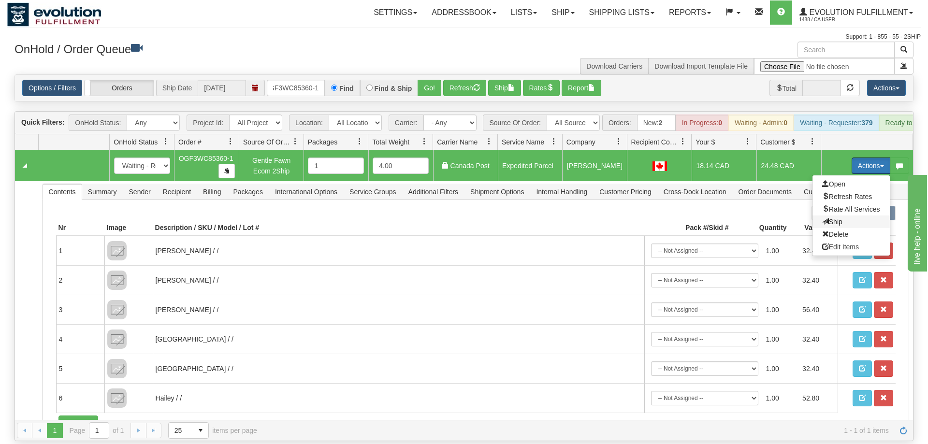
click at [839, 218] on span "Ship" at bounding box center [832, 222] width 20 height 8
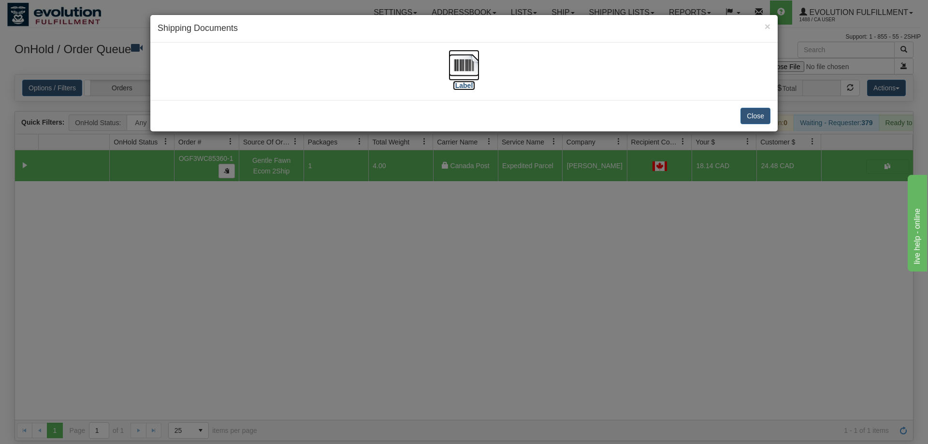
click at [473, 74] on img at bounding box center [463, 65] width 31 height 31
drag, startPoint x: 374, startPoint y: 220, endPoint x: 340, endPoint y: 124, distance: 102.6
click at [374, 220] on div "× Shipping Documents [Label] Close" at bounding box center [464, 222] width 928 height 444
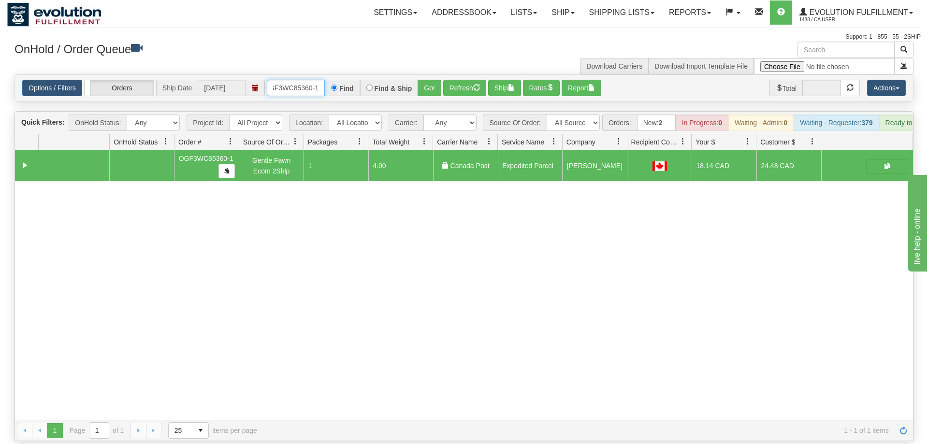
click at [314, 81] on input "OGF3WC85360-1" at bounding box center [296, 88] width 58 height 16
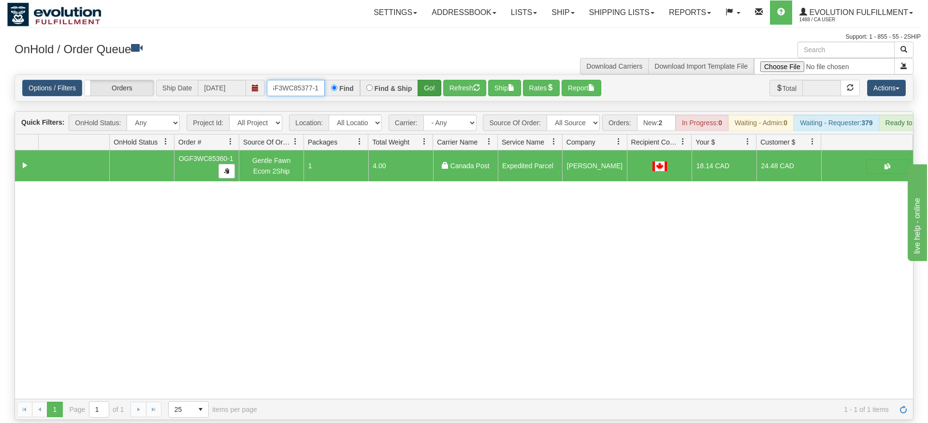
type input "OGF3WC85377-1"
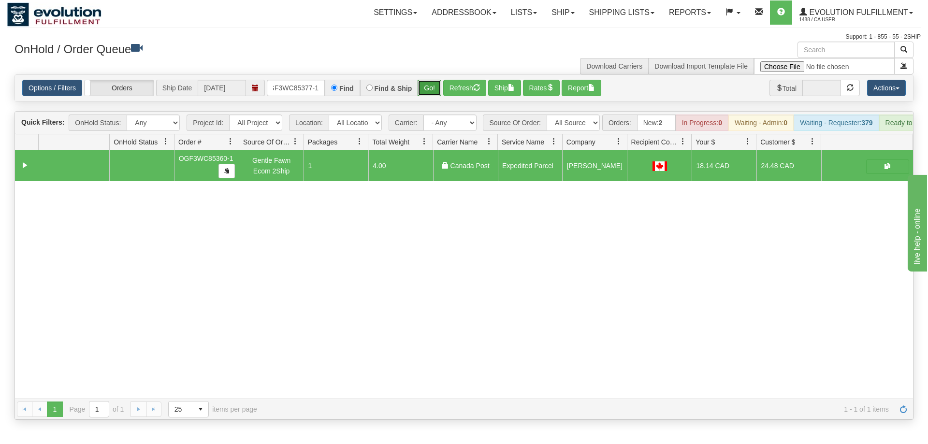
drag, startPoint x: 435, startPoint y: 78, endPoint x: 430, endPoint y: 69, distance: 10.2
click at [434, 95] on div "Is equal to Is not equal to Contains Does not contains CAD USD EUR ZAR [PERSON_…" at bounding box center [463, 246] width 913 height 345
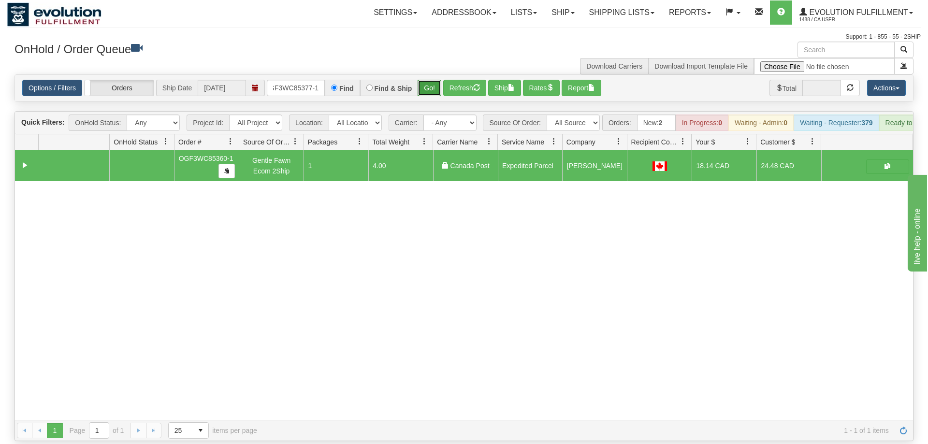
click at [430, 80] on button "Go!" at bounding box center [429, 88] width 24 height 16
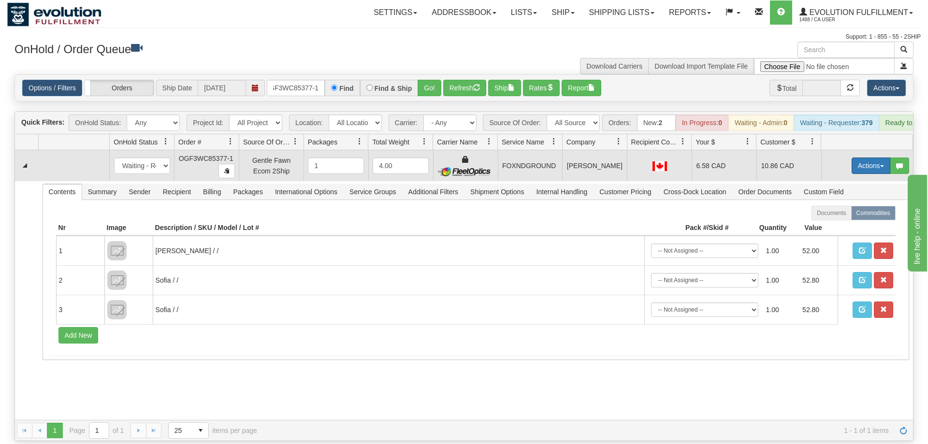
click at [867, 158] on button "Actions" at bounding box center [870, 166] width 39 height 16
click at [829, 218] on span "Ship" at bounding box center [832, 222] width 20 height 8
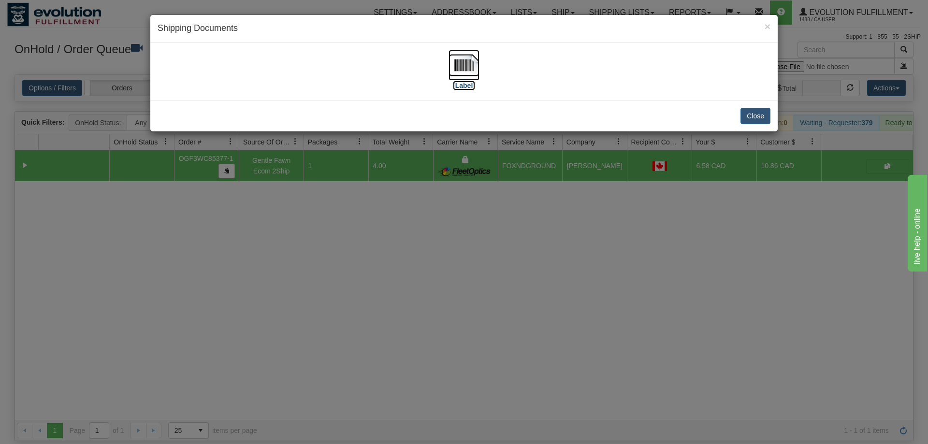
click at [457, 69] on img at bounding box center [463, 65] width 31 height 31
drag, startPoint x: 475, startPoint y: 127, endPoint x: 397, endPoint y: 134, distance: 78.1
click at [475, 127] on div "Close" at bounding box center [463, 115] width 627 height 31
click at [333, 169] on div "× Shipping Documents [Label] Close" at bounding box center [464, 222] width 928 height 444
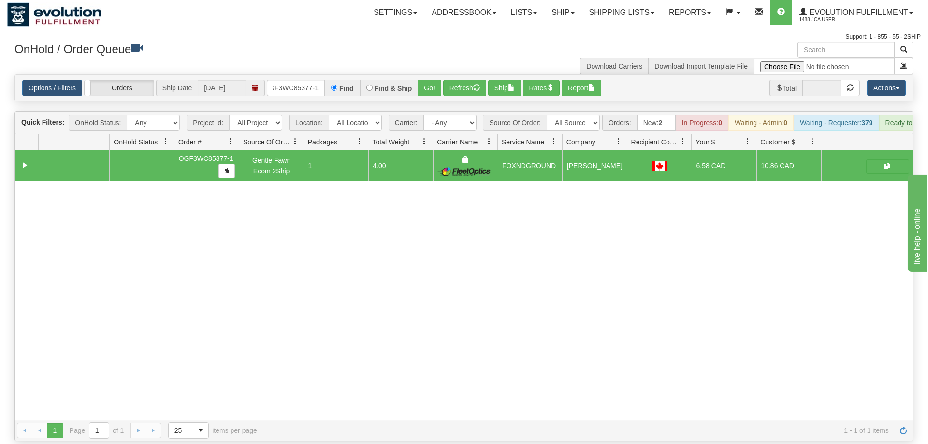
click at [309, 83] on div "Options / Filters Group Shipments Orders Ship Date 08/27/2025 OGF3WC85377-1 Fin…" at bounding box center [464, 88] width 898 height 26
click at [310, 80] on input "OGF3WC85377-1" at bounding box center [296, 88] width 58 height 16
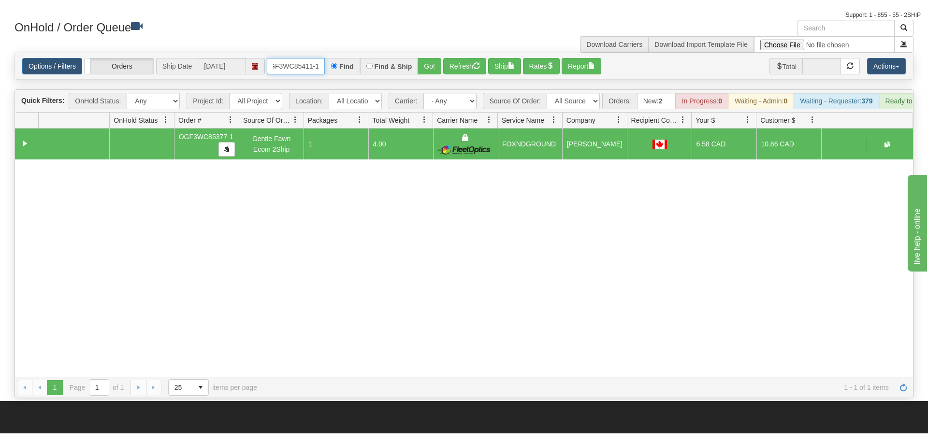
scroll to position [49, 0]
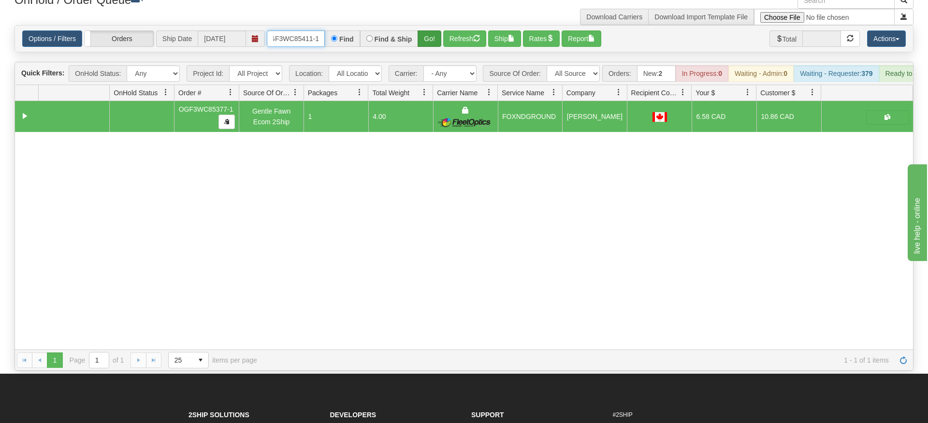
type input "OGF3WC85411-1"
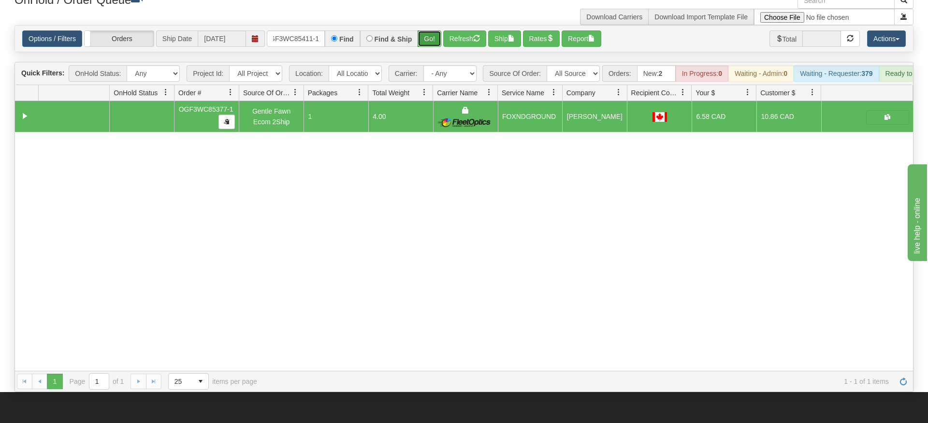
click at [435, 45] on div "Is equal to Is not equal to Contains Does not contains CAD USD EUR ZAR [PERSON_…" at bounding box center [463, 208] width 913 height 367
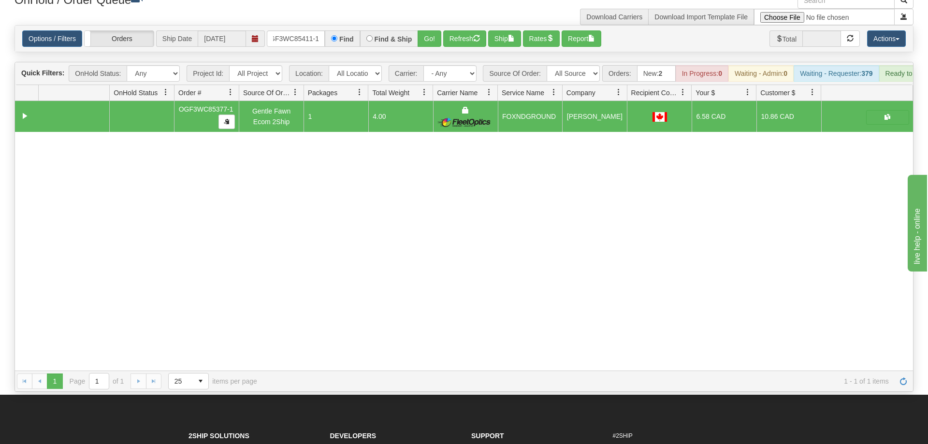
click at [432, 33] on div "Options / Filters Group Shipments Orders Ship Date 08/27/2025 OGF3WC85411-1 Fin…" at bounding box center [464, 39] width 898 height 26
click at [435, 30] on button "Go!" at bounding box center [429, 38] width 24 height 16
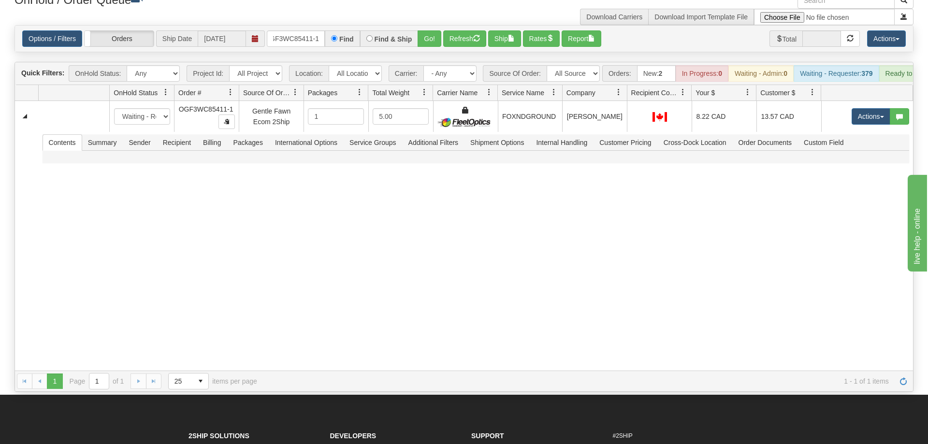
scroll to position [0, 9]
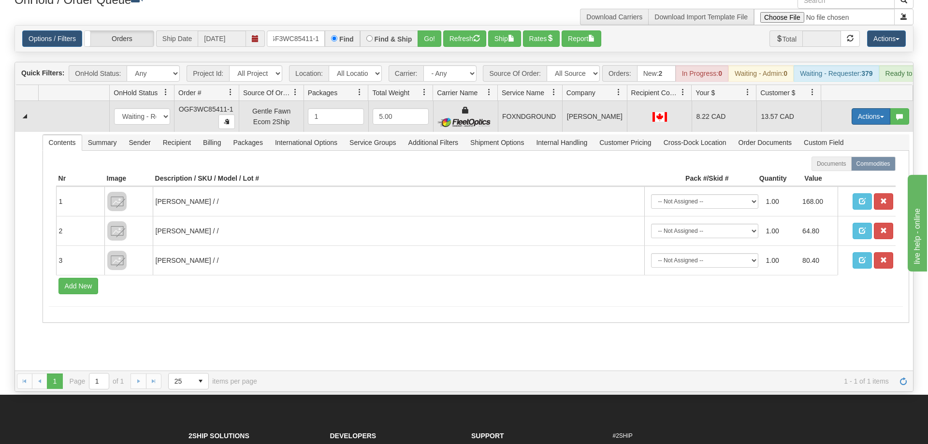
click at [856, 108] on button "Actions" at bounding box center [870, 116] width 39 height 16
click at [834, 169] on span "Ship" at bounding box center [832, 173] width 20 height 8
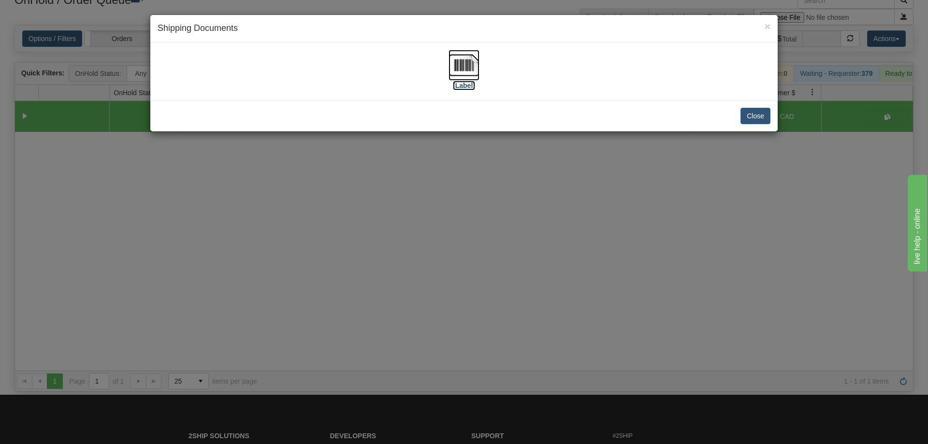
click at [455, 59] on img at bounding box center [463, 65] width 31 height 31
click at [561, 299] on div "× Shipping Documents [Label] Close" at bounding box center [464, 222] width 928 height 444
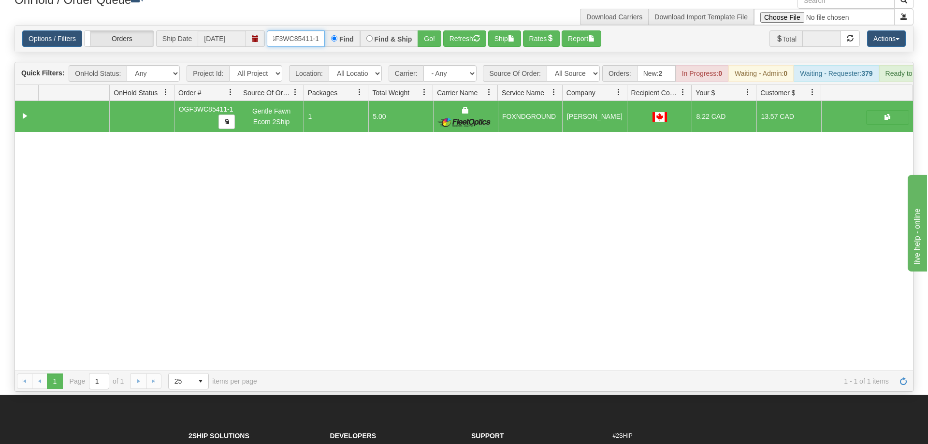
click at [302, 30] on input "OGF3WC85411-1" at bounding box center [296, 38] width 58 height 16
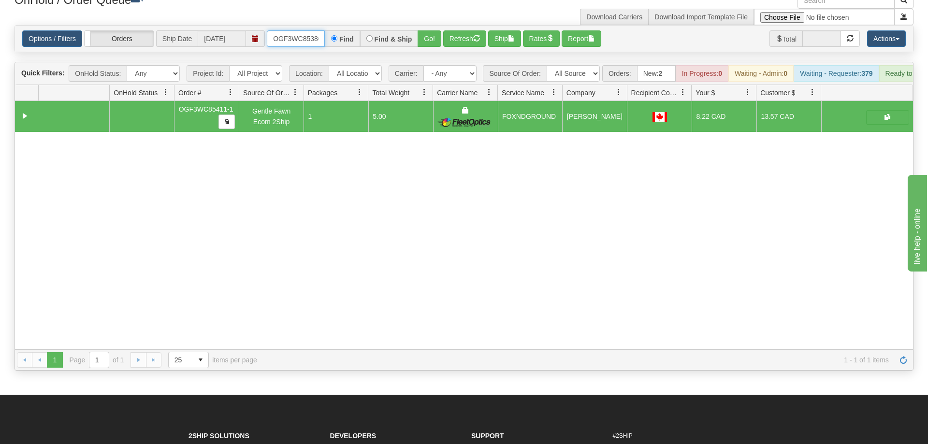
scroll to position [0, 9]
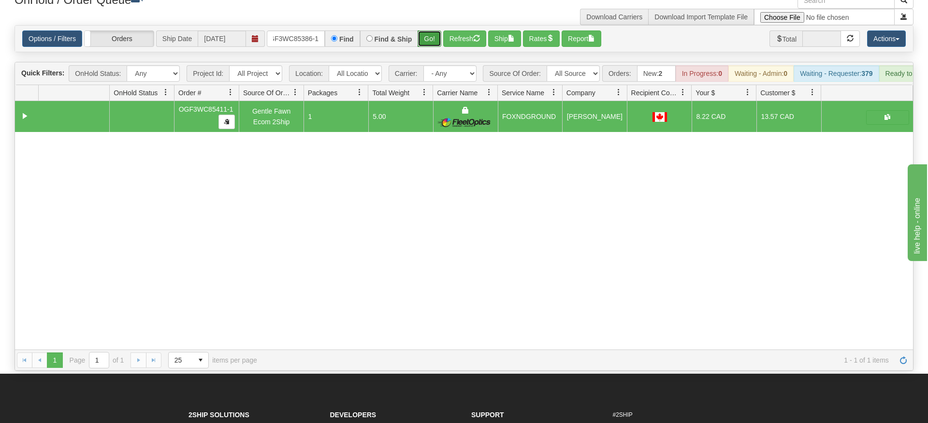
click at [432, 41] on div "Is equal to Is not equal to Contains Does not contains CAD USD EUR ZAR [PERSON_…" at bounding box center [463, 197] width 913 height 345
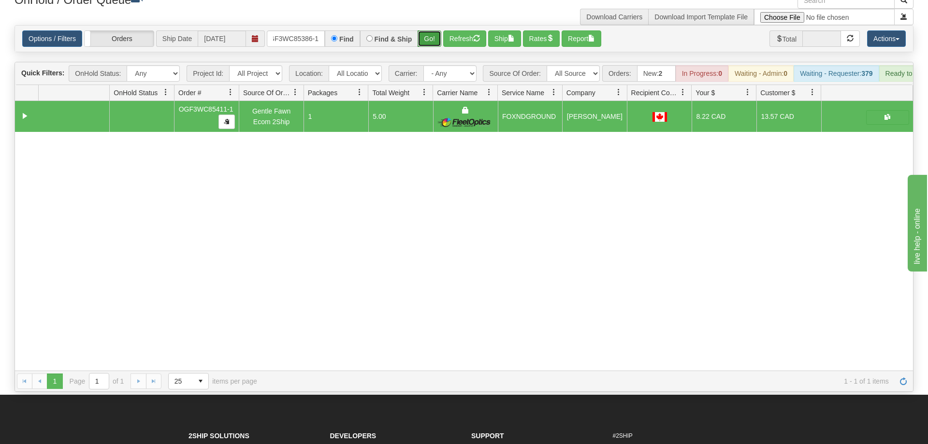
click at [429, 30] on button "Go!" at bounding box center [429, 38] width 24 height 16
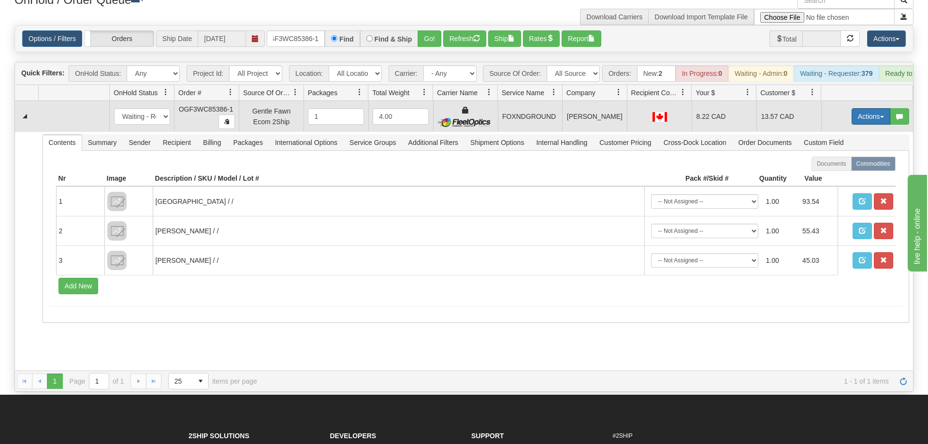
click at [869, 108] on button "Actions" at bounding box center [870, 116] width 39 height 16
click at [852, 166] on link "Ship" at bounding box center [850, 172] width 77 height 13
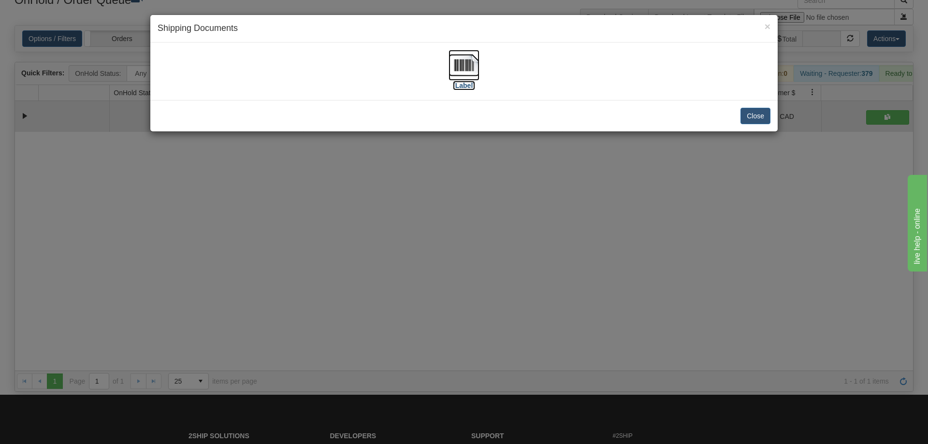
click at [476, 68] on img at bounding box center [463, 65] width 31 height 31
click at [417, 362] on div "× Shipping Documents [Label] Close" at bounding box center [464, 222] width 928 height 444
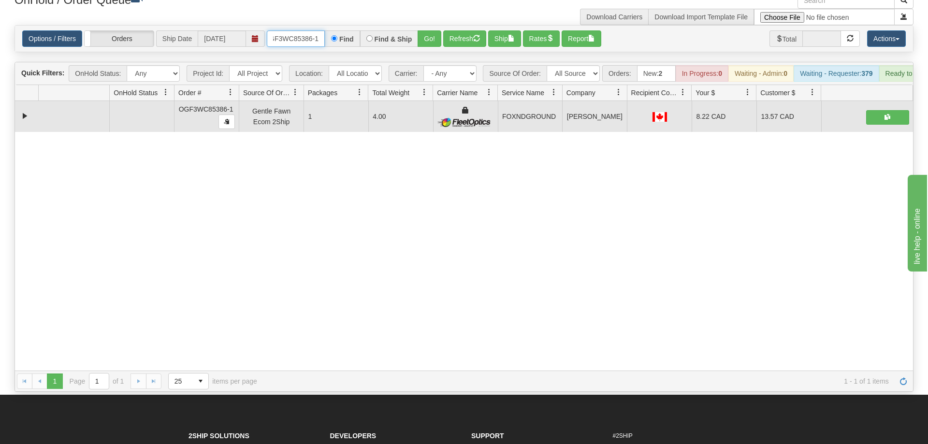
click at [311, 30] on input "OGF3WC85386-1" at bounding box center [296, 38] width 58 height 16
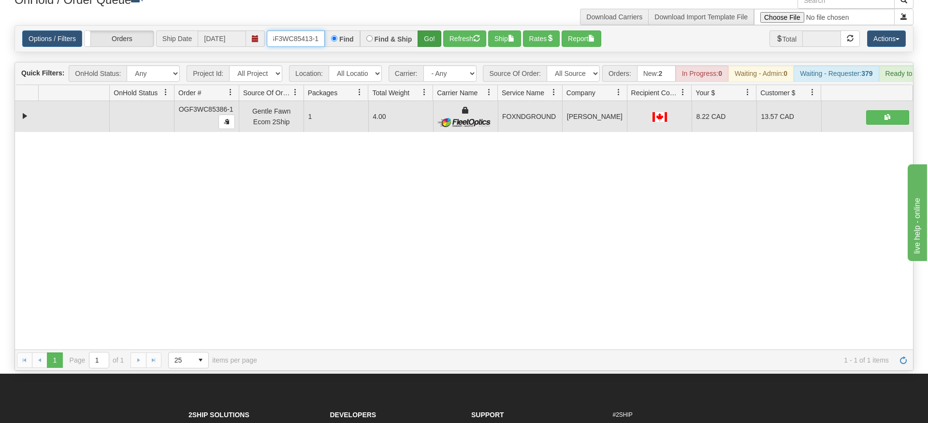
type input "OGF3WC85413-1"
click at [438, 41] on div "Is equal to Is not equal to Contains Does not contains CAD USD EUR ZAR [PERSON_…" at bounding box center [463, 197] width 913 height 345
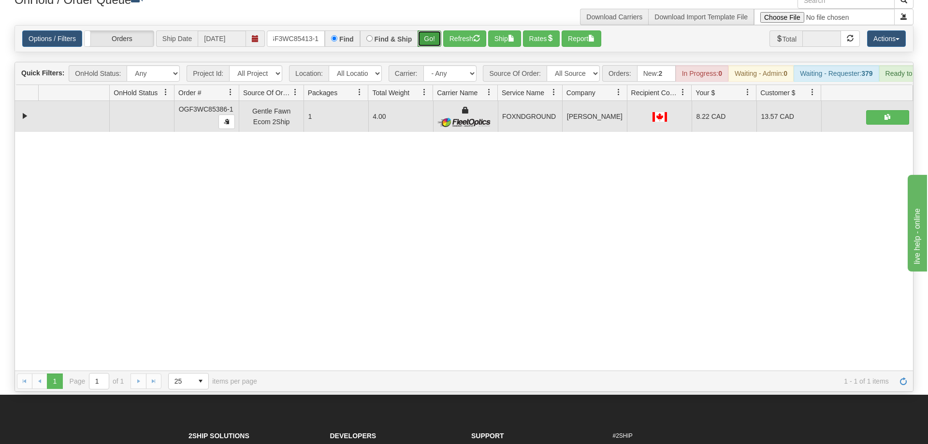
click at [437, 30] on button "Go!" at bounding box center [429, 38] width 24 height 16
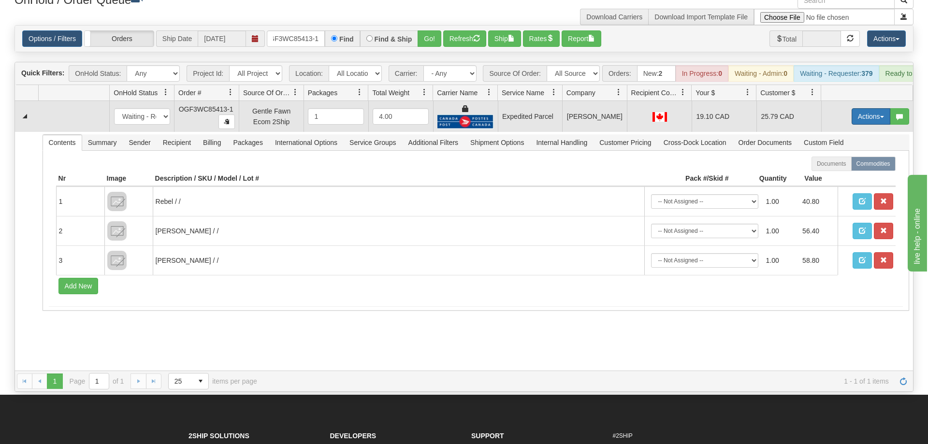
click at [872, 108] on button "Actions" at bounding box center [870, 116] width 39 height 16
click at [841, 166] on link "Ship" at bounding box center [850, 172] width 77 height 13
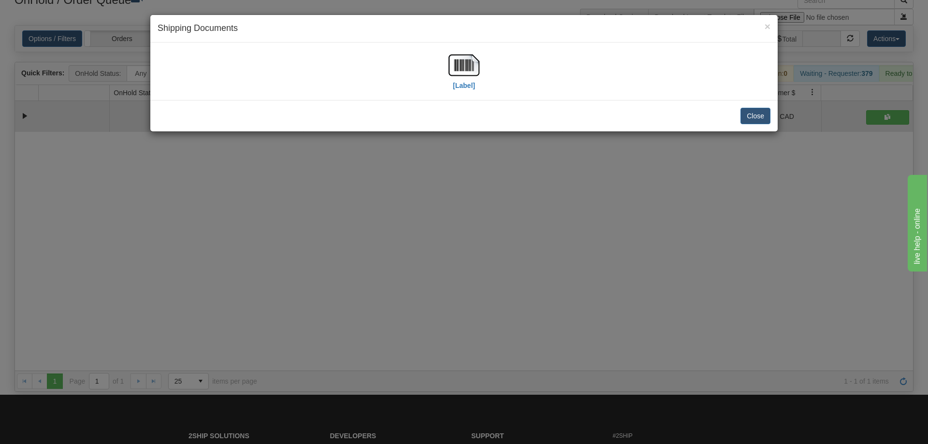
click at [283, 77] on div "[Label]" at bounding box center [464, 71] width 613 height 43
click at [453, 69] on img at bounding box center [463, 65] width 31 height 31
click at [641, 236] on div "× Shipping Documents [Label] Close" at bounding box center [464, 222] width 928 height 444
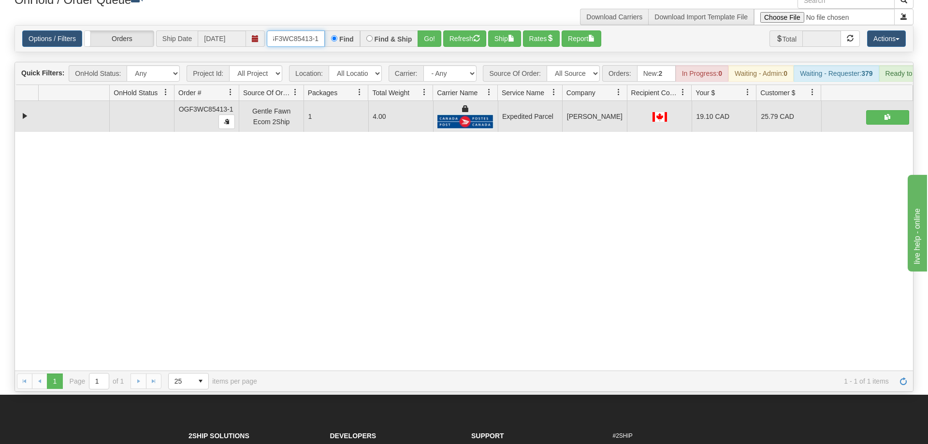
click at [289, 30] on input "OGF3WC85413-1" at bounding box center [296, 38] width 58 height 16
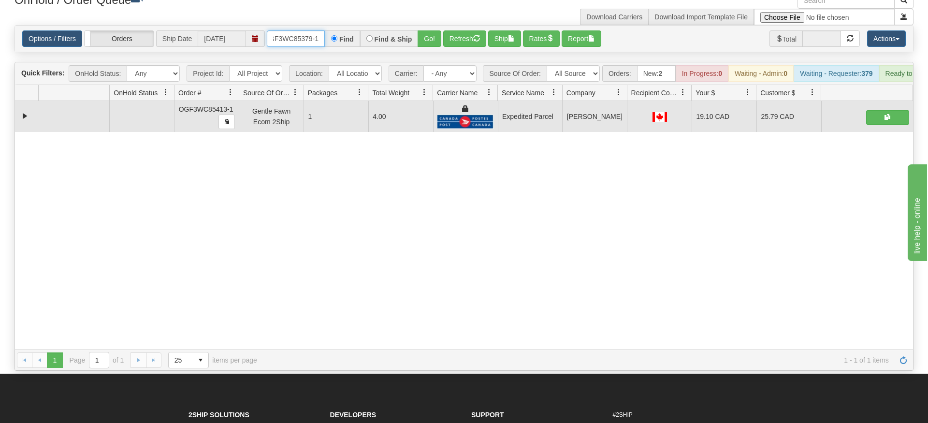
type input "OGF3WC85379-1"
click at [435, 43] on div "Is equal to Is not equal to Contains Does not contains CAD USD EUR ZAR [PERSON_…" at bounding box center [463, 197] width 913 height 345
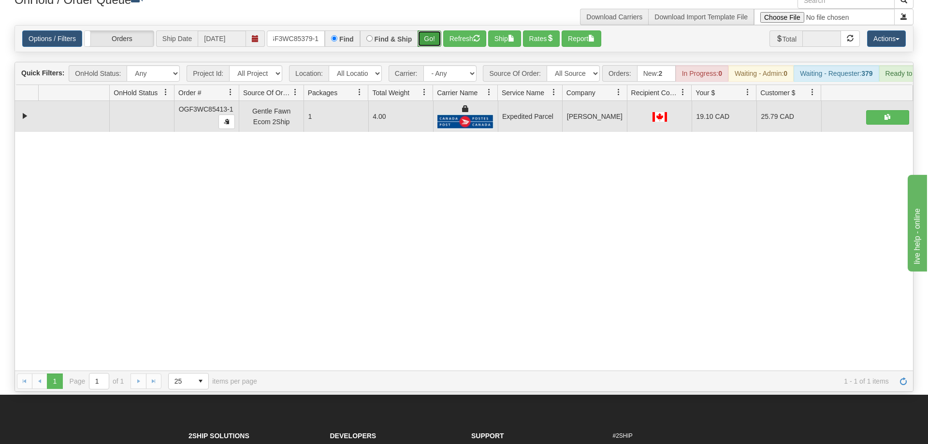
click at [434, 30] on button "Go!" at bounding box center [429, 38] width 24 height 16
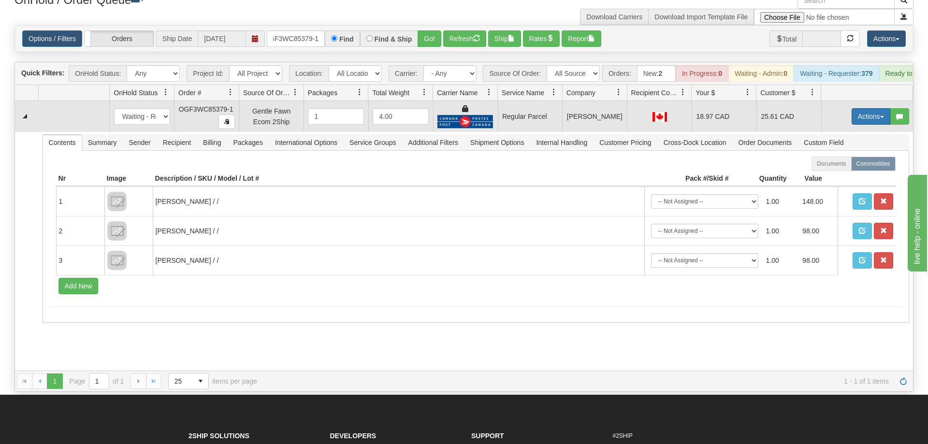
click at [879, 108] on button "Actions" at bounding box center [870, 116] width 39 height 16
click at [849, 156] on span "Rate All Services" at bounding box center [851, 160] width 58 height 8
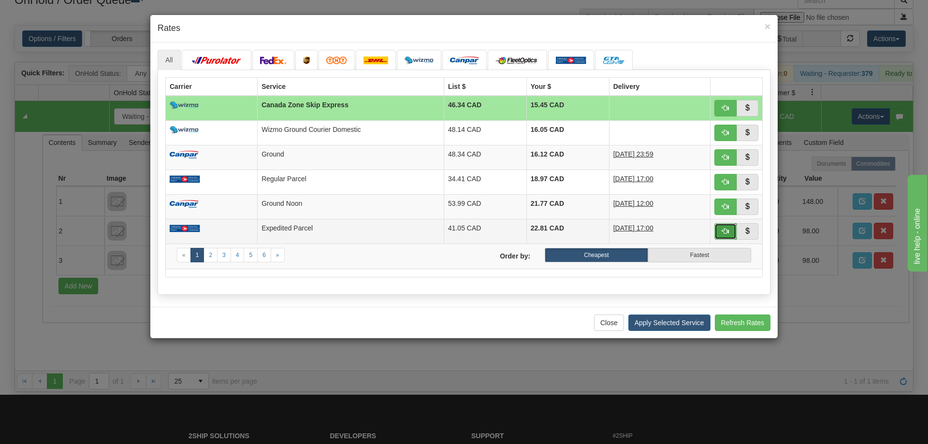
click at [721, 231] on button "button" at bounding box center [725, 231] width 22 height 16
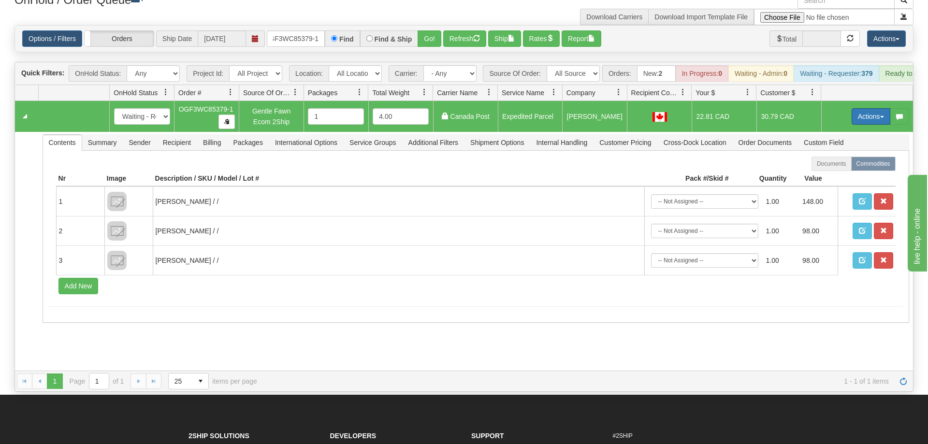
click at [857, 108] on button "Actions" at bounding box center [870, 116] width 39 height 16
click at [828, 169] on span "Ship" at bounding box center [832, 173] width 20 height 8
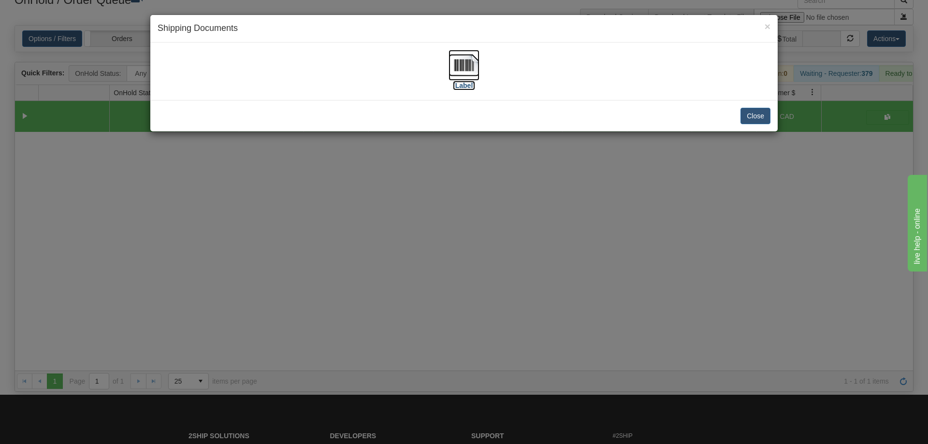
click at [451, 76] on img at bounding box center [463, 65] width 31 height 31
drag, startPoint x: 436, startPoint y: 276, endPoint x: 280, endPoint y: 21, distance: 299.1
click at [444, 266] on div "× Shipping Documents [Label] Close" at bounding box center [464, 222] width 928 height 444
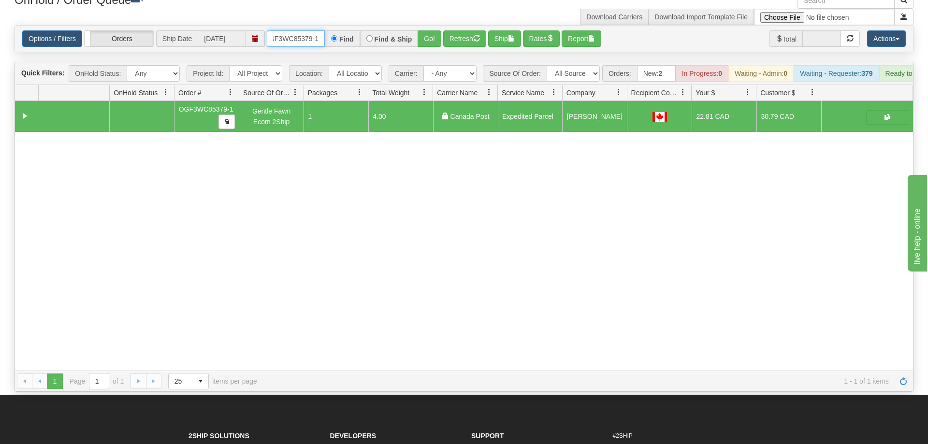
click at [292, 30] on input "OGF3WC85379-1" at bounding box center [296, 38] width 58 height 16
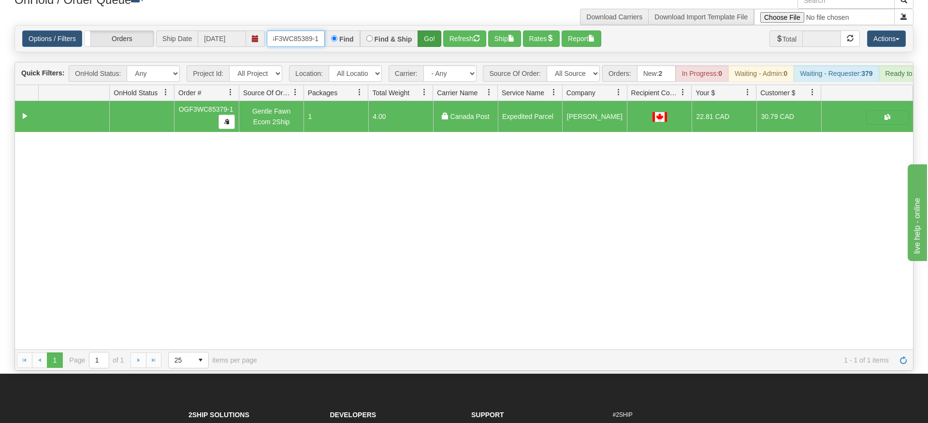
type input "OGF3WC85389-1"
click at [432, 30] on div "× Get OnHold Shipments fields - load dt: 334 Get OnHold Shipments fields - tran…" at bounding box center [463, 181] width 913 height 378
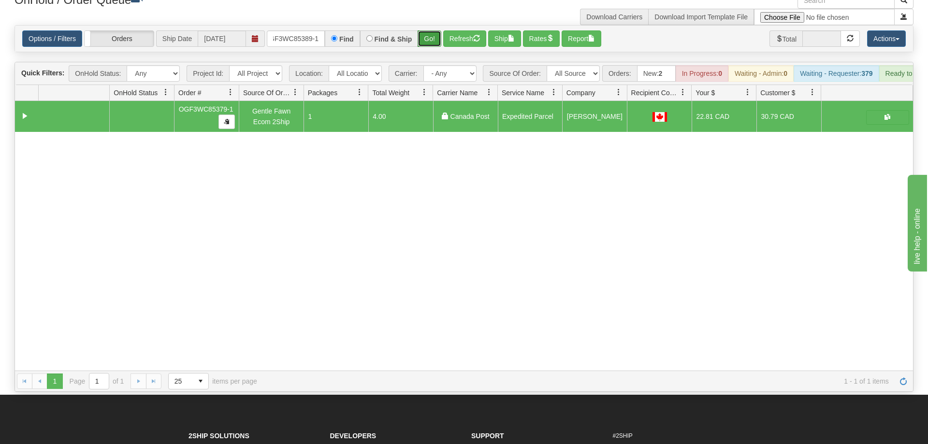
click at [431, 30] on button "Go!" at bounding box center [429, 38] width 24 height 16
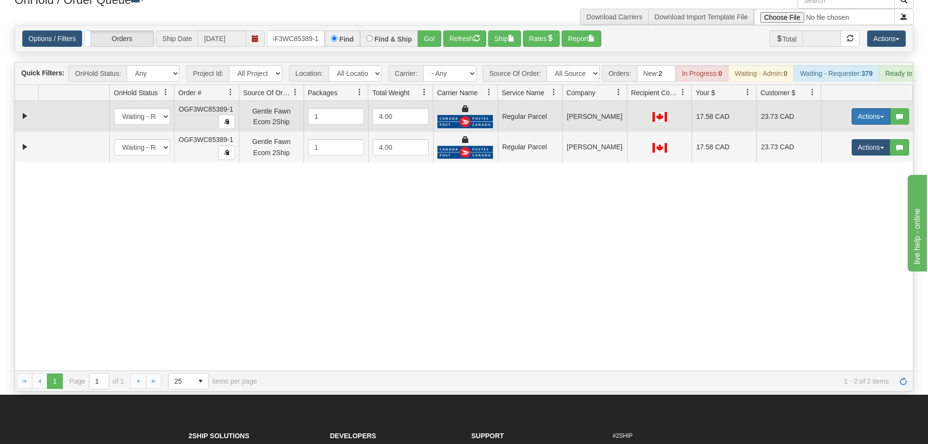
click at [879, 108] on button "Actions" at bounding box center [870, 116] width 39 height 16
click at [850, 156] on span "Rate All Services" at bounding box center [851, 160] width 58 height 8
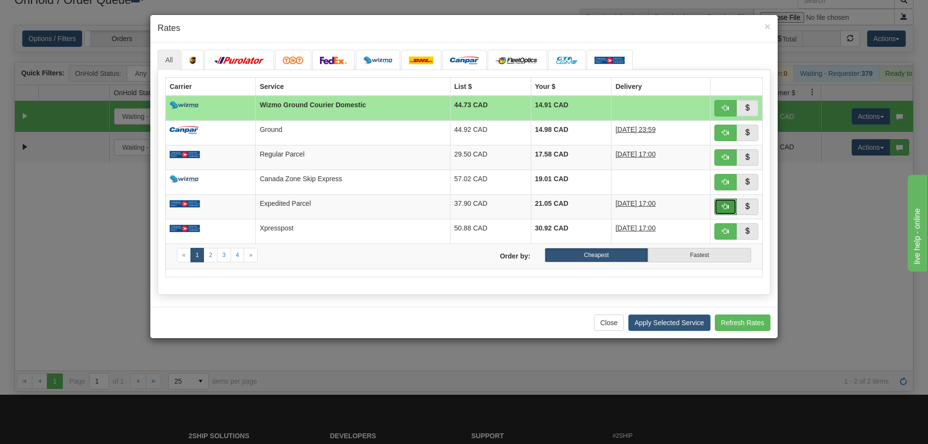
click at [730, 203] on button "button" at bounding box center [725, 207] width 22 height 16
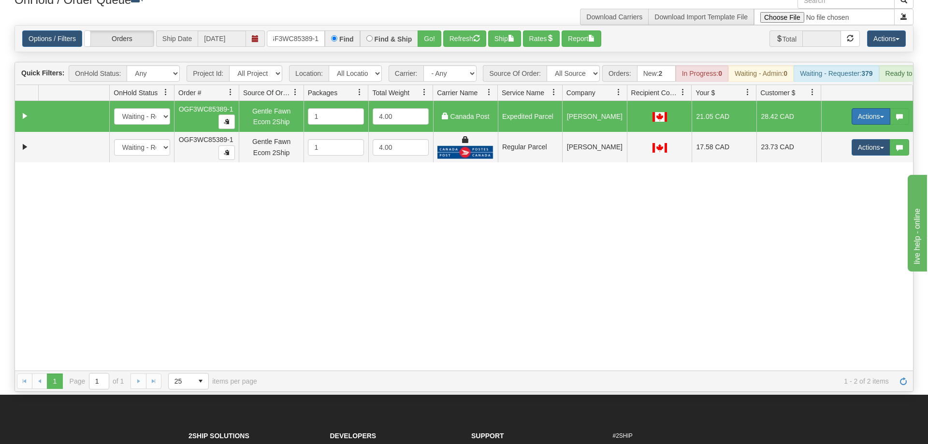
click at [859, 108] on button "Actions" at bounding box center [870, 116] width 39 height 16
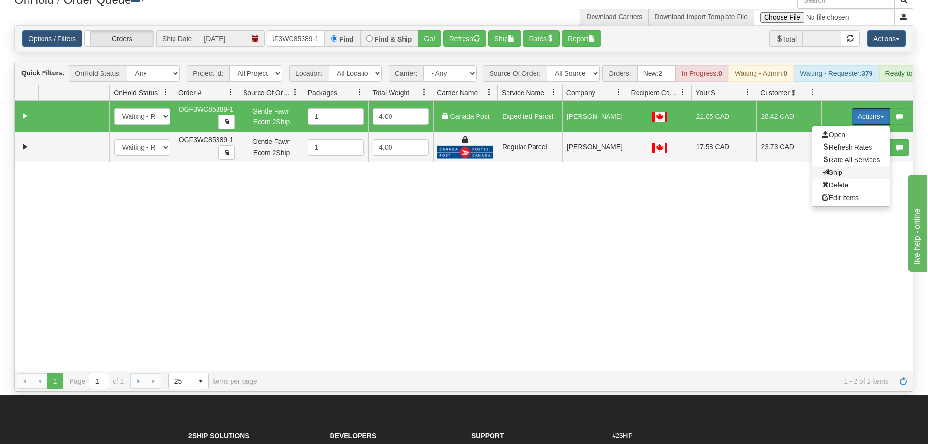
click at [825, 169] on span "Ship" at bounding box center [832, 173] width 20 height 8
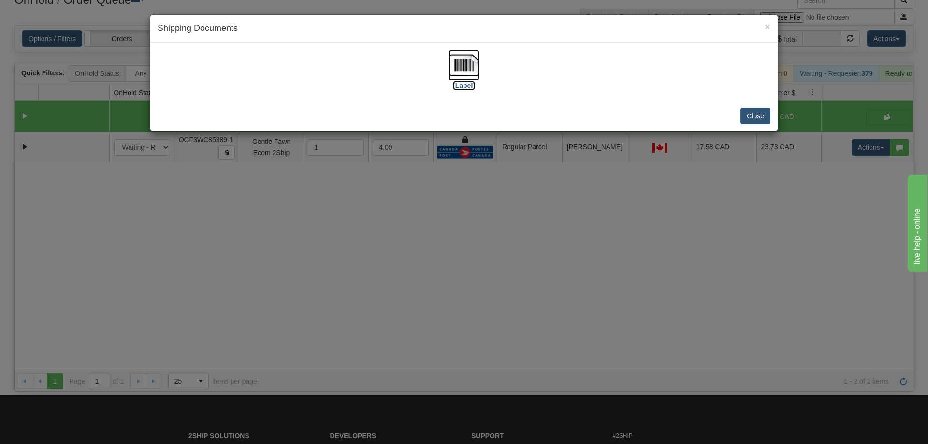
click at [477, 61] on img at bounding box center [463, 65] width 31 height 31
click at [848, 135] on div "× Shipping Documents [Label] Close" at bounding box center [464, 222] width 928 height 444
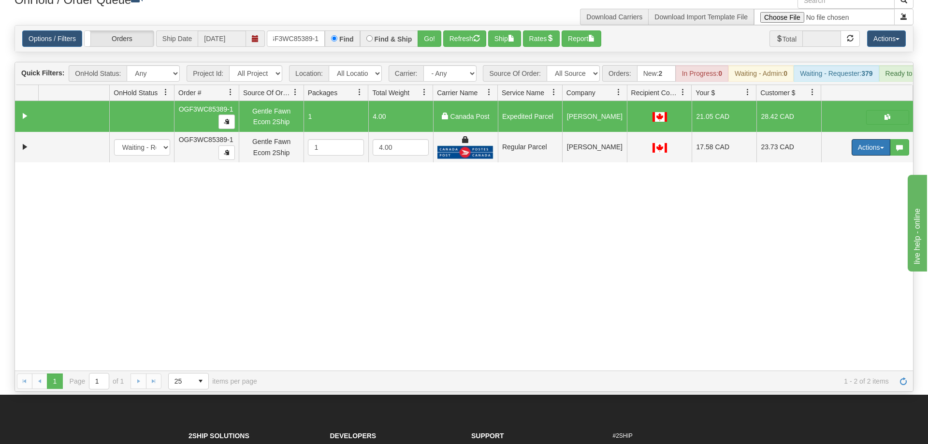
click at [863, 139] on button "Actions" at bounding box center [870, 147] width 39 height 16
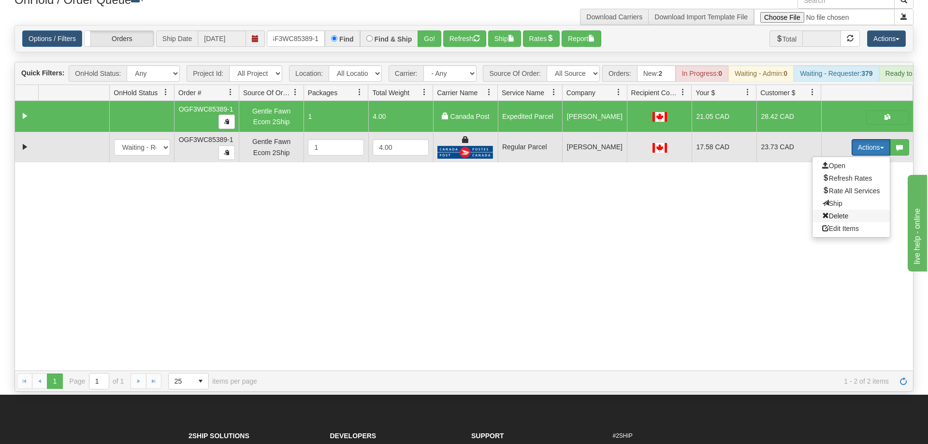
click at [844, 212] on span "Delete" at bounding box center [835, 216] width 26 height 8
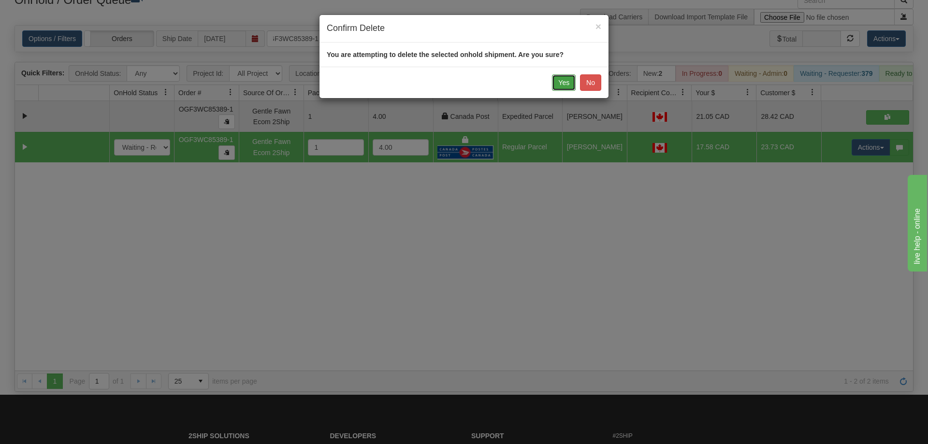
click at [559, 80] on button "Yes" at bounding box center [564, 82] width 24 height 16
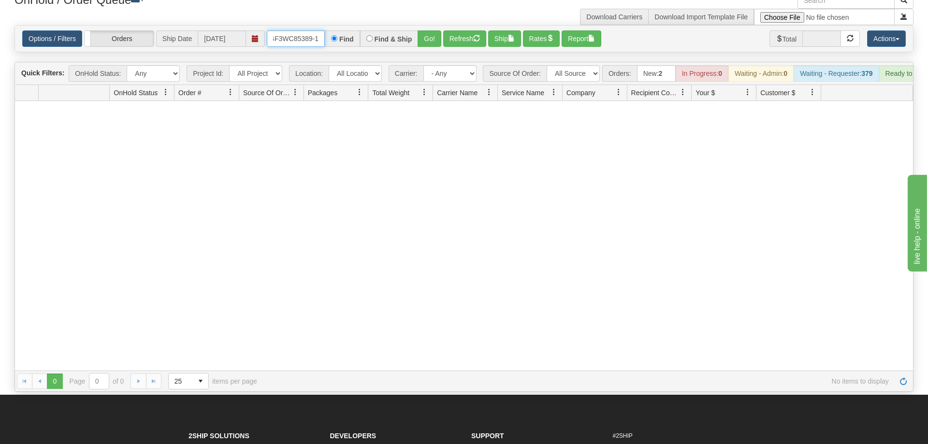
click at [299, 30] on input "OGF3WC85389-1" at bounding box center [296, 38] width 58 height 16
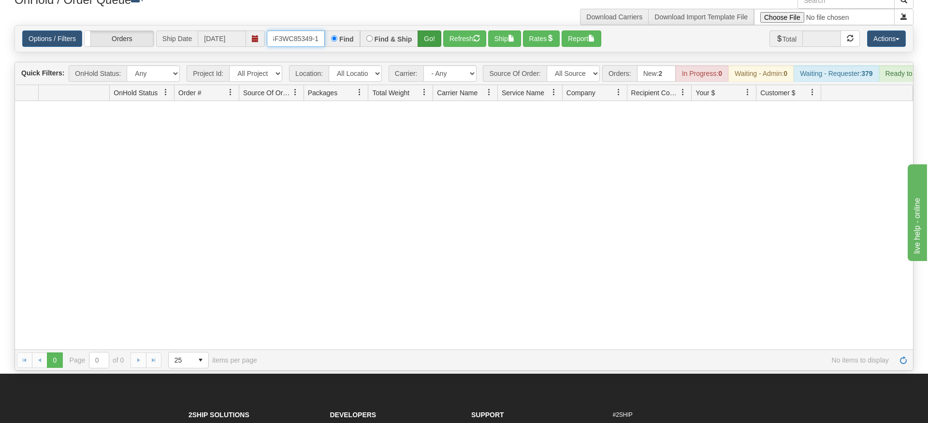
type input "OGF3WC85349-1"
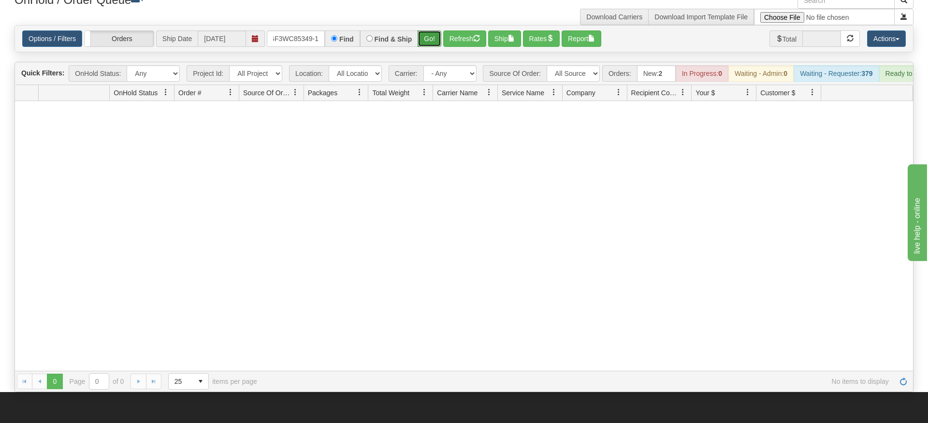
drag, startPoint x: 427, startPoint y: 19, endPoint x: 432, endPoint y: 20, distance: 4.9
click at [427, 40] on div "Is equal to Is not equal to Contains Does not contains CAD USD EUR ZAR [PERSON_…" at bounding box center [463, 208] width 913 height 367
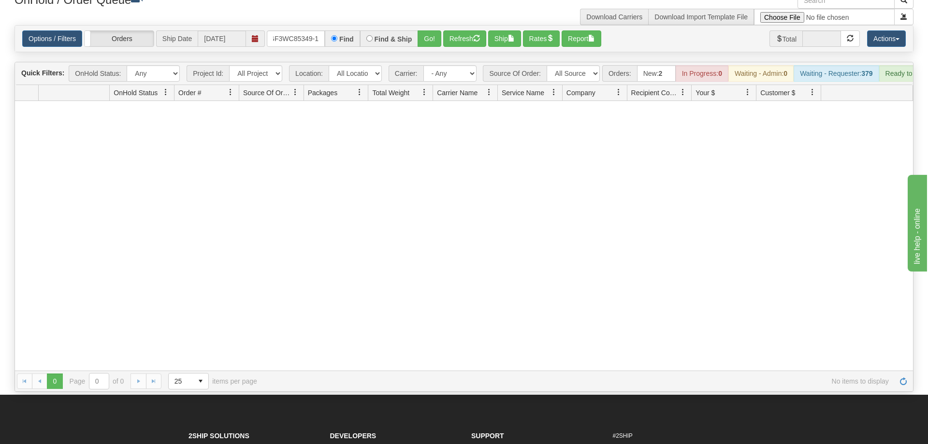
click at [432, 26] on div "Options / Filters Group Shipments Orders Ship Date 08/27/2025 OGF3WC85349-1 Fin…" at bounding box center [464, 39] width 898 height 26
click at [430, 30] on button "Go!" at bounding box center [429, 38] width 24 height 16
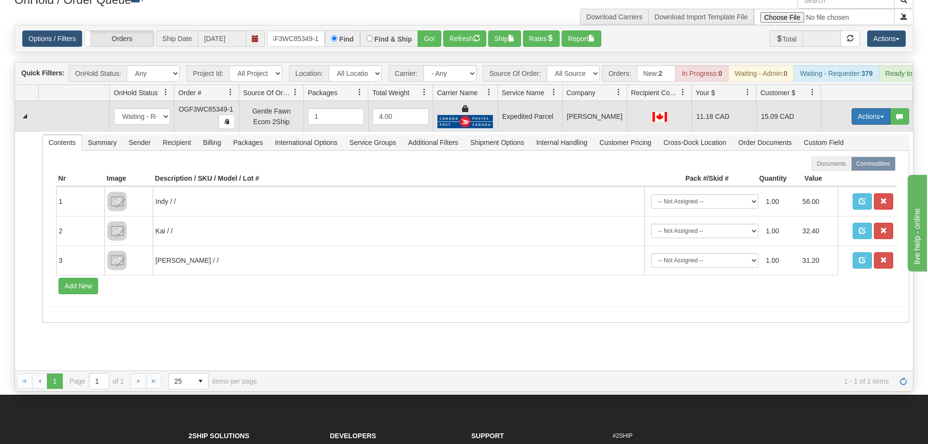
click at [873, 108] on button "Actions" at bounding box center [870, 116] width 39 height 16
click at [838, 169] on span "Ship" at bounding box center [832, 173] width 20 height 8
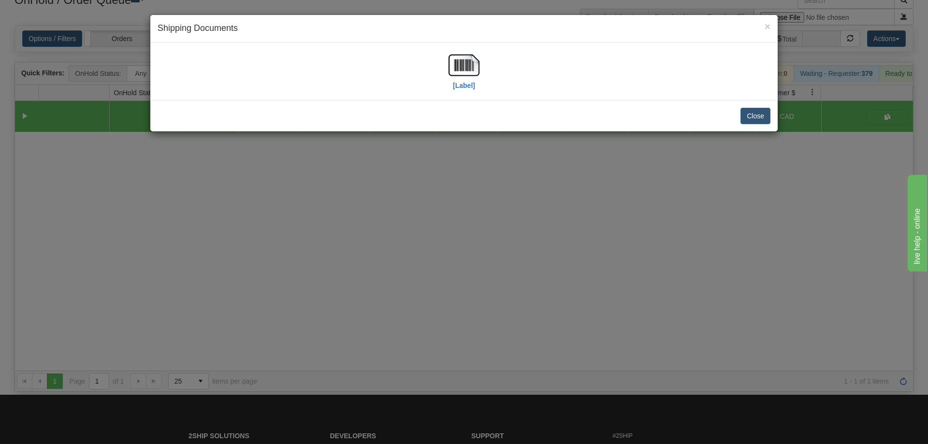
click at [483, 55] on div "[Label]" at bounding box center [464, 71] width 613 height 43
click at [459, 61] on img at bounding box center [463, 65] width 31 height 31
click at [382, 217] on div "× Shipping Documents [Label] Close" at bounding box center [464, 222] width 928 height 444
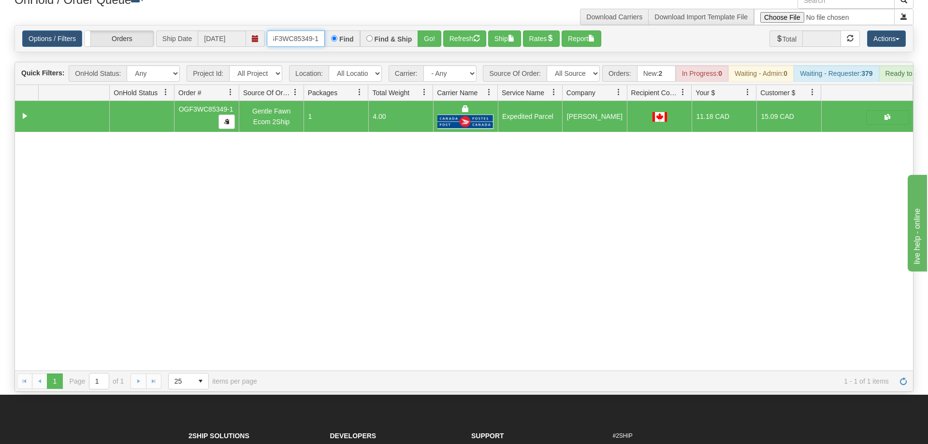
click at [298, 30] on input "OGF3WC85349-1" at bounding box center [296, 38] width 58 height 16
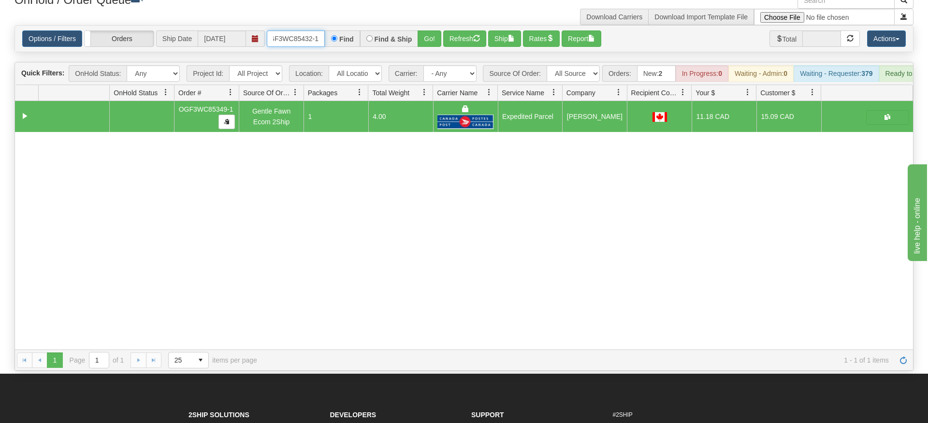
type input "OGF3WC85432-1"
drag, startPoint x: 432, startPoint y: 14, endPoint x: 432, endPoint y: 35, distance: 20.8
click at [432, 35] on div "Options / Filters Group Shipments Orders Ship Date 08/27/2025 OGF3WC85432-1 Fin…" at bounding box center [464, 39] width 898 height 26
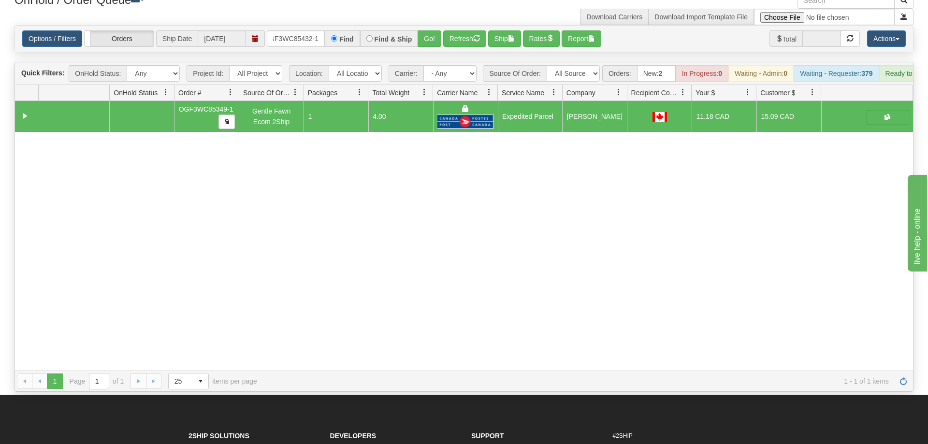
click at [432, 26] on div "Options / Filters Group Shipments Orders Ship Date 08/27/2025 OGF3WC85432-1 Fin…" at bounding box center [464, 39] width 898 height 26
click at [425, 30] on button "Go!" at bounding box center [429, 38] width 24 height 16
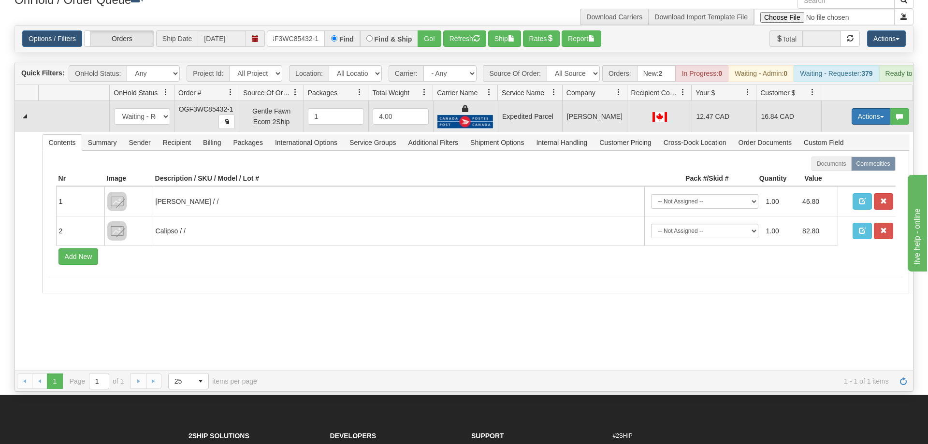
click at [872, 108] on button "Actions" at bounding box center [870, 116] width 39 height 16
click at [856, 166] on link "Ship" at bounding box center [850, 172] width 77 height 13
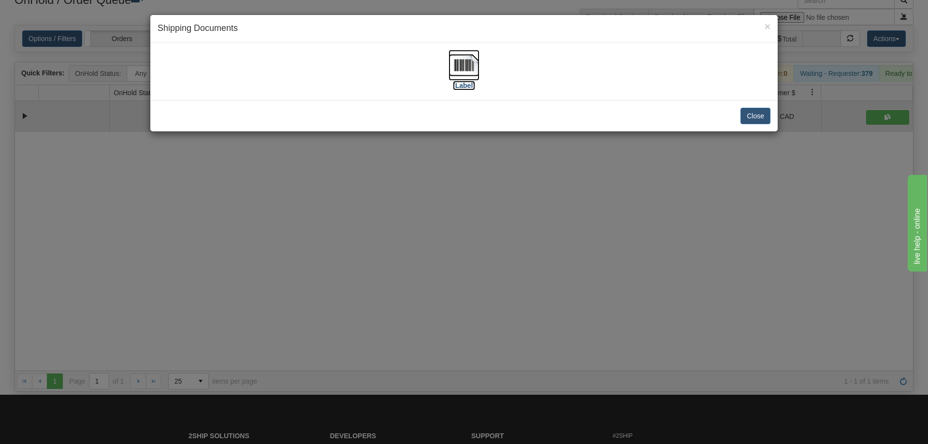
click at [475, 72] on img at bounding box center [463, 65] width 31 height 31
drag, startPoint x: 486, startPoint y: 258, endPoint x: 264, endPoint y: 70, distance: 291.1
click at [486, 257] on div "× Shipping Documents [Label] Close" at bounding box center [464, 222] width 928 height 444
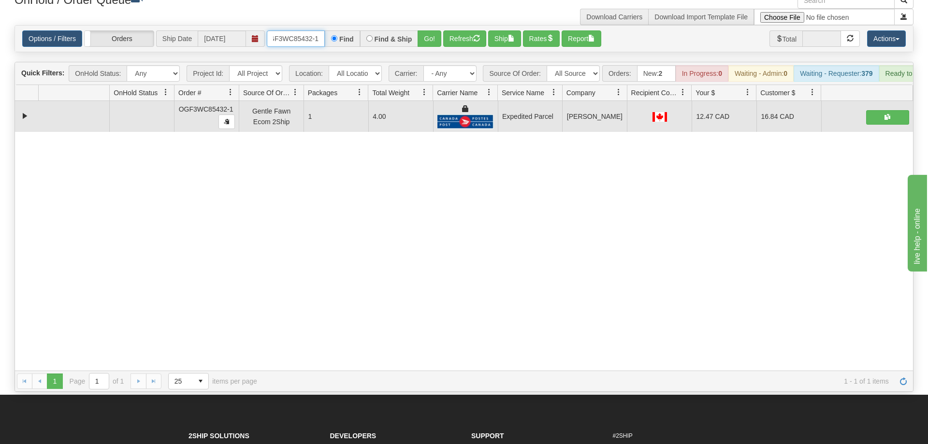
click at [321, 30] on input "OGF3WC85432-1" at bounding box center [296, 38] width 58 height 16
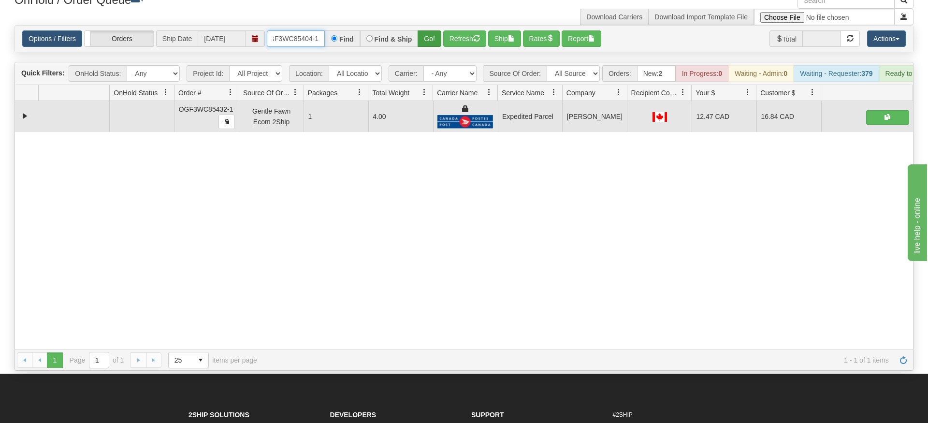
type input "OGF3WC85404-1"
click at [420, 45] on div "Is equal to Is not equal to Contains Does not contains CAD USD EUR ZAR [PERSON_…" at bounding box center [463, 197] width 913 height 345
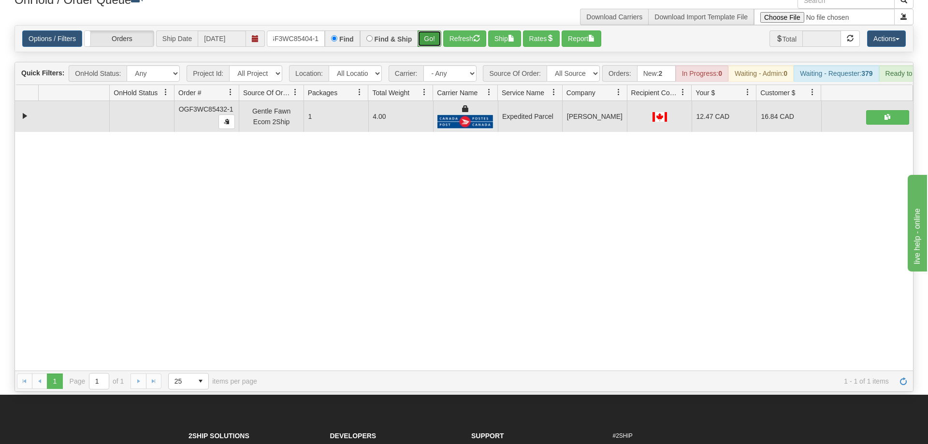
click at [434, 30] on button "Go!" at bounding box center [429, 38] width 24 height 16
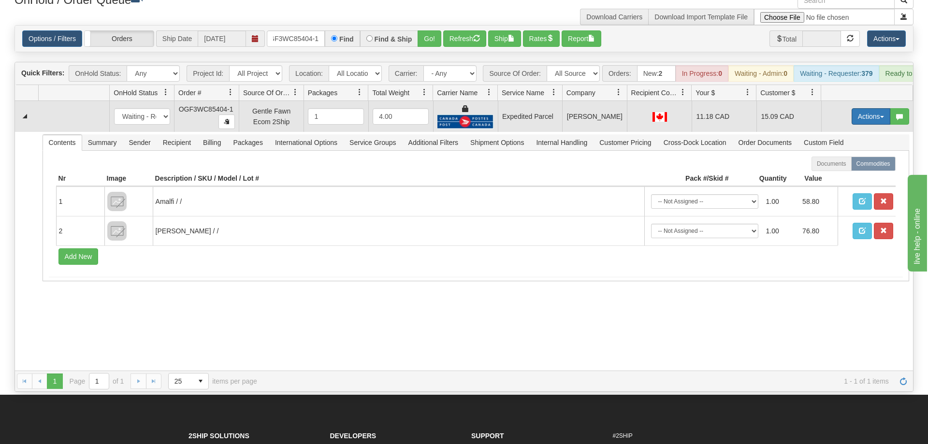
click at [866, 108] on button "Actions" at bounding box center [870, 116] width 39 height 16
click at [849, 166] on link "Ship" at bounding box center [850, 172] width 77 height 13
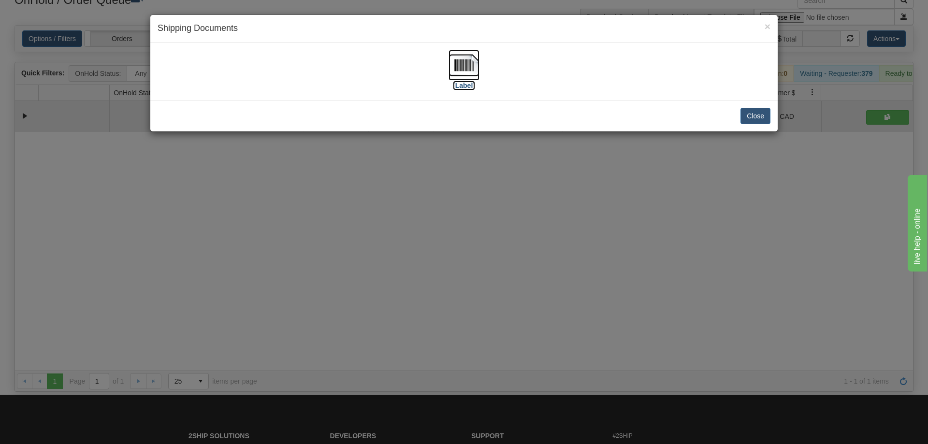
click at [462, 71] on img at bounding box center [463, 65] width 31 height 31
drag, startPoint x: 416, startPoint y: 378, endPoint x: 299, endPoint y: 28, distance: 369.8
click at [414, 364] on div "× Shipping Documents [Label] Close" at bounding box center [464, 222] width 928 height 444
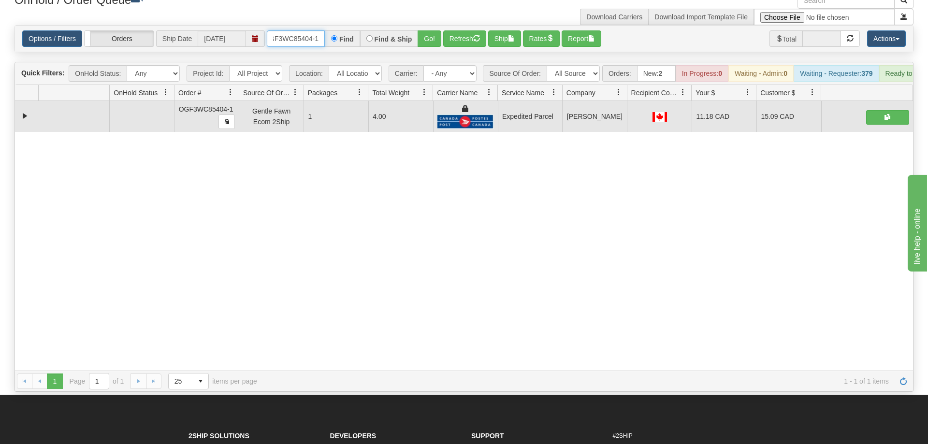
click at [301, 30] on input "OGF3WC85404-1" at bounding box center [296, 38] width 58 height 16
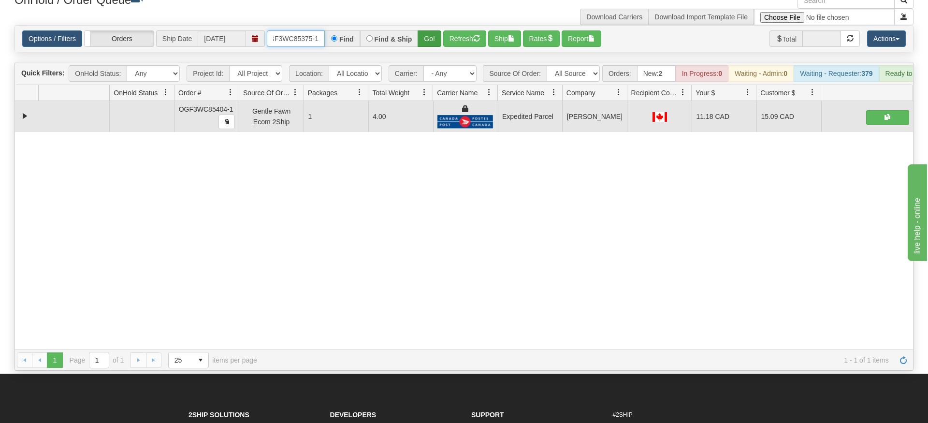
type input "OGF3WC85375-1"
click at [427, 41] on div "Is equal to Is not equal to Contains Does not contains CAD USD EUR ZAR [PERSON_…" at bounding box center [463, 197] width 913 height 345
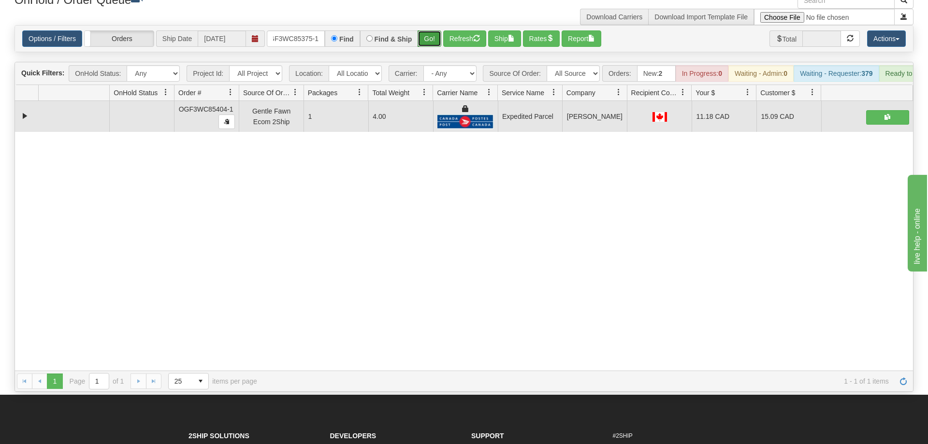
click at [430, 30] on button "Go!" at bounding box center [429, 38] width 24 height 16
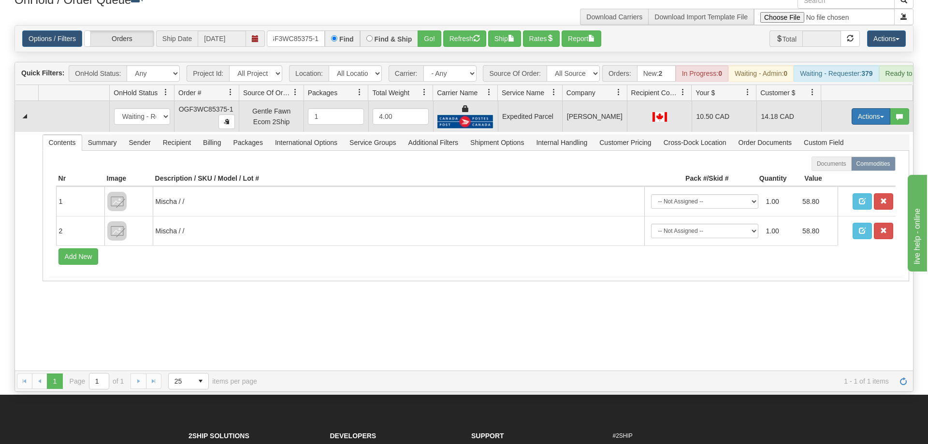
click at [886, 108] on button "Actions" at bounding box center [870, 116] width 39 height 16
click at [861, 166] on link "Ship" at bounding box center [850, 172] width 77 height 13
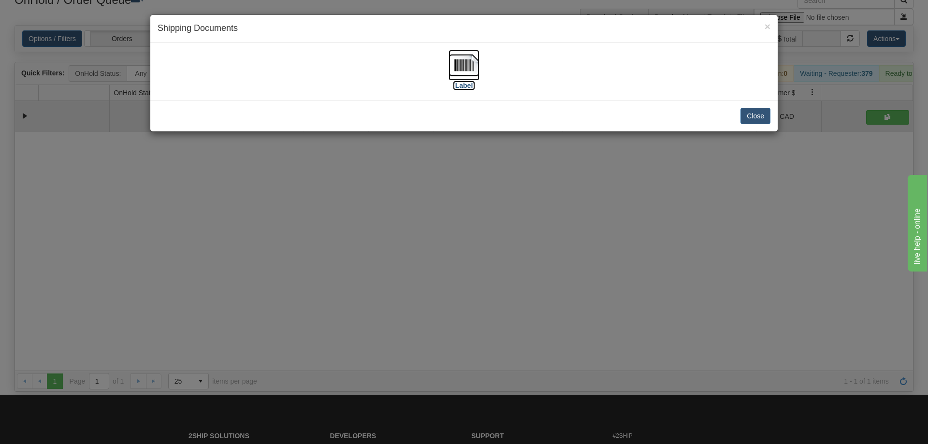
click at [463, 58] on img at bounding box center [463, 65] width 31 height 31
click at [403, 257] on div "× Shipping Documents [Label] Close" at bounding box center [464, 222] width 928 height 444
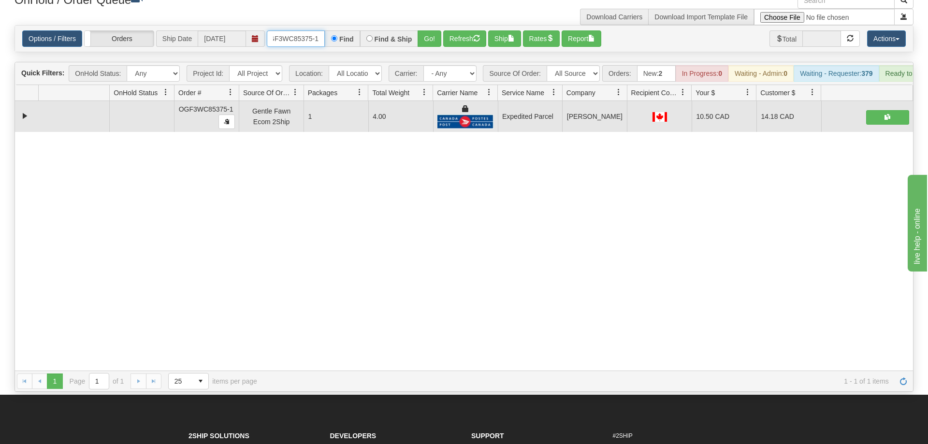
click at [303, 30] on input "OGF3WC85375-1" at bounding box center [296, 38] width 58 height 16
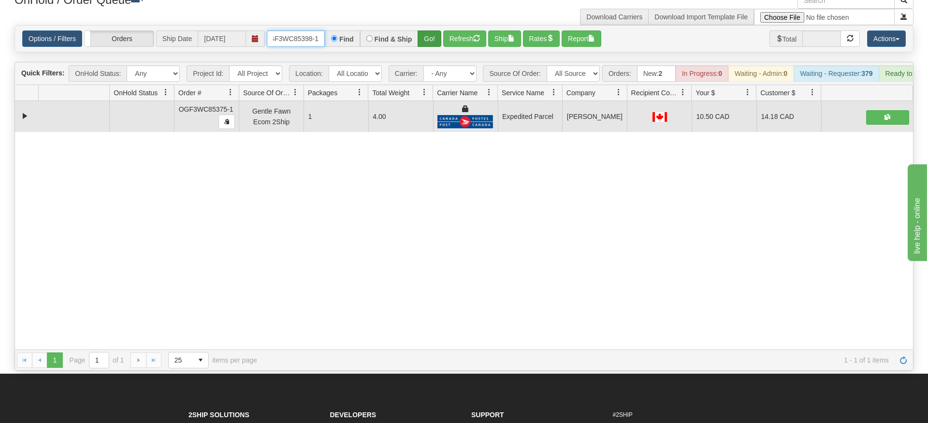
type input "OGF3WC85398-1"
drag, startPoint x: 430, startPoint y: 29, endPoint x: 447, endPoint y: 7, distance: 28.9
click at [430, 50] on div "Is equal to Is not equal to Contains Does not contains CAD USD EUR ZAR [PERSON_…" at bounding box center [463, 197] width 913 height 345
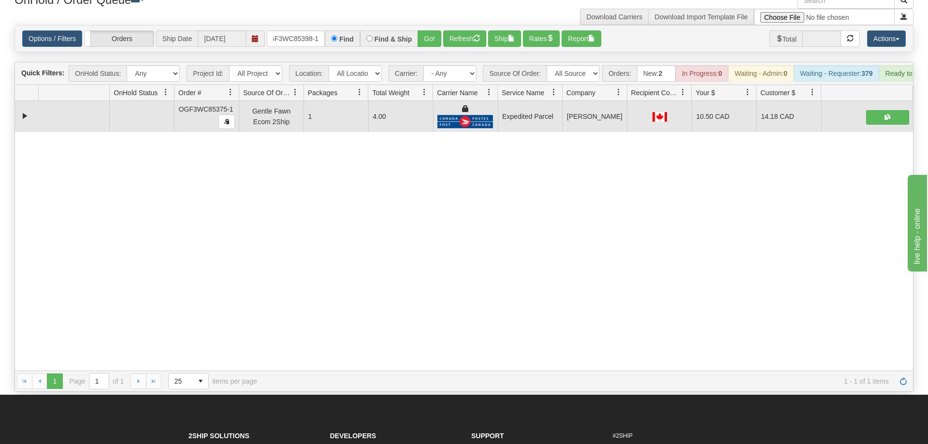
click at [447, 7] on div "OnHold / Order Queue" at bounding box center [235, 1] width 457 height 19
click at [437, 30] on button "Go!" at bounding box center [429, 38] width 24 height 16
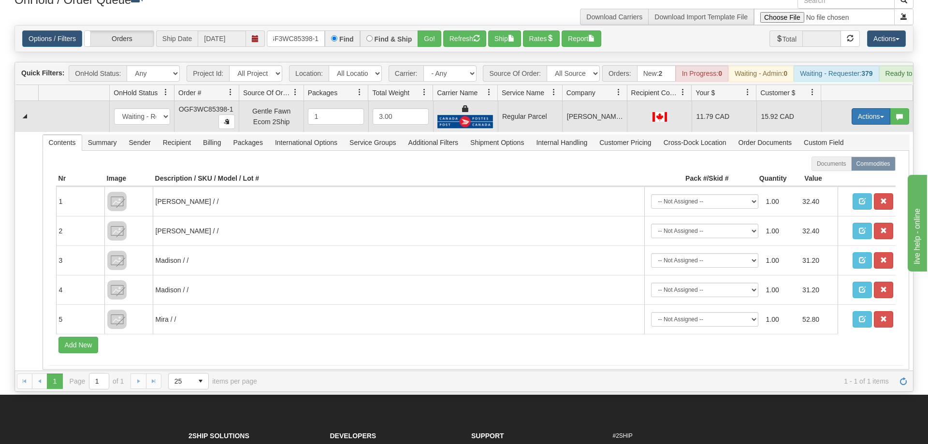
drag, startPoint x: 873, startPoint y: 107, endPoint x: 842, endPoint y: 139, distance: 43.7
click at [872, 108] on button "Actions" at bounding box center [870, 116] width 39 height 16
click at [837, 156] on span "Rate All Services" at bounding box center [851, 160] width 58 height 8
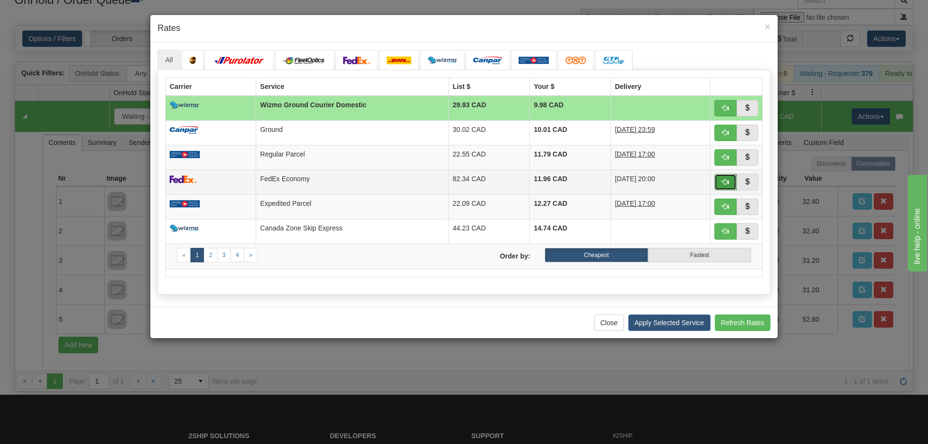
click at [729, 184] on button "button" at bounding box center [725, 182] width 22 height 16
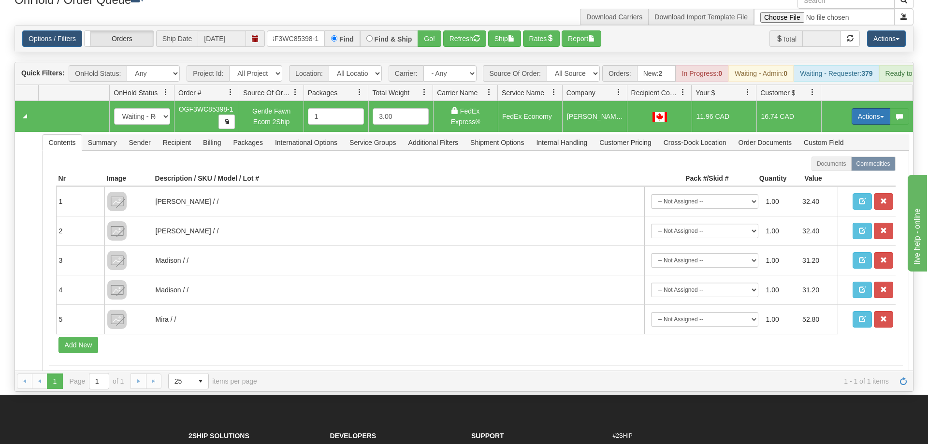
click at [857, 108] on button "Actions" at bounding box center [870, 116] width 39 height 16
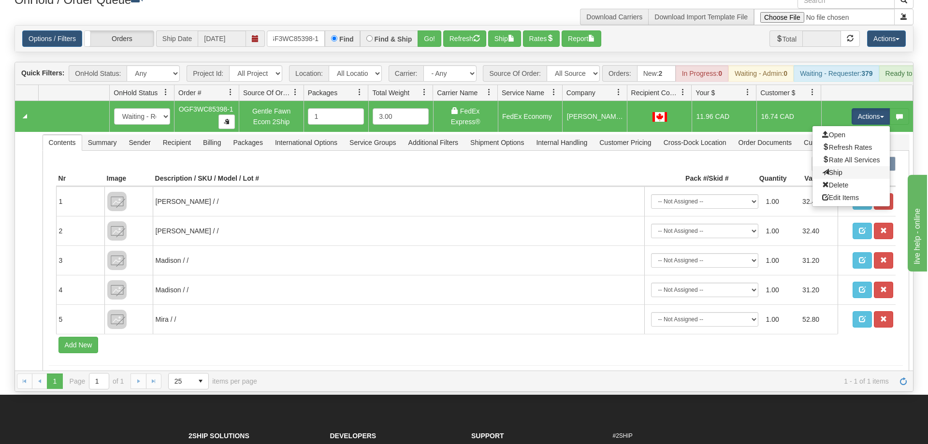
click at [835, 166] on link "Ship" at bounding box center [850, 172] width 77 height 13
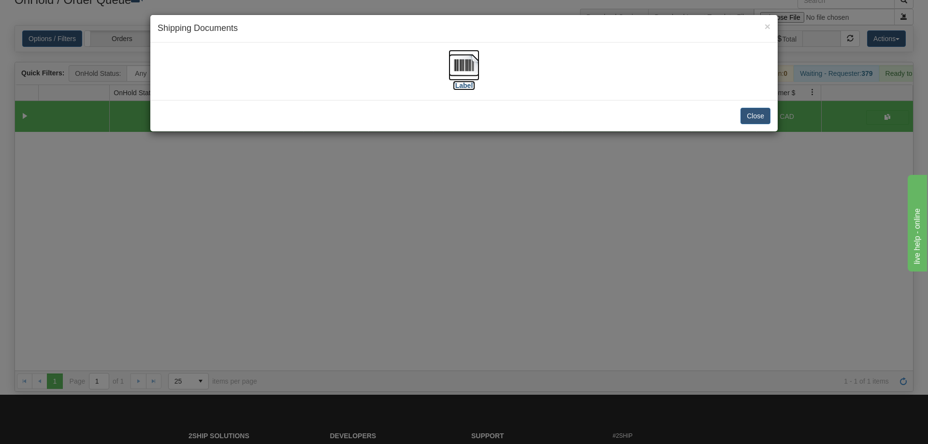
click at [473, 70] on img at bounding box center [463, 65] width 31 height 31
click at [461, 389] on div "× Shipping Documents [Label] Close" at bounding box center [464, 222] width 928 height 444
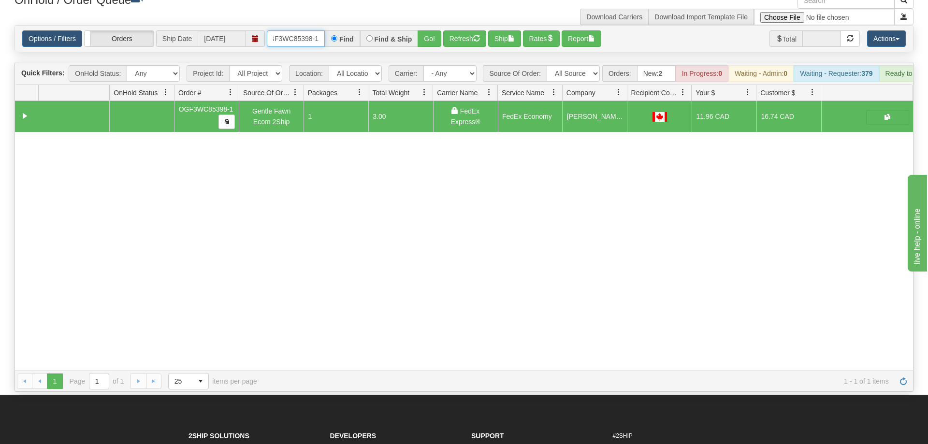
click at [316, 30] on input "OGF3WC85398-1" at bounding box center [296, 38] width 58 height 16
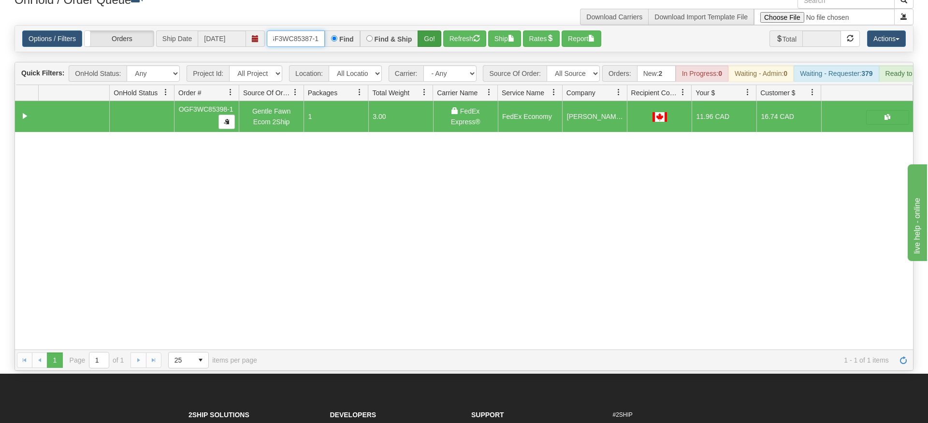
type input "OGF3WC85387-1"
click at [428, 43] on div "Is equal to Is not equal to Contains Does not contains CAD USD EUR ZAR [PERSON_…" at bounding box center [463, 197] width 913 height 345
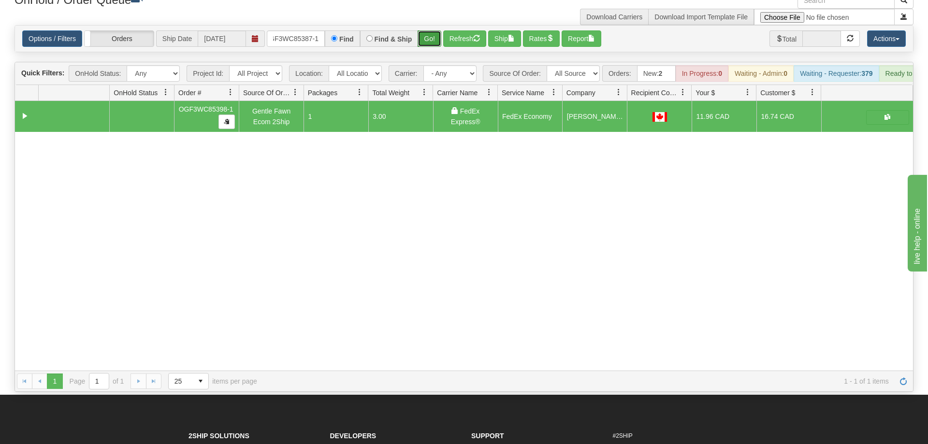
click at [430, 30] on button "Go!" at bounding box center [429, 38] width 24 height 16
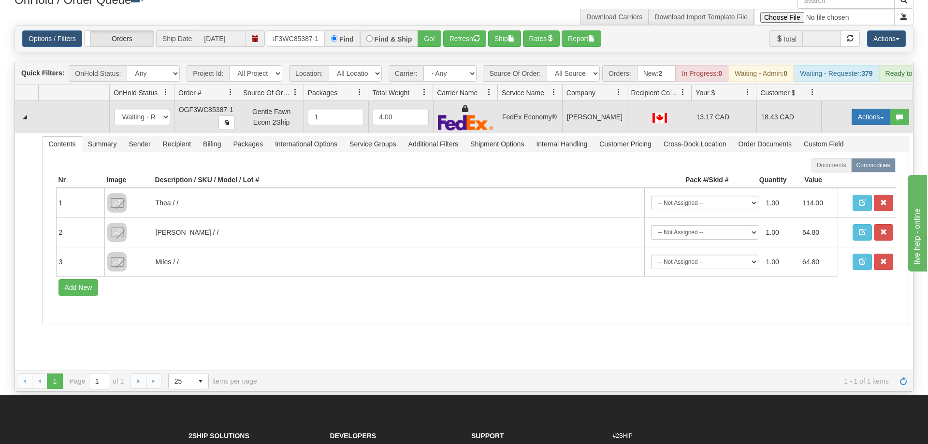
click at [859, 109] on button "Actions" at bounding box center [870, 117] width 39 height 16
click at [828, 169] on span "Ship" at bounding box center [832, 173] width 20 height 8
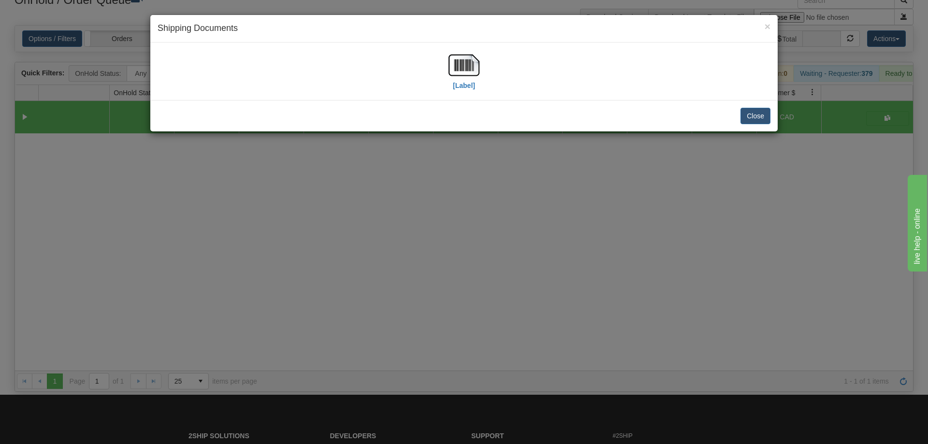
click at [479, 61] on div "[Label]" at bounding box center [464, 71] width 613 height 43
click at [466, 75] on img at bounding box center [463, 65] width 31 height 31
click at [419, 201] on div "× Shipping Documents [Label] Close" at bounding box center [464, 222] width 928 height 444
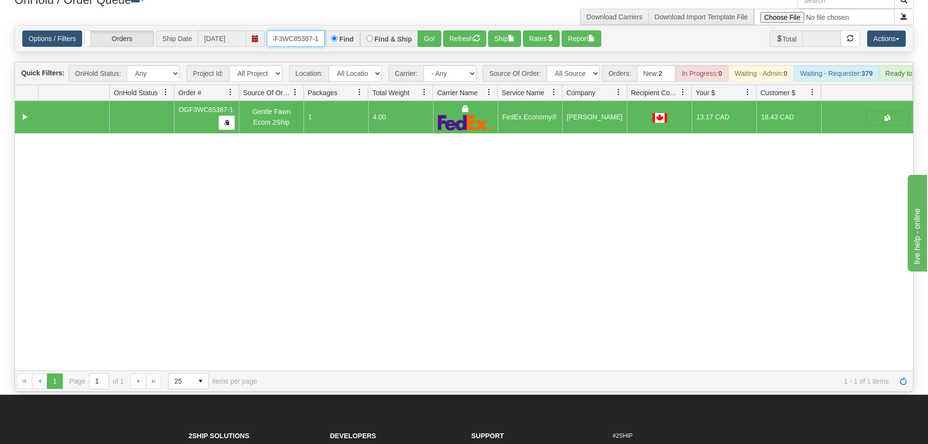
click at [288, 30] on input "OGF3WC85387-1" at bounding box center [296, 38] width 58 height 16
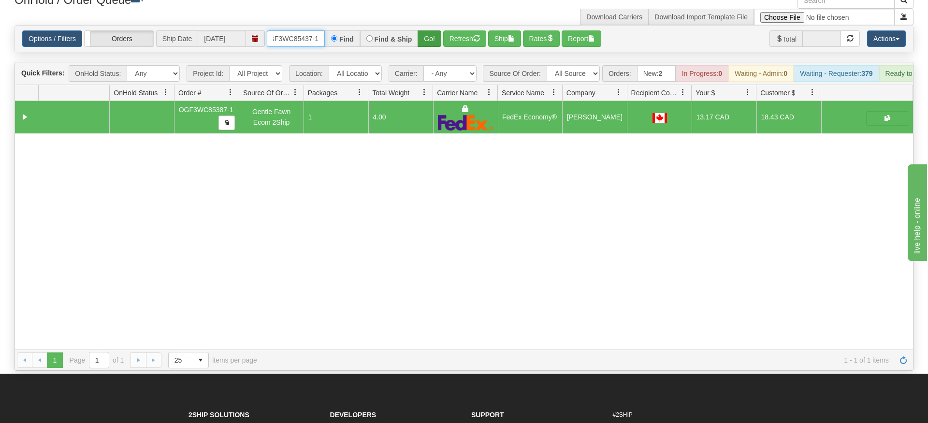
type input "OGF3WC85437-1"
click at [426, 43] on div "Is equal to Is not equal to Contains Does not contains CAD USD EUR ZAR [PERSON_…" at bounding box center [463, 197] width 913 height 345
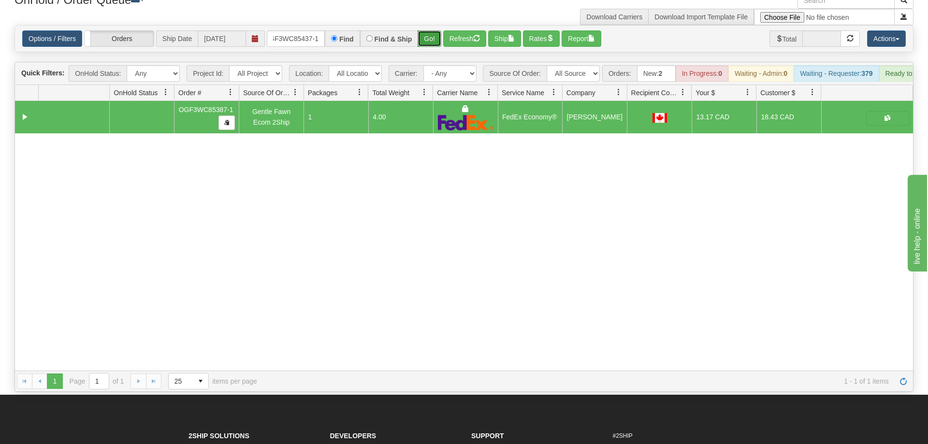
click at [425, 30] on button "Go!" at bounding box center [429, 38] width 24 height 16
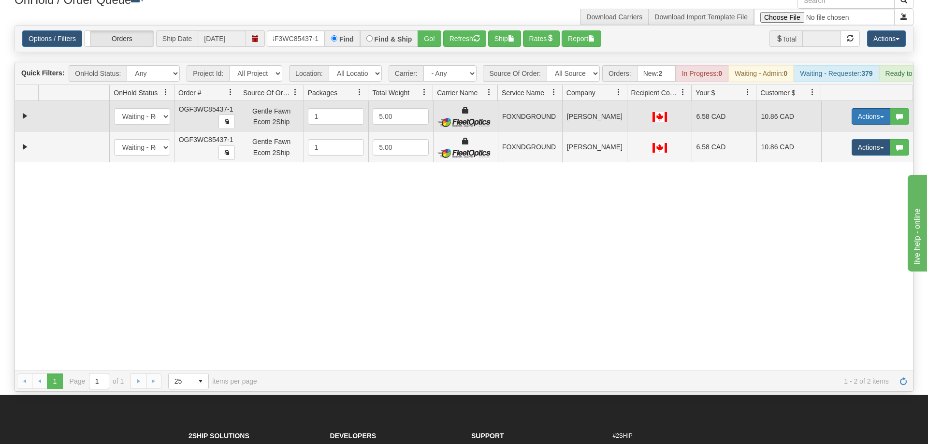
click at [869, 108] on button "Actions" at bounding box center [870, 116] width 39 height 16
click at [839, 169] on span "Ship" at bounding box center [832, 173] width 20 height 8
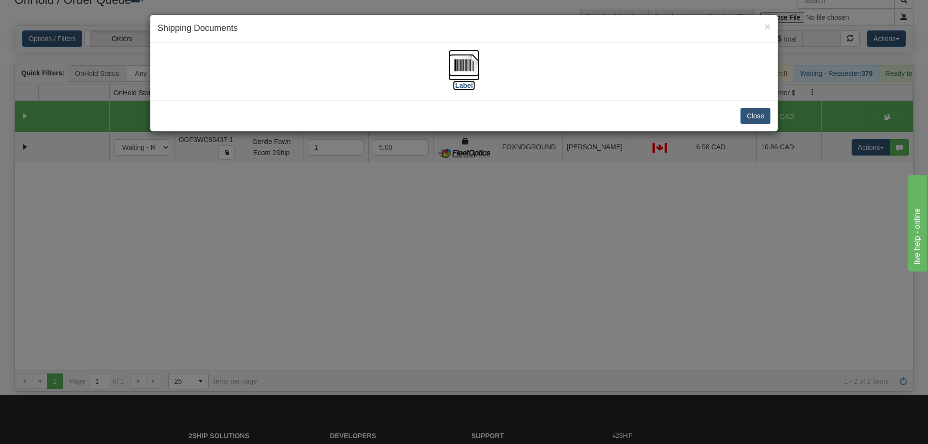
click at [456, 64] on img at bounding box center [463, 65] width 31 height 31
click at [499, 225] on div "× Shipping Documents [Label] Close" at bounding box center [464, 222] width 928 height 444
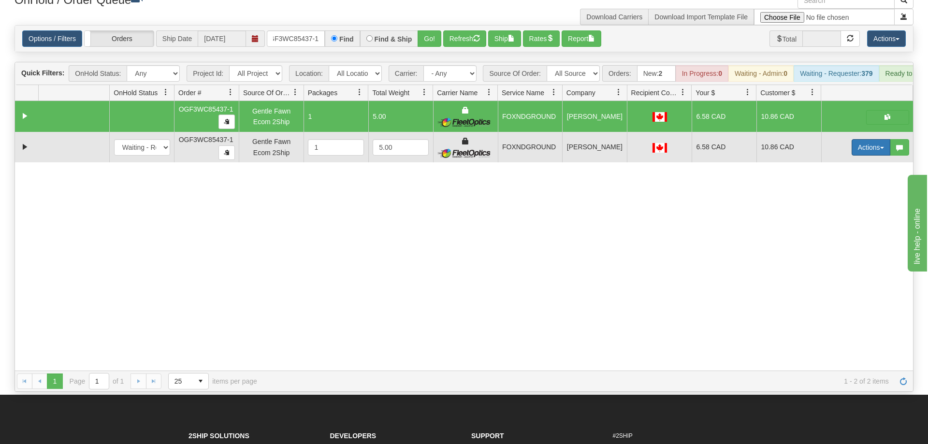
click at [878, 139] on button "Actions" at bounding box center [870, 147] width 39 height 16
click at [841, 212] on span "Delete" at bounding box center [835, 216] width 26 height 8
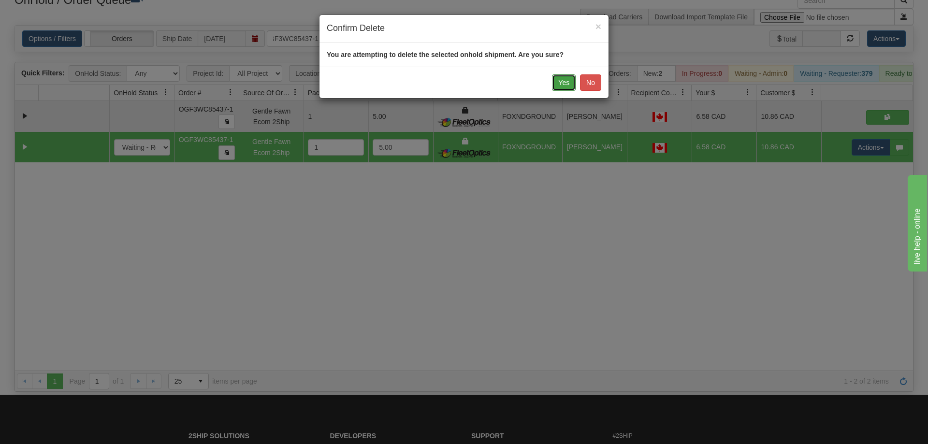
click at [565, 84] on button "Yes" at bounding box center [564, 82] width 24 height 16
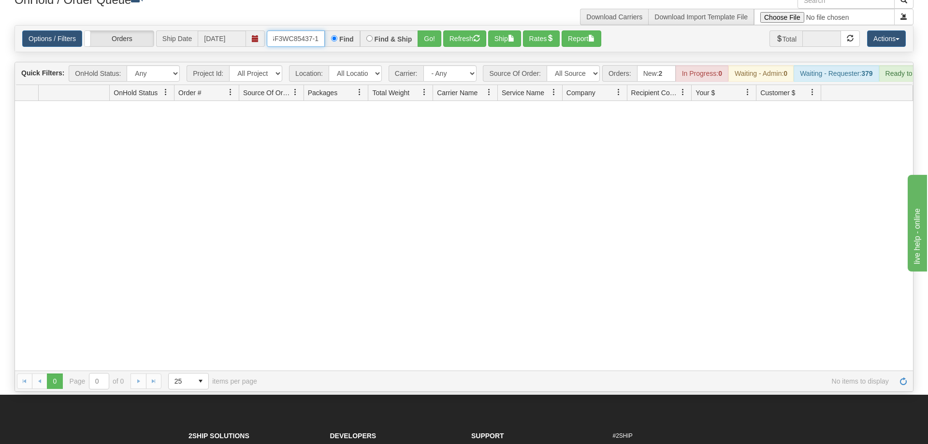
click at [300, 30] on input "OGF3WC85437-1" at bounding box center [296, 38] width 58 height 16
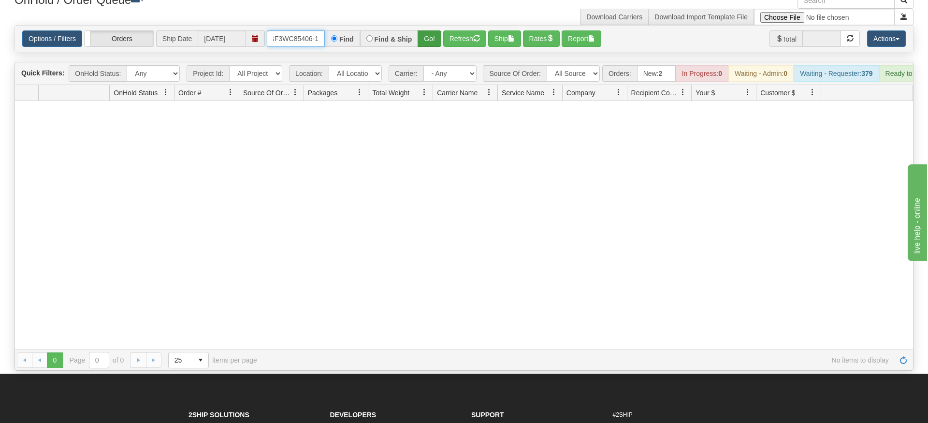
type input "OGF3WC85406-1"
click at [425, 38] on div "Is equal to Is not equal to Contains Does not contains CAD USD EUR ZAR [PERSON_…" at bounding box center [463, 197] width 913 height 345
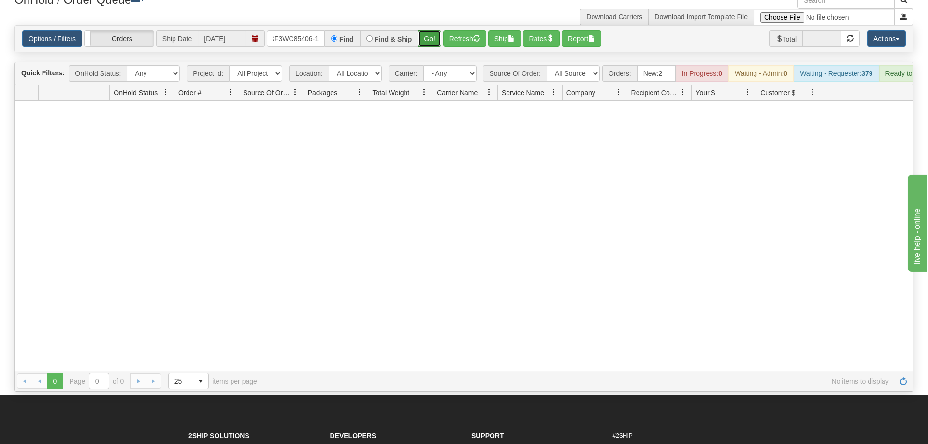
click at [428, 30] on button "Go!" at bounding box center [429, 38] width 24 height 16
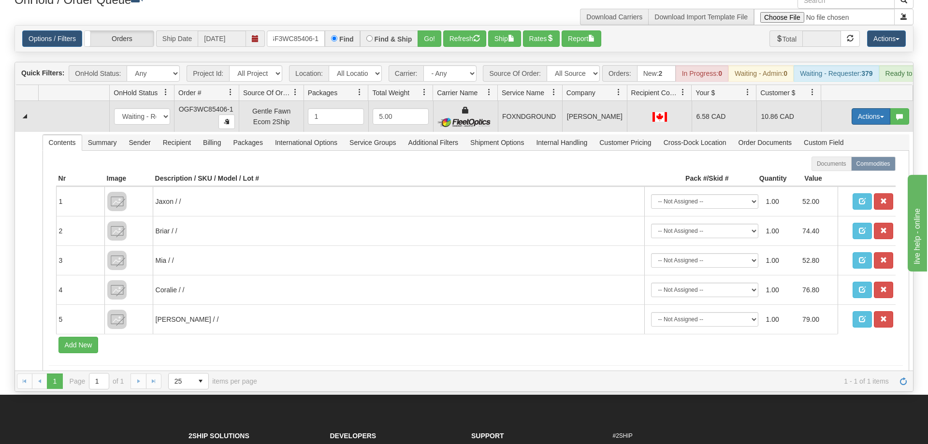
click at [858, 108] on button "Actions" at bounding box center [870, 116] width 39 height 16
click at [848, 166] on link "Ship" at bounding box center [850, 172] width 77 height 13
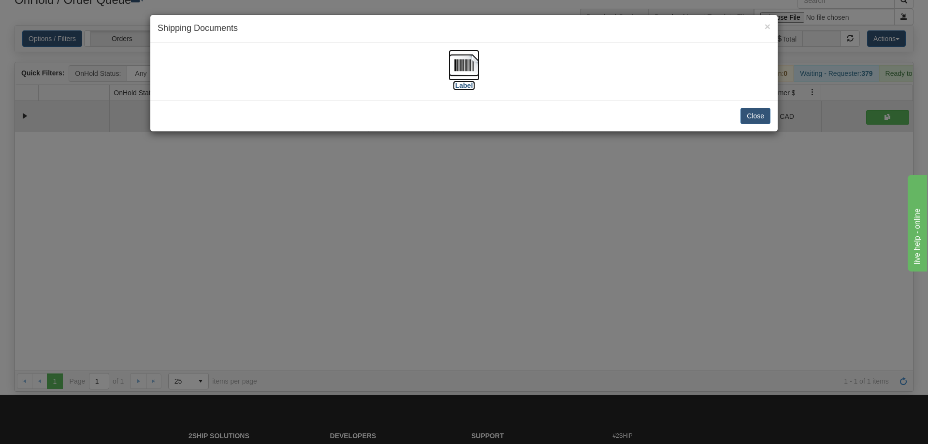
click at [457, 61] on img at bounding box center [463, 65] width 31 height 31
click at [507, 285] on div "× Shipping Documents [Label] Close" at bounding box center [464, 222] width 928 height 444
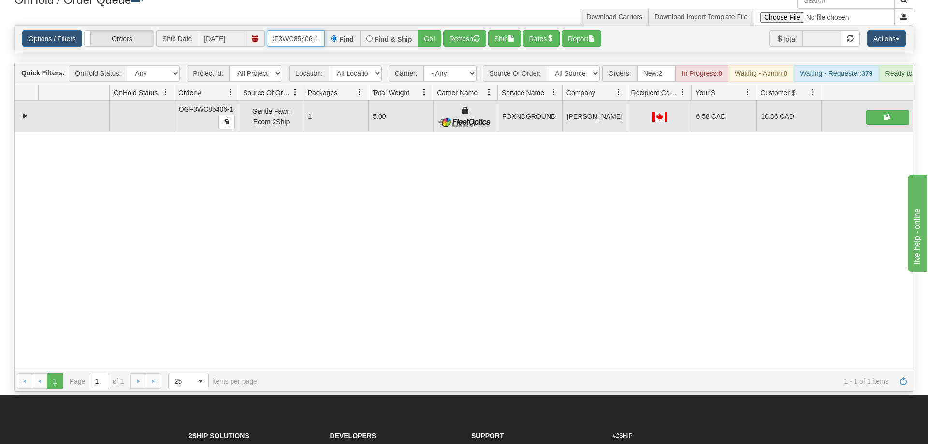
click at [309, 30] on input "OGF3WC85406-1" at bounding box center [296, 38] width 58 height 16
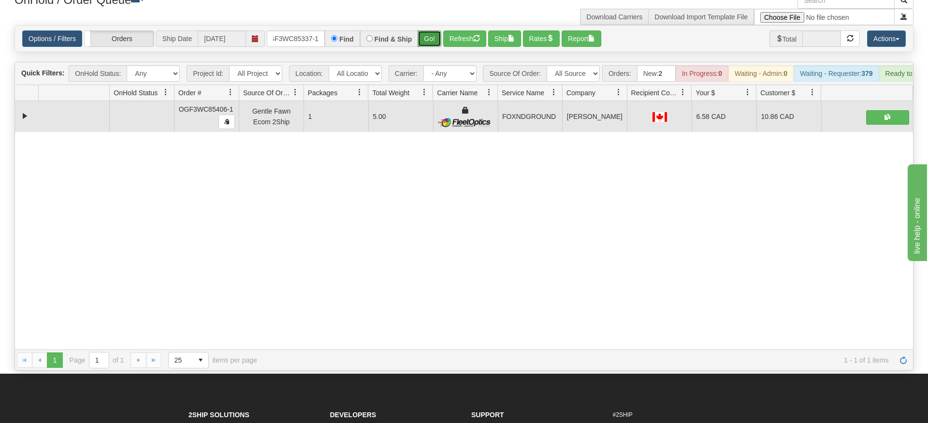
drag, startPoint x: 436, startPoint y: 28, endPoint x: 420, endPoint y: 24, distance: 16.4
click at [435, 48] on div "Is equal to Is not equal to Contains Does not contains CAD USD EUR ZAR [PERSON_…" at bounding box center [463, 197] width 913 height 345
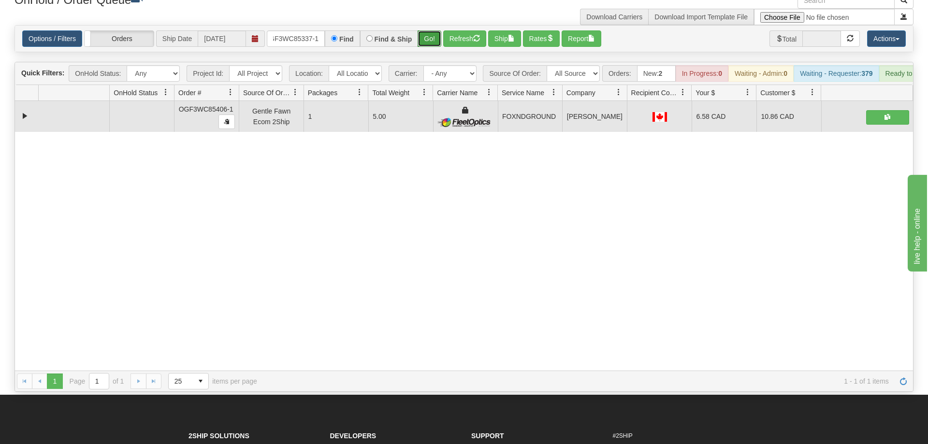
click at [420, 30] on button "Go!" at bounding box center [429, 38] width 24 height 16
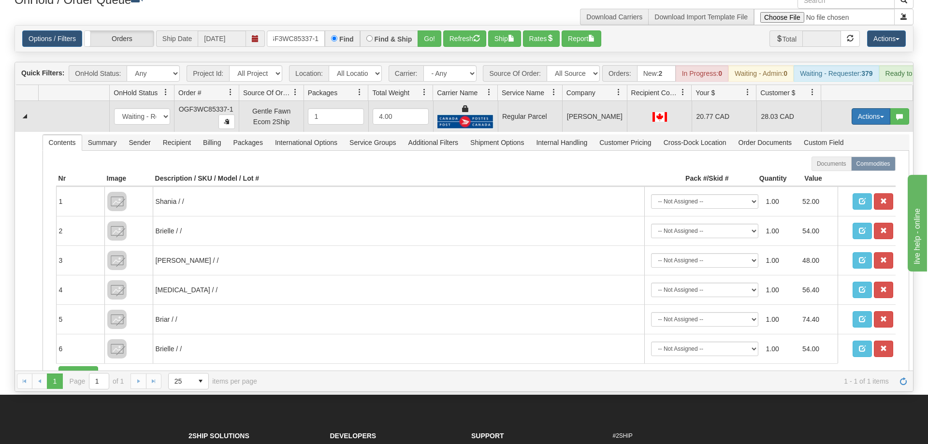
click at [868, 108] on button "Actions" at bounding box center [870, 116] width 39 height 16
click at [856, 156] on span "Rate All Services" at bounding box center [851, 160] width 58 height 8
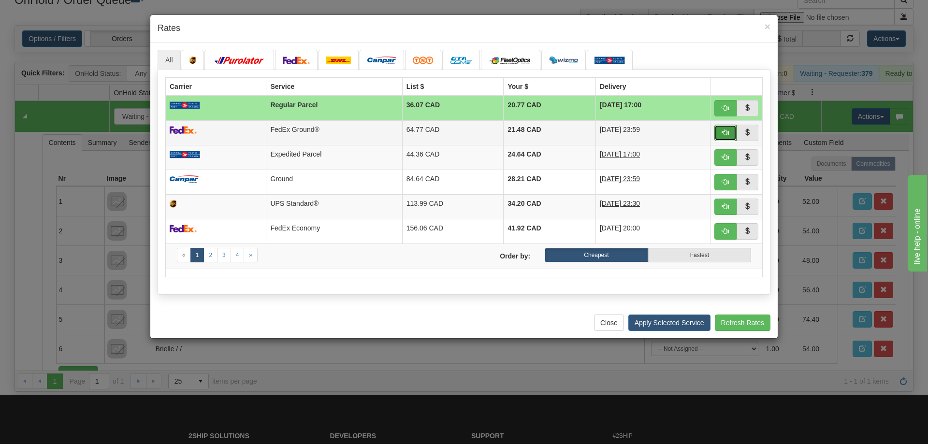
click at [725, 133] on span "button" at bounding box center [725, 132] width 7 height 7
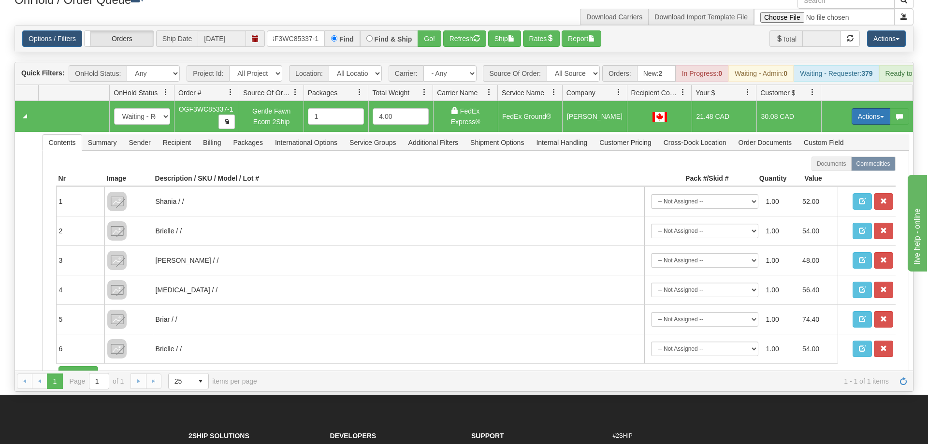
click at [856, 108] on button "Actions" at bounding box center [870, 116] width 39 height 16
click at [827, 169] on span "Ship" at bounding box center [832, 173] width 20 height 8
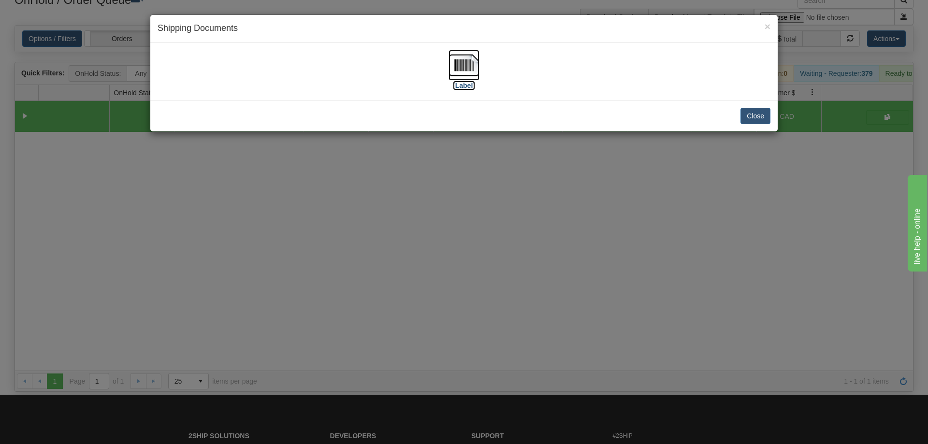
click at [461, 75] on img at bounding box center [463, 65] width 31 height 31
click at [365, 241] on div "× Shipping Documents [Label] Close" at bounding box center [464, 222] width 928 height 444
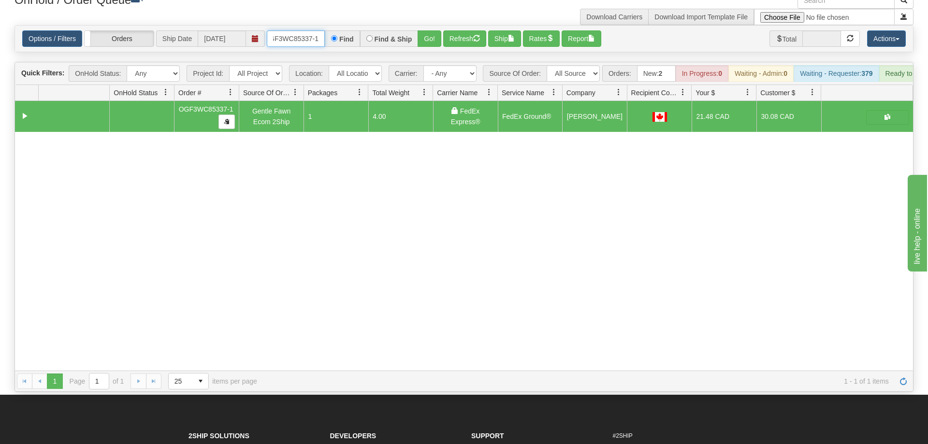
click at [311, 30] on input "OGF3WC85337-1" at bounding box center [296, 38] width 58 height 16
type input "OGF3WC85337a-1"
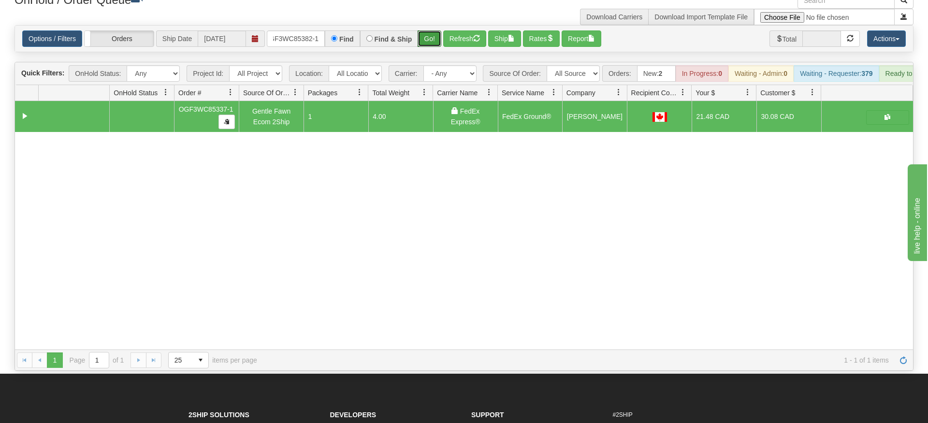
click at [429, 43] on div "Is equal to Is not equal to Contains Does not contains CAD USD EUR ZAR [PERSON_…" at bounding box center [463, 197] width 913 height 345
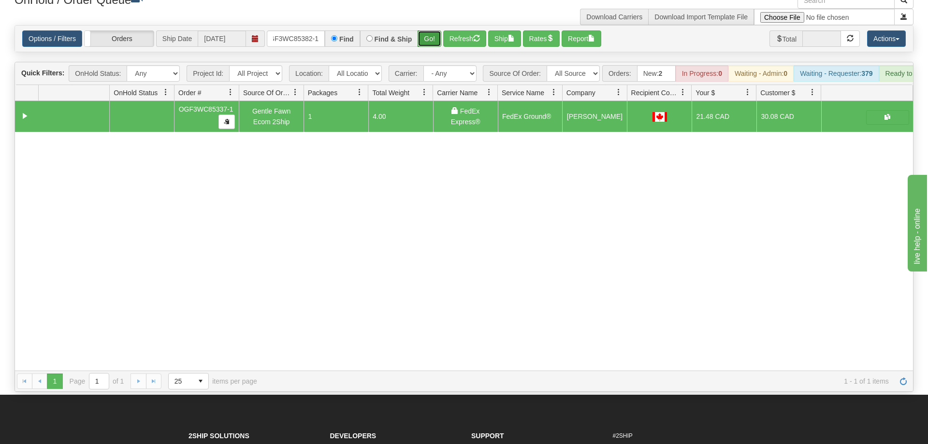
click at [431, 30] on button "Go!" at bounding box center [429, 38] width 24 height 16
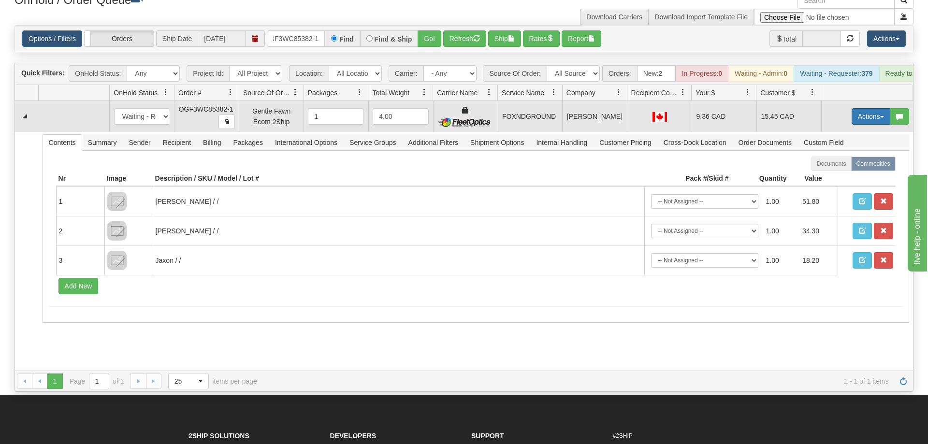
click at [873, 108] on button "Actions" at bounding box center [870, 116] width 39 height 16
click at [841, 166] on link "Ship" at bounding box center [850, 172] width 77 height 13
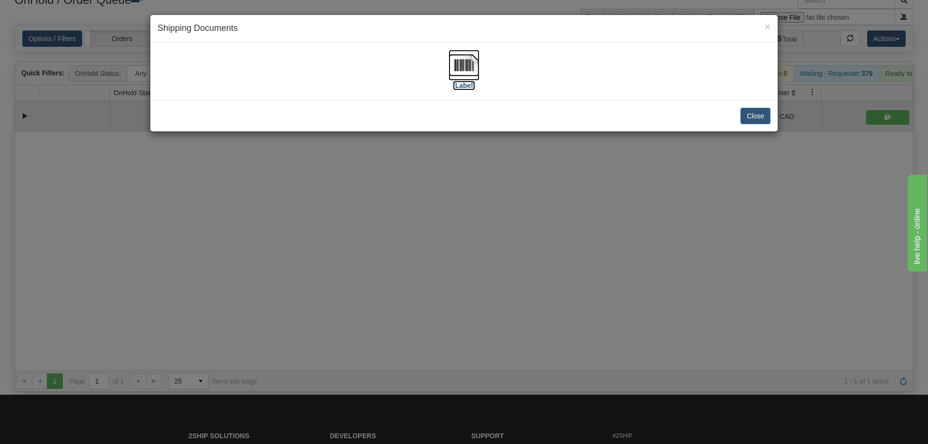
click at [460, 75] on img at bounding box center [463, 65] width 31 height 31
drag, startPoint x: 469, startPoint y: 260, endPoint x: 313, endPoint y: 59, distance: 254.1
click at [469, 251] on div "× Shipping Documents [Label] Close" at bounding box center [464, 222] width 928 height 444
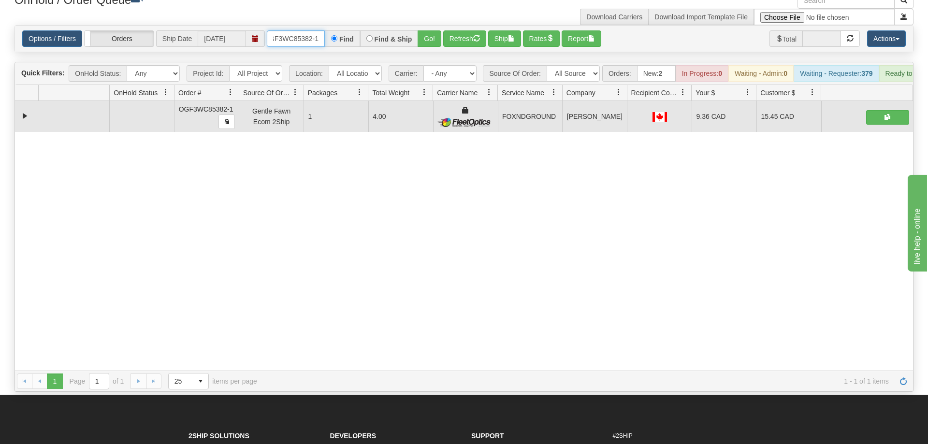
click at [306, 30] on input "OGF3WC85382-1" at bounding box center [296, 38] width 58 height 16
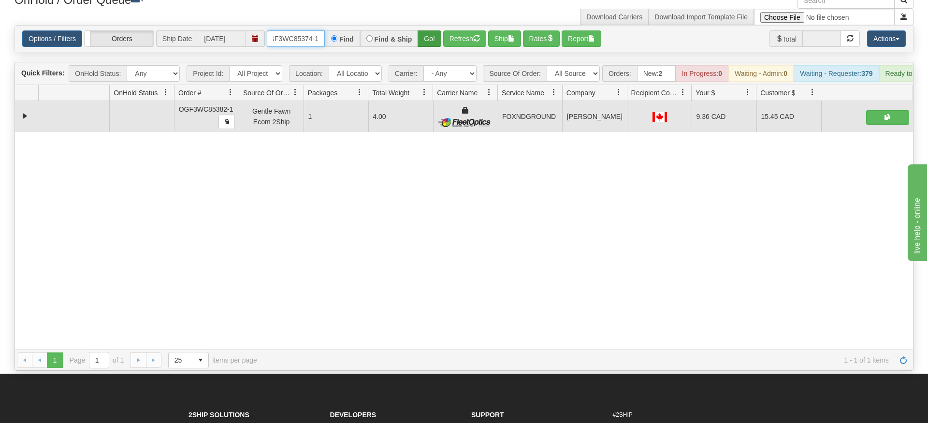
type input "OGF3WC85374-1"
drag, startPoint x: 433, startPoint y: 27, endPoint x: 433, endPoint y: 42, distance: 15.0
click at [433, 42] on div "Is equal to Is not equal to Contains Does not contains CAD USD EUR ZAR [PERSON_…" at bounding box center [463, 197] width 913 height 345
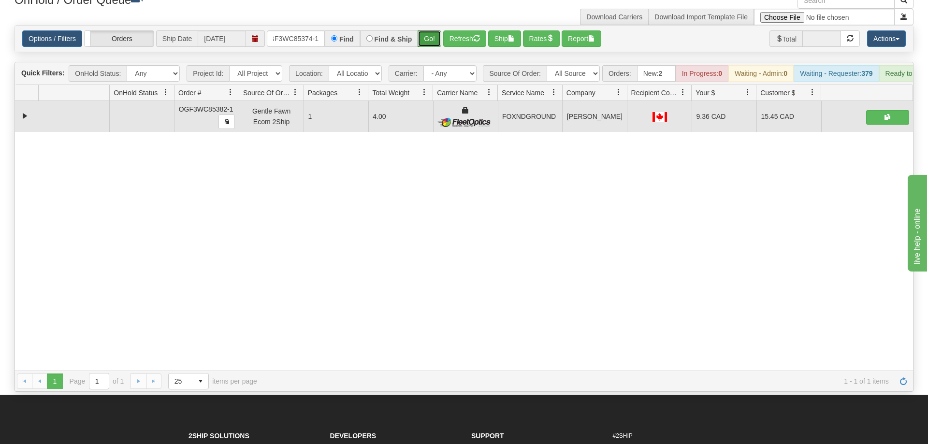
click at [432, 30] on button "Go!" at bounding box center [429, 38] width 24 height 16
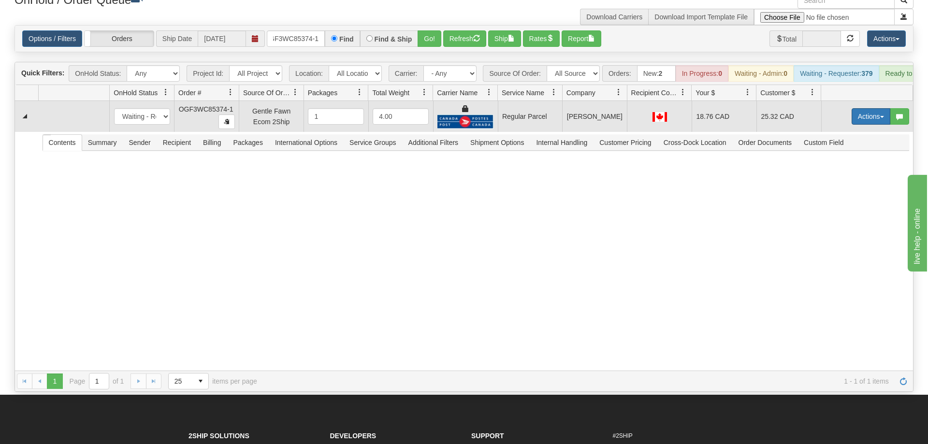
click at [879, 108] on button "Actions" at bounding box center [870, 116] width 39 height 16
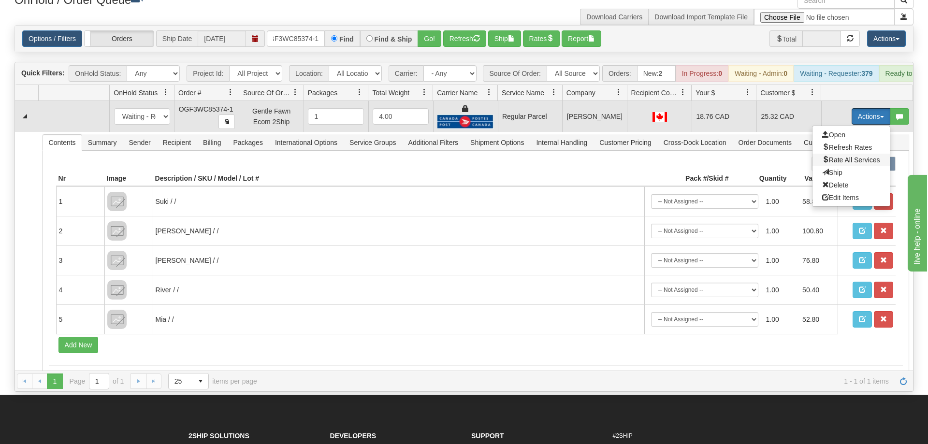
click at [847, 156] on span "Rate All Services" at bounding box center [851, 160] width 58 height 8
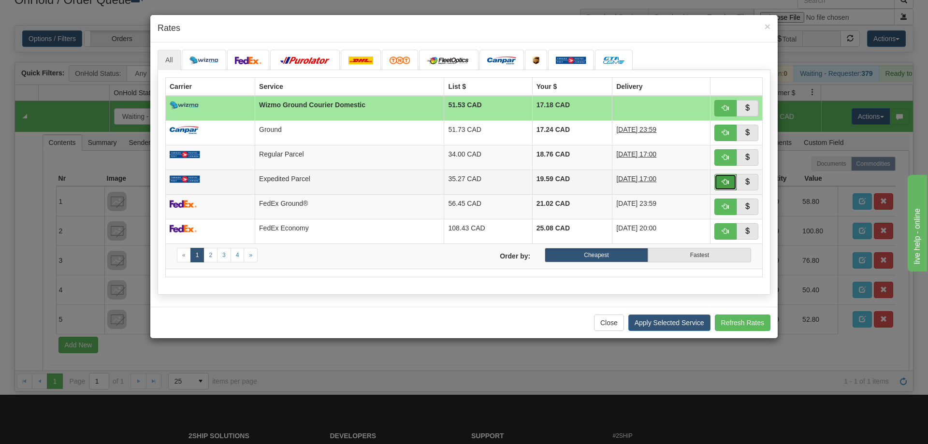
click at [721, 181] on button "button" at bounding box center [725, 182] width 22 height 16
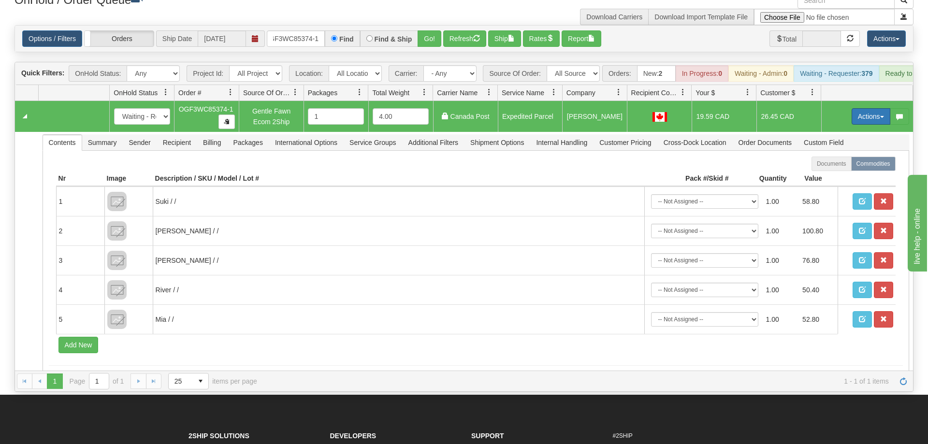
click at [858, 108] on button "Actions" at bounding box center [870, 116] width 39 height 16
click at [839, 169] on span "Ship" at bounding box center [832, 173] width 20 height 8
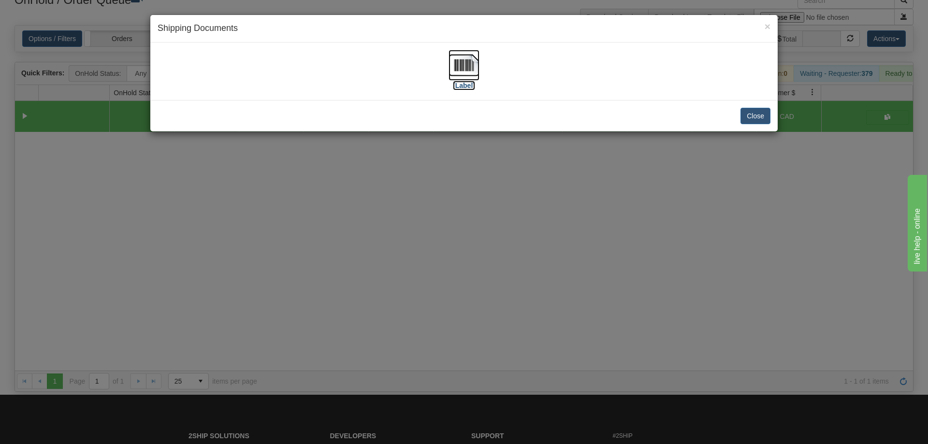
click at [473, 78] on img at bounding box center [463, 65] width 31 height 31
click at [607, 191] on div "× Shipping Documents [Label] Close" at bounding box center [464, 222] width 928 height 444
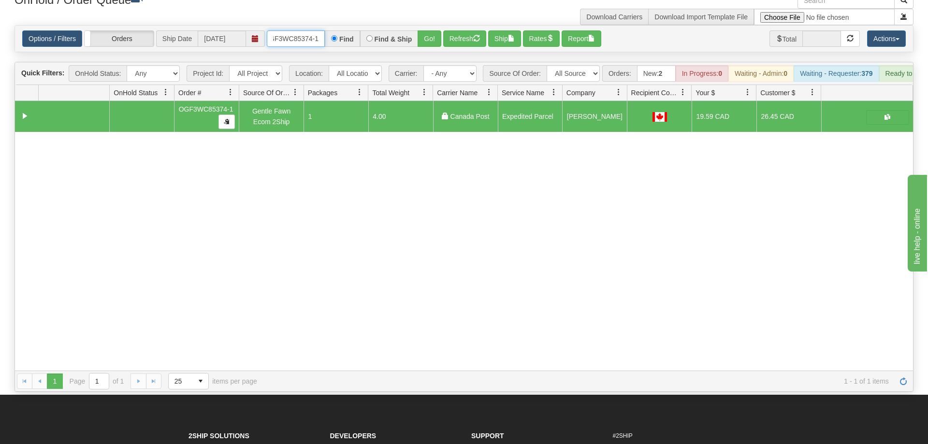
click at [305, 31] on input "OGF3WC85374-1" at bounding box center [296, 38] width 58 height 16
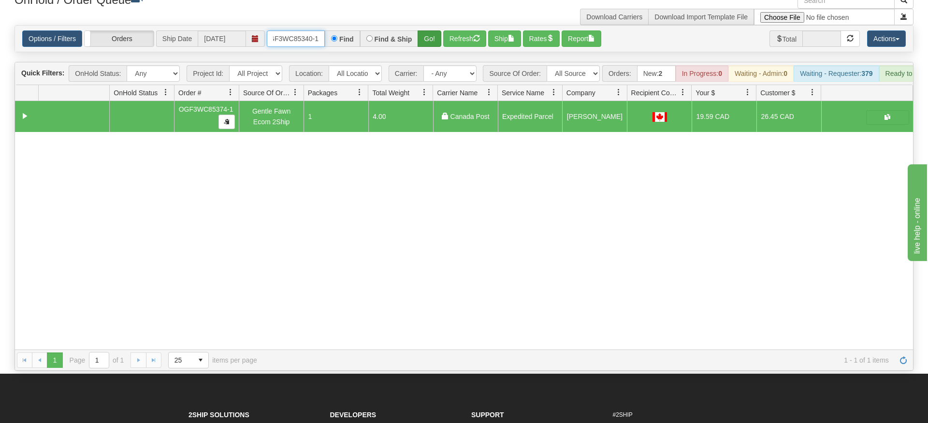
type input "OGF3WC85340-1"
drag, startPoint x: 422, startPoint y: 23, endPoint x: 427, endPoint y: 32, distance: 11.0
click at [422, 43] on div "Is equal to Is not equal to Contains Does not contains CAD USD EUR ZAR [PERSON_…" at bounding box center [463, 197] width 913 height 345
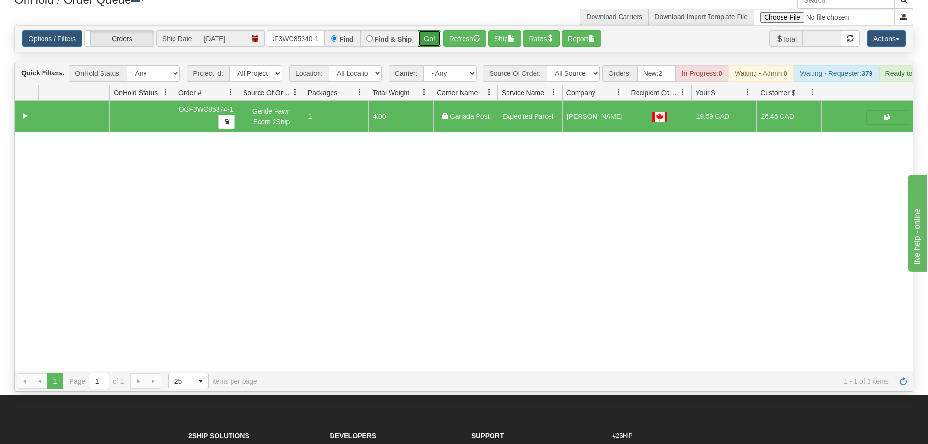
click at [427, 32] on button "Go!" at bounding box center [429, 38] width 24 height 16
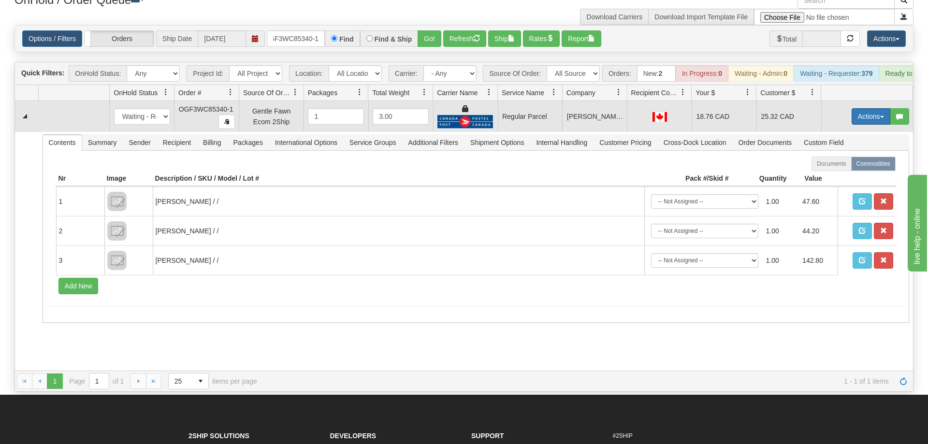
click at [864, 108] on button "Actions" at bounding box center [870, 116] width 39 height 16
click at [859, 156] on span "Rate All Services" at bounding box center [851, 160] width 58 height 8
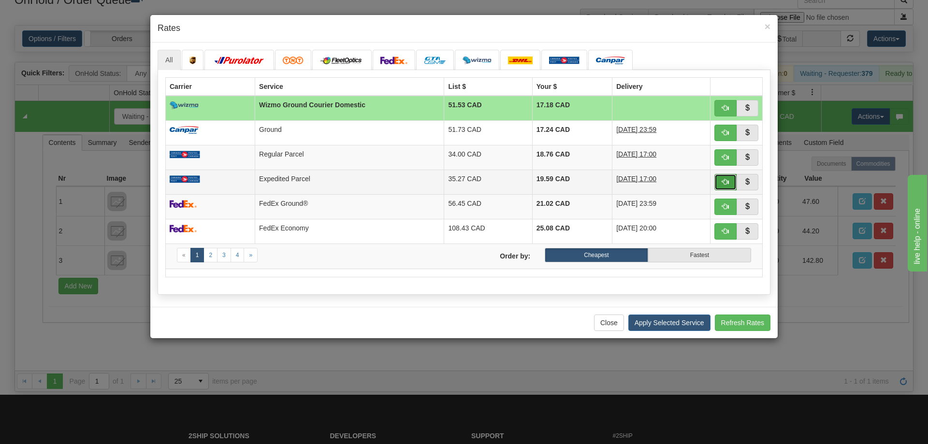
click at [726, 180] on button "button" at bounding box center [725, 182] width 22 height 16
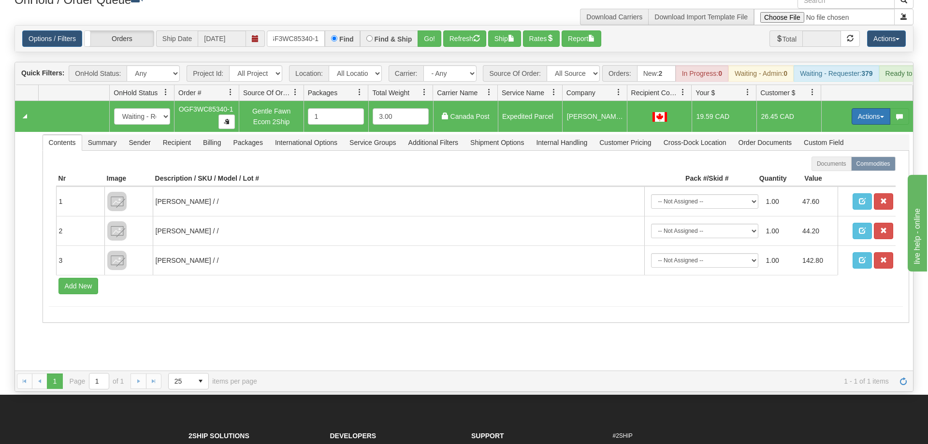
click at [867, 108] on button "Actions" at bounding box center [870, 116] width 39 height 16
click at [836, 169] on span "Ship" at bounding box center [832, 173] width 20 height 8
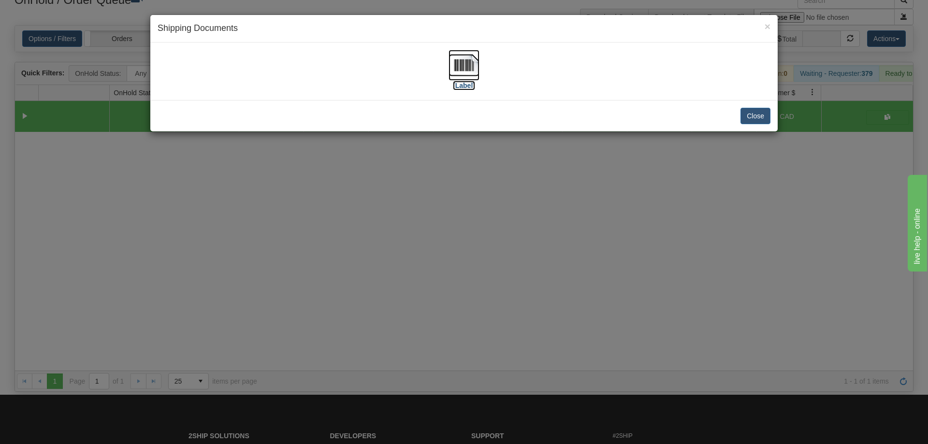
click at [470, 72] on img at bounding box center [463, 65] width 31 height 31
click at [540, 308] on div "× Shipping Documents [Label] Close" at bounding box center [464, 222] width 928 height 444
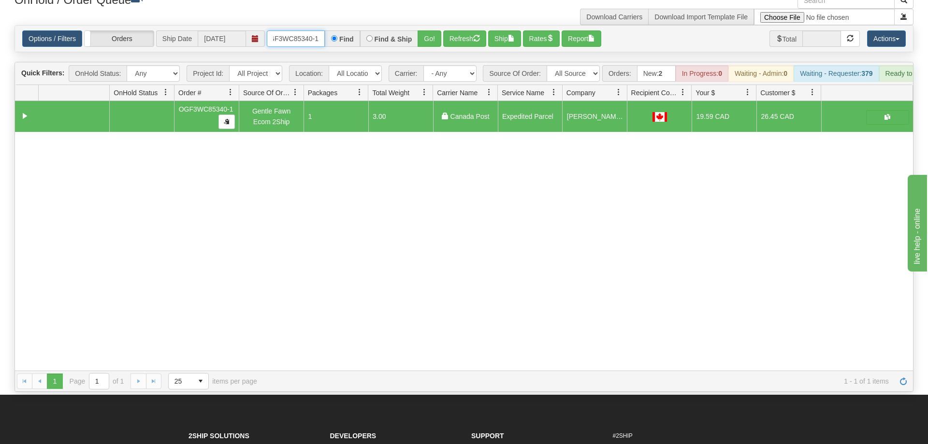
click at [317, 30] on input "OGF3WC85340-1" at bounding box center [296, 38] width 58 height 16
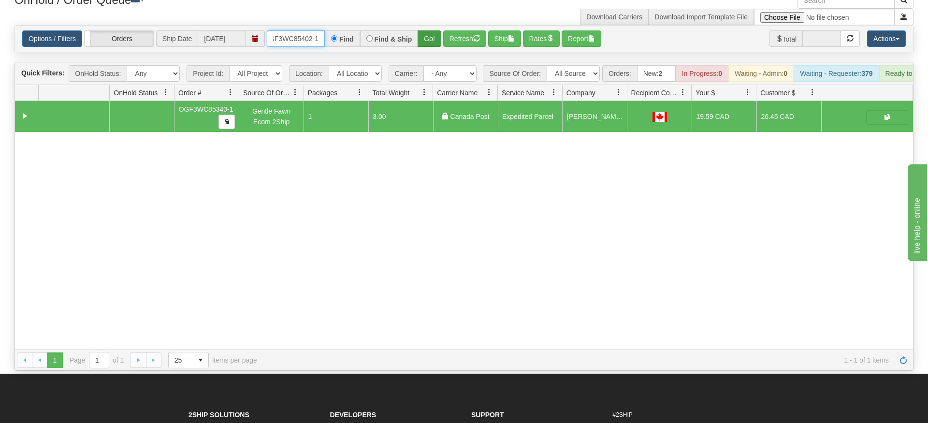
type input "OGF3WC85402-1"
click at [425, 39] on div "Is equal to Is not equal to Contains Does not contains CAD USD EUR ZAR [PERSON_…" at bounding box center [463, 197] width 913 height 345
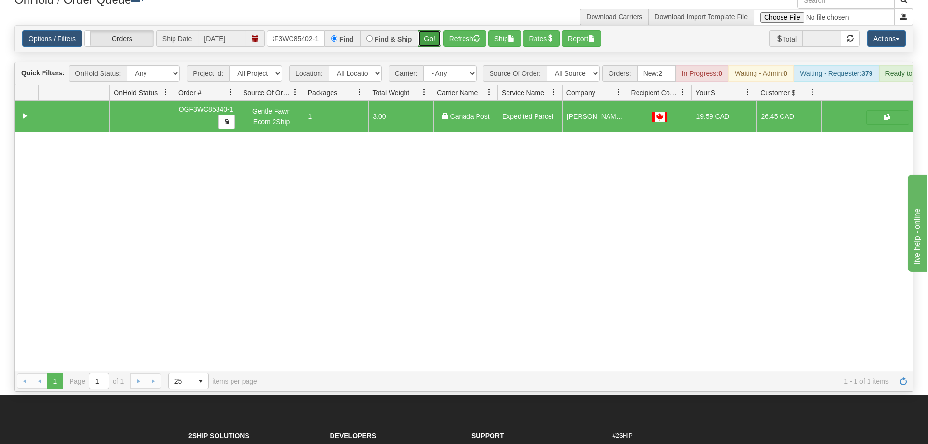
click at [425, 30] on button "Go!" at bounding box center [429, 38] width 24 height 16
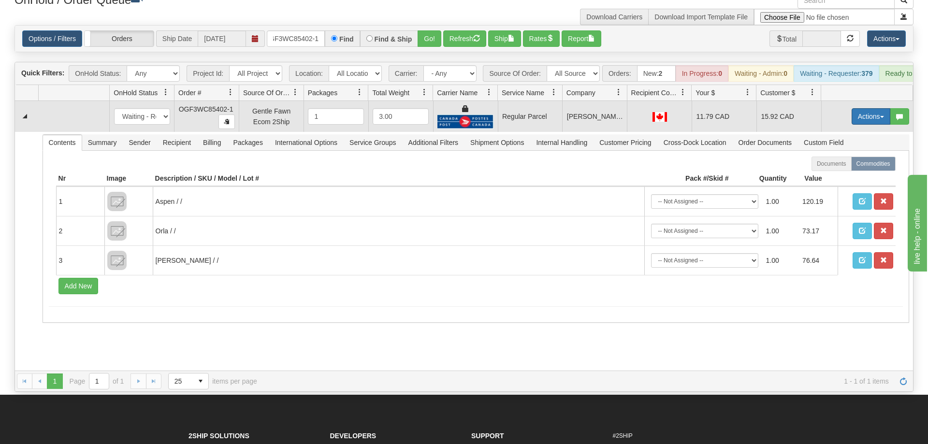
click at [863, 108] on button "Actions" at bounding box center [870, 116] width 39 height 16
click at [840, 156] on span "Rate All Services" at bounding box center [851, 160] width 58 height 8
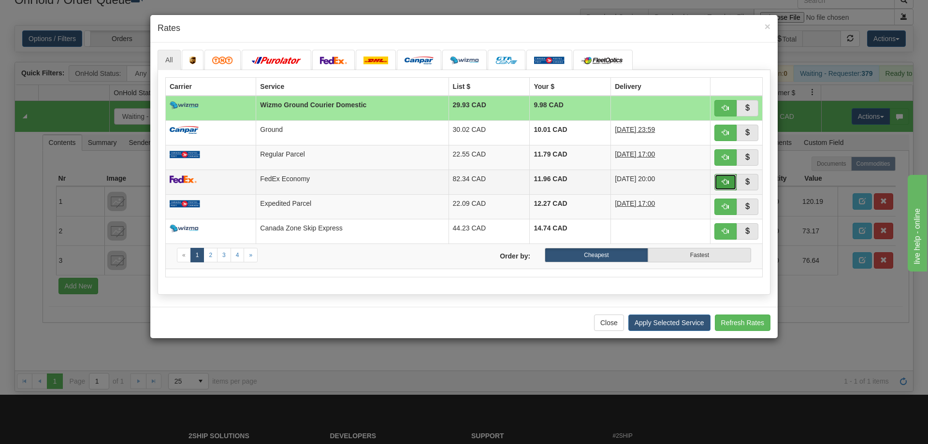
click at [723, 184] on span "button" at bounding box center [725, 181] width 7 height 7
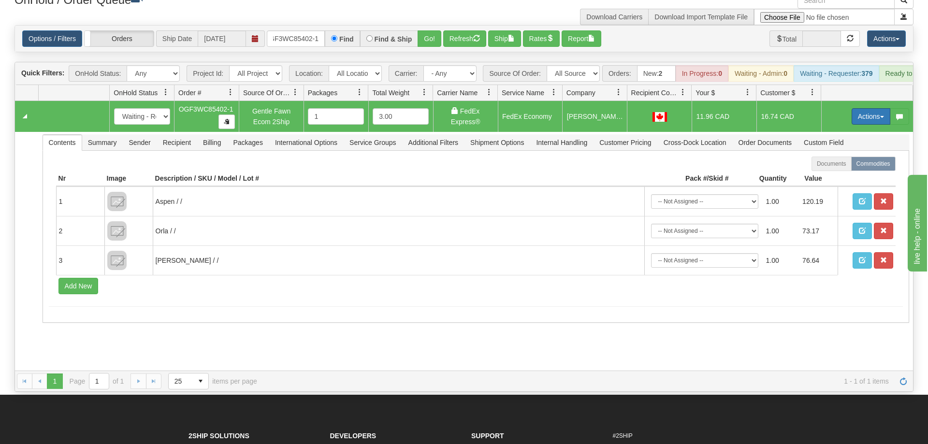
click at [861, 108] on button "Actions" at bounding box center [870, 116] width 39 height 16
click at [831, 169] on span "Ship" at bounding box center [832, 173] width 20 height 8
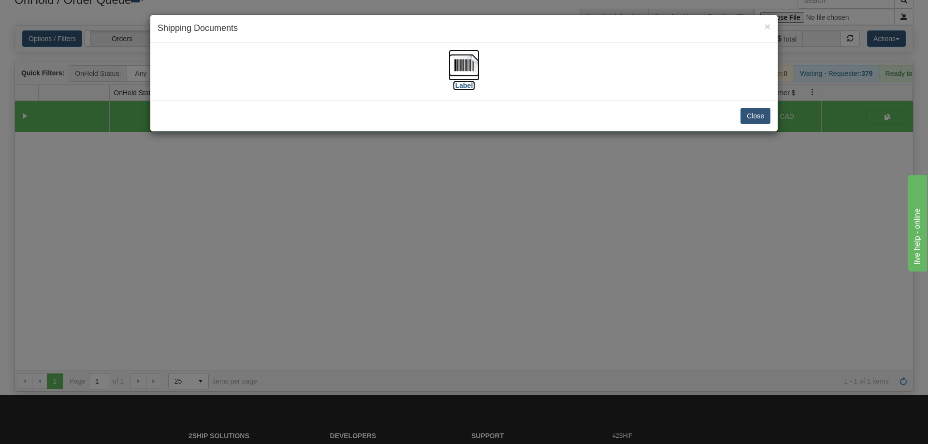
click at [470, 89] on label "[Label]" at bounding box center [464, 86] width 22 height 10
drag, startPoint x: 168, startPoint y: 298, endPoint x: 193, endPoint y: 50, distance: 248.7
click at [180, 290] on div "× Shipping Documents [Label] Close" at bounding box center [464, 222] width 928 height 444
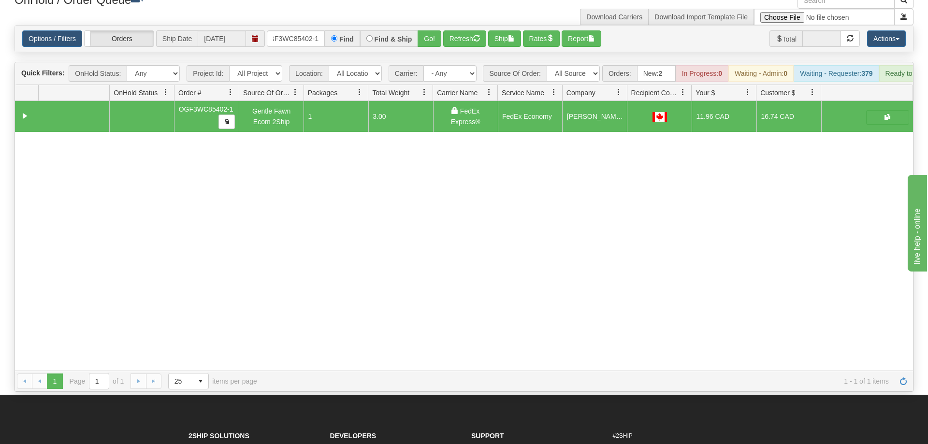
click at [261, 30] on span at bounding box center [255, 38] width 19 height 16
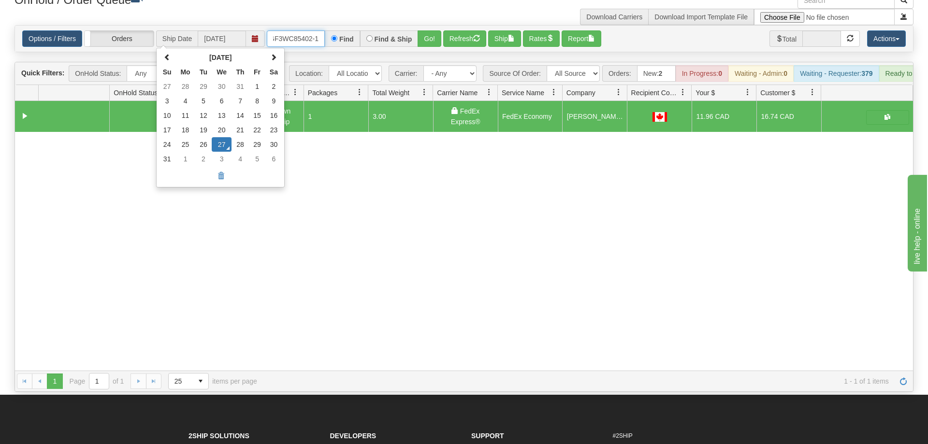
click at [287, 30] on input "OGF3WC85402-1" at bounding box center [296, 38] width 58 height 16
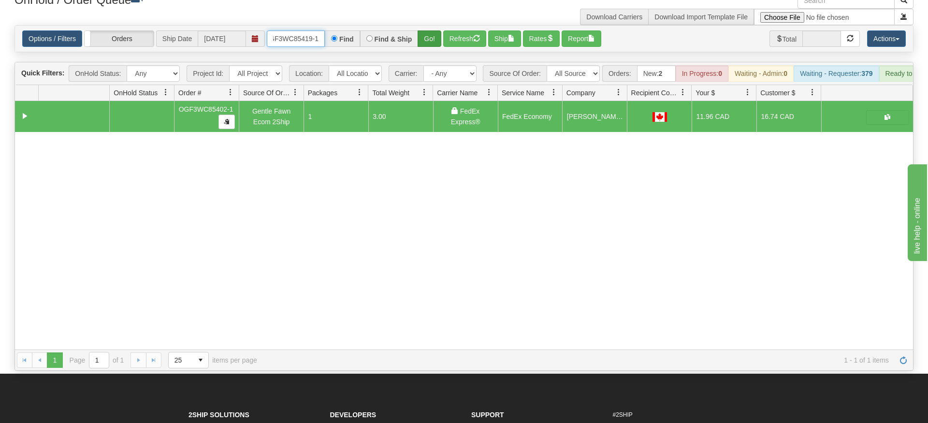
type input "OGF3WC85419-1"
drag, startPoint x: 430, startPoint y: 27, endPoint x: 431, endPoint y: 32, distance: 5.5
click at [430, 45] on div "Is equal to Is not equal to Contains Does not contains CAD USD EUR ZAR [PERSON_…" at bounding box center [463, 197] width 913 height 345
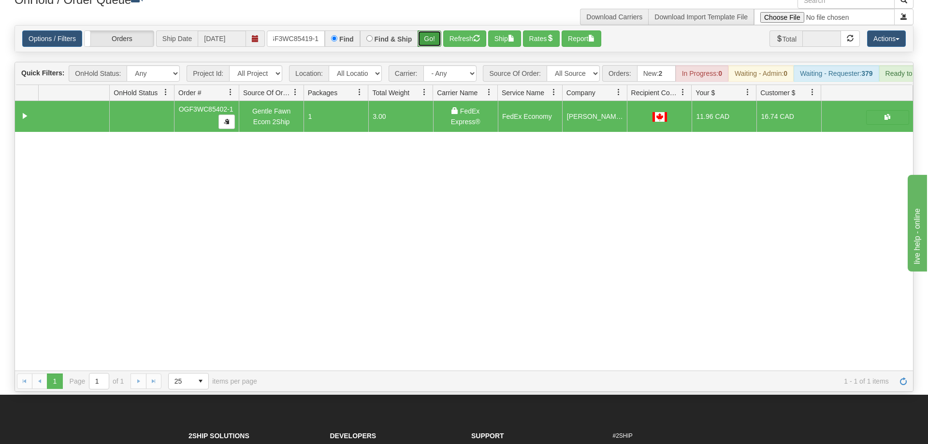
click at [432, 30] on button "Go!" at bounding box center [429, 38] width 24 height 16
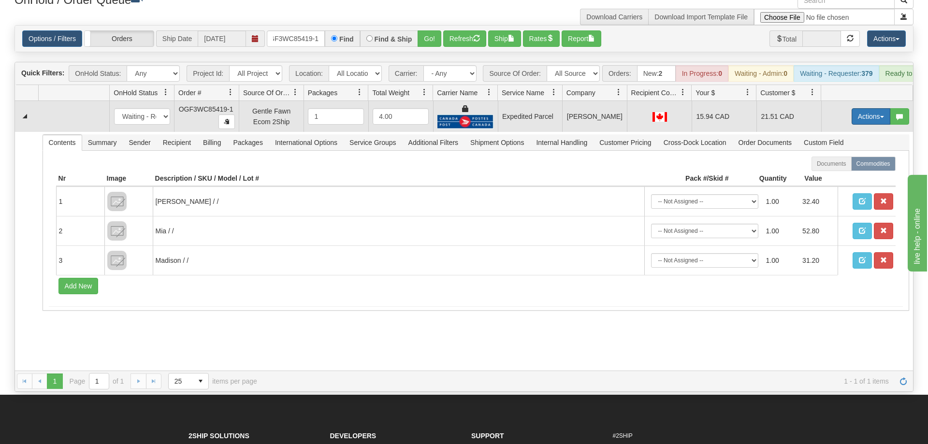
click at [875, 108] on button "Actions" at bounding box center [870, 116] width 39 height 16
click at [847, 166] on link "Ship" at bounding box center [850, 172] width 77 height 13
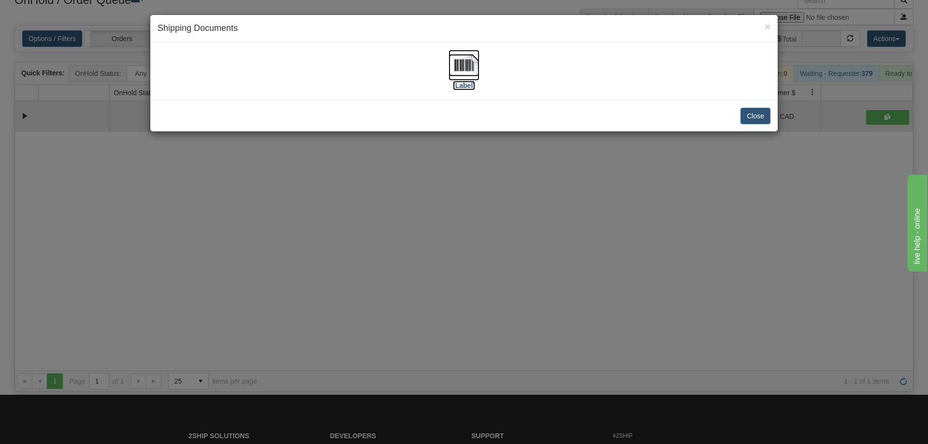
click at [453, 74] on img at bounding box center [463, 65] width 31 height 31
drag, startPoint x: 432, startPoint y: 265, endPoint x: 242, endPoint y: 75, distance: 268.9
click at [433, 260] on div "× Shipping Documents [Label] Close" at bounding box center [464, 222] width 928 height 444
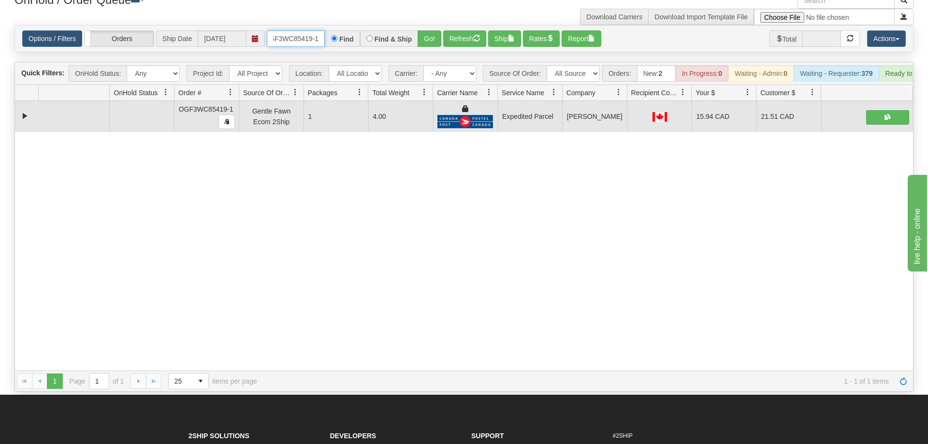
click at [286, 31] on input "OGF3WC85419-1" at bounding box center [296, 38] width 58 height 16
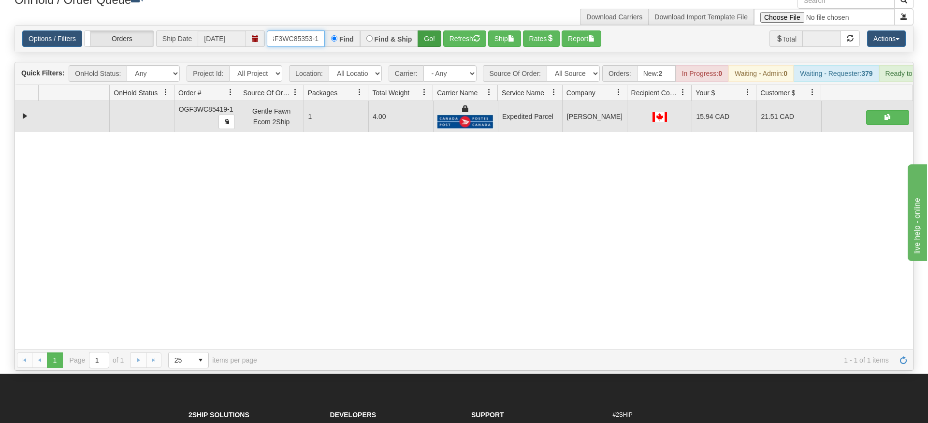
type input "OGF3WC85353-1"
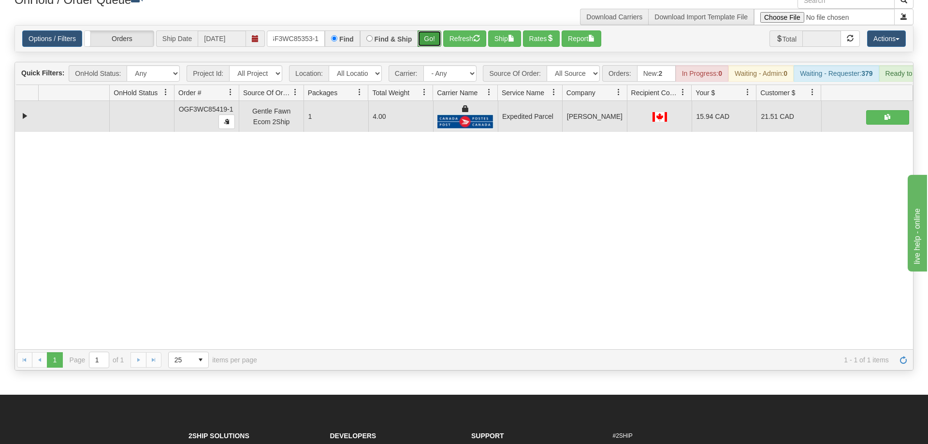
click at [434, 43] on div "Is equal to Is not equal to Contains Does not contains CAD USD EUR ZAR [PERSON_…" at bounding box center [463, 197] width 913 height 345
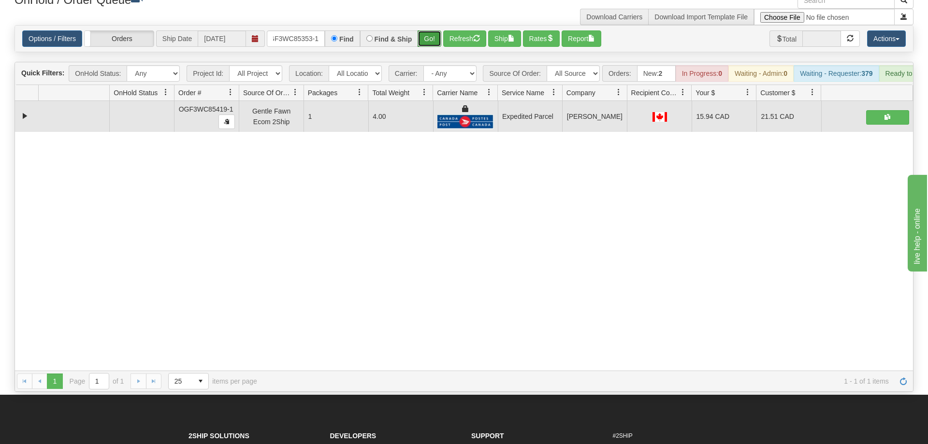
click at [431, 30] on button "Go!" at bounding box center [429, 38] width 24 height 16
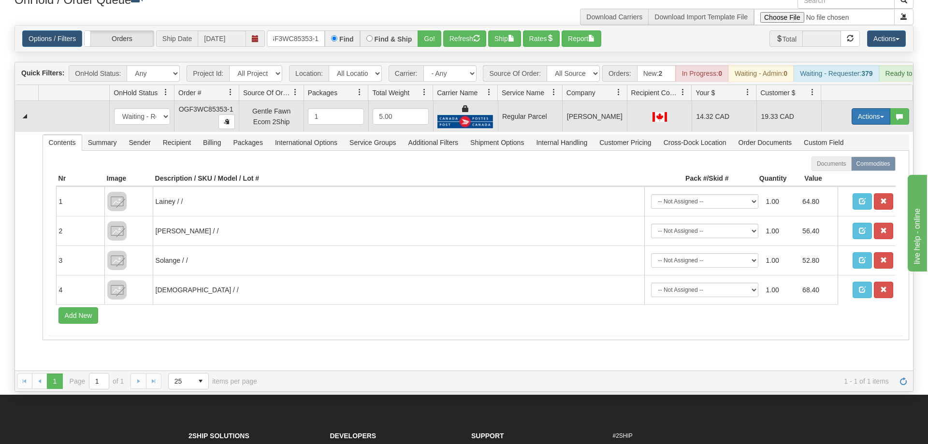
click at [868, 108] on button "Actions" at bounding box center [870, 116] width 39 height 16
click at [858, 156] on span "Rate All Services" at bounding box center [851, 160] width 58 height 8
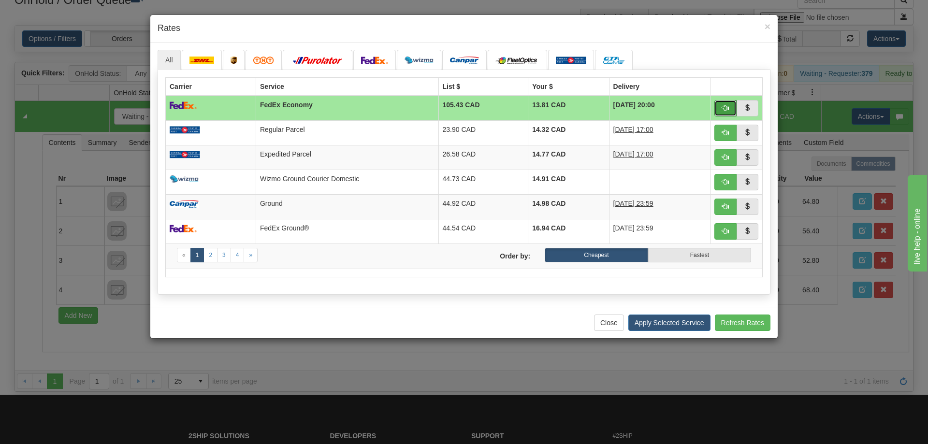
click at [722, 106] on span "button" at bounding box center [725, 107] width 7 height 7
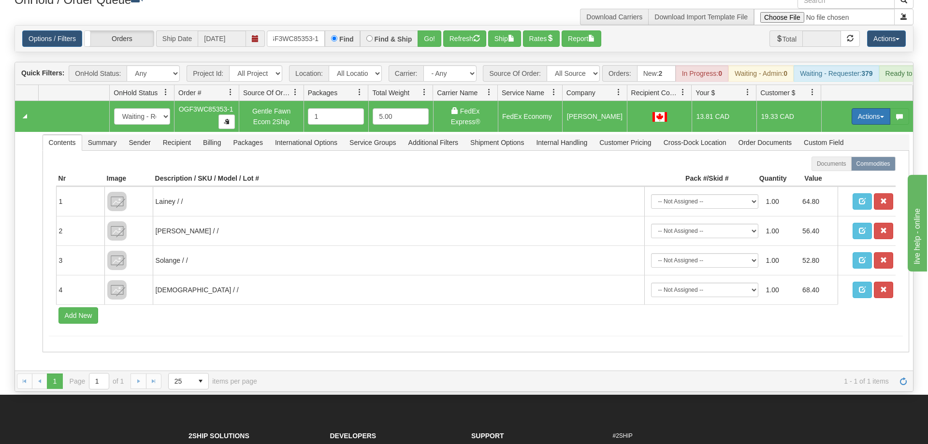
click at [878, 108] on button "Actions" at bounding box center [870, 116] width 39 height 16
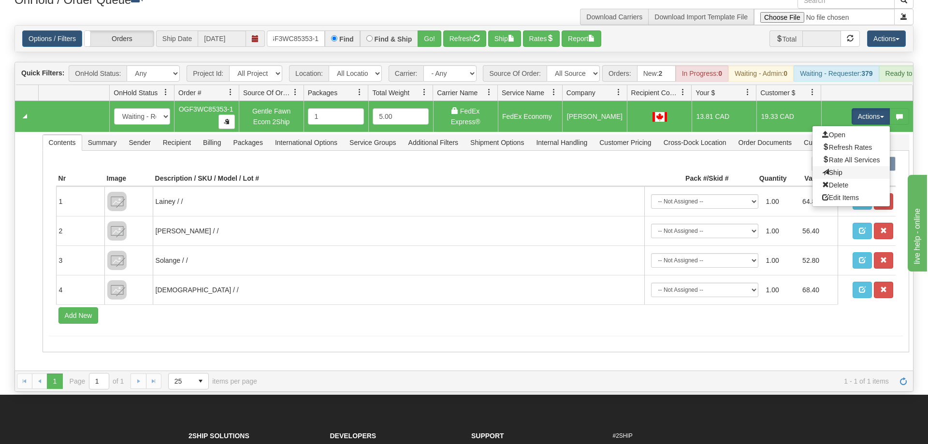
click at [846, 166] on link "Ship" at bounding box center [850, 172] width 77 height 13
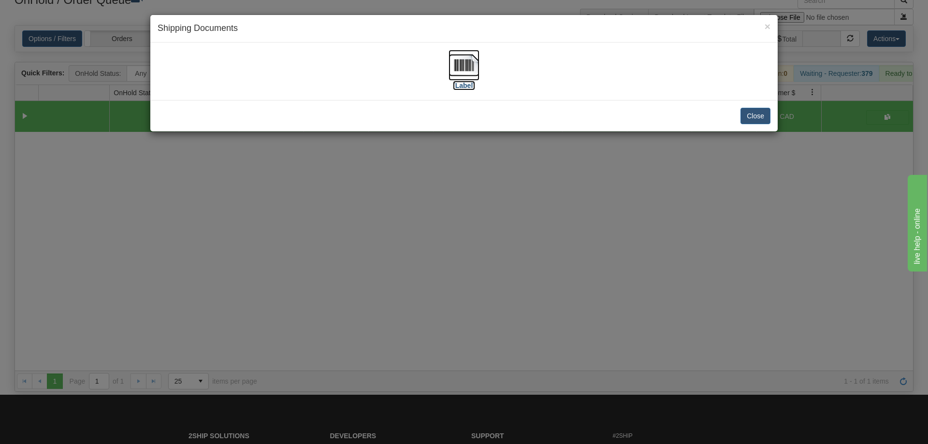
click at [473, 70] on img at bounding box center [463, 65] width 31 height 31
drag, startPoint x: 314, startPoint y: 350, endPoint x: 225, endPoint y: 94, distance: 271.1
click at [320, 341] on div "× Shipping Documents [Label] Close" at bounding box center [464, 222] width 928 height 444
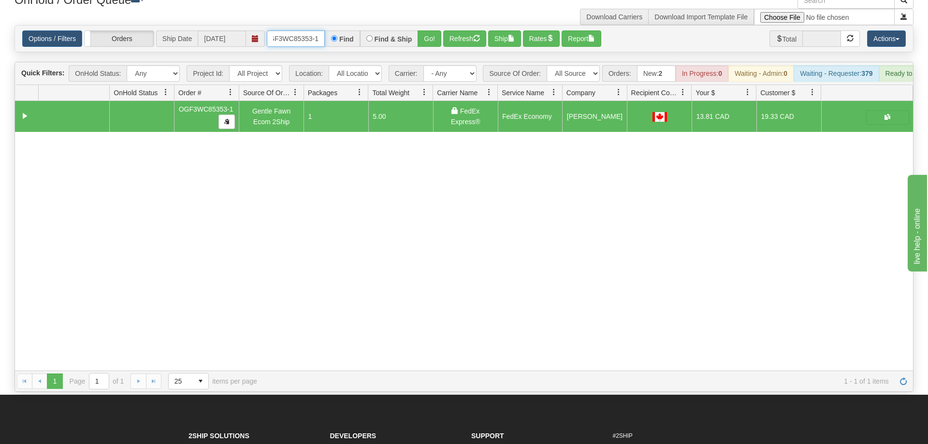
click at [292, 30] on input "OGF3WC85353-1" at bounding box center [296, 38] width 58 height 16
click at [45, 226] on div "31538596 EVOLUTION V3 90869805 90869807 OGF3WC85353-1 Gentle Fawn Ecom 2Ship 1 …" at bounding box center [464, 236] width 898 height 270
click at [298, 31] on input "text" at bounding box center [296, 38] width 58 height 16
click at [299, 30] on input "text" at bounding box center [296, 38] width 58 height 16
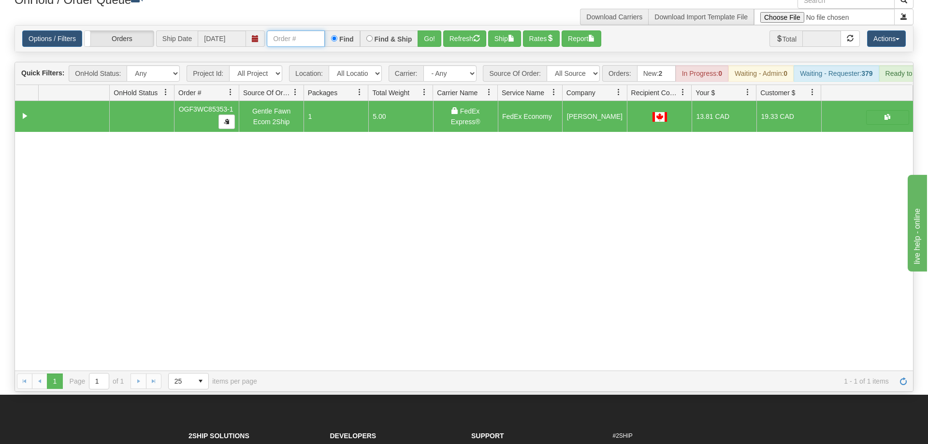
click at [299, 30] on input "text" at bounding box center [296, 38] width 58 height 16
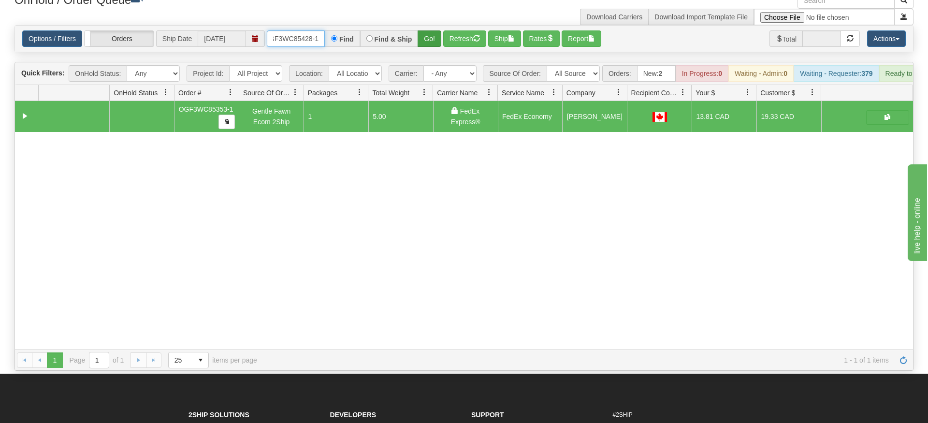
type input "OGF3WC85428-1"
click at [439, 47] on div "Is equal to Is not equal to Contains Does not contains CAD USD EUR ZAR [PERSON_…" at bounding box center [463, 197] width 913 height 345
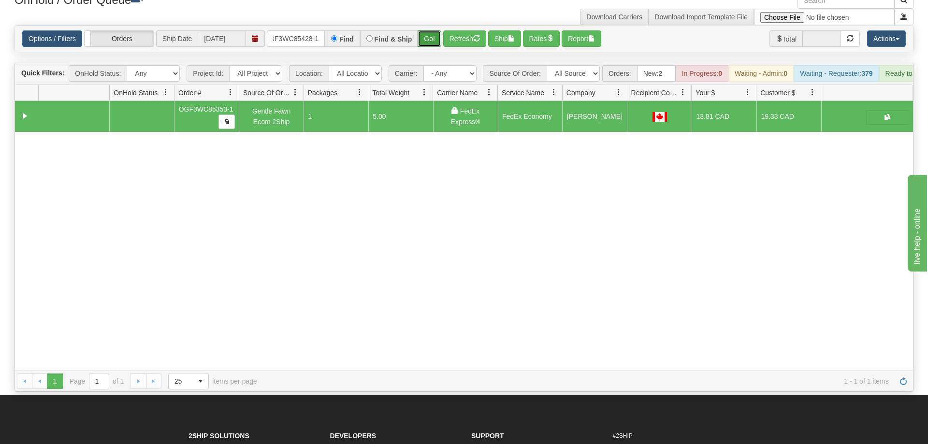
click at [433, 30] on button "Go!" at bounding box center [429, 38] width 24 height 16
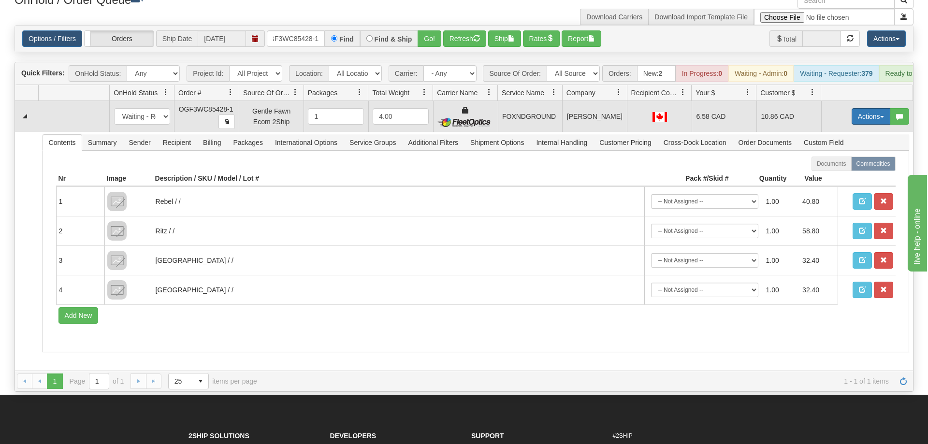
drag, startPoint x: 855, startPoint y: 99, endPoint x: 857, endPoint y: 158, distance: 59.0
click at [855, 108] on button "Actions" at bounding box center [870, 116] width 39 height 16
click at [855, 166] on link "Ship" at bounding box center [850, 172] width 77 height 13
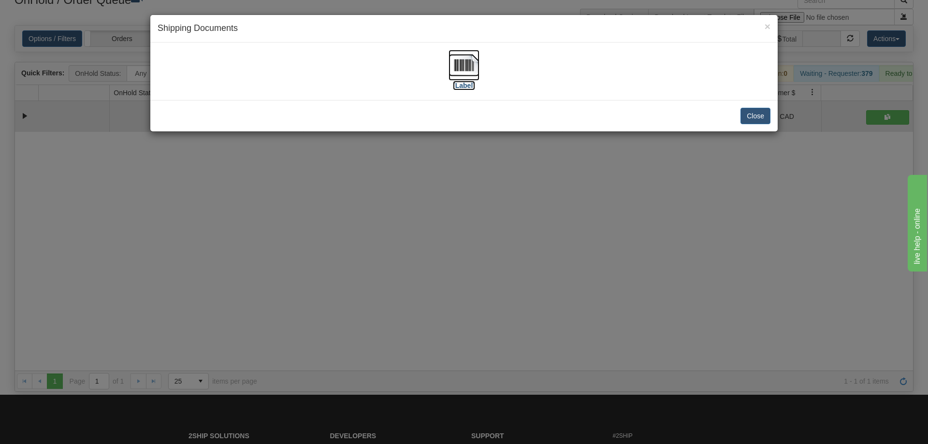
click at [469, 74] on img at bounding box center [463, 65] width 31 height 31
drag, startPoint x: 228, startPoint y: 318, endPoint x: 209, endPoint y: 115, distance: 204.3
click at [231, 317] on div "× Shipping Documents [Label] Close" at bounding box center [464, 222] width 928 height 444
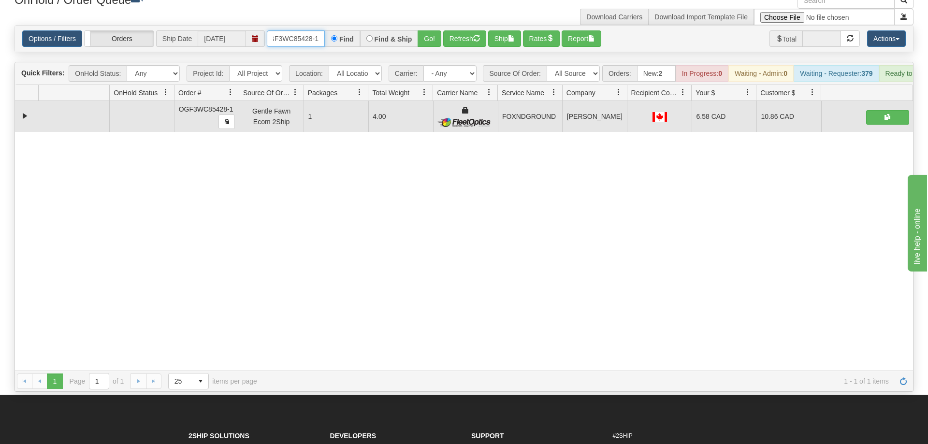
click at [291, 30] on input "OGF3WC85428-1" at bounding box center [296, 38] width 58 height 16
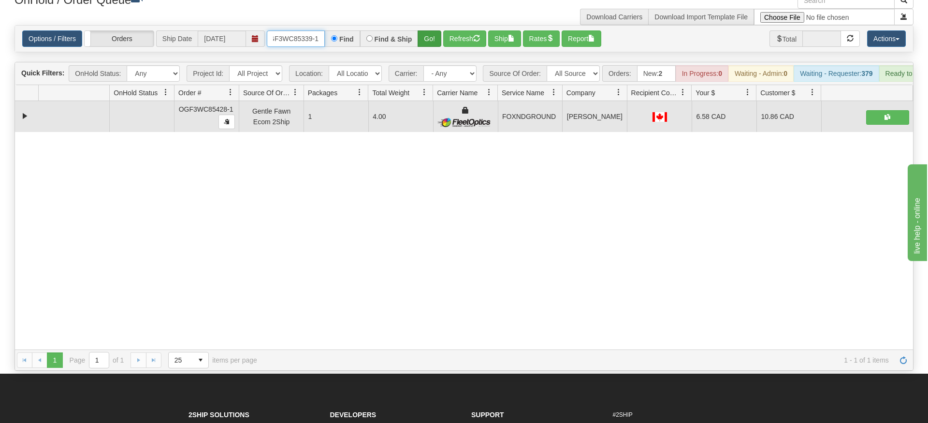
type input "OGF3WC85339-1"
click at [432, 50] on div "Is equal to Is not equal to Contains Does not contains CAD USD EUR ZAR [PERSON_…" at bounding box center [463, 197] width 913 height 345
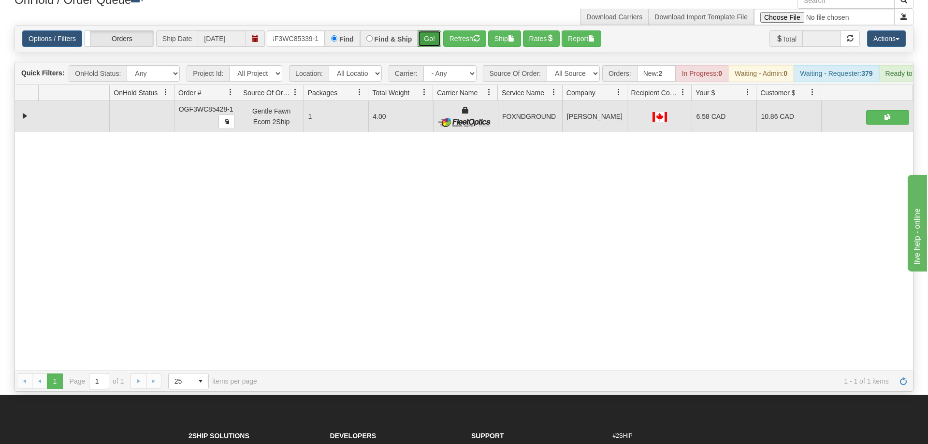
click at [432, 30] on button "Go!" at bounding box center [429, 38] width 24 height 16
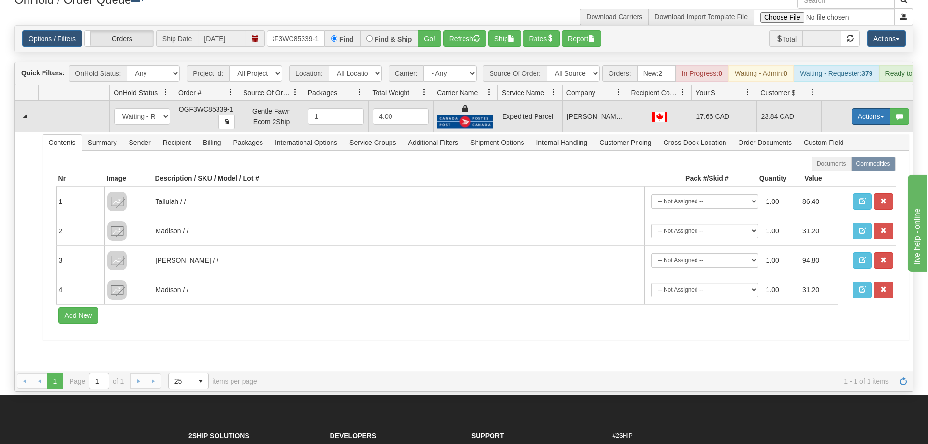
click at [879, 108] on button "Actions" at bounding box center [870, 116] width 39 height 16
click at [844, 166] on link "Ship" at bounding box center [850, 172] width 77 height 13
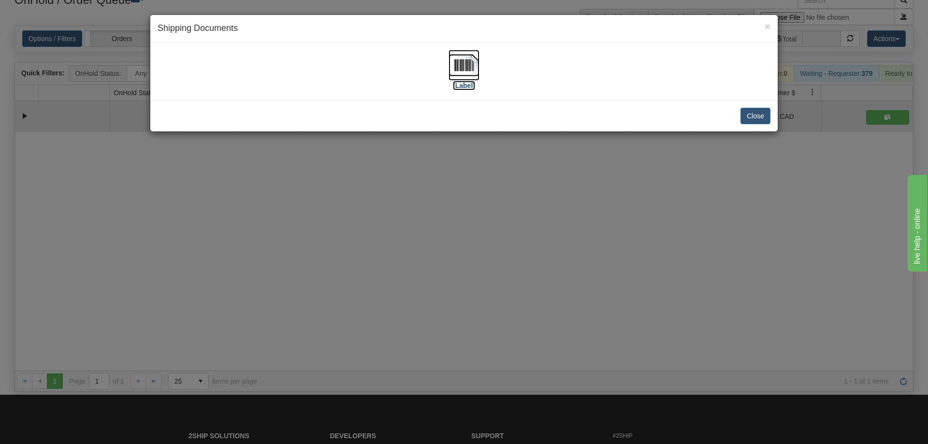
click at [463, 64] on img at bounding box center [463, 65] width 31 height 31
drag, startPoint x: 508, startPoint y: 245, endPoint x: 446, endPoint y: 147, distance: 116.2
click at [509, 241] on div "× Shipping Documents [Label] Close" at bounding box center [464, 222] width 928 height 444
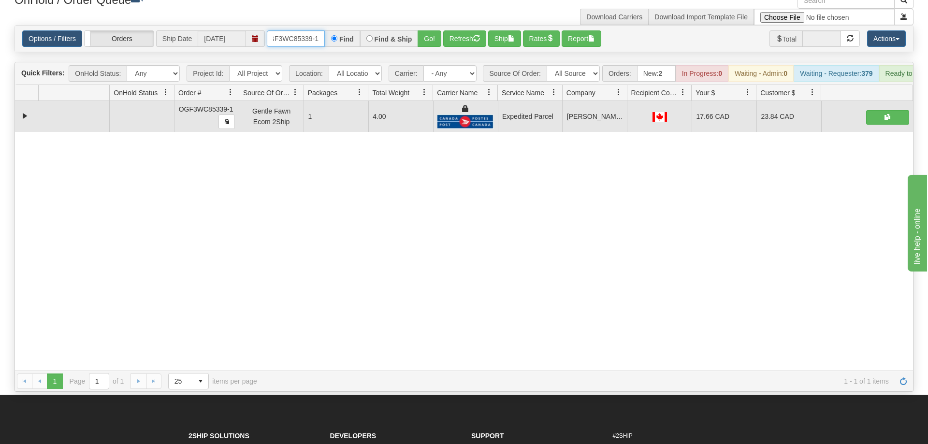
click at [288, 30] on input "OGF3WC85339-1" at bounding box center [296, 38] width 58 height 16
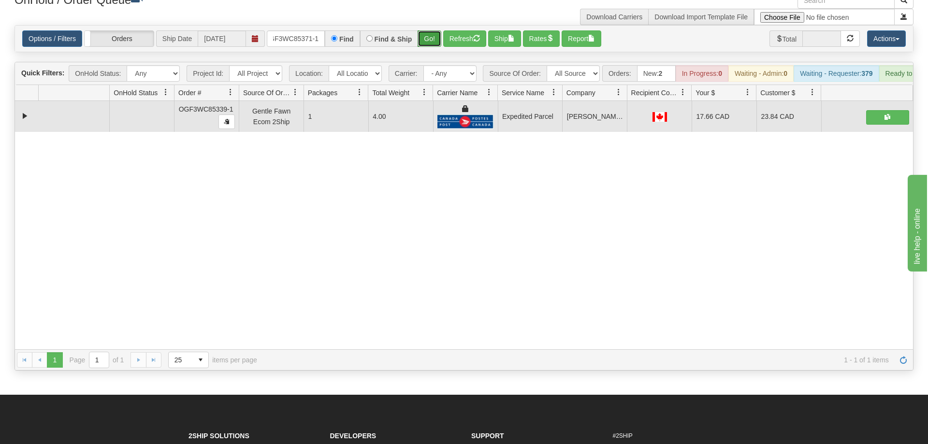
click at [432, 48] on div "Is equal to Is not equal to Contains Does not contains CAD USD EUR ZAR [PERSON_…" at bounding box center [463, 197] width 913 height 345
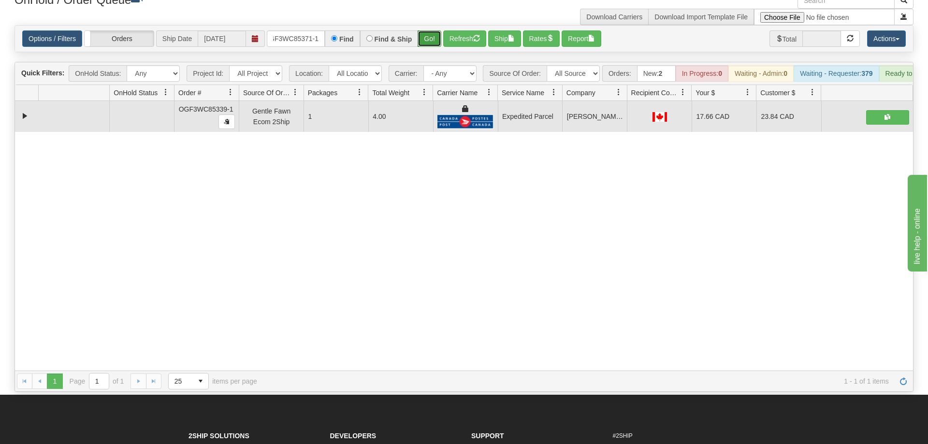
click at [433, 30] on button "Go!" at bounding box center [429, 38] width 24 height 16
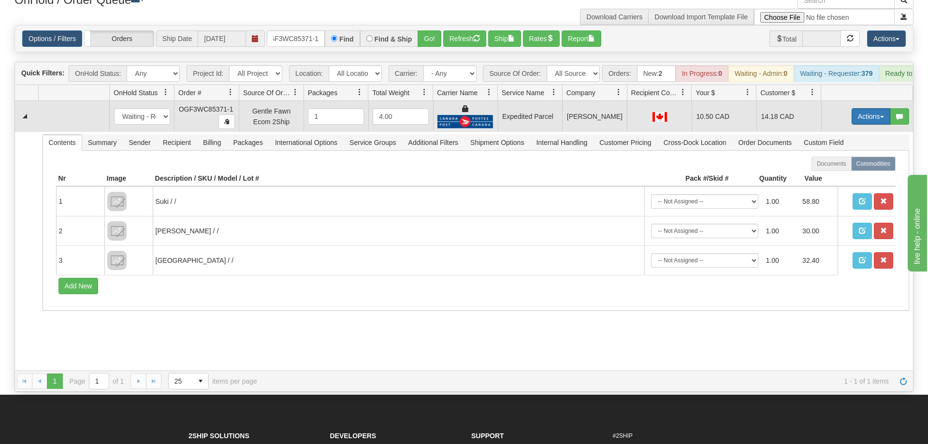
click at [870, 108] on button "Actions" at bounding box center [870, 116] width 39 height 16
click at [833, 169] on span "Ship" at bounding box center [832, 173] width 20 height 8
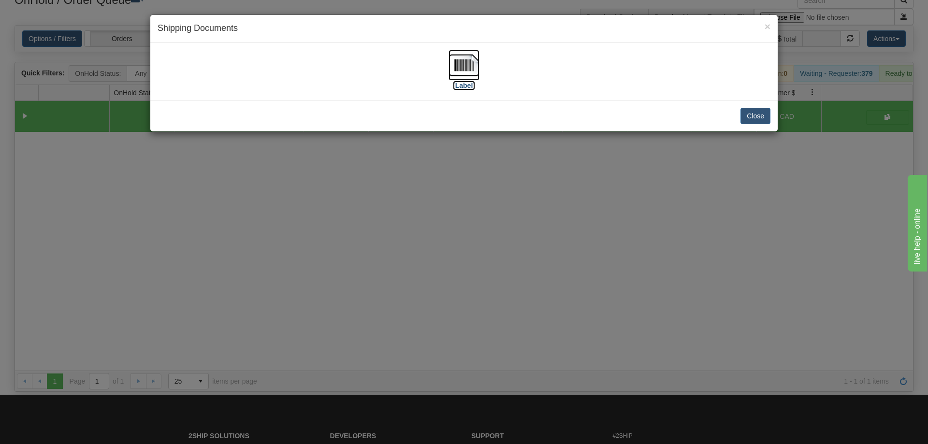
click at [463, 63] on img at bounding box center [463, 65] width 31 height 31
drag, startPoint x: 580, startPoint y: 270, endPoint x: 535, endPoint y: 242, distance: 53.6
click at [581, 268] on div "× Shipping Documents [Label] Close" at bounding box center [464, 222] width 928 height 444
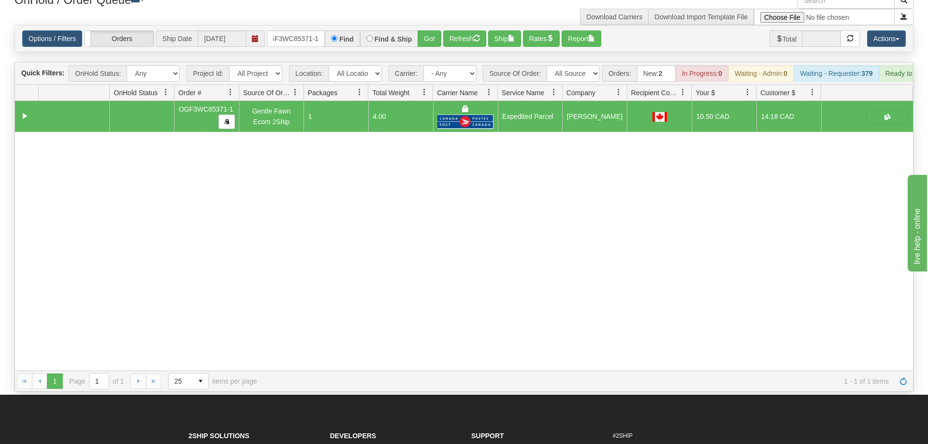
click at [280, 283] on div "31538544 EVOLUTION V3 90869732 90869733 OGF3WC85371-1 Gentle Fawn Ecom 2Ship 1 …" at bounding box center [464, 236] width 898 height 270
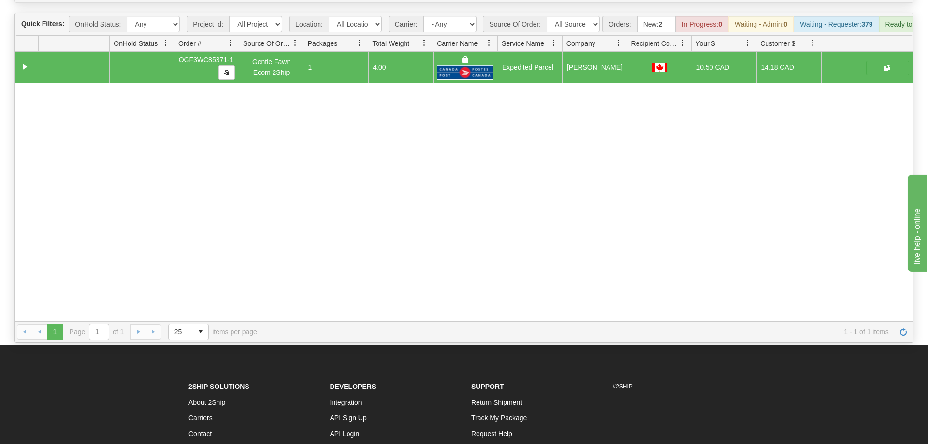
scroll to position [0, 0]
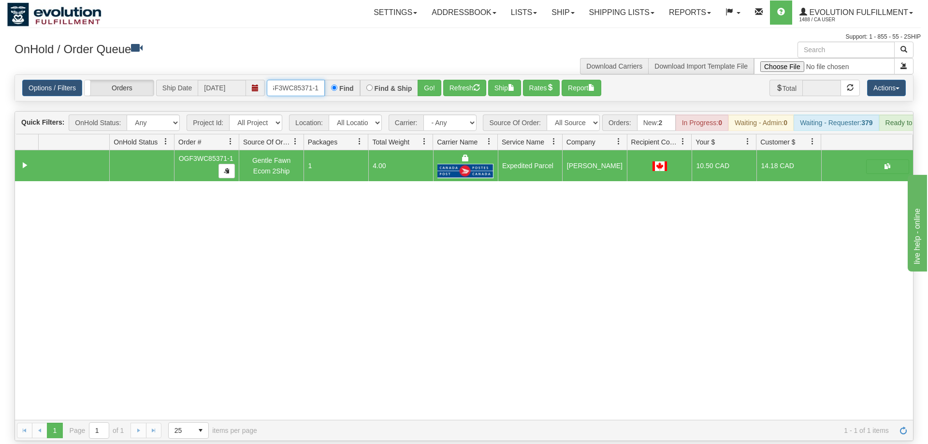
click at [311, 80] on input "OGF3WC85371-1" at bounding box center [296, 88] width 58 height 16
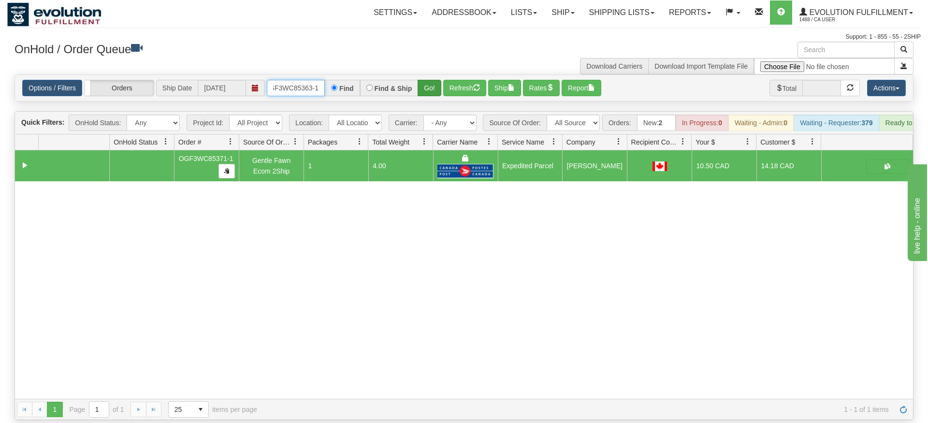
type input "OGF3WC85363-1"
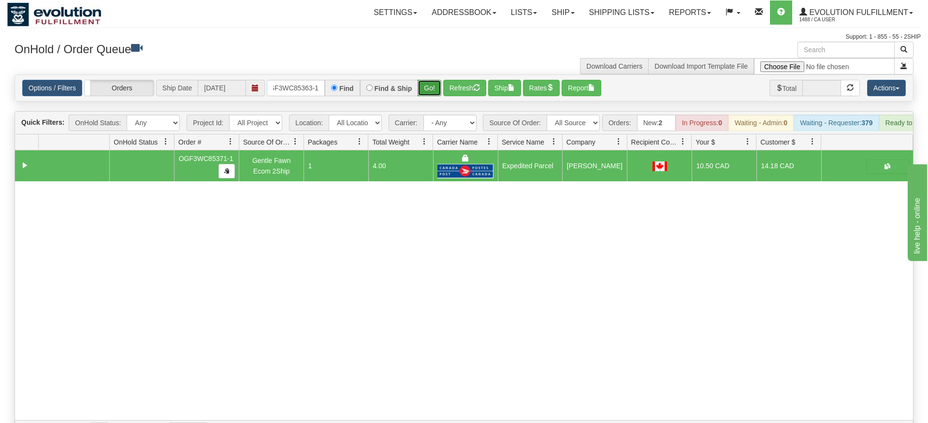
click at [431, 93] on div "Is equal to Is not equal to Contains Does not contains CAD USD EUR ZAR [PERSON_…" at bounding box center [463, 257] width 913 height 367
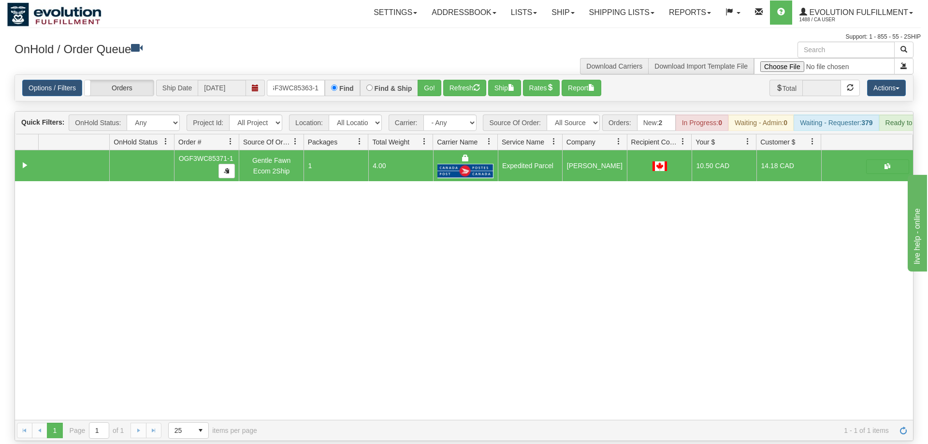
click at [437, 51] on h3 "OnHold / Order Queue" at bounding box center [235, 49] width 442 height 14
click at [438, 80] on button "Go!" at bounding box center [429, 88] width 24 height 16
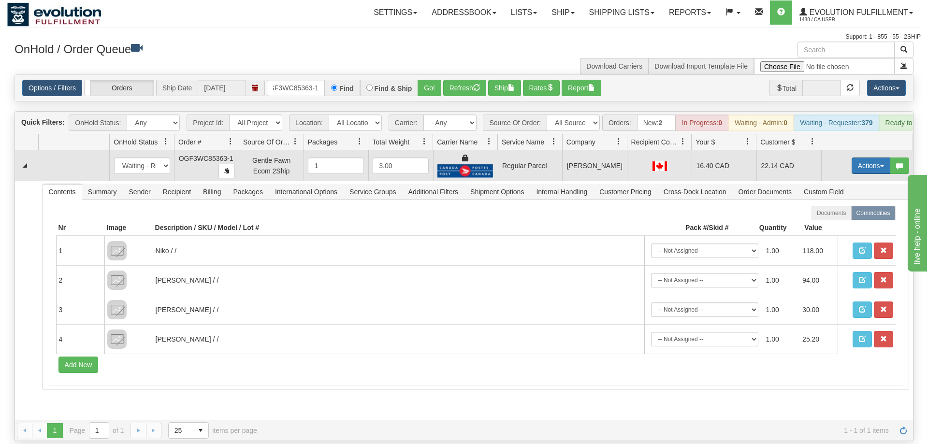
click at [857, 158] on button "Actions" at bounding box center [870, 166] width 39 height 16
click at [845, 205] on span "Rate All Services" at bounding box center [851, 209] width 58 height 8
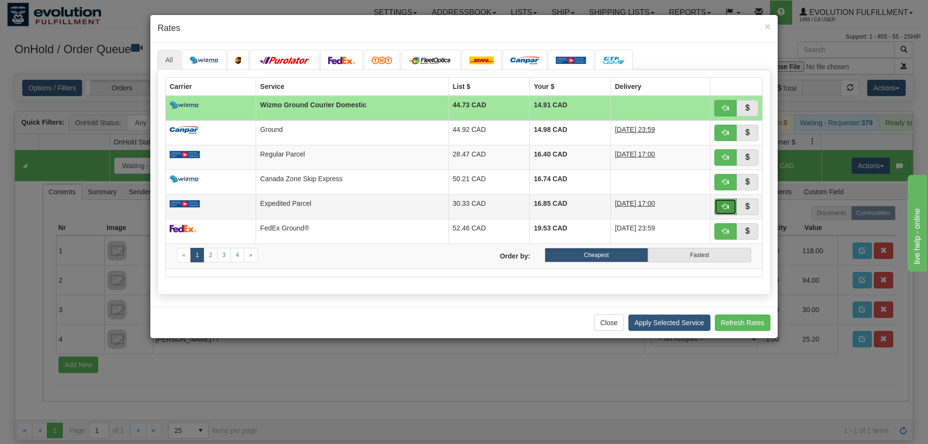
click at [718, 210] on button "button" at bounding box center [725, 207] width 22 height 16
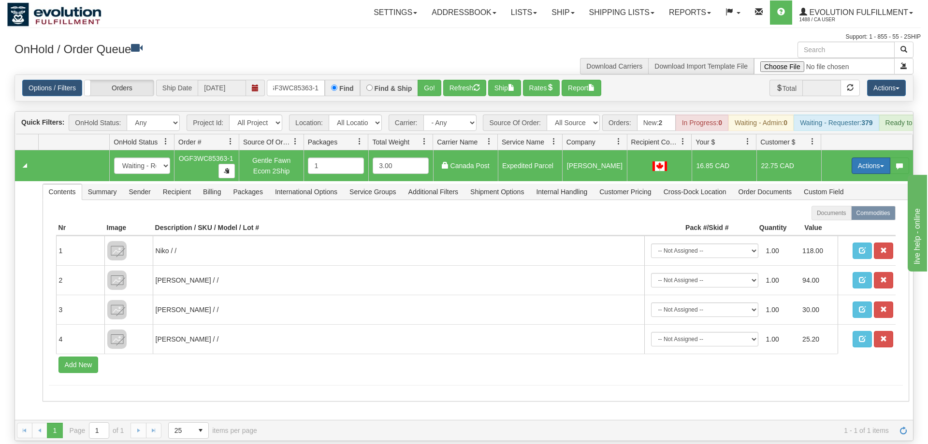
click at [880, 158] on button "Actions" at bounding box center [870, 166] width 39 height 16
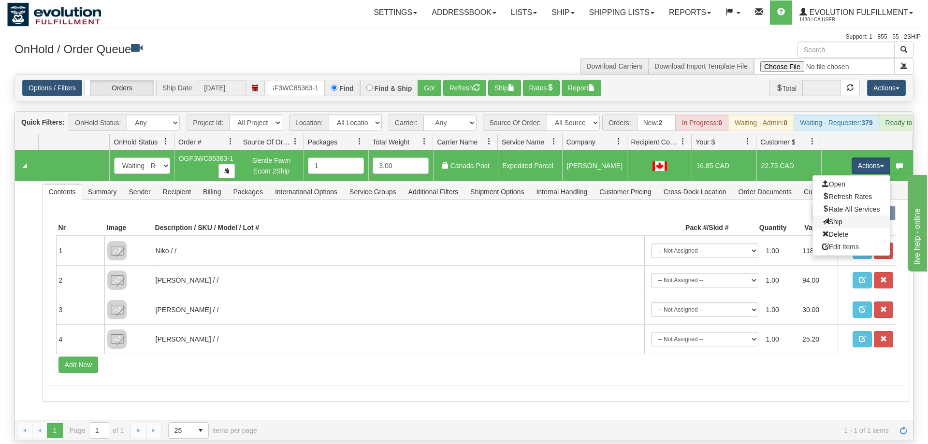
click at [856, 216] on link "Ship" at bounding box center [850, 222] width 77 height 13
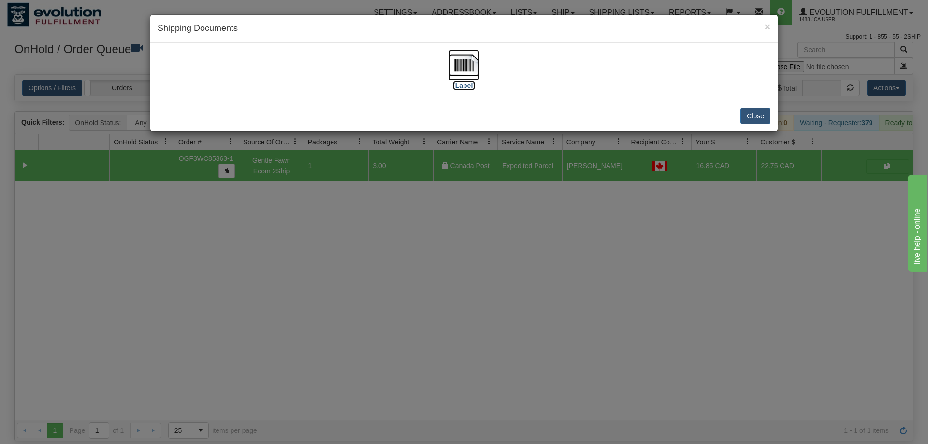
drag, startPoint x: 468, startPoint y: 50, endPoint x: 461, endPoint y: 56, distance: 9.3
click at [465, 54] on img at bounding box center [463, 65] width 31 height 31
click at [271, 245] on div "× Shipping Documents [Label] Close" at bounding box center [464, 222] width 928 height 444
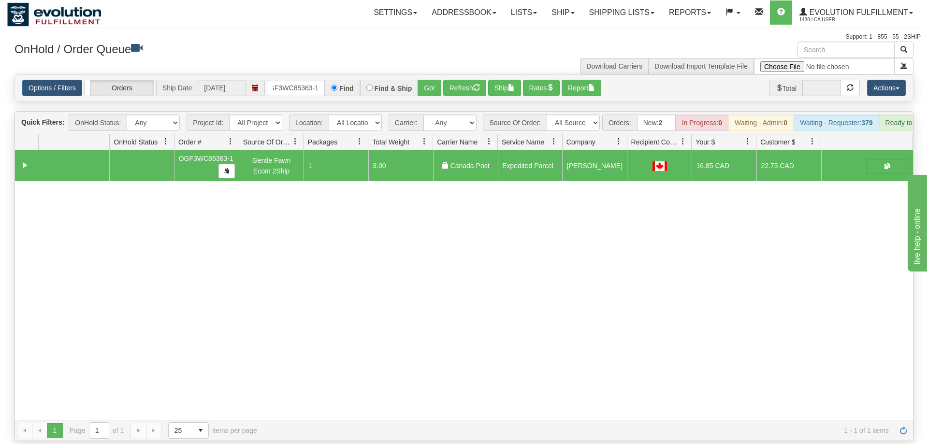
click at [51, 274] on div "31538750 EVOLUTION V3 90870046 90870048 OGF3WC85363-1 Gentle Fawn Ecom 2Ship 1 …" at bounding box center [464, 285] width 898 height 270
